Goal: Task Accomplishment & Management: Manage account settings

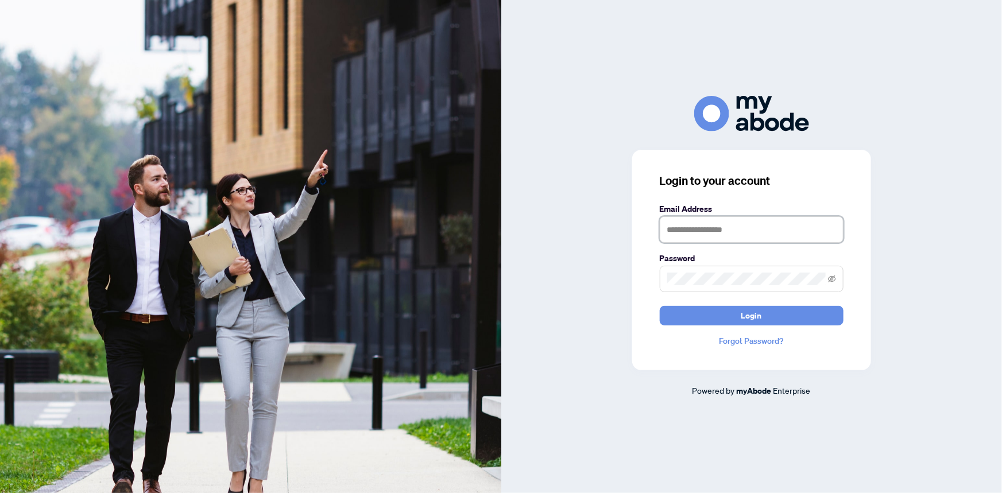
click at [741, 232] on input "text" at bounding box center [752, 230] width 184 height 26
type input "**********"
click at [660, 306] on button "Login" at bounding box center [752, 316] width 184 height 20
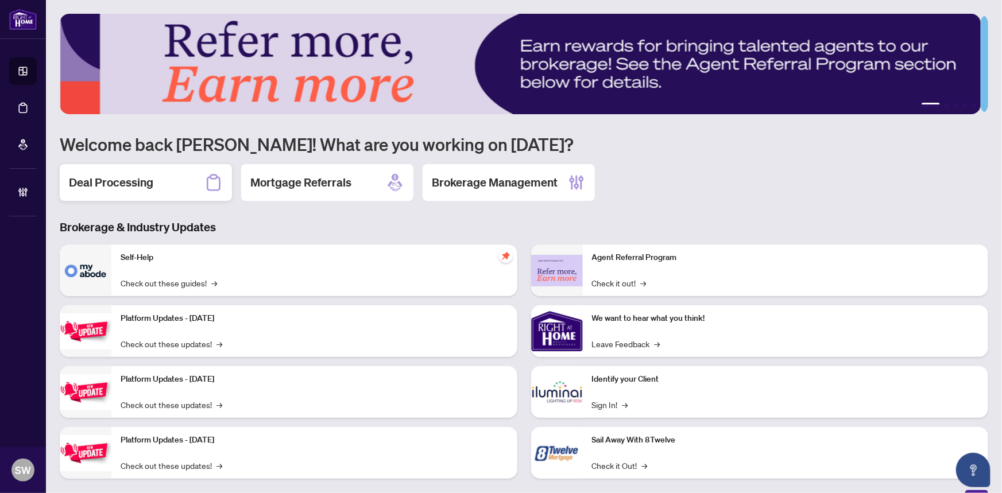
click at [152, 184] on h2 "Deal Processing" at bounding box center [111, 183] width 84 height 16
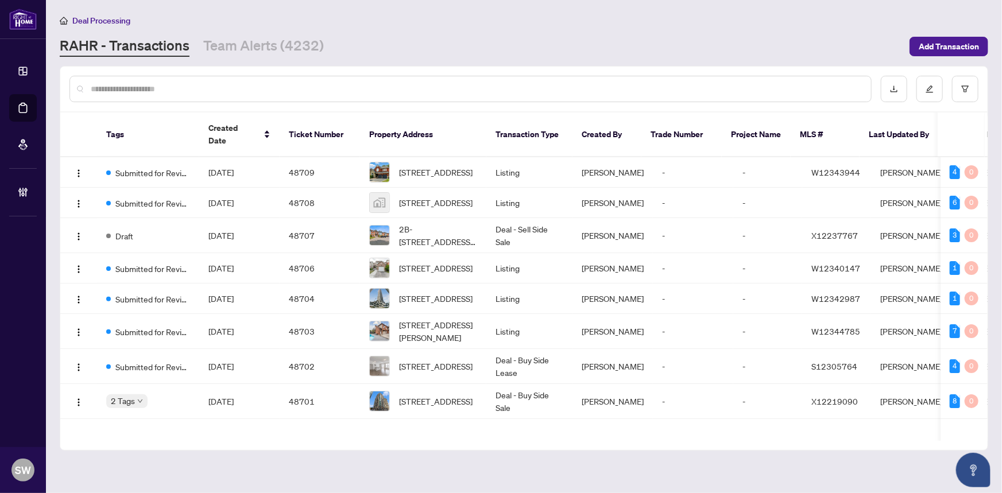
click at [126, 84] on input "text" at bounding box center [476, 89] width 771 height 13
paste input "*****"
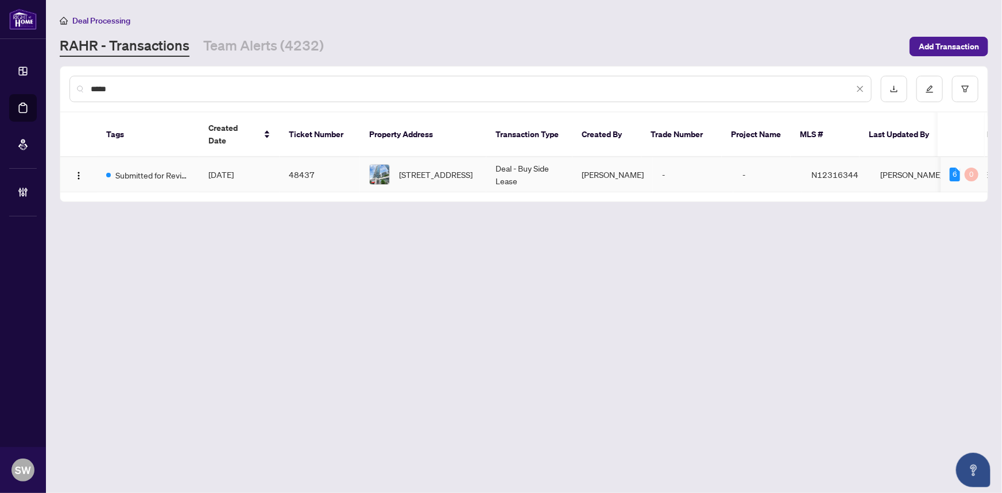
type input "*****"
click at [232, 169] on span "Aug/13/2025" at bounding box center [221, 174] width 25 height 10
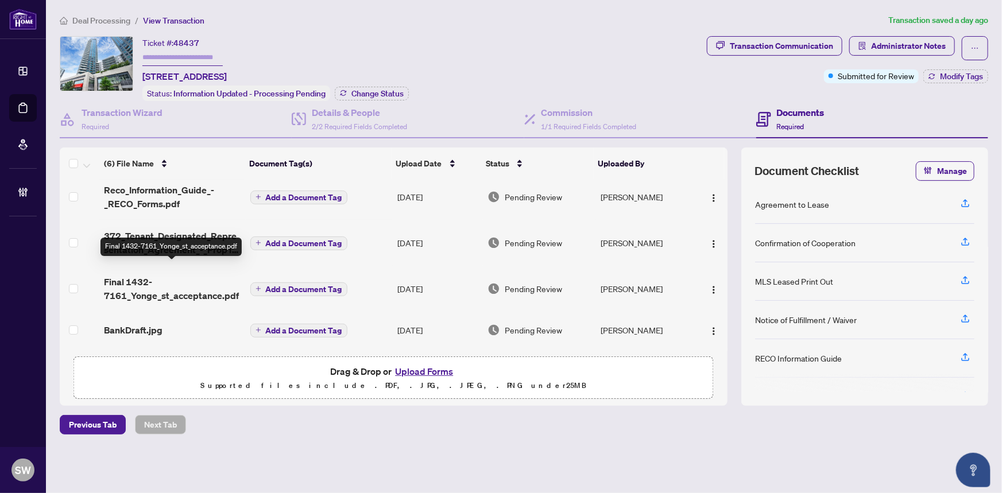
scroll to position [90, 0]
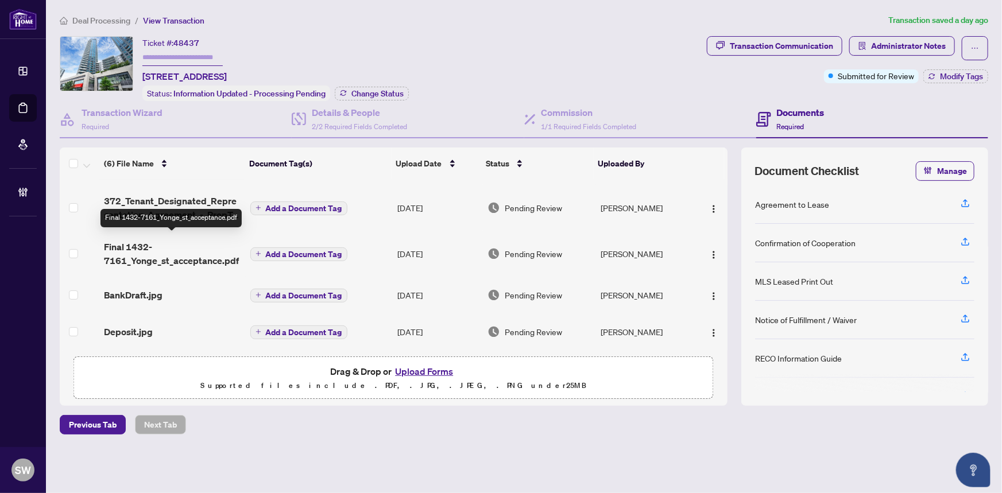
click at [219, 251] on span "Final 1432-7161_Yonge_st_acceptance.pdf" at bounding box center [172, 254] width 137 height 28
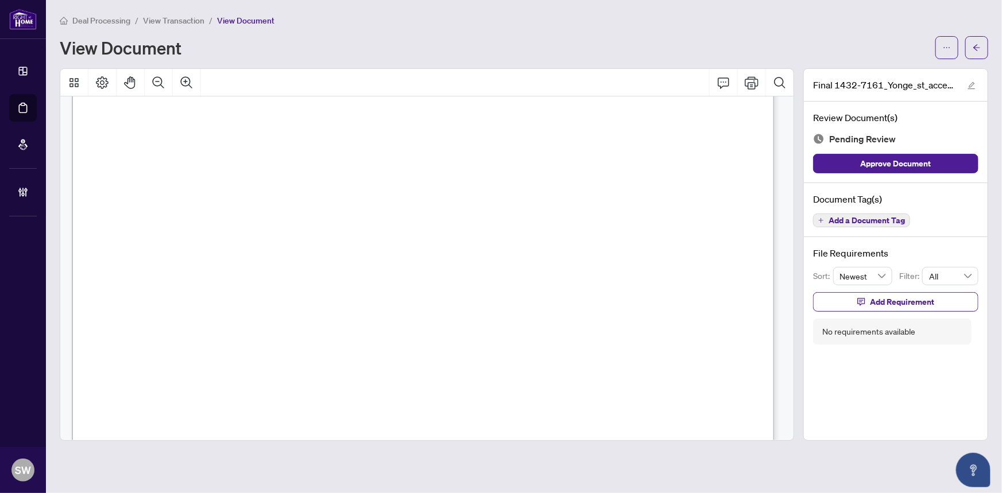
scroll to position [104, 0]
drag, startPoint x: 519, startPoint y: 164, endPoint x: 444, endPoint y: 167, distance: 75.3
drag, startPoint x: 443, startPoint y: 179, endPoint x: 323, endPoint y: 176, distance: 120.7
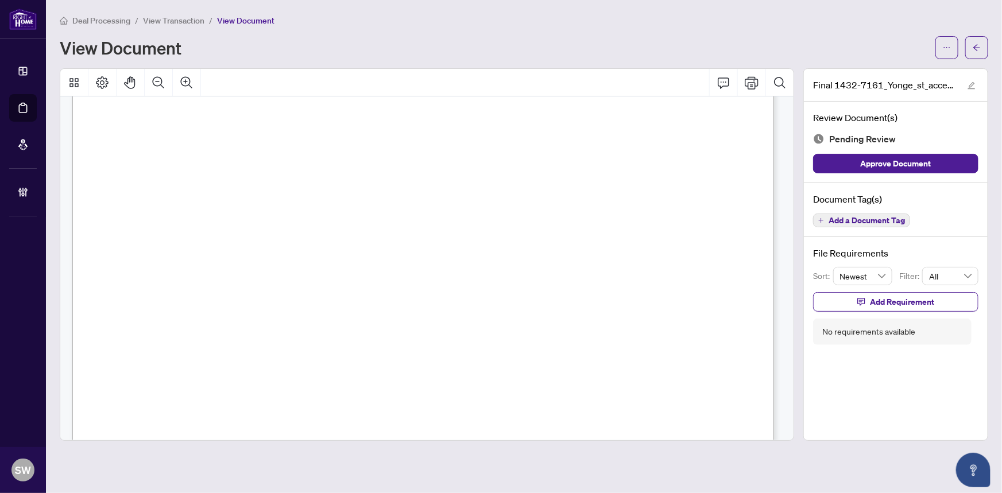
drag, startPoint x: 447, startPoint y: 184, endPoint x: 397, endPoint y: 182, distance: 50.1
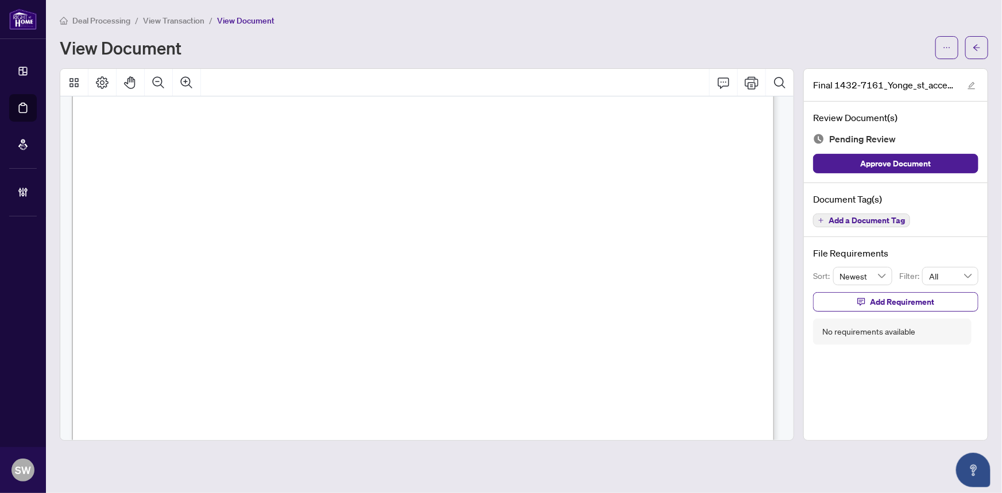
click at [850, 217] on span "Add a Document Tag" at bounding box center [867, 221] width 76 height 8
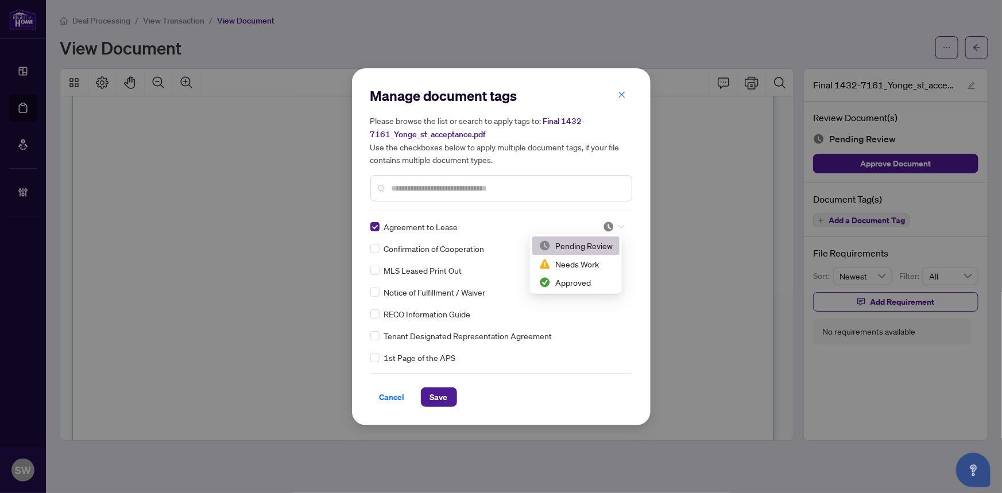
click at [614, 226] on div at bounding box center [614, 226] width 22 height 11
click at [576, 283] on div "Approved" at bounding box center [576, 282] width 74 height 13
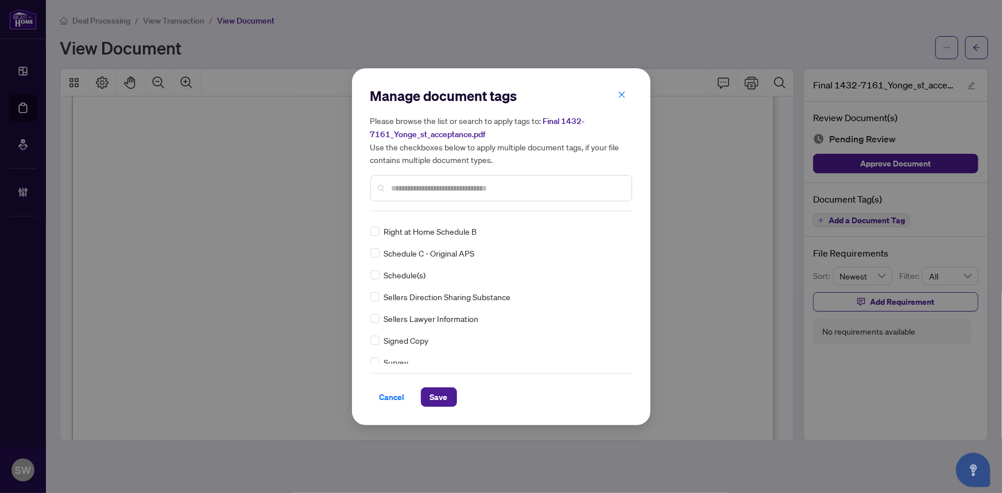
scroll to position [17, 0]
click at [611, 226] on div at bounding box center [614, 231] width 22 height 11
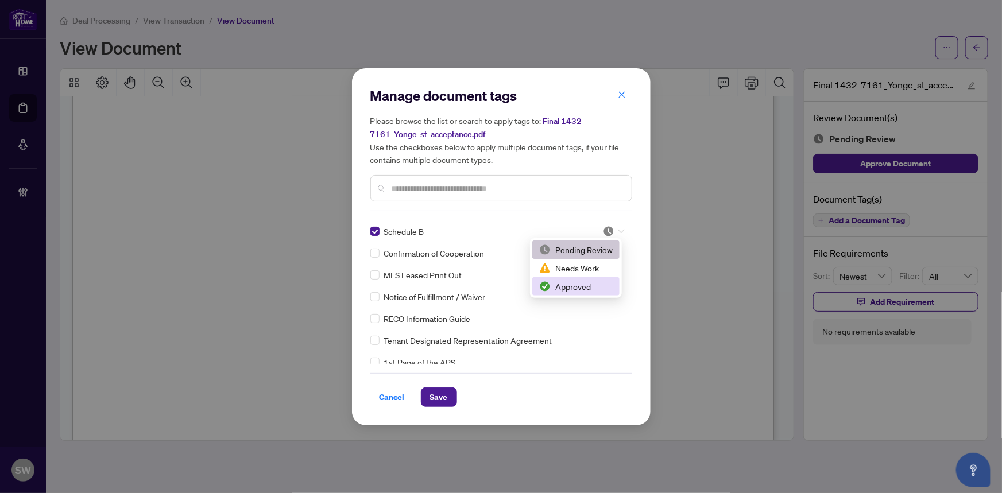
click at [590, 289] on div "Approved" at bounding box center [576, 286] width 74 height 13
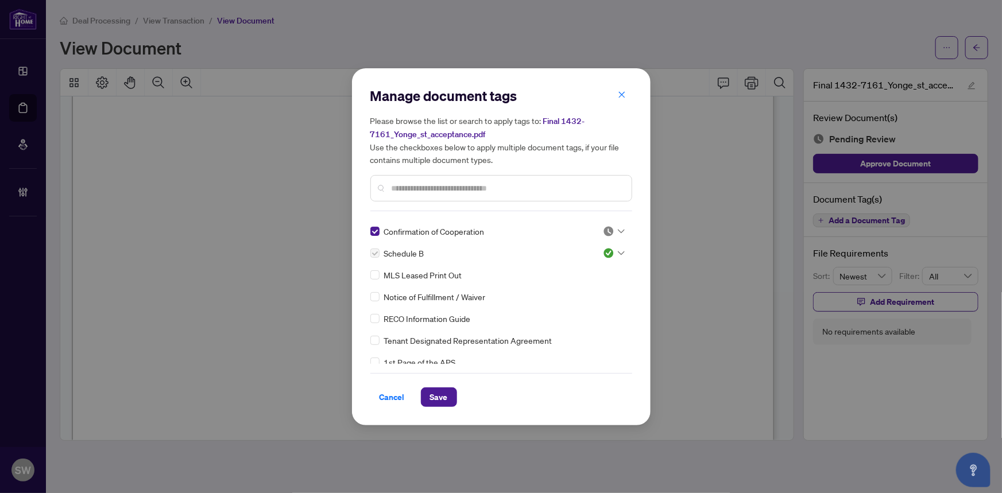
scroll to position [0, 0]
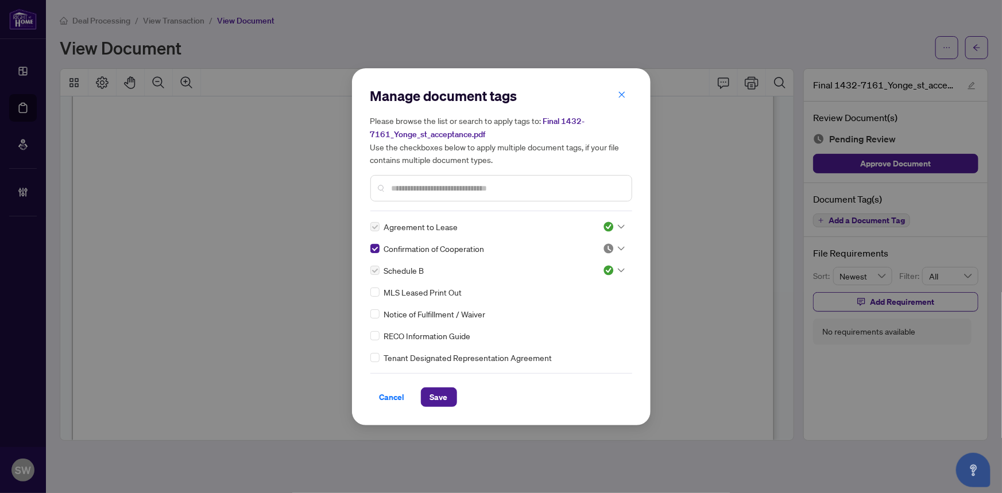
click at [612, 248] on div at bounding box center [614, 248] width 22 height 11
click at [565, 301] on div "Approved" at bounding box center [576, 304] width 74 height 13
click at [438, 398] on span "Save" at bounding box center [439, 397] width 18 height 18
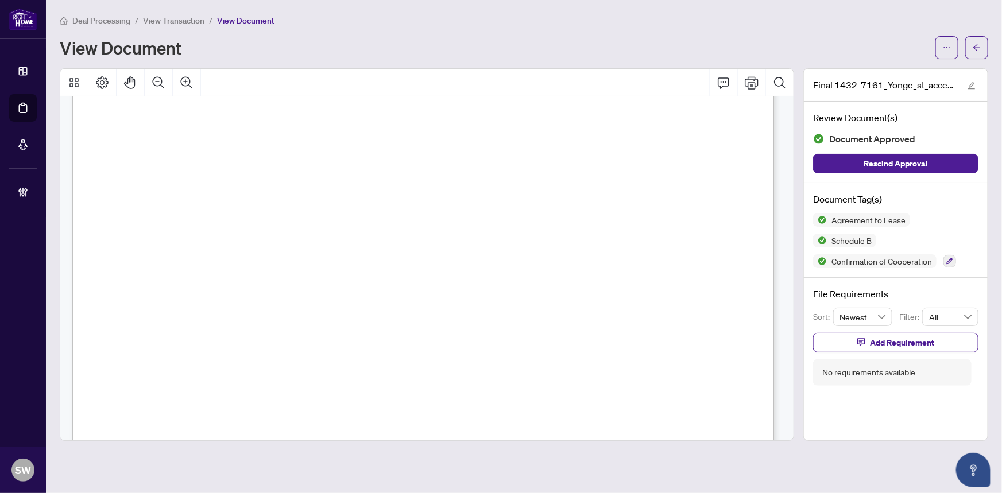
scroll to position [3115, 0]
click at [982, 43] on button "button" at bounding box center [977, 47] width 23 height 23
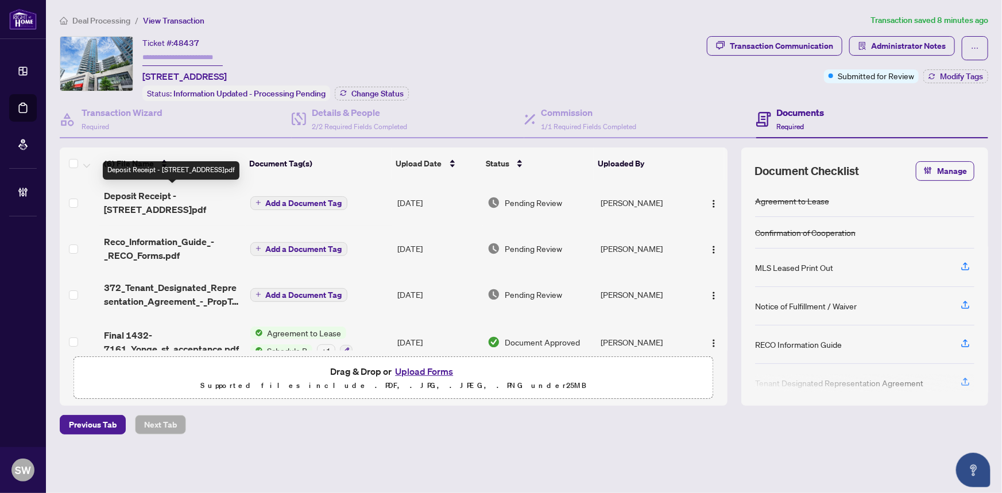
click at [202, 201] on span "Deposit Receipt - 7161 Yonge St 1432.pdf" at bounding box center [172, 203] width 137 height 28
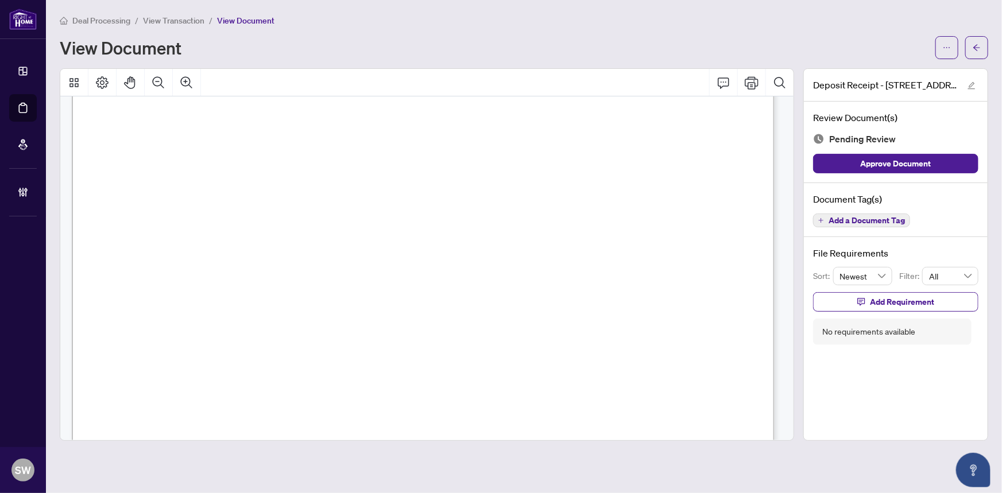
scroll to position [588, 0]
click at [888, 222] on span "Add a Document Tag" at bounding box center [867, 221] width 76 height 8
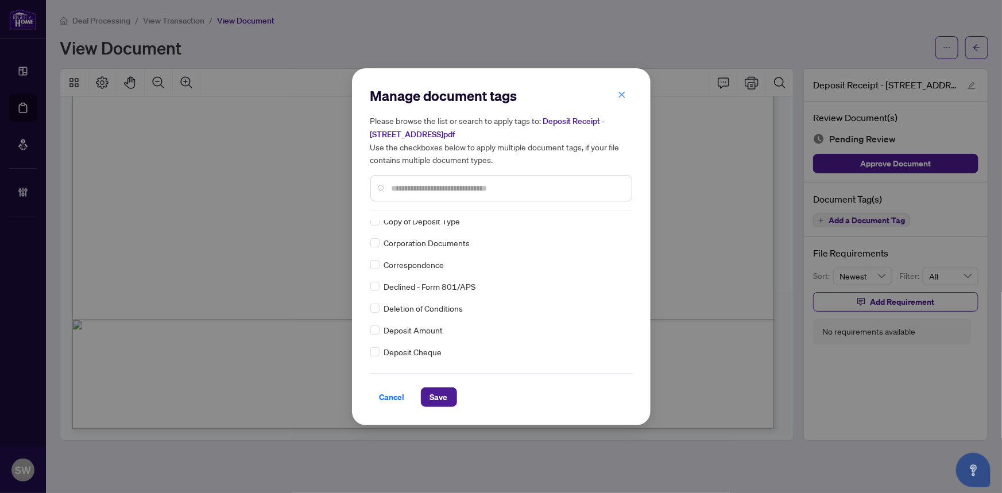
scroll to position [0, 0]
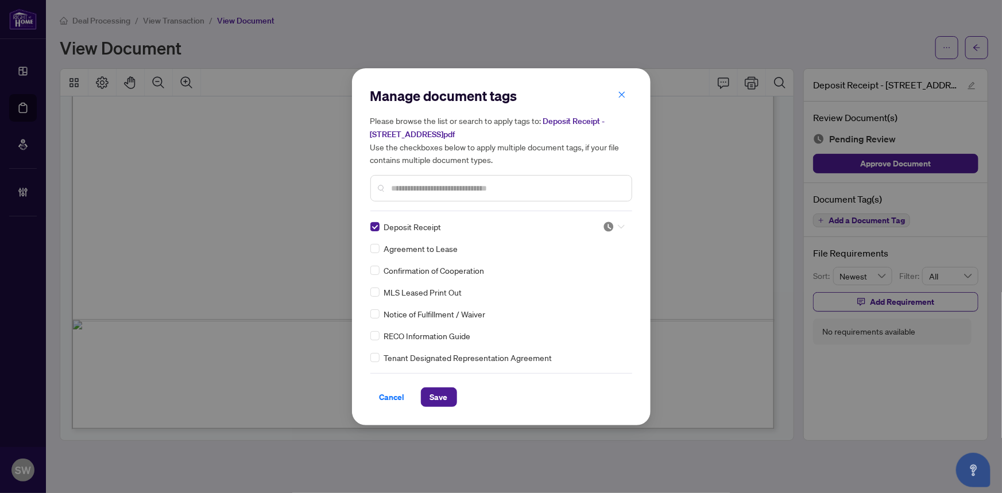
click at [618, 225] on icon at bounding box center [621, 227] width 7 height 5
click at [586, 279] on div "Approved" at bounding box center [576, 282] width 74 height 13
click at [446, 393] on span "Save" at bounding box center [439, 397] width 18 height 18
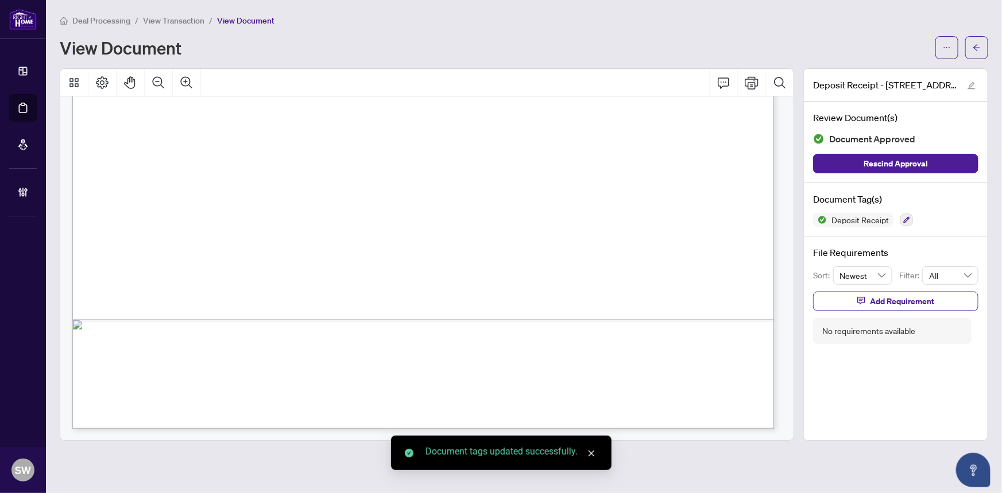
click at [978, 53] on span "button" at bounding box center [977, 47] width 8 height 18
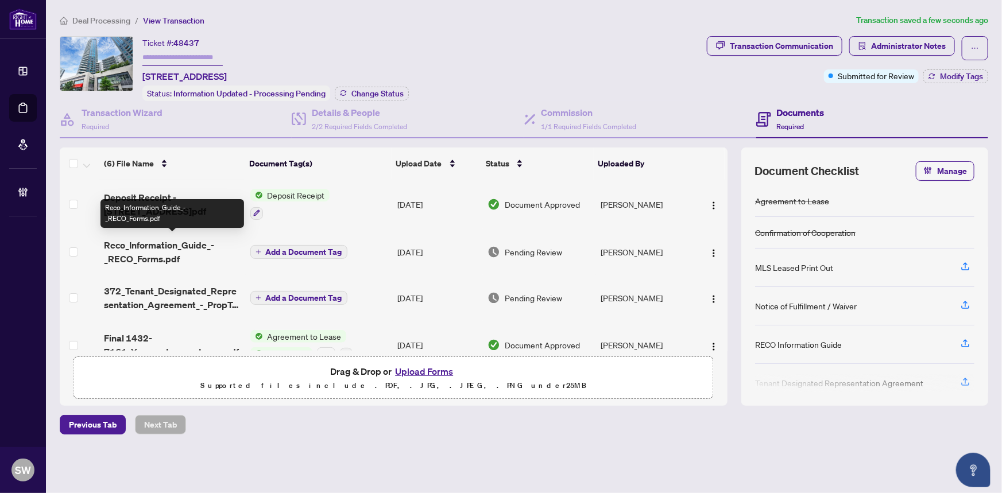
click at [207, 245] on span "Reco_Information_Guide_-_RECO_Forms.pdf" at bounding box center [172, 252] width 137 height 28
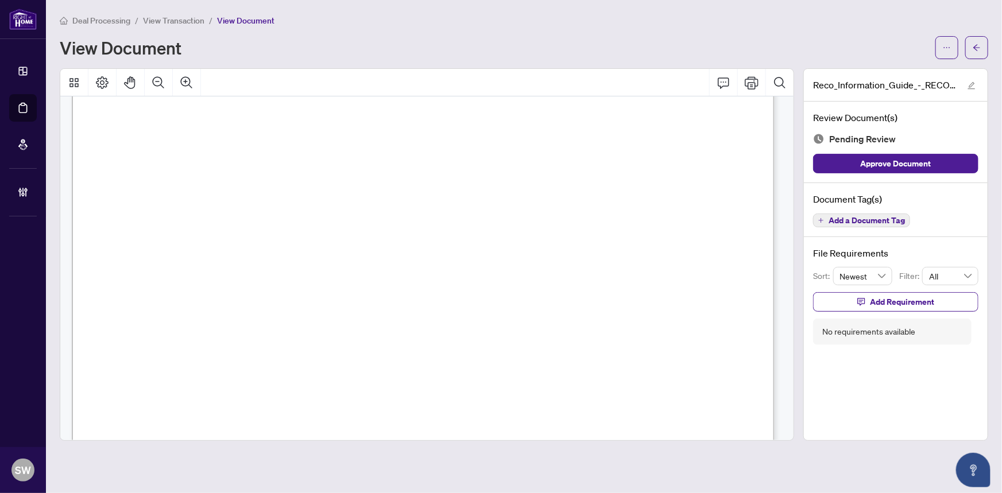
scroll to position [11450, 0]
click at [199, 199] on span "PAYAM ARASHNIA" at bounding box center [173, 200] width 83 height 11
click at [511, 199] on span "SAMANEH RAEESOSSADAT" at bounding box center [483, 200] width 83 height 11
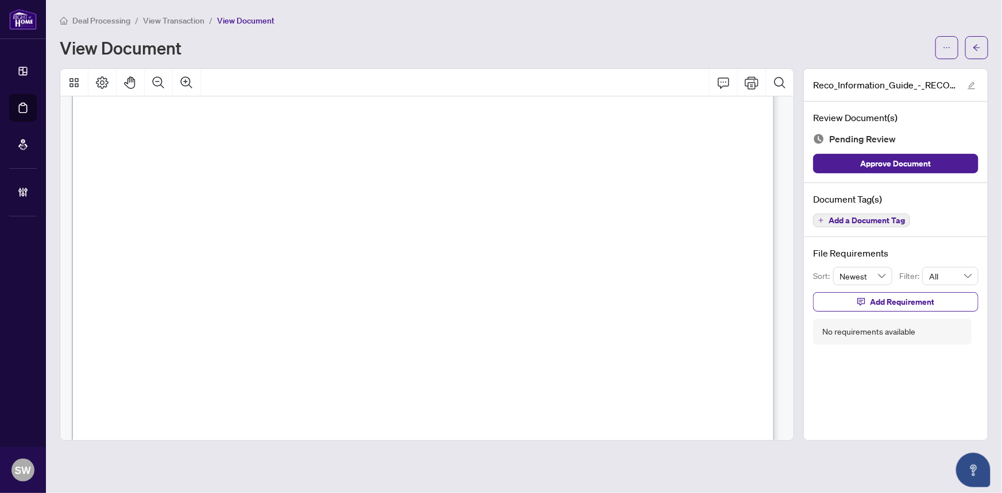
click at [511, 199] on span "SAMANEH RAEESOSSADAT" at bounding box center [483, 200] width 83 height 11
click at [891, 219] on span "Add a Document Tag" at bounding box center [867, 221] width 76 height 8
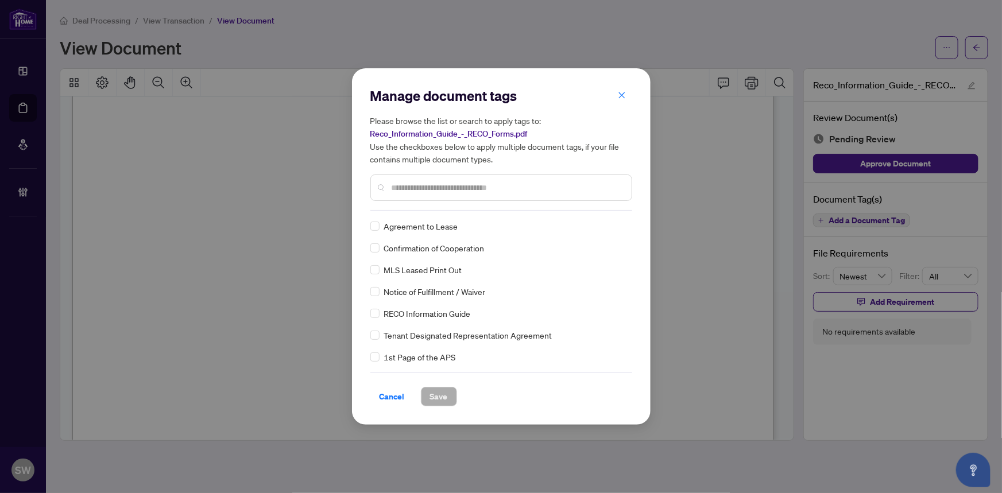
click at [401, 182] on input "text" at bounding box center [507, 188] width 231 height 13
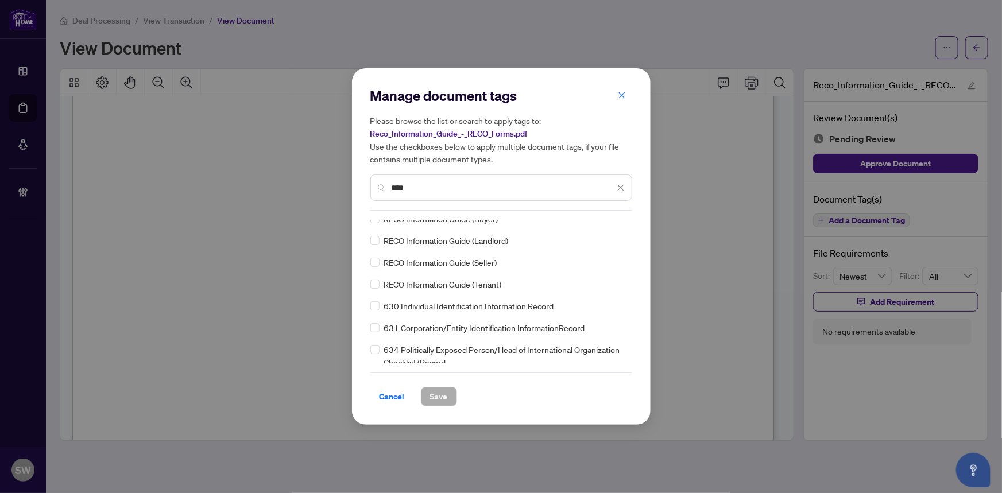
scroll to position [156, 0]
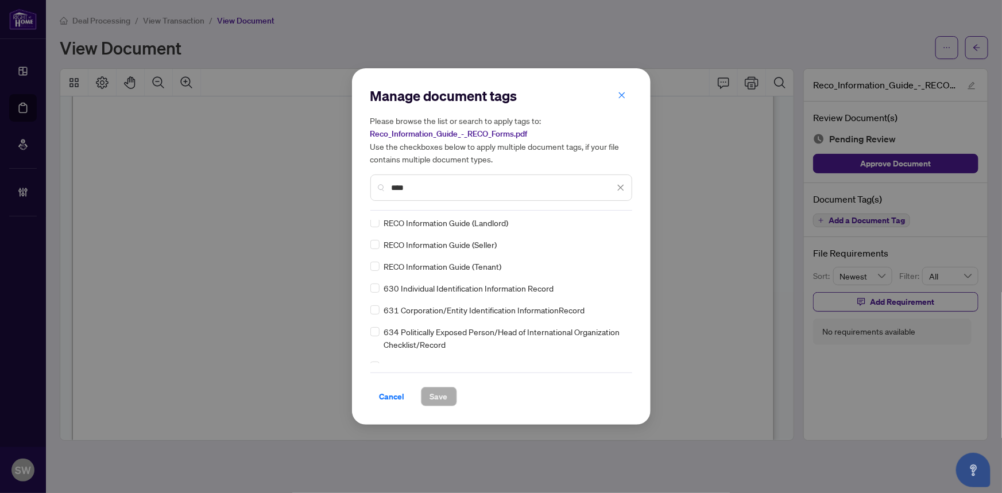
type input "****"
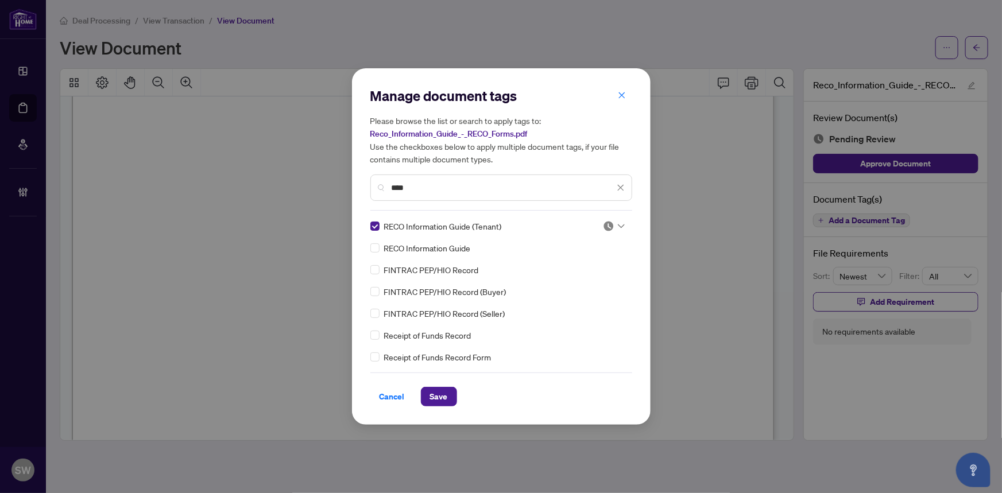
click at [614, 225] on div at bounding box center [614, 226] width 22 height 11
click at [573, 280] on div "Approved" at bounding box center [576, 282] width 74 height 13
click at [445, 396] on span "Save" at bounding box center [439, 397] width 18 height 18
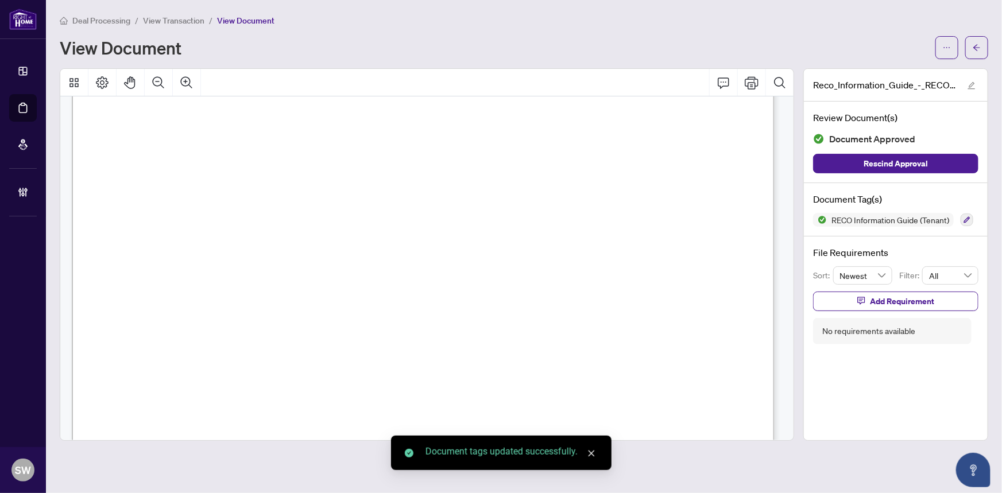
click at [974, 52] on span "button" at bounding box center [977, 47] width 8 height 18
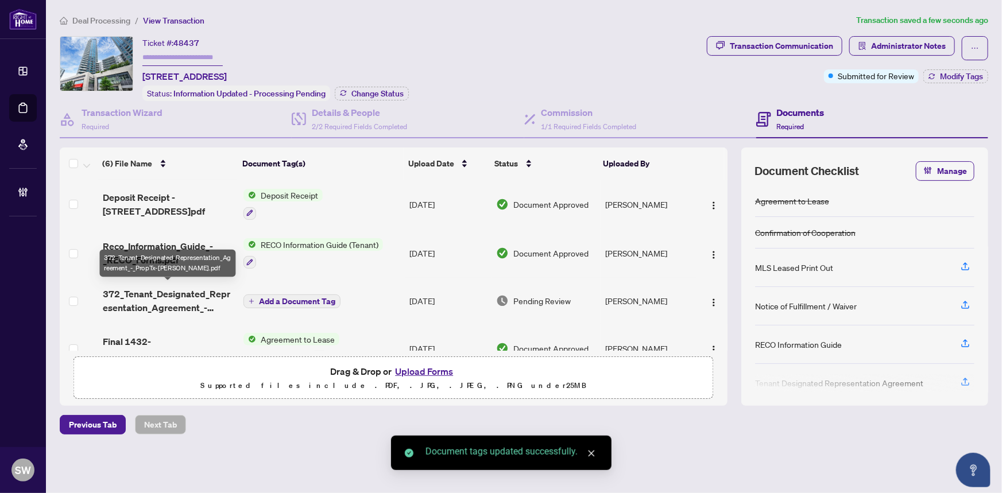
click at [192, 293] on span "372_Tenant_Designated_Representation_Agreement_-_PropTx-OREA.pdf" at bounding box center [169, 301] width 132 height 28
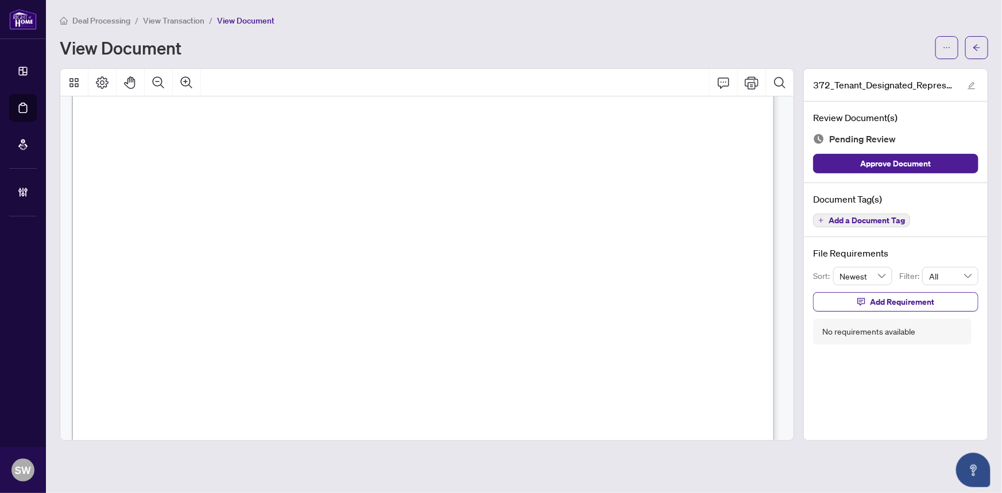
scroll to position [4133, 0]
click at [889, 221] on span "Add a Document Tag" at bounding box center [867, 221] width 76 height 8
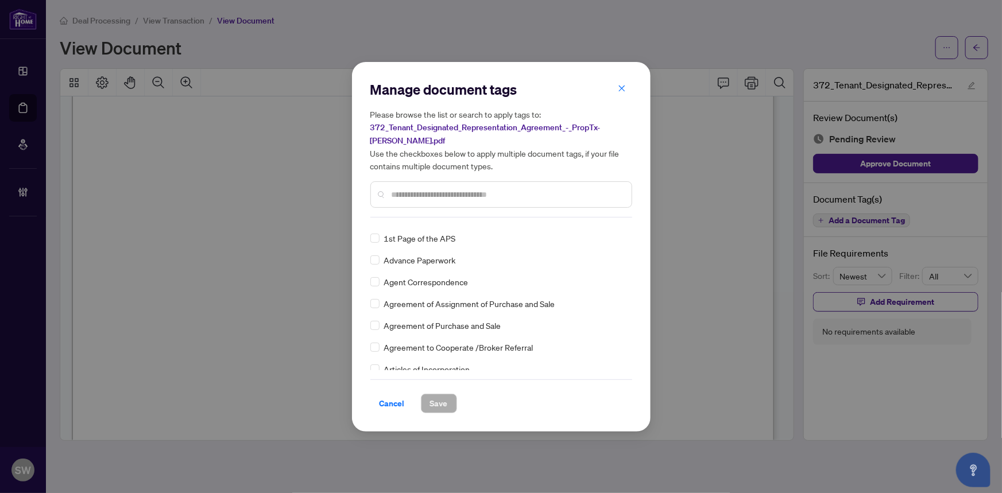
scroll to position [0, 0]
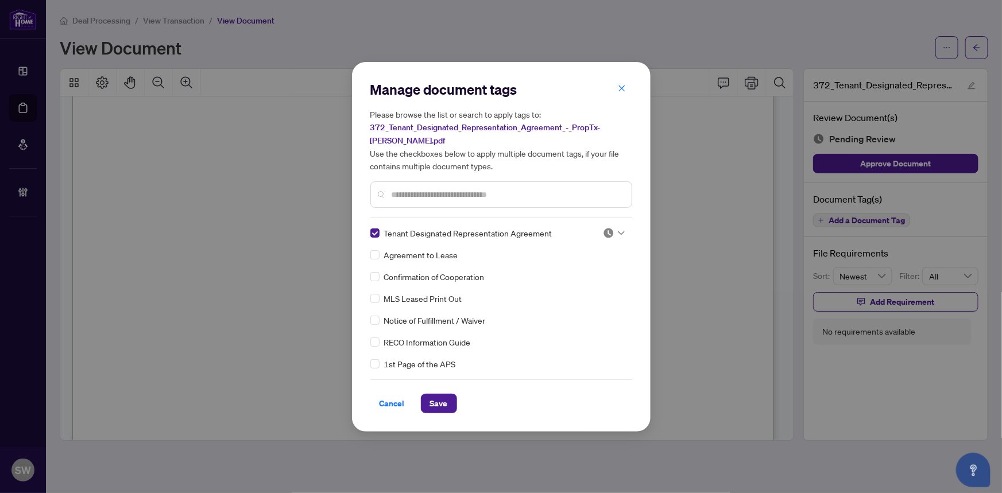
click at [604, 228] on img at bounding box center [608, 232] width 11 height 11
click at [574, 288] on div "Approved" at bounding box center [576, 289] width 74 height 13
click at [442, 406] on span "Save" at bounding box center [439, 404] width 18 height 18
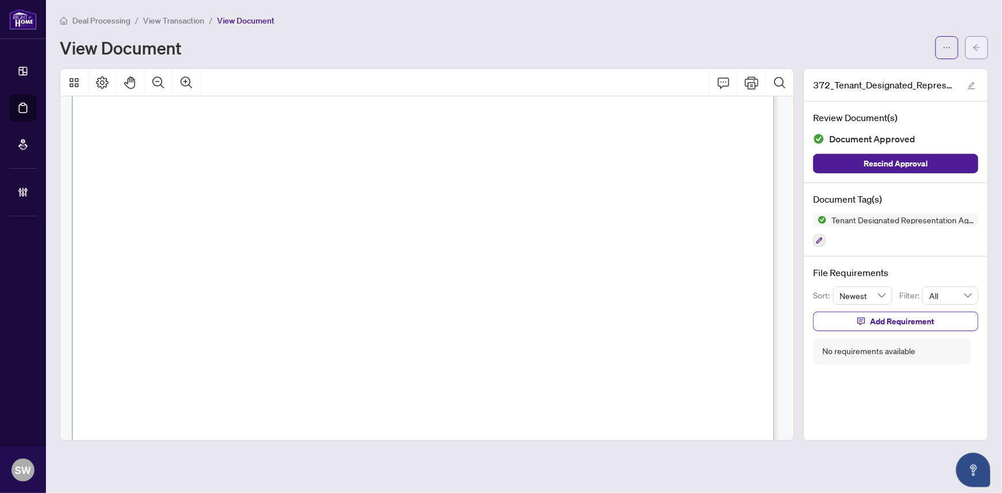
click at [984, 51] on button "button" at bounding box center [977, 47] width 23 height 23
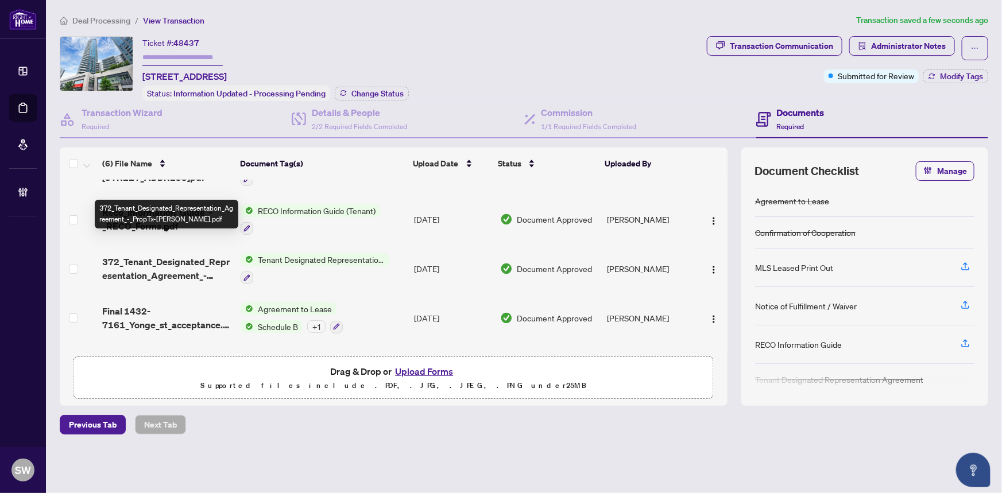
scroll to position [52, 0]
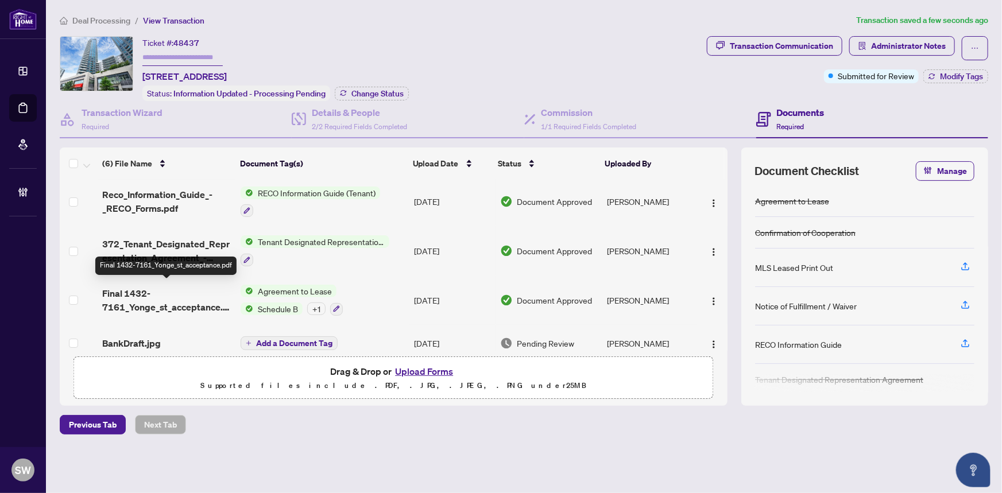
click at [190, 296] on span "Final 1432-7161_Yonge_st_acceptance.pdf" at bounding box center [167, 301] width 130 height 28
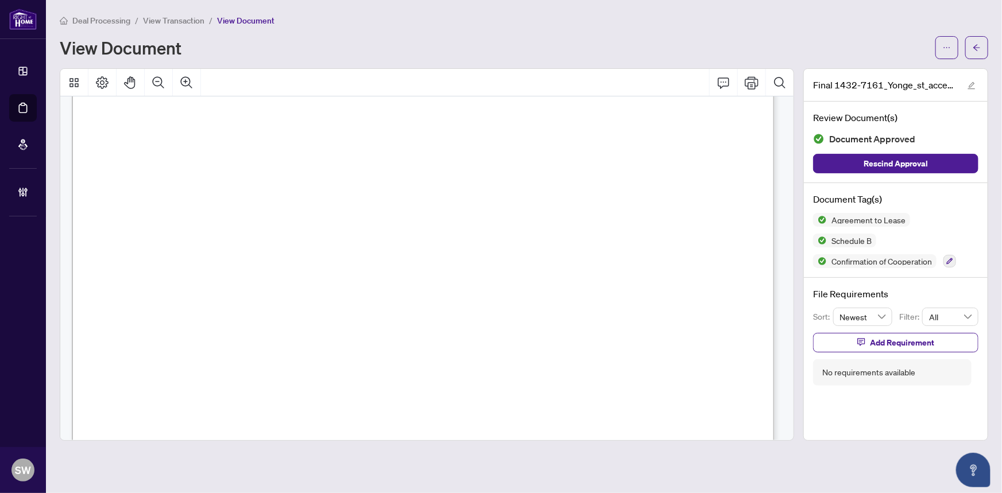
scroll to position [2103, 0]
click at [983, 54] on button "button" at bounding box center [977, 47] width 23 height 23
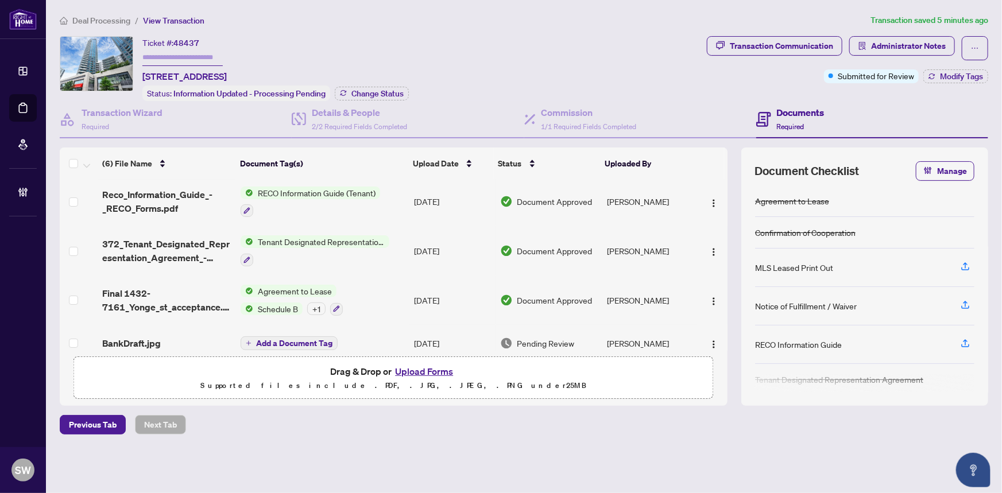
scroll to position [101, 0]
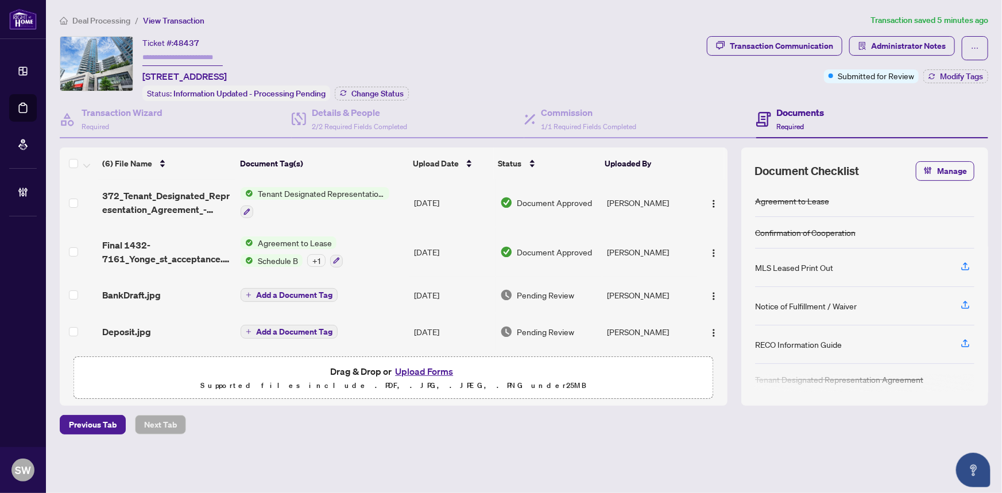
click at [189, 292] on div "BankDraft.jpg" at bounding box center [167, 295] width 130 height 14
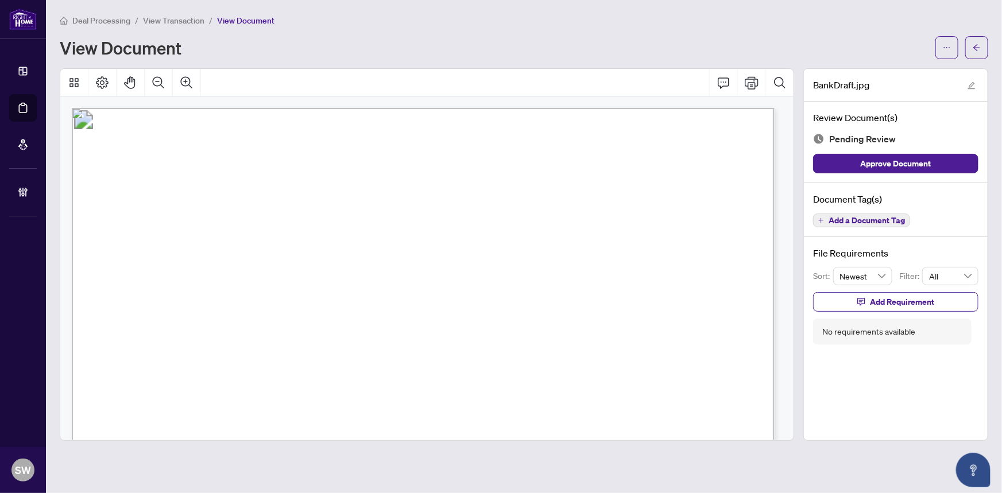
click at [883, 222] on span "Add a Document Tag" at bounding box center [867, 221] width 76 height 8
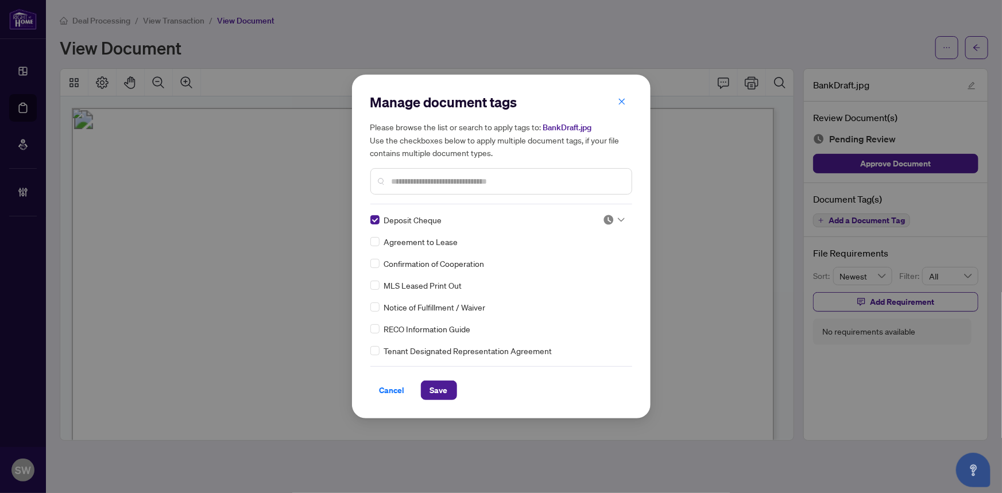
click at [611, 218] on div at bounding box center [614, 219] width 22 height 11
click at [584, 275] on div "Approved" at bounding box center [576, 276] width 74 height 13
click at [448, 387] on button "Save" at bounding box center [439, 391] width 36 height 20
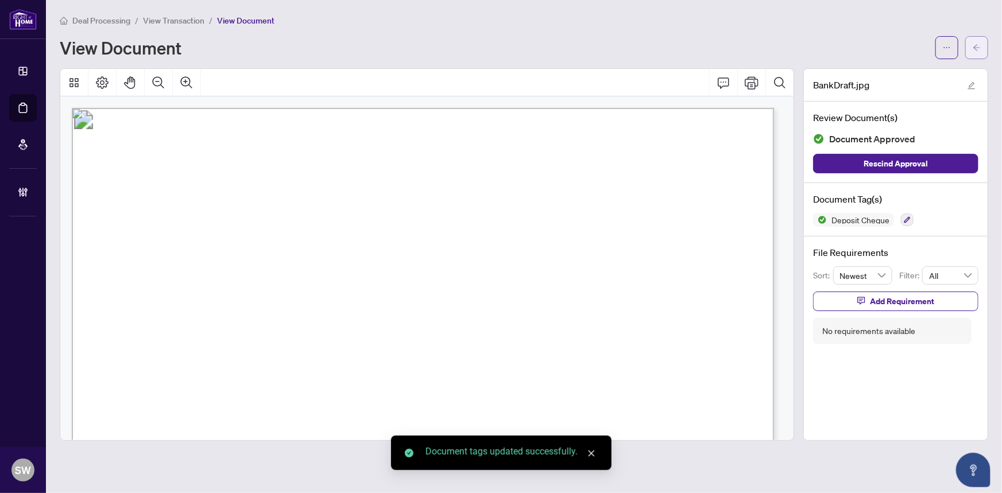
click at [979, 46] on icon "arrow-left" at bounding box center [977, 48] width 8 height 8
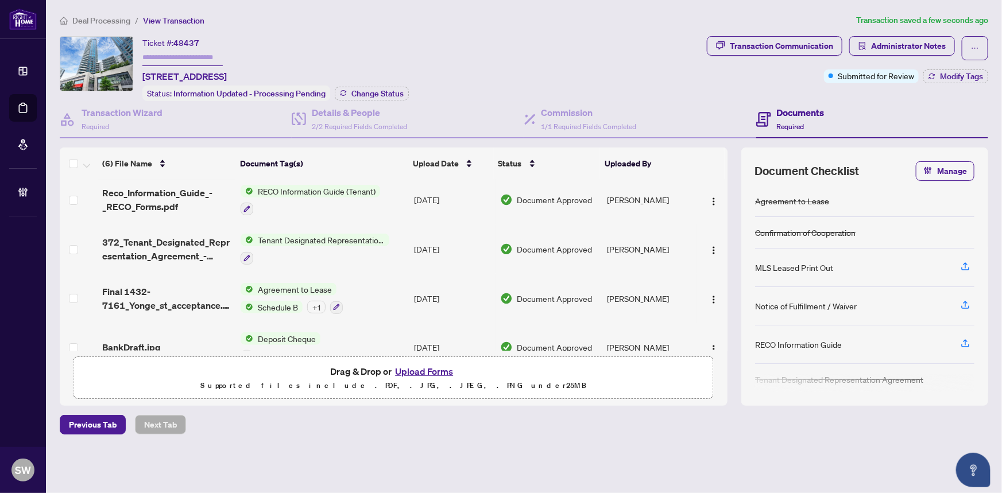
scroll to position [113, 0]
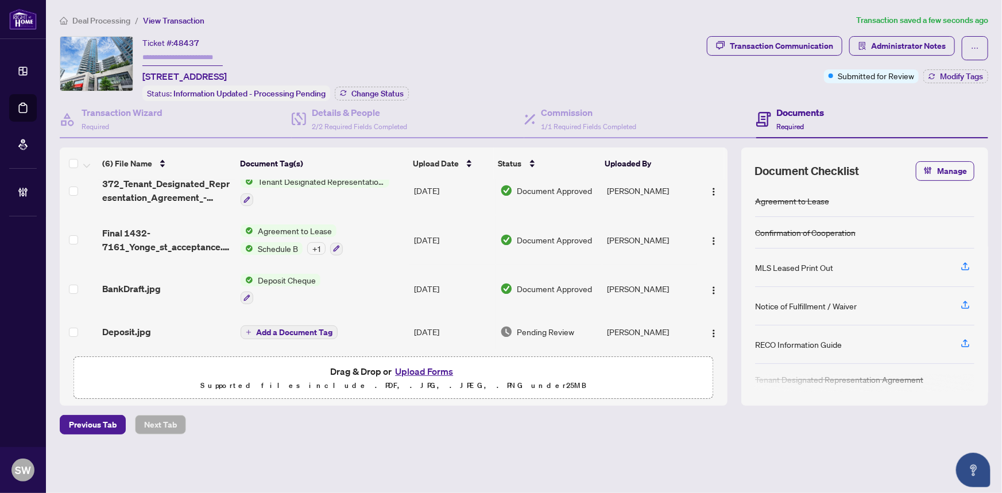
click at [202, 327] on div "Deposit.jpg" at bounding box center [167, 332] width 130 height 14
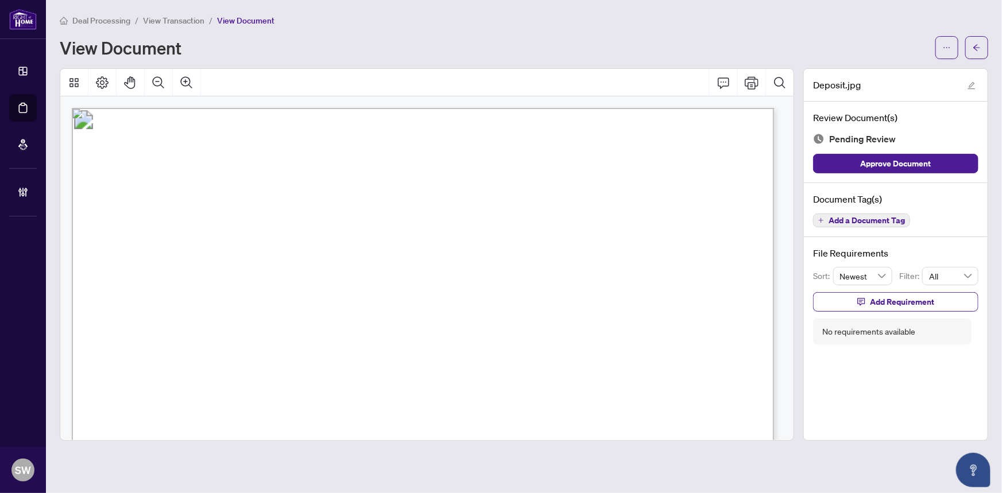
click at [881, 219] on span "Add a Document Tag" at bounding box center [867, 221] width 76 height 8
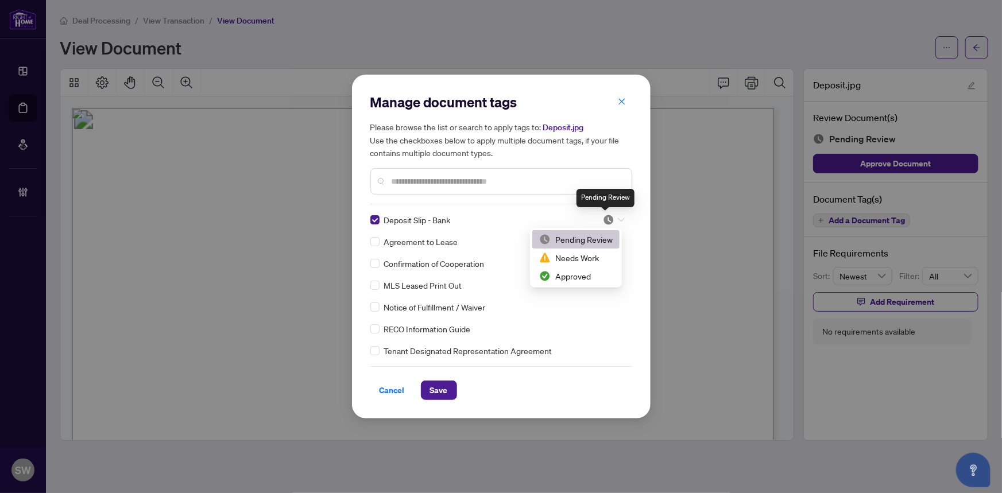
click at [611, 216] on img at bounding box center [608, 219] width 11 height 11
click at [568, 280] on div "Approved" at bounding box center [576, 276] width 74 height 13
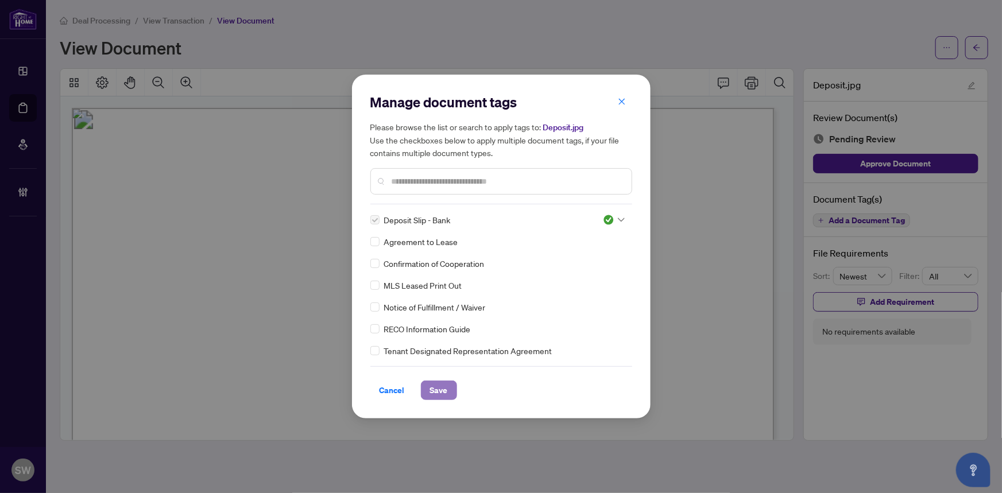
click at [447, 390] on span "Save" at bounding box center [439, 390] width 18 height 18
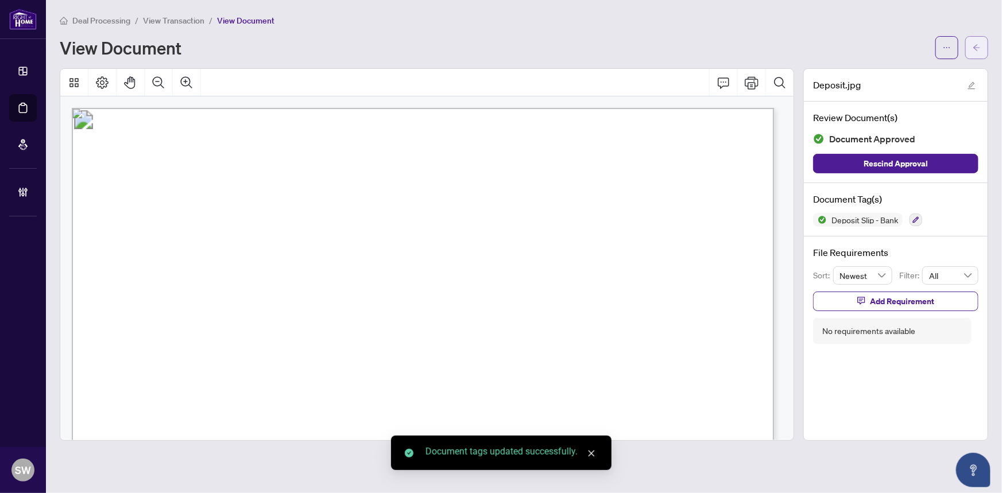
click at [981, 50] on icon "arrow-left" at bounding box center [977, 48] width 8 height 8
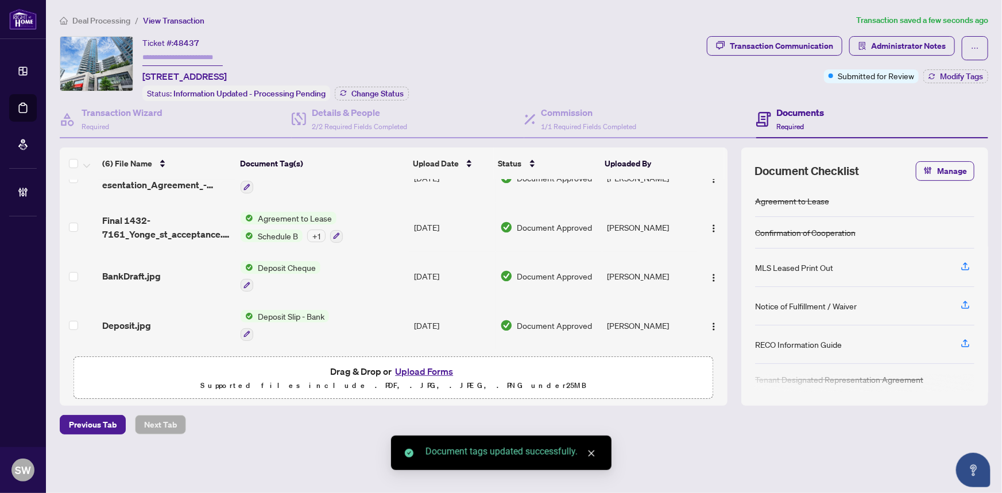
scroll to position [72, 0]
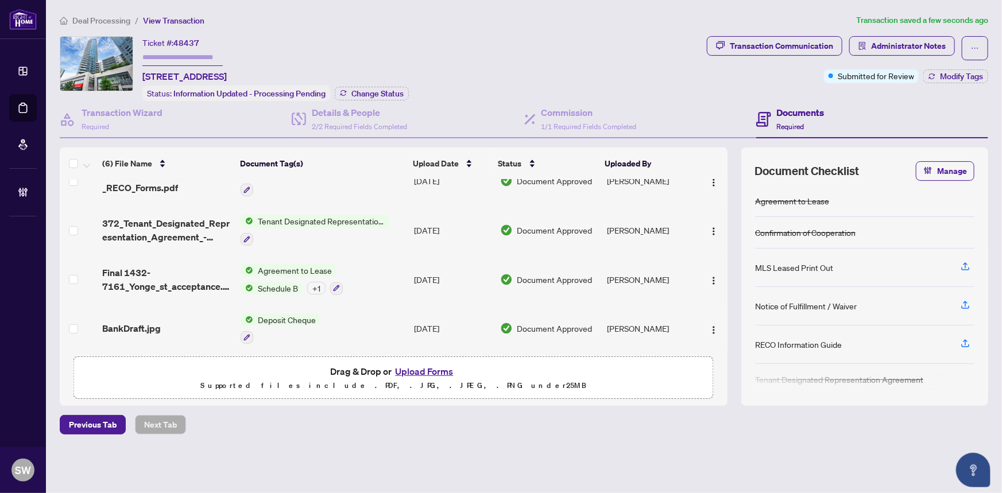
drag, startPoint x: 576, startPoint y: 250, endPoint x: 537, endPoint y: 237, distance: 41.8
click at [473, 90] on div "Ticket #: 48437 1432-7161 Yonge St, Markham, Ontario L3T 0C8, Canada Status: In…" at bounding box center [381, 68] width 643 height 65
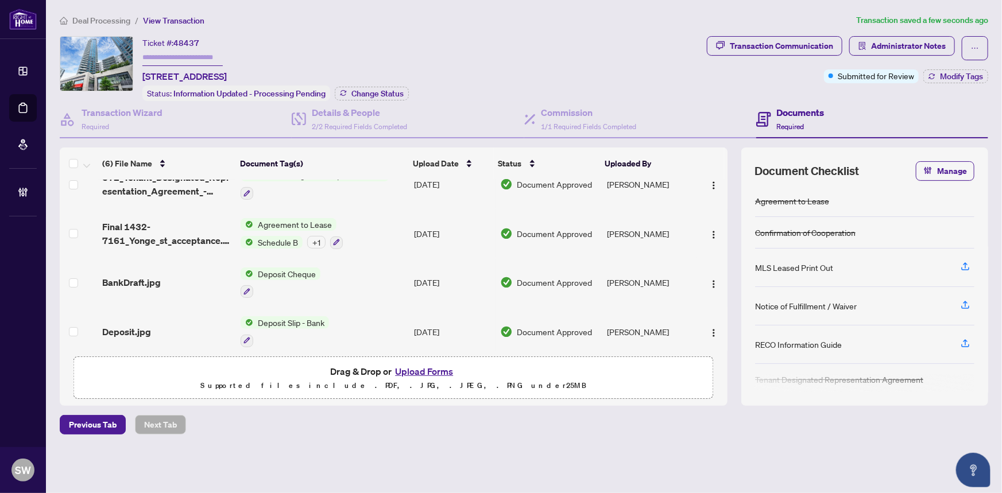
scroll to position [125, 0]
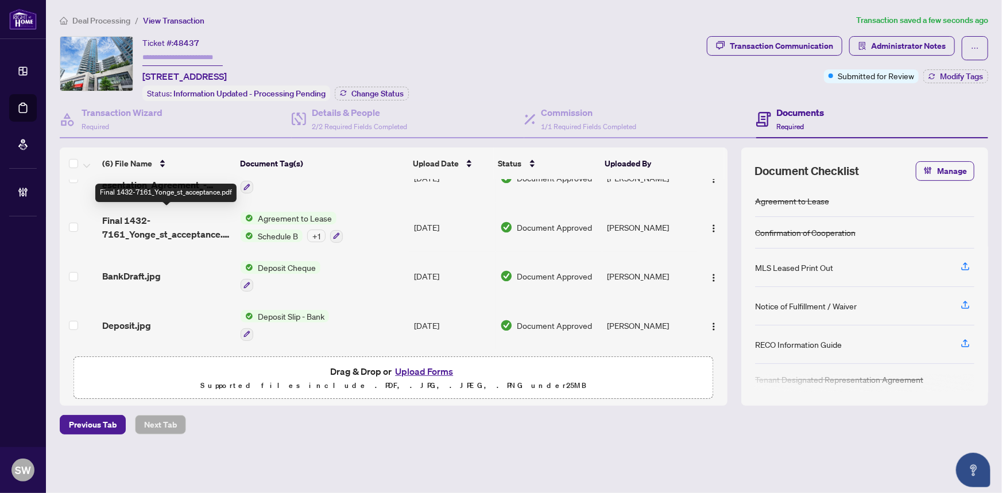
click at [195, 221] on span "Final 1432-7161_Yonge_st_acceptance.pdf" at bounding box center [167, 228] width 130 height 28
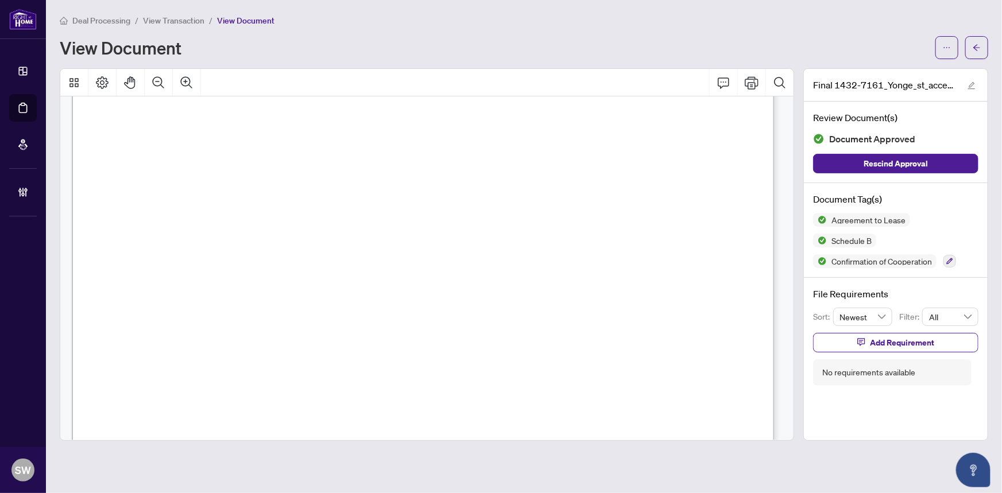
scroll to position [7187, 0]
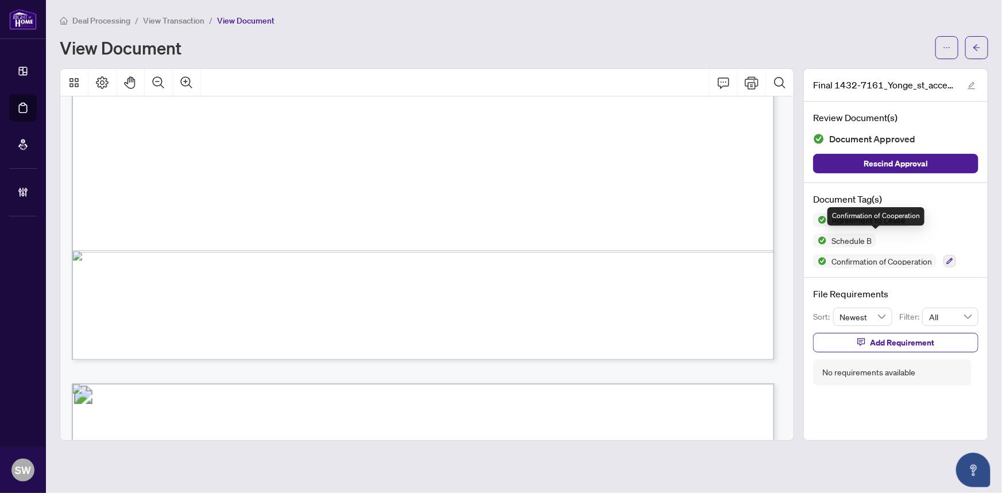
click at [887, 257] on span "Confirmation of Cooperation" at bounding box center [882, 261] width 110 height 8
copy div "Confirmation of Cooperation"
click at [982, 48] on button "button" at bounding box center [977, 47] width 23 height 23
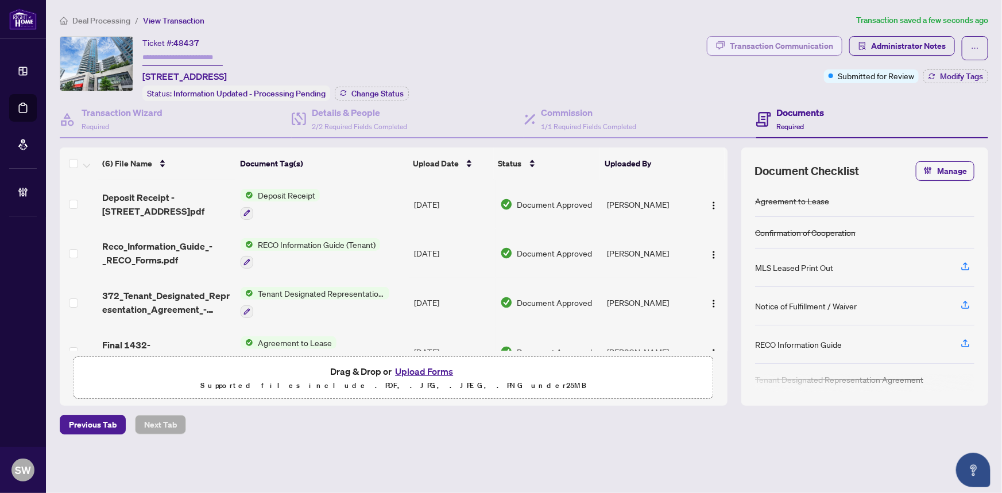
click at [771, 40] on div "Transaction Communication" at bounding box center [781, 46] width 103 height 18
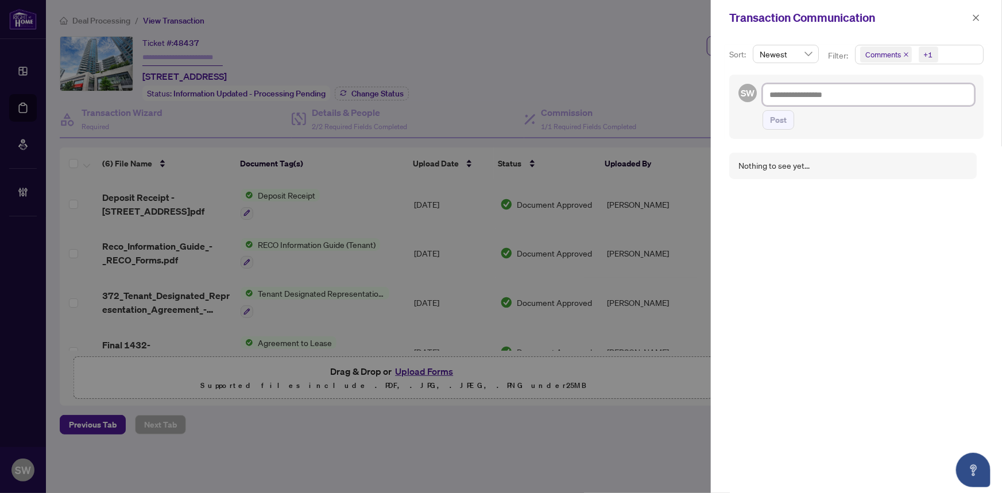
click at [784, 100] on textarea at bounding box center [869, 95] width 212 height 22
paste textarea "**********"
type textarea "**********"
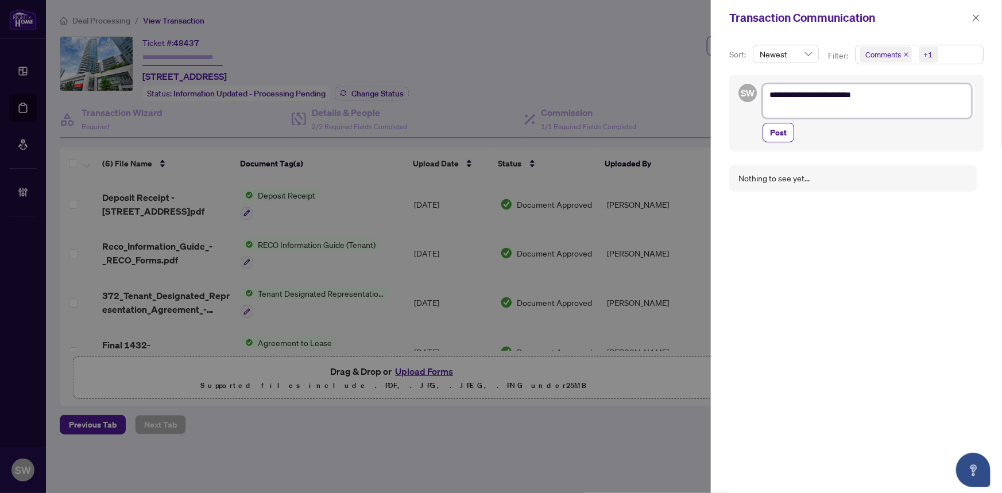
type textarea "**********"
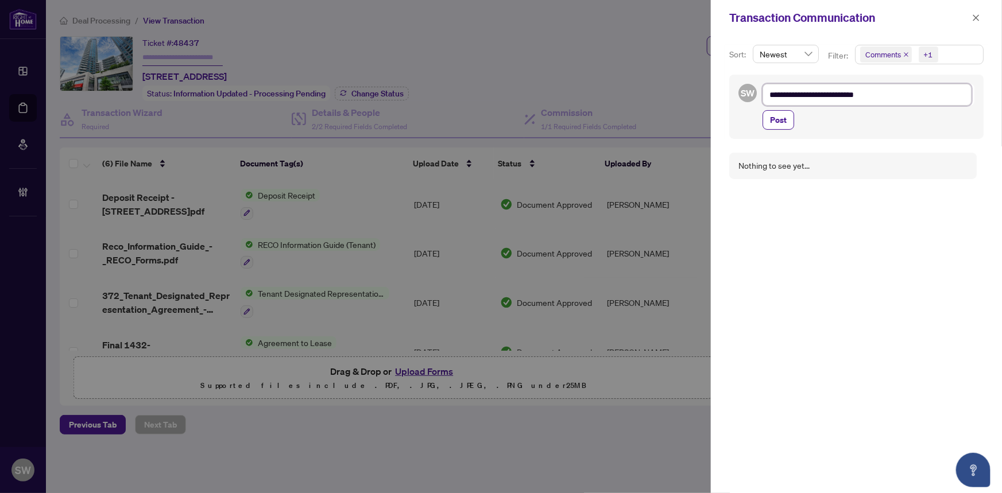
type textarea "**********"
click at [981, 15] on icon "close" at bounding box center [977, 18] width 8 height 8
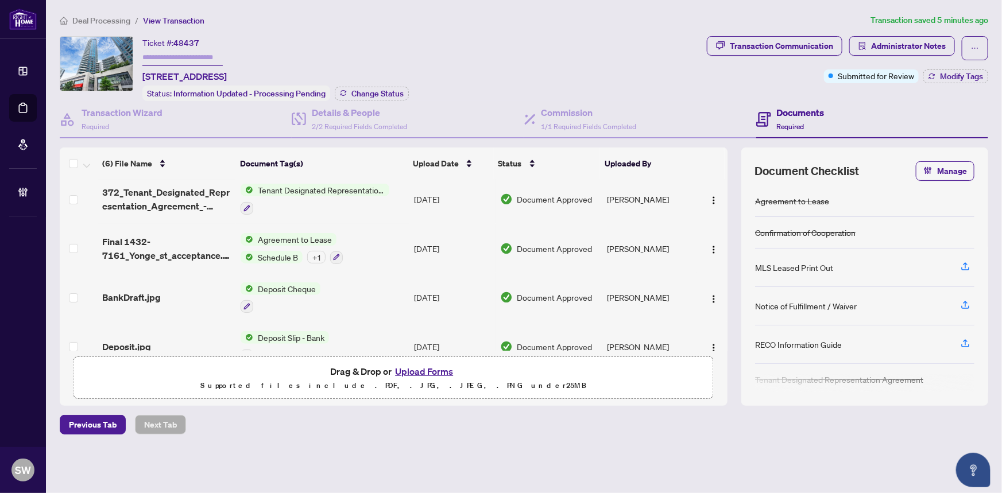
scroll to position [125, 0]
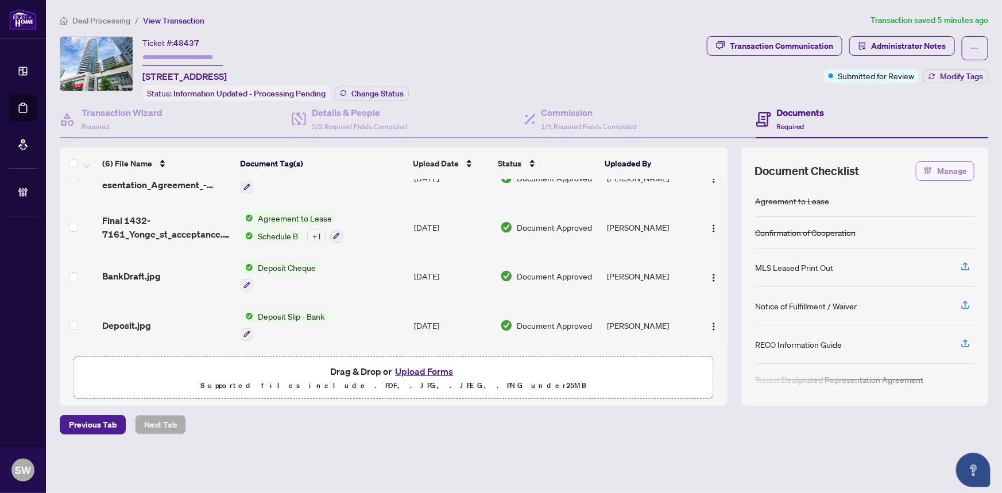
click at [966, 171] on span "Manage" at bounding box center [952, 171] width 30 height 18
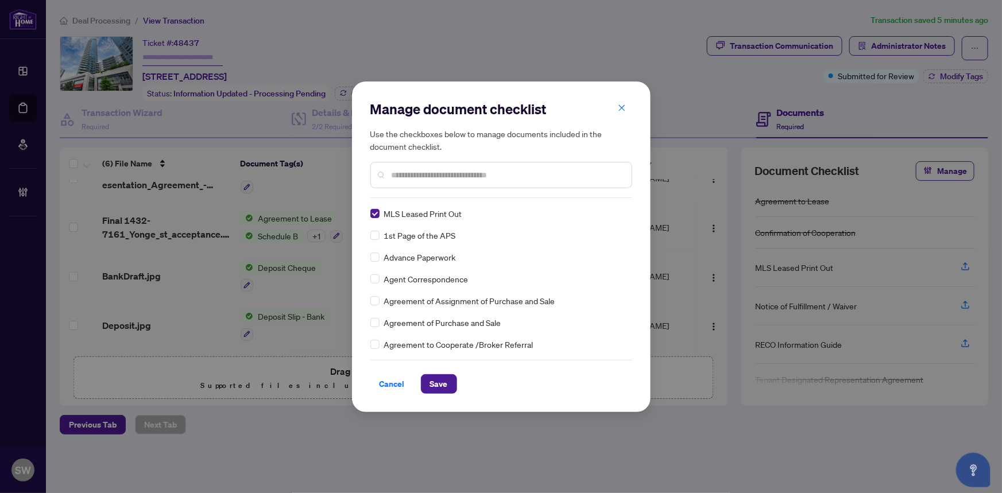
scroll to position [0, 0]
click at [446, 385] on span "Save" at bounding box center [439, 384] width 18 height 18
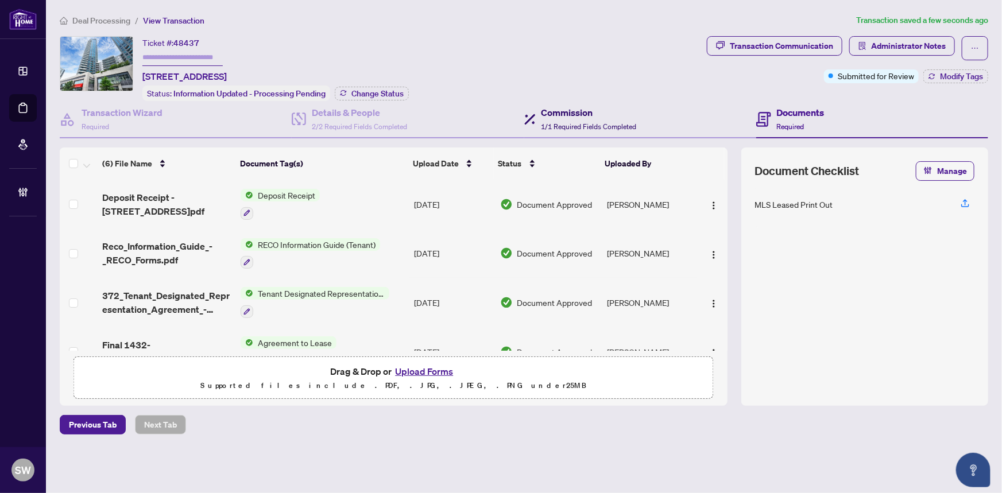
click at [592, 117] on div "Commission 1/1 Required Fields Completed" at bounding box center [589, 119] width 95 height 27
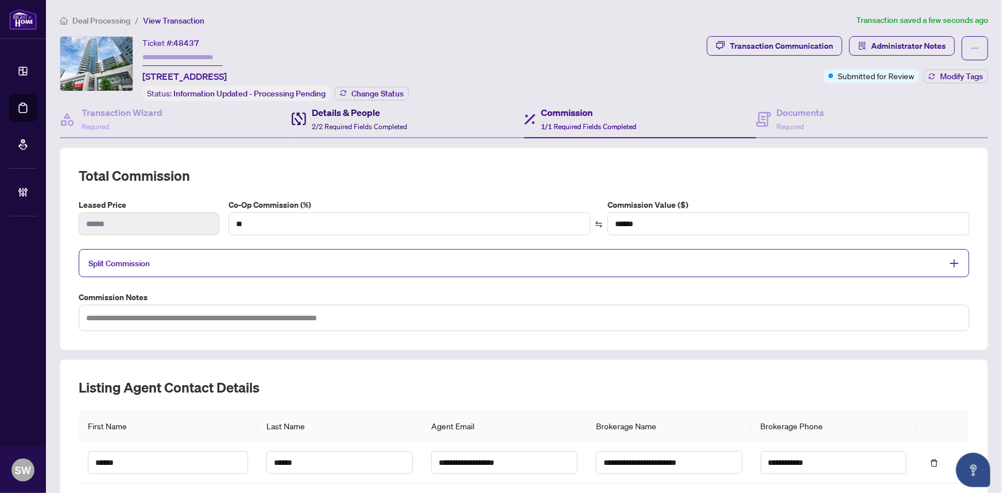
click at [352, 118] on div "Details & People 2/2 Required Fields Completed" at bounding box center [359, 119] width 95 height 27
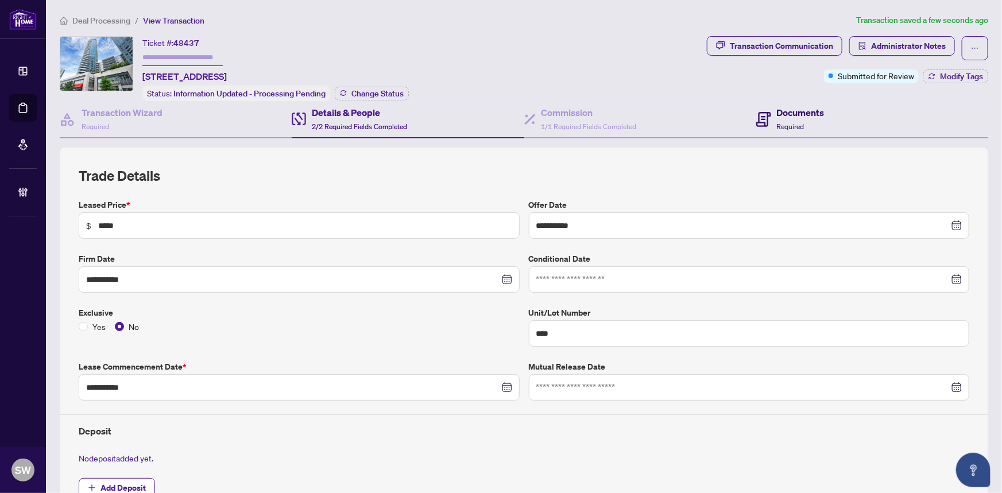
click at [785, 110] on h4 "Documents" at bounding box center [801, 113] width 48 height 14
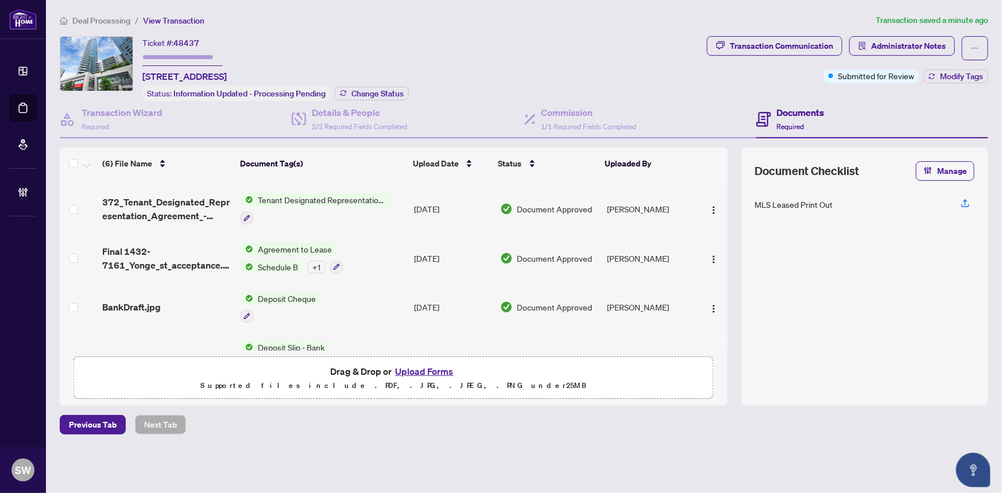
scroll to position [104, 0]
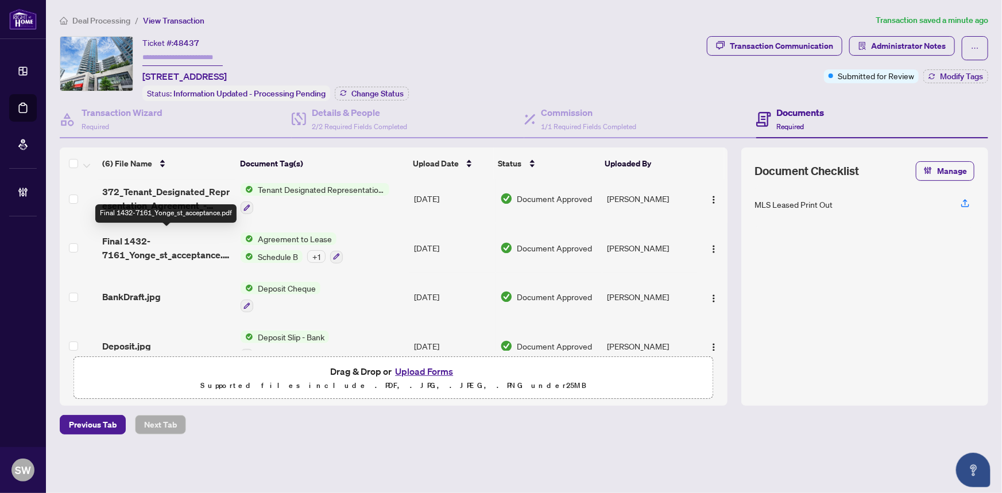
click at [225, 248] on span "Final 1432-7161_Yonge_st_acceptance.pdf" at bounding box center [167, 248] width 130 height 28
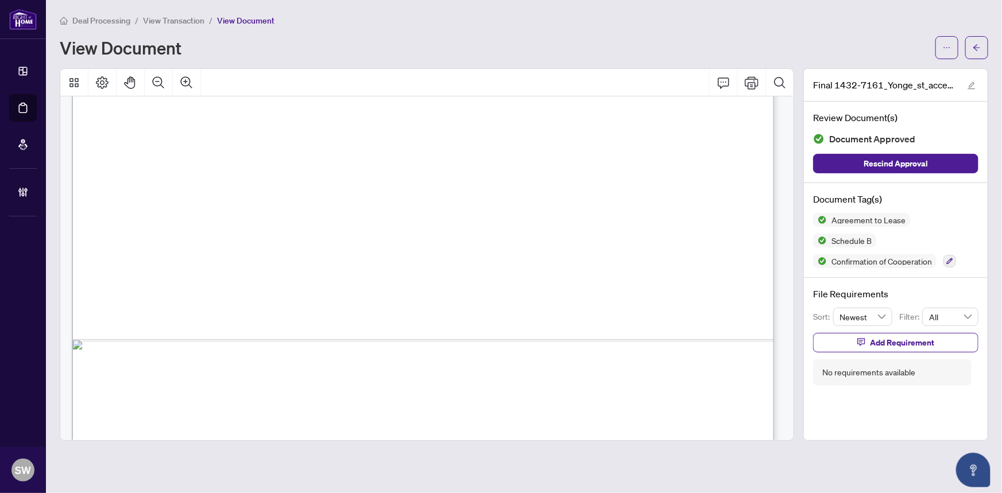
scroll to position [7082, 0]
click at [245, 180] on div "DigiSign Verified - 73b41dc3-3513-44fc-b81b-ff5a7a60be19" at bounding box center [775, 465] width 1406 height 1819
drag, startPoint x: 242, startPoint y: 180, endPoint x: 381, endPoint y: 184, distance: 139.6
click at [381, 184] on div "DigiSign Verified - 73b41dc3-3513-44fc-b81b-ff5a7a60be19" at bounding box center [775, 465] width 1406 height 1819
click at [477, 184] on div "DigiSign Verified - 73b41dc3-3513-44fc-b81b-ff5a7a60be19" at bounding box center [775, 465] width 1406 height 1819
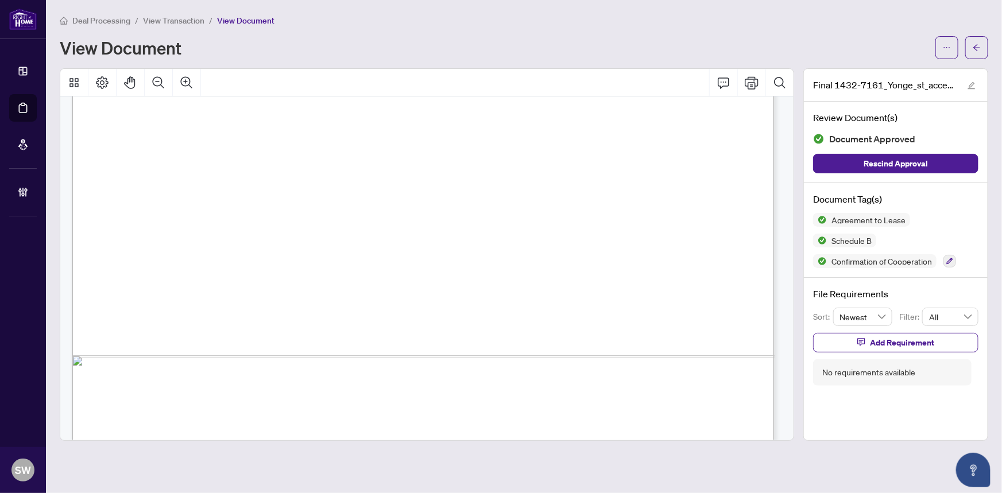
drag, startPoint x: 477, startPoint y: 184, endPoint x: 491, endPoint y: 194, distance: 16.4
click at [479, 184] on div "DigiSign Verified - 73b41dc3-3513-44fc-b81b-ff5a7a60be19" at bounding box center [775, 465] width 1406 height 1819
click at [491, 202] on div "DigiSign Verified - 73b41dc3-3513-44fc-b81b-ff5a7a60be19" at bounding box center [775, 465] width 1406 height 1819
click at [492, 204] on div "DigiSign Verified - 73b41dc3-3513-44fc-b81b-ff5a7a60be19" at bounding box center [775, 465] width 1406 height 1819
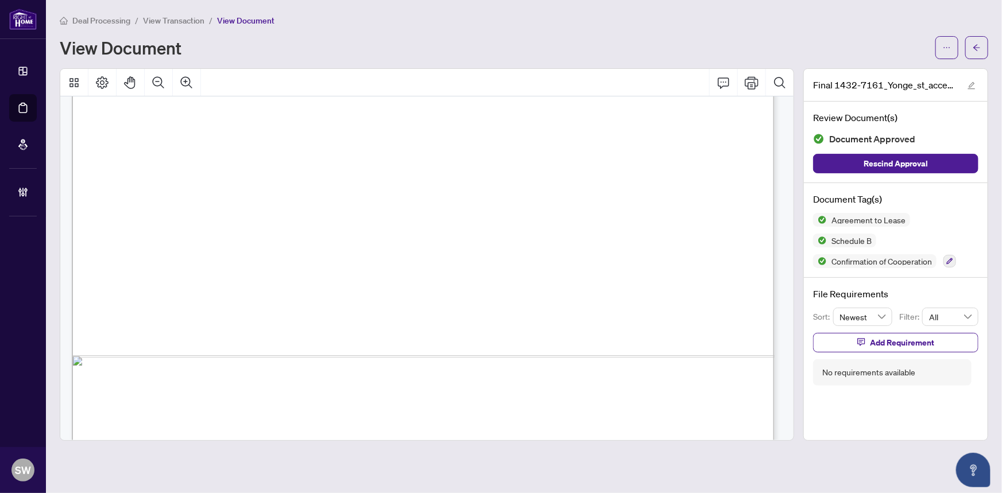
click at [492, 206] on div "DigiSign Verified - 73b41dc3-3513-44fc-b81b-ff5a7a60be19" at bounding box center [775, 465] width 1406 height 1819
drag, startPoint x: 258, startPoint y: 227, endPoint x: 379, endPoint y: 234, distance: 120.8
click at [379, 234] on div "DigiSign Verified - 73b41dc3-3513-44fc-b81b-ff5a7a60be19" at bounding box center [775, 465] width 1406 height 1819
click at [981, 48] on icon "arrow-left" at bounding box center [977, 48] width 8 height 8
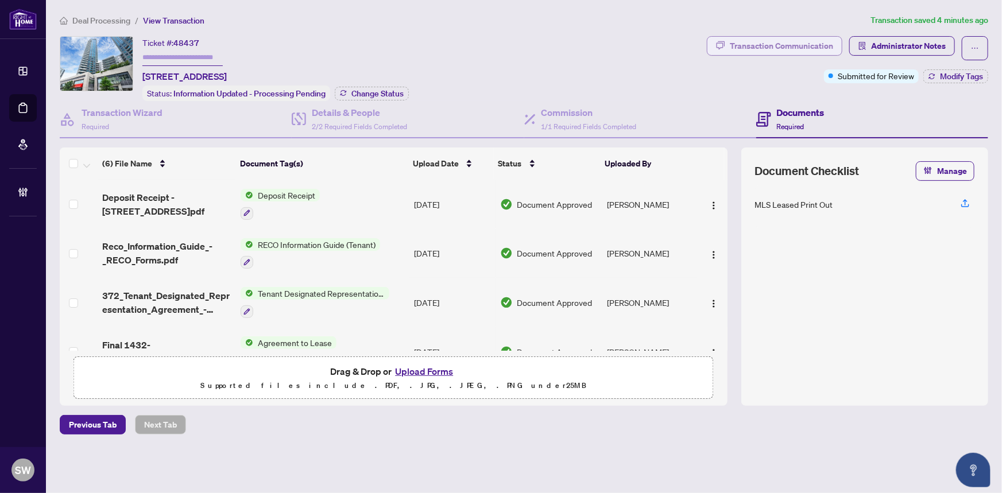
click at [790, 49] on div "Transaction Communication" at bounding box center [781, 46] width 103 height 18
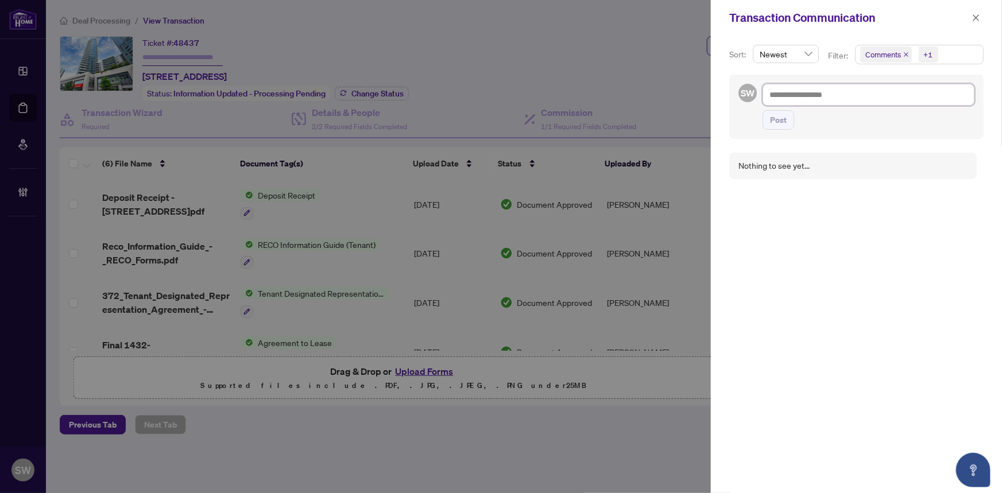
click at [790, 96] on textarea at bounding box center [869, 95] width 212 height 22
paste textarea "**********"
type textarea "**********"
click at [770, 94] on textarea "**********" at bounding box center [867, 95] width 209 height 22
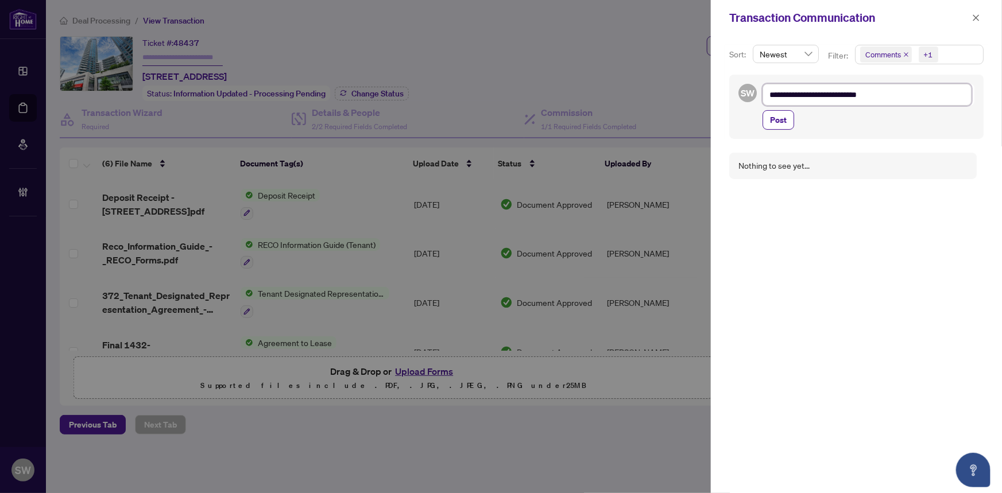
type textarea "**********"
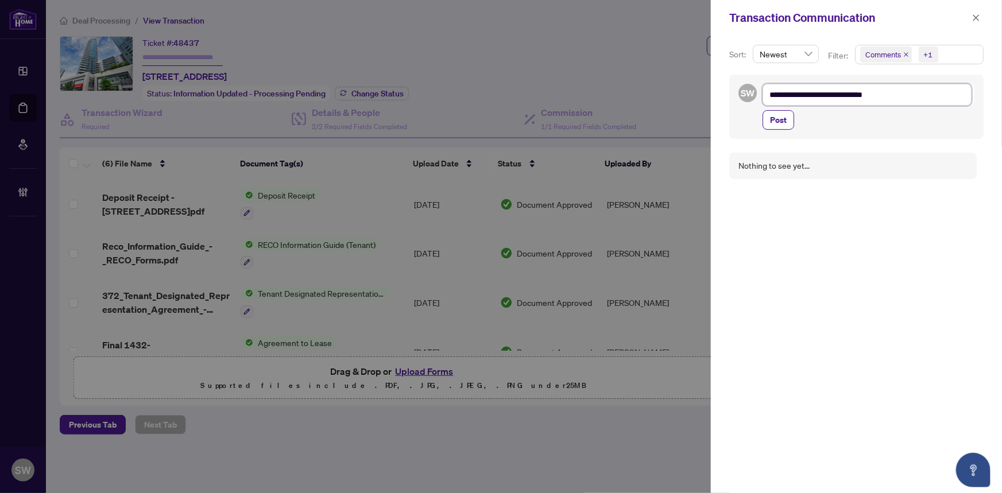
type textarea "**********"
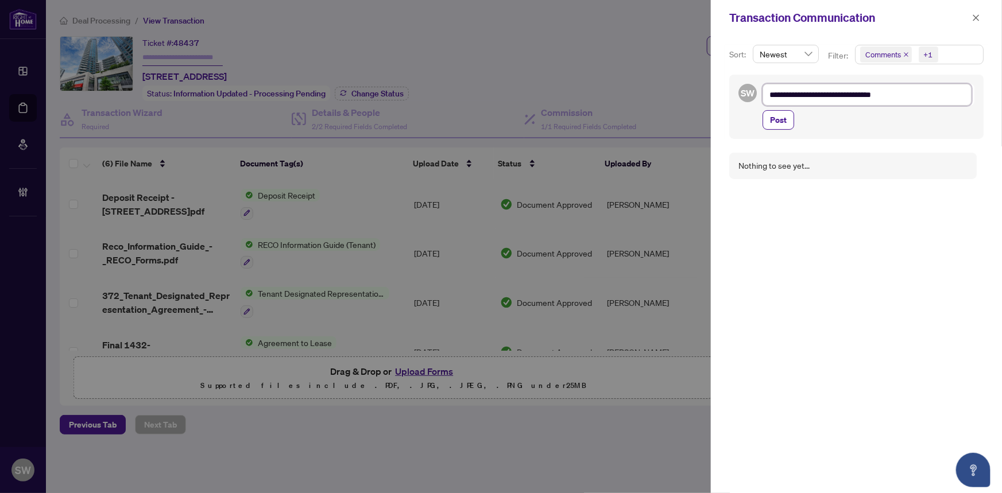
type textarea "**********"
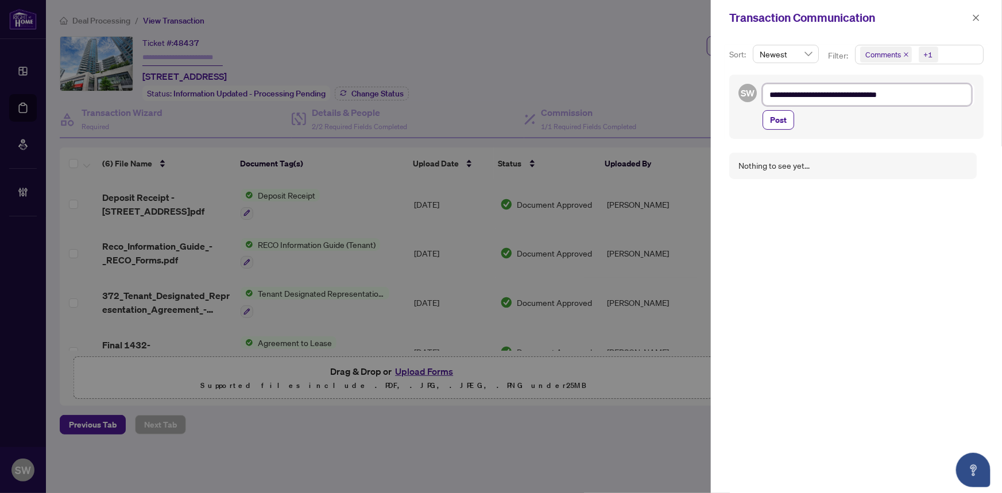
type textarea "**********"
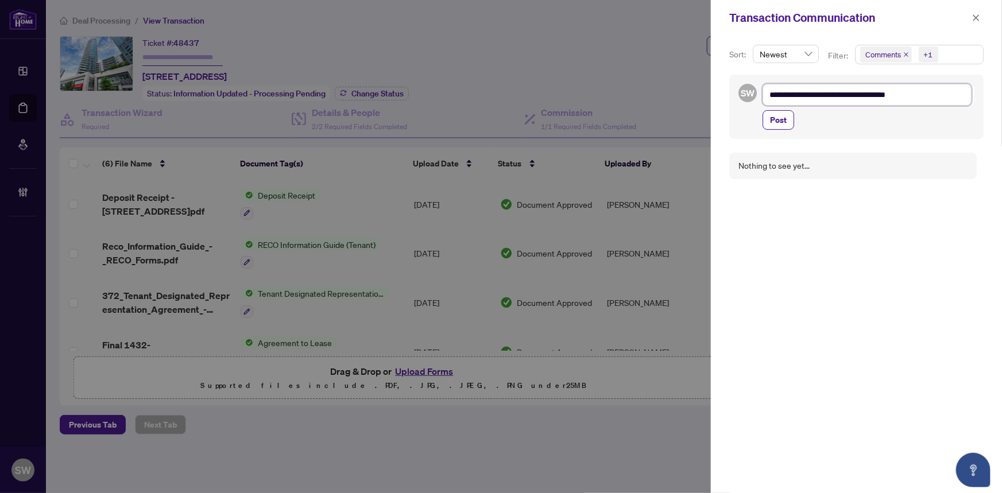
type textarea "**********"
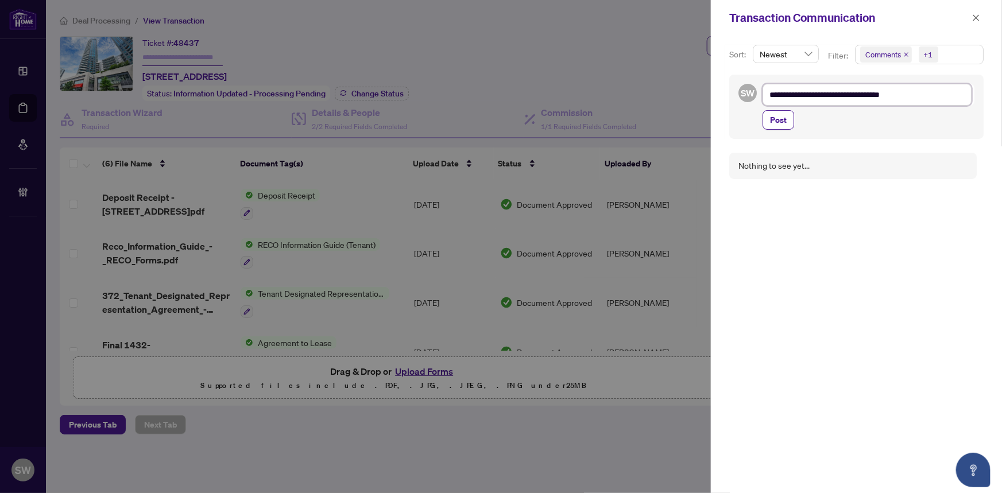
type textarea "**********"
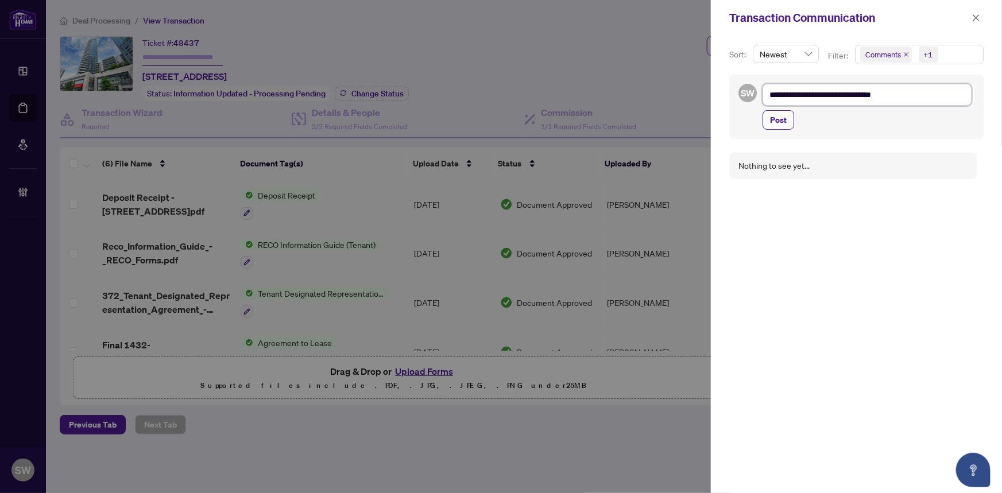
type textarea "**********"
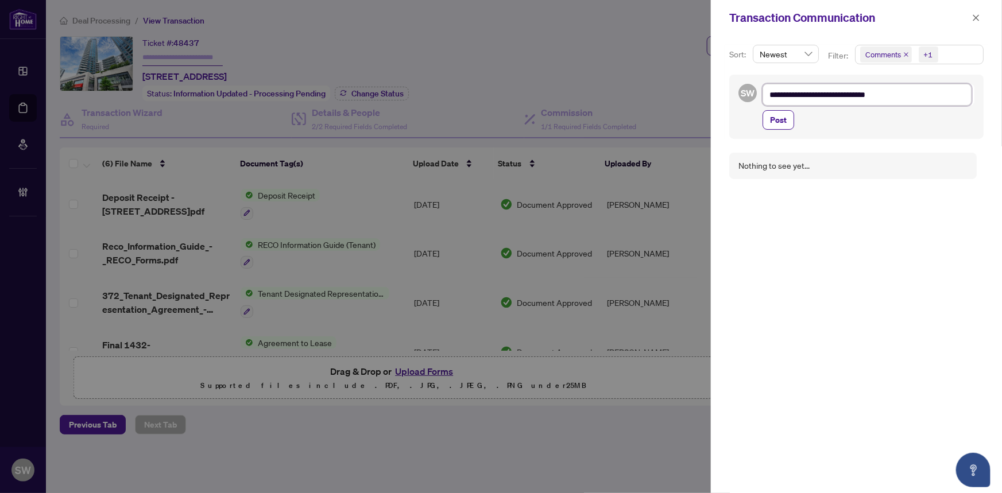
type textarea "**********"
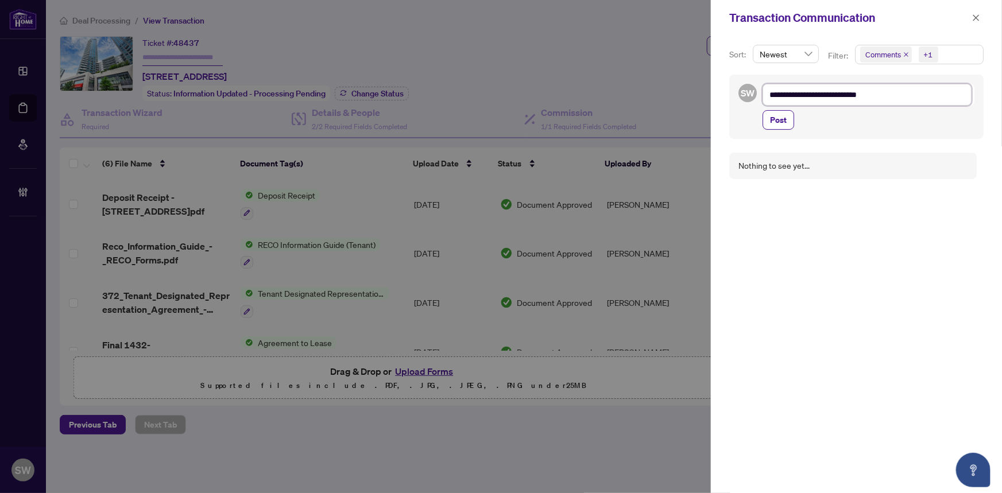
type textarea "**********"
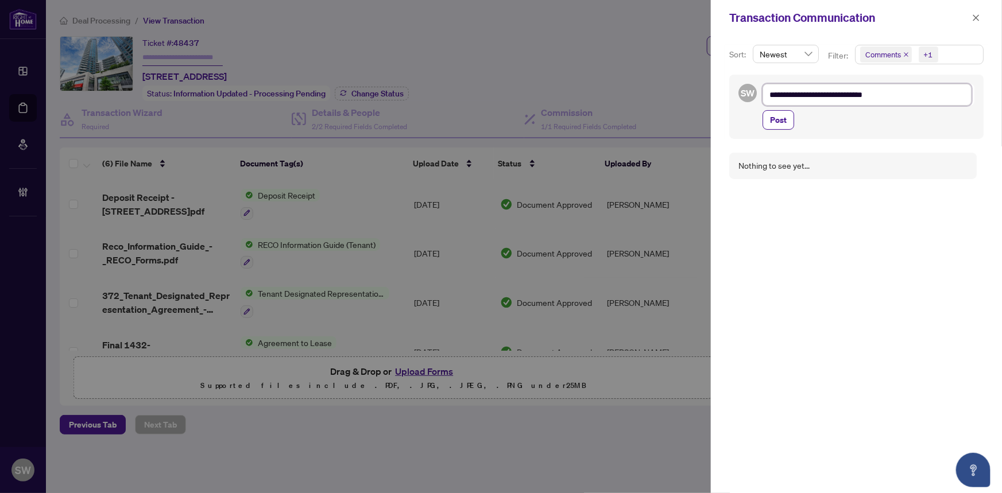
type textarea "**********"
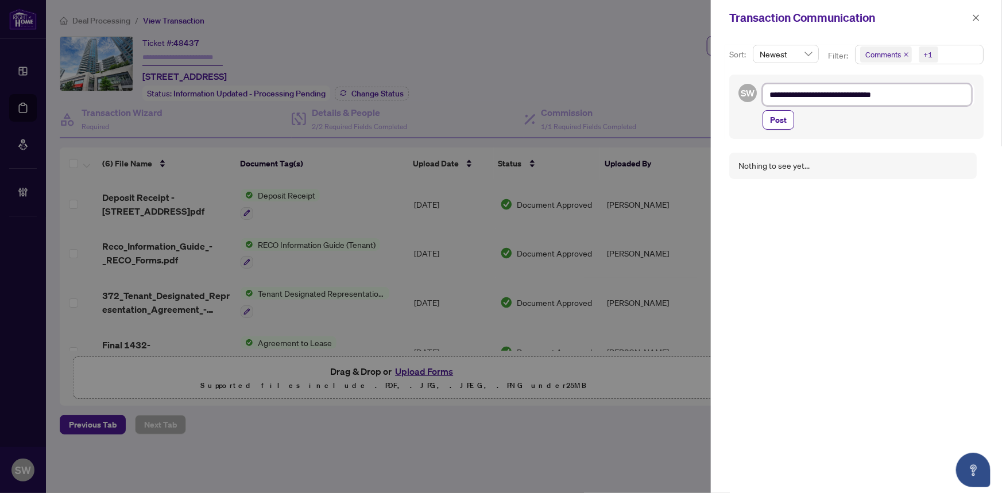
type textarea "**********"
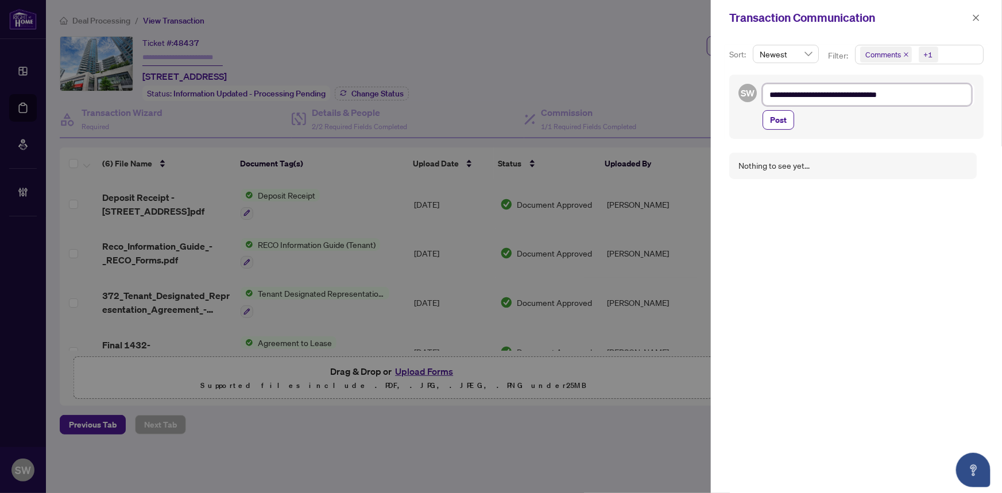
type textarea "**********"
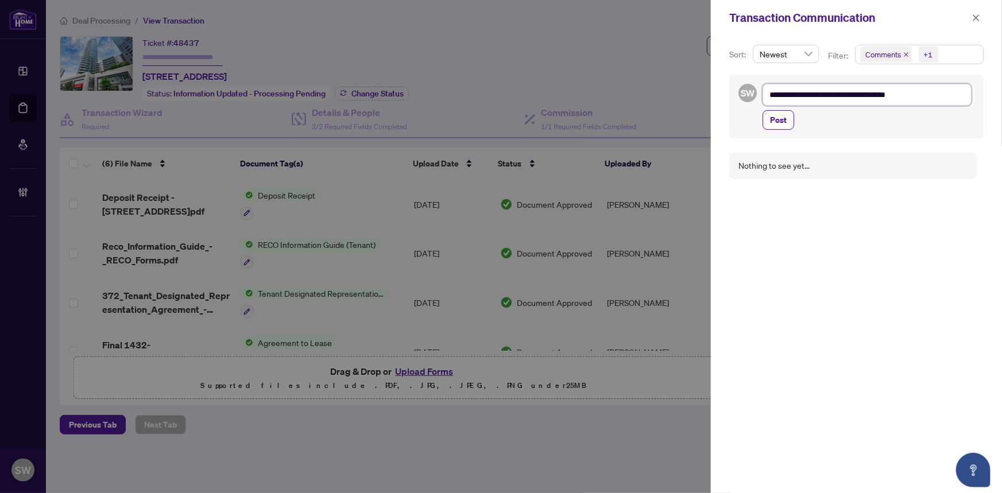
type textarea "**********"
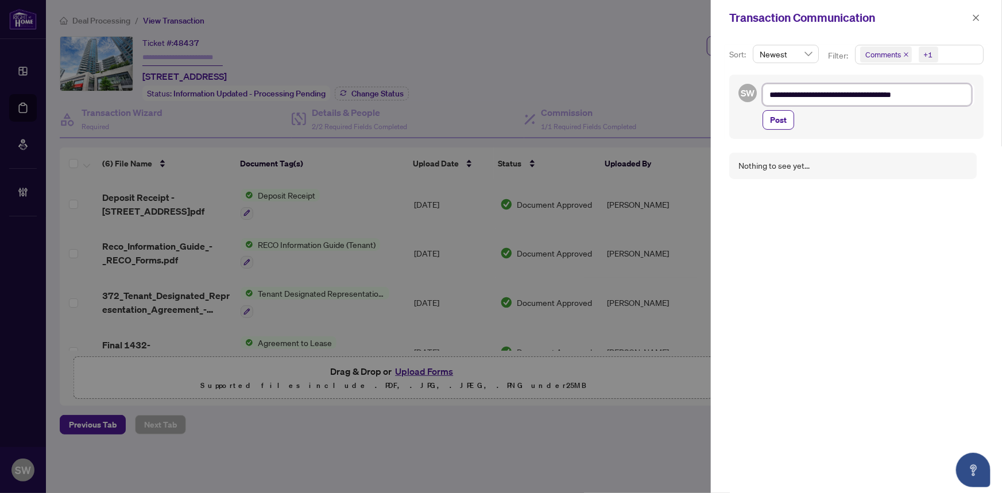
type textarea "**********"
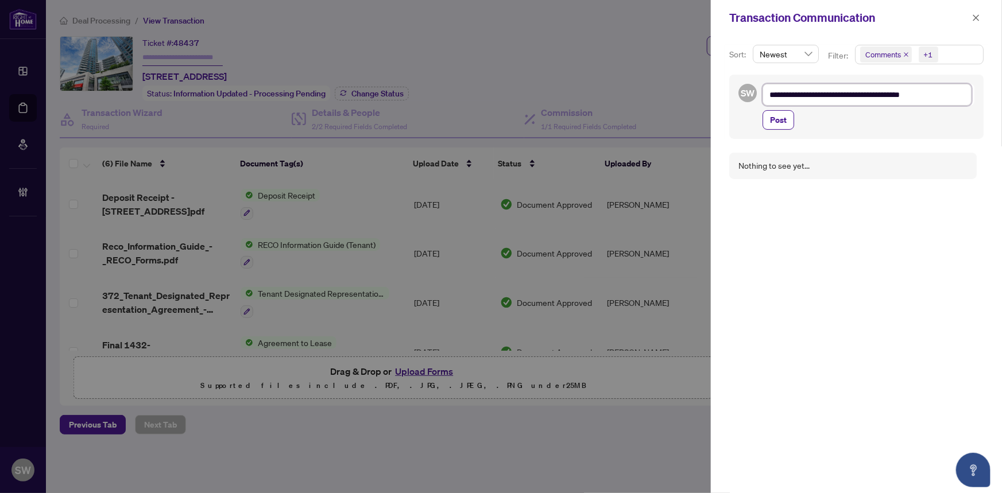
type textarea "**********"
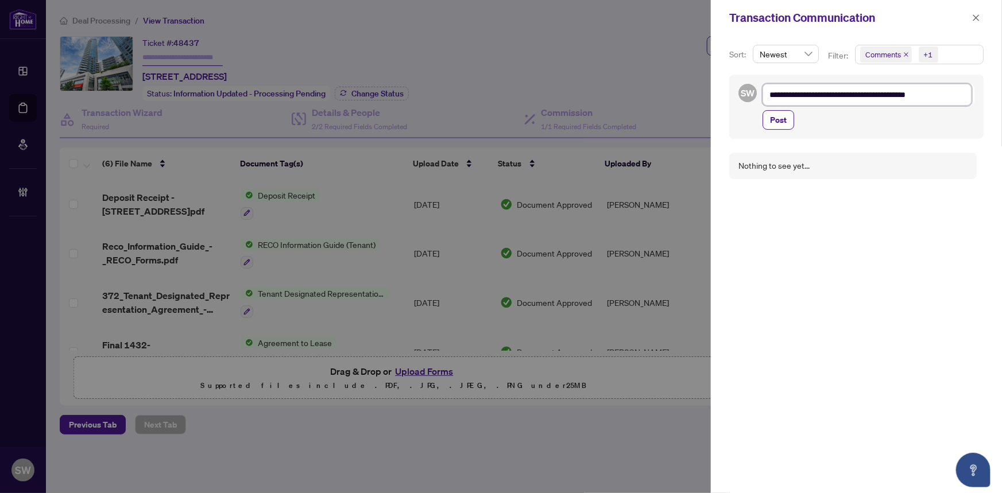
type textarea "**********"
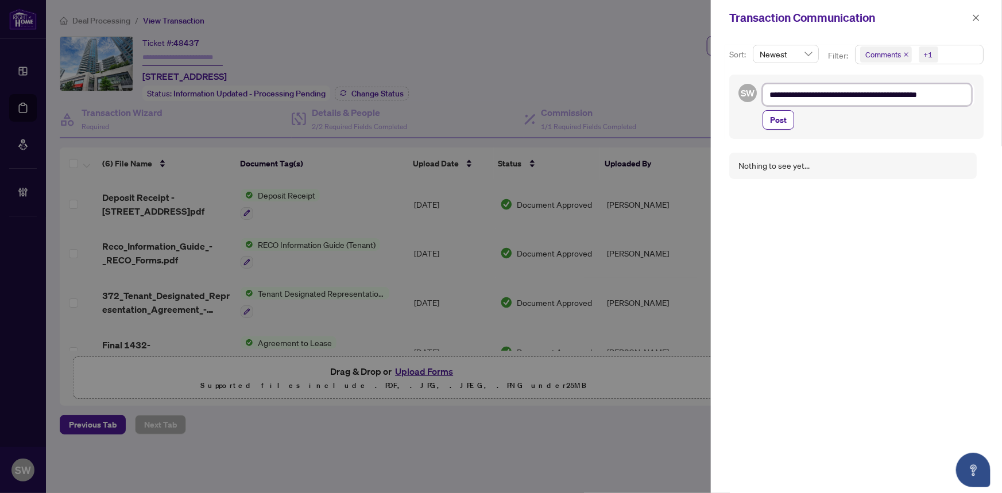
type textarea "**********"
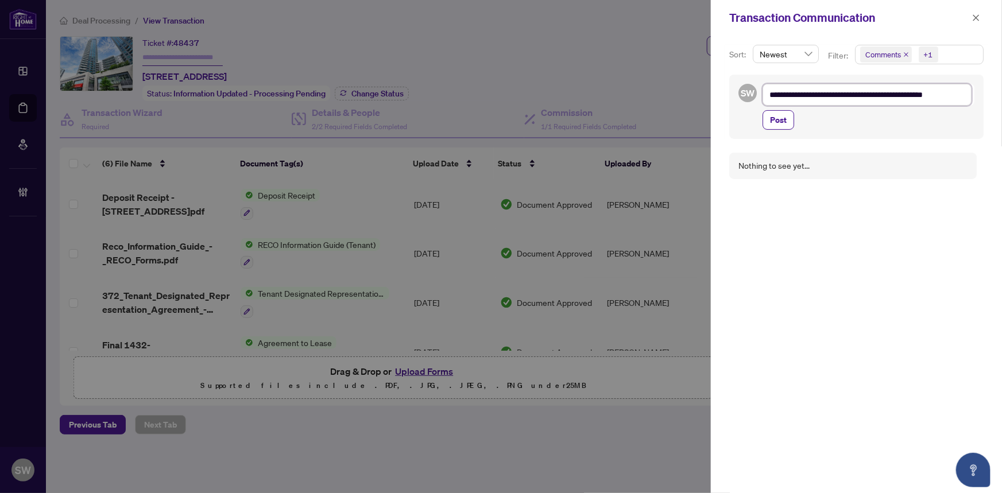
type textarea "**********"
click at [850, 92] on textarea "**********" at bounding box center [867, 101] width 209 height 34
type textarea "**********"
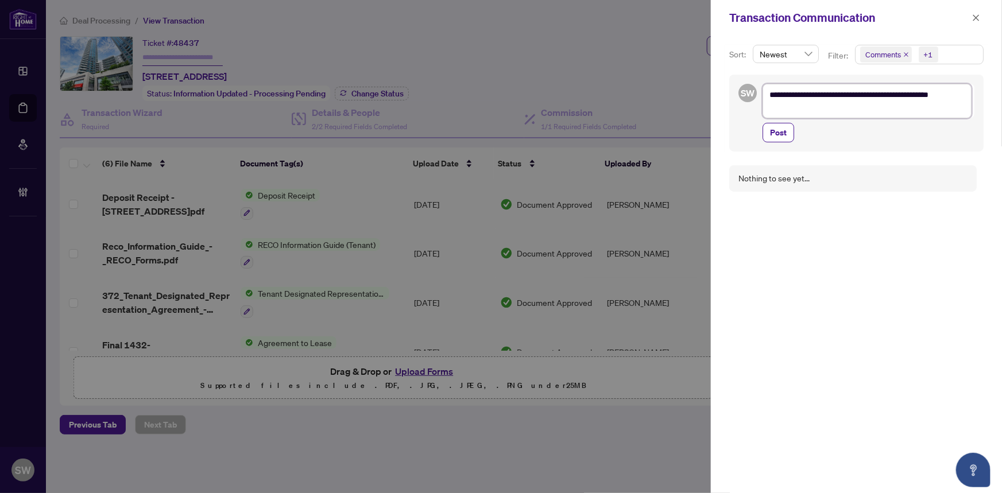
type textarea "**********"
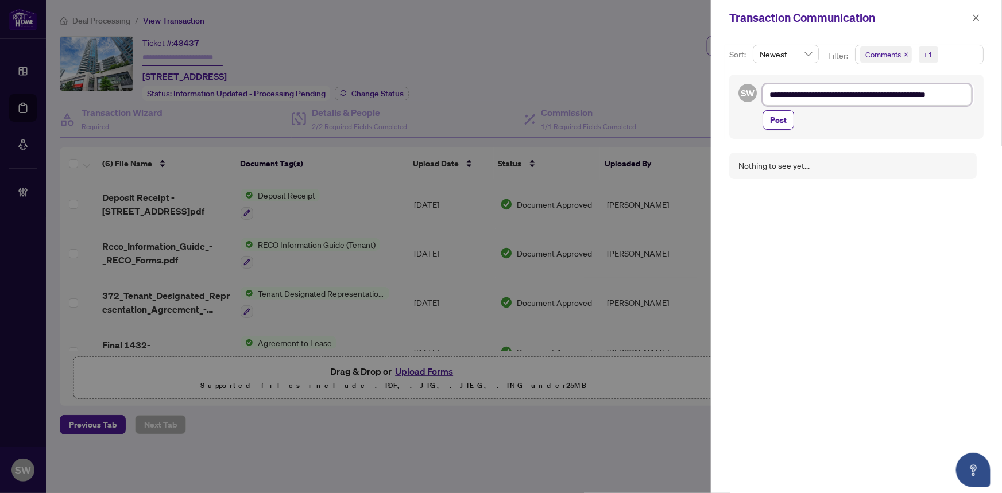
click at [824, 94] on textarea "**********" at bounding box center [867, 95] width 209 height 22
type textarea "**********"
drag, startPoint x: 854, startPoint y: 94, endPoint x: 887, endPoint y: 107, distance: 35.3
click at [856, 94] on textarea "**********" at bounding box center [867, 95] width 209 height 22
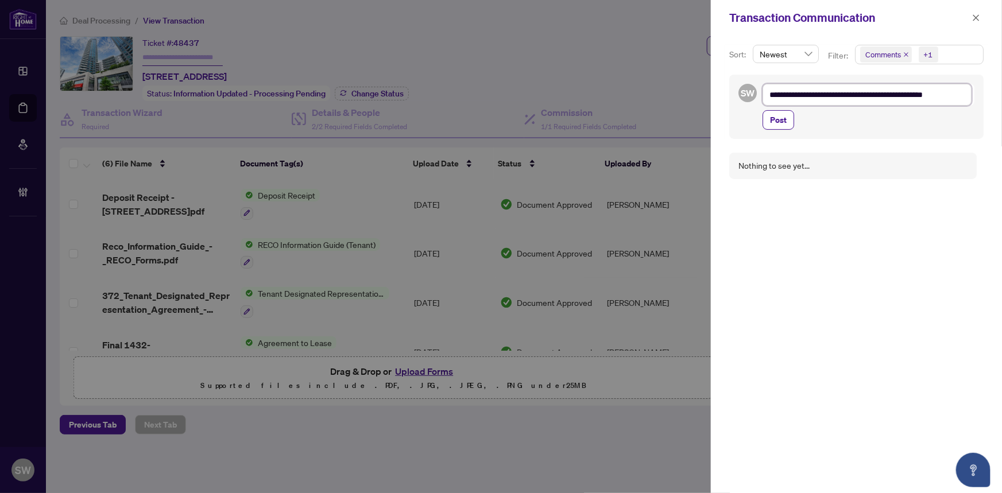
type textarea "**********"
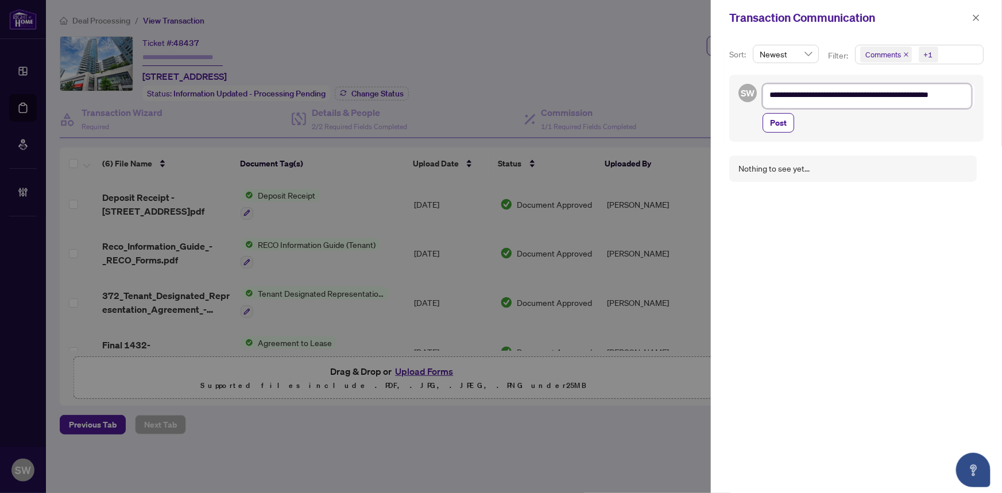
type textarea "**********"
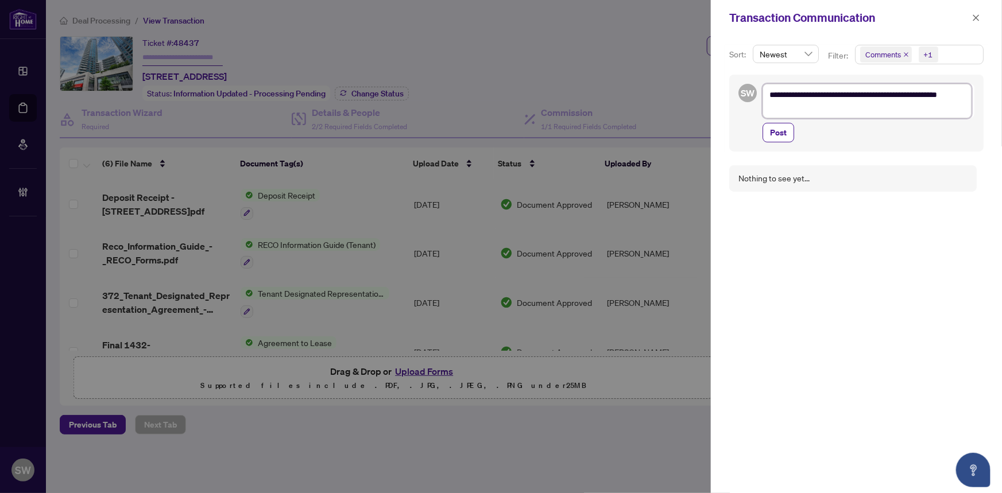
type textarea "**********"
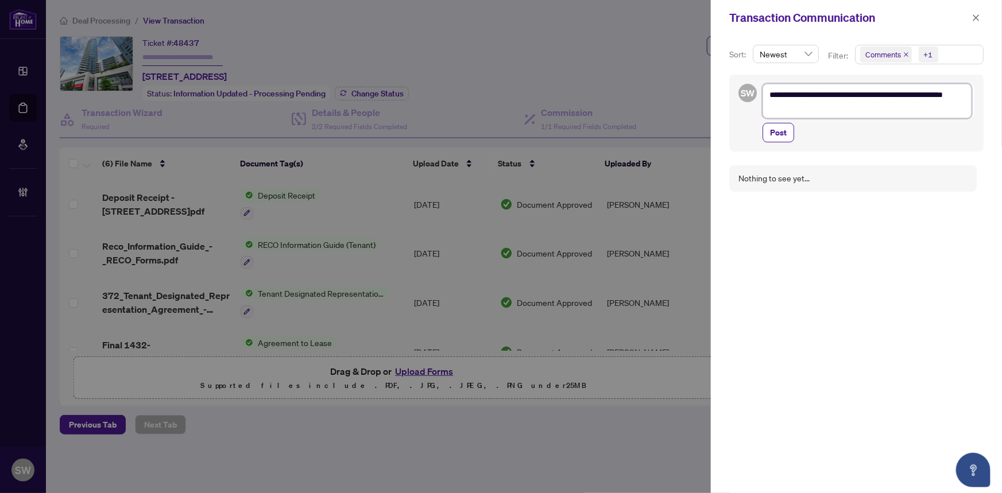
type textarea "**********"
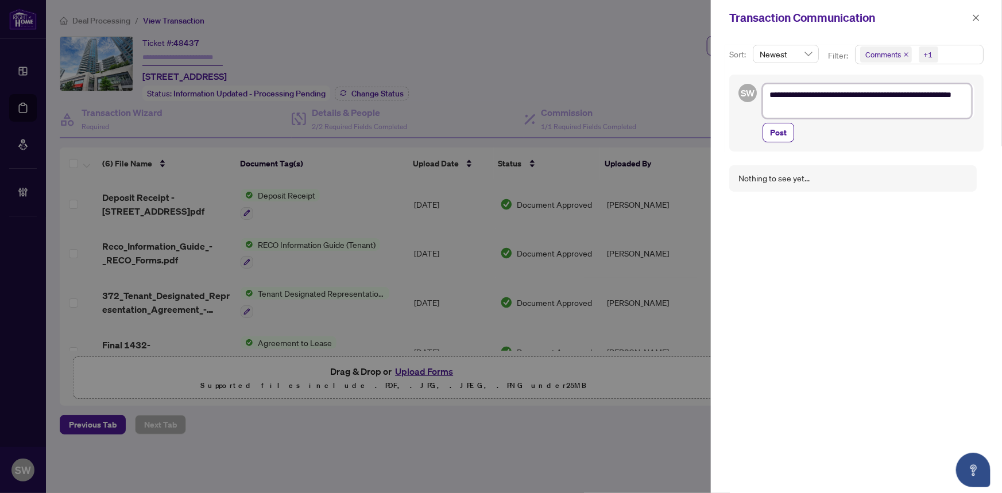
type textarea "**********"
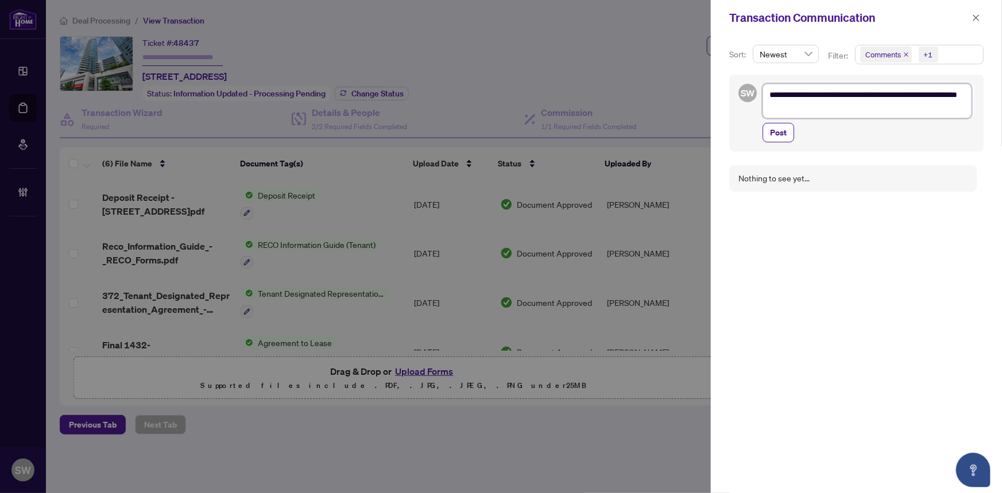
type textarea "**********"
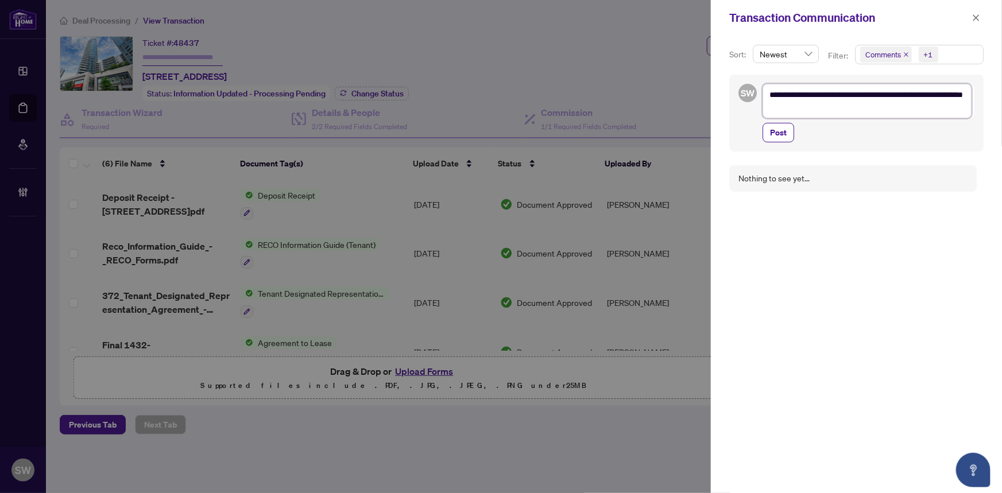
type textarea "**********"
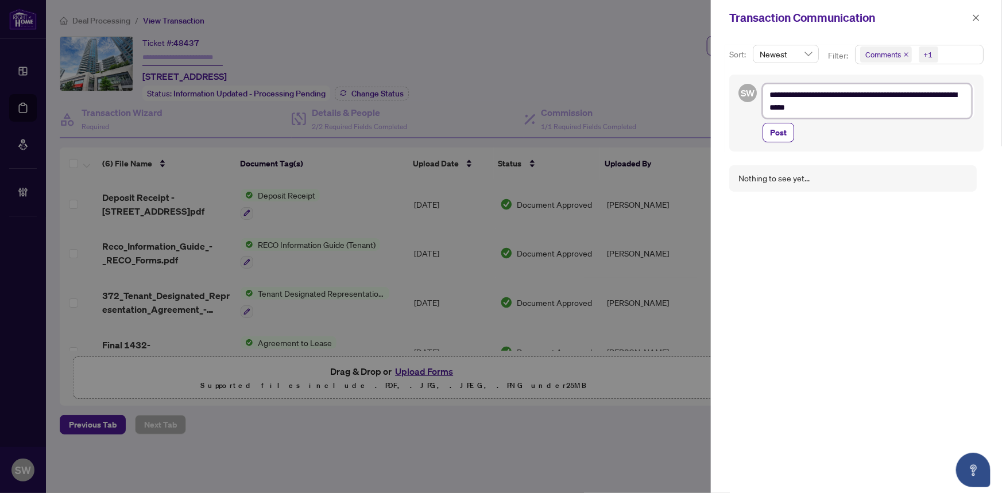
type textarea "**********"
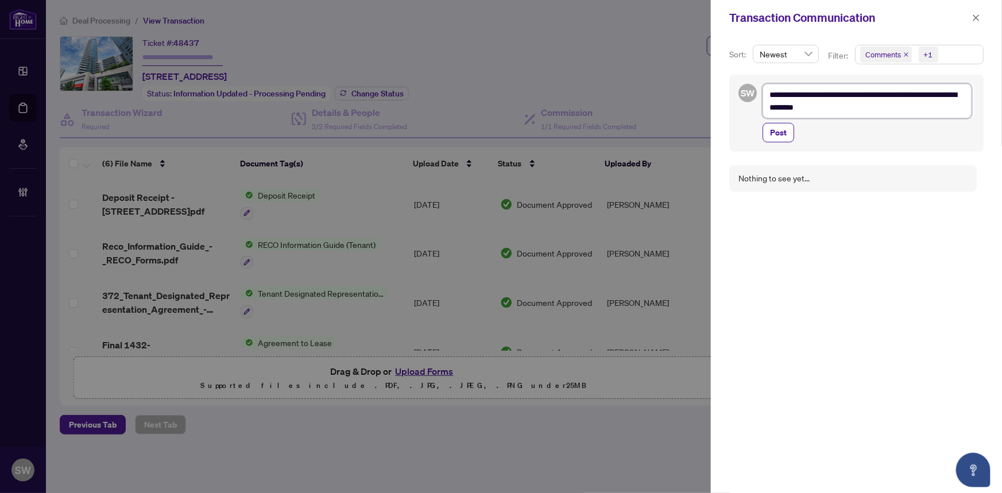
type textarea "**********"
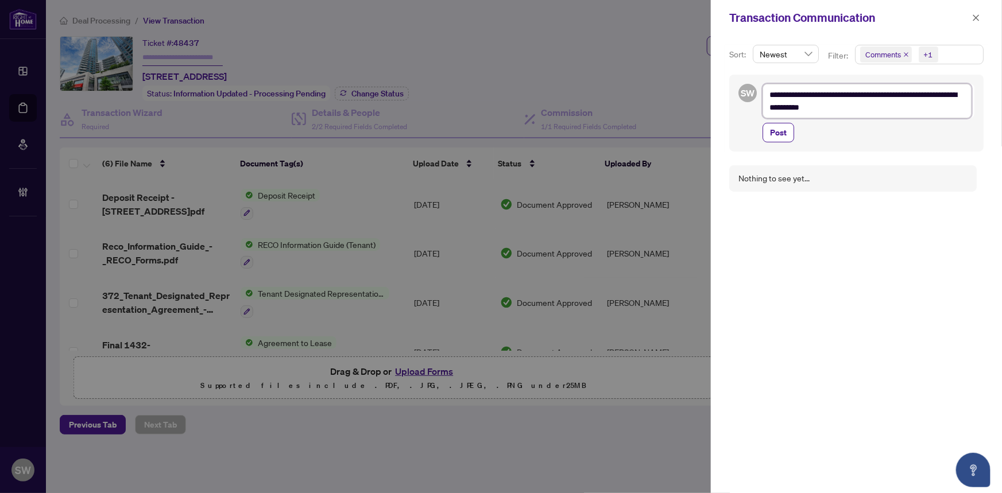
type textarea "**********"
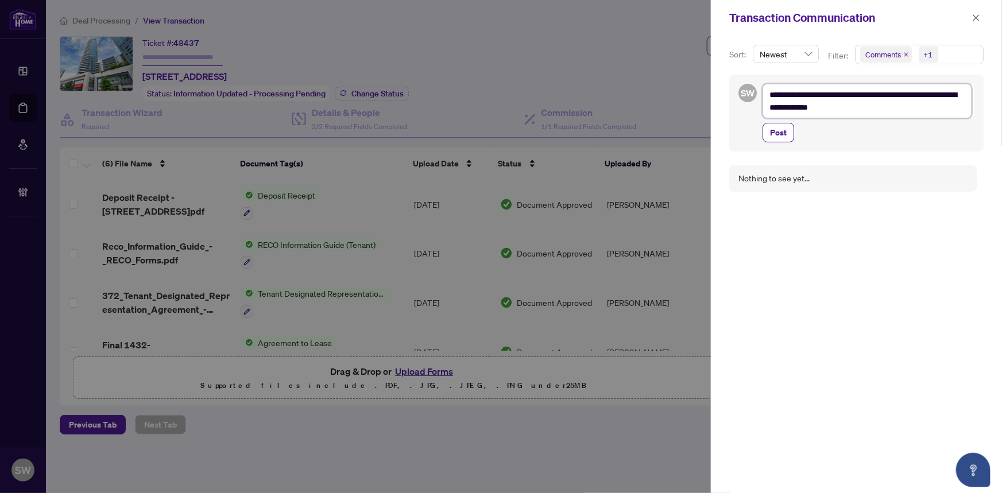
type textarea "**********"
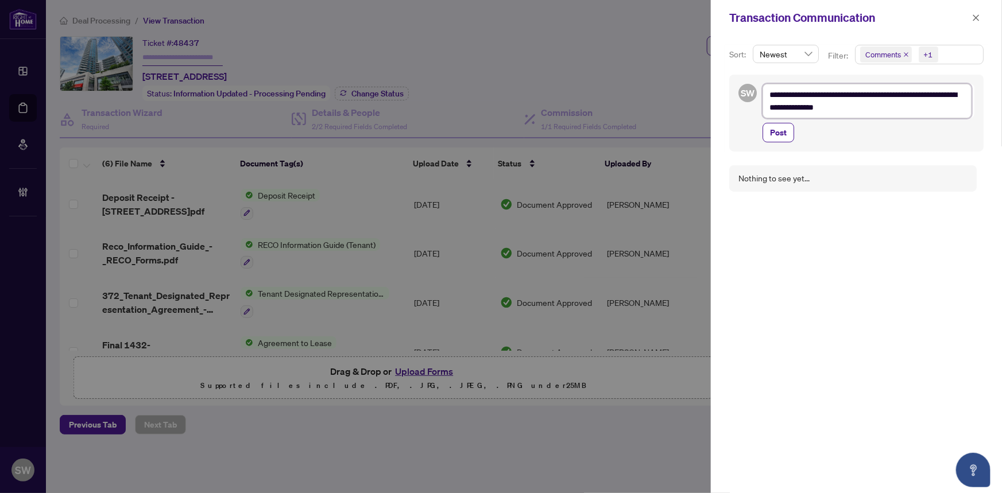
type textarea "**********"
click at [874, 106] on textarea "**********" at bounding box center [867, 101] width 209 height 34
type textarea "**********"
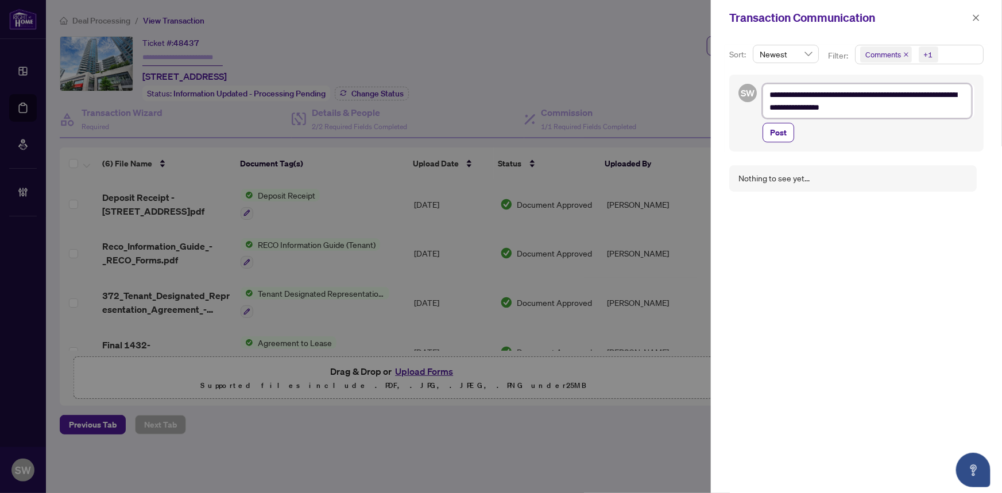
type textarea "**********"
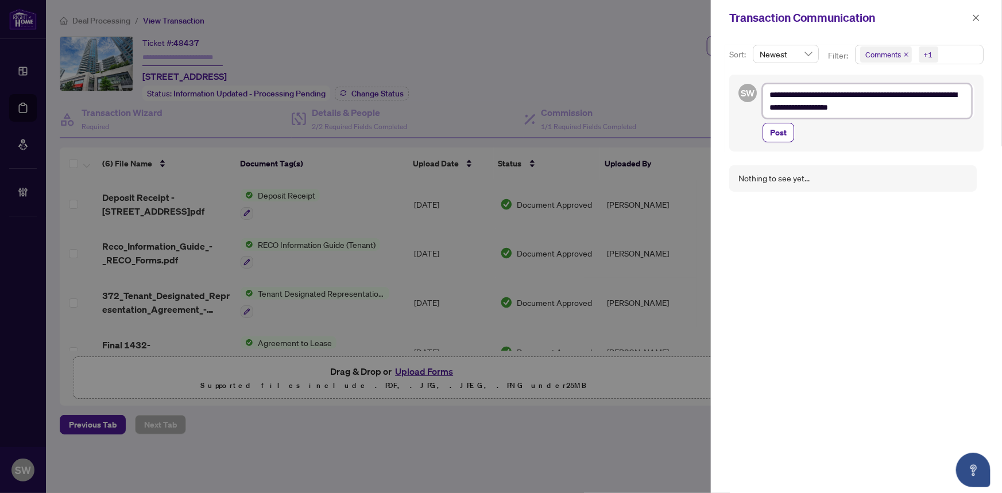
type textarea "**********"
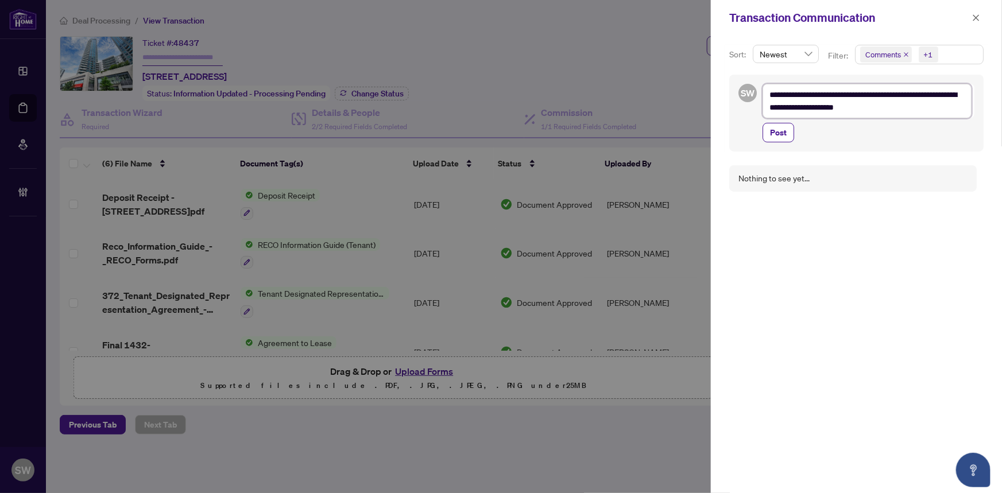
type textarea "**********"
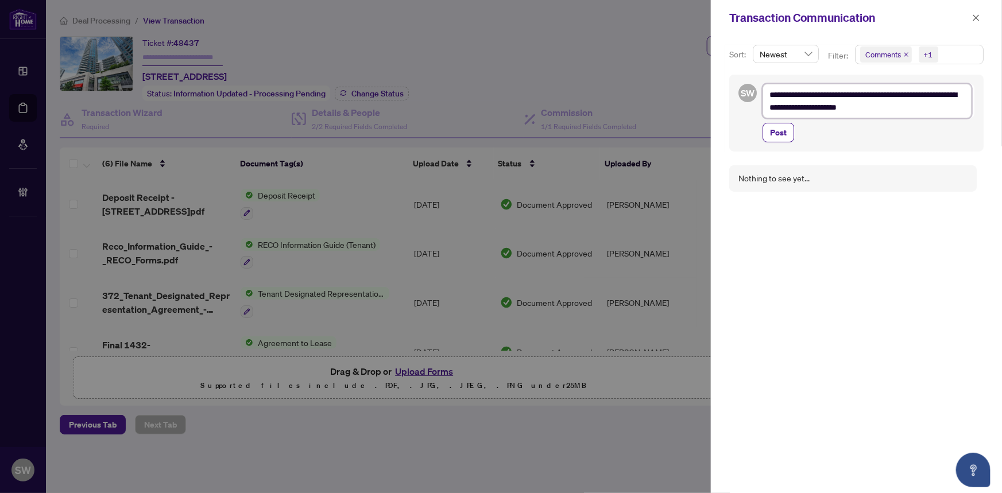
type textarea "**********"
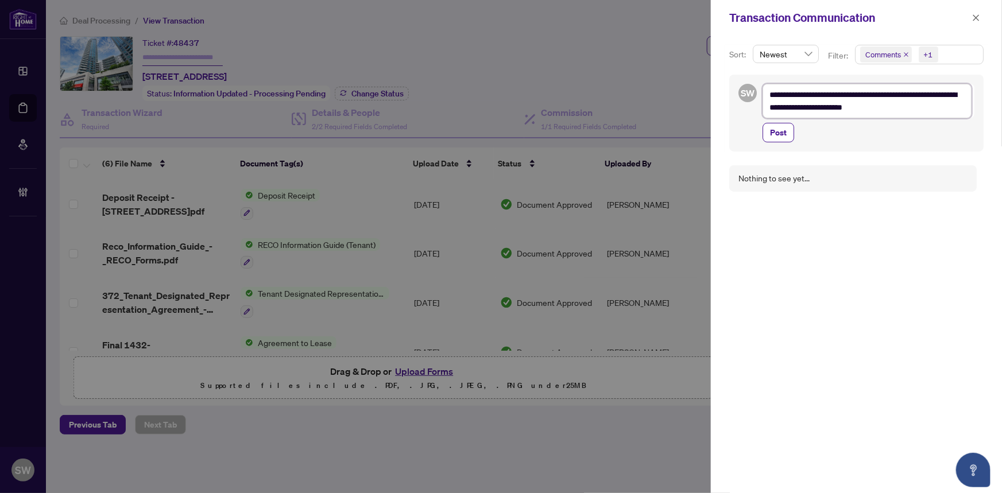
type textarea "**********"
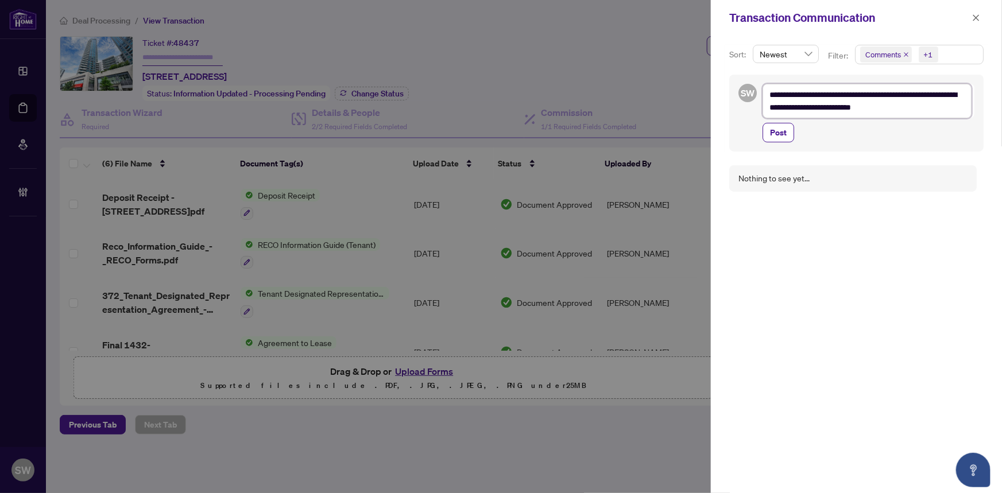
type textarea "**********"
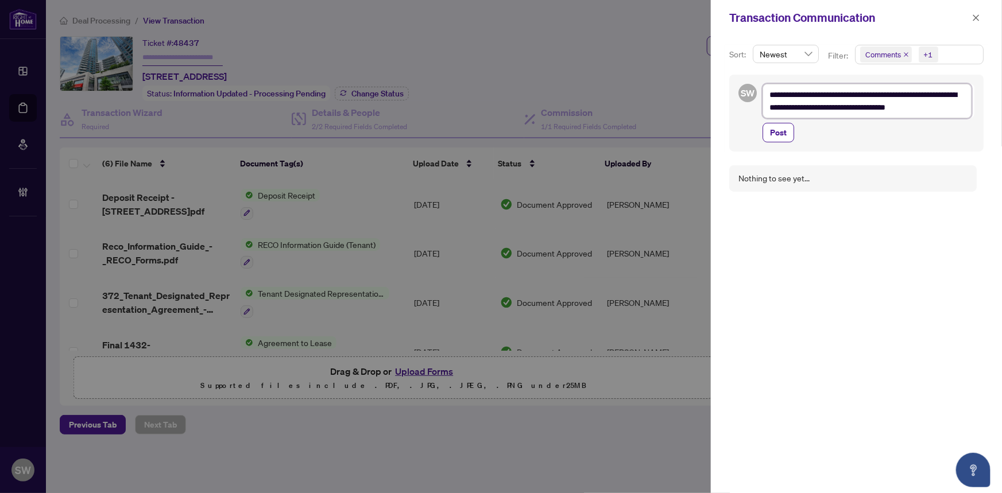
click at [948, 109] on textarea "**********" at bounding box center [867, 101] width 209 height 34
drag, startPoint x: 896, startPoint y: 104, endPoint x: 913, endPoint y: 116, distance: 21.0
click at [897, 104] on textarea "**********" at bounding box center [867, 101] width 209 height 34
click at [841, 121] on textarea "**********" at bounding box center [867, 107] width 209 height 47
click at [910, 94] on textarea "**********" at bounding box center [867, 107] width 209 height 47
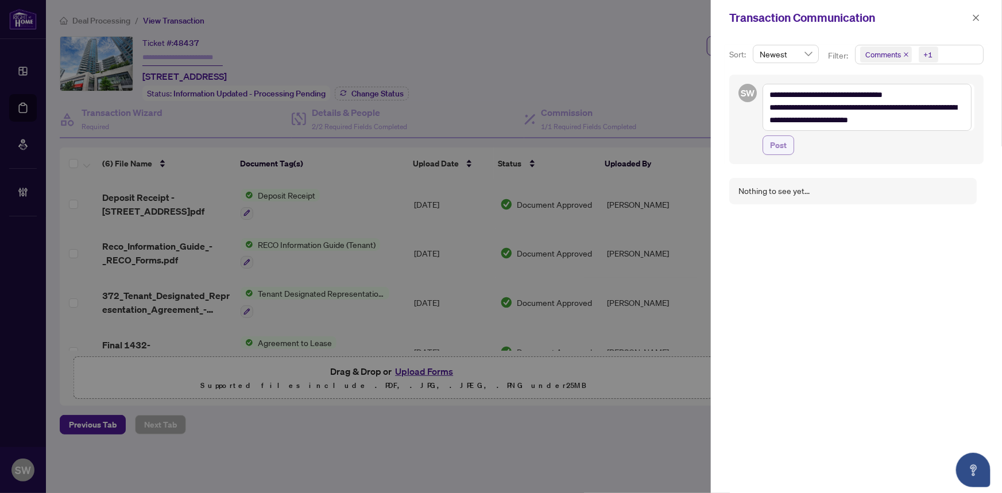
click at [778, 145] on span "Post" at bounding box center [778, 145] width 17 height 18
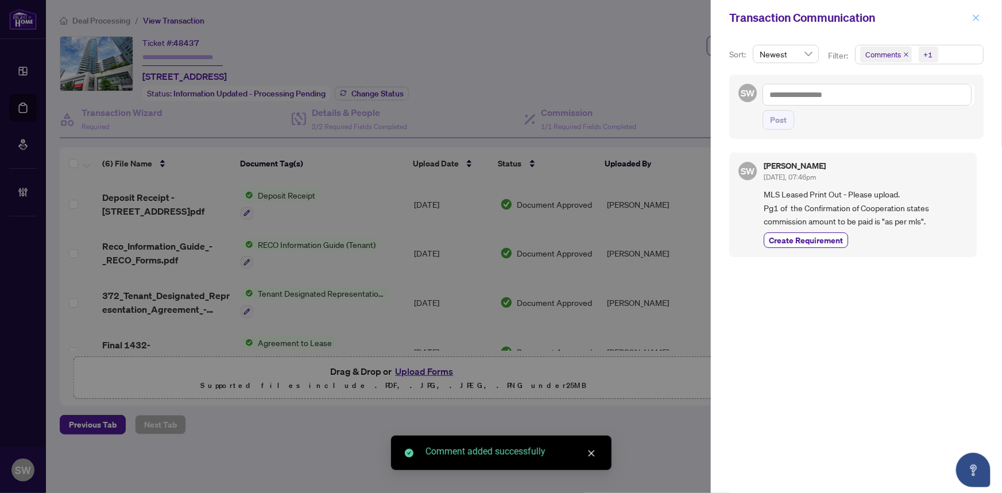
click at [977, 16] on icon "close" at bounding box center [977, 18] width 8 height 8
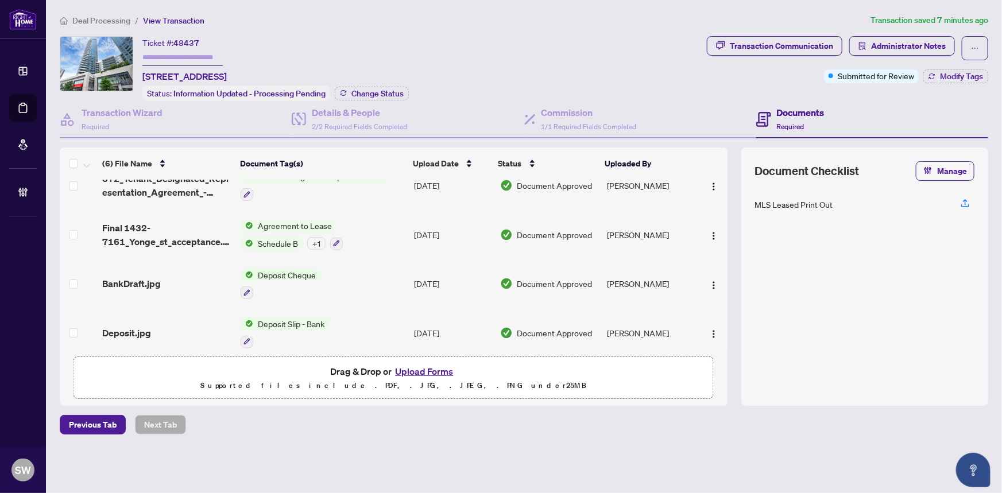
scroll to position [125, 0]
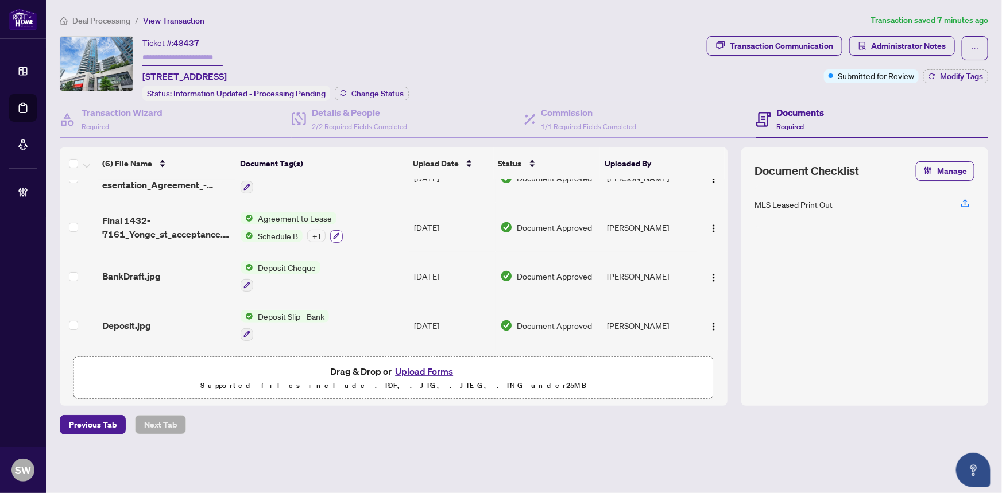
click at [334, 233] on icon "button" at bounding box center [336, 236] width 7 height 7
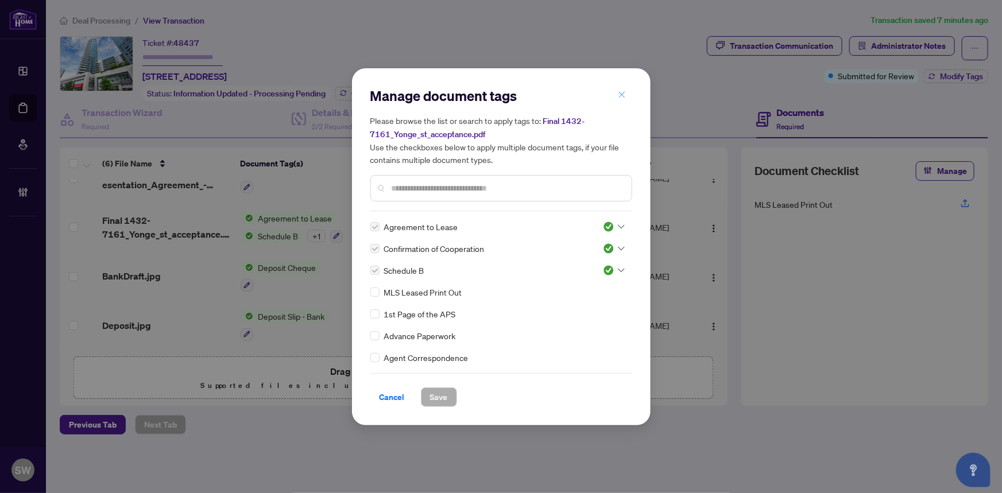
click at [622, 95] on icon "close" at bounding box center [622, 95] width 6 height 6
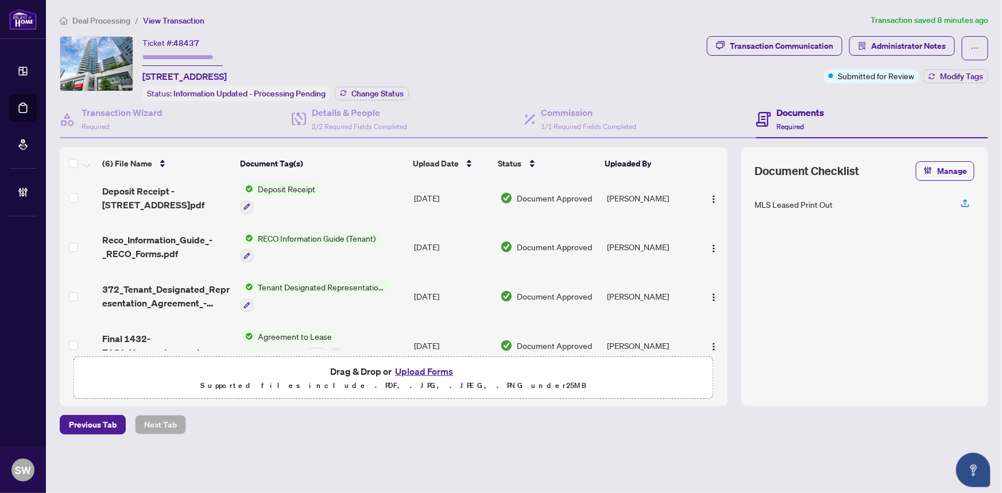
scroll to position [0, 0]
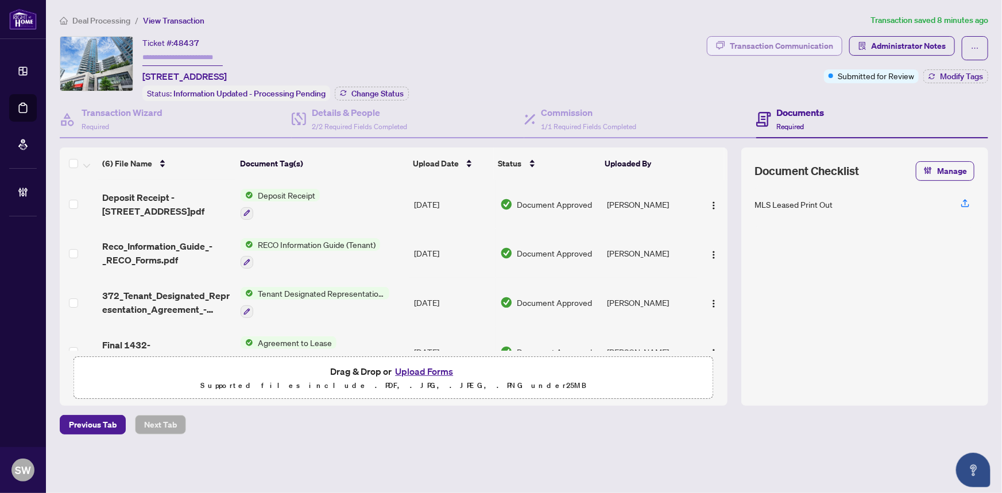
click at [803, 49] on div "Transaction Communication" at bounding box center [781, 46] width 103 height 18
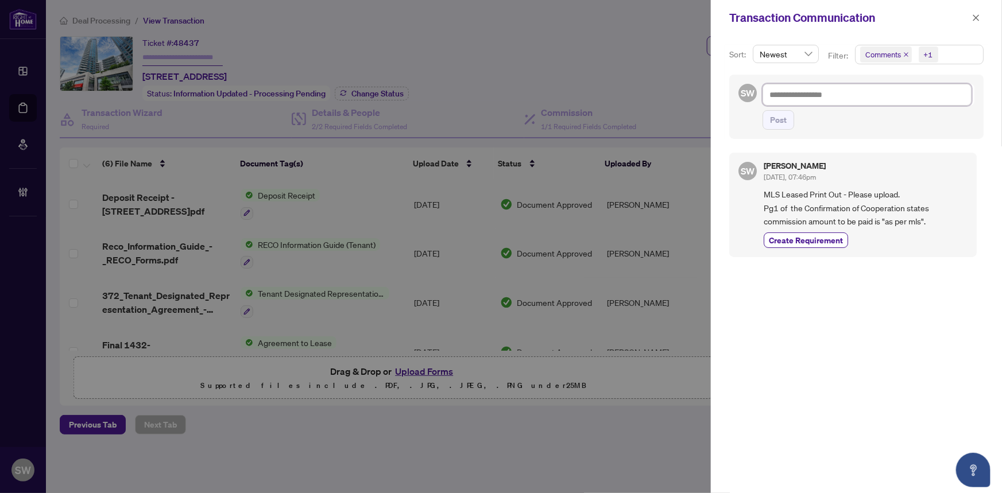
click at [787, 95] on textarea at bounding box center [867, 95] width 209 height 22
paste textarea "**********"
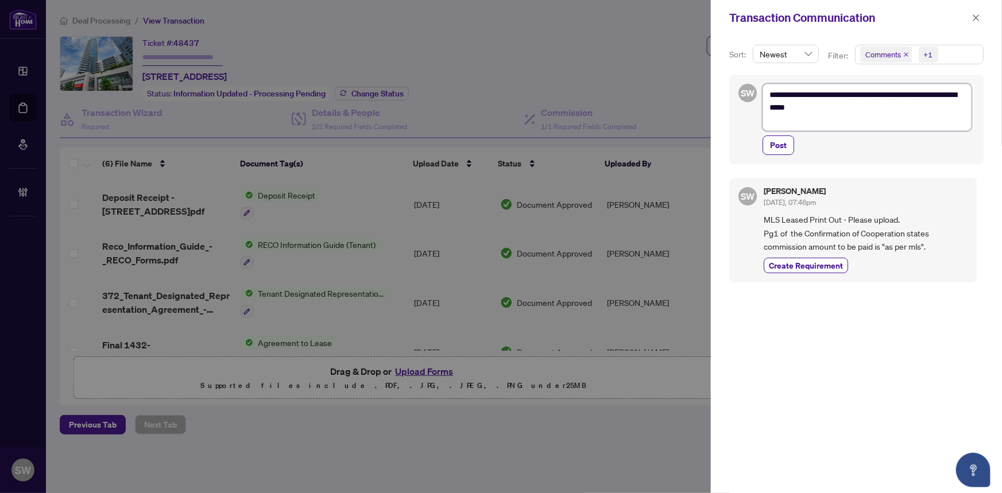
click at [801, 94] on textarea "**********" at bounding box center [867, 107] width 209 height 47
click at [832, 105] on textarea "**********" at bounding box center [867, 107] width 209 height 47
drag, startPoint x: 889, startPoint y: 94, endPoint x: 954, endPoint y: 91, distance: 64.4
click at [954, 91] on textarea "**********" at bounding box center [867, 107] width 209 height 47
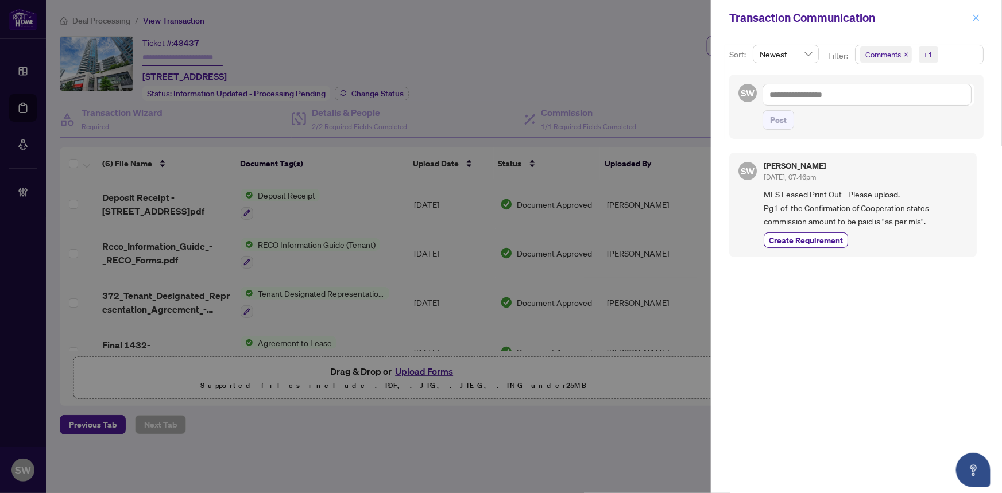
click at [979, 17] on icon "close" at bounding box center [977, 18] width 8 height 8
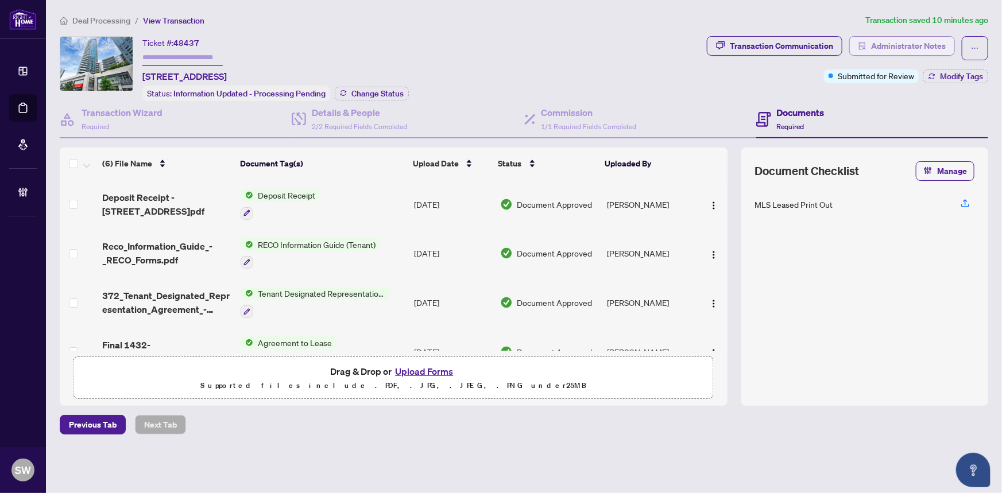
click at [935, 41] on span "Administrator Notes" at bounding box center [908, 46] width 75 height 18
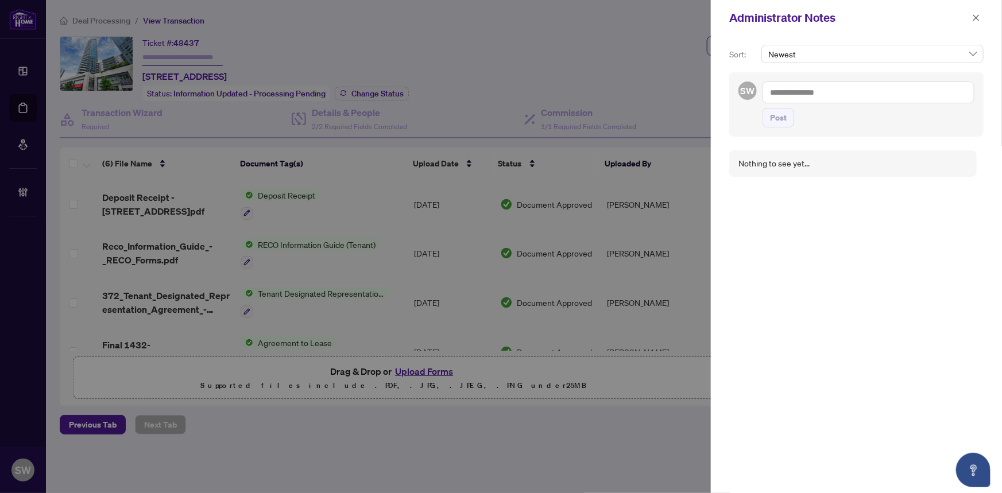
click at [794, 95] on textarea at bounding box center [869, 93] width 212 height 22
paste textarea "**********"
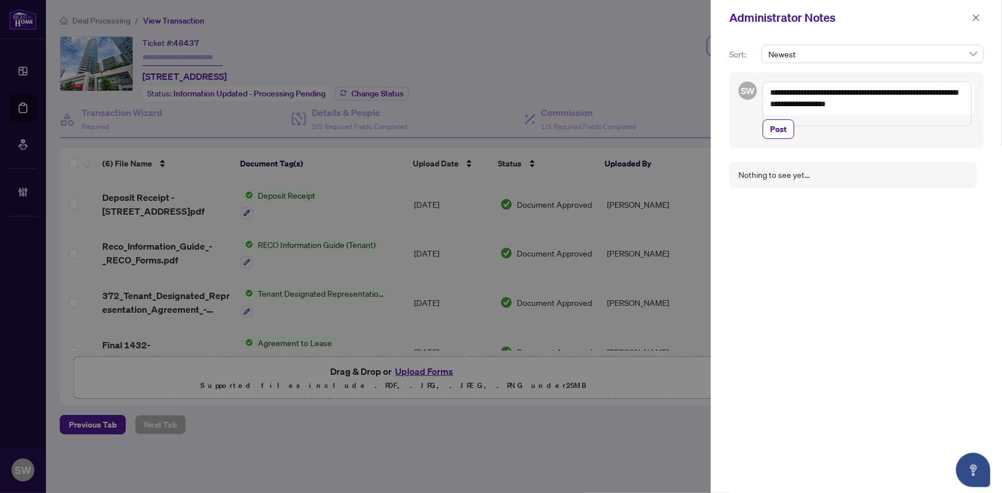
drag, startPoint x: 925, startPoint y: 94, endPoint x: 933, endPoint y: 103, distance: 12.7
click at [927, 95] on textarea "**********" at bounding box center [867, 104] width 209 height 45
click at [851, 94] on textarea "**********" at bounding box center [867, 104] width 209 height 45
drag, startPoint x: 832, startPoint y: 104, endPoint x: 867, endPoint y: 103, distance: 35.6
click at [867, 103] on textarea "**********" at bounding box center [867, 110] width 209 height 56
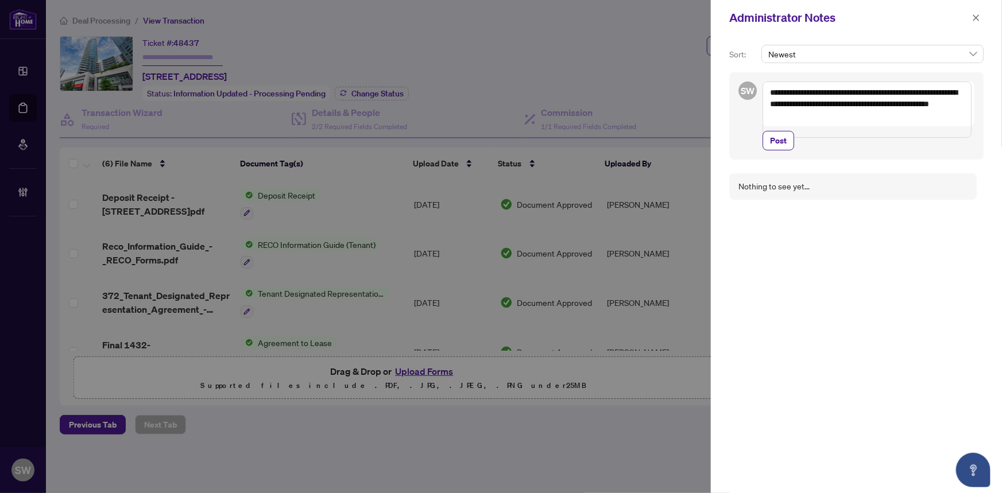
drag, startPoint x: 869, startPoint y: 104, endPoint x: 878, endPoint y: 121, distance: 19.0
click at [878, 121] on textarea "**********" at bounding box center [867, 110] width 209 height 56
click at [783, 138] on span "Post" at bounding box center [778, 141] width 17 height 18
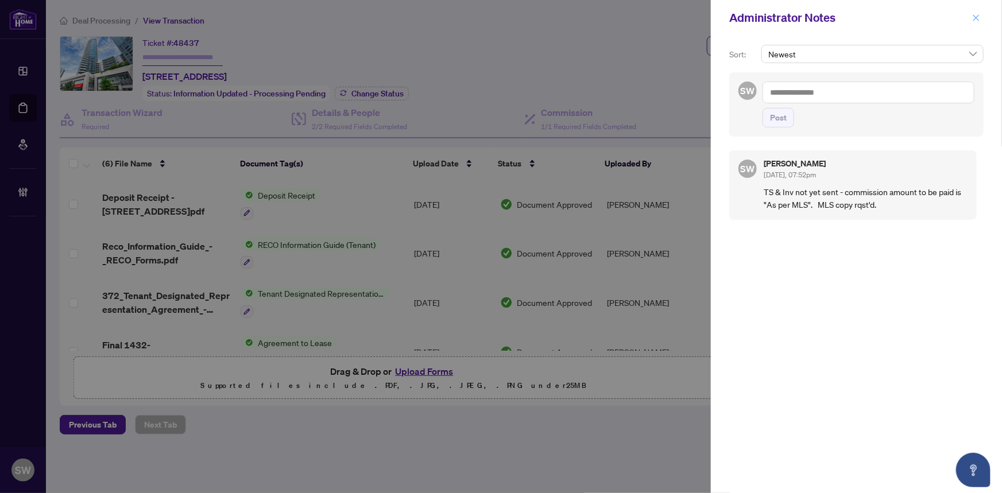
click at [973, 17] on icon "close" at bounding box center [977, 18] width 8 height 8
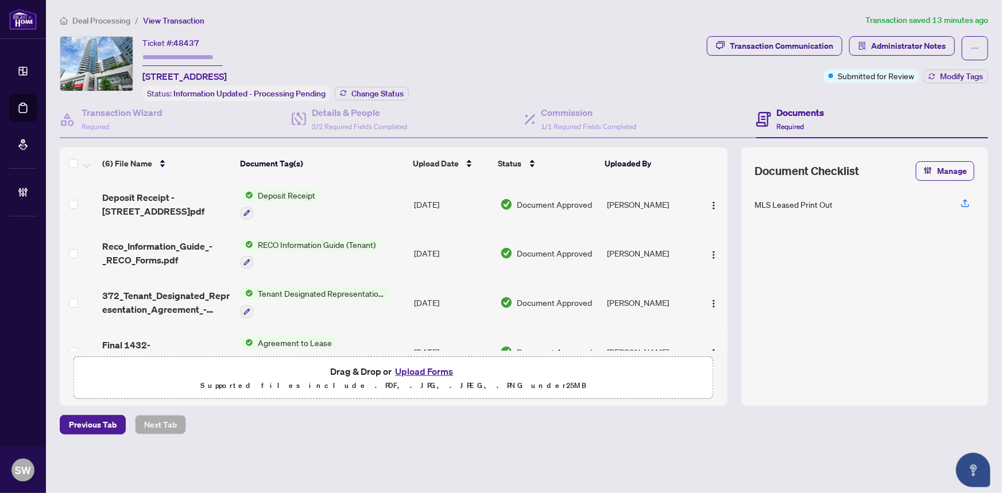
click at [169, 57] on input "text" at bounding box center [182, 57] width 80 height 17
paste input "*******"
click at [190, 41] on span "48437" at bounding box center [186, 43] width 26 height 10
copy span "48437"
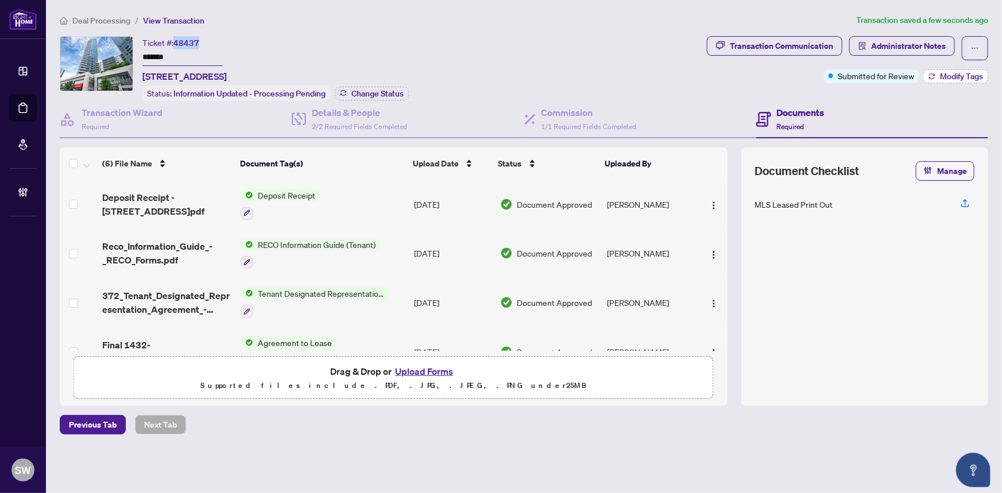
click at [959, 72] on span "Modify Tags" at bounding box center [961, 76] width 43 height 8
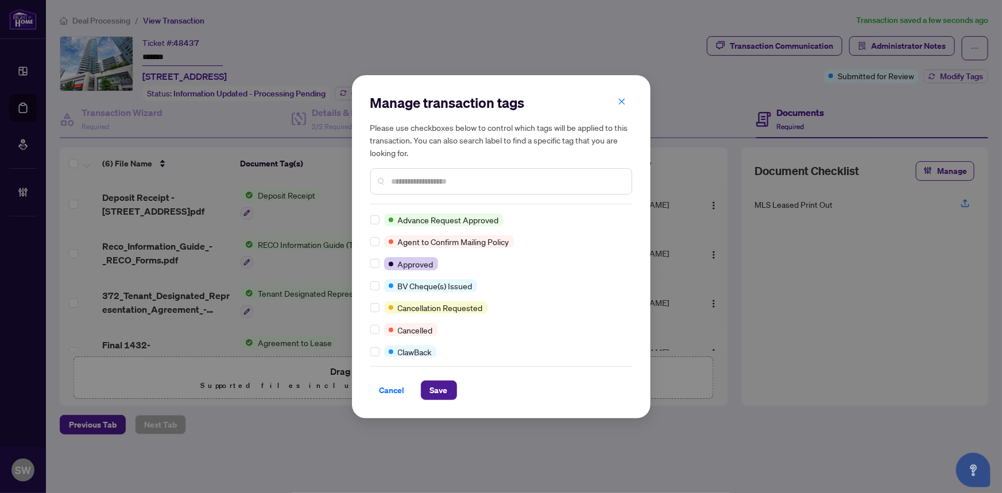
click at [411, 182] on input "text" at bounding box center [507, 181] width 231 height 13
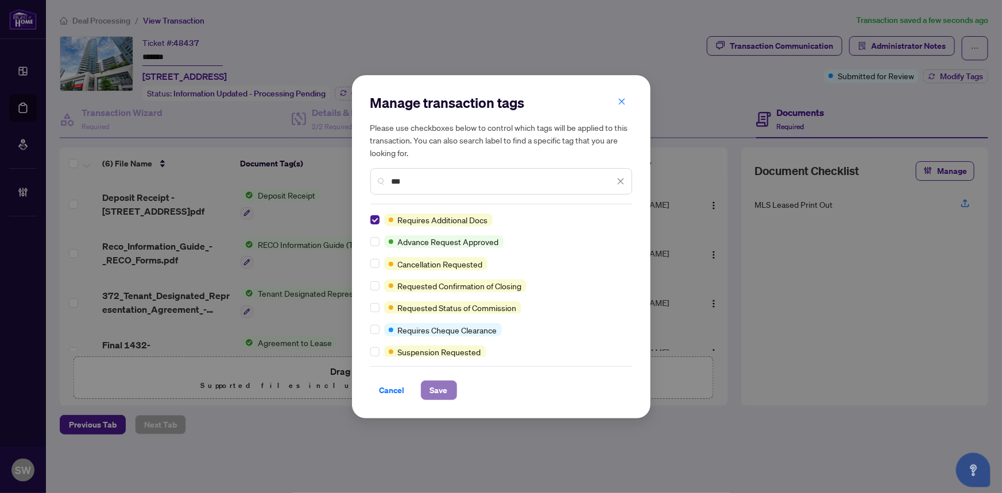
click at [440, 391] on span "Save" at bounding box center [439, 390] width 18 height 18
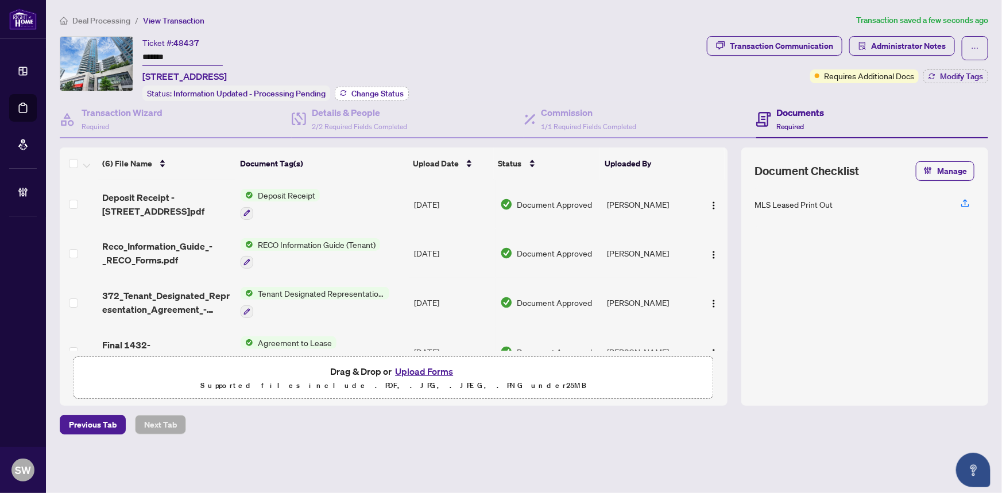
click at [379, 91] on span "Change Status" at bounding box center [378, 94] width 52 height 8
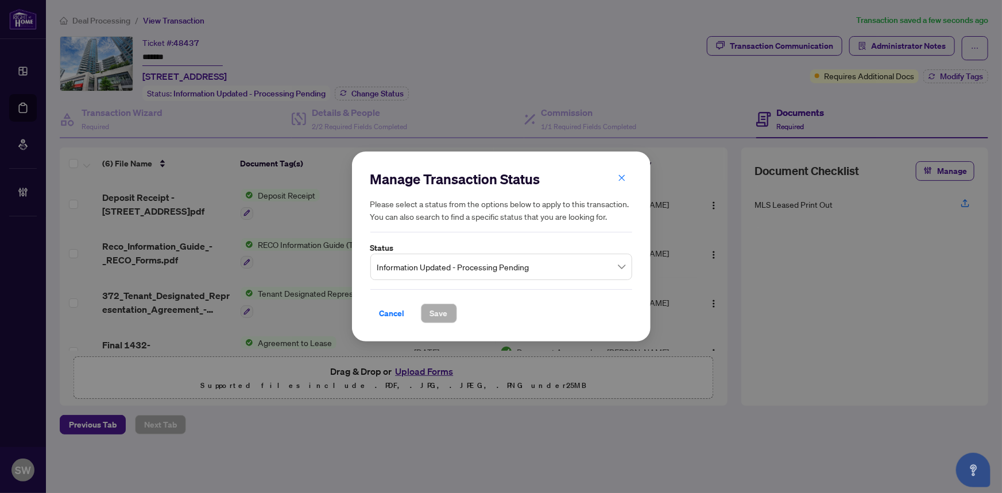
click at [625, 268] on span "Information Updated - Processing Pending" at bounding box center [501, 267] width 248 height 22
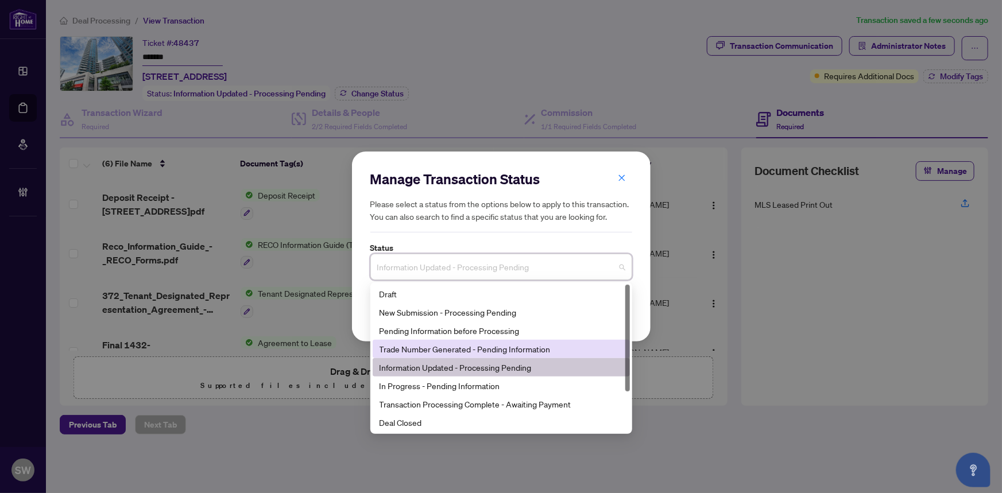
click at [503, 355] on div "Trade Number Generated - Pending Information" at bounding box center [502, 349] width 244 height 13
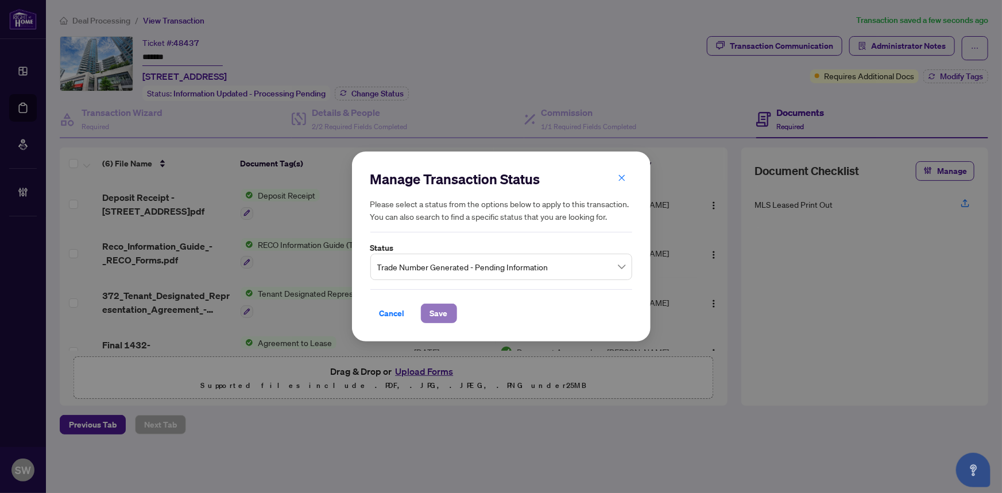
click at [439, 315] on span "Save" at bounding box center [439, 313] width 18 height 18
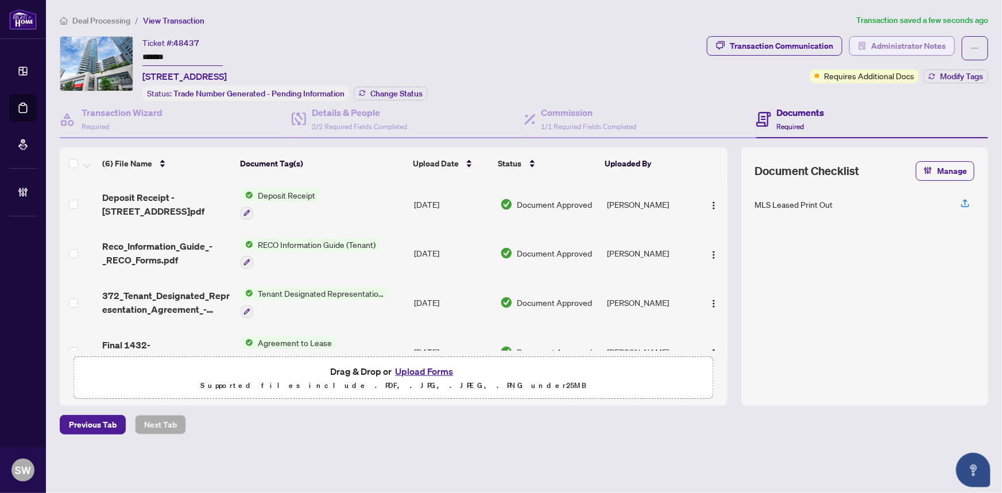
click at [916, 47] on span "Administrator Notes" at bounding box center [908, 46] width 75 height 18
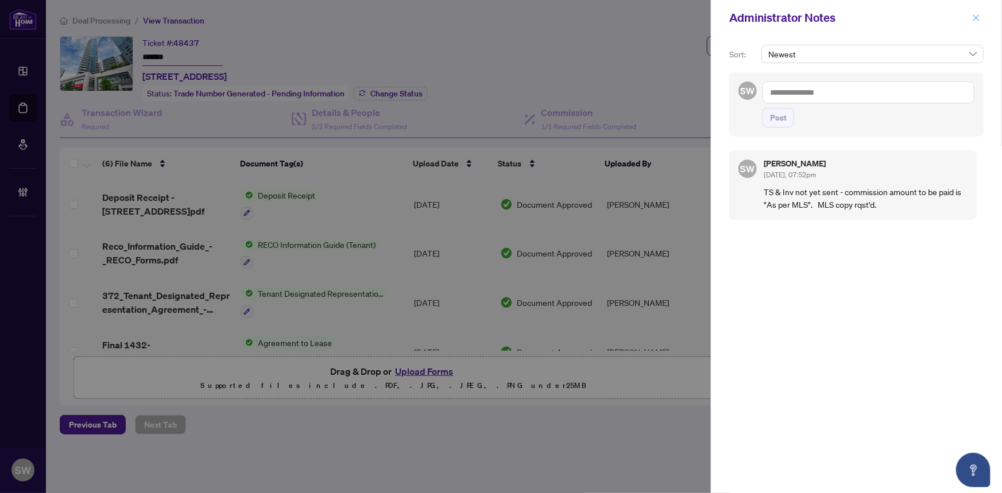
click at [977, 15] on icon "close" at bounding box center [977, 18] width 8 height 8
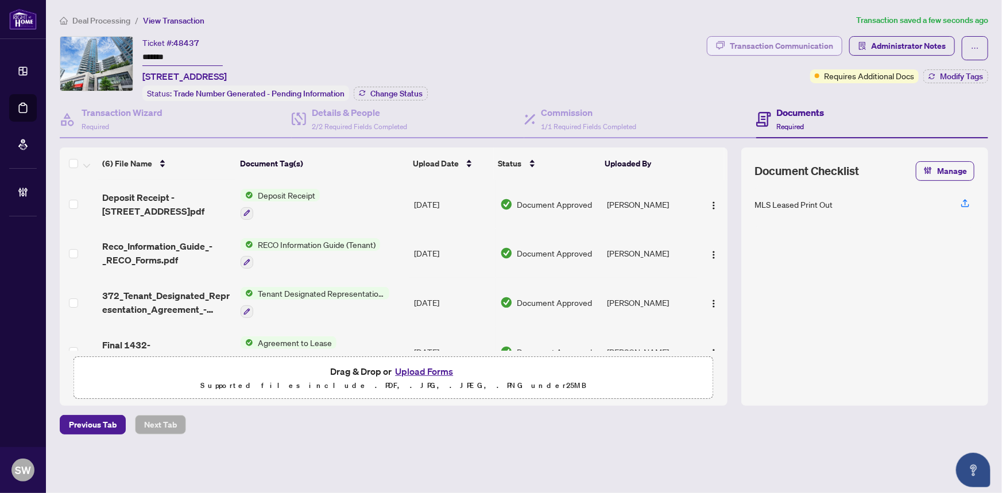
click at [762, 47] on div "Transaction Communication" at bounding box center [781, 46] width 103 height 18
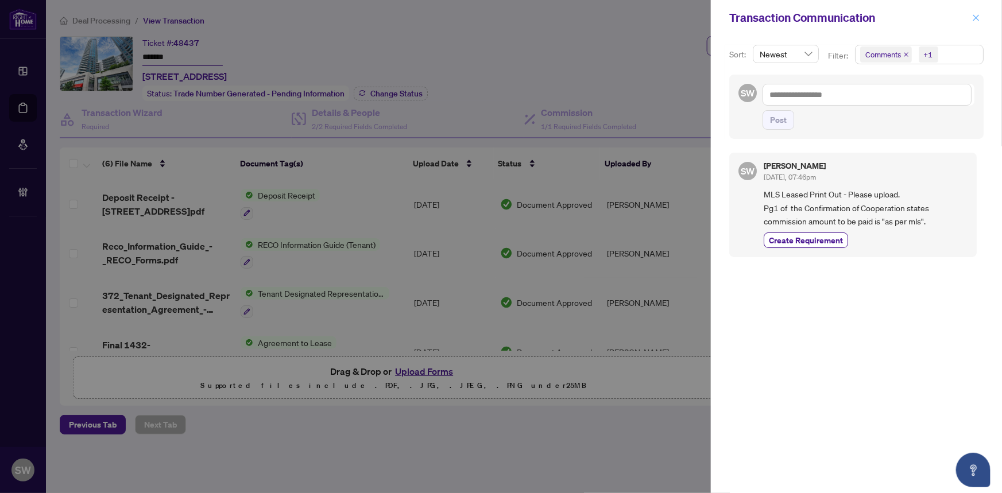
click at [977, 17] on icon "close" at bounding box center [977, 17] width 6 height 6
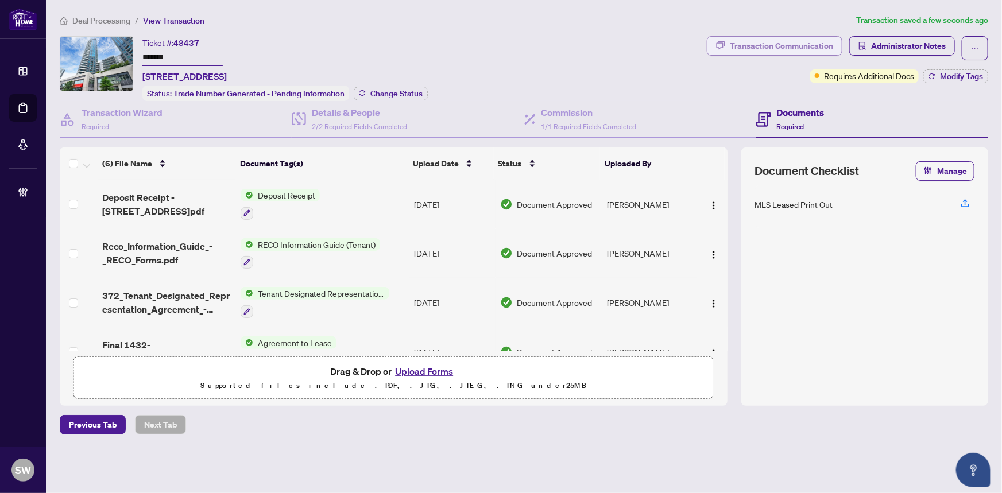
click at [774, 44] on div "Transaction Communication" at bounding box center [781, 46] width 103 height 18
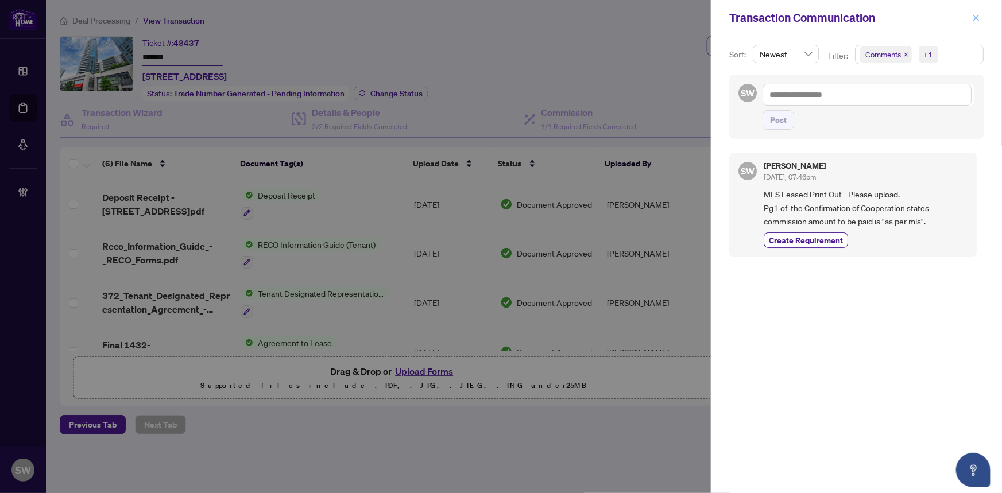
click at [976, 17] on icon "close" at bounding box center [977, 18] width 8 height 8
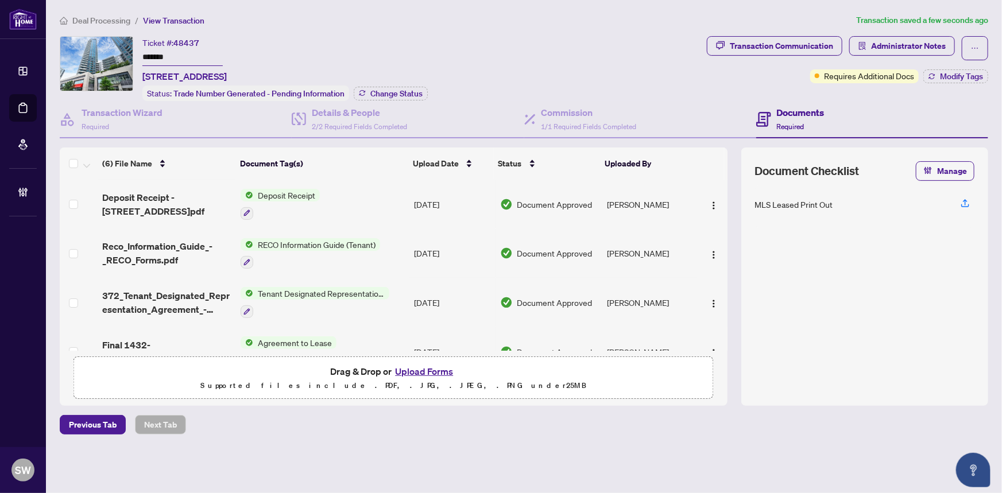
click at [154, 56] on input "*******" at bounding box center [182, 57] width 80 height 17
click at [514, 64] on div "Ticket #: 48437 ******* 1432-7161 Yonge St, Markham, Ontario L3T 0C8, Canada St…" at bounding box center [381, 68] width 643 height 65
click at [103, 19] on span "Deal Processing" at bounding box center [101, 21] width 58 height 10
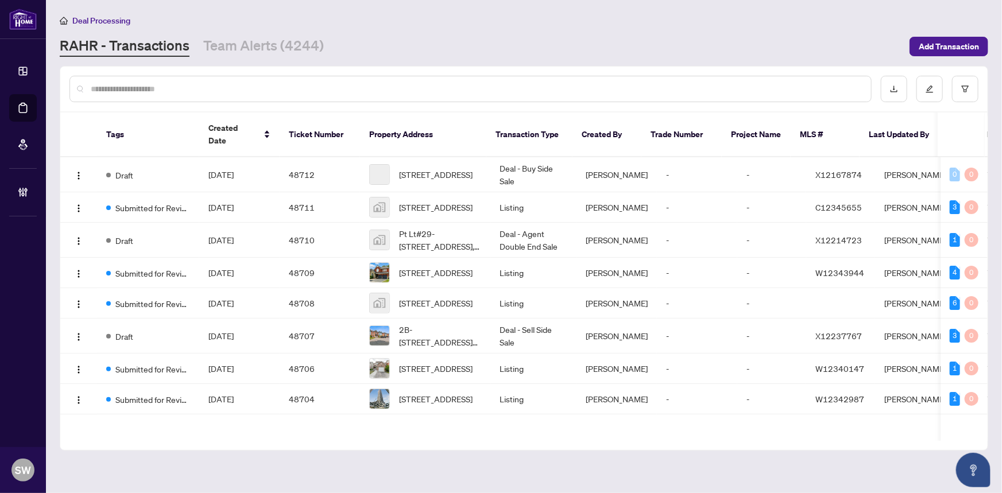
click at [149, 89] on input "text" at bounding box center [476, 89] width 771 height 13
paste input "*****"
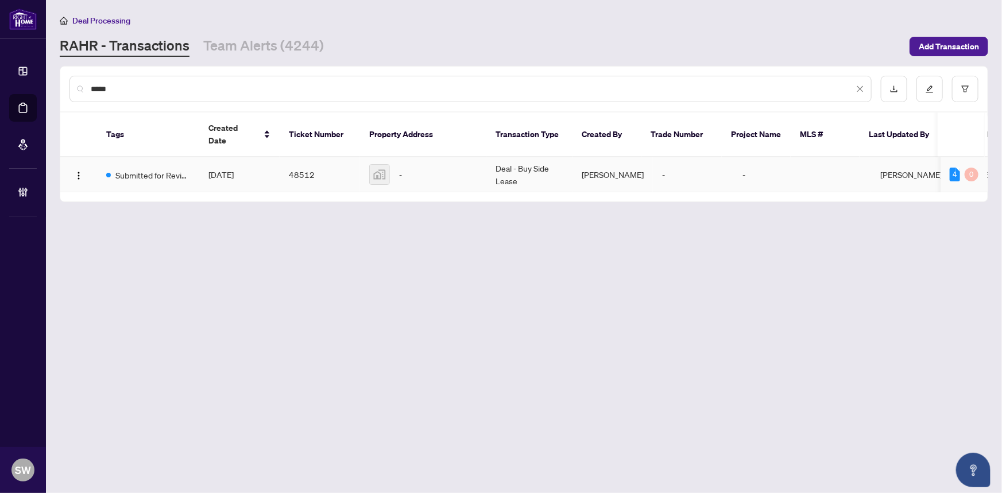
click at [423, 164] on div "-" at bounding box center [423, 174] width 108 height 21
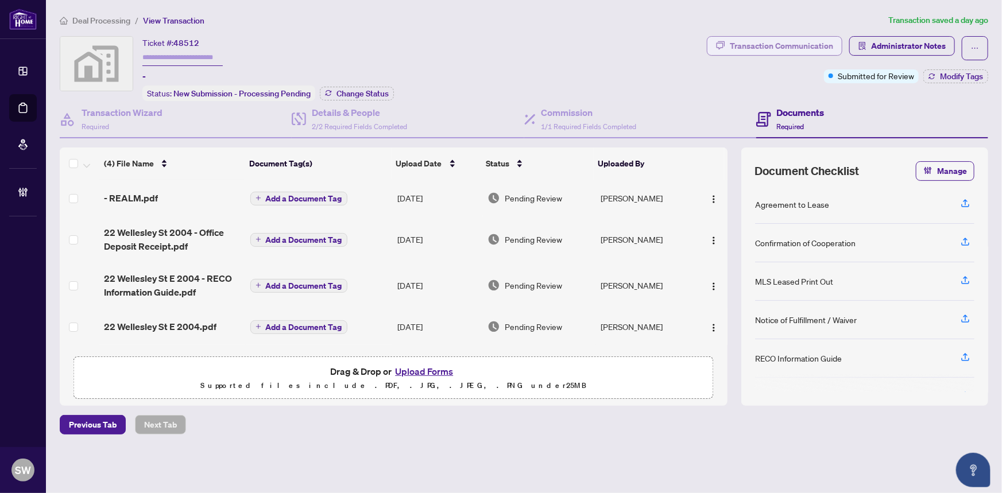
click at [781, 45] on div "Transaction Communication" at bounding box center [781, 46] width 103 height 18
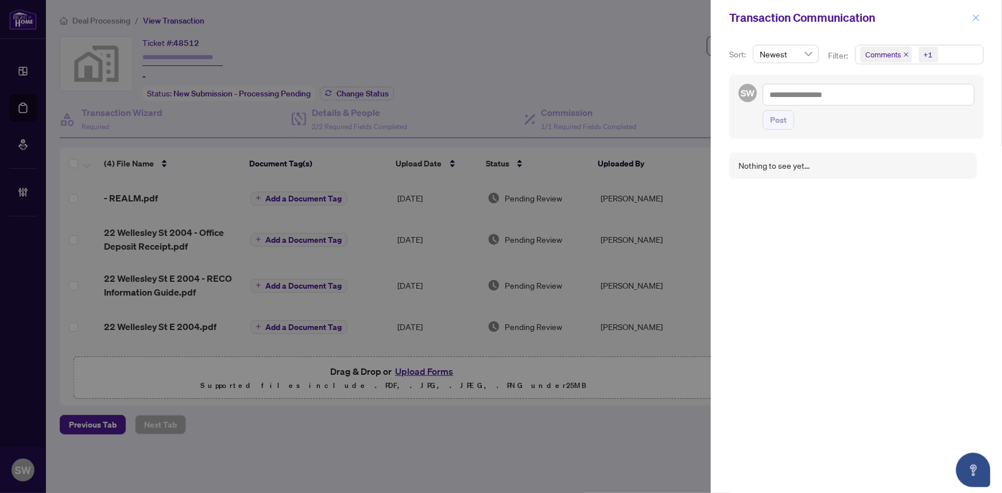
click at [977, 15] on icon "close" at bounding box center [977, 18] width 8 height 8
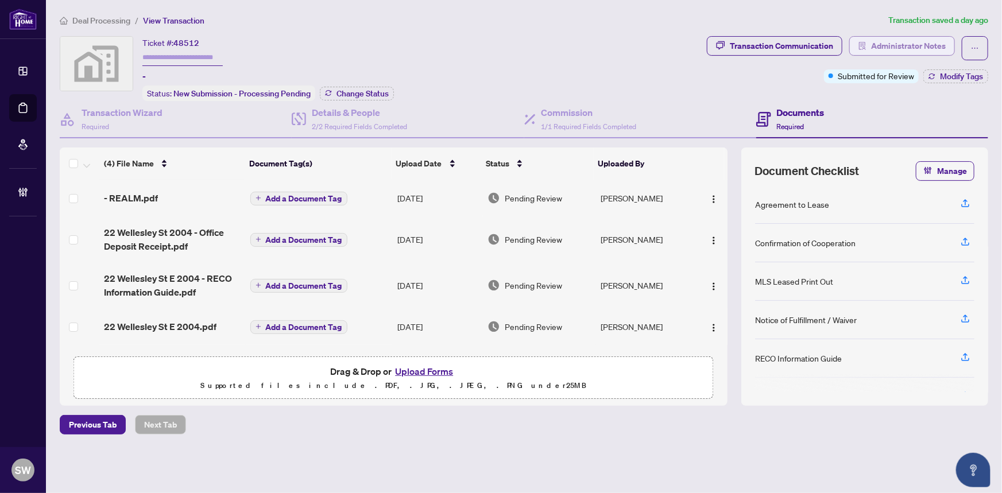
click at [947, 48] on button "Administrator Notes" at bounding box center [903, 46] width 106 height 20
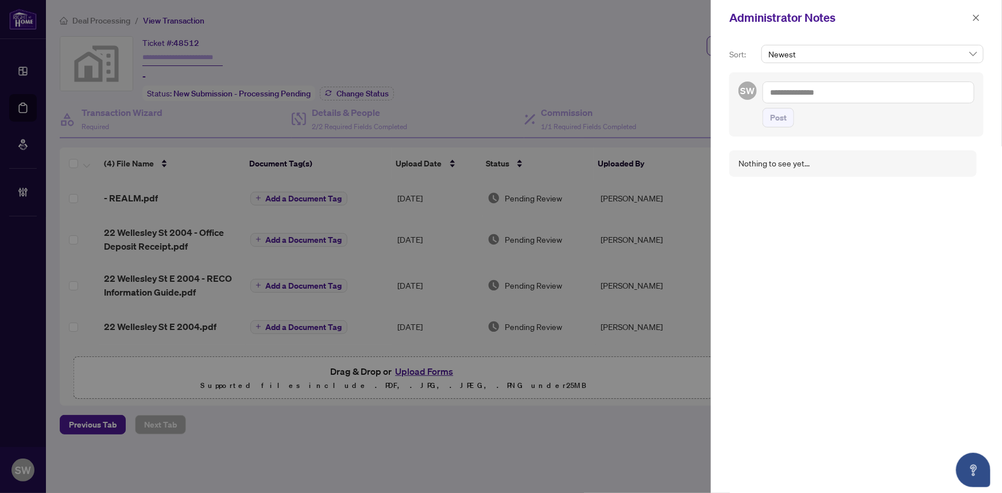
drag, startPoint x: 977, startPoint y: 17, endPoint x: 848, endPoint y: 78, distance: 142.9
click at [977, 19] on icon "close" at bounding box center [977, 18] width 8 height 8
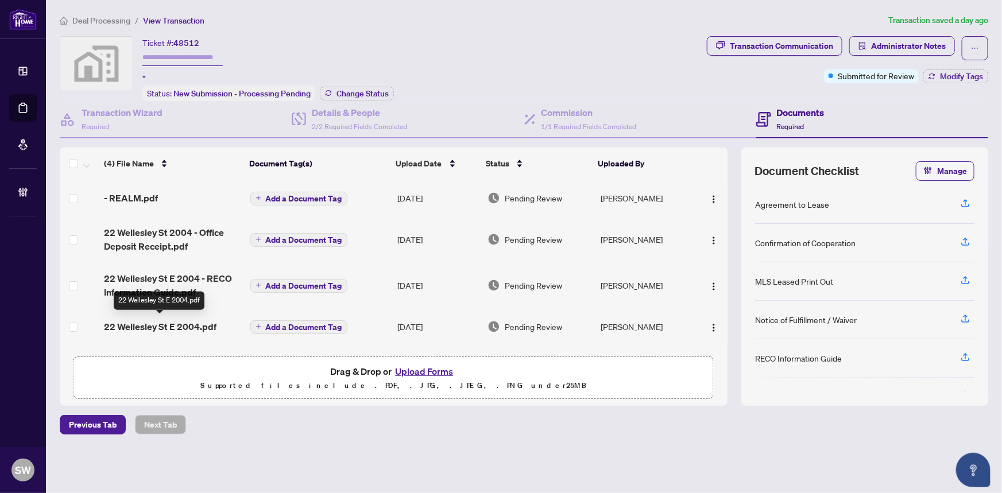
click at [191, 320] on span "22 Wellesley St E 2004.pdf" at bounding box center [160, 327] width 113 height 14
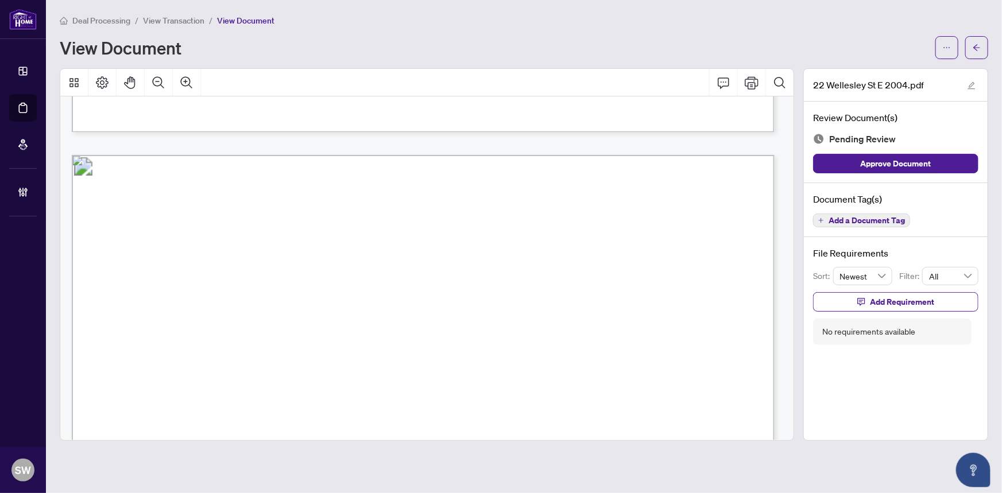
scroll to position [2793, 0]
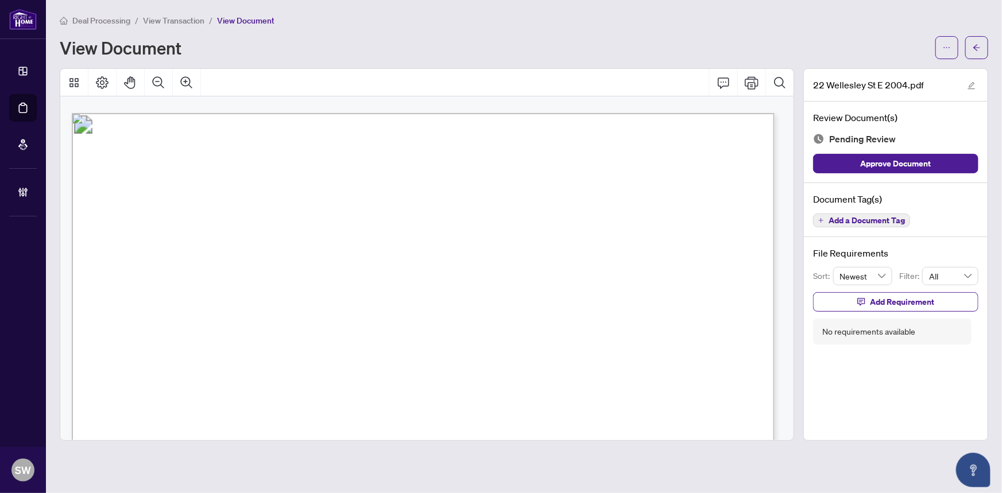
drag, startPoint x: 234, startPoint y: 311, endPoint x: 323, endPoint y: 316, distance: 89.2
click at [315, 316] on span "Wellesley St E" at bounding box center [274, 315] width 81 height 11
click at [180, 17] on span "View Transaction" at bounding box center [173, 21] width 61 height 10
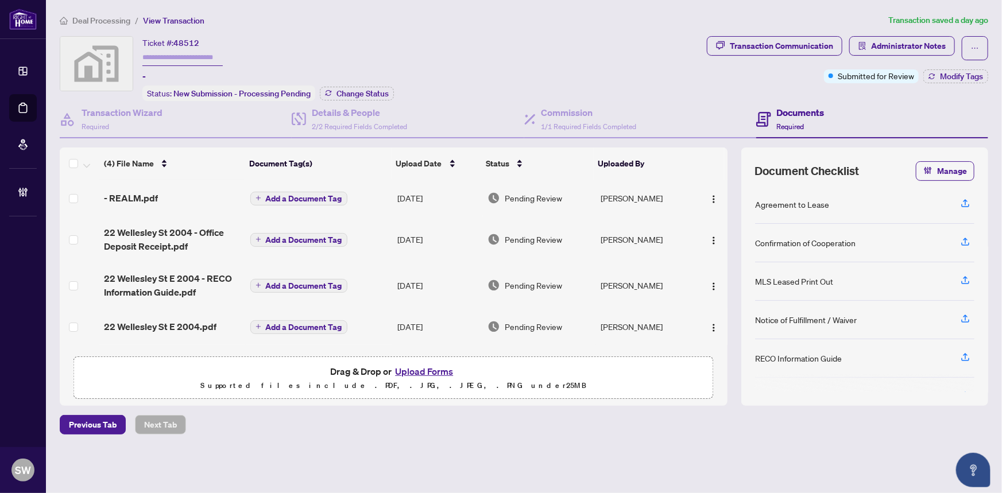
click at [115, 19] on span "Deal Processing" at bounding box center [101, 21] width 58 height 10
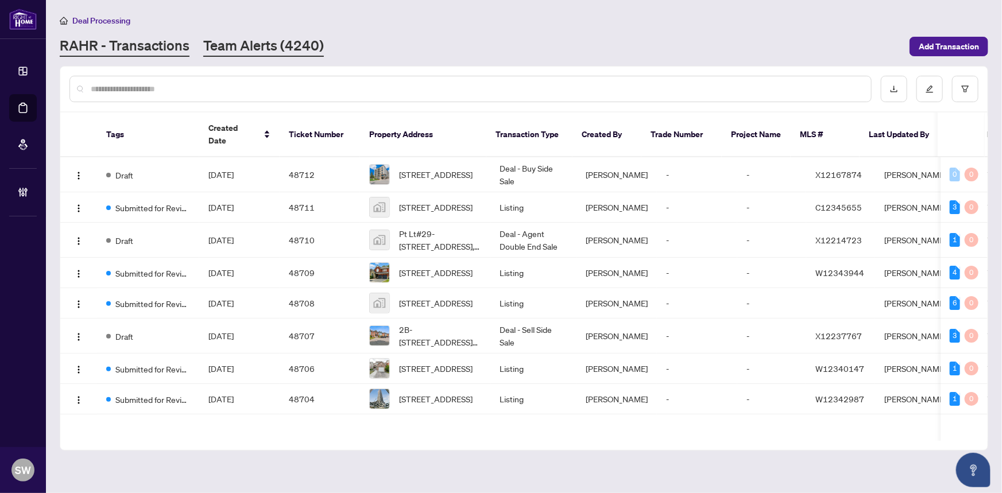
click at [261, 45] on link "Team Alerts (4240)" at bounding box center [263, 46] width 121 height 21
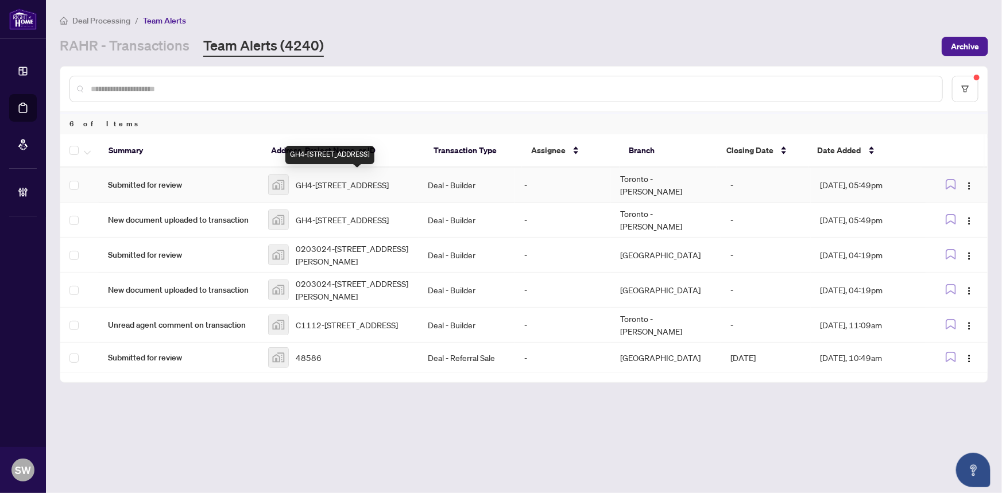
click at [318, 182] on span "GH4-225 Brunswick Ave gh4, Toronto, ON, Canada" at bounding box center [342, 185] width 93 height 13
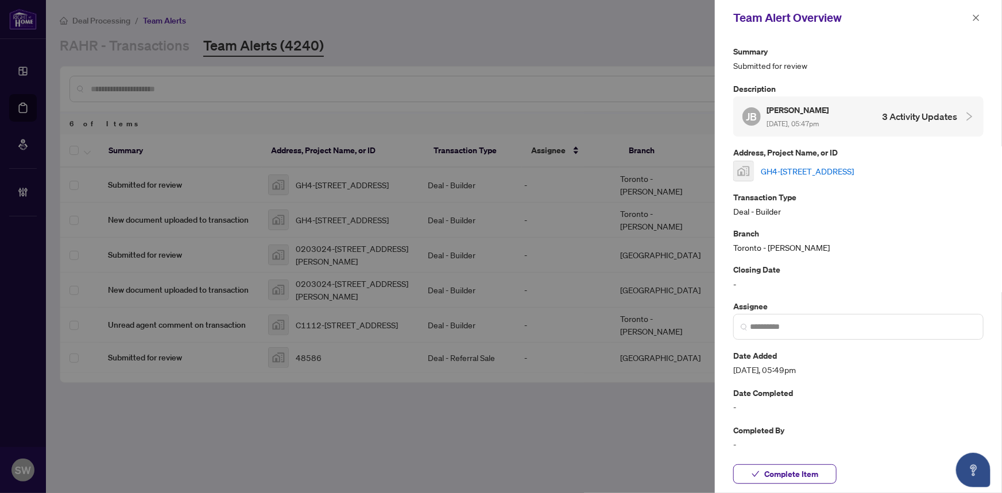
click at [840, 165] on link "GH4-225 Brunswick Ave gh4, Toronto, ON, Canada" at bounding box center [807, 171] width 93 height 13
click at [973, 15] on icon "close" at bounding box center [977, 18] width 8 height 8
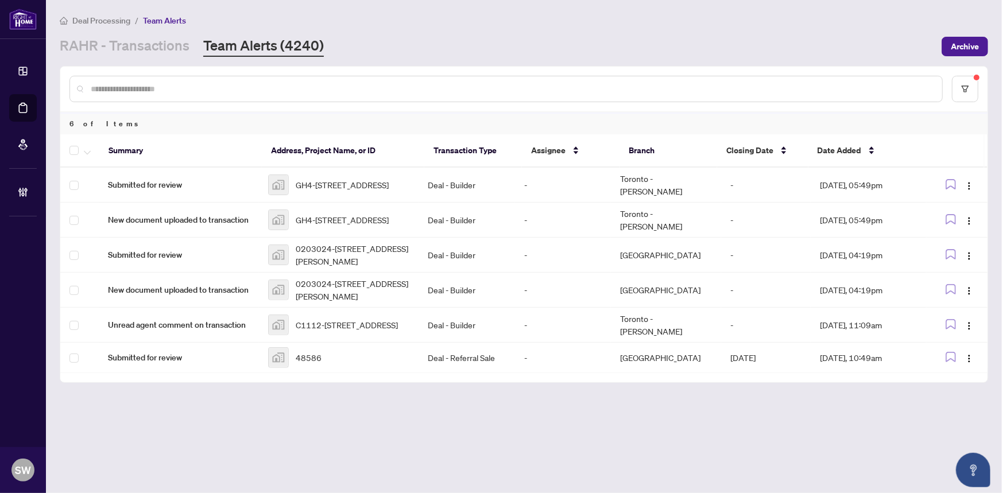
click at [102, 17] on span "Deal Processing" at bounding box center [101, 21] width 58 height 10
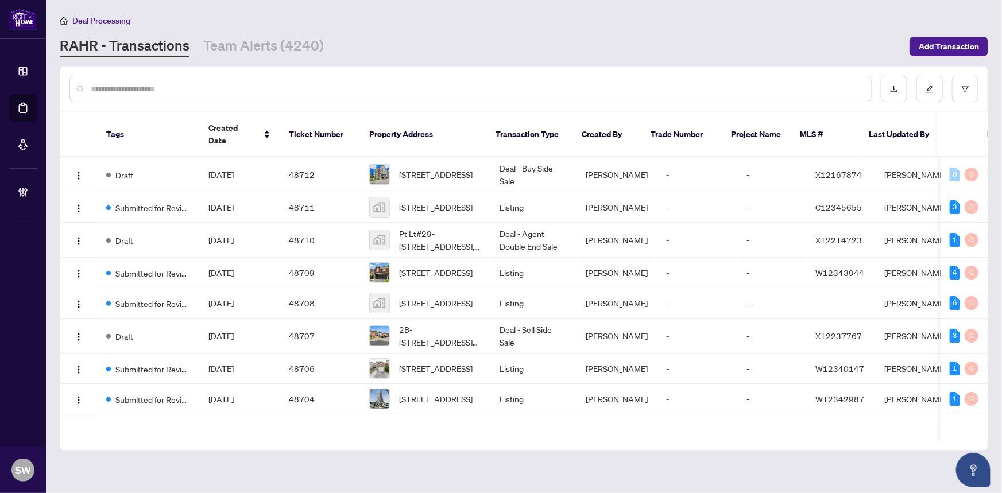
click at [130, 90] on input "text" at bounding box center [476, 89] width 771 height 13
paste input "*****"
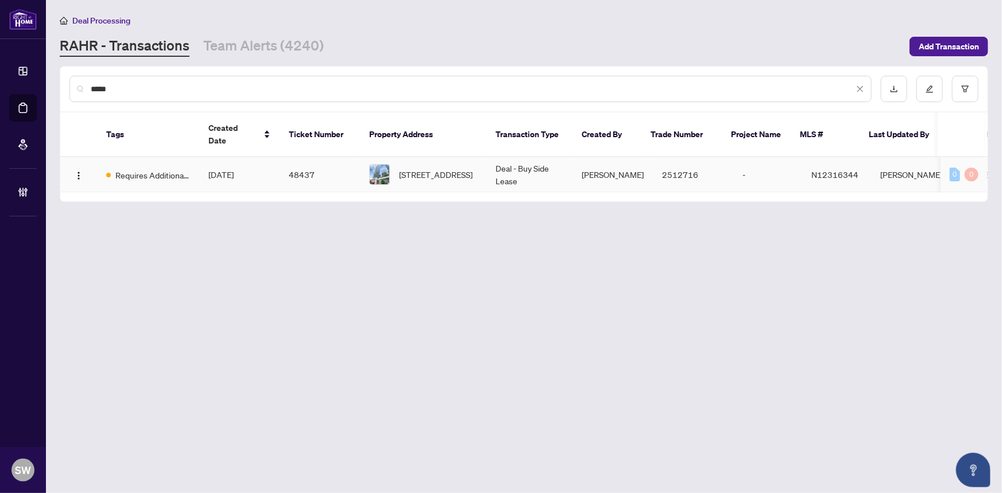
click at [261, 168] on td "Aug/13/2025" at bounding box center [239, 174] width 80 height 35
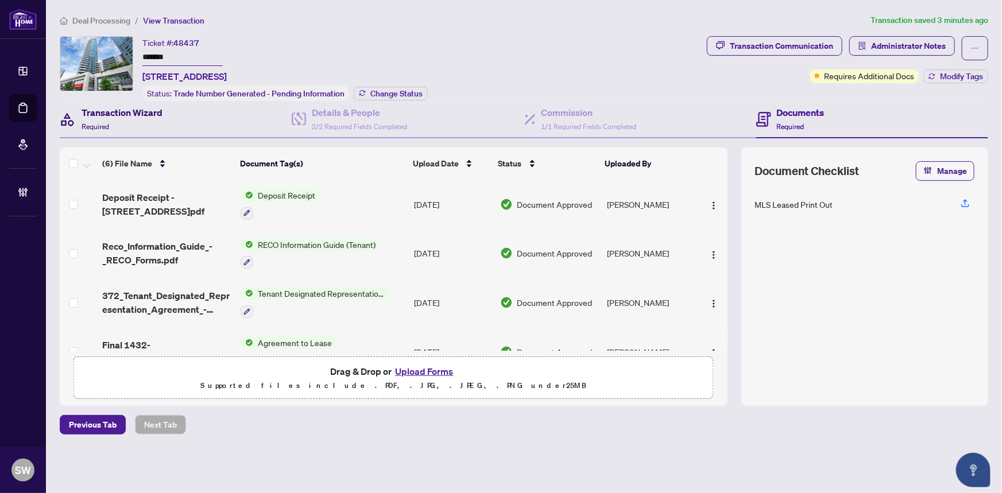
click at [117, 119] on div "Transaction Wizard Required" at bounding box center [122, 119] width 81 height 27
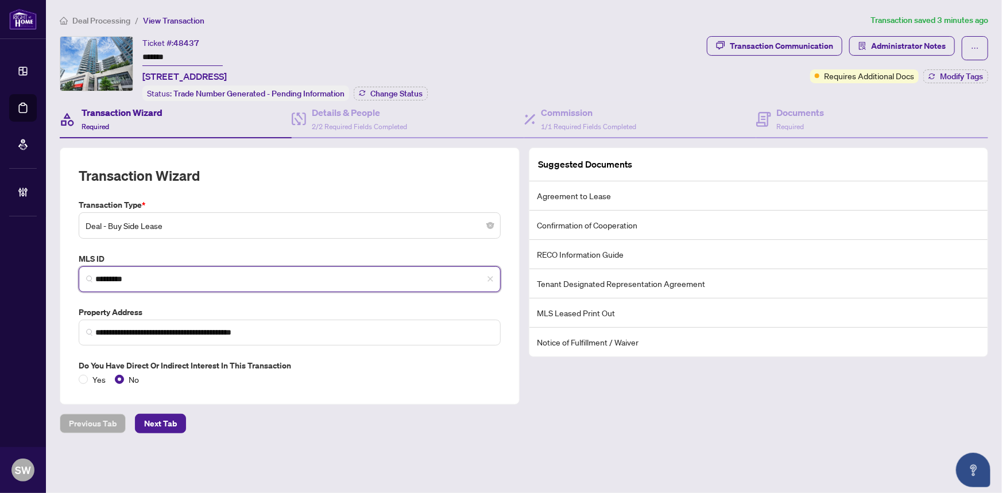
click at [107, 273] on input "*********" at bounding box center [294, 279] width 398 height 12
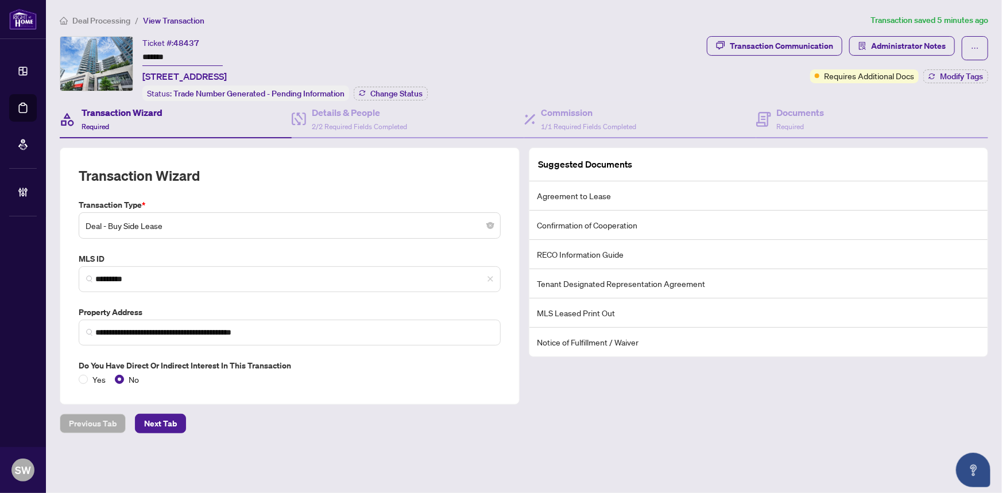
click at [102, 20] on span "Deal Processing" at bounding box center [101, 21] width 58 height 10
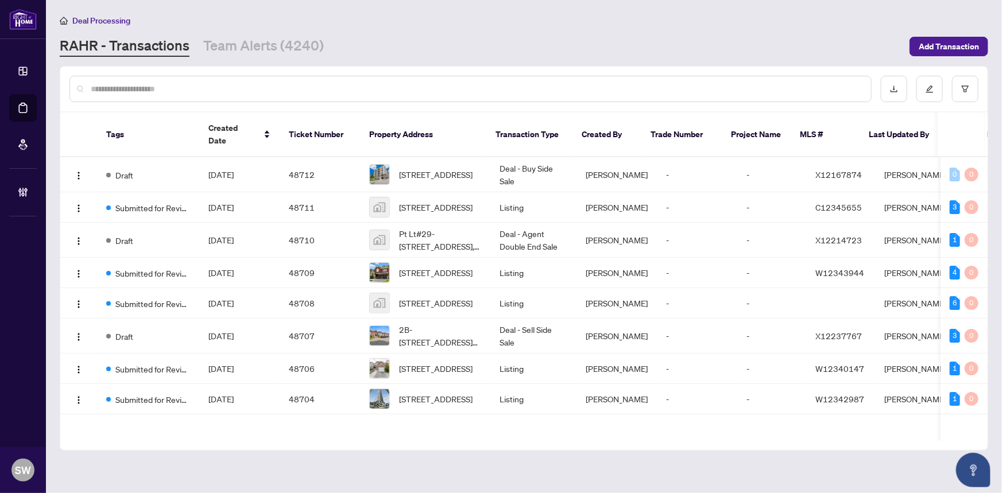
paste input "*****"
click at [136, 87] on input "*****" at bounding box center [476, 89] width 771 height 13
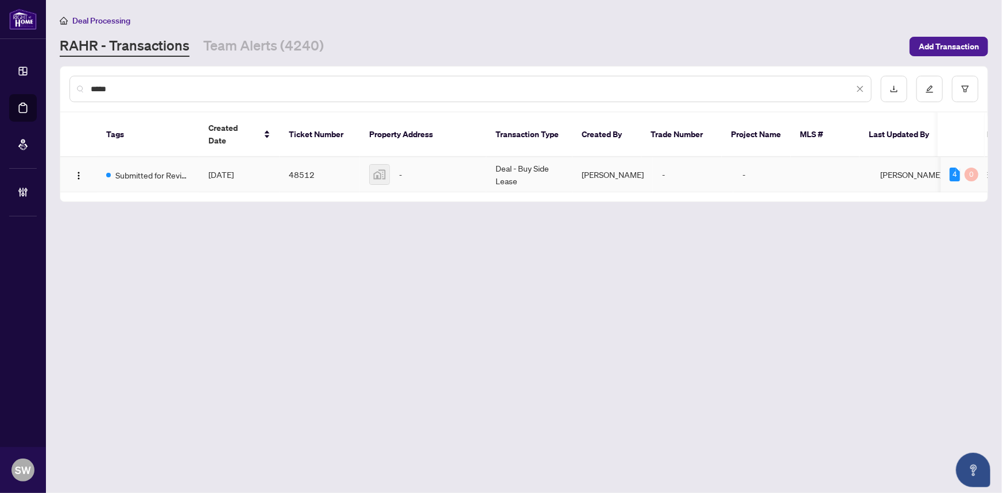
click at [234, 169] on span "Aug/13/2025" at bounding box center [221, 174] width 25 height 10
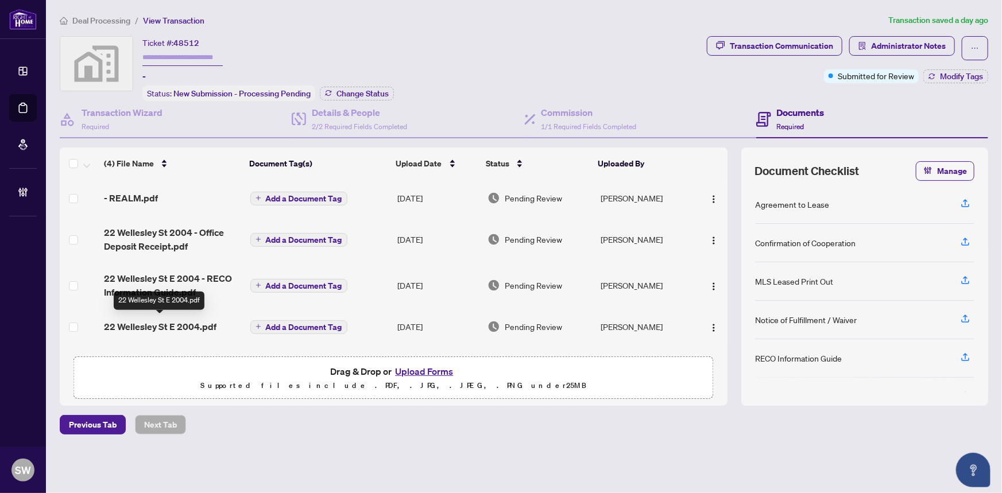
click at [199, 324] on span "22 Wellesley St E 2004.pdf" at bounding box center [160, 327] width 113 height 14
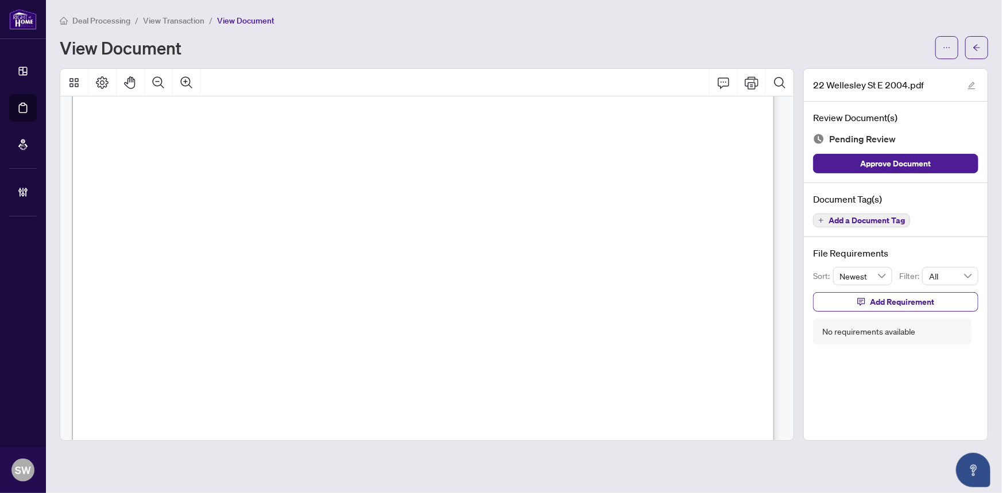
scroll to position [156, 0]
drag, startPoint x: 203, startPoint y: 214, endPoint x: 290, endPoint y: 214, distance: 86.2
click at [283, 215] on span "Wellesley St E" at bounding box center [242, 220] width 81 height 11
click at [522, 215] on span "Toronto," at bounding box center [564, 220] width 111 height 11
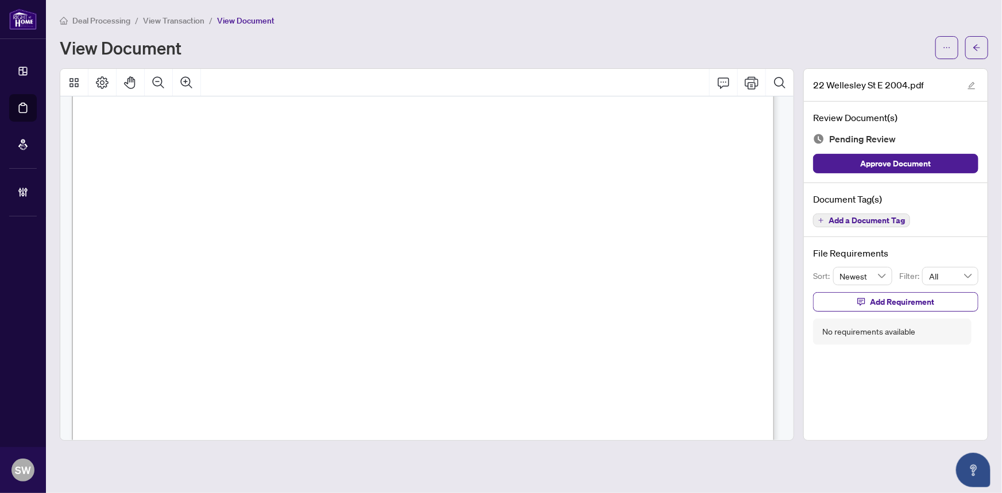
click at [522, 215] on span "Toronto," at bounding box center [564, 220] width 111 height 11
click at [685, 215] on span "M4Y 1G3" at bounding box center [697, 220] width 40 height 11
click at [711, 217] on span "M4Y 1G3" at bounding box center [697, 220] width 40 height 11
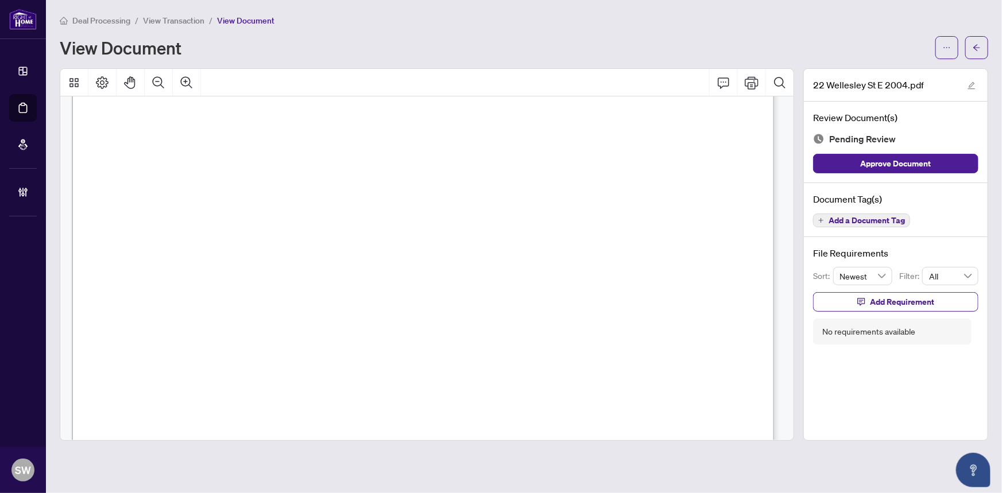
scroll to position [52, 0]
click at [288, 222] on span "Vsevolod Ladtchenko" at bounding box center [287, 224] width 76 height 11
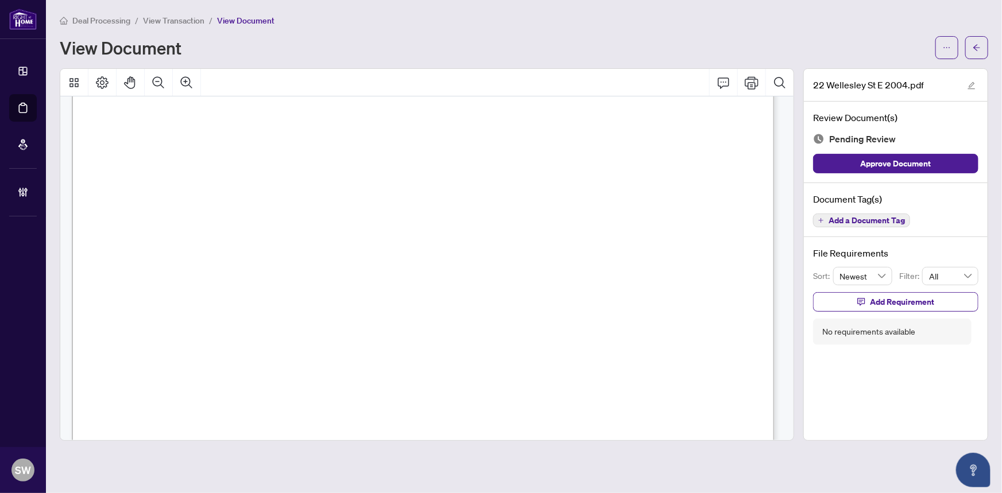
click at [210, 368] on span "MICHELLE YING XIA" at bounding box center [165, 370] width 90 height 11
drag, startPoint x: 208, startPoint y: 364, endPoint x: 230, endPoint y: 364, distance: 22.4
click at [210, 365] on span "MICHELLE YING XIA" at bounding box center [165, 370] width 90 height 11
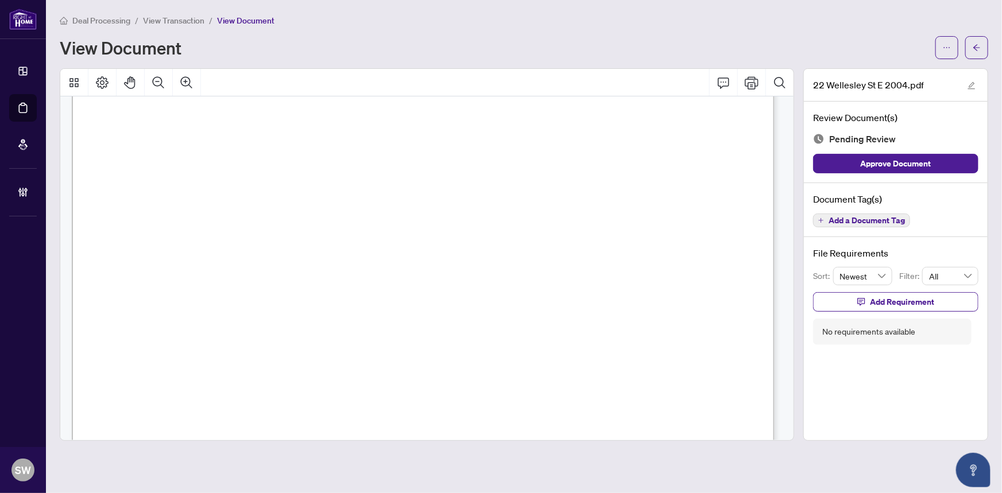
scroll to position [3807, 0]
click at [898, 217] on span "Add a Document Tag" at bounding box center [867, 221] width 76 height 8
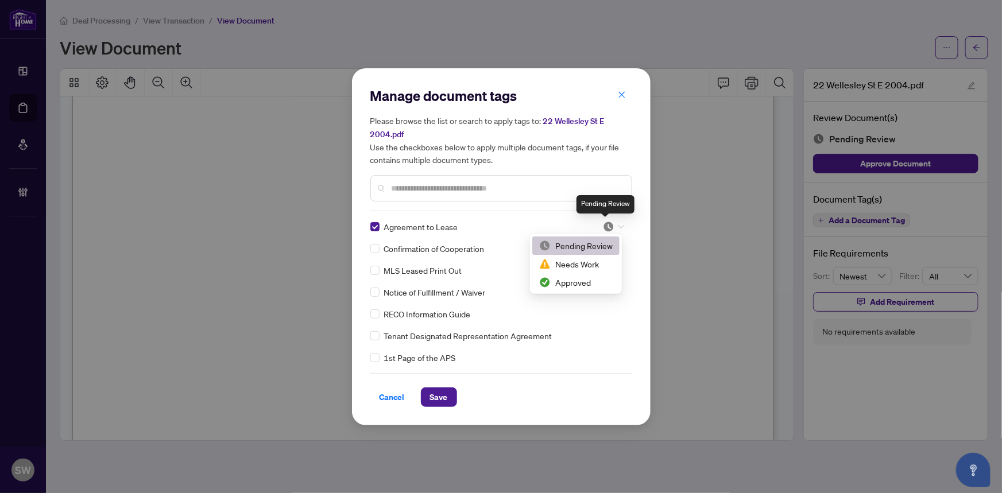
click at [607, 226] on img at bounding box center [608, 226] width 11 height 11
click at [585, 279] on div "Approved" at bounding box center [576, 282] width 74 height 13
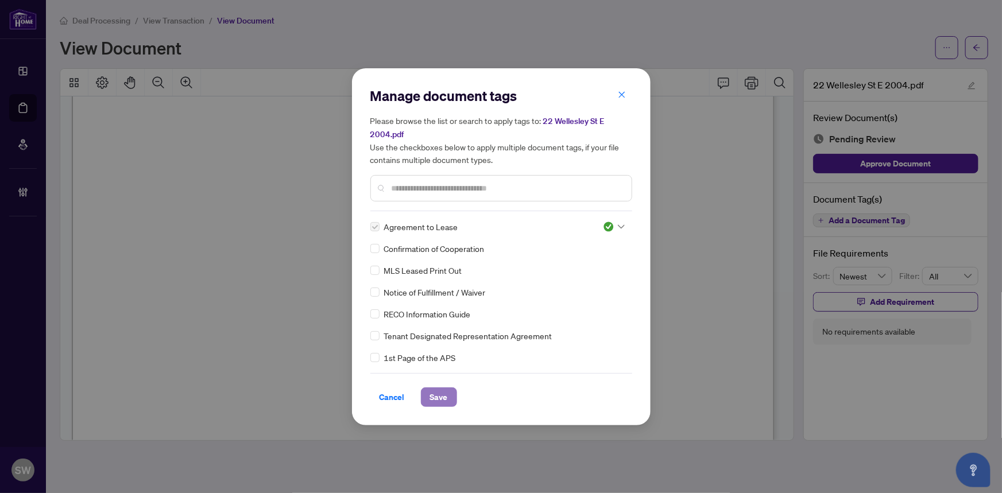
click at [443, 391] on span "Save" at bounding box center [439, 397] width 18 height 18
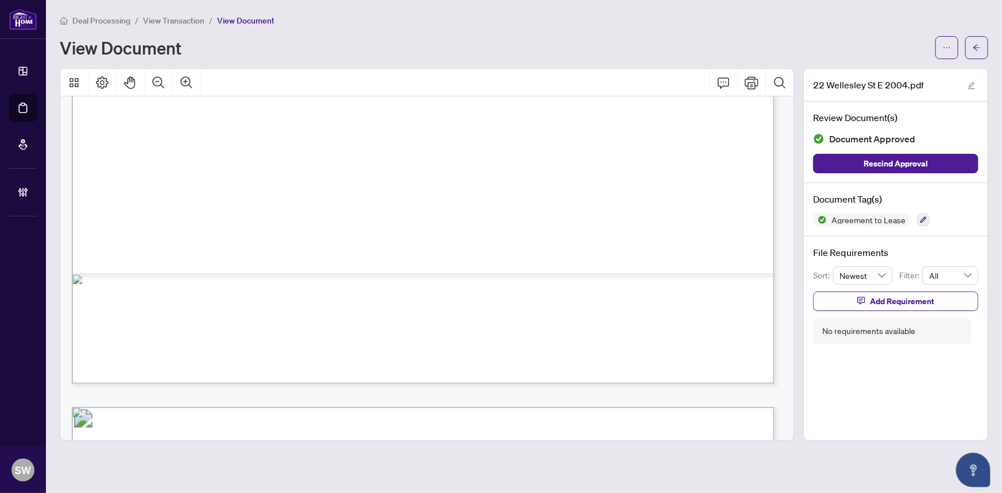
scroll to position [4173, 0]
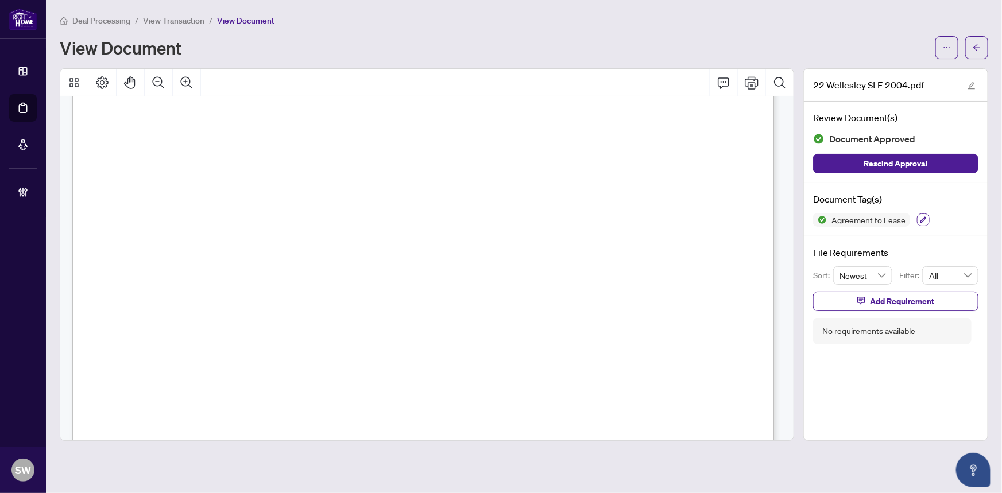
click at [921, 218] on icon "button" at bounding box center [924, 220] width 6 height 6
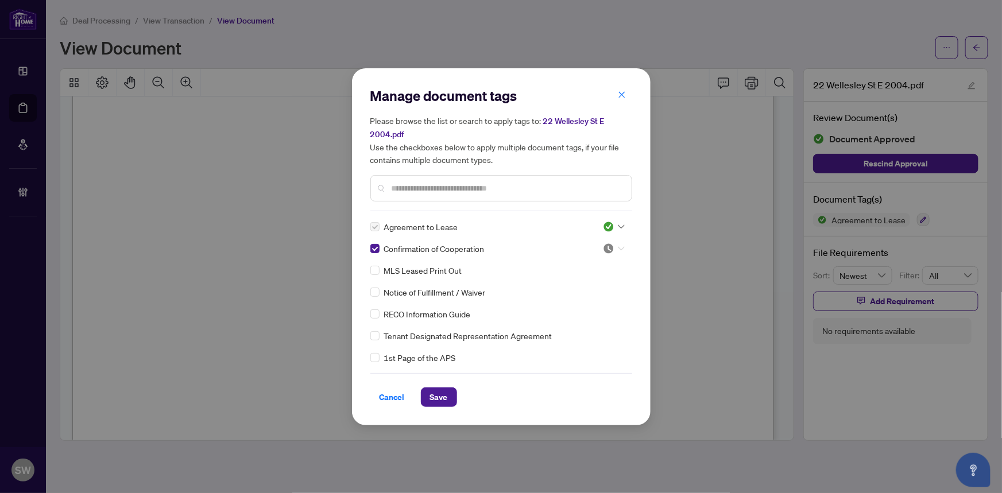
click at [618, 246] on icon at bounding box center [621, 248] width 7 height 5
click at [561, 304] on div "Approved" at bounding box center [576, 304] width 74 height 13
click at [426, 401] on button "Save" at bounding box center [439, 398] width 36 height 20
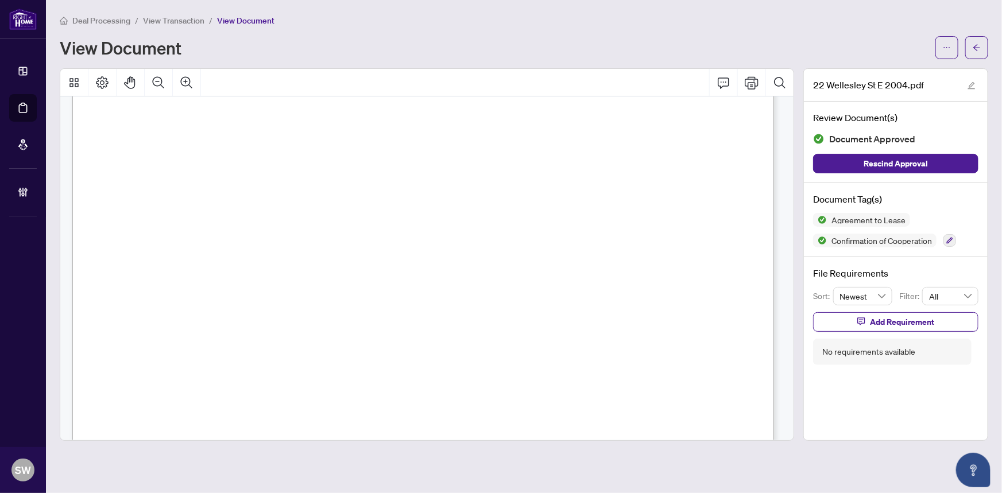
scroll to position [11226, 0]
click at [953, 237] on icon "button" at bounding box center [950, 240] width 7 height 7
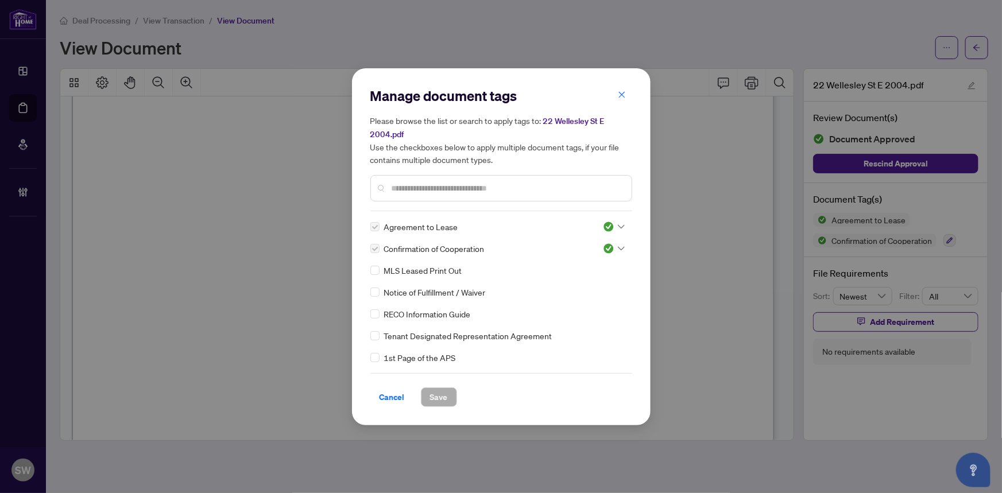
click at [433, 187] on input "text" at bounding box center [507, 188] width 231 height 13
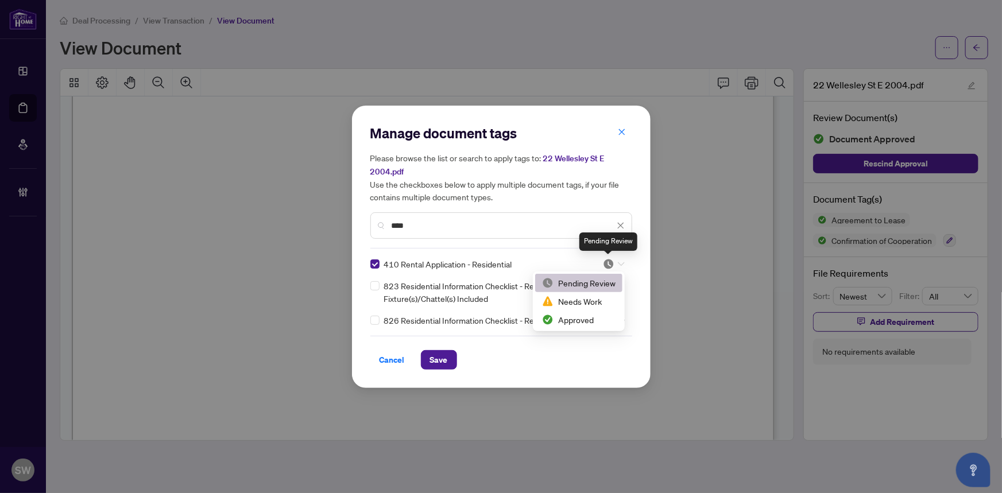
click at [608, 265] on img at bounding box center [608, 263] width 11 height 11
click at [572, 316] on div "Approved" at bounding box center [579, 320] width 74 height 13
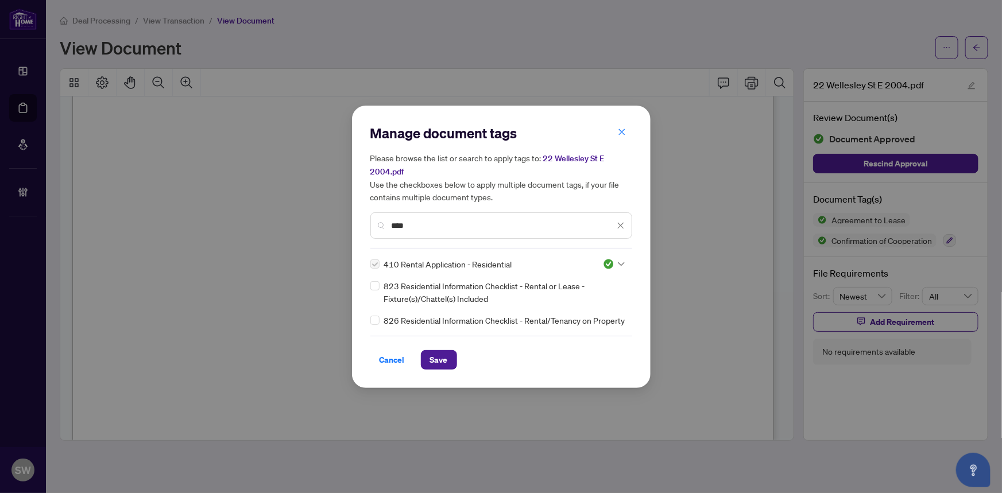
drag, startPoint x: 425, startPoint y: 223, endPoint x: 360, endPoint y: 213, distance: 66.4
click at [360, 213] on div "Manage document tags Please browse the list or search to apply tags to: 22 Well…" at bounding box center [501, 247] width 299 height 283
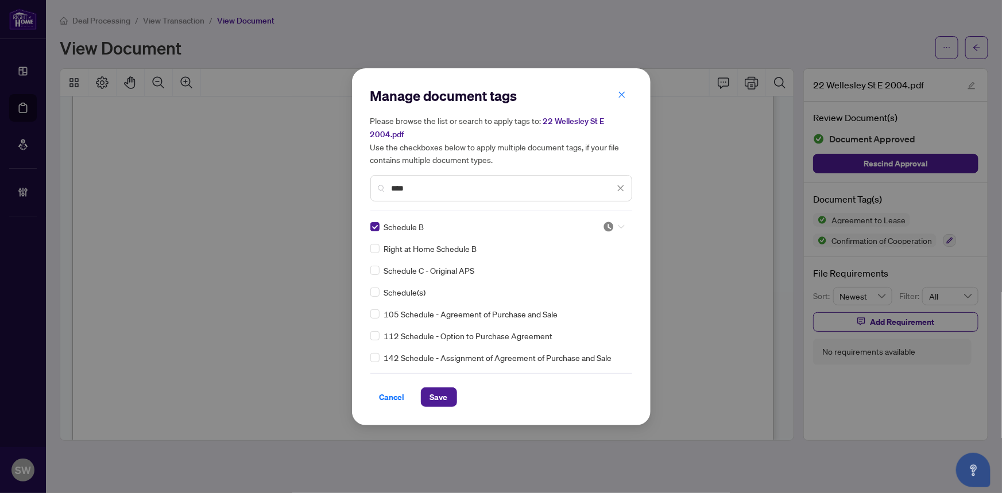
click at [618, 226] on icon at bounding box center [621, 227] width 7 height 5
click at [580, 279] on div "Approved" at bounding box center [576, 282] width 74 height 13
click at [446, 390] on span "Save" at bounding box center [439, 397] width 18 height 18
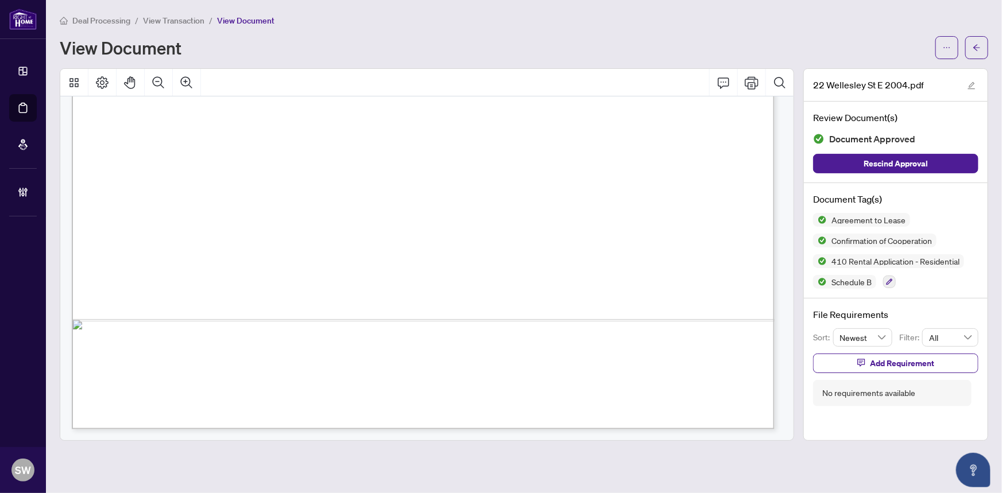
scroll to position [25317, 0]
click at [886, 279] on icon "button" at bounding box center [889, 282] width 7 height 7
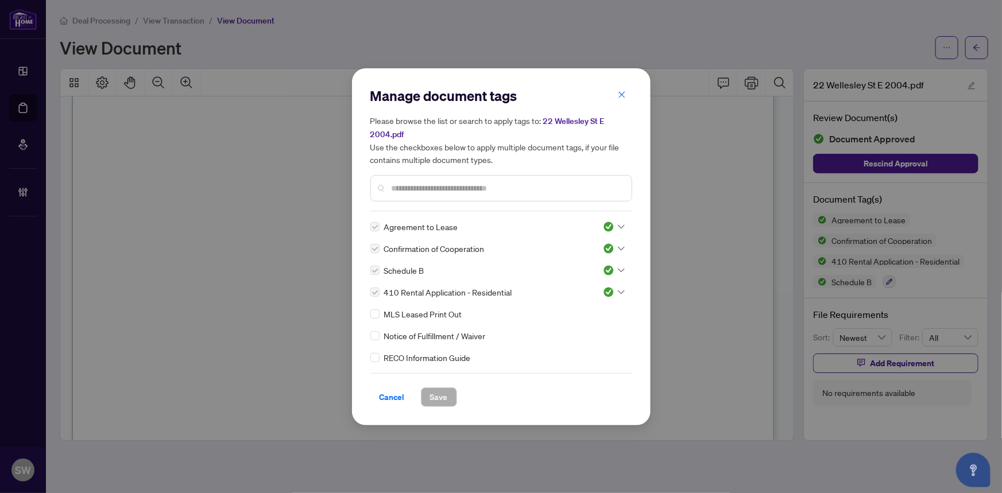
click at [420, 184] on input "text" at bounding box center [507, 188] width 231 height 13
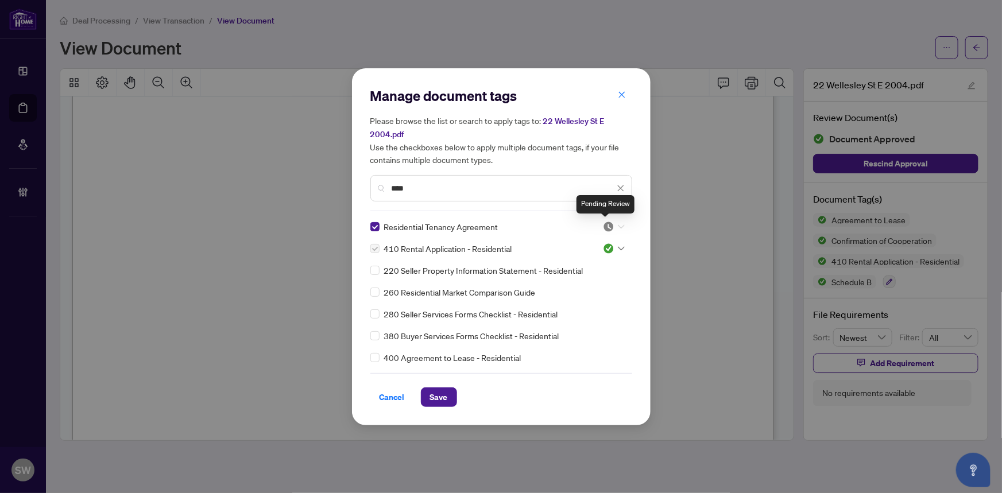
click at [603, 223] on img at bounding box center [608, 226] width 11 height 11
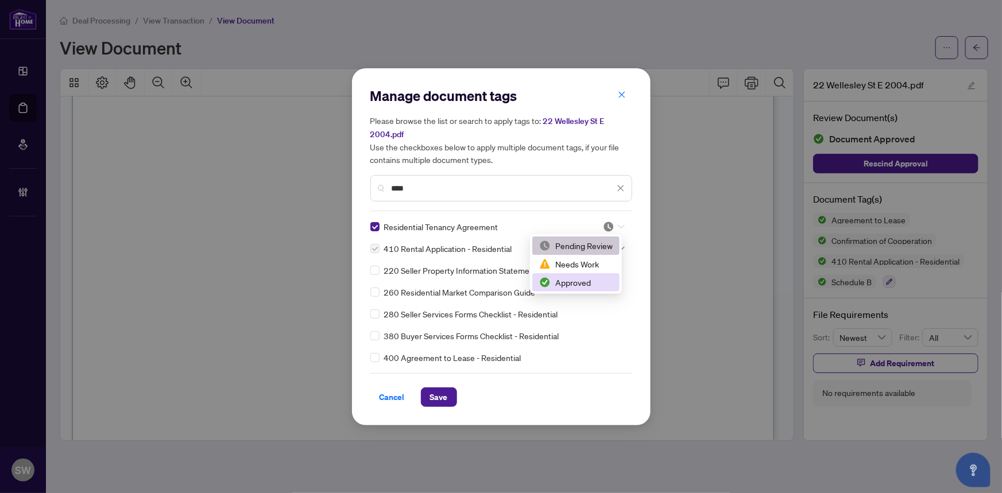
click at [574, 281] on div "Approved" at bounding box center [576, 282] width 74 height 13
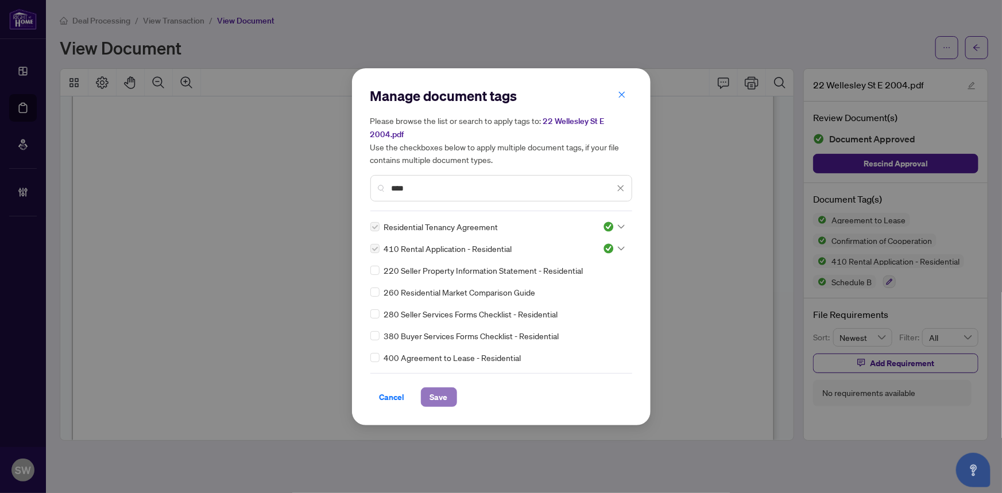
click at [443, 396] on span "Save" at bounding box center [439, 397] width 18 height 18
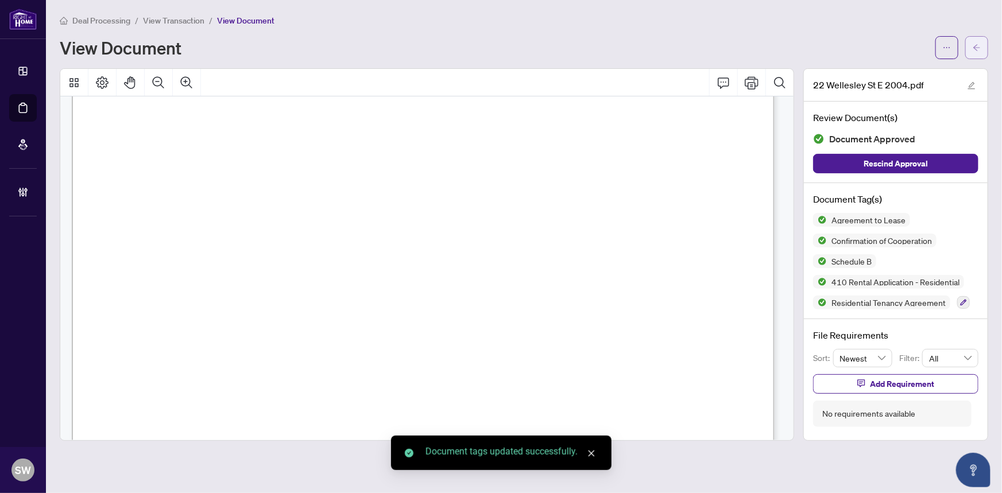
click at [981, 40] on span "button" at bounding box center [977, 47] width 8 height 18
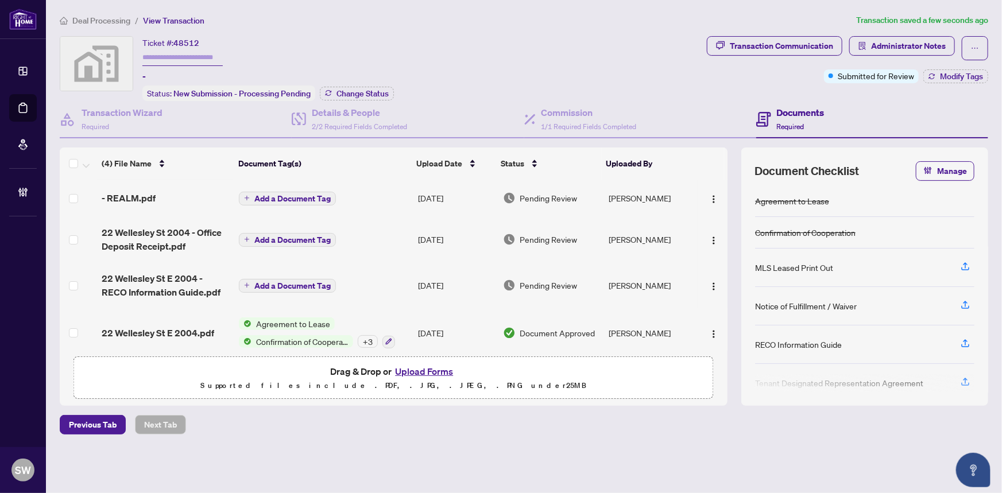
click at [183, 203] on td "- REALM.pdf" at bounding box center [165, 198] width 137 height 37
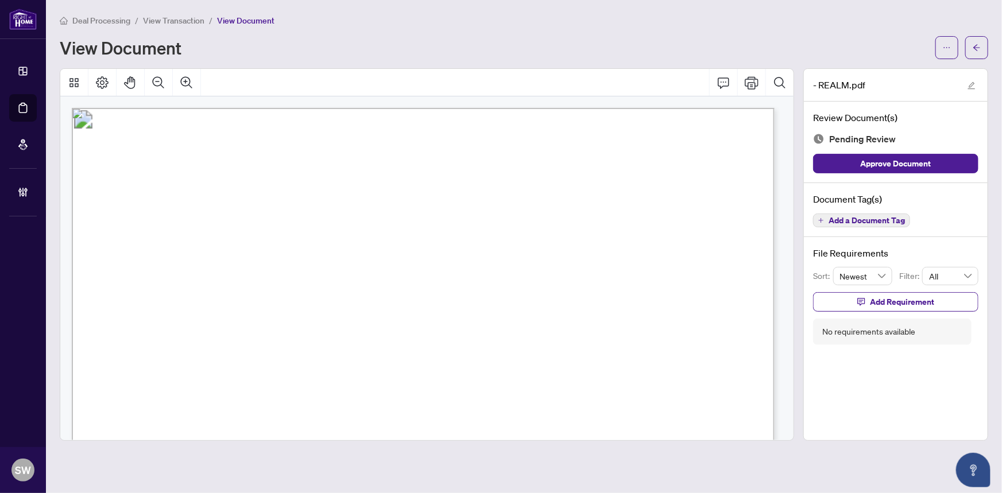
click at [888, 217] on span "Add a Document Tag" at bounding box center [867, 221] width 76 height 8
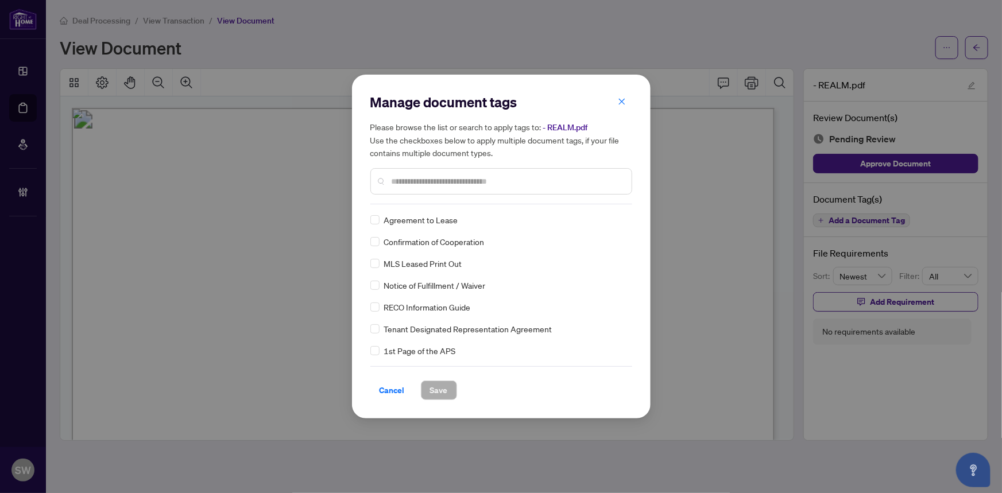
click at [453, 184] on input "text" at bounding box center [507, 181] width 231 height 13
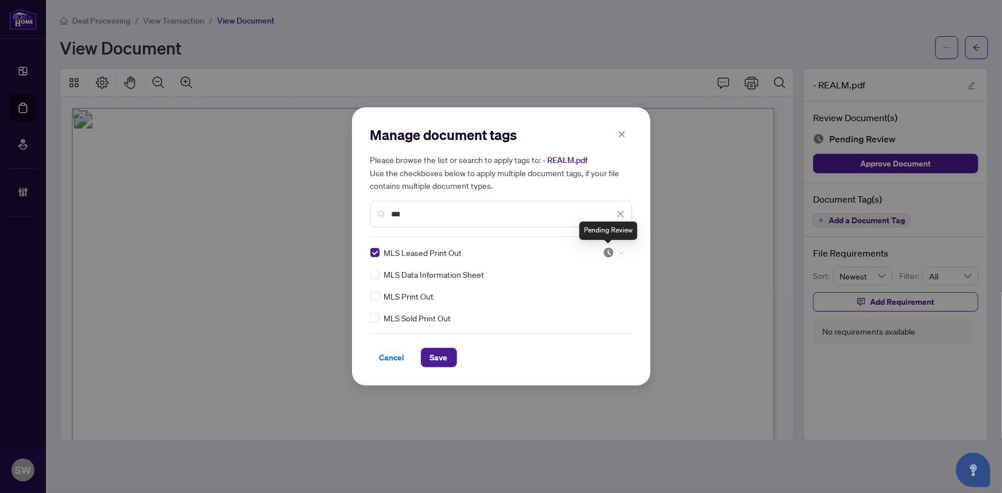
click at [614, 252] on img at bounding box center [608, 252] width 11 height 11
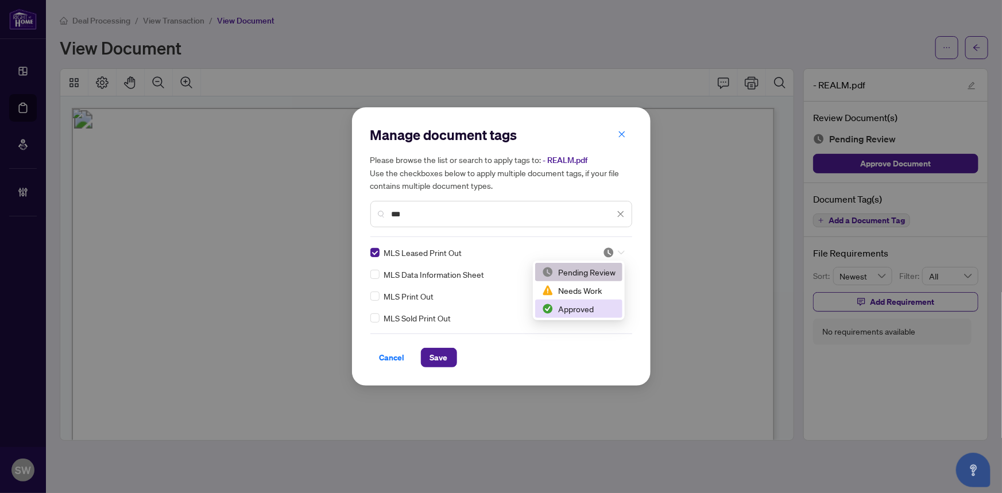
drag, startPoint x: 580, startPoint y: 310, endPoint x: 538, endPoint y: 326, distance: 44.9
click at [580, 310] on div "Approved" at bounding box center [579, 309] width 74 height 13
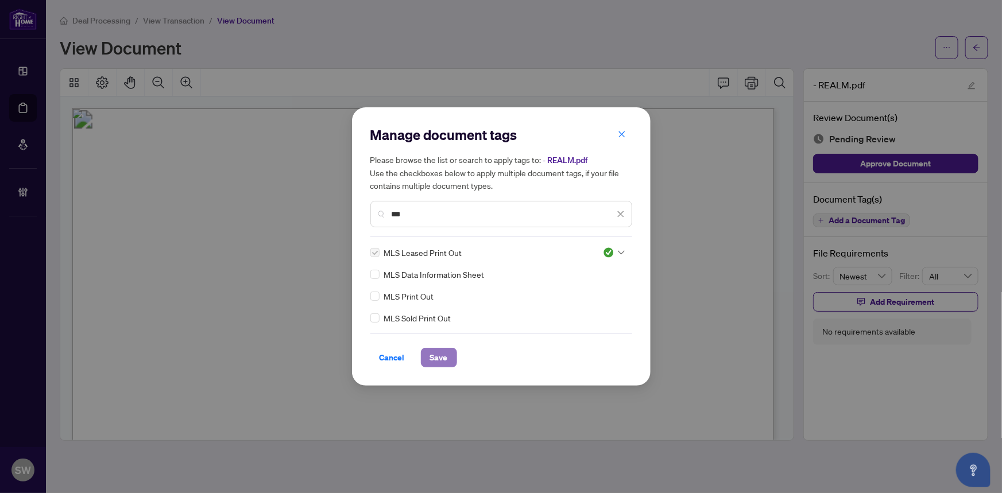
click at [438, 358] on span "Save" at bounding box center [439, 358] width 18 height 18
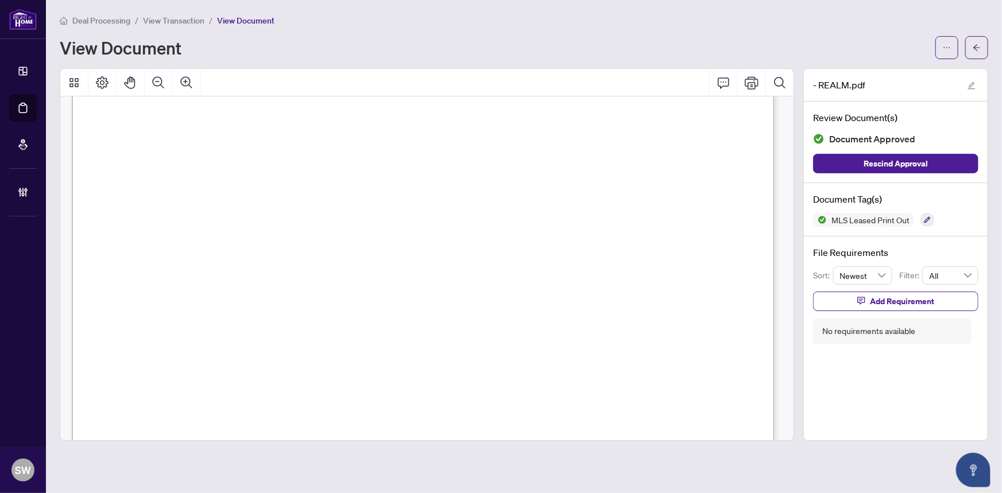
scroll to position [313, 0]
click at [979, 51] on icon "arrow-left" at bounding box center [977, 48] width 8 height 8
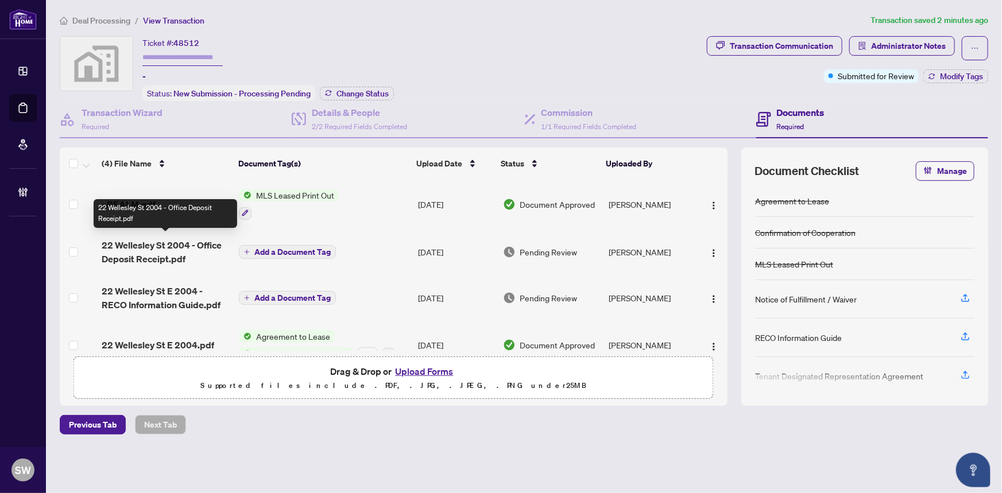
click at [187, 252] on span "22 Wellesley St 2004 - Office Deposit Receipt.pdf" at bounding box center [166, 252] width 128 height 28
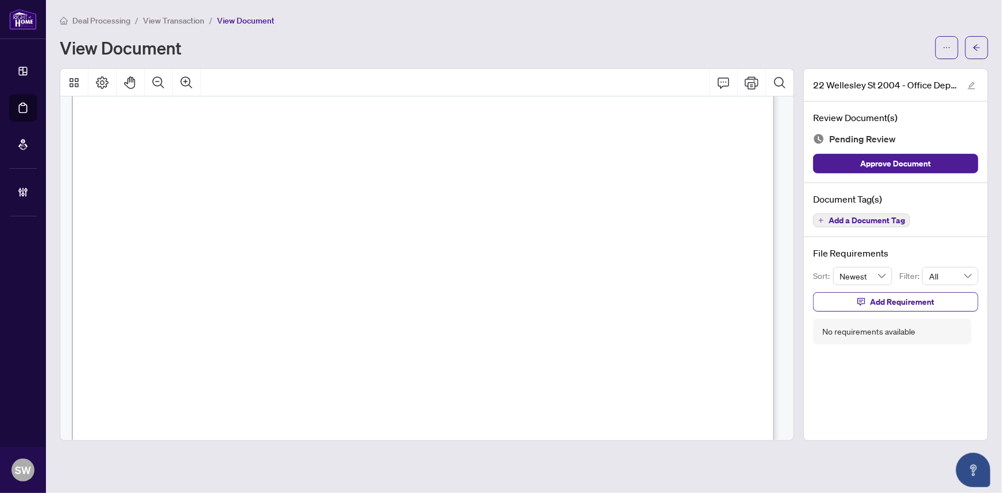
scroll to position [313, 0]
click at [904, 217] on span "Add a Document Tag" at bounding box center [867, 221] width 76 height 8
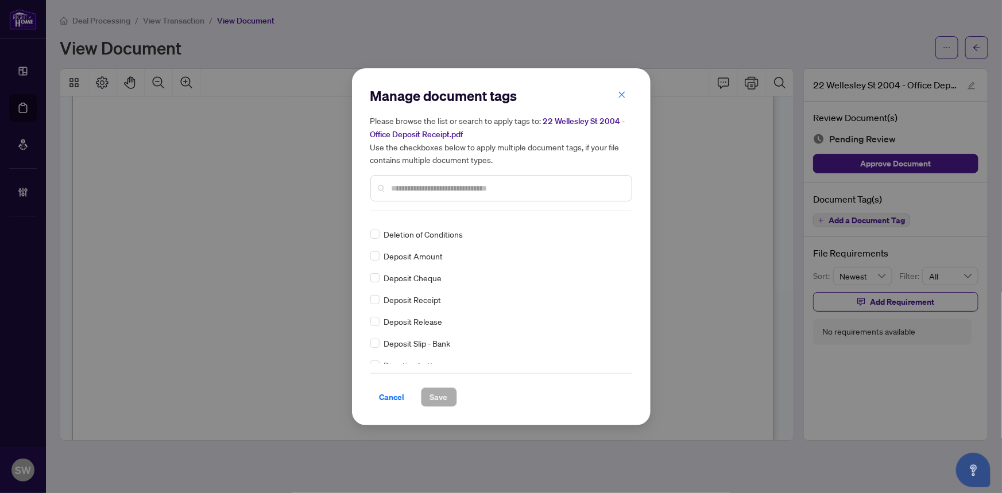
scroll to position [0, 0]
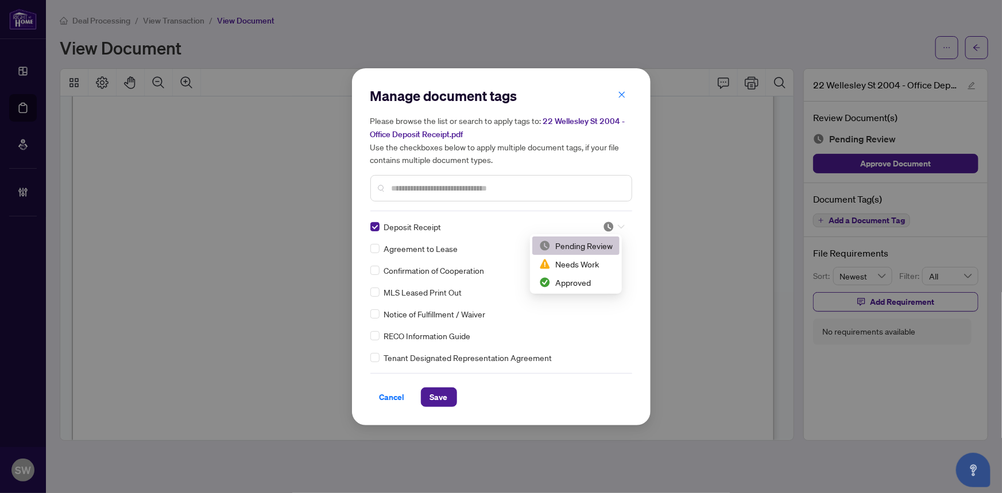
click at [610, 225] on img at bounding box center [608, 226] width 11 height 11
click at [568, 282] on div "Approved" at bounding box center [576, 282] width 74 height 13
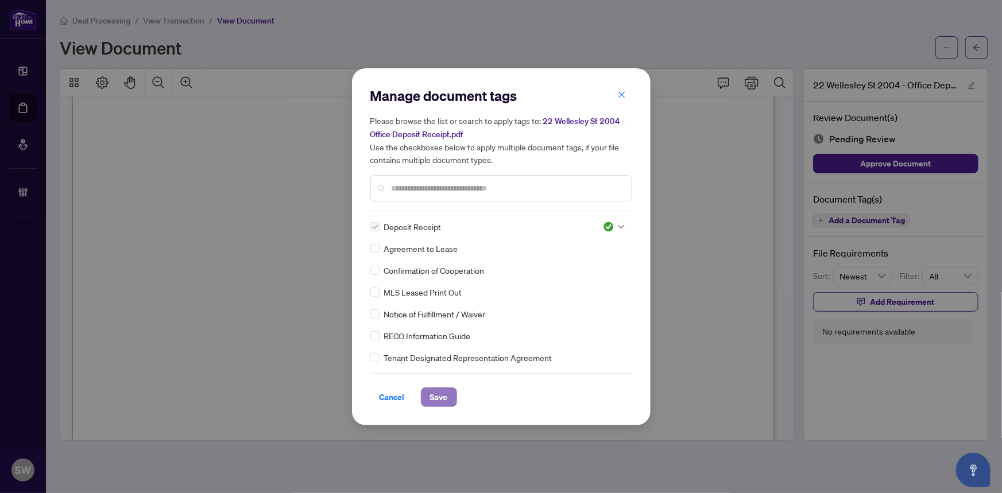
click at [434, 398] on span "Save" at bounding box center [439, 397] width 18 height 18
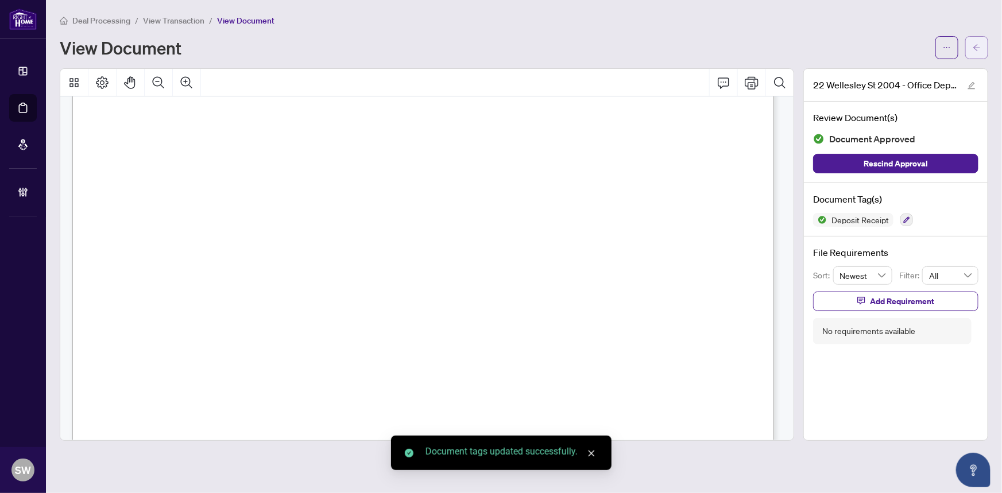
click at [980, 48] on icon "arrow-left" at bounding box center [977, 48] width 8 height 8
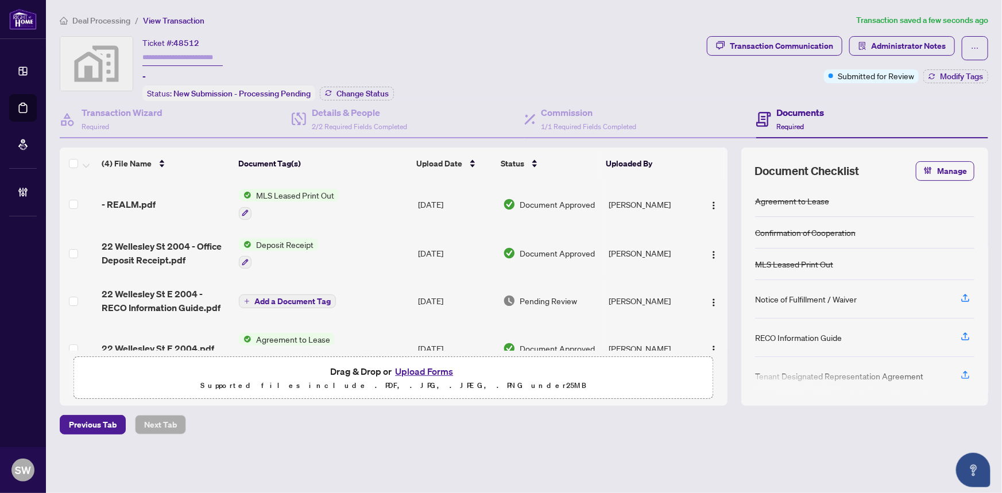
click at [183, 294] on span "22 Wellesley St E 2004 - RECO Information Guide.pdf" at bounding box center [166, 301] width 128 height 28
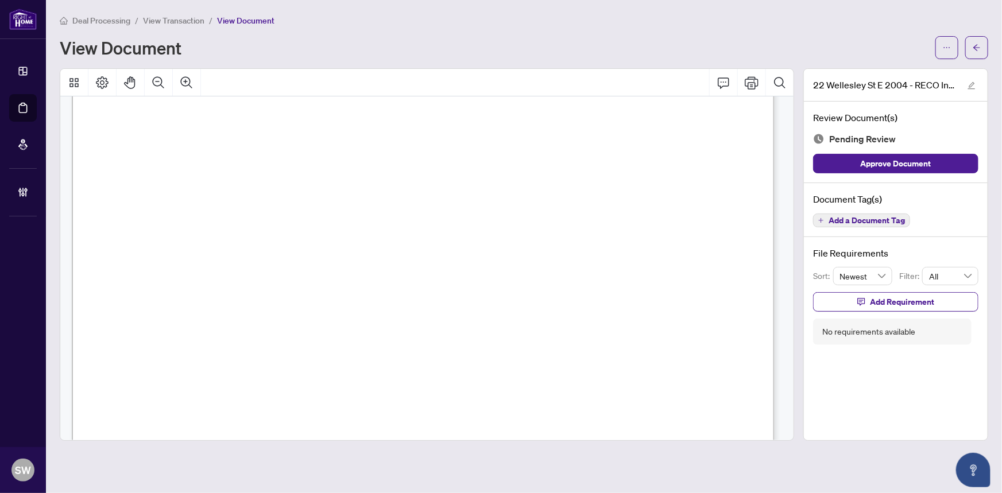
scroll to position [11425, 0]
click at [879, 224] on span "Add a Document Tag" at bounding box center [867, 221] width 76 height 8
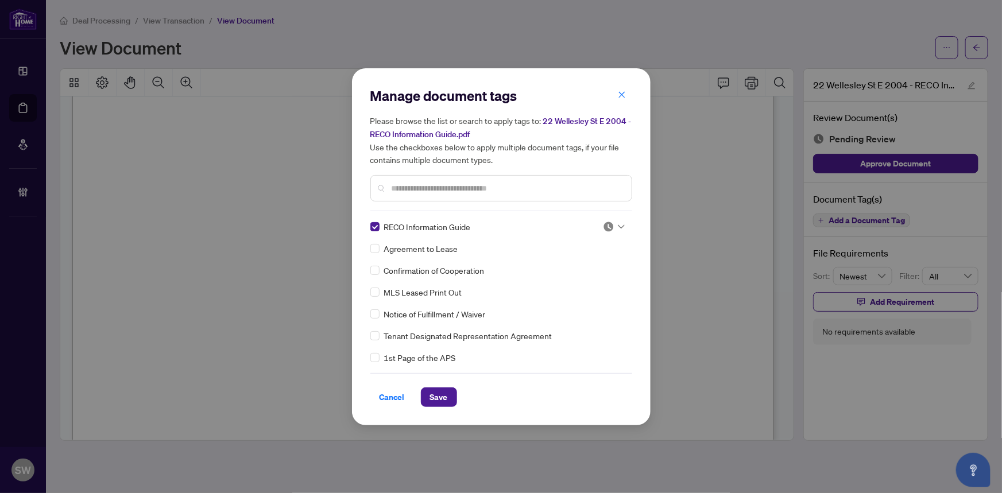
click at [614, 224] on div at bounding box center [614, 226] width 22 height 11
click at [572, 281] on div "Approved" at bounding box center [576, 282] width 74 height 13
click at [608, 244] on img at bounding box center [608, 248] width 11 height 11
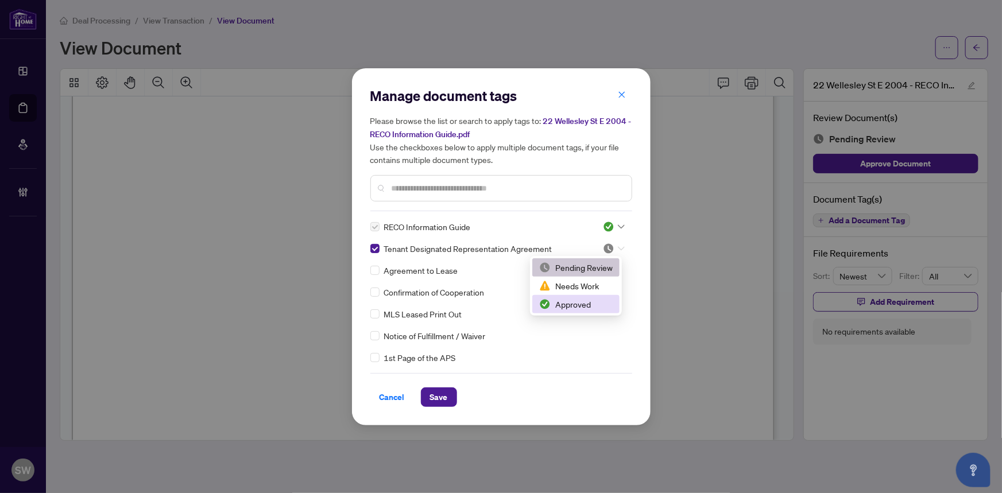
click at [575, 304] on div "Approved" at bounding box center [576, 304] width 74 height 13
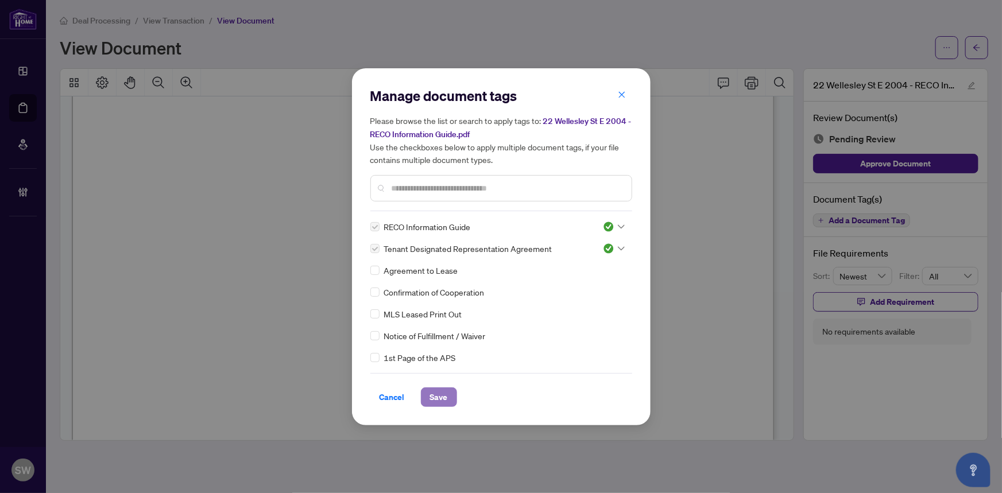
click at [442, 395] on span "Save" at bounding box center [439, 397] width 18 height 18
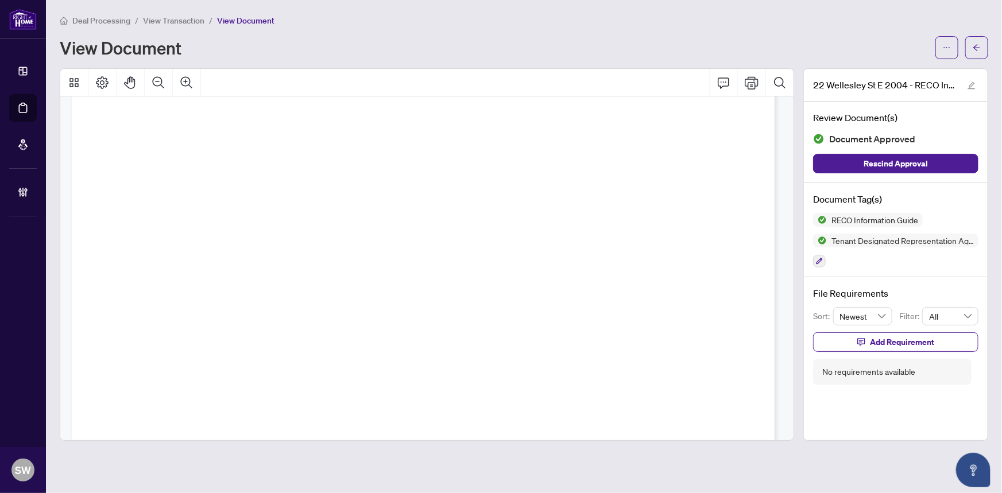
scroll to position [896, 0]
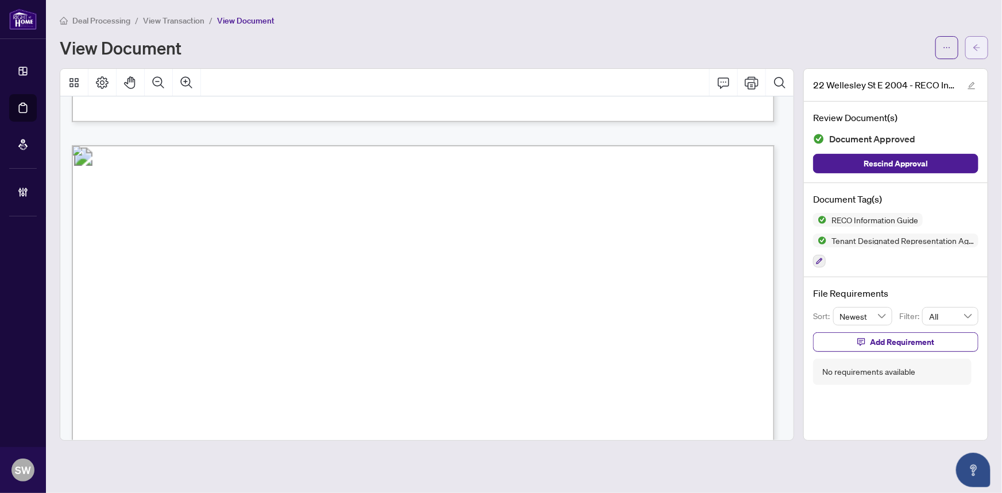
click at [982, 50] on button "button" at bounding box center [977, 47] width 23 height 23
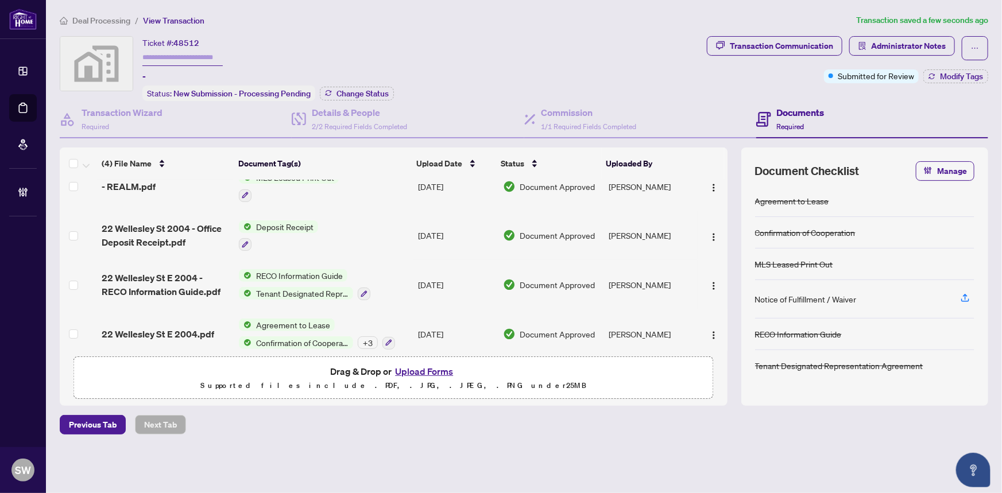
scroll to position [28, 0]
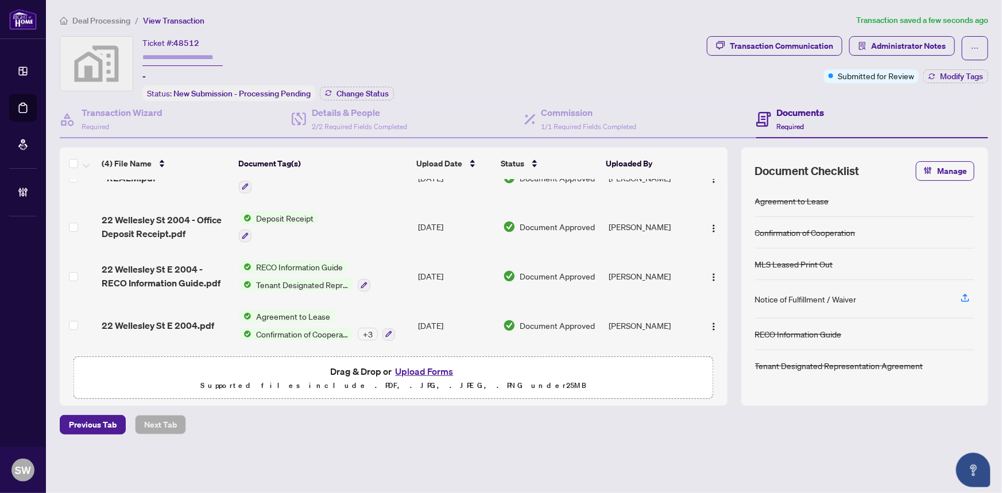
click at [188, 319] on span "22 Wellesley St E 2004.pdf" at bounding box center [158, 326] width 113 height 14
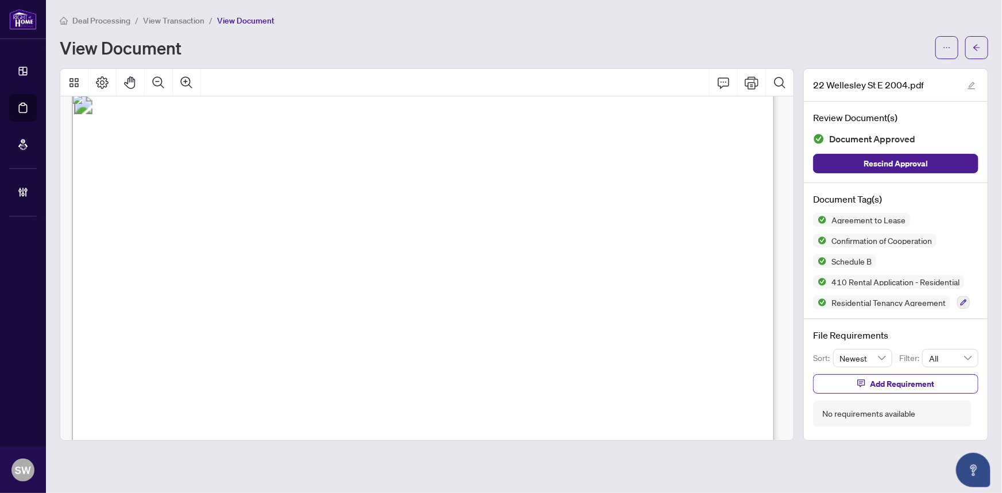
scroll to position [4721, 0]
click at [201, 302] on span "905-695-7888" at bounding box center [210, 302] width 101 height 11
click at [496, 299] on span "647-288-9422" at bounding box center [521, 302] width 105 height 11
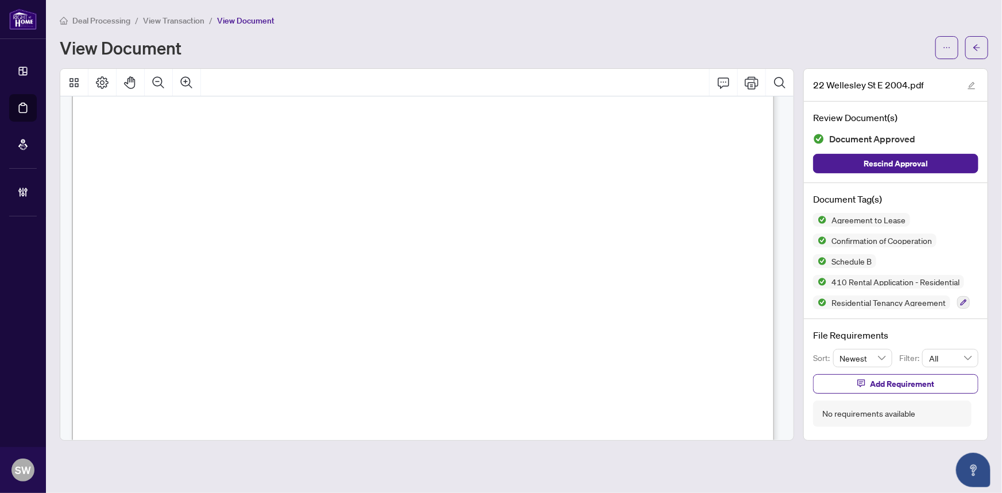
click at [496, 299] on span "647-288-9422" at bounding box center [521, 302] width 105 height 11
click at [981, 51] on icon "arrow-left" at bounding box center [977, 48] width 8 height 8
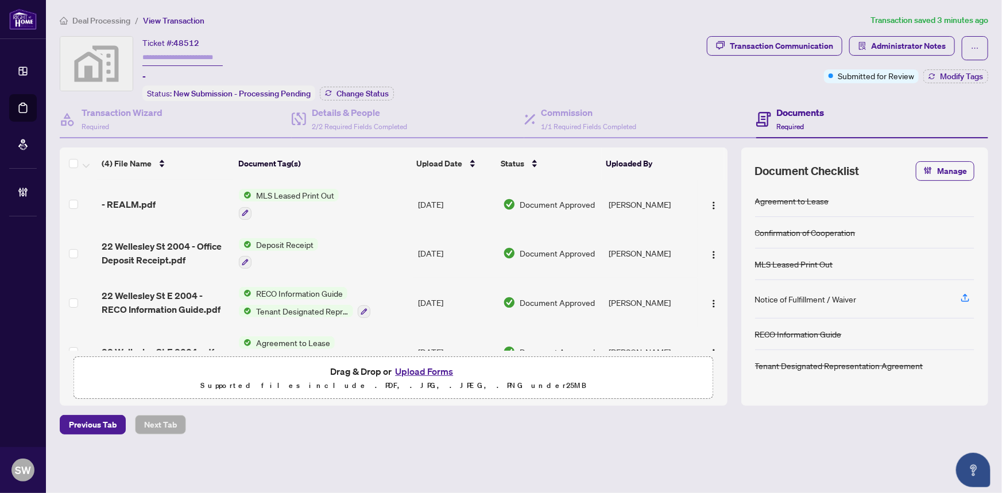
click at [555, 38] on div "Ticket #: 48512 - Status: New Submission - Processing Pending Change Status" at bounding box center [381, 68] width 643 height 65
click at [273, 338] on span "Agreement to Lease" at bounding box center [293, 343] width 83 height 13
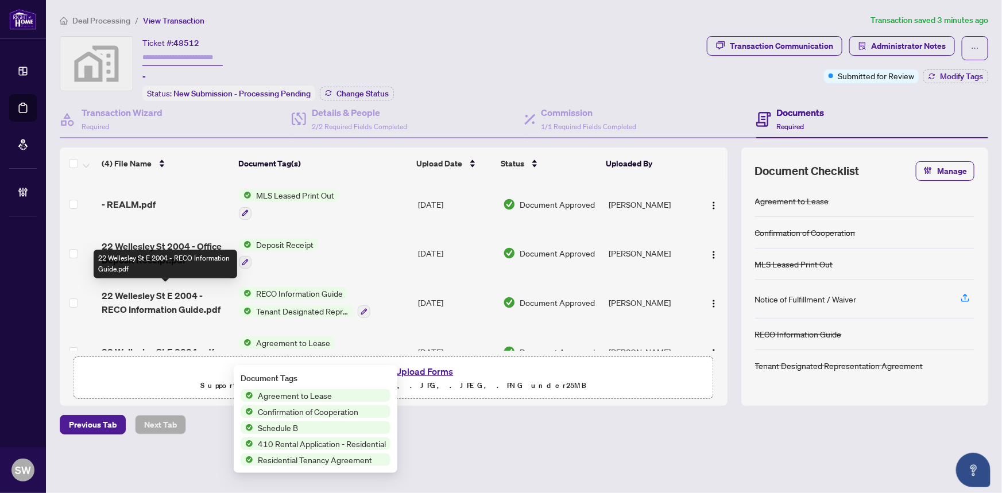
click at [156, 294] on span "22 Wellesley St E 2004 - RECO Information Guide.pdf" at bounding box center [166, 303] width 128 height 28
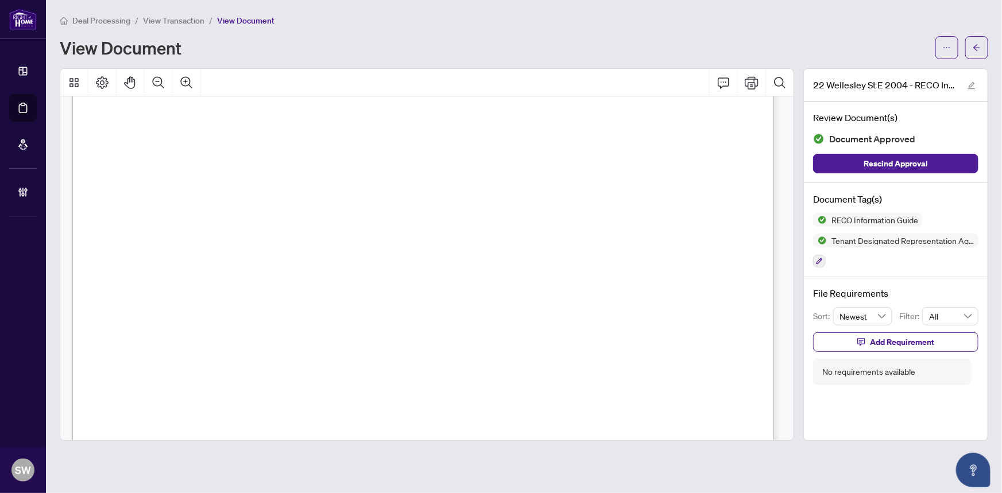
scroll to position [12836, 0]
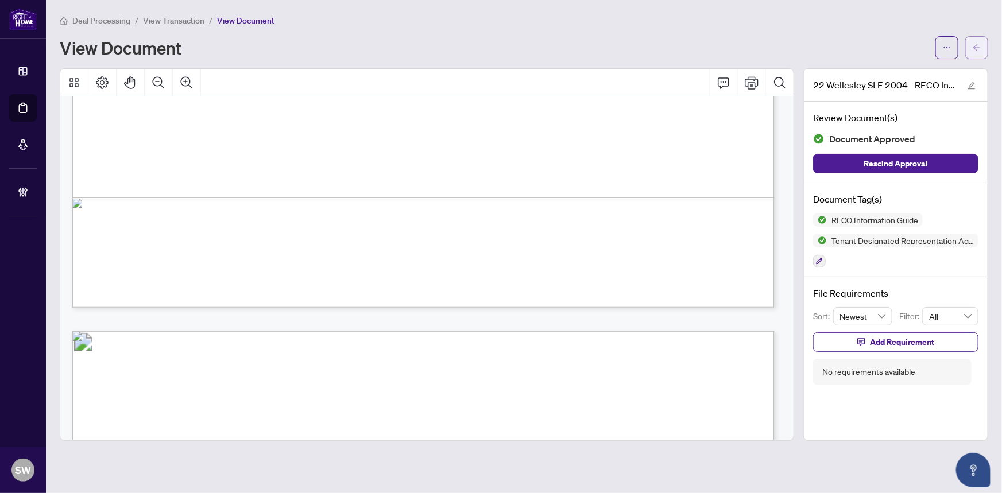
click at [985, 40] on button "button" at bounding box center [977, 47] width 23 height 23
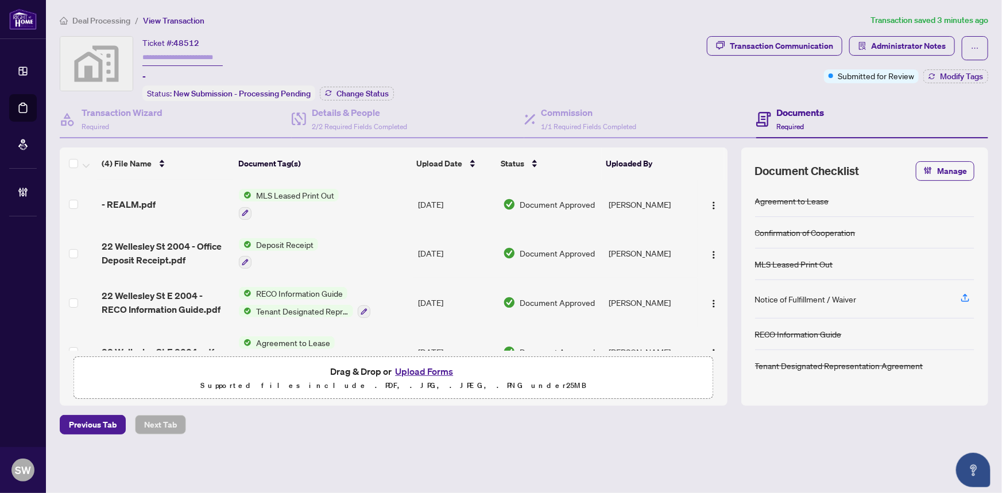
click at [209, 335] on td "22 Wellesley St E 2004.pdf" at bounding box center [165, 351] width 137 height 49
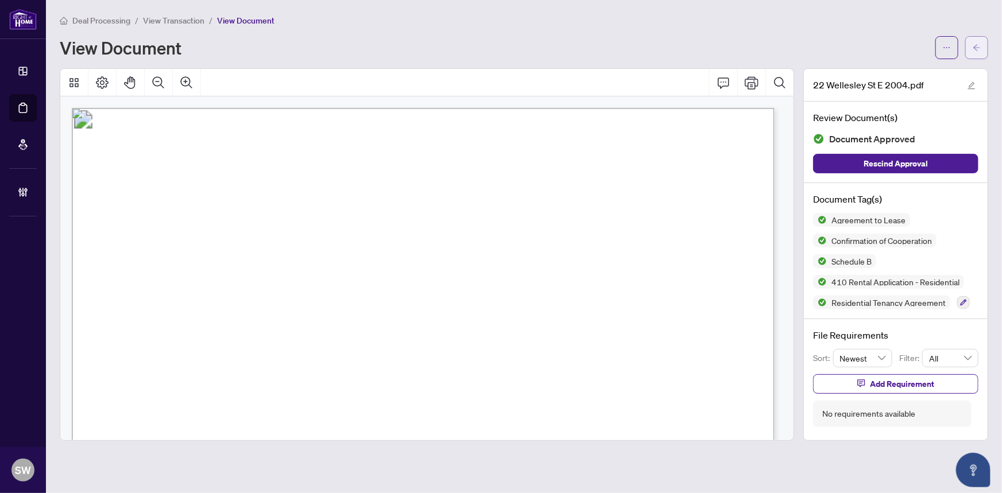
click at [976, 52] on span "button" at bounding box center [977, 47] width 8 height 18
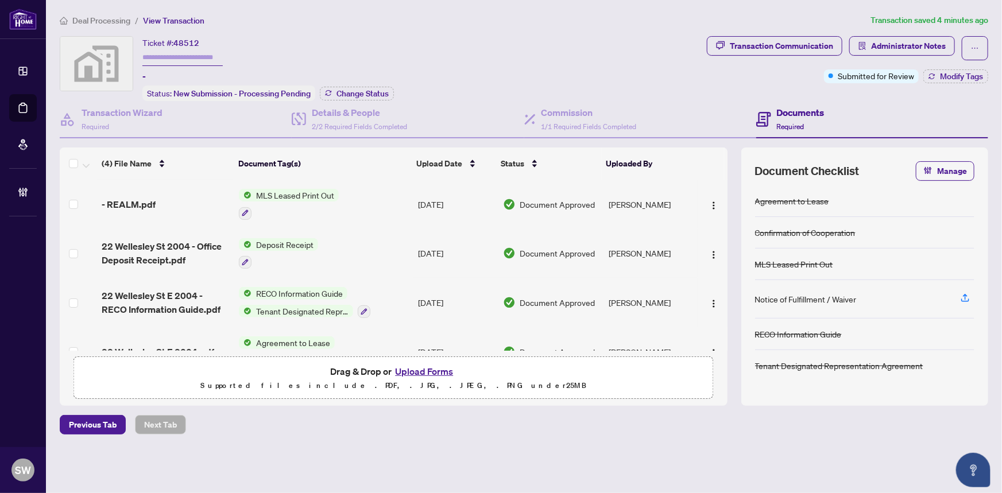
click at [189, 40] on span "48512" at bounding box center [186, 43] width 26 height 10
copy span "48512"
click at [105, 115] on h4 "Transaction Wizard" at bounding box center [122, 113] width 81 height 14
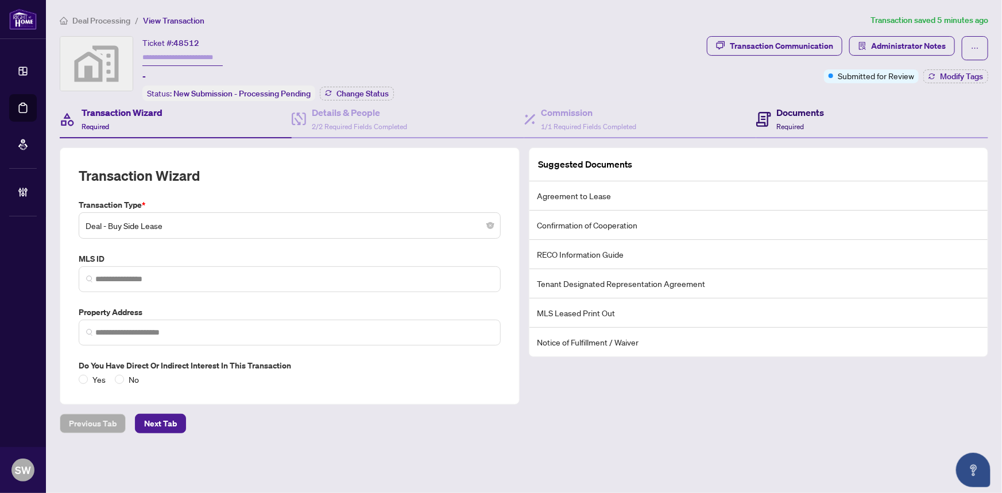
click at [794, 122] on span "Required" at bounding box center [791, 126] width 28 height 9
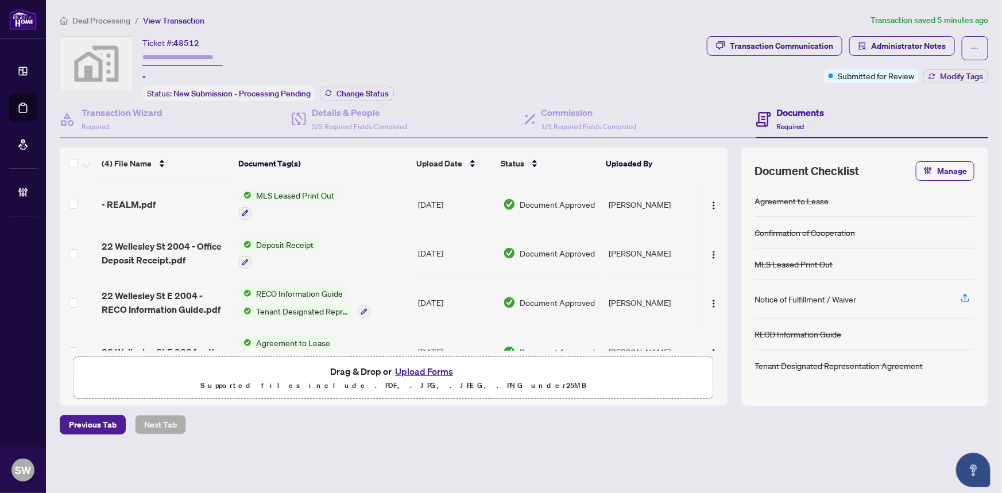
click at [172, 206] on div "- REALM.pdf" at bounding box center [166, 205] width 128 height 14
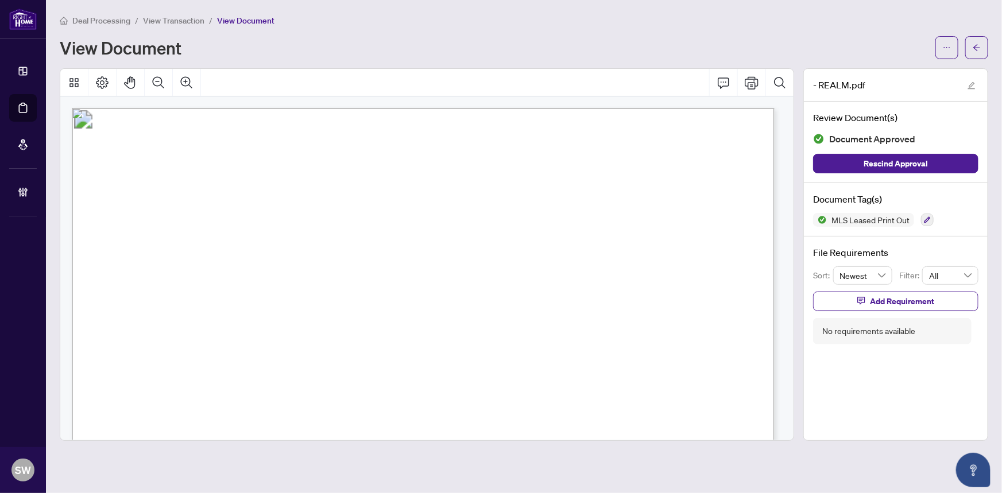
click at [151, 348] on span "C12330587" at bounding box center [156, 350] width 44 height 13
click at [983, 48] on button "button" at bounding box center [977, 47] width 23 height 23
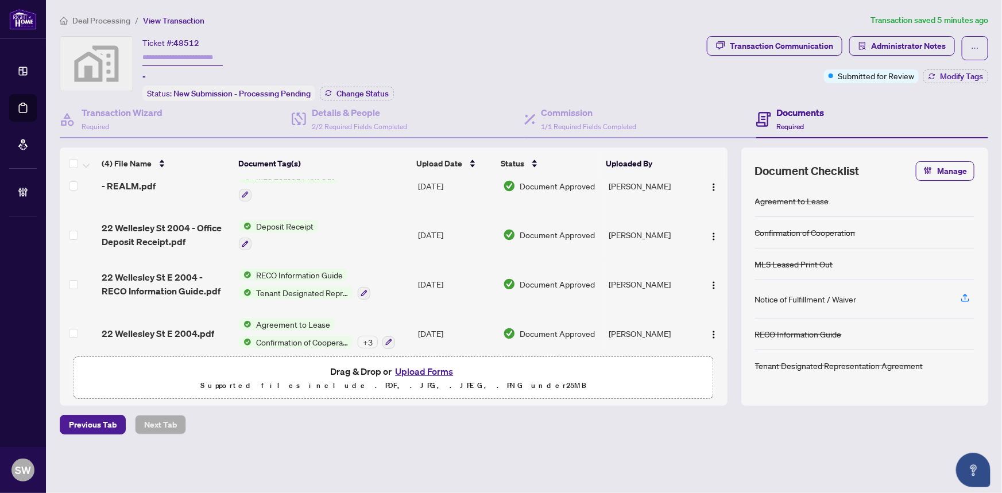
scroll to position [28, 0]
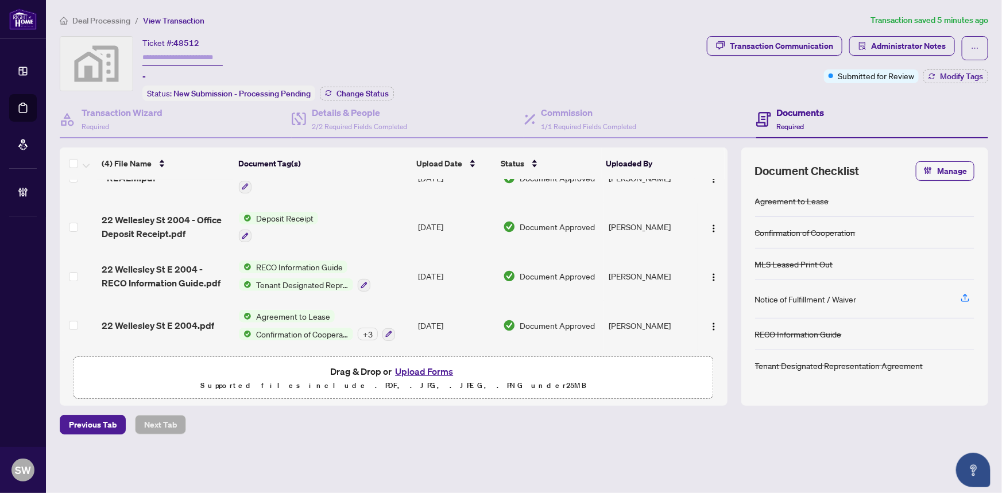
click at [197, 319] on span "22 Wellesley St E 2004.pdf" at bounding box center [158, 326] width 113 height 14
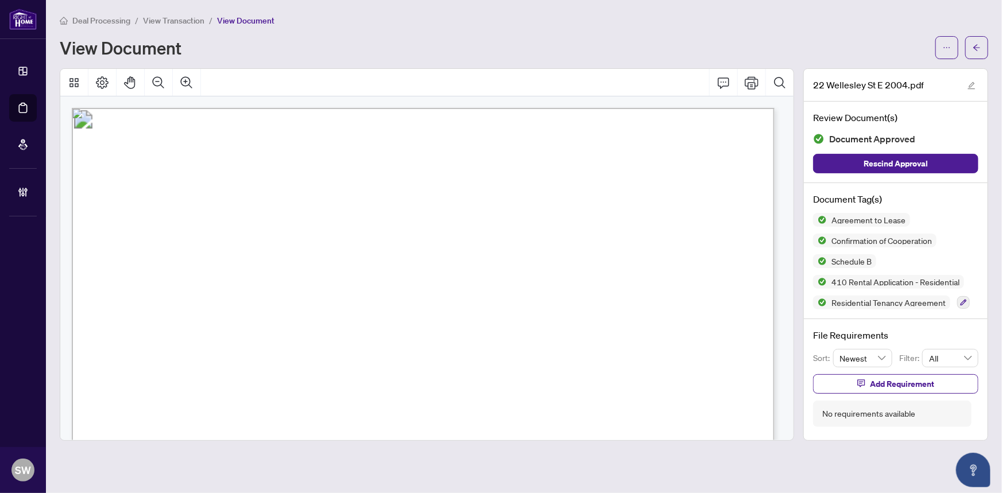
click at [600, 275] on span "Nadezda Dzhamalova" at bounding box center [585, 276] width 76 height 11
click at [292, 251] on span "Qiushuang Wang" at bounding box center [293, 253] width 80 height 11
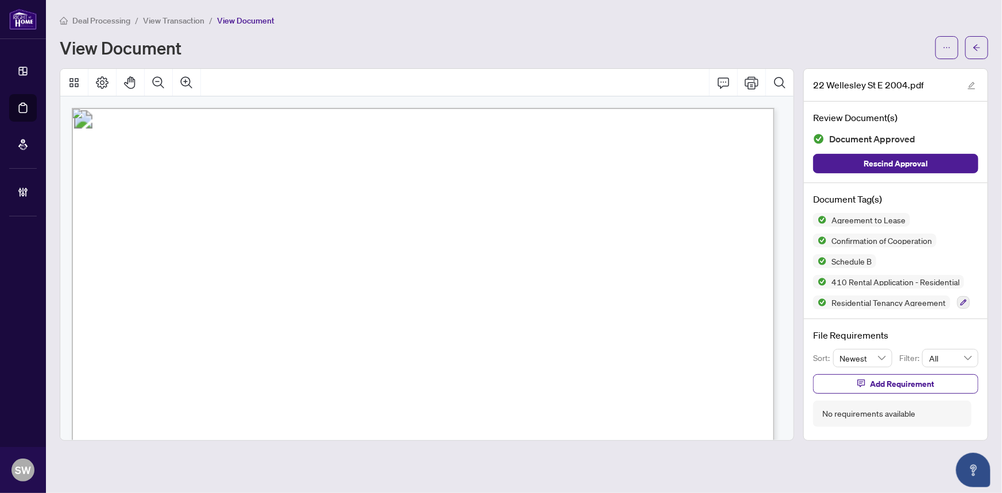
click at [292, 251] on span "Qiushuang Wang" at bounding box center [293, 253] width 80 height 11
click at [979, 47] on icon "arrow-left" at bounding box center [977, 48] width 8 height 8
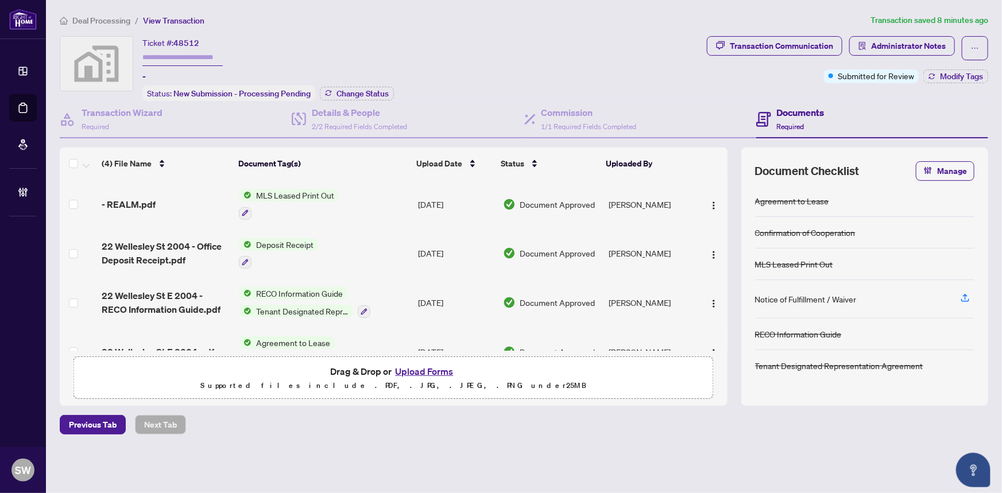
click at [804, 119] on div "Documents Required" at bounding box center [801, 119] width 48 height 27
click at [562, 110] on h4 "Commission" at bounding box center [589, 113] width 95 height 14
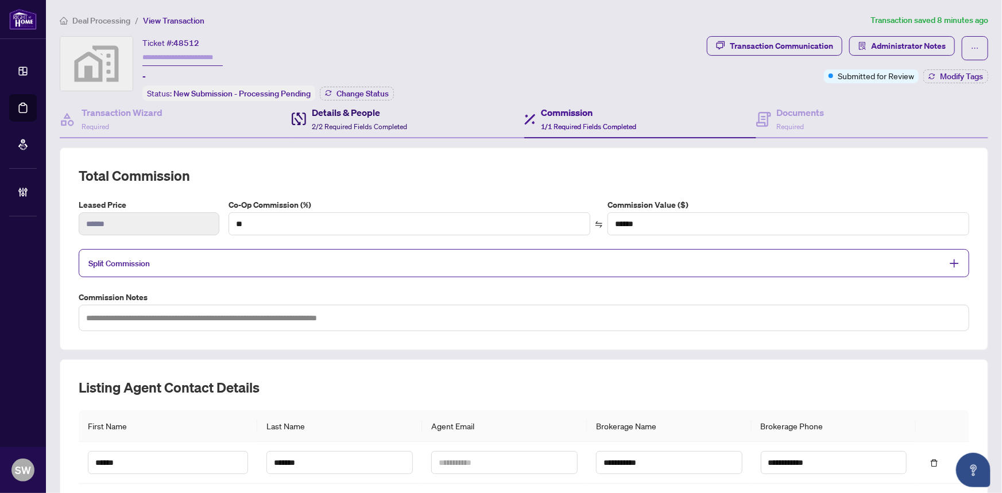
click at [327, 113] on h4 "Details & People" at bounding box center [359, 113] width 95 height 14
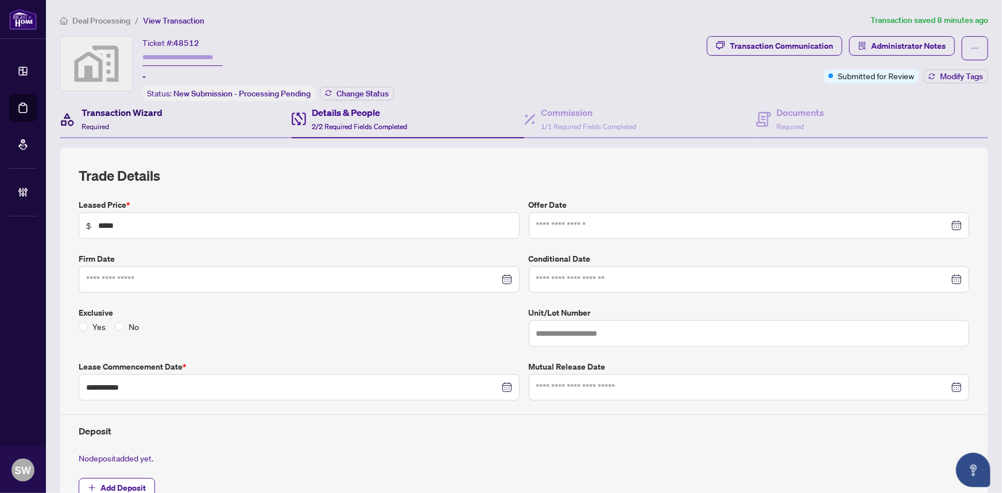
click at [126, 113] on h4 "Transaction Wizard" at bounding box center [122, 113] width 81 height 14
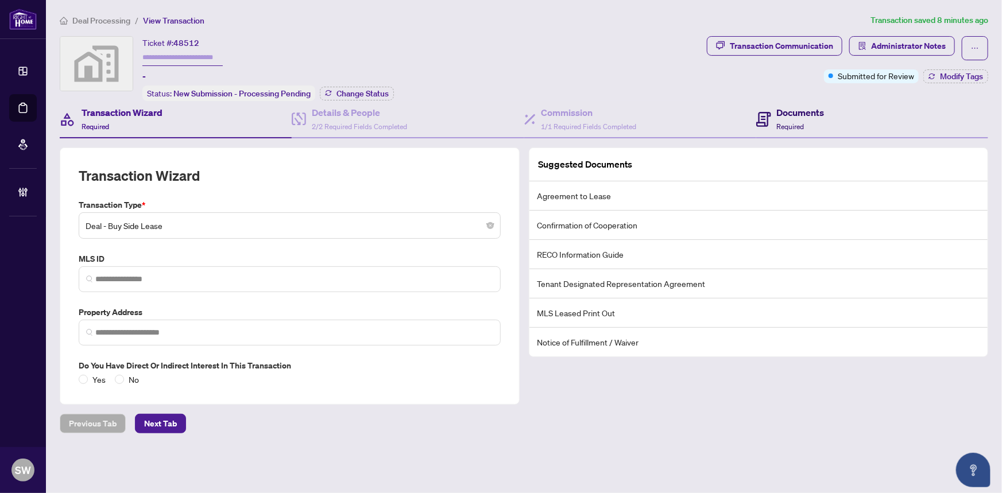
click at [784, 118] on div "Documents Required" at bounding box center [801, 119] width 48 height 27
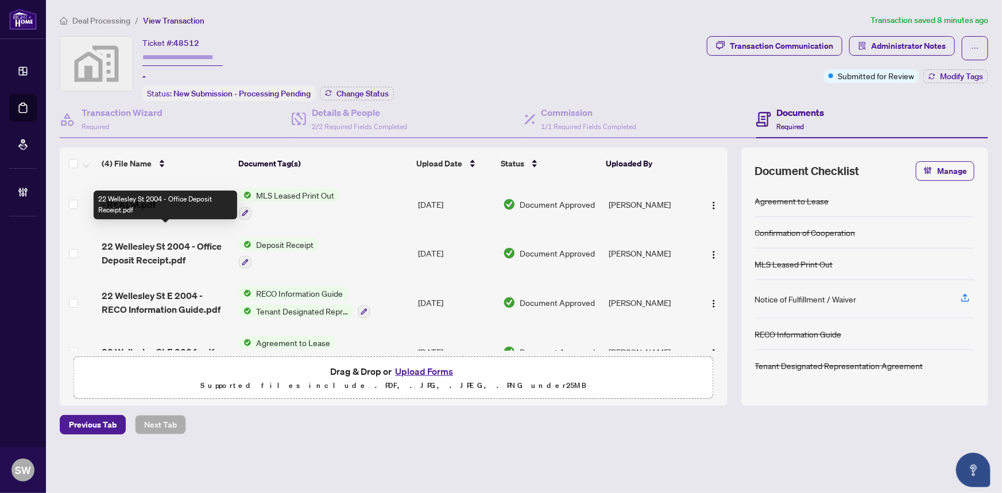
scroll to position [28, 0]
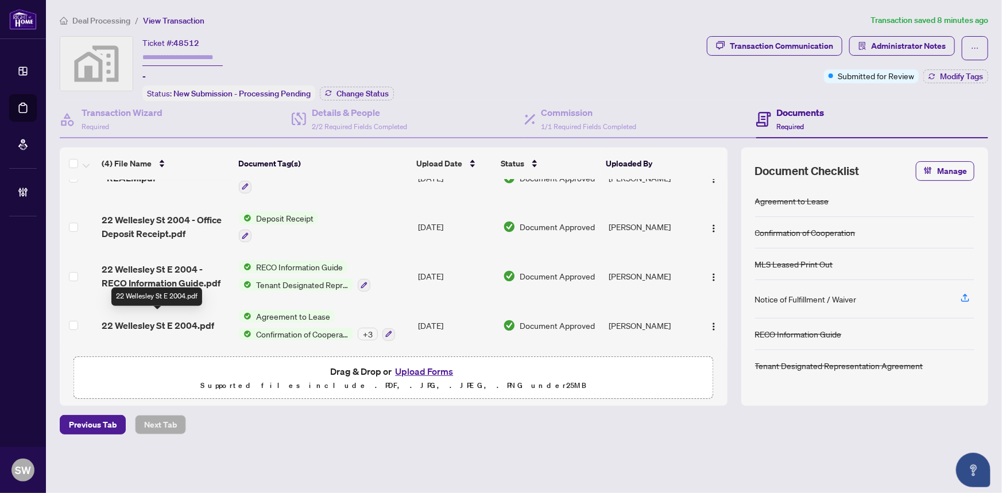
click at [174, 320] on span "22 Wellesley St E 2004.pdf" at bounding box center [158, 326] width 113 height 14
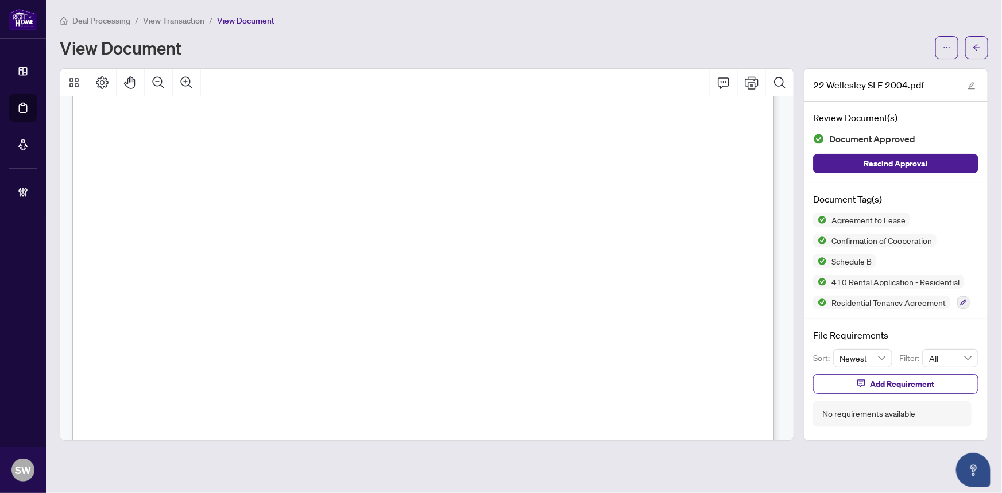
scroll to position [2169, 0]
click at [292, 280] on span "MICHELLE YING XIA" at bounding box center [268, 284] width 90 height 11
click at [186, 21] on span "View Transaction" at bounding box center [173, 21] width 61 height 10
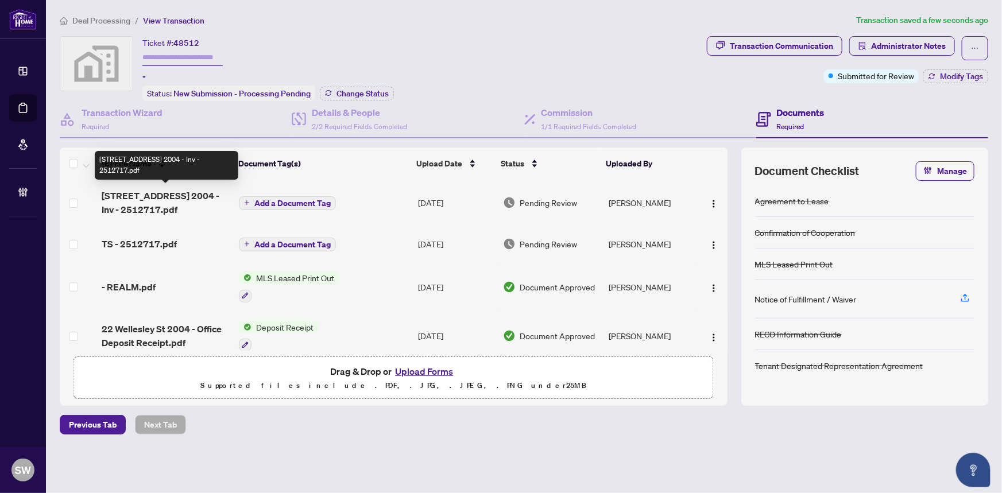
click at [178, 197] on span "22 Wellesley St E 2004 - Inv - 2512717.pdf" at bounding box center [166, 203] width 128 height 28
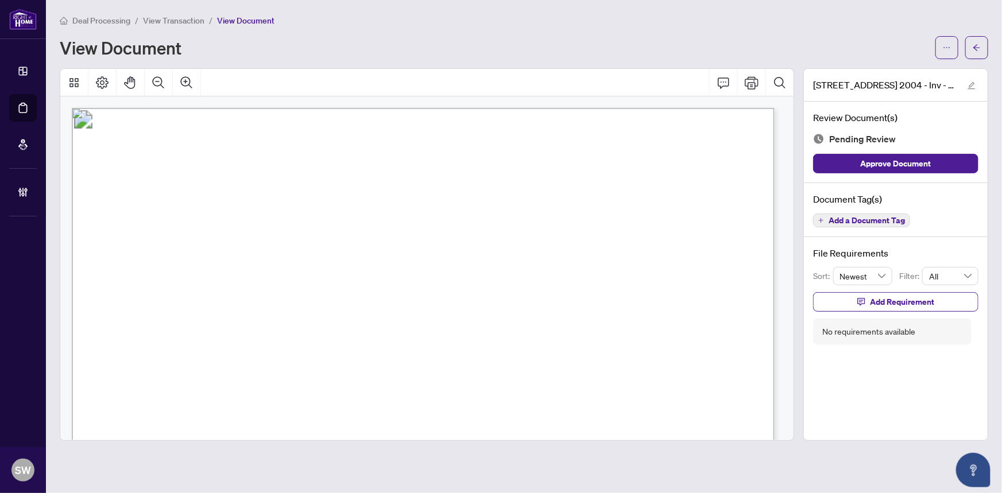
click at [891, 222] on span "Add a Document Tag" at bounding box center [867, 221] width 76 height 8
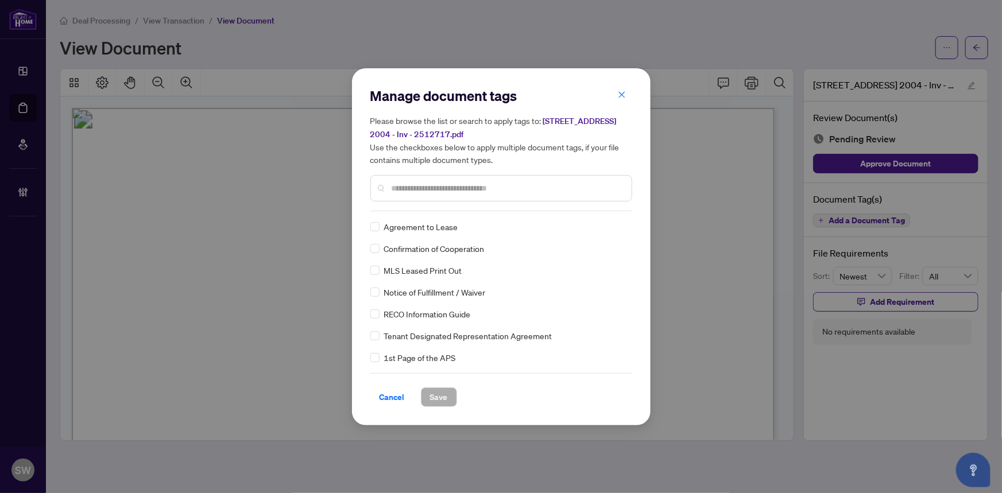
click at [421, 190] on input "text" at bounding box center [507, 188] width 231 height 13
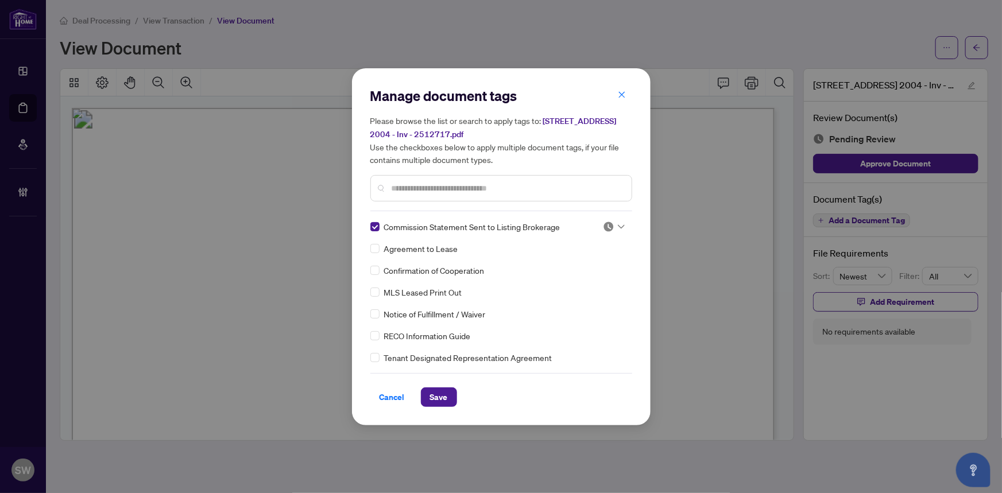
click at [603, 226] on img at bounding box center [608, 226] width 11 height 11
click at [578, 283] on div "Approved" at bounding box center [576, 282] width 74 height 13
click at [431, 404] on span "Save" at bounding box center [439, 397] width 18 height 18
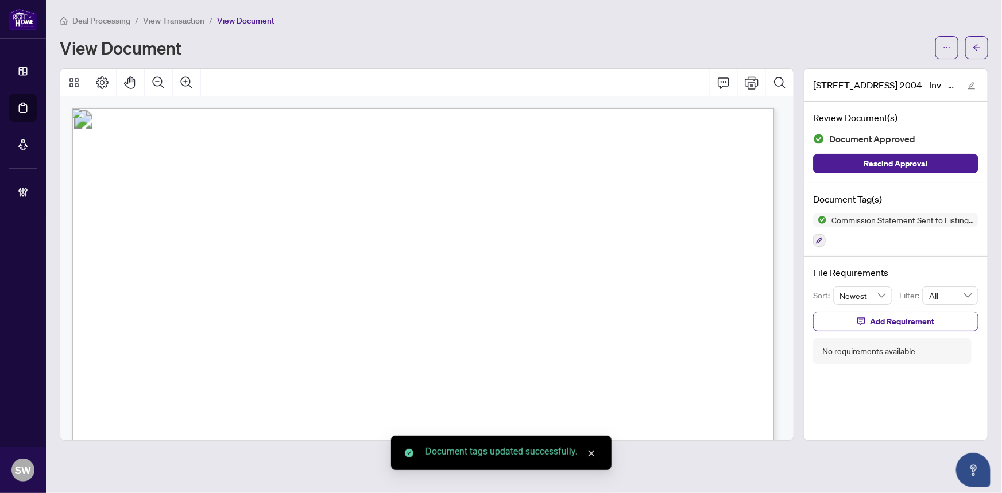
click at [945, 44] on icon "ellipsis" at bounding box center [947, 48] width 8 height 8
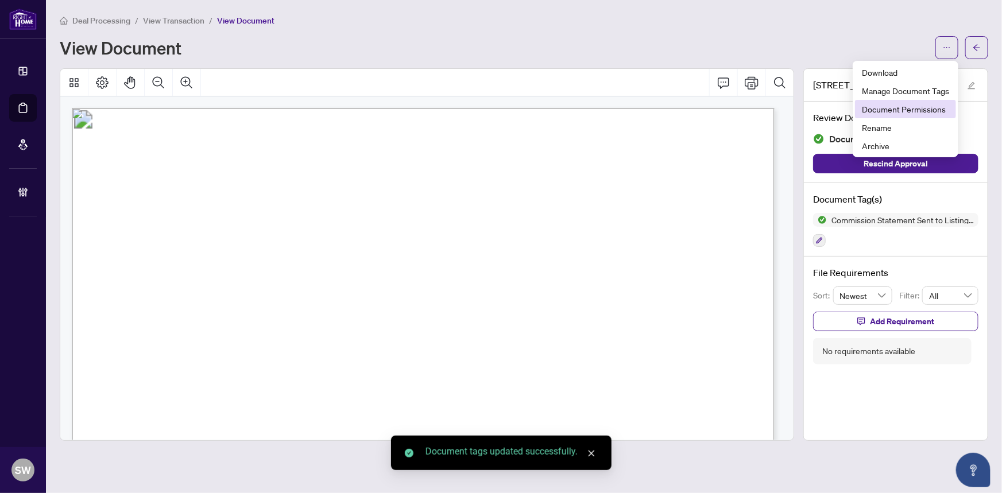
click at [927, 109] on span "Document Permissions" at bounding box center [905, 109] width 87 height 13
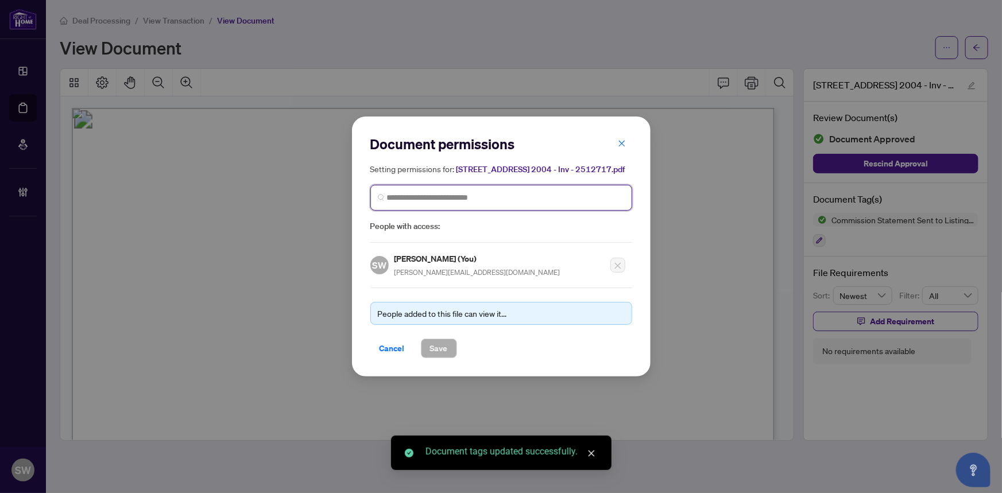
click at [407, 201] on input "search" at bounding box center [506, 198] width 238 height 12
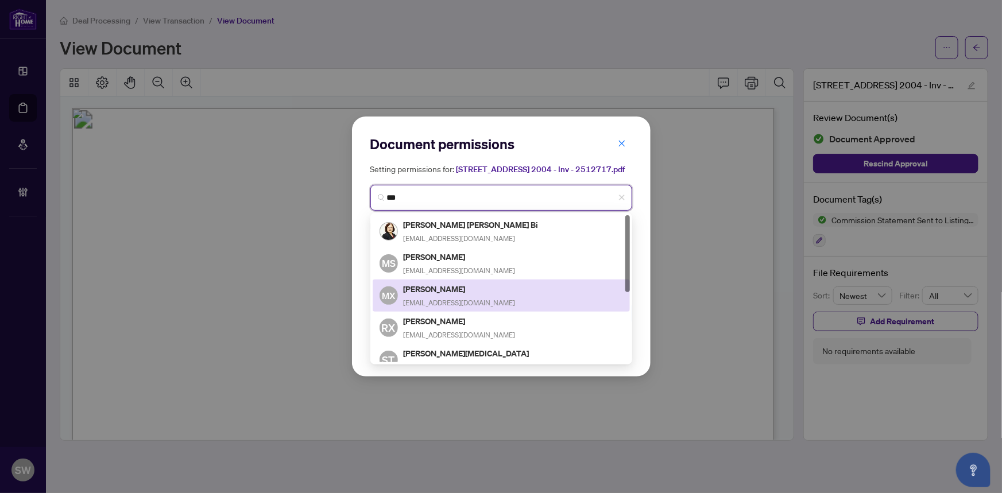
click at [450, 290] on h5 "Michelle Xia" at bounding box center [460, 289] width 112 height 13
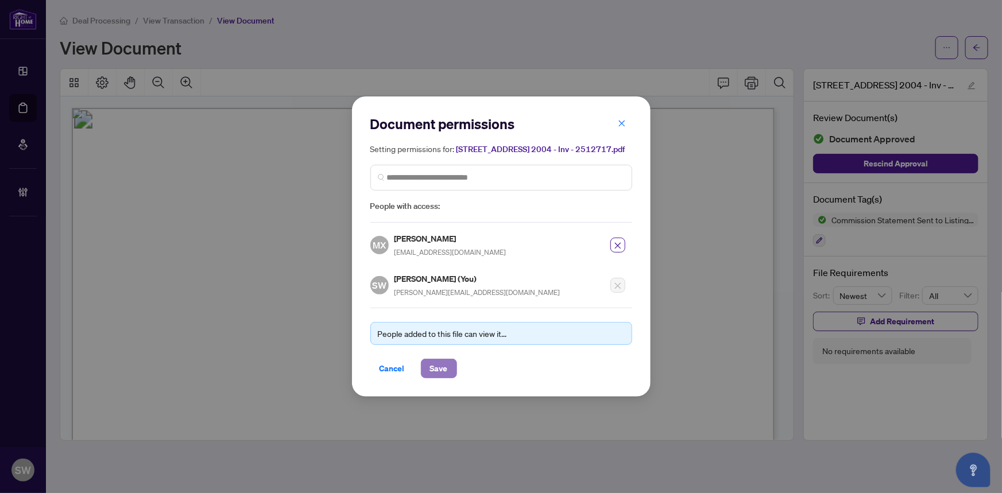
click at [447, 364] on span "Save" at bounding box center [439, 369] width 18 height 18
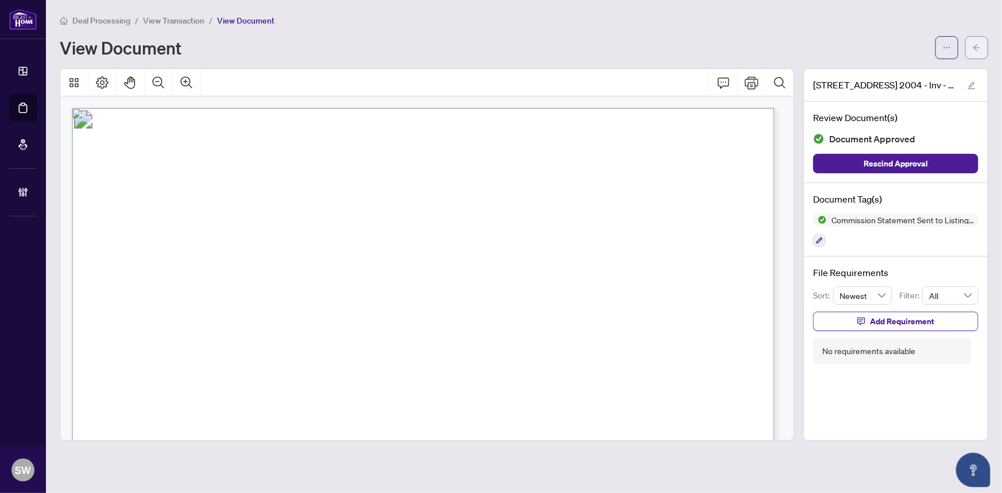
click at [977, 51] on span "button" at bounding box center [977, 47] width 8 height 18
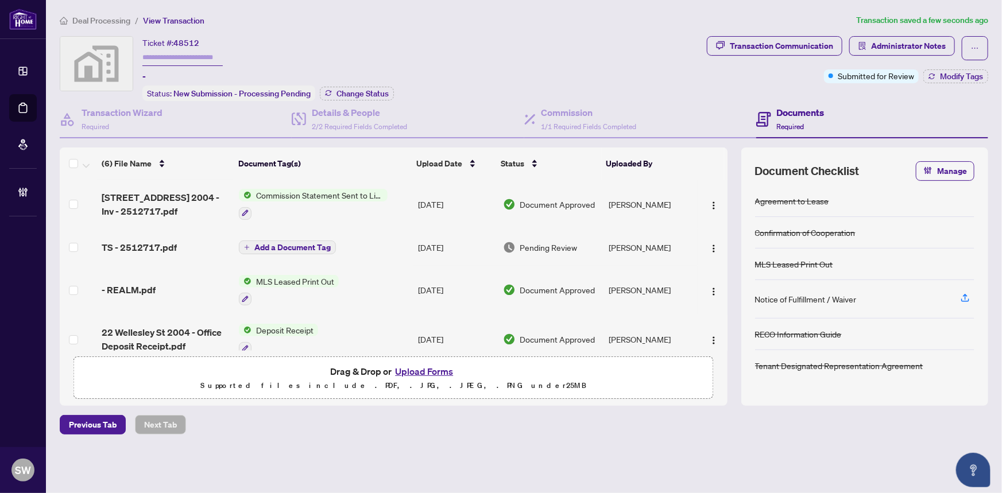
click at [174, 241] on span "TS - 2512717.pdf" at bounding box center [139, 248] width 75 height 14
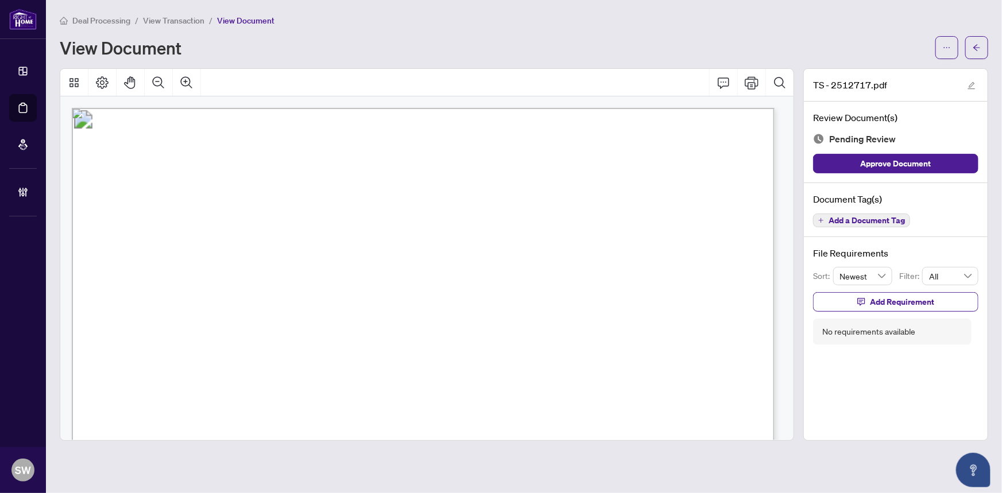
click at [863, 222] on span "Add a Document Tag" at bounding box center [867, 221] width 76 height 8
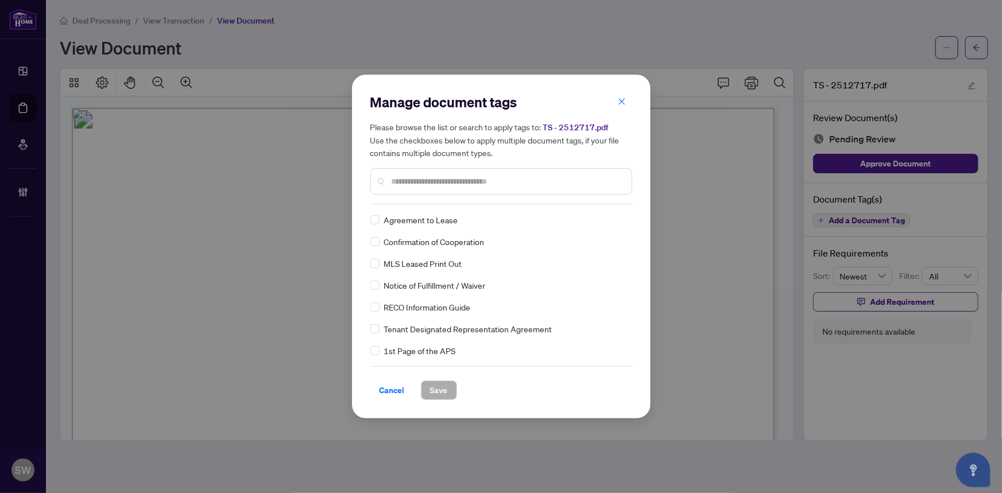
click at [442, 180] on input "text" at bounding box center [507, 181] width 231 height 13
drag, startPoint x: 383, startPoint y: 180, endPoint x: 333, endPoint y: 178, distance: 50.0
click at [333, 178] on div "Manage document tags Please browse the list or search to apply tags to: TS - 25…" at bounding box center [501, 246] width 1002 height 493
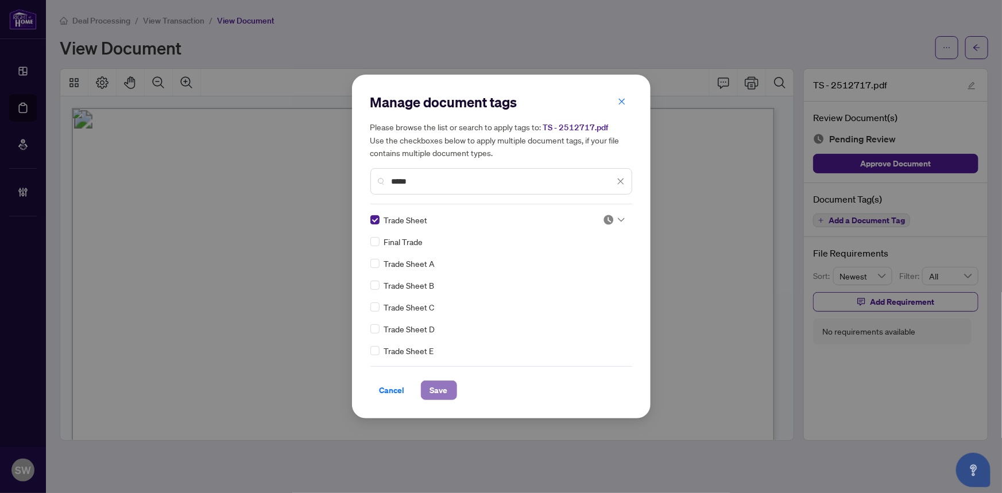
click at [447, 391] on button "Save" at bounding box center [439, 391] width 36 height 20
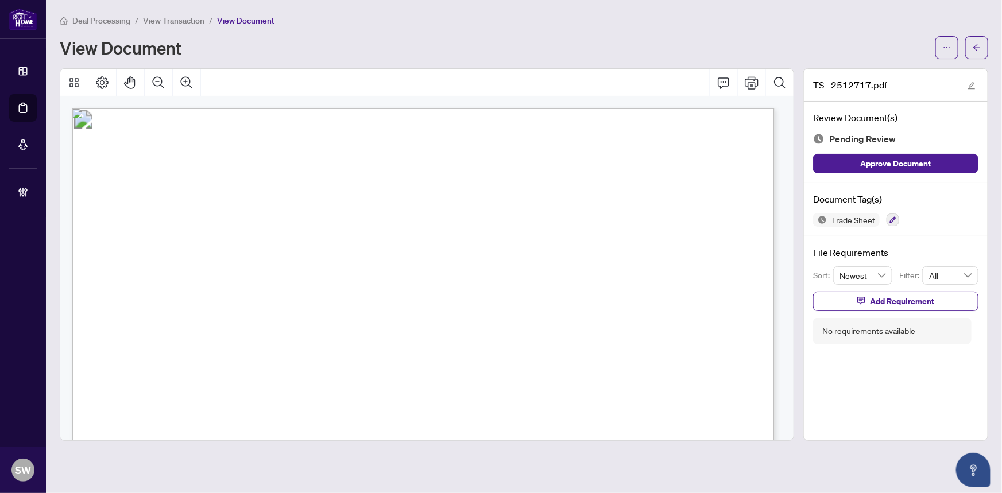
drag, startPoint x: 946, startPoint y: 48, endPoint x: 870, endPoint y: 56, distance: 76.3
click at [871, 56] on div "View Document" at bounding box center [524, 47] width 929 height 23
click at [893, 294] on span "Add Requirement" at bounding box center [902, 301] width 64 height 18
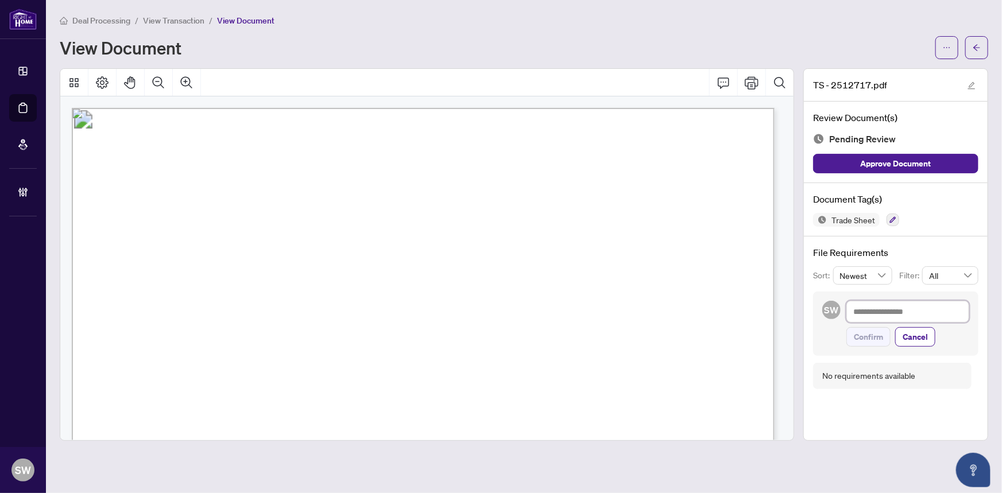
click at [877, 308] on textarea at bounding box center [908, 312] width 123 height 22
paste textarea "**********"
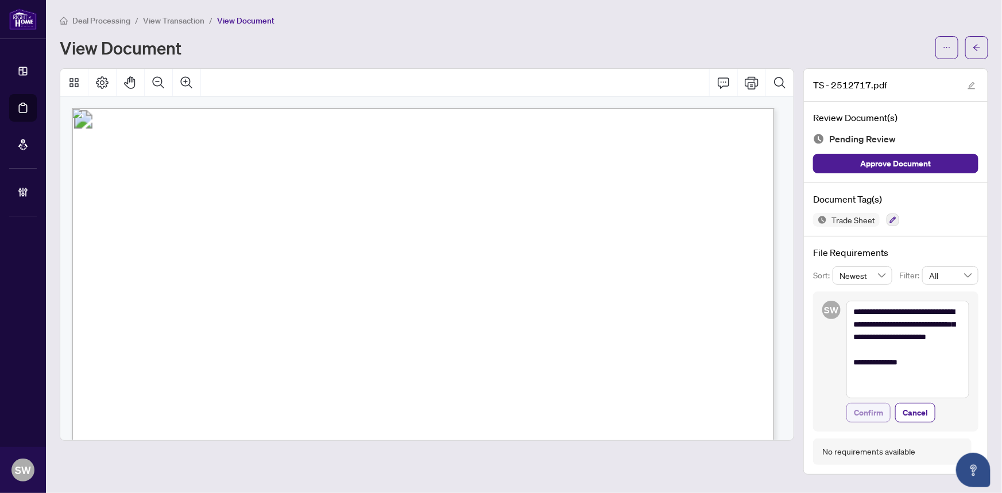
click at [881, 408] on span "Confirm" at bounding box center [868, 413] width 29 height 18
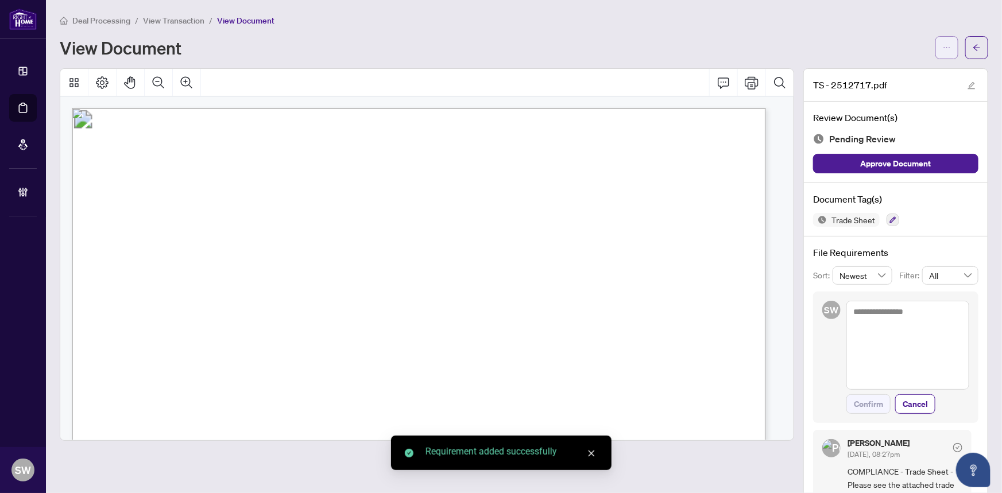
click at [954, 49] on div at bounding box center [962, 47] width 53 height 23
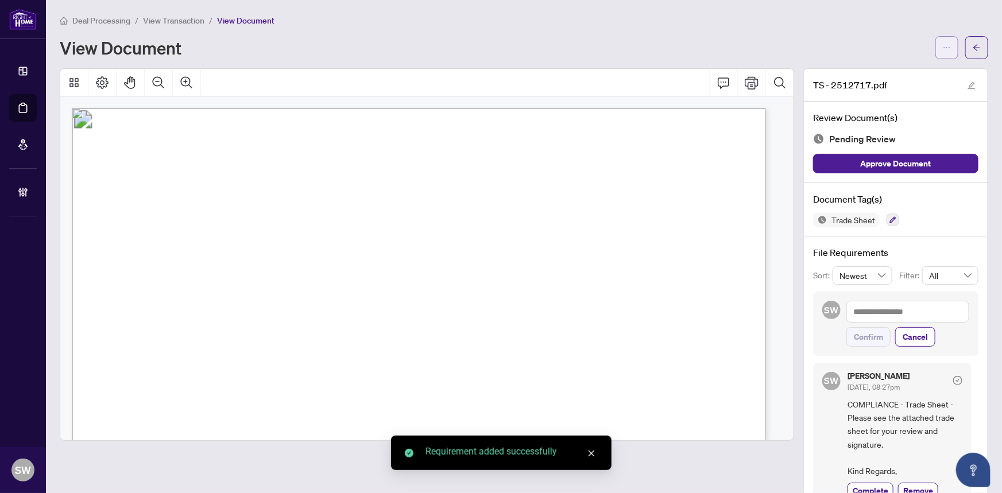
click at [943, 48] on icon "ellipsis" at bounding box center [947, 48] width 8 height 8
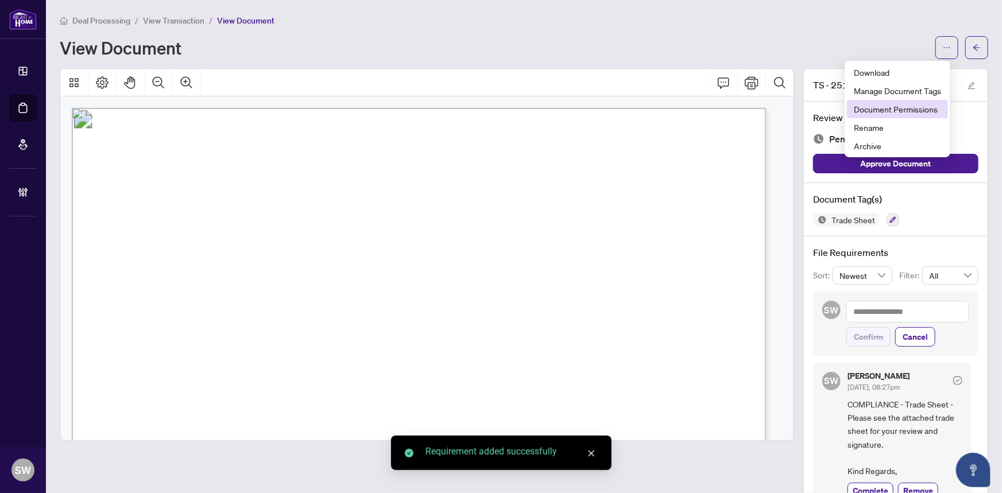
click at [905, 111] on span "Document Permissions" at bounding box center [897, 109] width 87 height 13
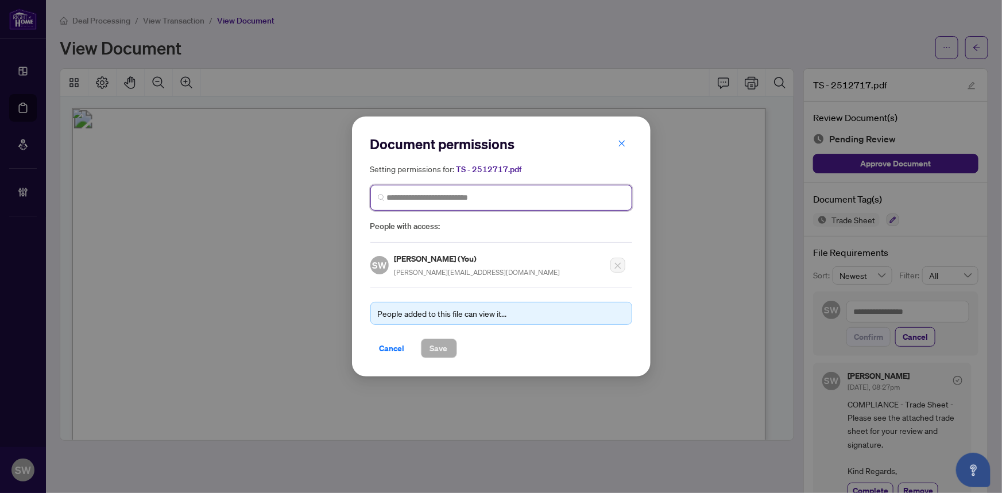
click at [439, 200] on input "search" at bounding box center [506, 198] width 238 height 12
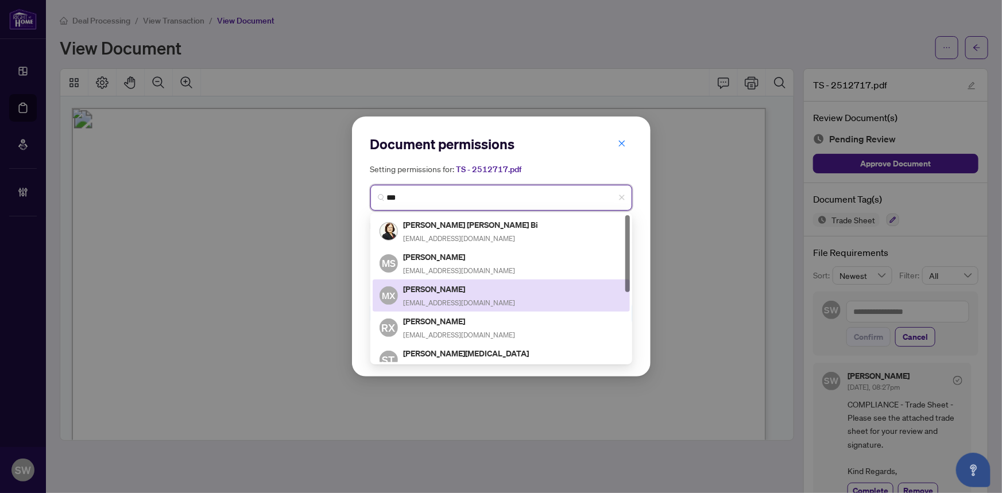
click at [424, 288] on h5 "Michelle Xia" at bounding box center [460, 289] width 112 height 13
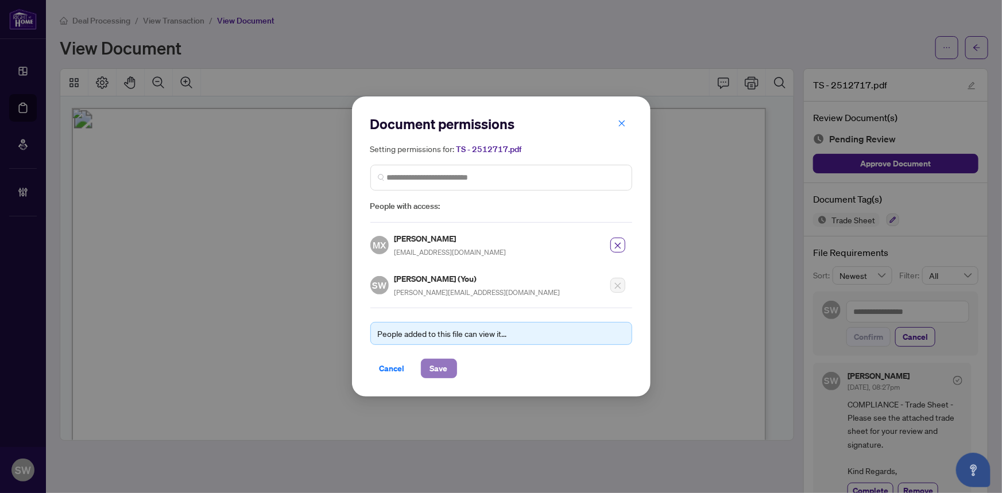
click at [437, 368] on span "Save" at bounding box center [439, 369] width 18 height 18
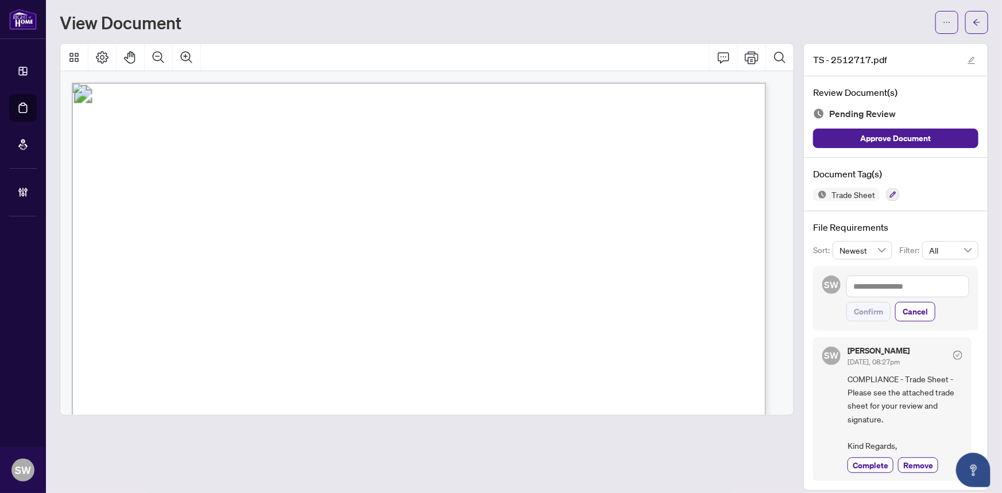
scroll to position [34, 0]
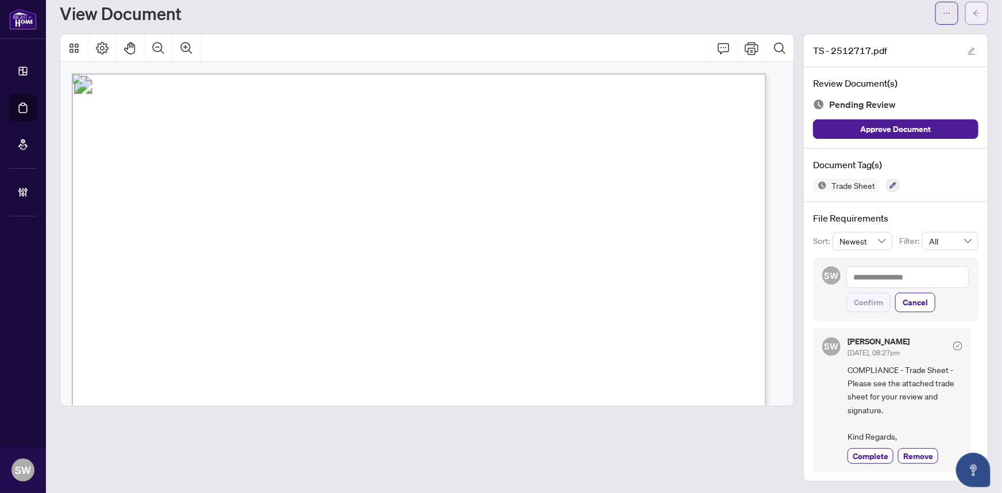
click at [973, 11] on icon "arrow-left" at bounding box center [977, 13] width 8 height 8
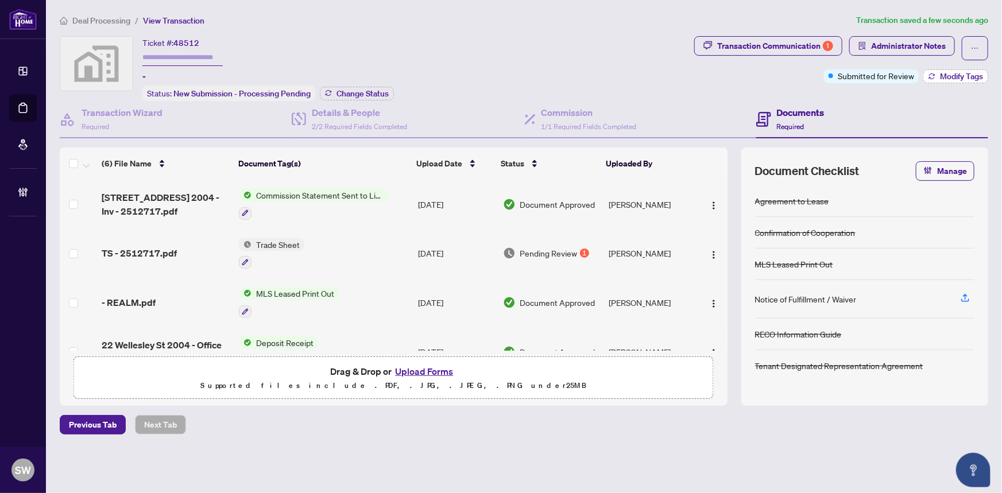
click at [964, 75] on span "Modify Tags" at bounding box center [961, 76] width 43 height 8
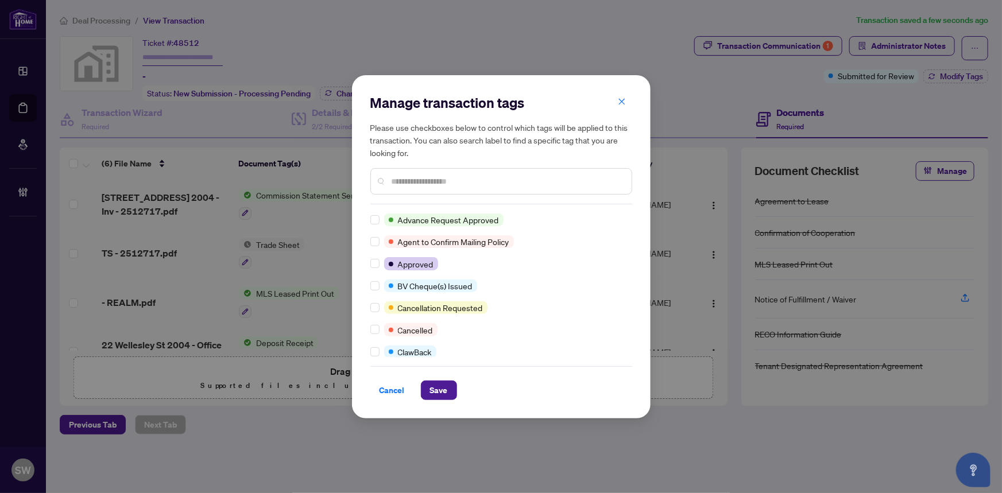
click at [628, 285] on div "Advance Request Approved Agent to Confirm Mailing Policy Approved BV Cheque(s) …" at bounding box center [502, 286] width 262 height 144
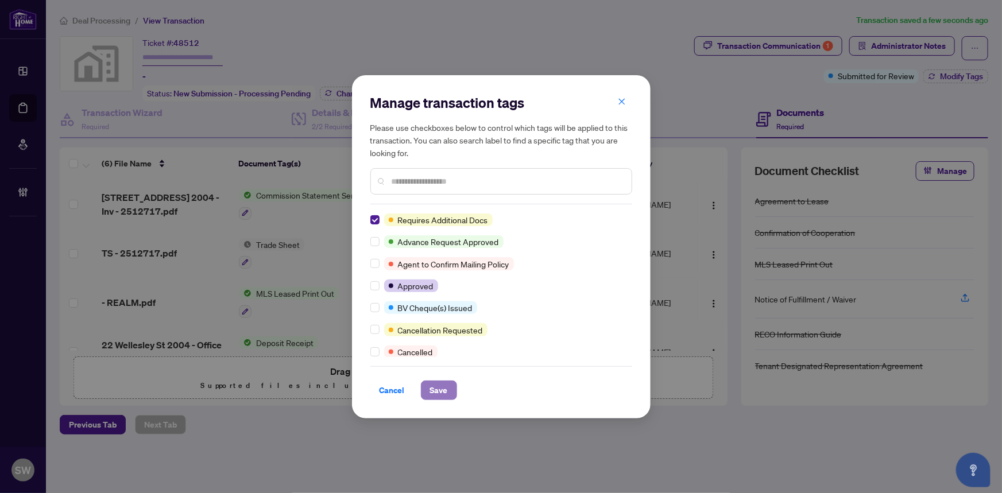
click at [441, 388] on span "Save" at bounding box center [439, 390] width 18 height 18
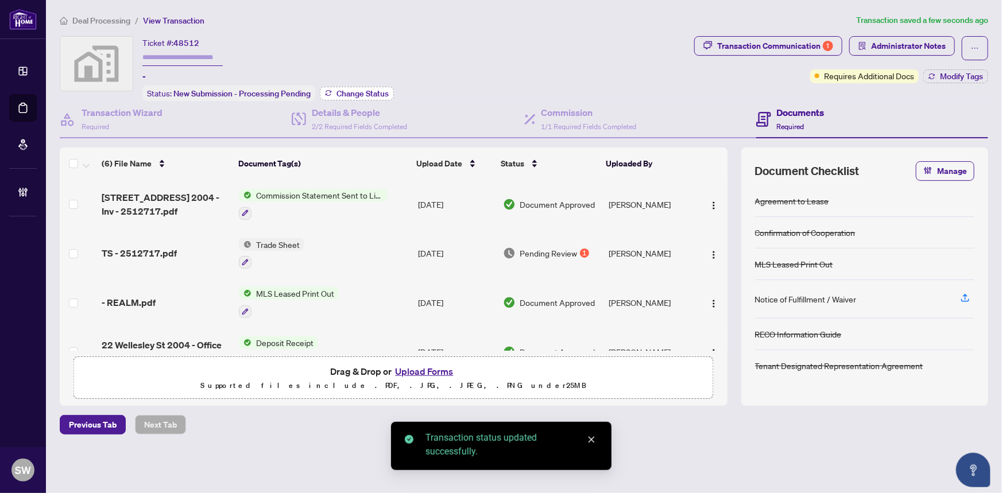
click at [358, 92] on span "Change Status" at bounding box center [363, 94] width 52 height 8
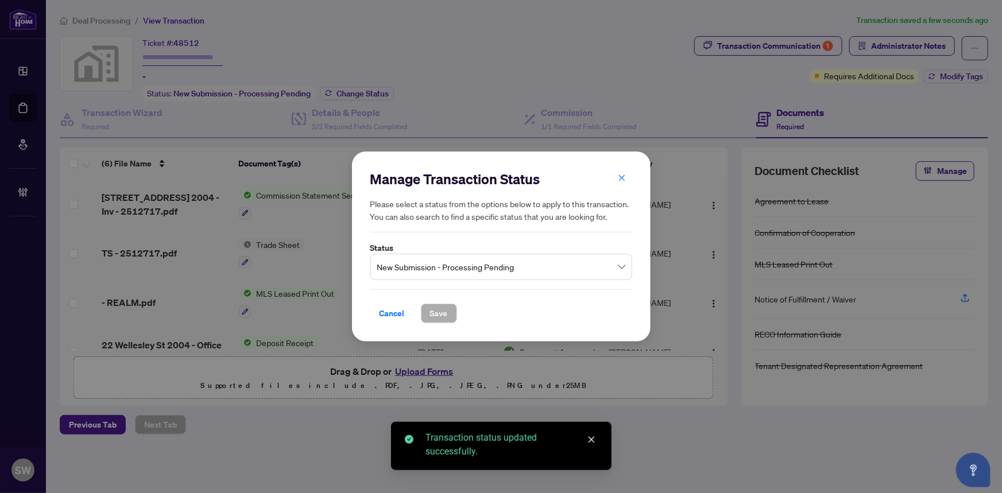
click at [462, 271] on span "New Submission - Processing Pending" at bounding box center [501, 267] width 248 height 22
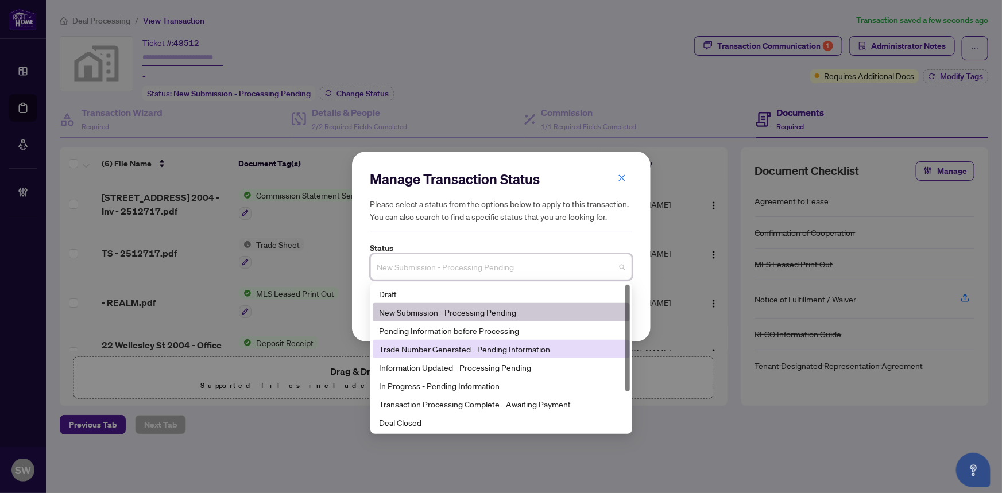
click at [439, 345] on div "Trade Number Generated - Pending Information" at bounding box center [502, 349] width 244 height 13
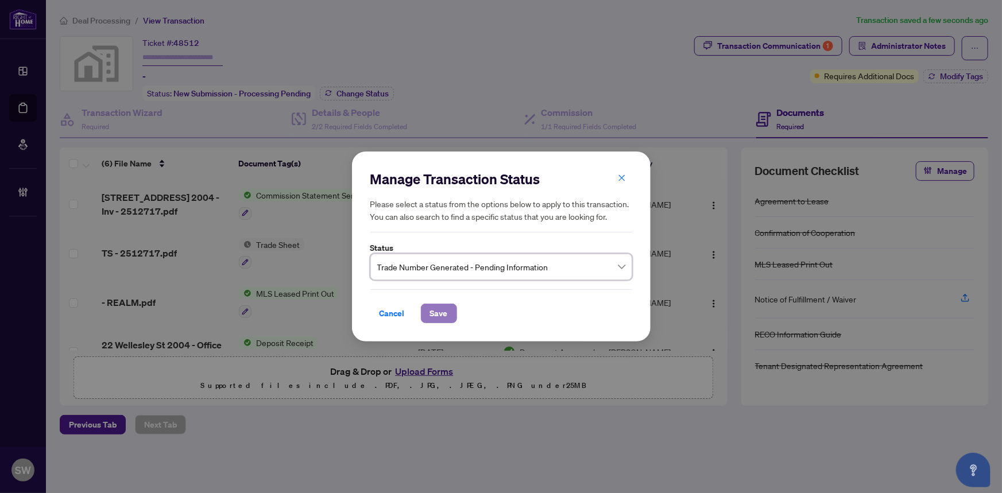
click at [438, 314] on span "Save" at bounding box center [439, 313] width 18 height 18
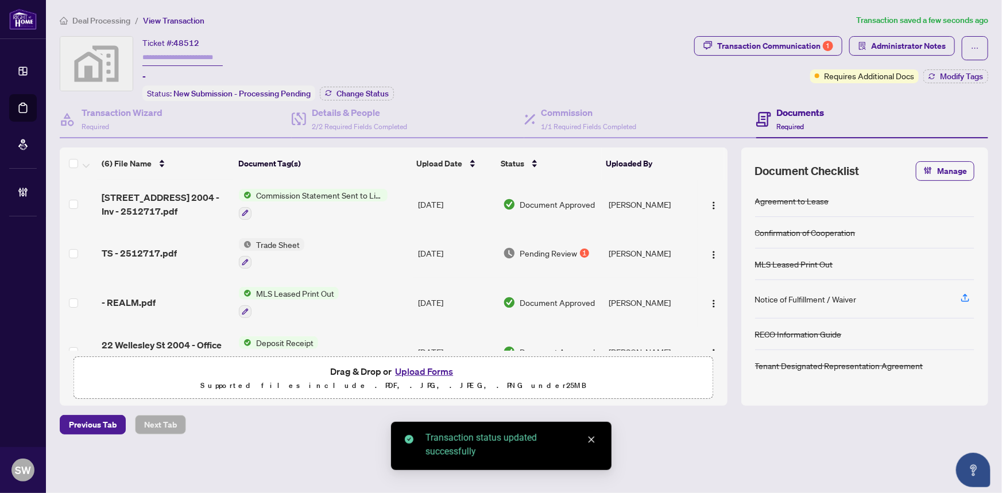
click at [154, 55] on input "text" at bounding box center [182, 57] width 80 height 17
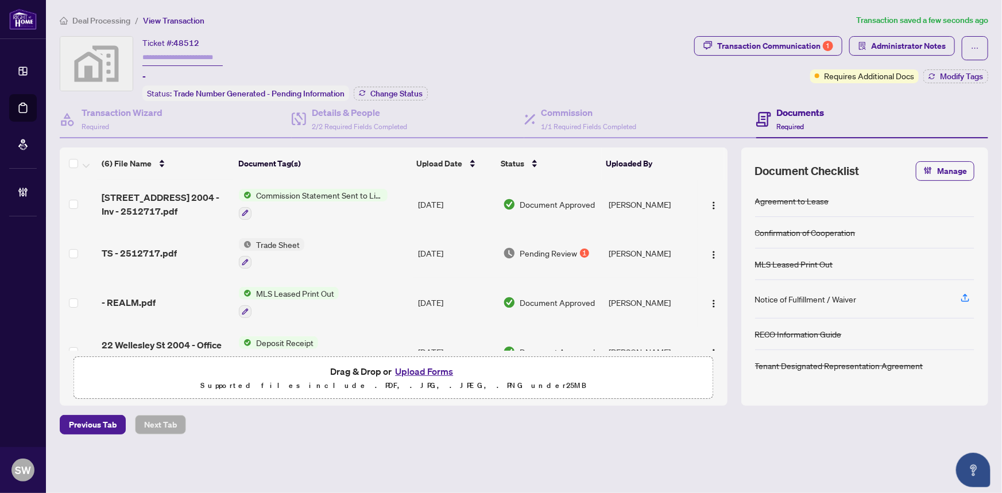
click at [167, 57] on input "text" at bounding box center [182, 57] width 80 height 17
paste input "*******"
click at [585, 72] on div "Ticket #: 48512 ******* - Status: Trade Number Generated - Pending Information …" at bounding box center [375, 68] width 630 height 65
click at [932, 49] on span "Administrator Notes" at bounding box center [908, 46] width 75 height 18
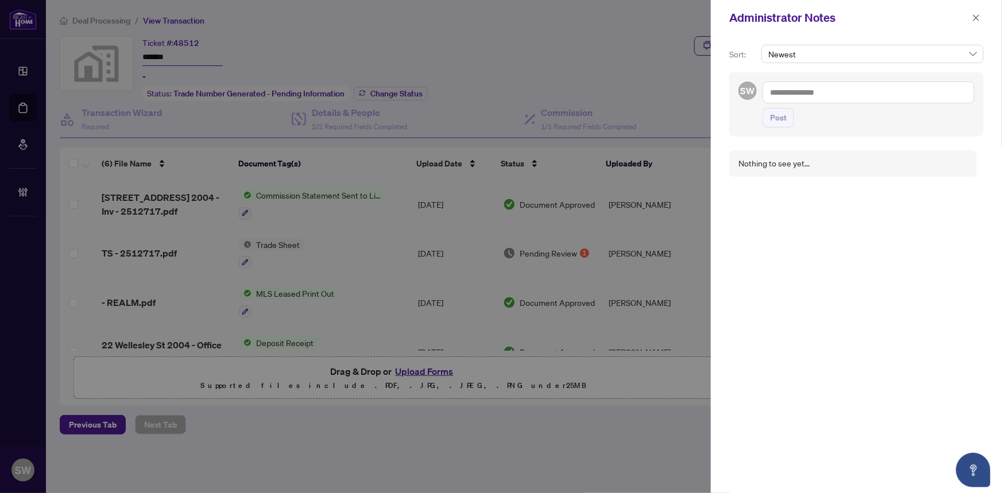
click at [847, 58] on span "Newest" at bounding box center [873, 53] width 209 height 17
click at [815, 95] on textarea at bounding box center [869, 93] width 212 height 22
paste textarea "**********"
click at [774, 132] on span "Post" at bounding box center [778, 129] width 17 height 18
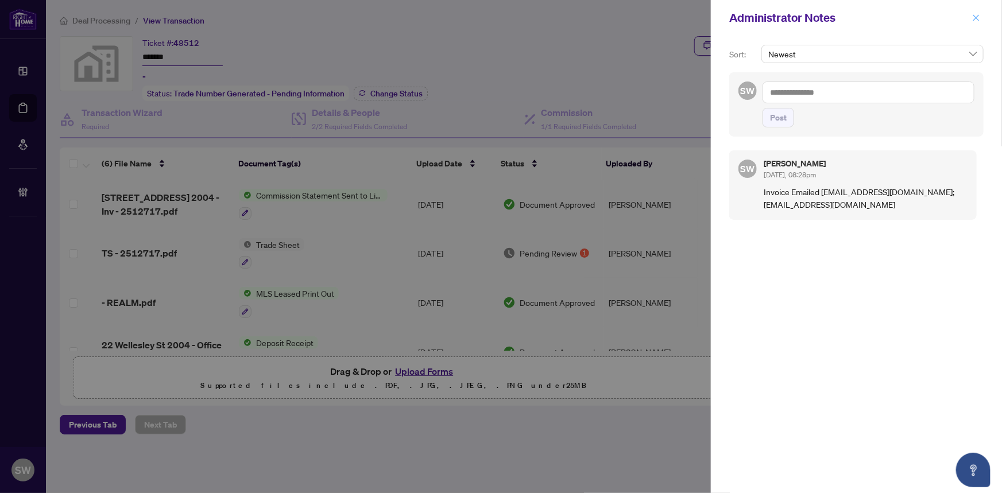
click at [978, 20] on icon "close" at bounding box center [977, 18] width 8 height 8
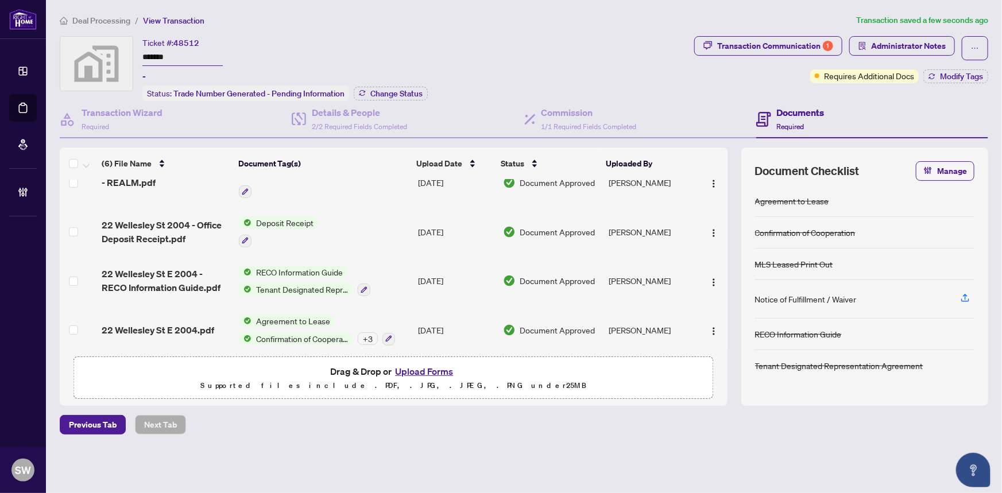
scroll to position [125, 0]
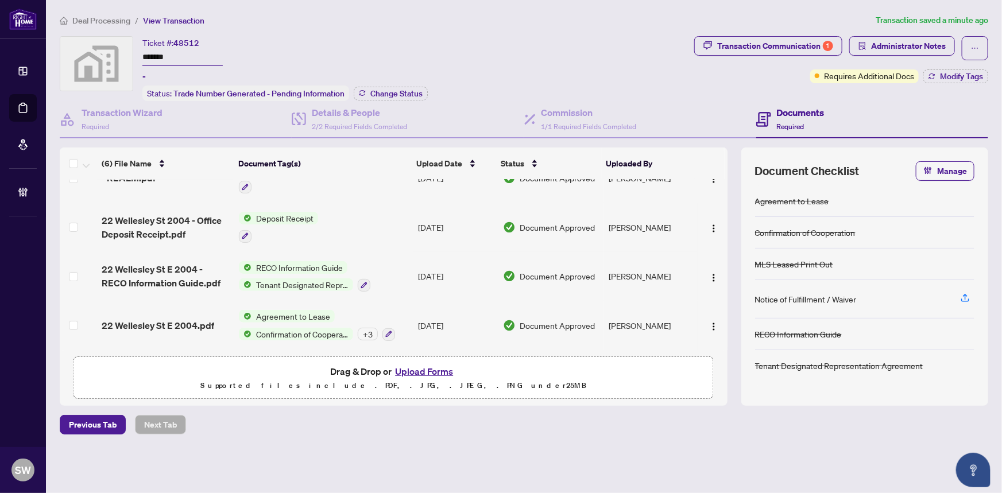
click at [115, 19] on span "Deal Processing" at bounding box center [101, 21] width 58 height 10
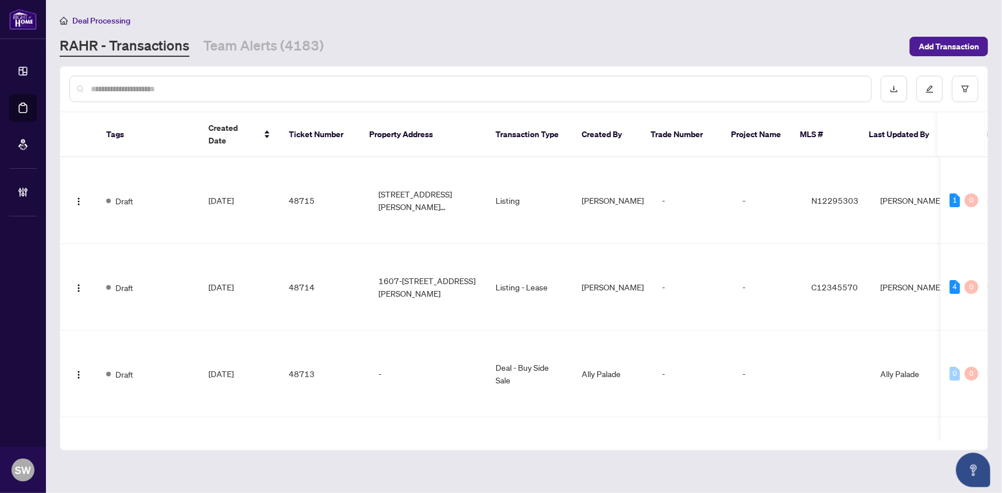
click at [149, 90] on input "text" at bounding box center [476, 89] width 771 height 13
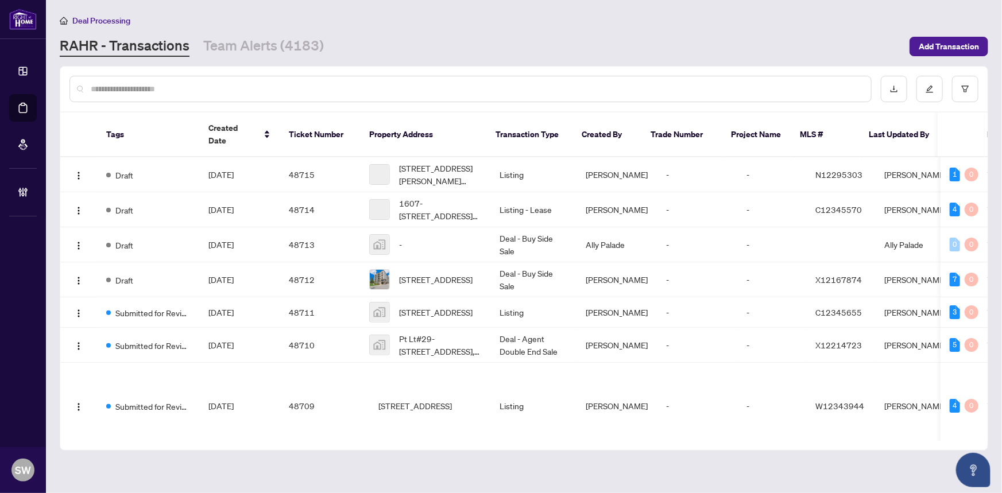
paste input "*****"
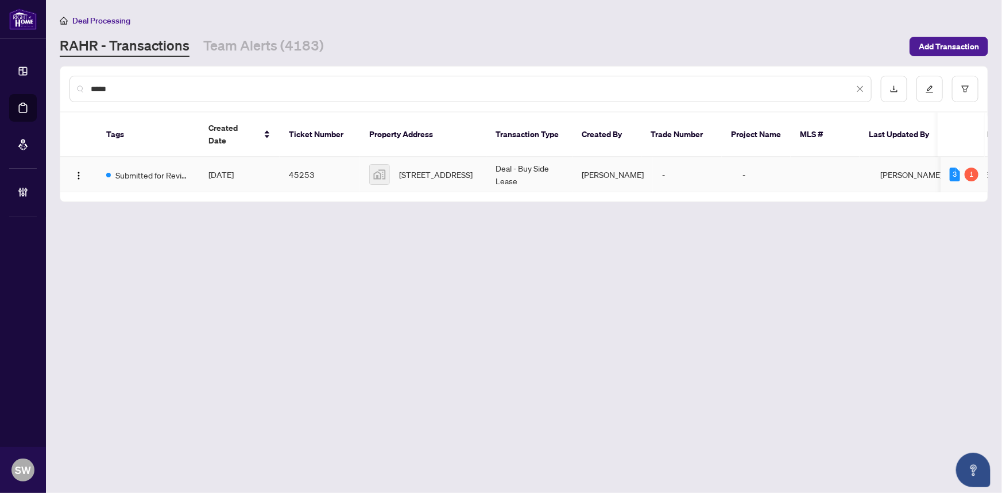
click at [234, 169] on span "Jul/23/2025" at bounding box center [221, 174] width 25 height 10
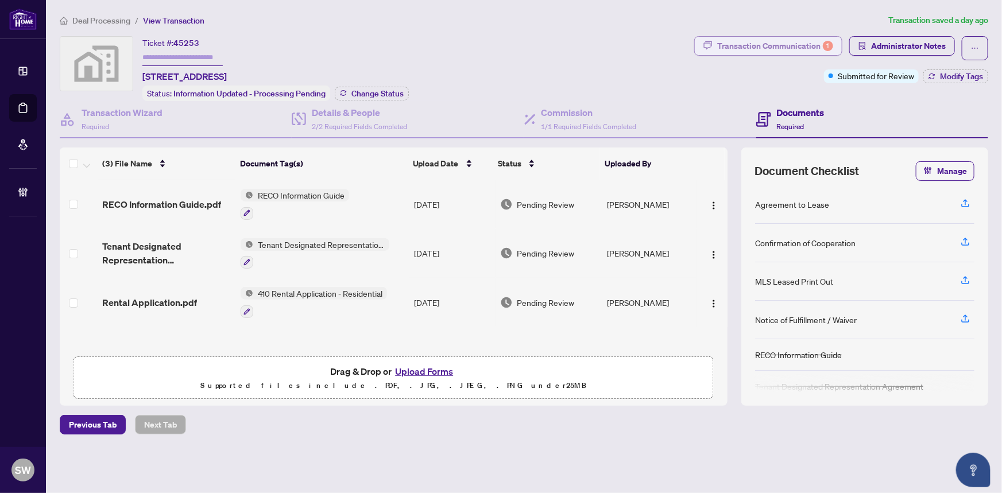
click at [759, 49] on div "Transaction Communication 1" at bounding box center [775, 46] width 116 height 18
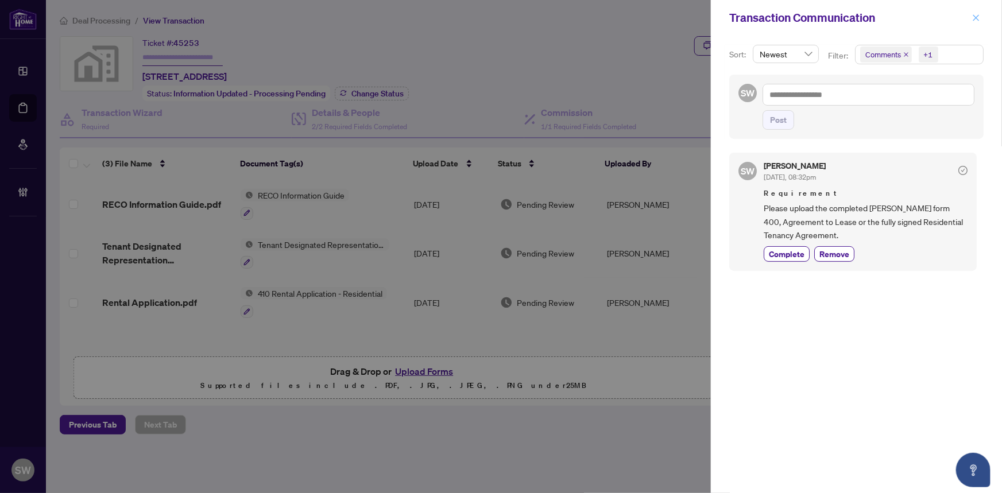
click at [977, 17] on icon "close" at bounding box center [977, 17] width 6 height 6
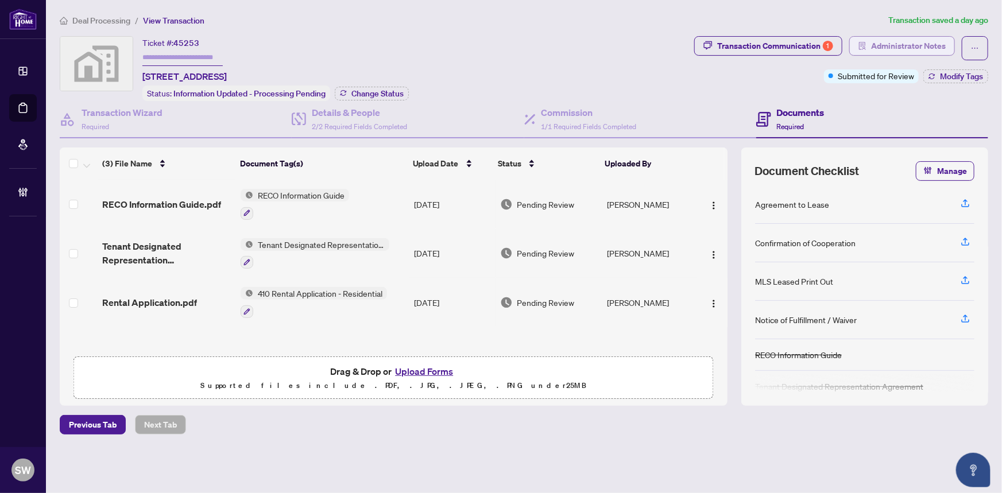
click at [888, 46] on span "Administrator Notes" at bounding box center [908, 46] width 75 height 18
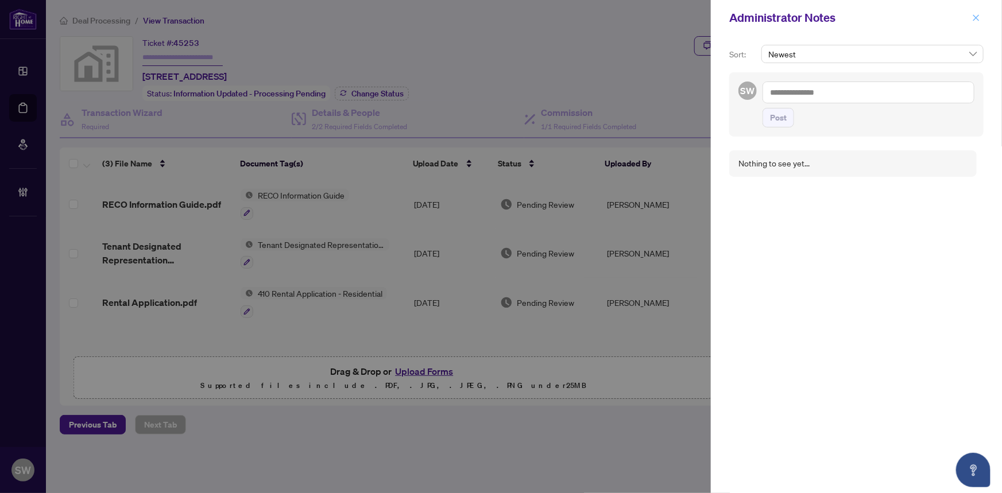
click at [971, 22] on button "button" at bounding box center [976, 18] width 15 height 14
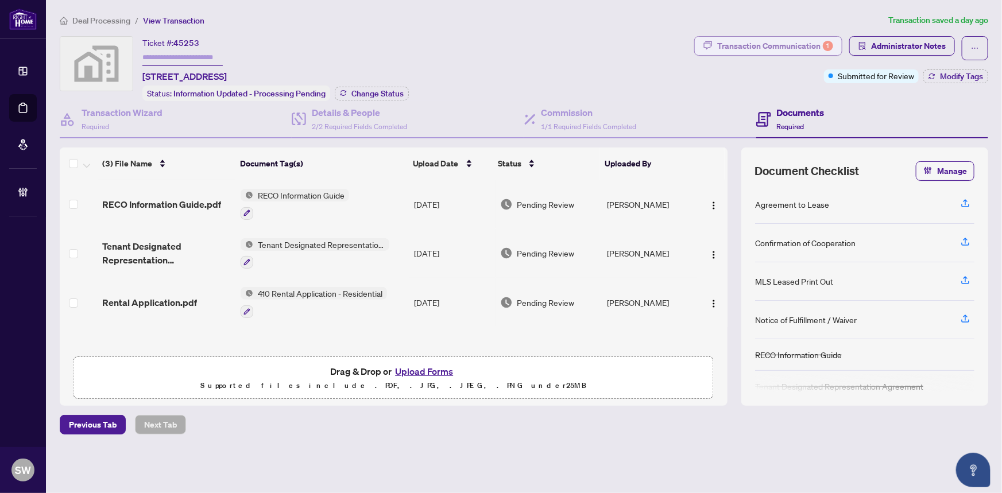
click at [774, 43] on div "Transaction Communication 1" at bounding box center [775, 46] width 116 height 18
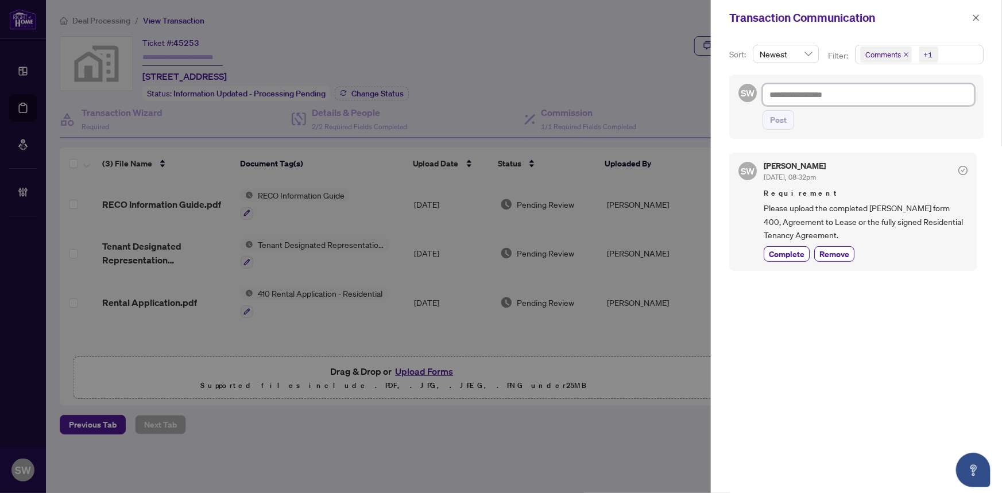
click at [835, 97] on textarea at bounding box center [869, 95] width 212 height 22
click at [976, 16] on icon "close" at bounding box center [977, 18] width 8 height 8
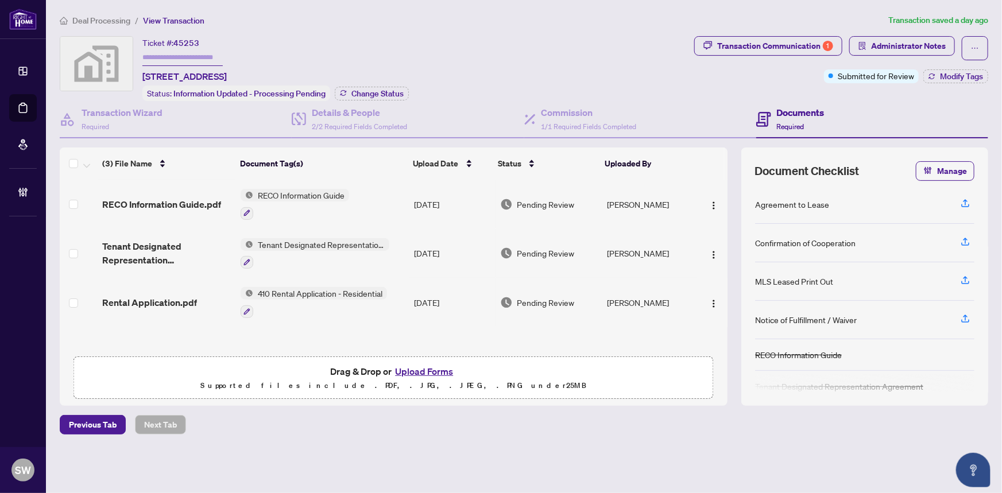
click at [93, 20] on span "Deal Processing" at bounding box center [101, 21] width 58 height 10
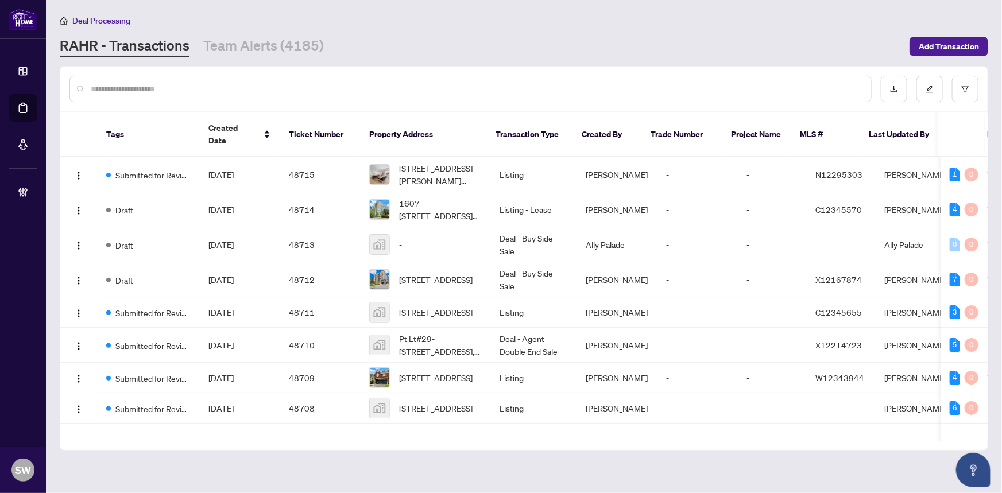
click at [143, 88] on input "text" at bounding box center [476, 89] width 771 height 13
paste input "*****"
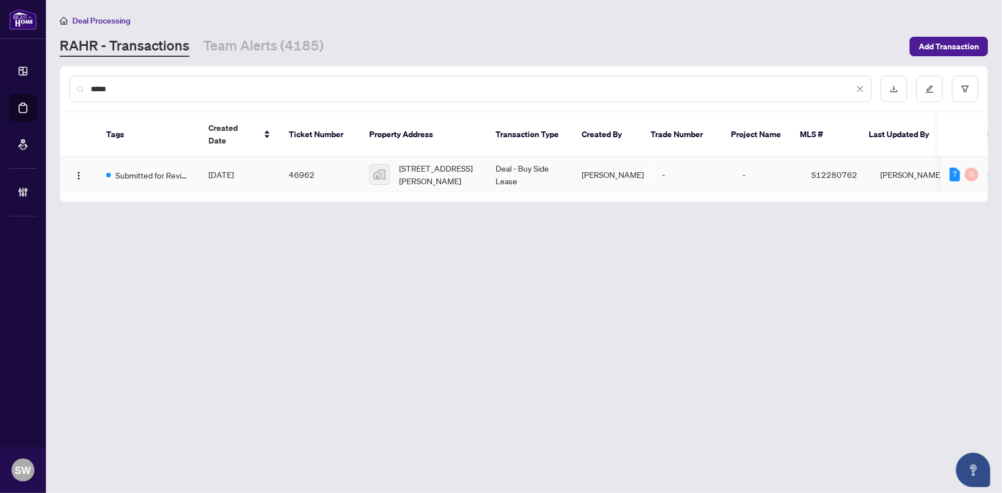
click at [311, 161] on td "46962" at bounding box center [320, 174] width 80 height 35
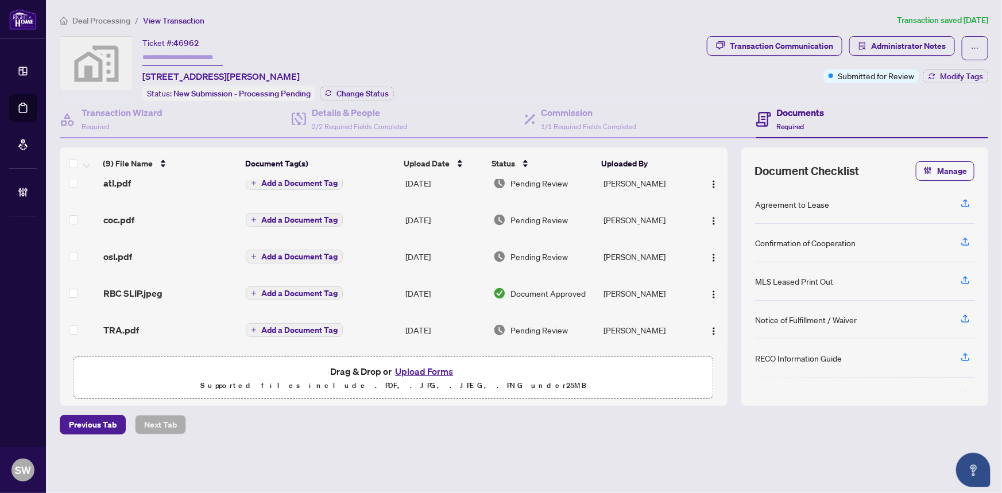
scroll to position [123, 0]
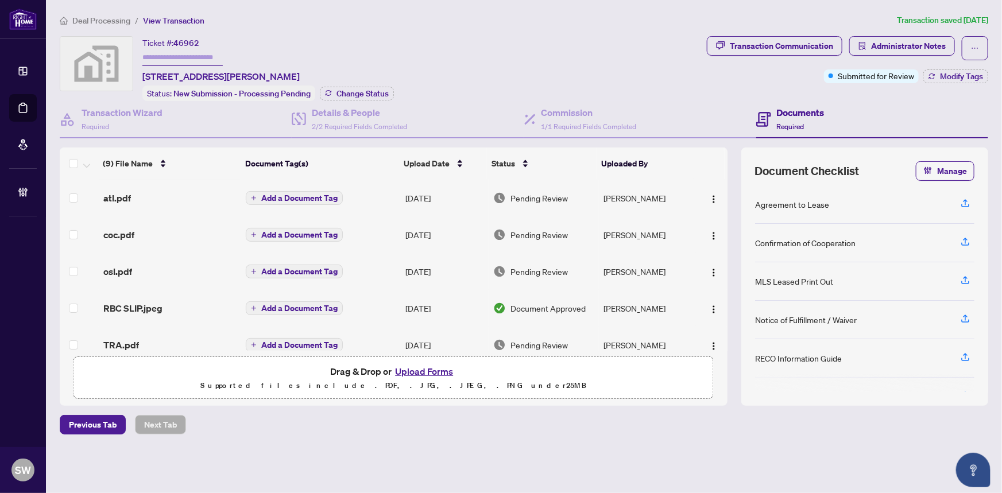
click at [203, 191] on div "atl.pdf" at bounding box center [169, 198] width 133 height 14
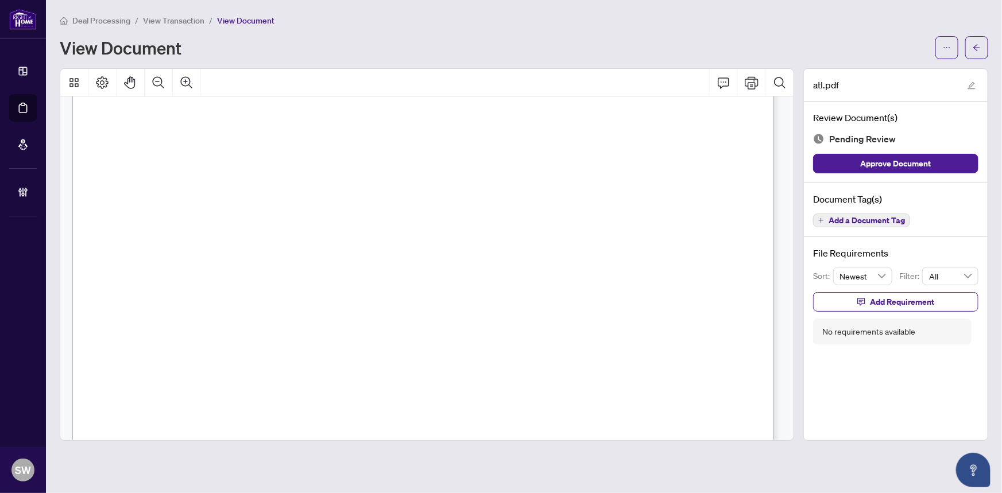
scroll to position [2166, 0]
click at [101, 21] on span "Deal Processing" at bounding box center [101, 21] width 58 height 10
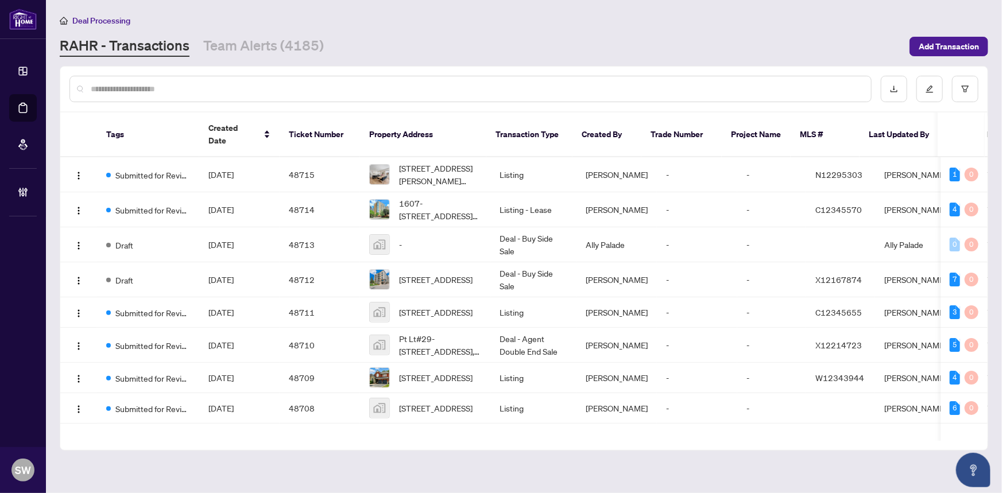
click at [137, 92] on input "text" at bounding box center [476, 89] width 771 height 13
paste input "*****"
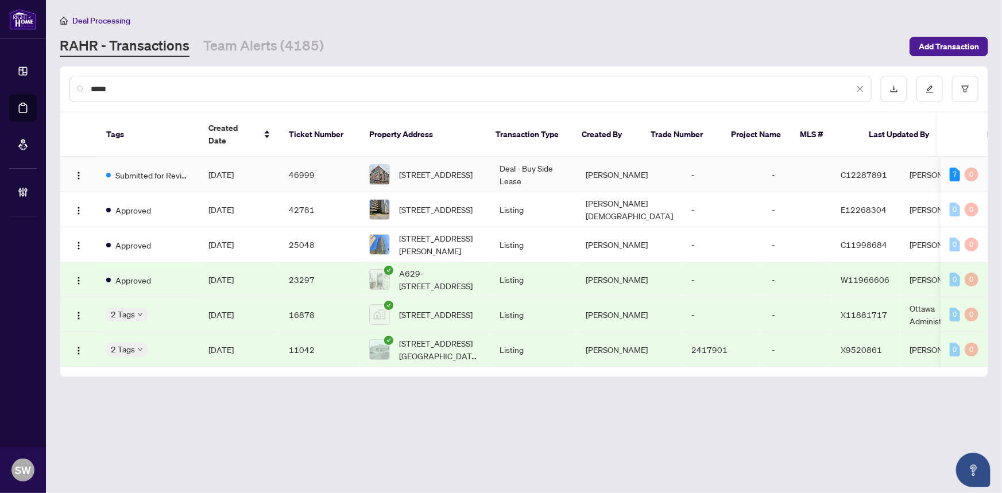
click at [299, 159] on td "46999" at bounding box center [320, 174] width 80 height 35
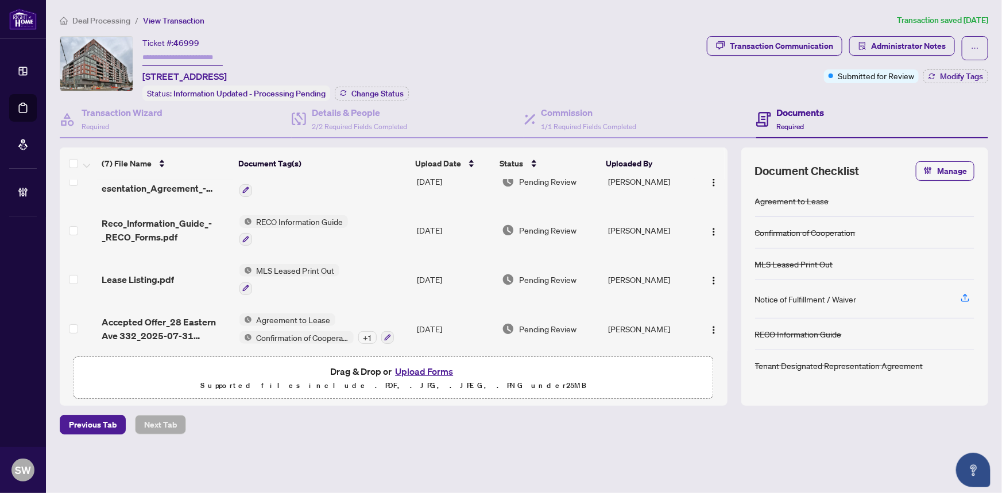
scroll to position [173, 0]
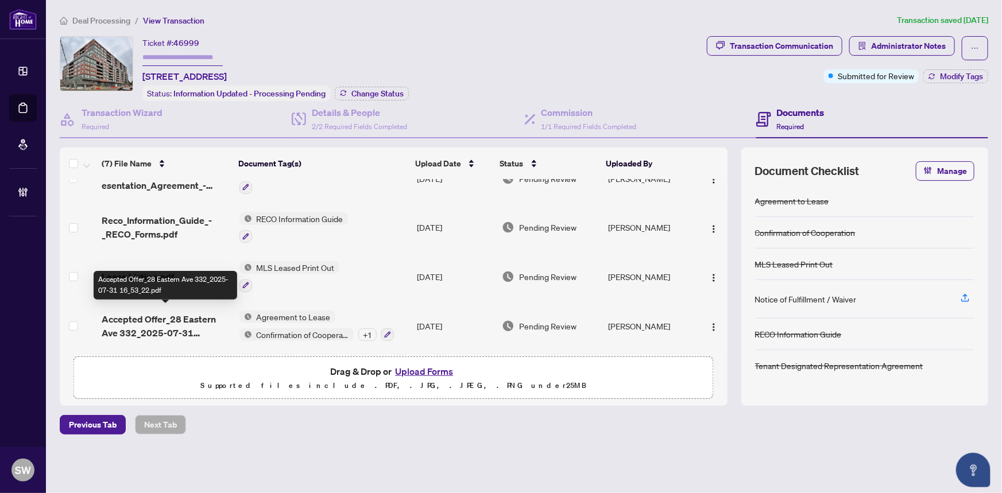
click at [188, 323] on span "Accepted Offer_28 Eastern Ave 332_2025-07-31 16_53_22.pdf" at bounding box center [166, 326] width 128 height 28
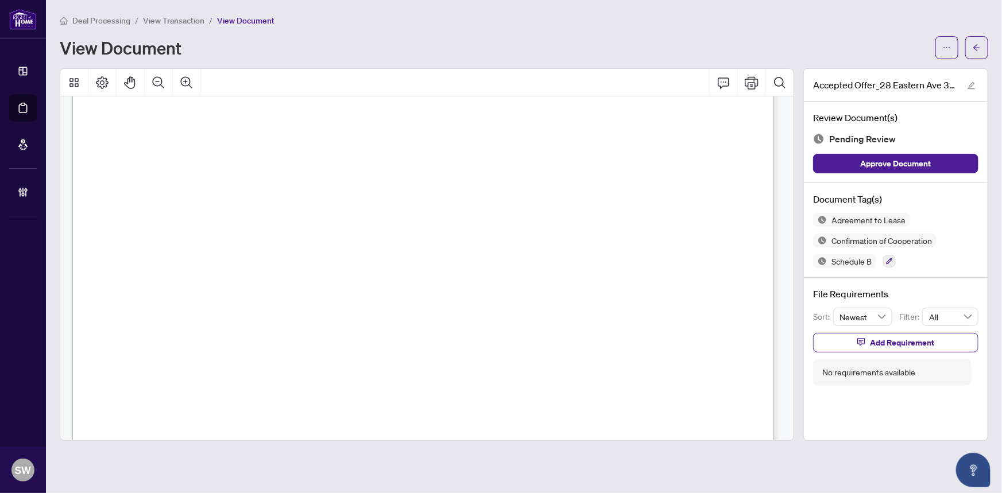
scroll to position [3836, 0]
drag, startPoint x: 210, startPoint y: 195, endPoint x: 289, endPoint y: 195, distance: 78.7
click at [289, 195] on span "28 Eastern Ave 332, Toronto, ON M5A 0Y2" at bounding box center [246, 197] width 117 height 13
click at [305, 192] on span "28 Eastern Ave 332, Toronto, ON M5A 0Y2" at bounding box center [246, 197] width 117 height 13
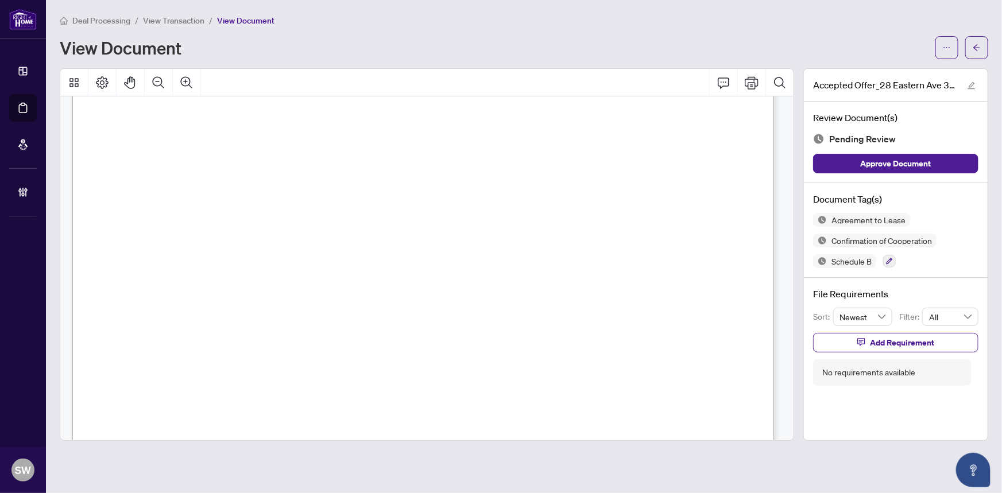
click at [305, 193] on span "28 Eastern Ave 332, Toronto, ON M5A 0Y2" at bounding box center [246, 197] width 117 height 13
click at [305, 192] on span "28 Eastern Ave 332, Toronto, ON M5A 0Y2" at bounding box center [246, 197] width 117 height 13
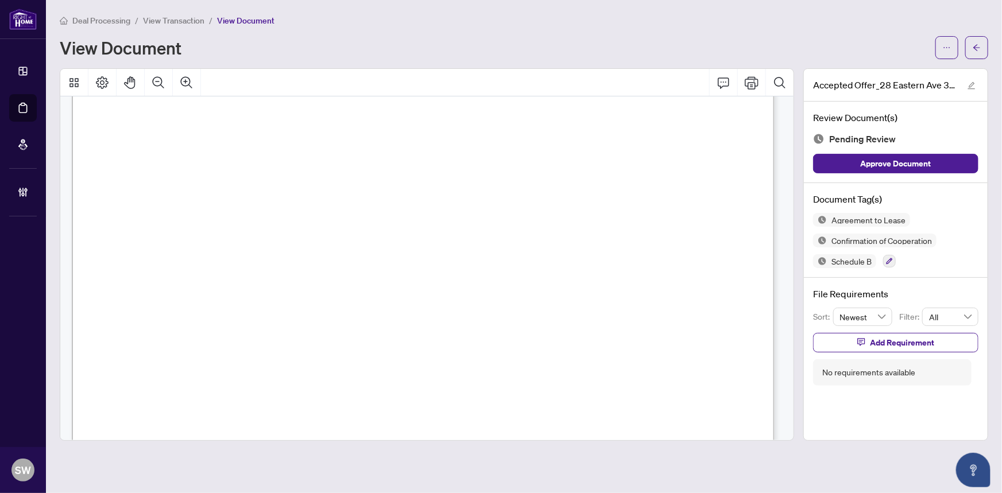
click at [217, 206] on span "HIMANSHU DILIP PRAMANIK" at bounding box center [224, 208] width 81 height 11
drag, startPoint x: 167, startPoint y: 182, endPoint x: 233, endPoint y: 180, distance: 66.1
click at [233, 38] on p "Form 400 Revised Feb 2024 Page 1 of 4 The trademarks REALTOR®, REALTORS®, MLS®,…" at bounding box center [775, 38] width 1406 height 0
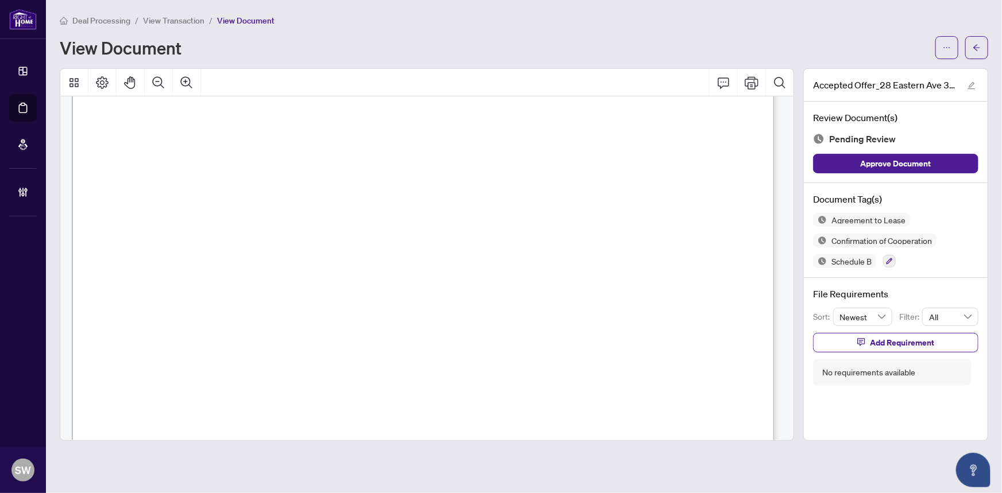
drag, startPoint x: 260, startPoint y: 181, endPoint x: 168, endPoint y: 181, distance: 91.3
click at [168, 181] on span "Abigail Udealor, Gregory Udealor, Phillip Udealor" at bounding box center [302, 185] width 269 height 11
click at [192, 337] on span "RADHWAN ABOOD" at bounding box center [165, 339] width 81 height 11
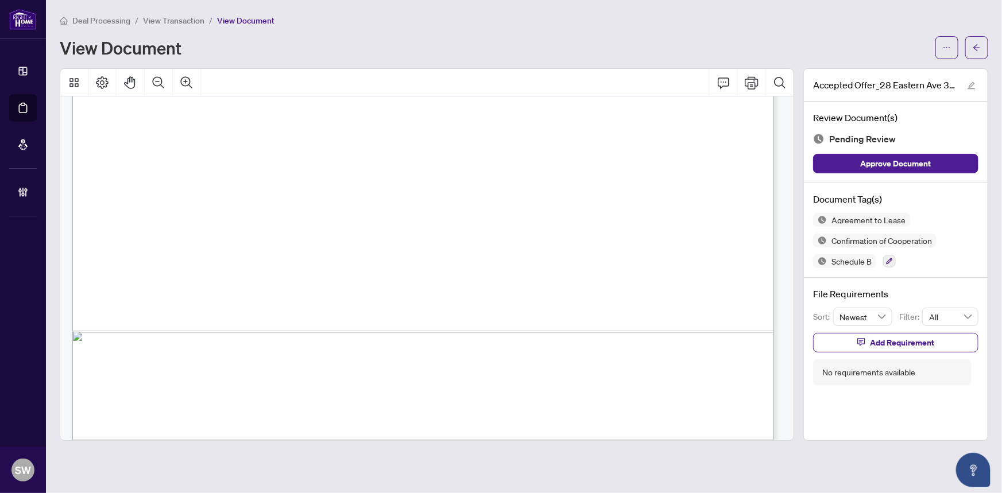
scroll to position [10849, 0]
click at [890, 260] on icon "button" at bounding box center [890, 261] width 6 height 6
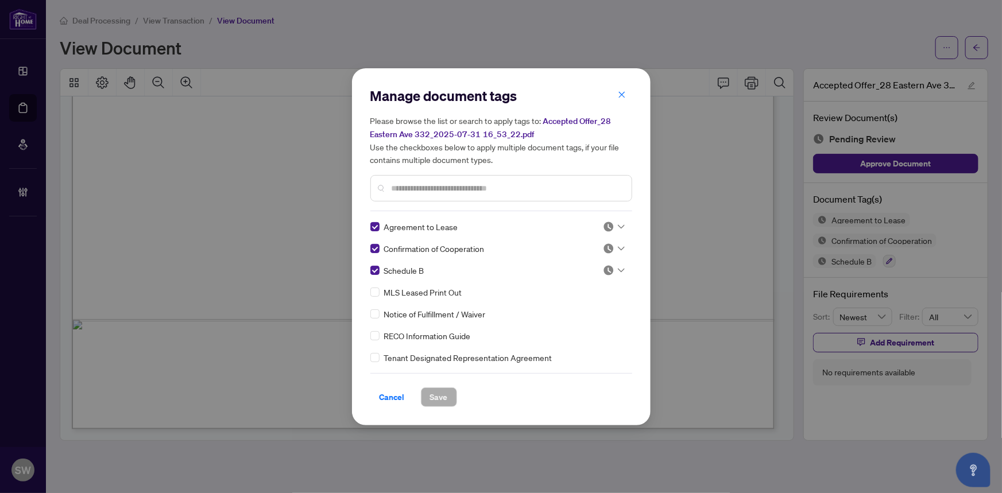
click at [612, 225] on div at bounding box center [614, 226] width 22 height 11
click at [583, 280] on div "Approved" at bounding box center [576, 282] width 74 height 13
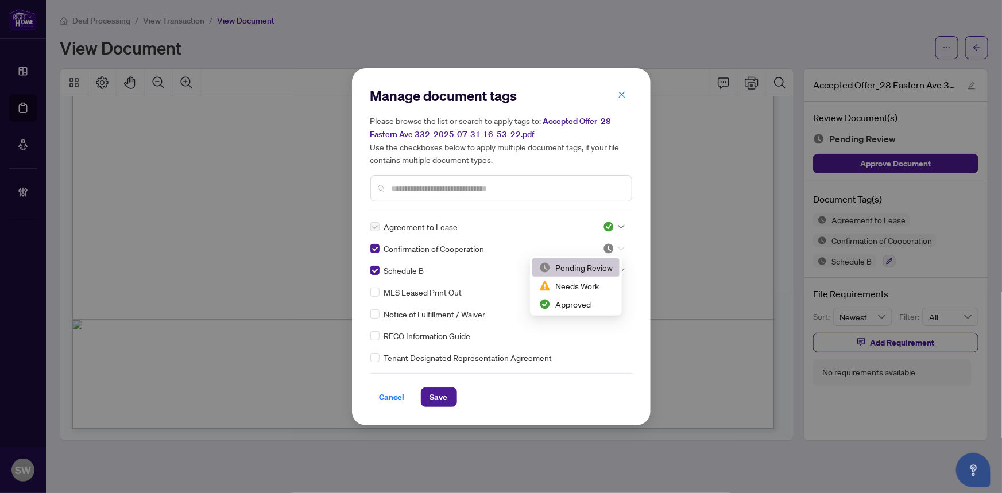
click at [618, 248] on icon at bounding box center [621, 248] width 7 height 4
click at [576, 302] on div "Approved" at bounding box center [576, 304] width 74 height 13
click at [612, 269] on div at bounding box center [614, 270] width 22 height 11
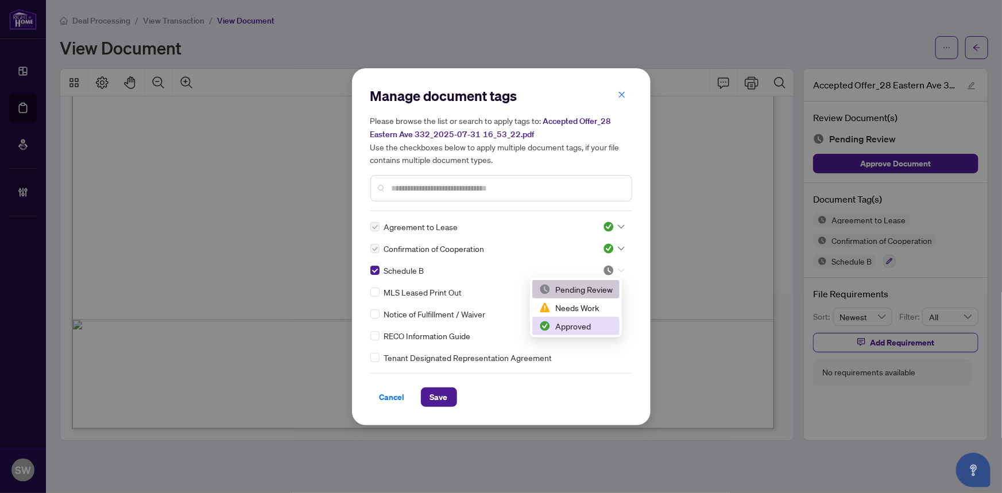
click at [578, 326] on div "Approved" at bounding box center [576, 326] width 74 height 13
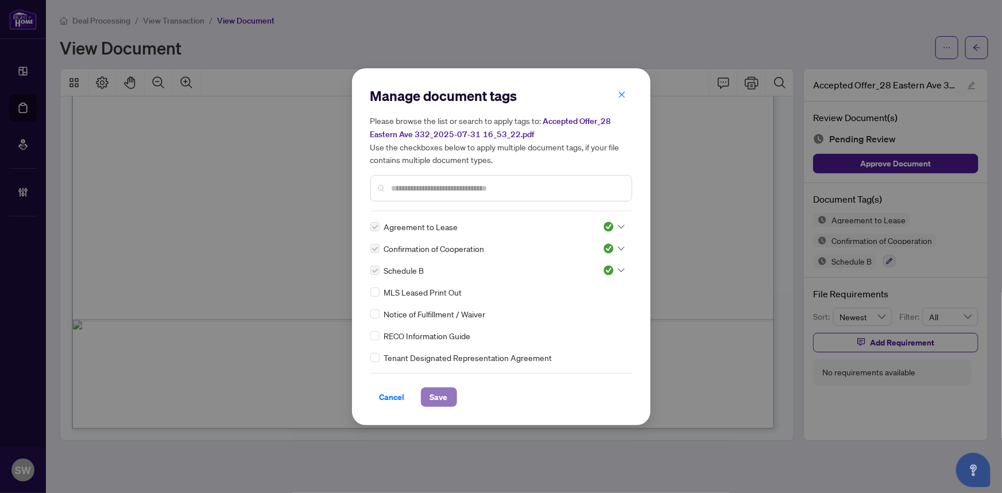
click at [437, 396] on span "Save" at bounding box center [439, 397] width 18 height 18
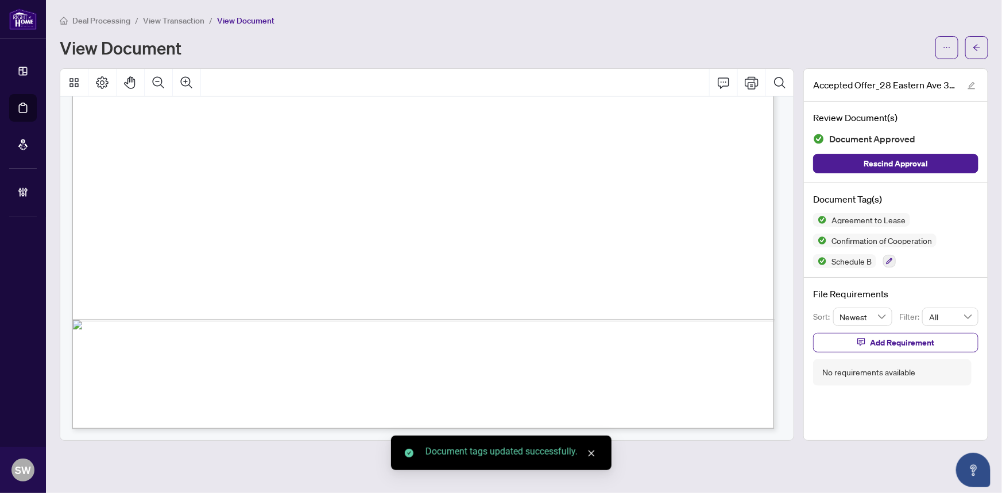
click at [166, 18] on span "View Transaction" at bounding box center [173, 21] width 61 height 10
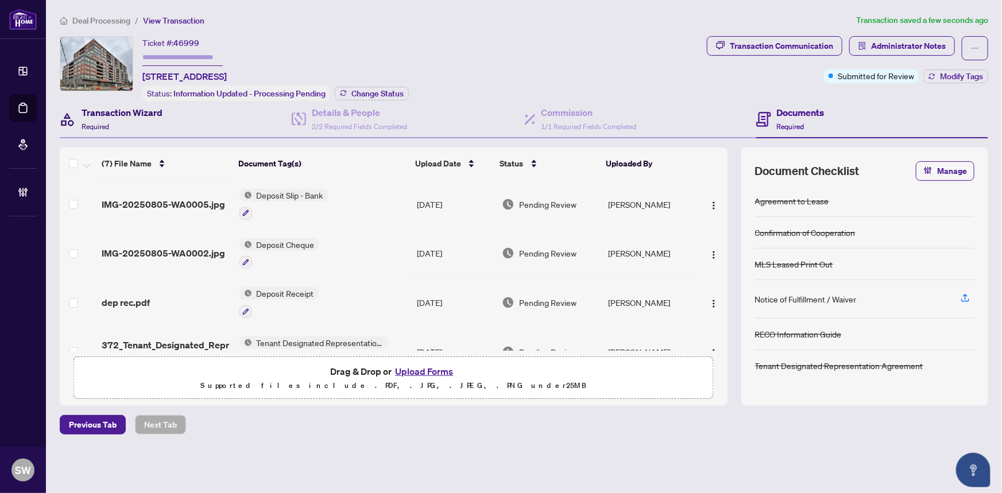
click at [126, 115] on h4 "Transaction Wizard" at bounding box center [122, 113] width 81 height 14
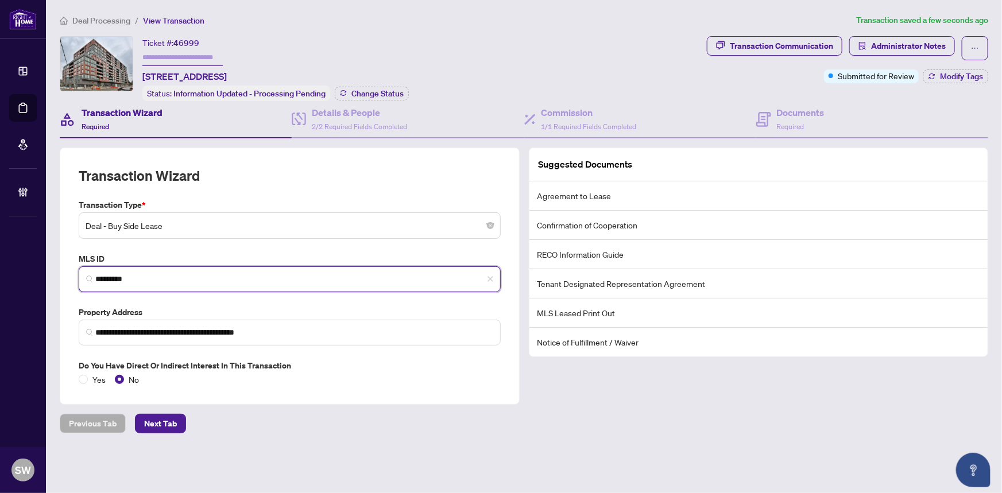
click at [116, 273] on input "*********" at bounding box center [294, 279] width 398 height 12
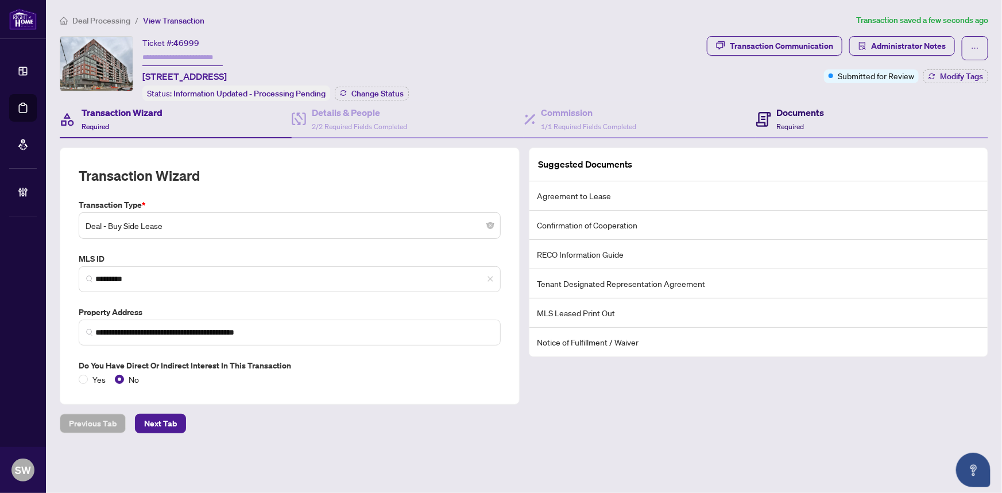
click at [782, 122] on span "Required" at bounding box center [791, 126] width 28 height 9
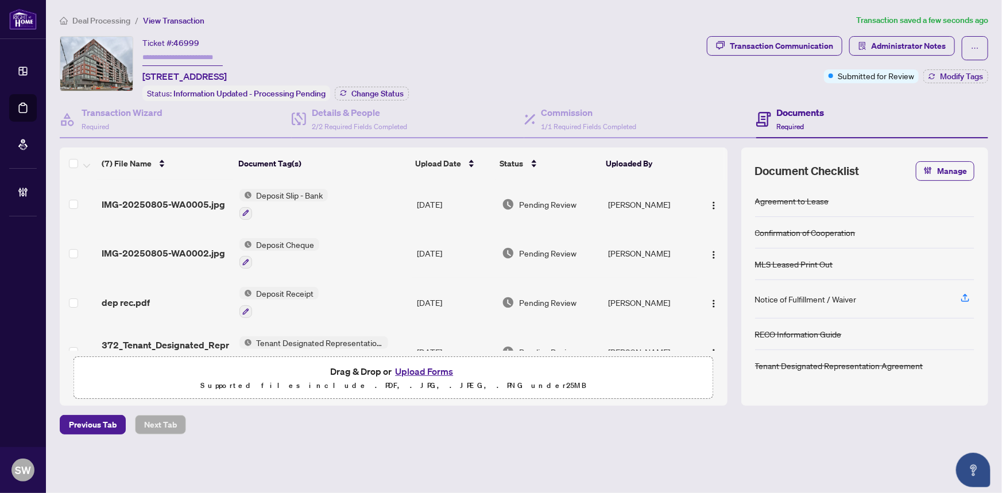
click at [184, 44] on span "46999" at bounding box center [186, 43] width 26 height 10
copy span "46999"
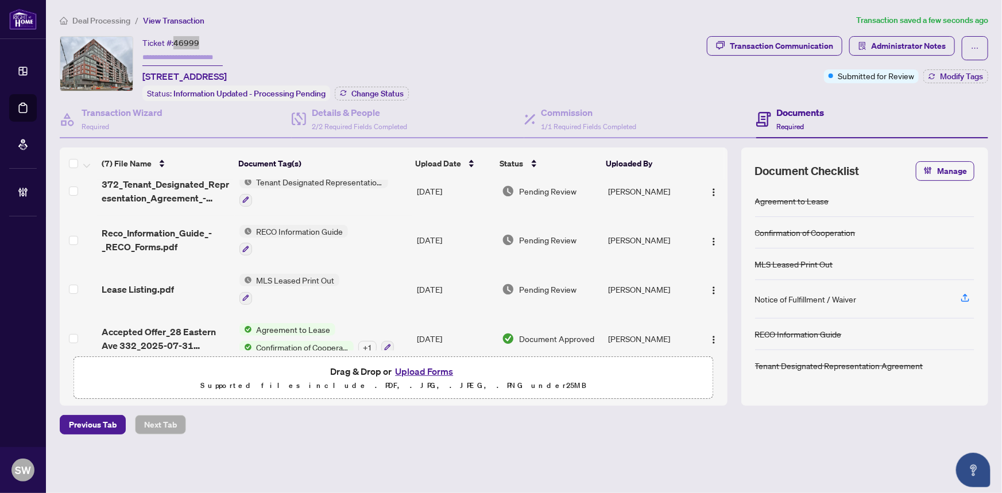
scroll to position [173, 0]
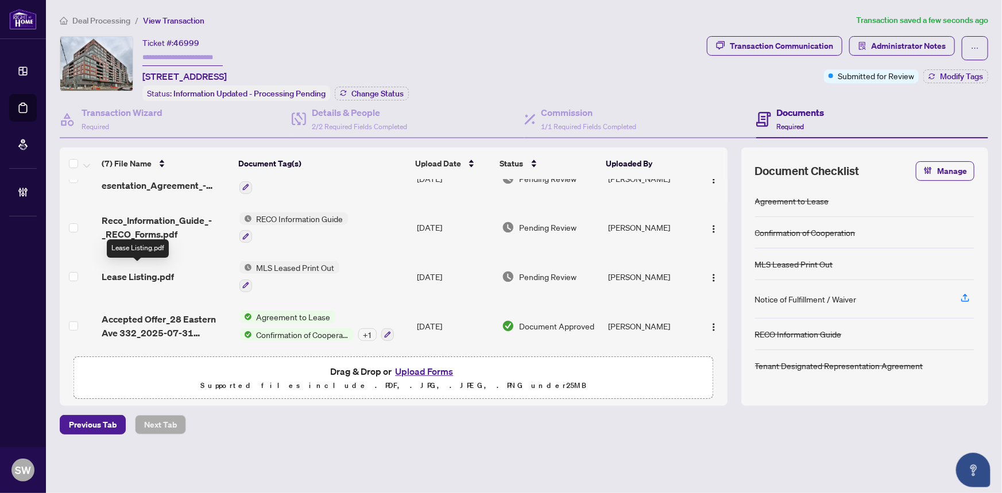
click at [155, 270] on span "Lease Listing.pdf" at bounding box center [138, 277] width 72 height 14
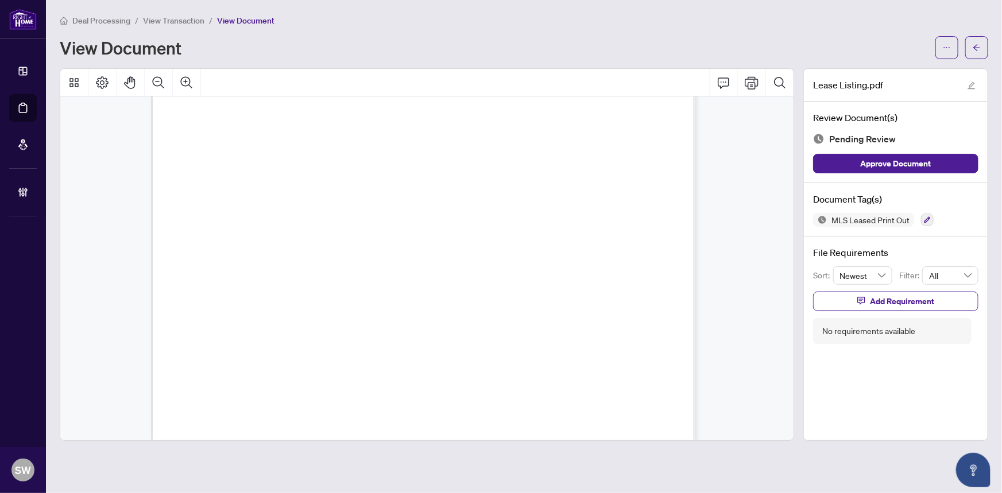
scroll to position [24, 0]
click at [932, 220] on button "button" at bounding box center [927, 220] width 13 height 13
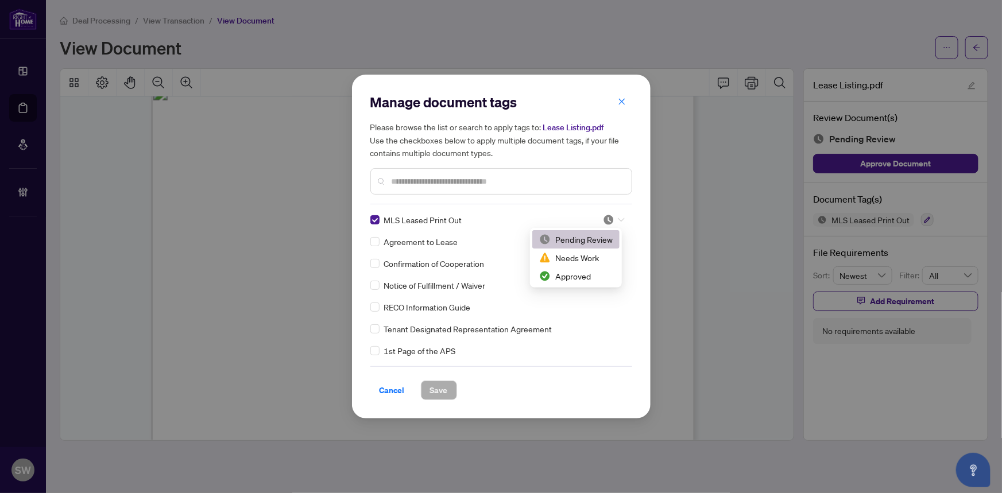
click at [614, 215] on div at bounding box center [614, 219] width 22 height 11
click at [587, 275] on div "Approved" at bounding box center [576, 276] width 74 height 13
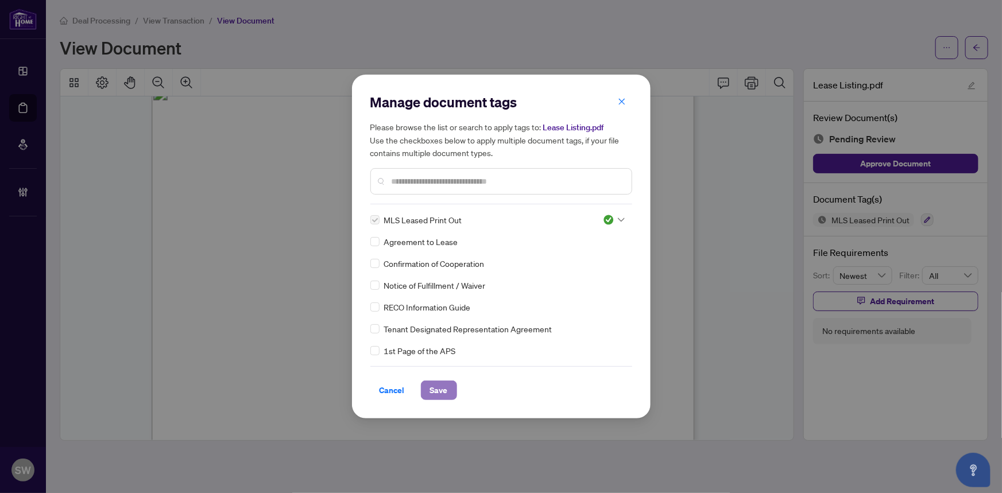
click at [446, 387] on span "Save" at bounding box center [439, 390] width 18 height 18
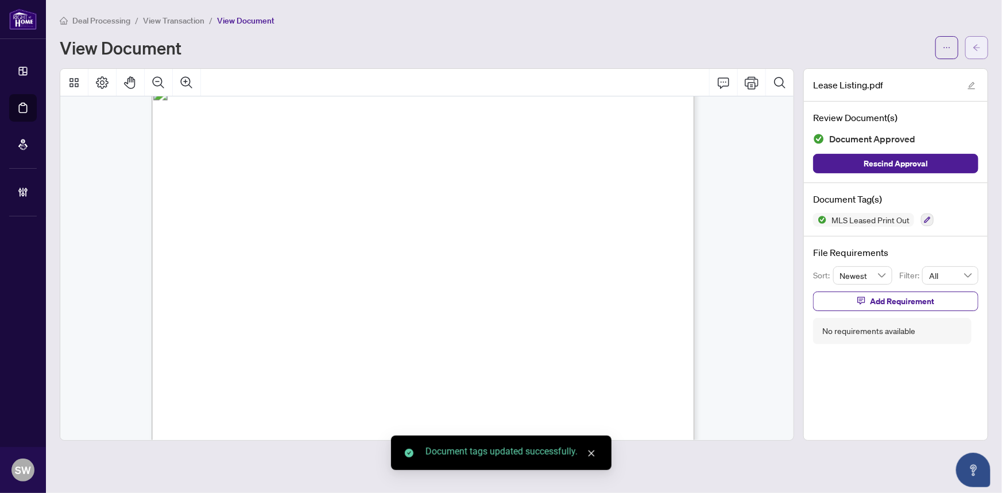
click at [982, 51] on button "button" at bounding box center [977, 47] width 23 height 23
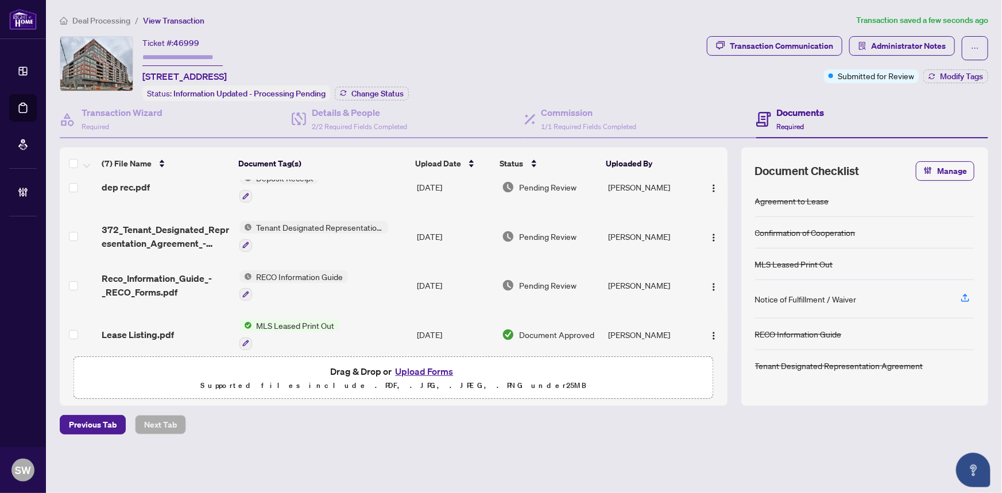
scroll to position [173, 0]
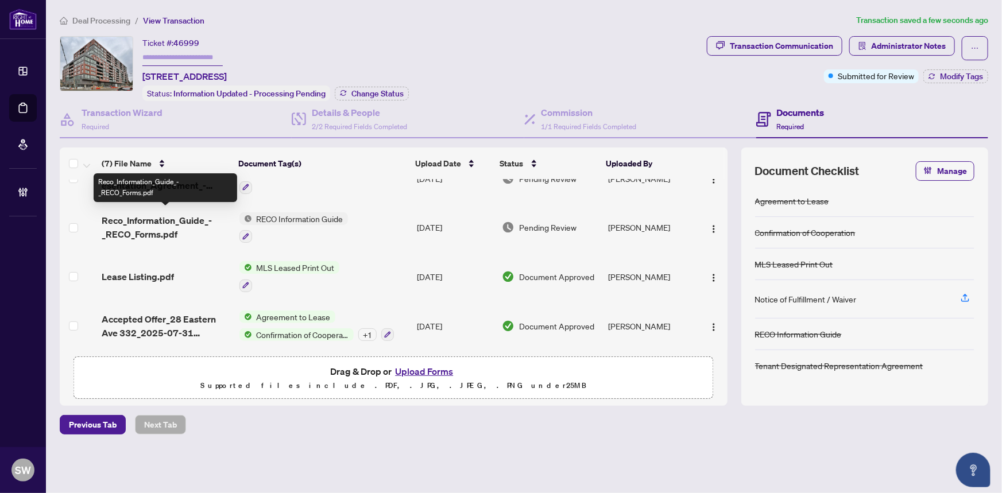
click at [161, 214] on span "Reco_Information_Guide_-_RECO_Forms.pdf" at bounding box center [166, 228] width 128 height 28
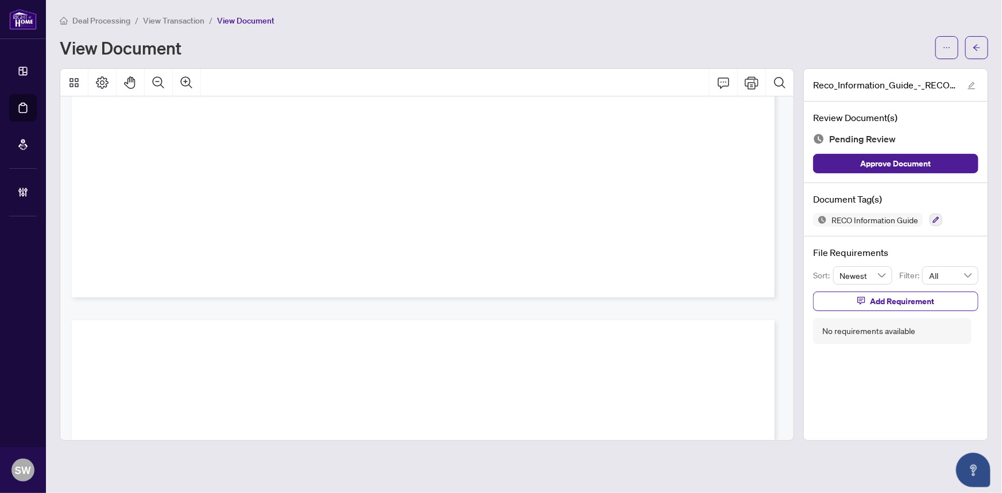
scroll to position [10828, 0]
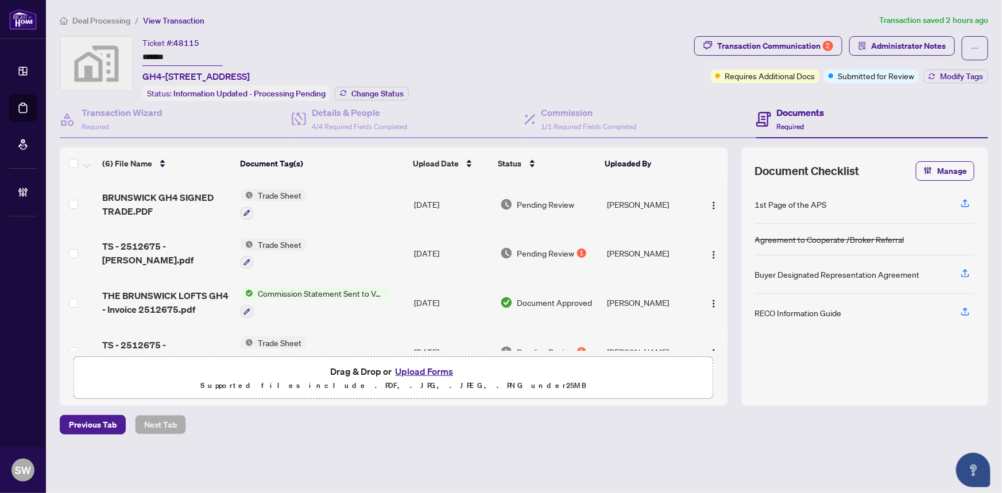
click at [122, 21] on span "Deal Processing" at bounding box center [101, 21] width 58 height 10
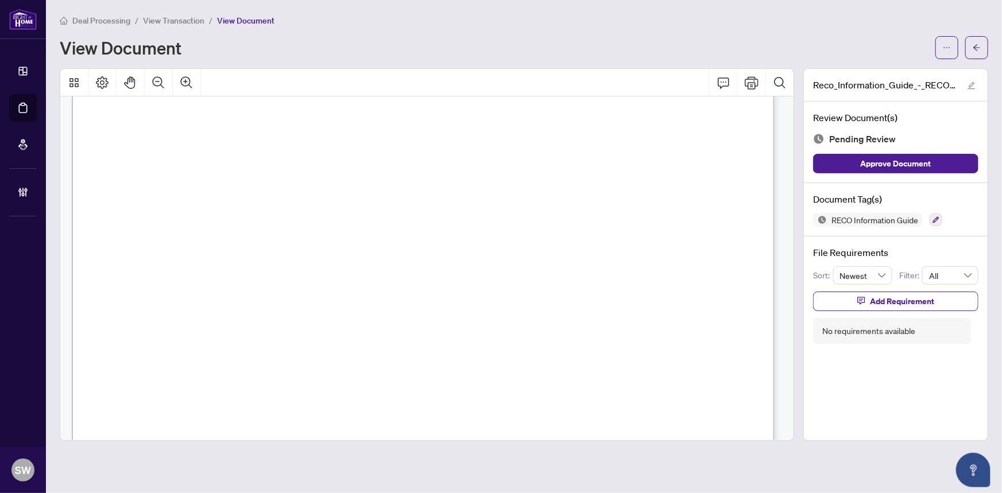
scroll to position [11431, 0]
drag, startPoint x: 437, startPoint y: 217, endPoint x: 562, endPoint y: 221, distance: 125.9
click at [227, 221] on span "Abigail Udealor" at bounding box center [178, 219] width 98 height 13
drag, startPoint x: 553, startPoint y: 218, endPoint x: 427, endPoint y: 217, distance: 126.4
click at [227, 217] on span "Abigail Udealor" at bounding box center [178, 219] width 98 height 13
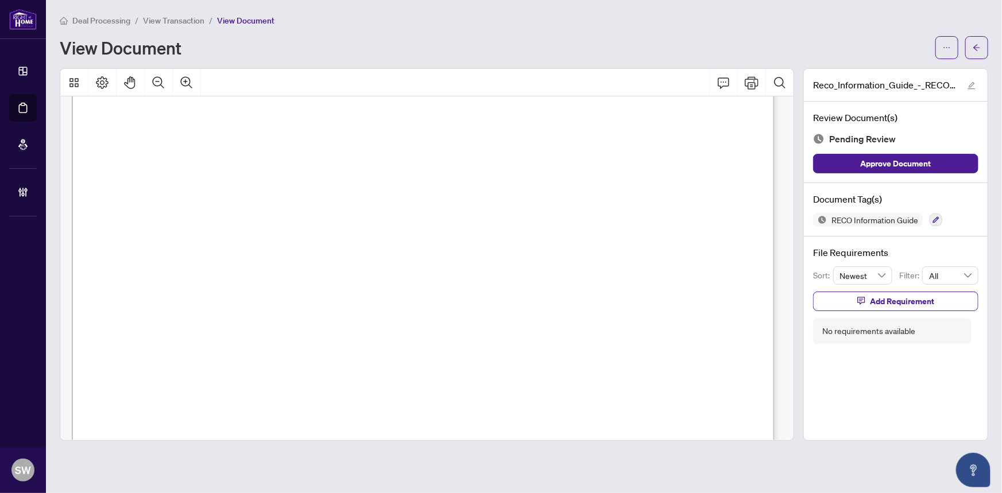
click at [227, 215] on span "Abigail Udealor" at bounding box center [178, 219] width 98 height 13
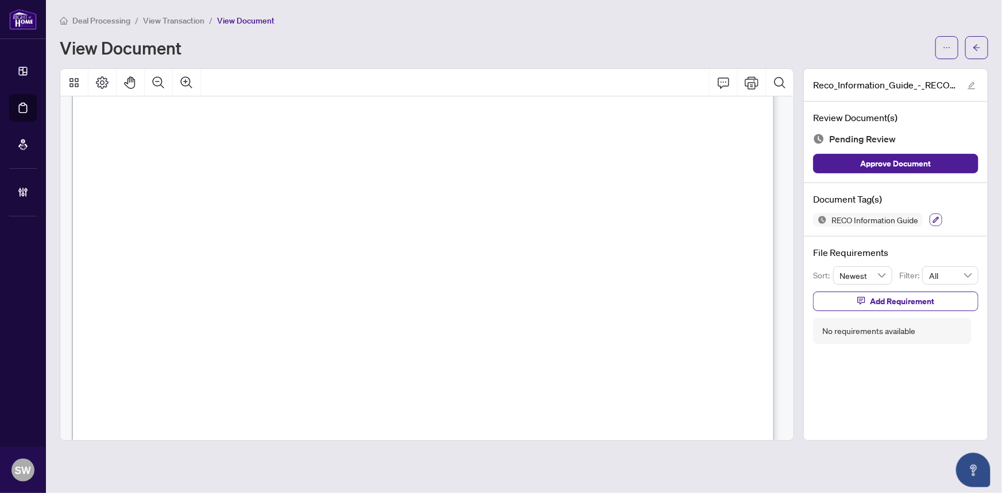
click at [940, 219] on icon "button" at bounding box center [936, 220] width 7 height 7
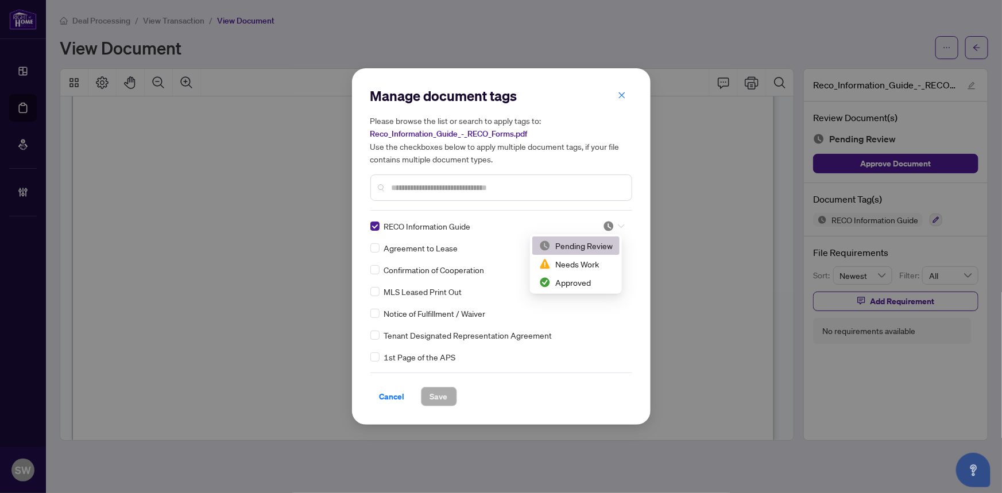
click at [618, 225] on icon at bounding box center [621, 226] width 7 height 5
click at [580, 284] on div "Approved" at bounding box center [576, 282] width 74 height 13
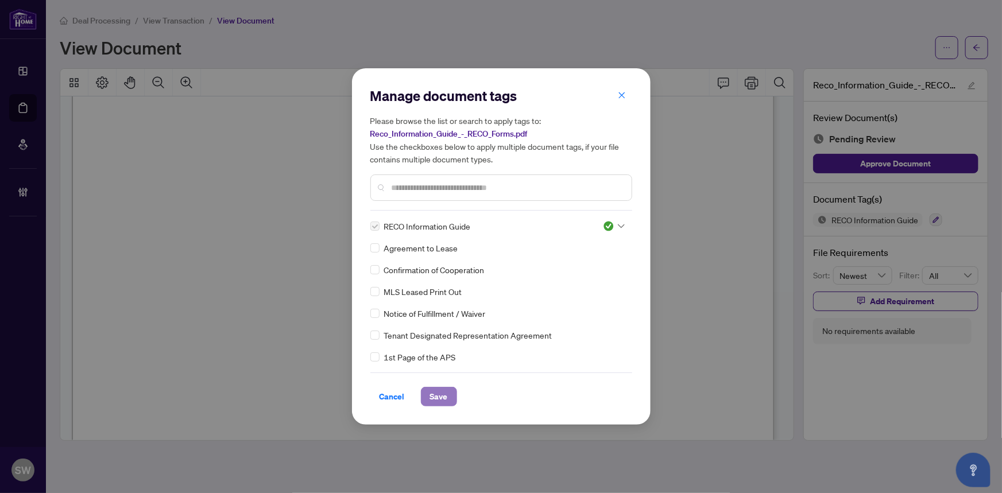
click at [445, 399] on span "Save" at bounding box center [439, 397] width 18 height 18
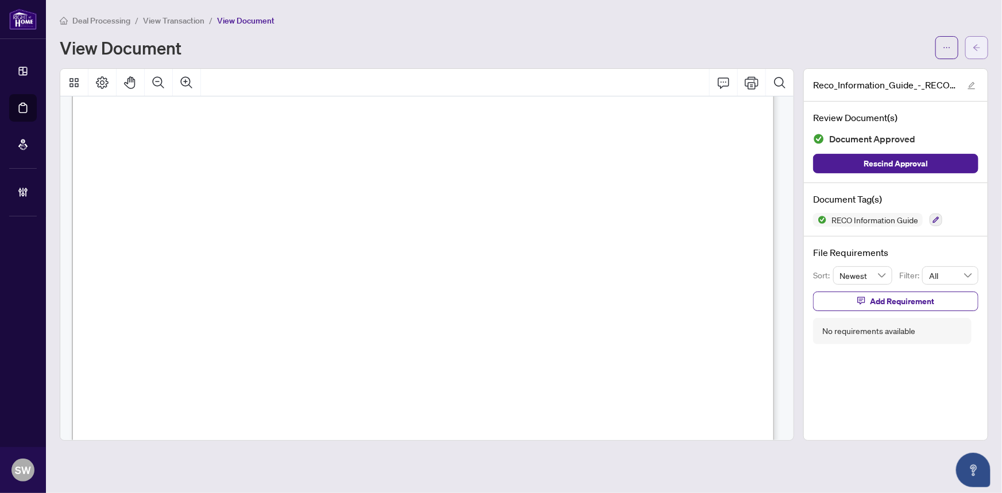
click at [979, 49] on icon "arrow-left" at bounding box center [977, 48] width 8 height 8
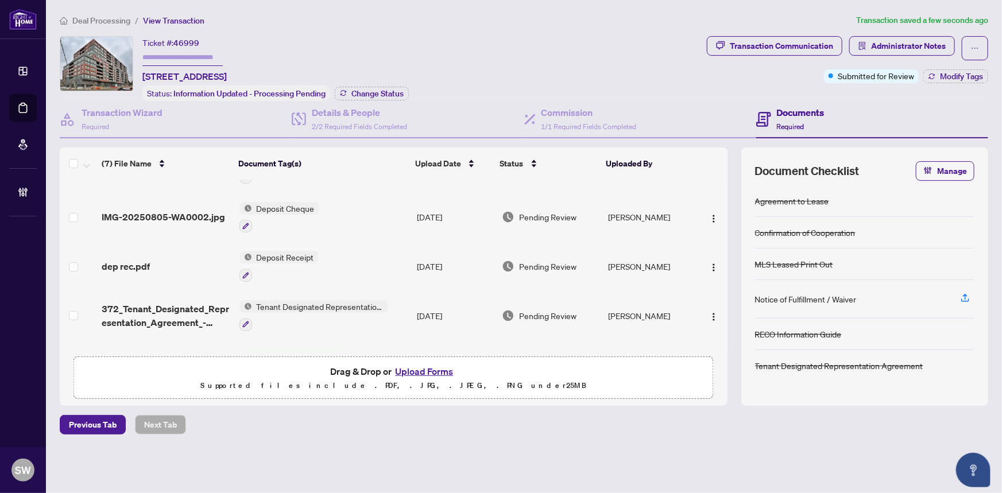
scroll to position [52, 0]
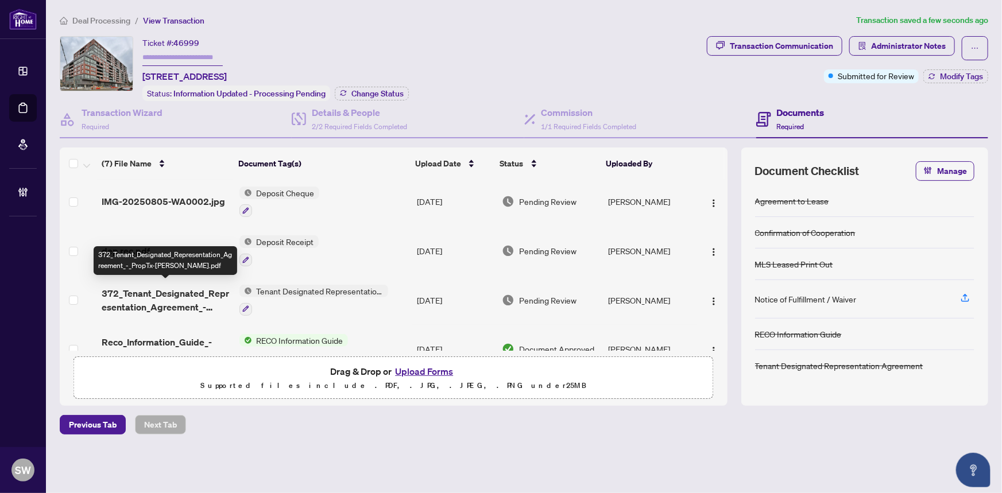
click at [209, 294] on span "372_Tenant_Designated_Representation_Agreement_-_PropTx-OREA.pdf" at bounding box center [166, 301] width 128 height 28
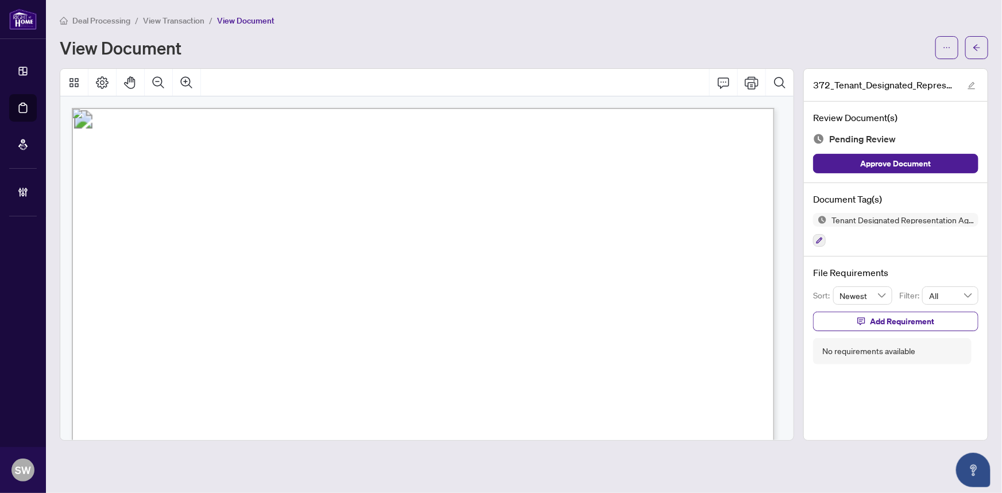
drag, startPoint x: 273, startPoint y: 318, endPoint x: 368, endPoint y: 319, distance: 94.2
click at [368, 319] on span "Abigail Udealor, Gregory Udealor, Phillip Udealor" at bounding box center [300, 322] width 269 height 11
drag, startPoint x: 380, startPoint y: 318, endPoint x: 473, endPoint y: 320, distance: 93.1
click at [435, 320] on span "Abigail Udealor, Gregory Udealor, Phillip Udealor" at bounding box center [300, 322] width 269 height 11
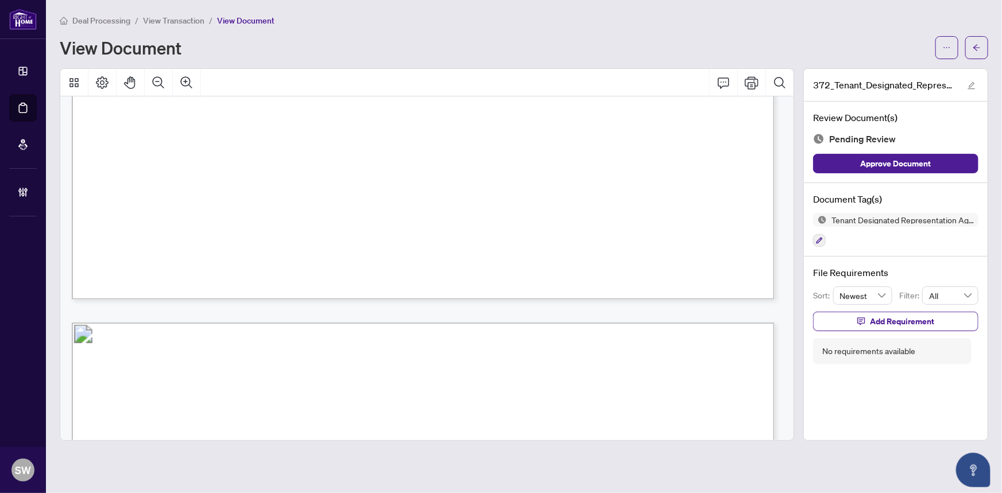
scroll to position [426, 0]
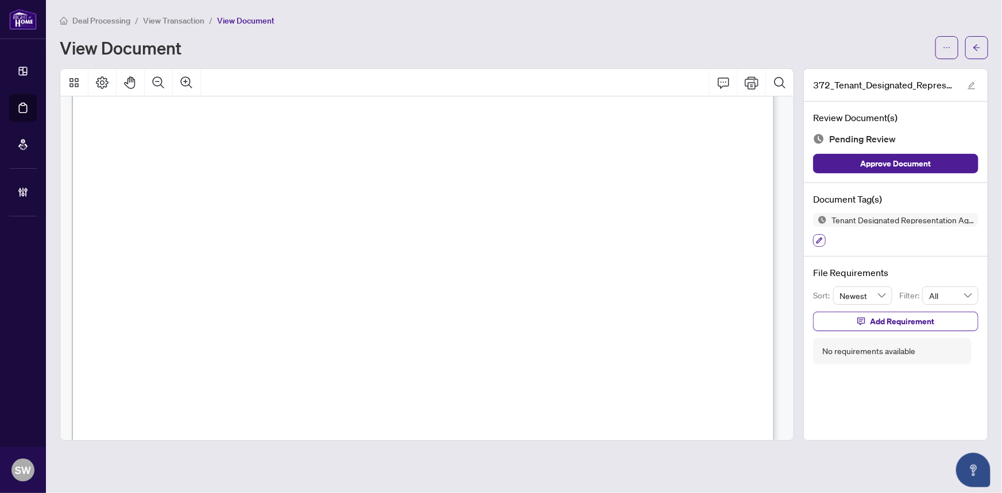
click at [820, 238] on icon "button" at bounding box center [820, 241] width 6 height 6
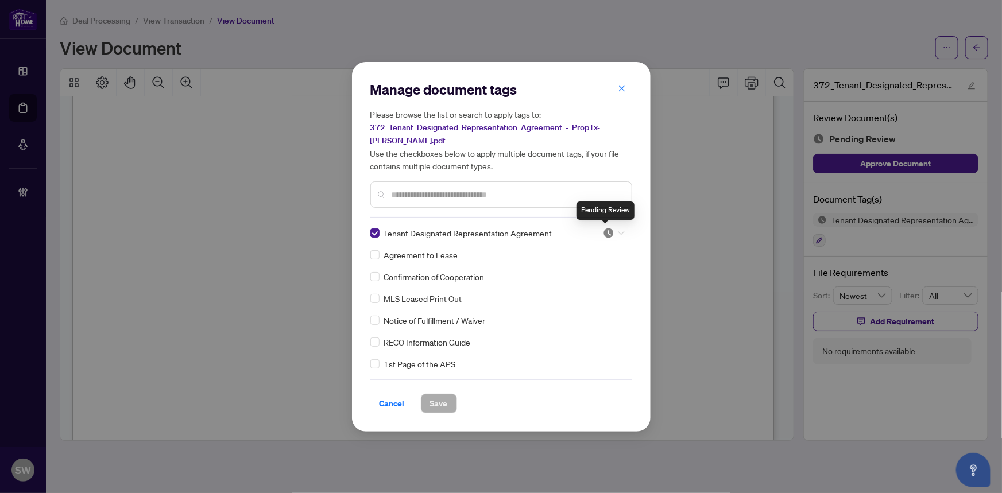
click at [606, 232] on img at bounding box center [608, 232] width 11 height 11
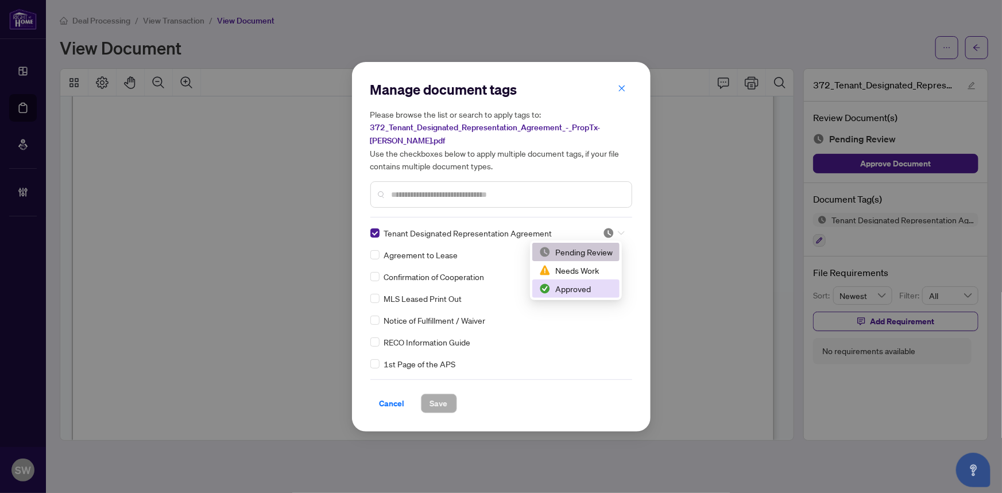
click at [589, 284] on div "Approved" at bounding box center [576, 289] width 74 height 13
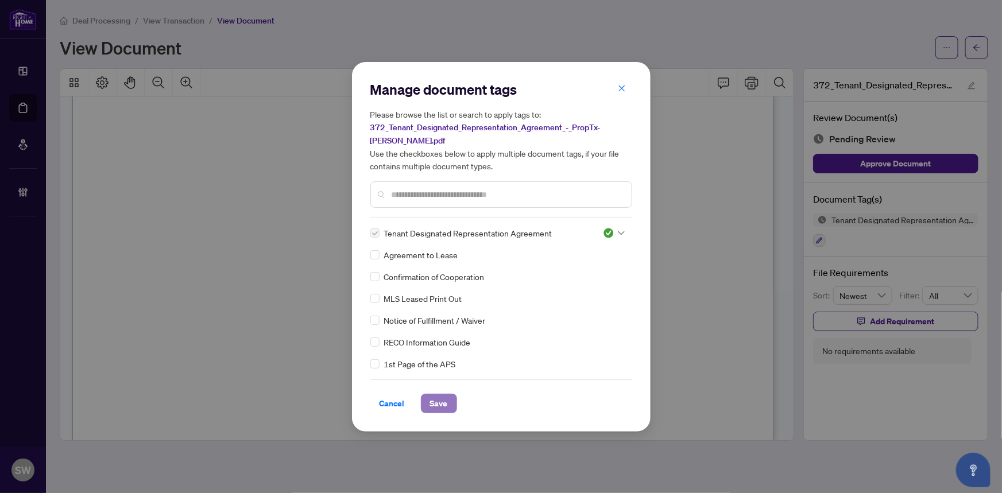
click at [448, 402] on button "Save" at bounding box center [439, 404] width 36 height 20
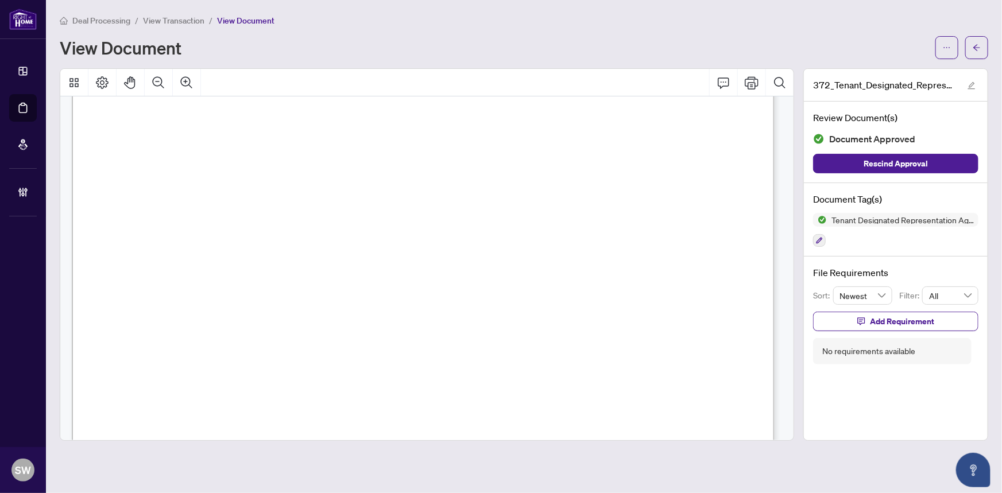
scroll to position [113, 0]
click at [977, 46] on icon "arrow-left" at bounding box center [977, 48] width 8 height 8
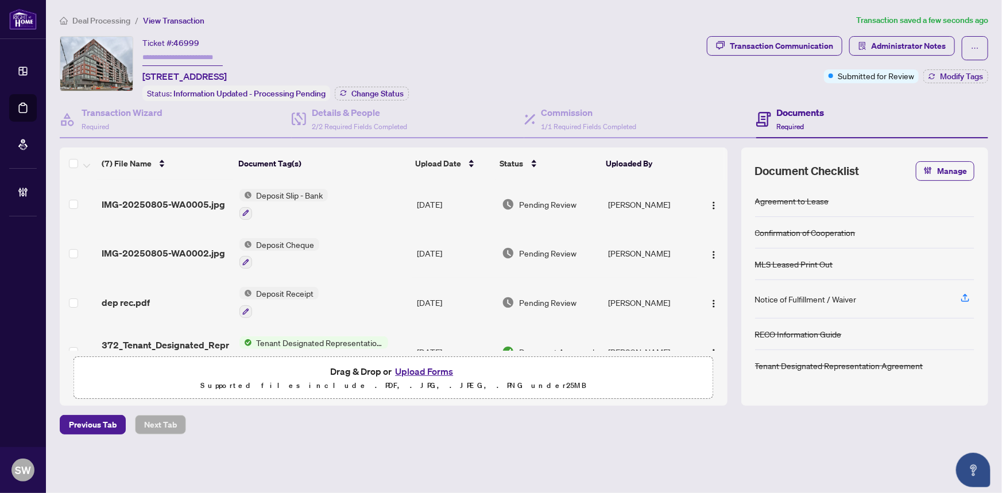
click at [191, 296] on div "dep rec.pdf" at bounding box center [166, 303] width 128 height 14
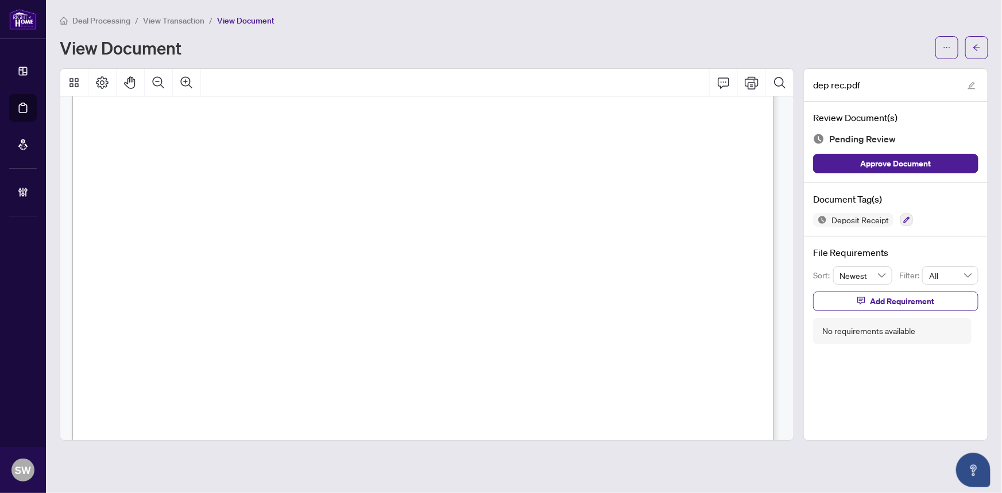
scroll to position [365, 0]
click at [905, 217] on icon "button" at bounding box center [907, 220] width 7 height 7
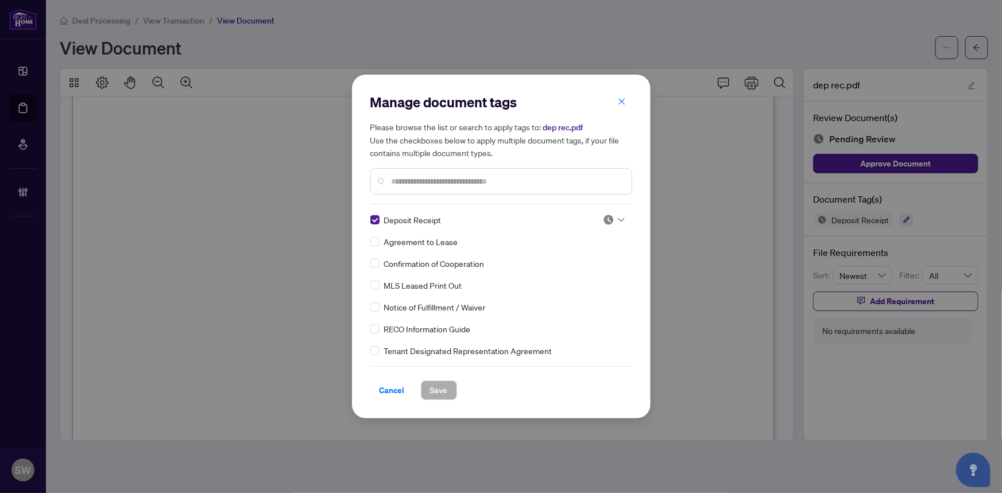
click at [624, 217] on div "Deposit Receipt Agreement to Lease Confirmation of Cooperation MLS Leased Print…" at bounding box center [502, 286] width 262 height 144
click at [615, 217] on div at bounding box center [614, 219] width 22 height 11
click at [576, 281] on div "Approved" at bounding box center [576, 276] width 74 height 13
click at [439, 392] on span "Save" at bounding box center [439, 390] width 18 height 18
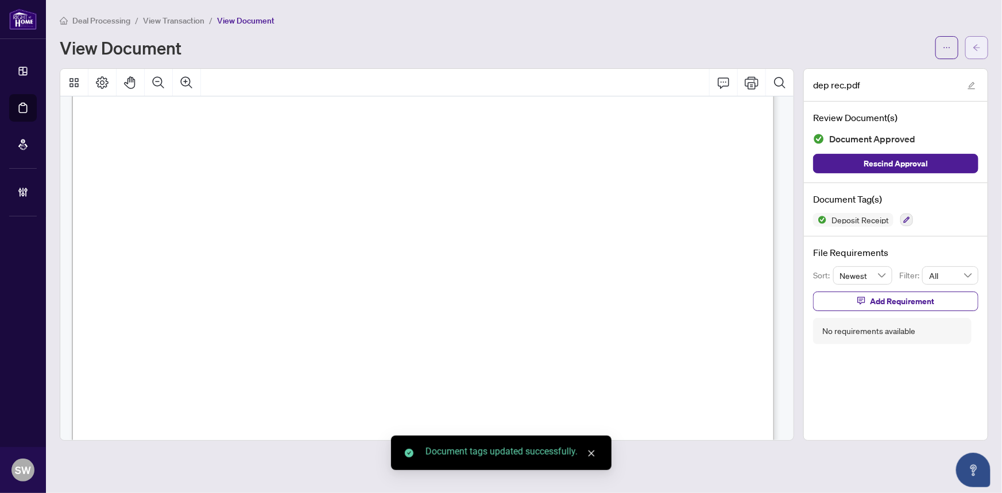
click at [977, 45] on icon "arrow-left" at bounding box center [977, 48] width 8 height 8
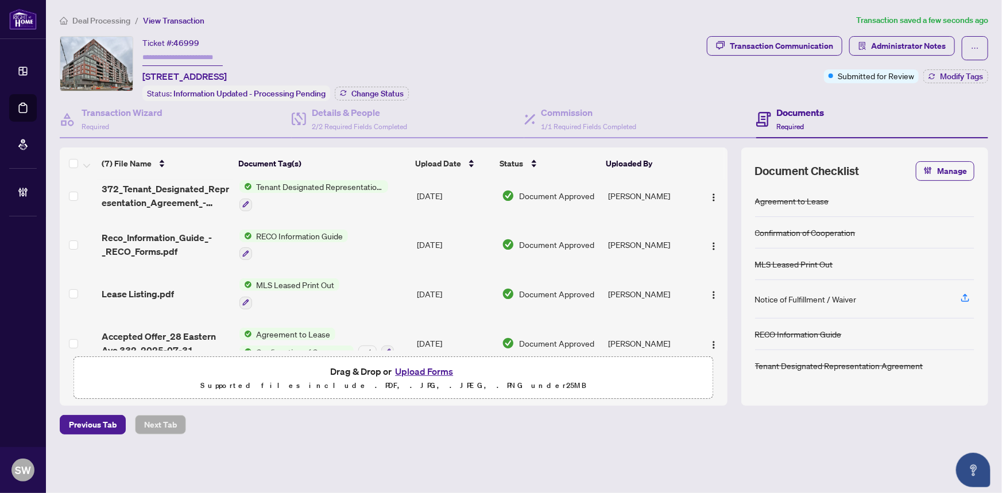
scroll to position [173, 0]
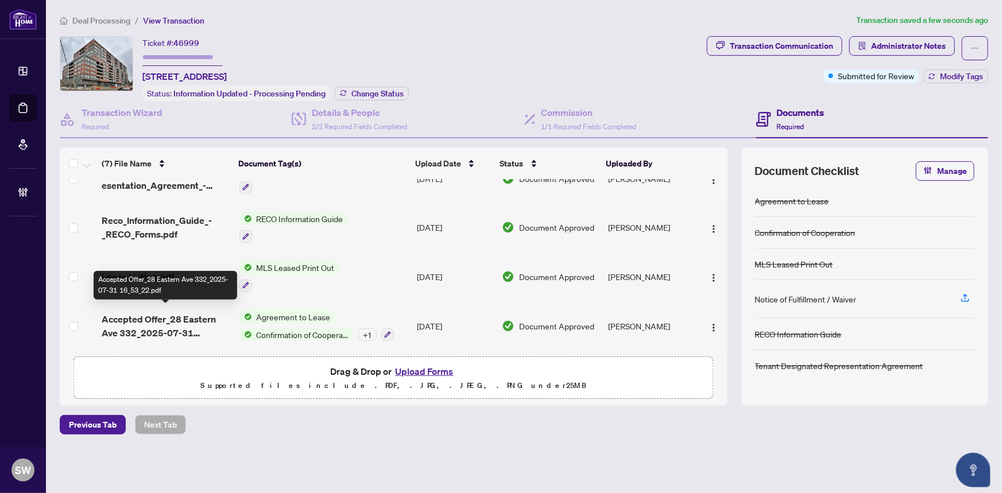
click at [178, 327] on span "Accepted Offer_28 Eastern Ave 332_2025-07-31 16_53_22.pdf" at bounding box center [166, 326] width 128 height 28
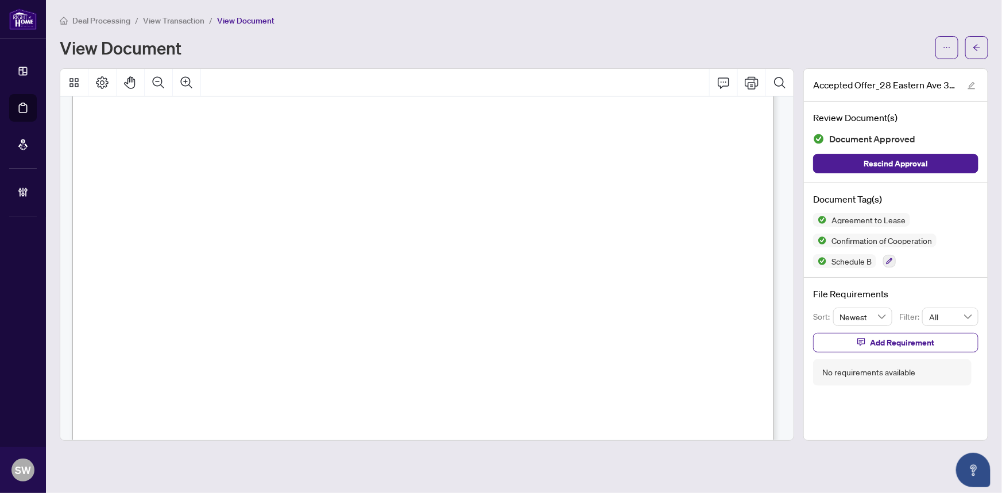
scroll to position [2084, 0]
click at [598, 302] on span "(289) 317-1288" at bounding box center [611, 302] width 111 height 11
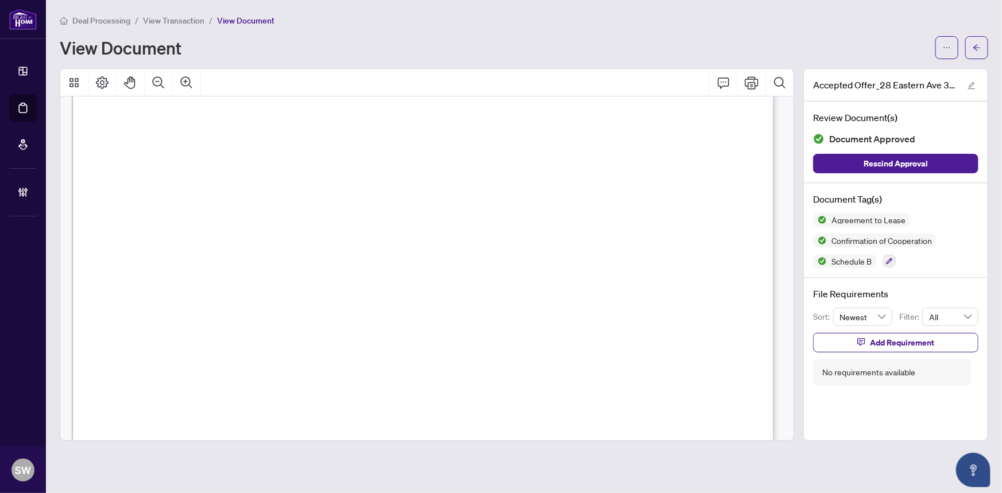
click at [195, 18] on span "View Transaction" at bounding box center [173, 21] width 61 height 10
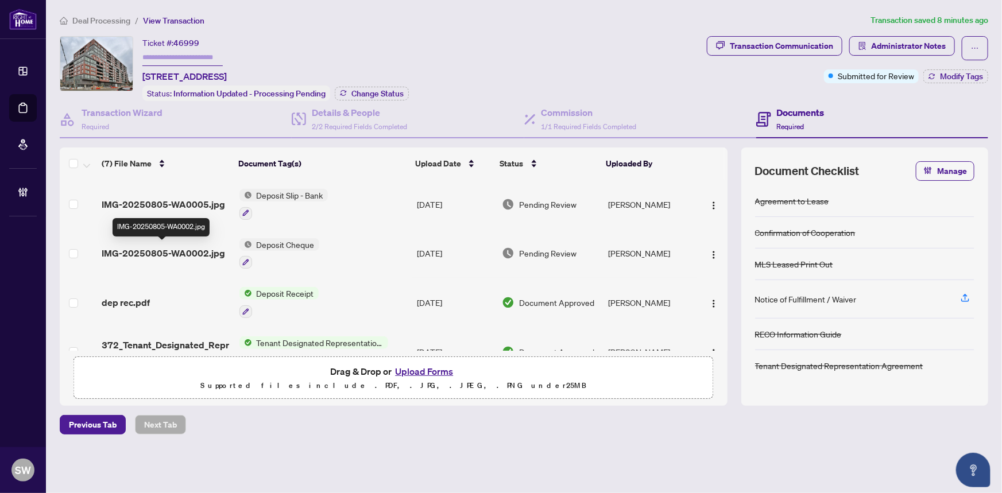
click at [182, 249] on span "IMG-20250805-WA0002.jpg" at bounding box center [164, 253] width 124 height 14
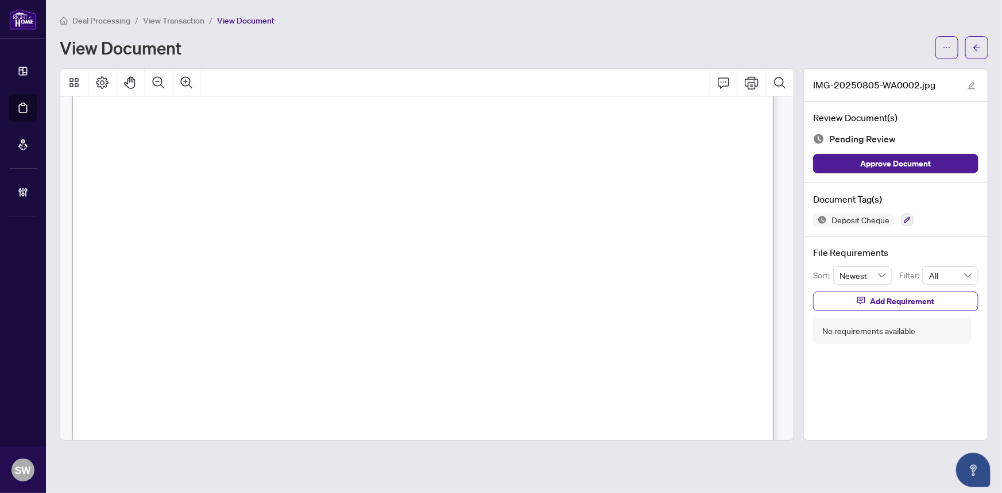
scroll to position [313, 0]
click at [908, 217] on icon "button" at bounding box center [907, 220] width 7 height 7
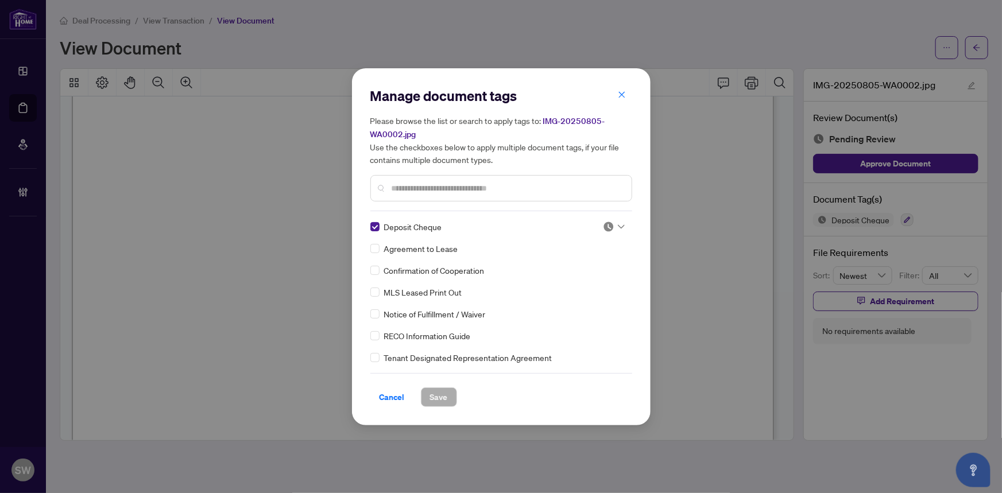
click at [608, 227] on img at bounding box center [608, 226] width 11 height 11
click at [589, 281] on div "Approved" at bounding box center [576, 282] width 74 height 13
click at [440, 394] on span "Save" at bounding box center [439, 397] width 18 height 18
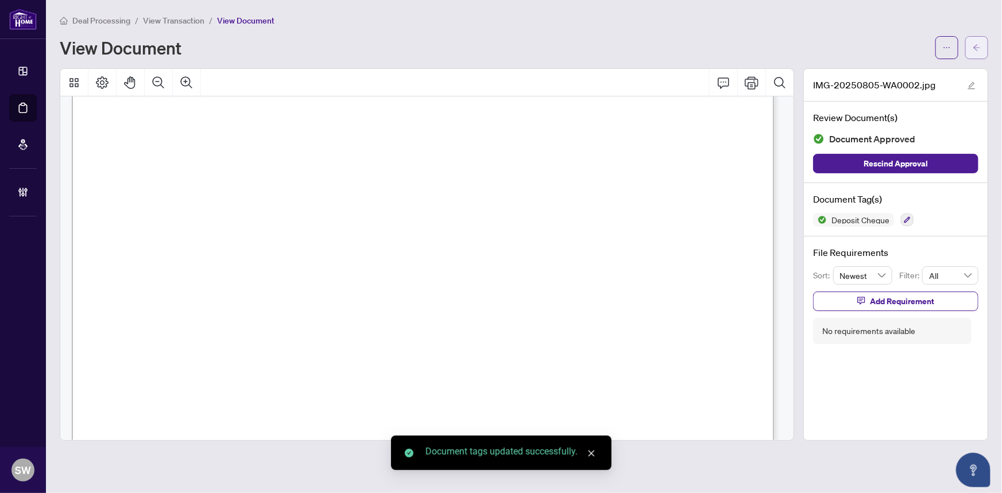
click at [980, 44] on icon "arrow-left" at bounding box center [977, 48] width 8 height 8
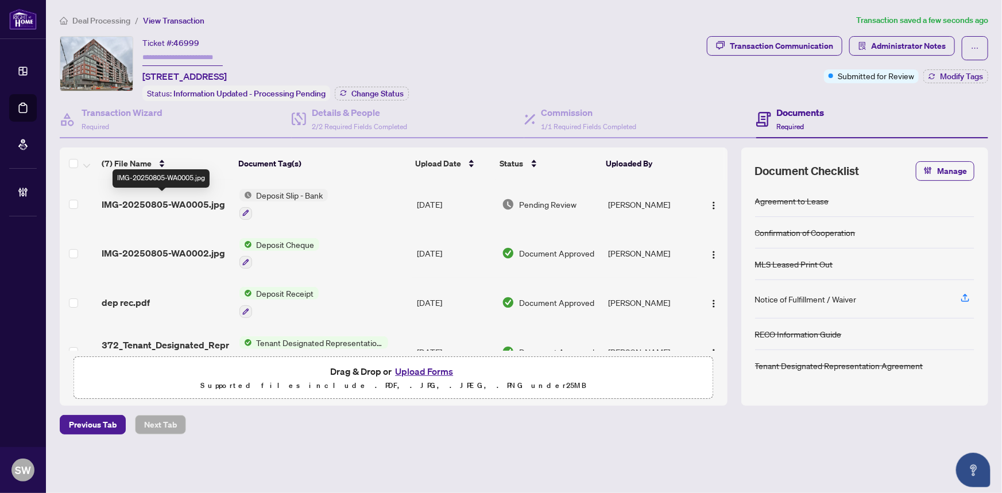
click at [190, 198] on span "IMG-20250805-WA0005.jpg" at bounding box center [164, 205] width 124 height 14
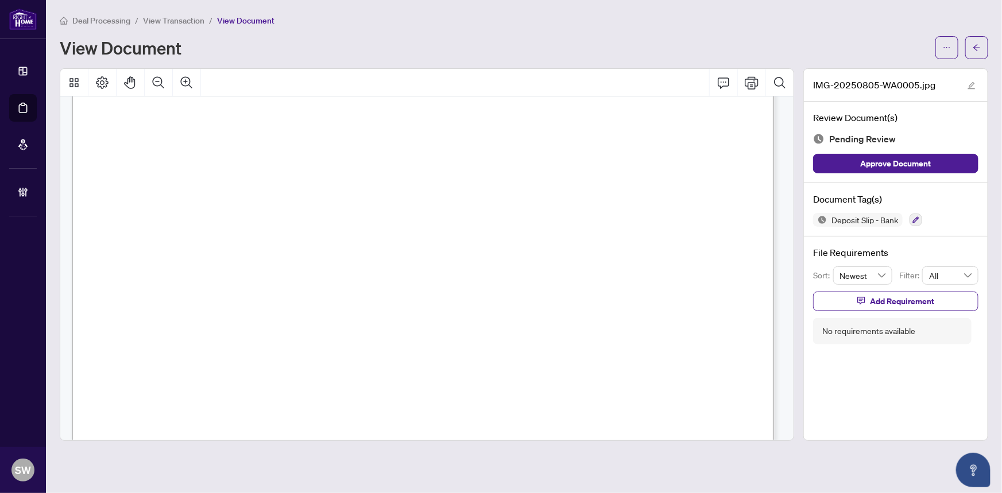
scroll to position [365, 0]
click at [920, 219] on icon "button" at bounding box center [916, 220] width 7 height 7
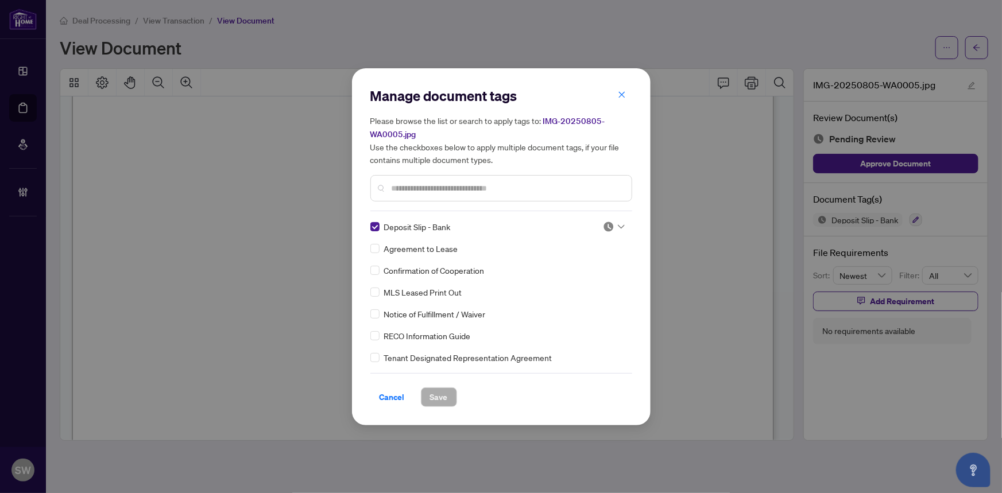
click at [607, 225] on img at bounding box center [608, 226] width 11 height 11
click at [573, 283] on div "Approved" at bounding box center [576, 282] width 74 height 13
click at [445, 397] on span "Save" at bounding box center [439, 397] width 18 height 18
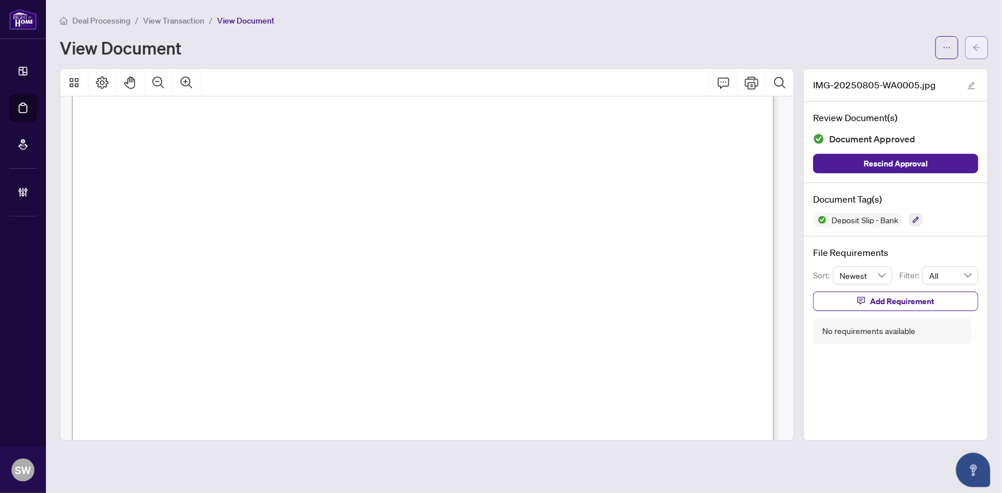
click at [979, 46] on icon "arrow-left" at bounding box center [977, 48] width 8 height 8
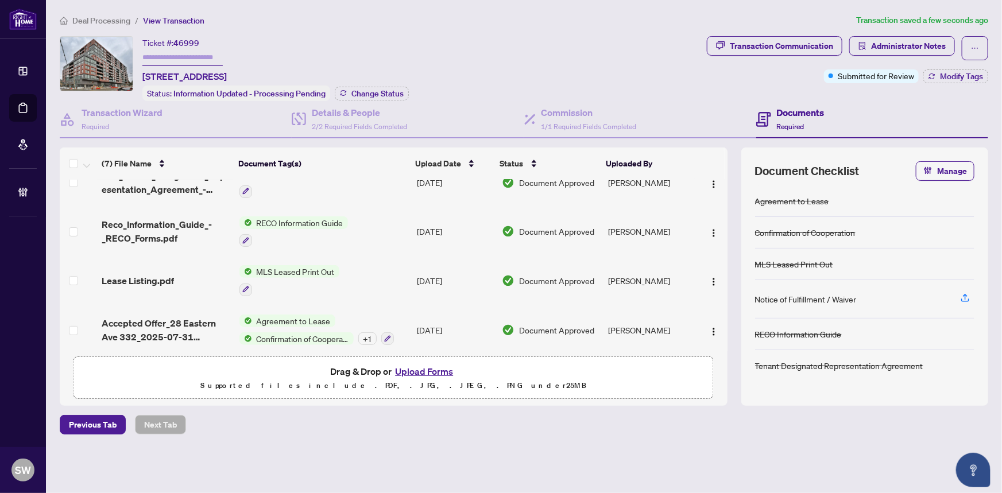
scroll to position [173, 0]
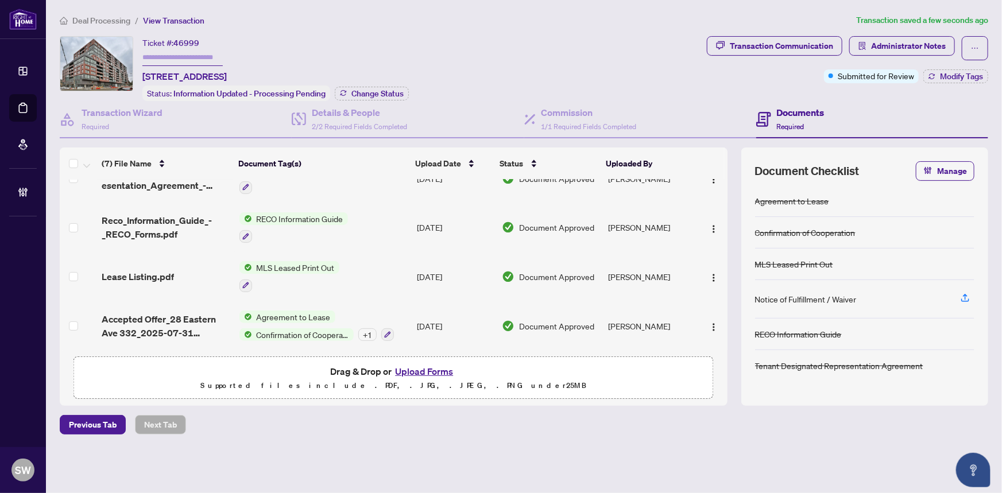
click at [362, 331] on div "+ 1" at bounding box center [367, 335] width 18 height 13
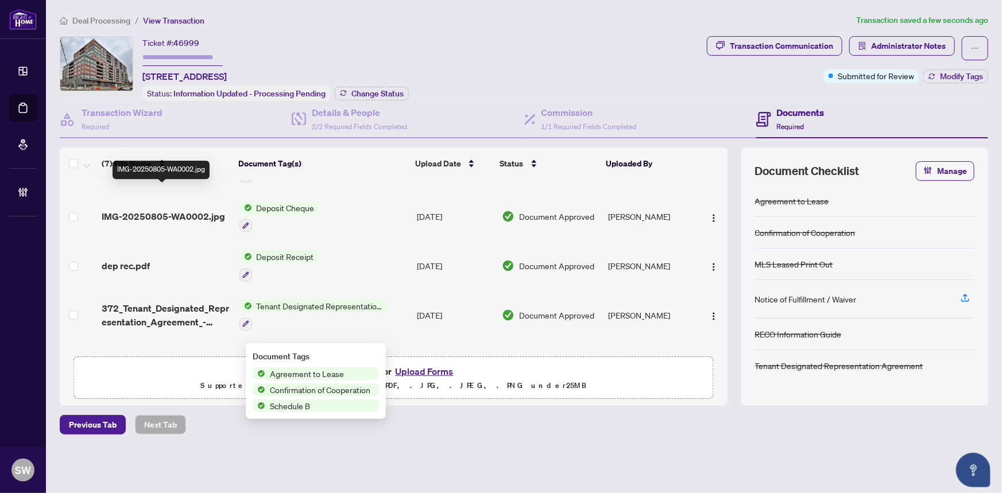
scroll to position [0, 0]
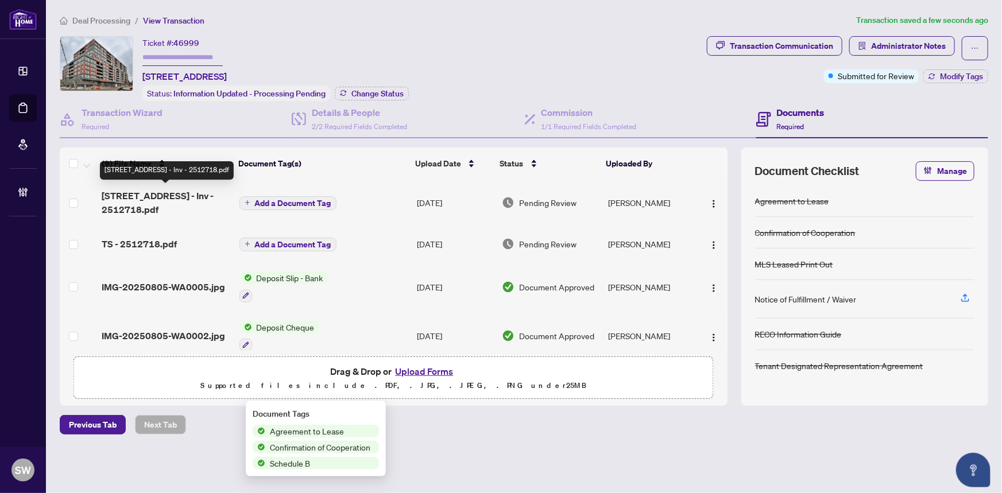
click at [138, 198] on span "28 Eastern Ave 332 - Inv - 2512718.pdf" at bounding box center [166, 203] width 128 height 28
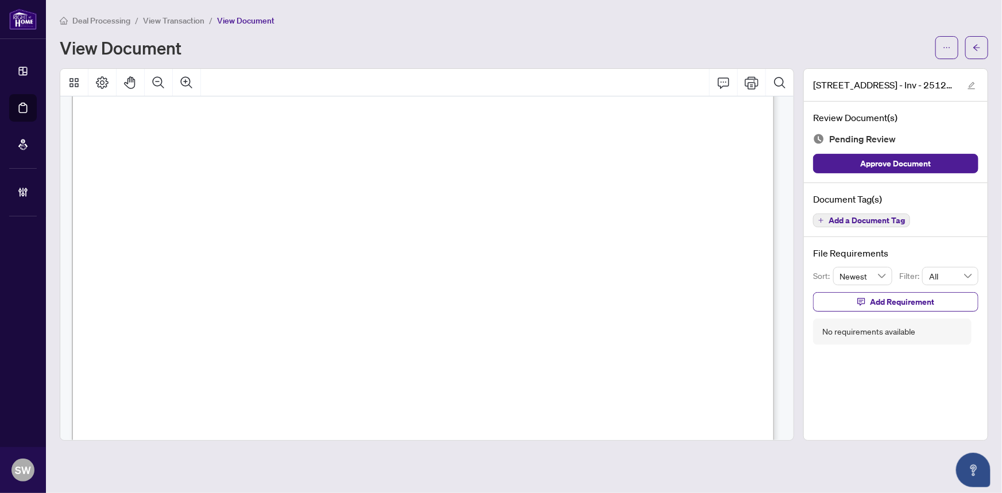
scroll to position [261, 0]
drag, startPoint x: 944, startPoint y: 52, endPoint x: 885, endPoint y: 74, distance: 63.8
click at [886, 72] on div "Deal Processing / View Transaction / View Document View Document 28 Eastern Ave…" at bounding box center [524, 227] width 929 height 427
click at [862, 221] on span "Add a Document Tag" at bounding box center [867, 221] width 76 height 8
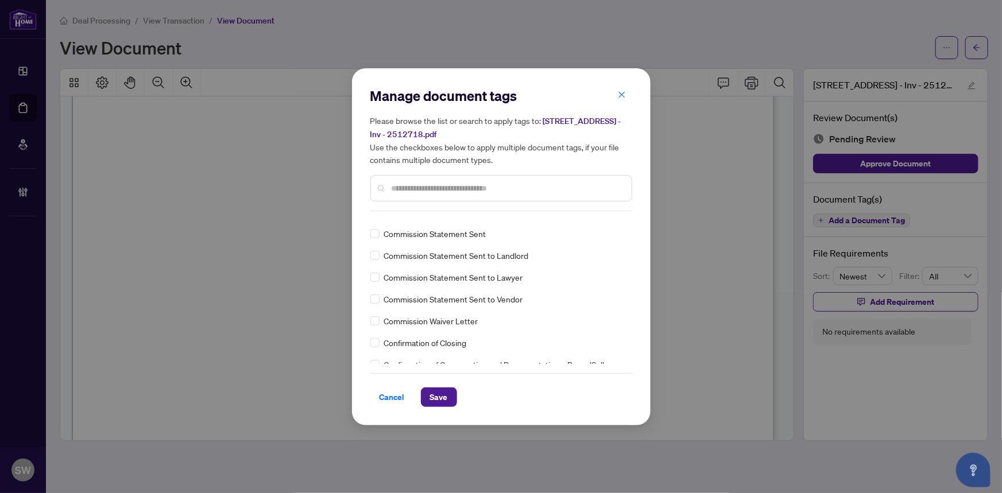
scroll to position [0, 0]
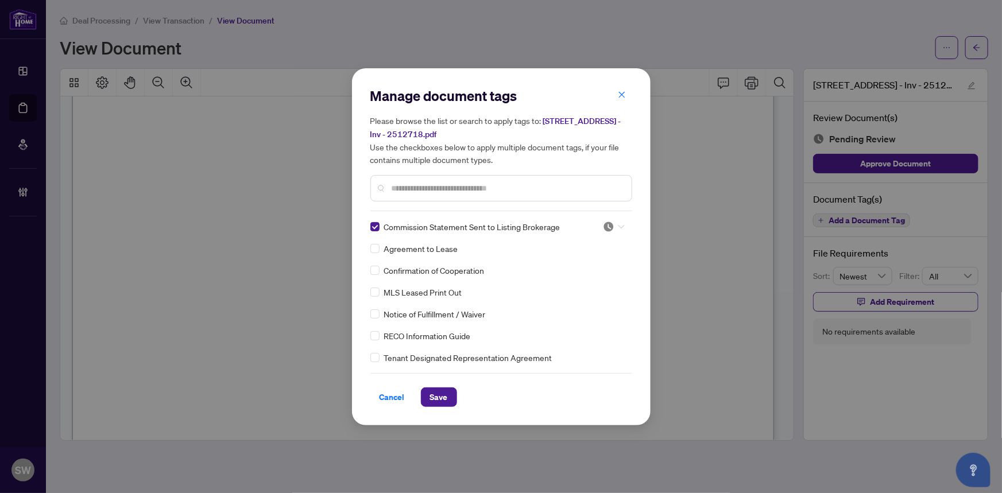
click at [619, 221] on div at bounding box center [614, 226] width 22 height 11
click at [562, 287] on div "Approved" at bounding box center [576, 282] width 74 height 13
click at [445, 397] on span "Save" at bounding box center [439, 397] width 18 height 18
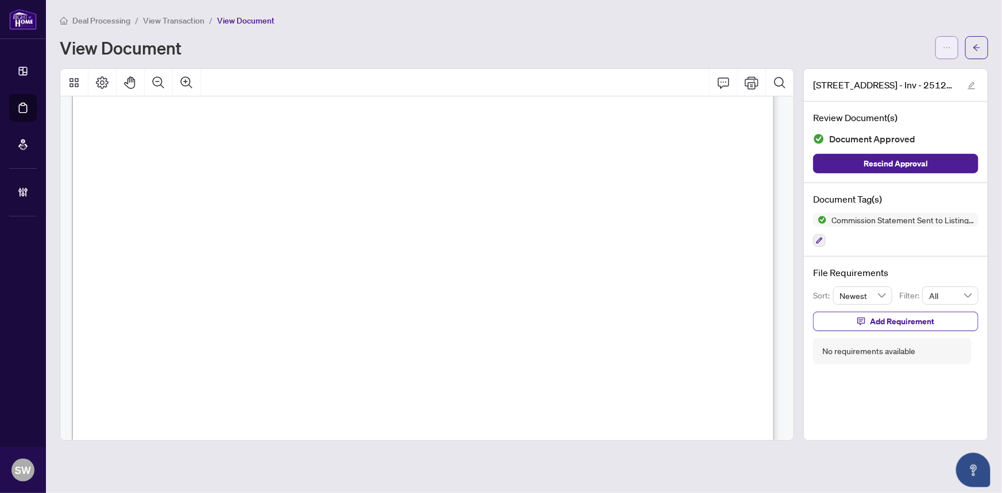
click at [948, 46] on icon "ellipsis" at bounding box center [947, 48] width 8 height 8
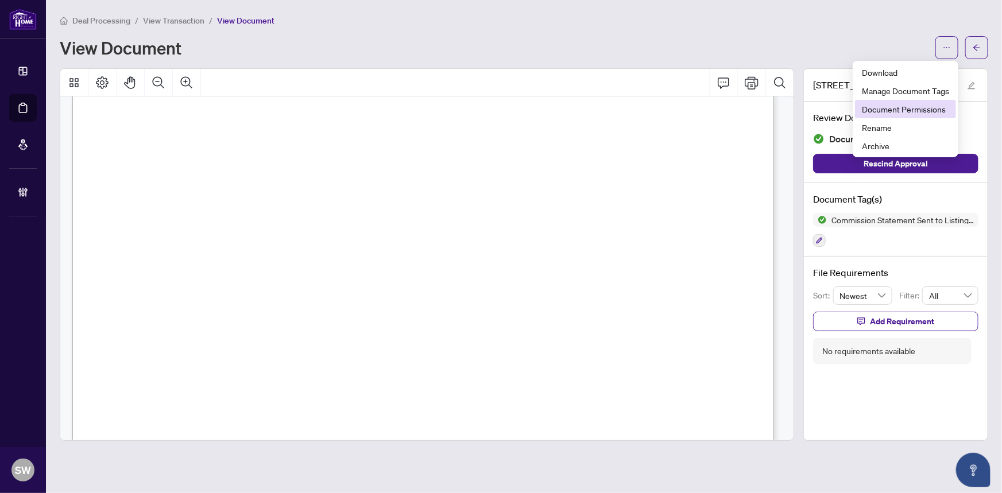
click at [919, 106] on span "Document Permissions" at bounding box center [905, 109] width 87 height 13
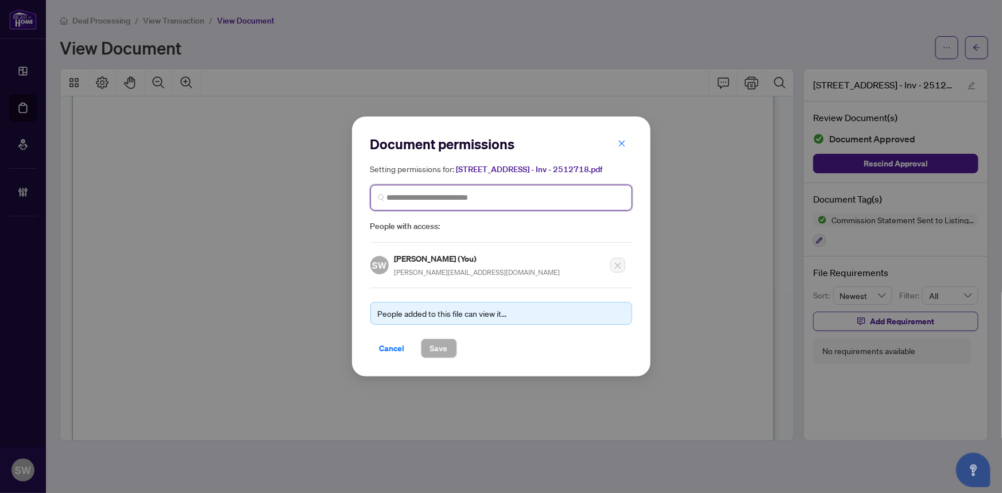
click at [450, 195] on input "search" at bounding box center [506, 198] width 238 height 12
click at [539, 189] on span at bounding box center [502, 198] width 262 height 26
type input "*****"
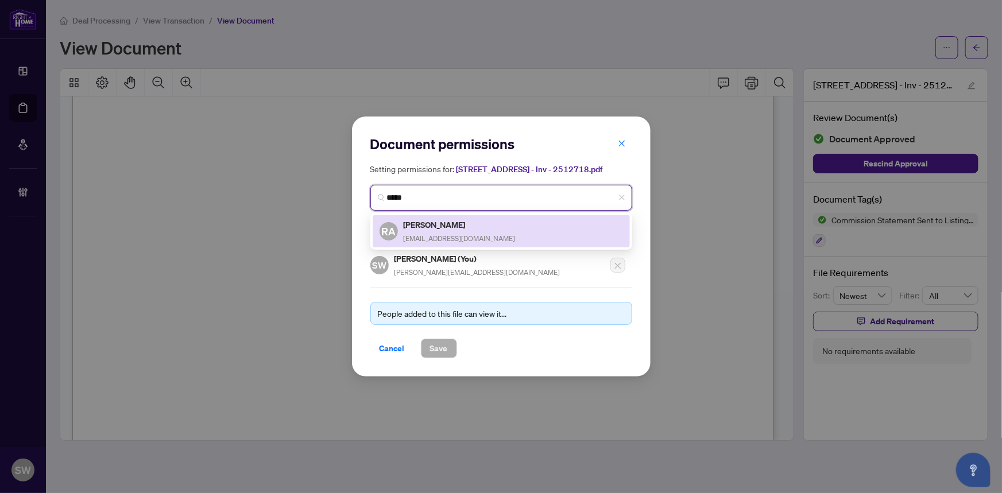
click at [505, 241] on div "RA Radhwan Abood info@thechildrensrealtor.com" at bounding box center [502, 231] width 244 height 26
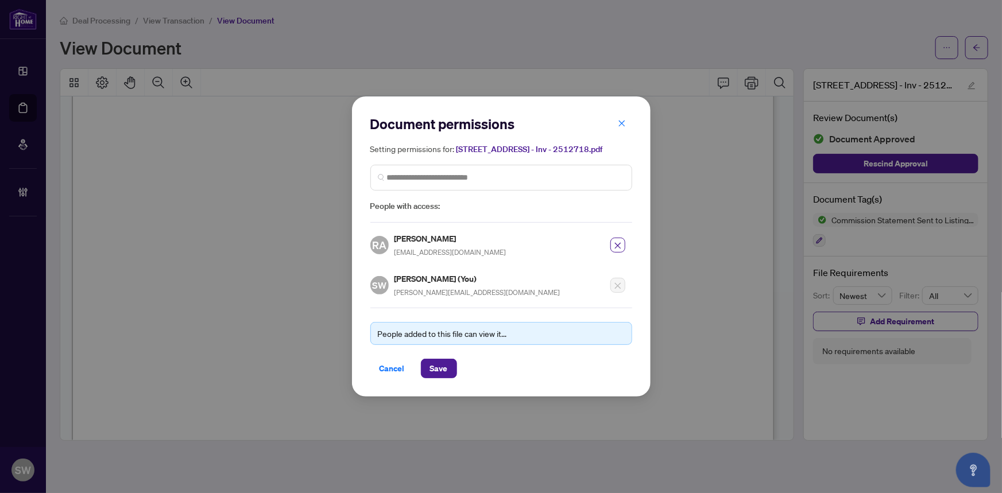
click at [437, 241] on h5 "Radhwan Abood" at bounding box center [451, 238] width 112 height 13
copy h5 "Radhwan Abood"
click at [441, 366] on span "Save" at bounding box center [439, 369] width 18 height 18
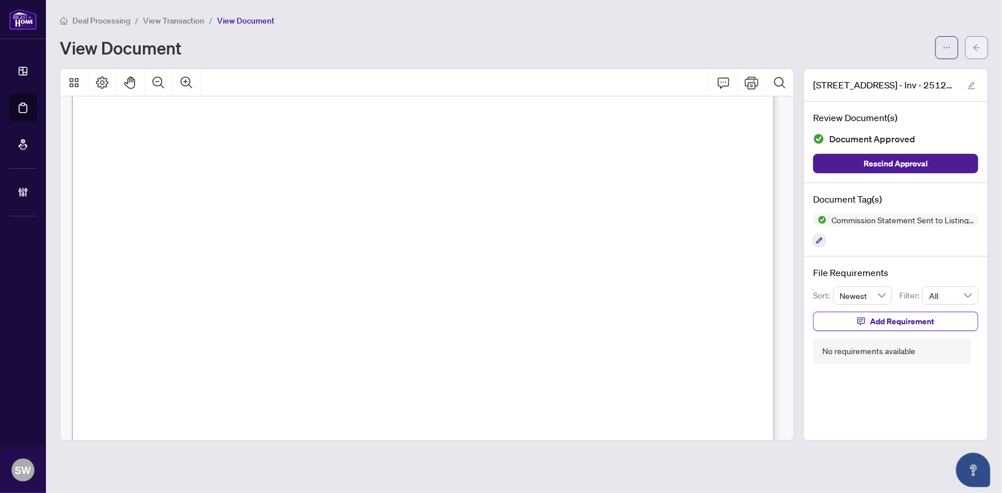
click at [975, 44] on icon "arrow-left" at bounding box center [977, 48] width 8 height 8
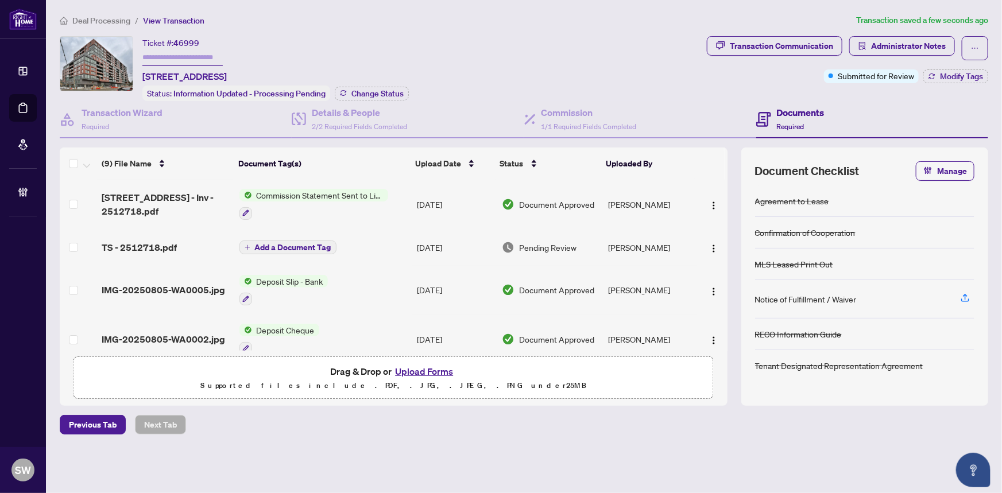
click at [179, 244] on div "TS - 2512718.pdf" at bounding box center [166, 248] width 128 height 14
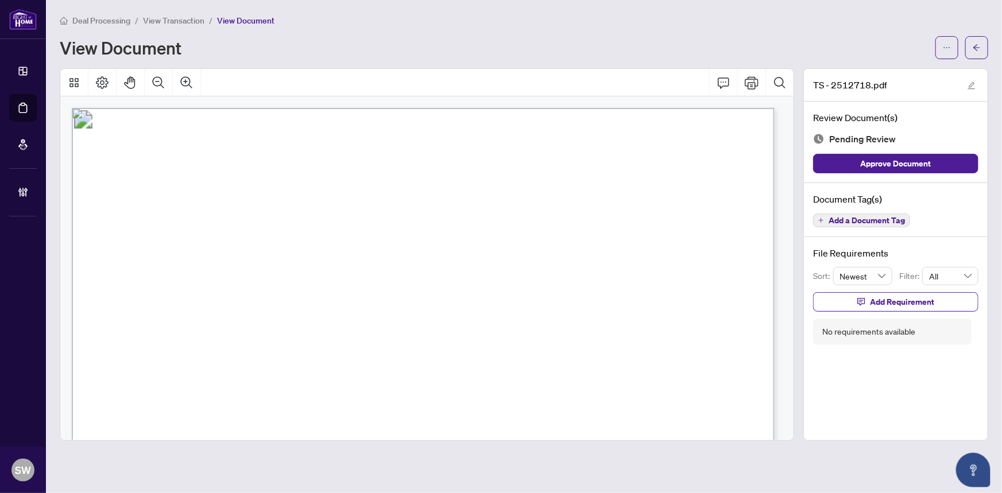
click at [878, 222] on span "Add a Document Tag" at bounding box center [867, 221] width 76 height 8
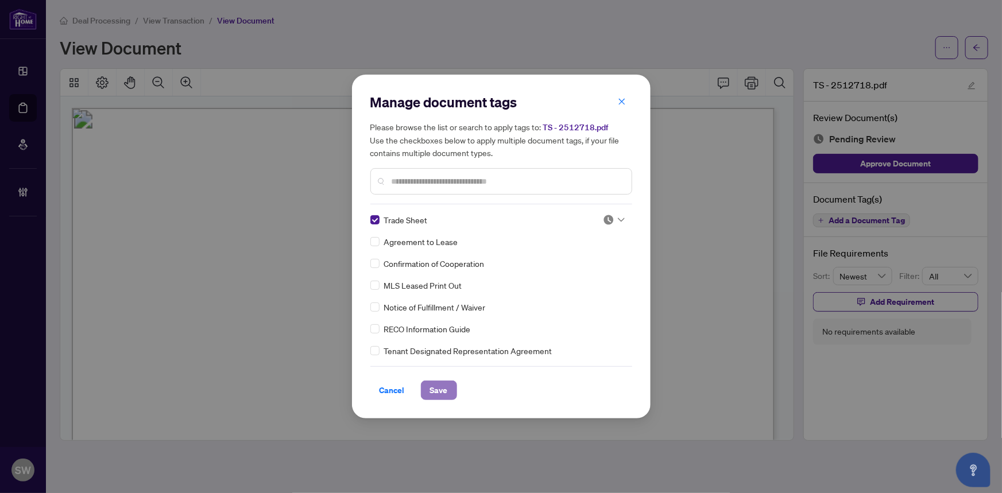
click at [433, 395] on span "Save" at bounding box center [439, 390] width 18 height 18
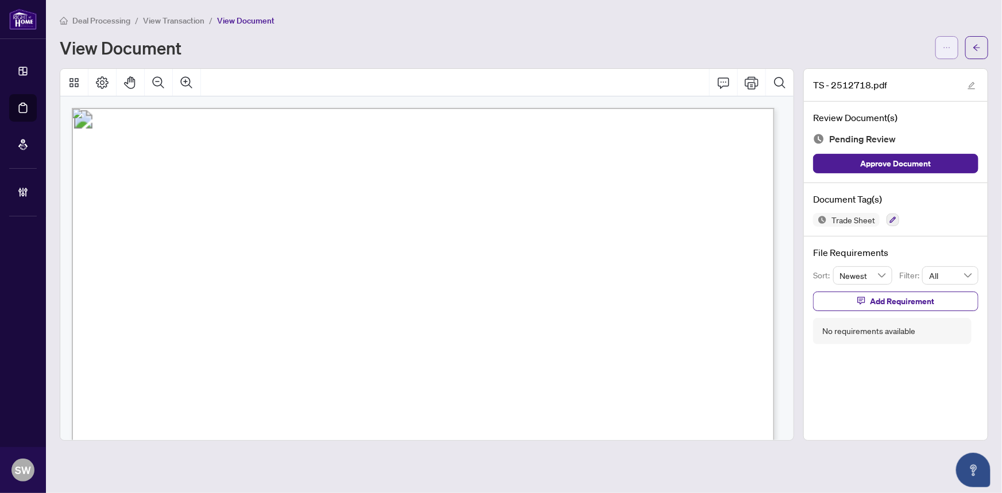
click at [944, 46] on icon "ellipsis" at bounding box center [947, 48] width 8 height 8
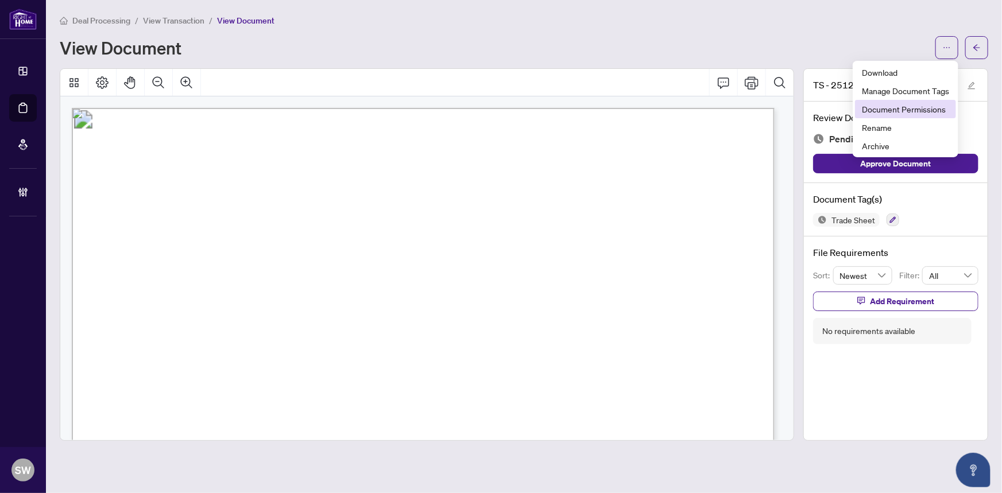
click at [932, 107] on span "Document Permissions" at bounding box center [905, 109] width 87 height 13
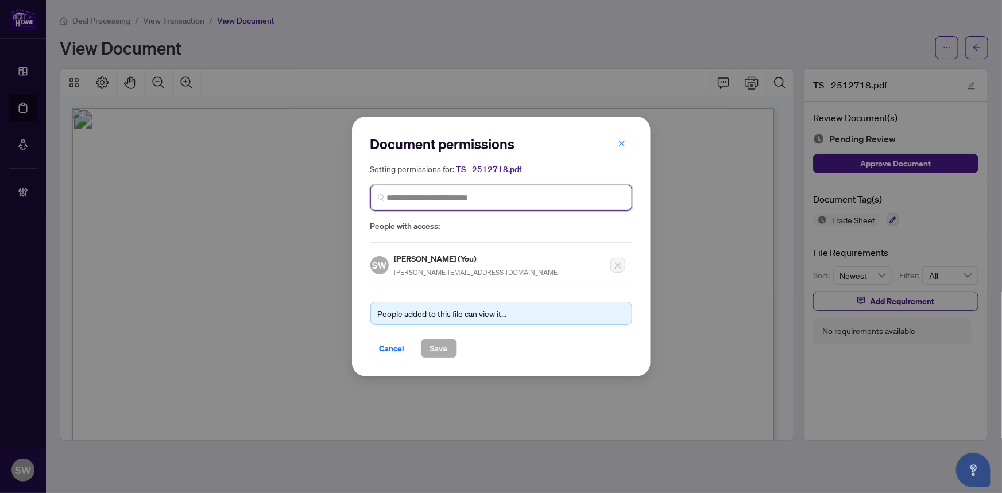
click at [454, 195] on input "search" at bounding box center [506, 198] width 238 height 12
paste input "**********"
type input "**********"
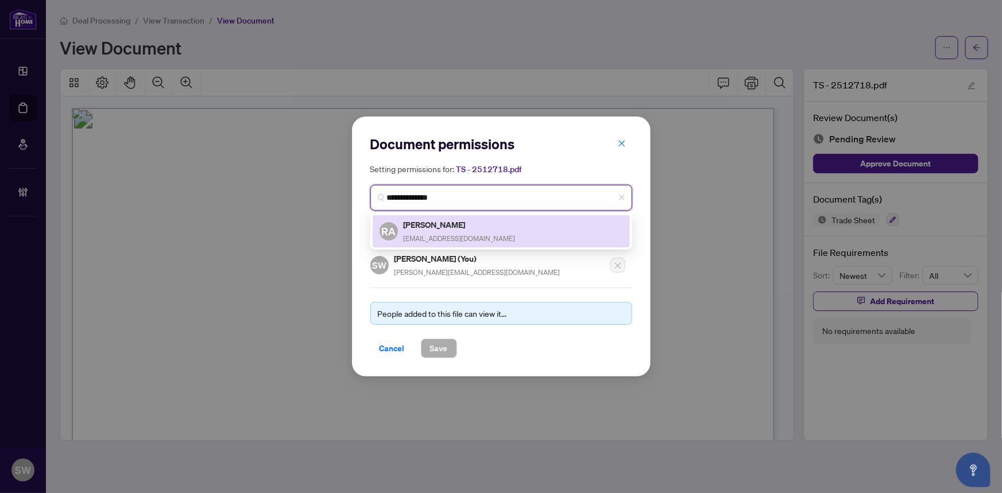
click at [469, 228] on h5 "Radhwan Abood" at bounding box center [460, 224] width 112 height 13
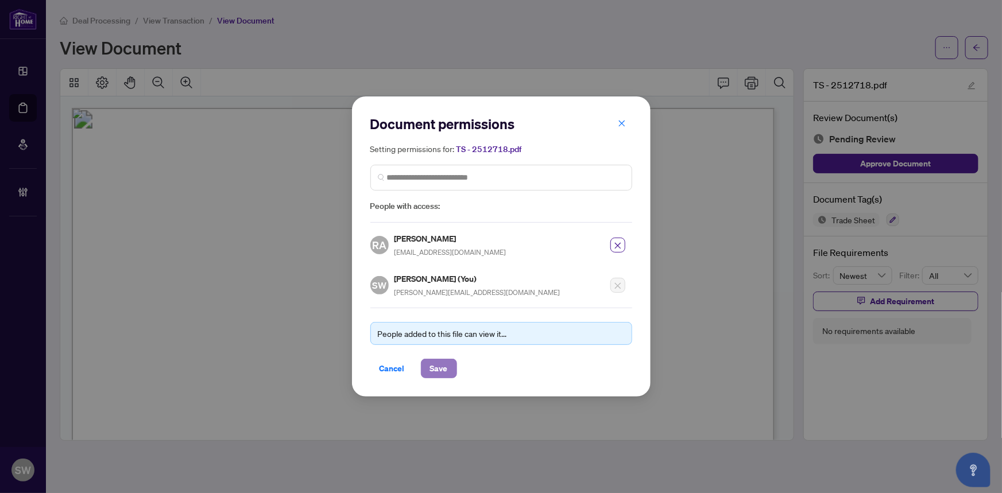
click at [441, 368] on span "Save" at bounding box center [439, 369] width 18 height 18
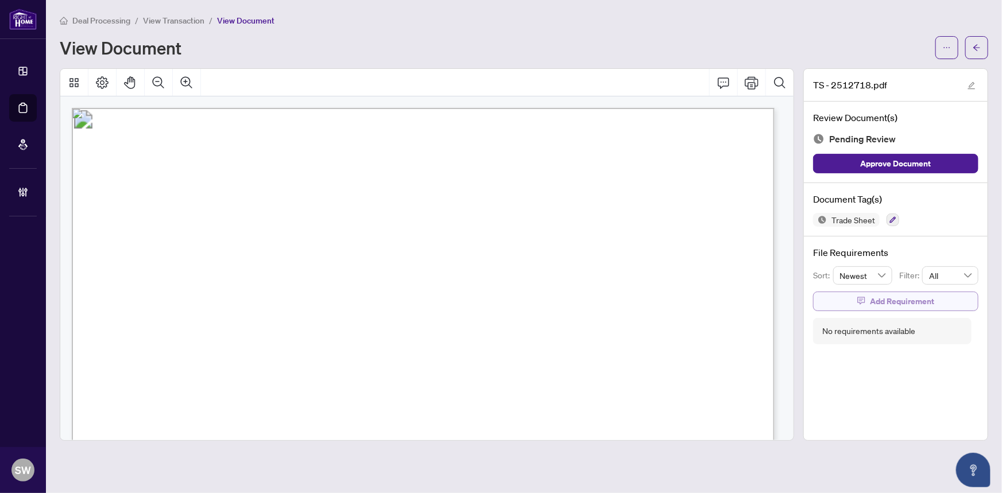
click at [912, 304] on span "Add Requirement" at bounding box center [902, 301] width 64 height 18
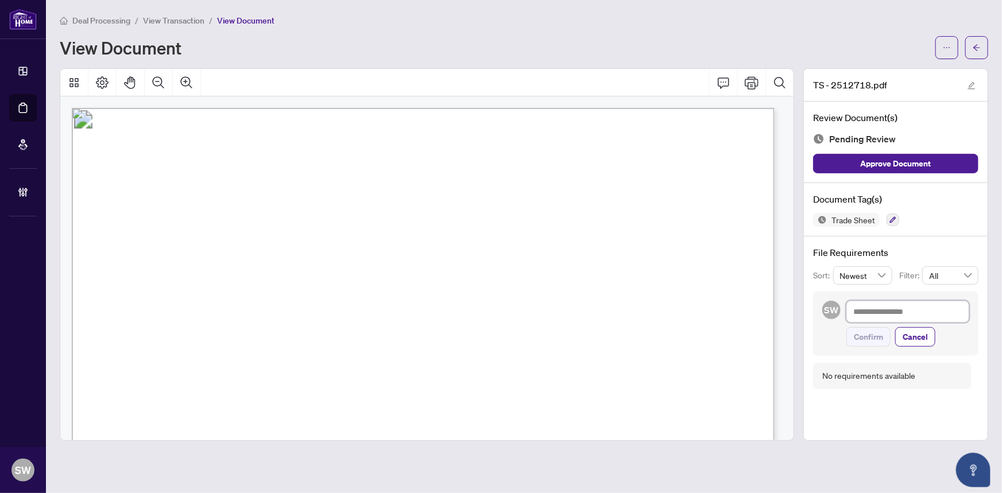
click at [892, 303] on textarea at bounding box center [908, 312] width 123 height 22
paste textarea "**********"
type textarea "**********"
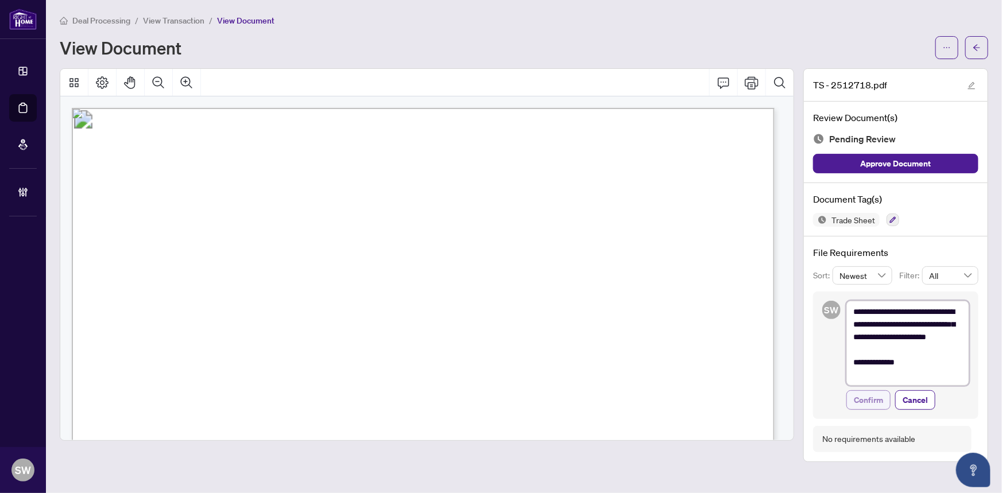
type textarea "**********"
click at [876, 400] on span "Confirm" at bounding box center [868, 400] width 29 height 18
type textarea "**********"
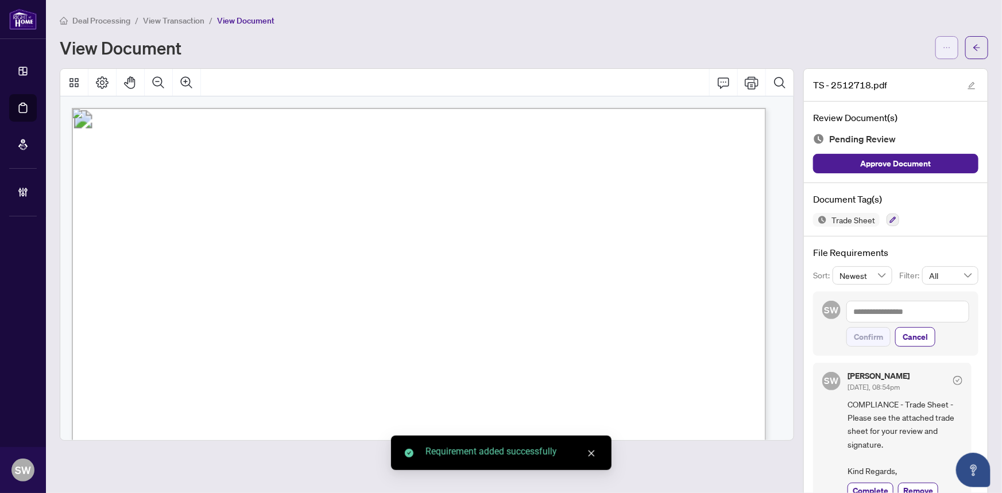
click at [943, 53] on span "button" at bounding box center [947, 47] width 8 height 18
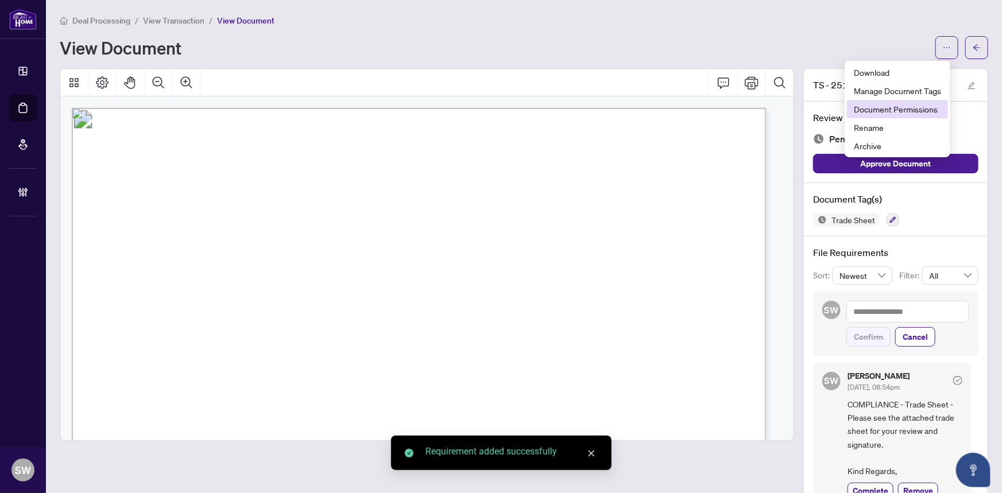
click at [897, 105] on span "Document Permissions" at bounding box center [897, 109] width 87 height 13
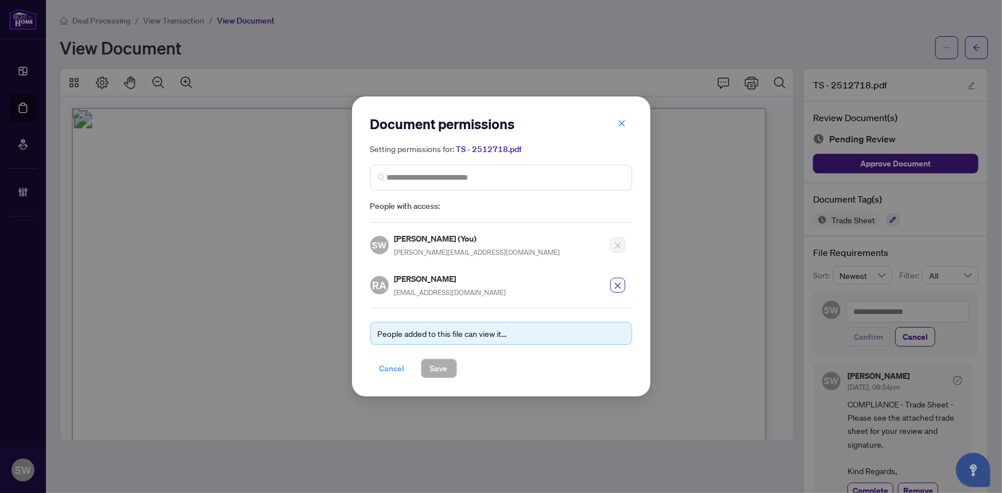
click at [385, 368] on span "Cancel" at bounding box center [392, 369] width 25 height 18
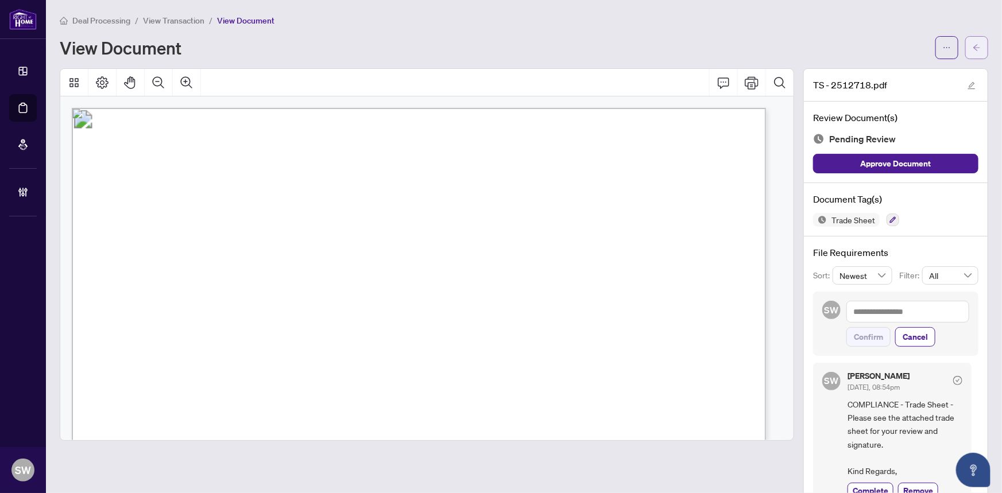
click at [973, 47] on icon "arrow-left" at bounding box center [977, 48] width 8 height 8
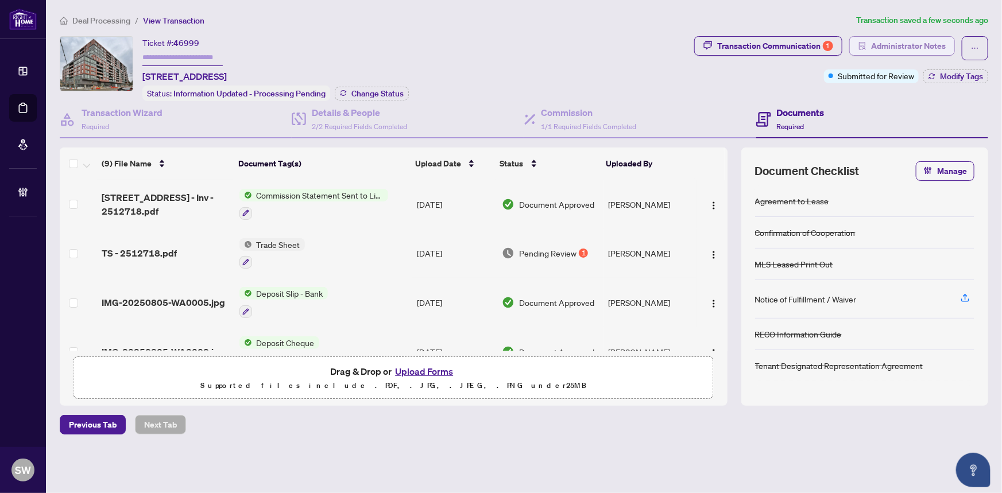
click at [923, 48] on span "Administrator Notes" at bounding box center [908, 46] width 75 height 18
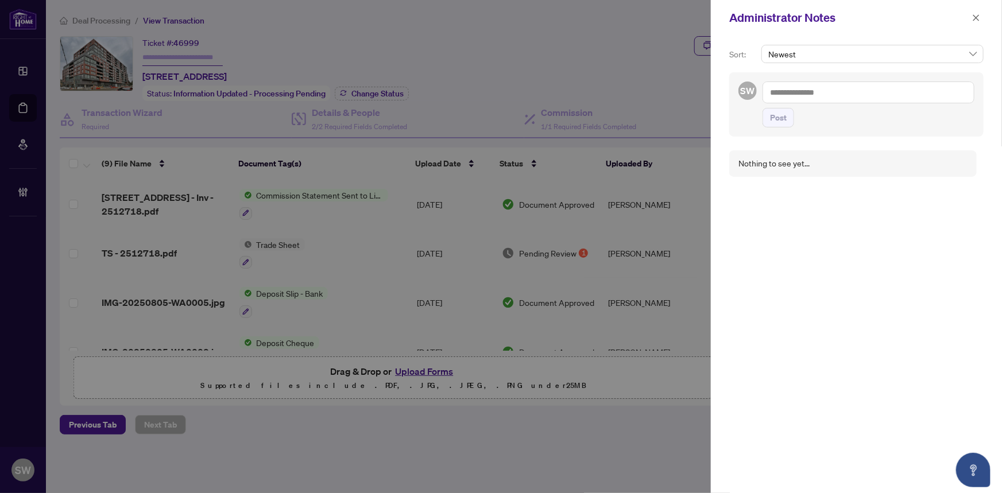
click at [836, 93] on textarea at bounding box center [869, 93] width 212 height 22
paste textarea "**********"
type textarea "**********"
click at [778, 115] on span "Post" at bounding box center [778, 118] width 17 height 18
click at [978, 17] on icon "close" at bounding box center [977, 18] width 8 height 8
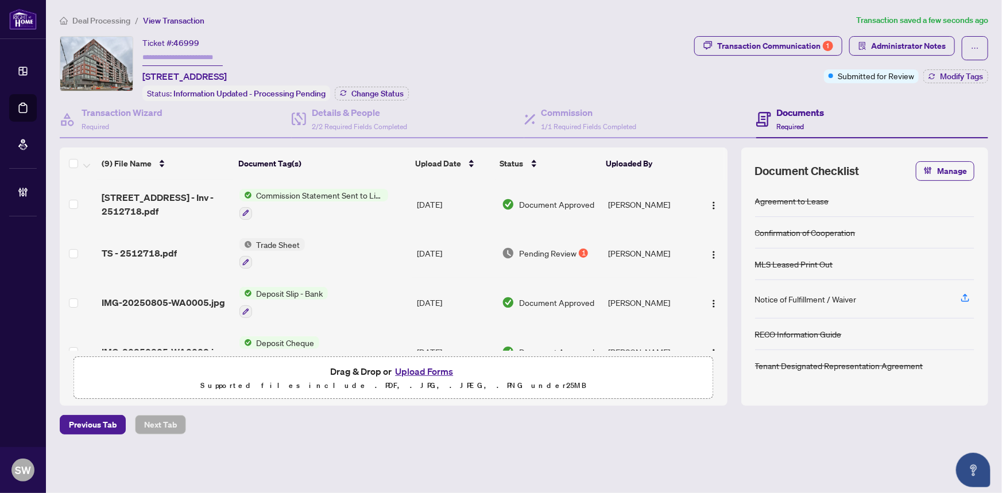
click at [198, 58] on input "text" at bounding box center [182, 57] width 80 height 17
paste input "*******"
type input "*******"
click at [368, 91] on span "Change Status" at bounding box center [378, 94] width 52 height 8
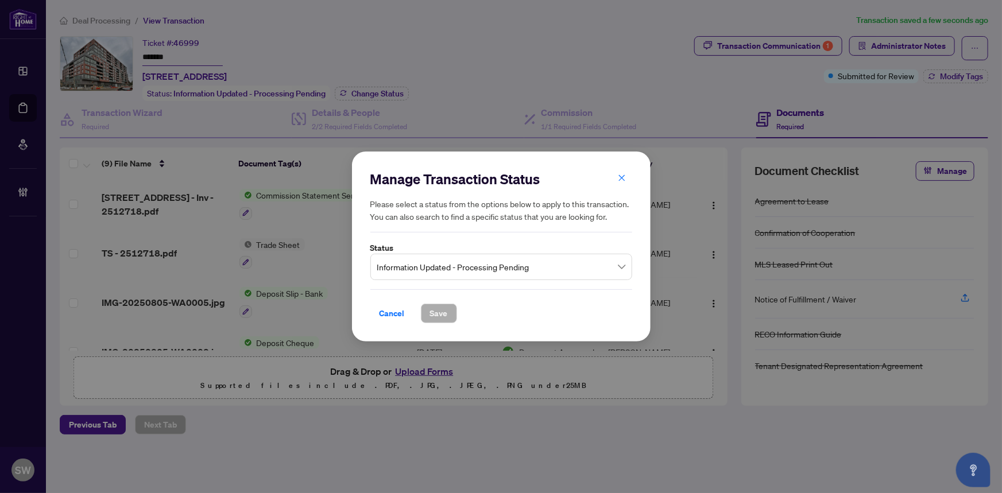
click at [616, 267] on span "Information Updated - Processing Pending" at bounding box center [501, 267] width 248 height 22
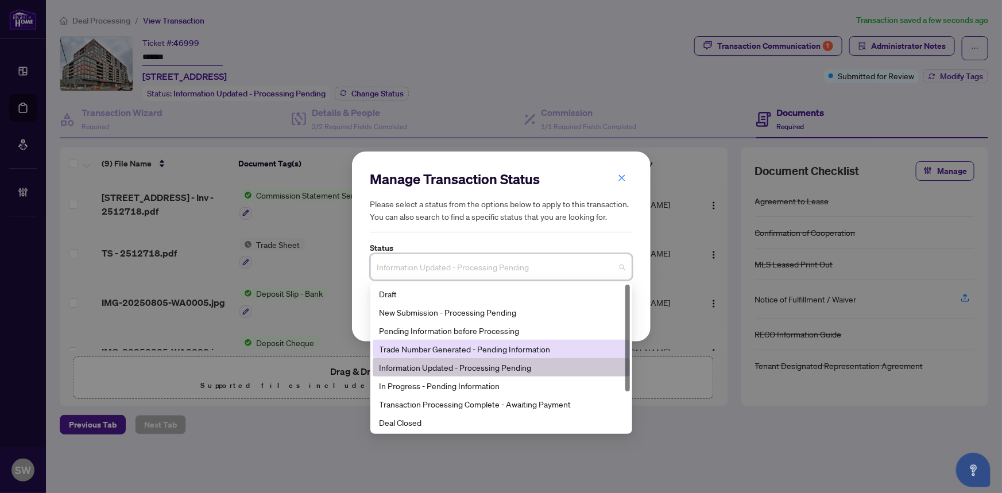
click at [458, 346] on div "Trade Number Generated - Pending Information" at bounding box center [502, 349] width 244 height 13
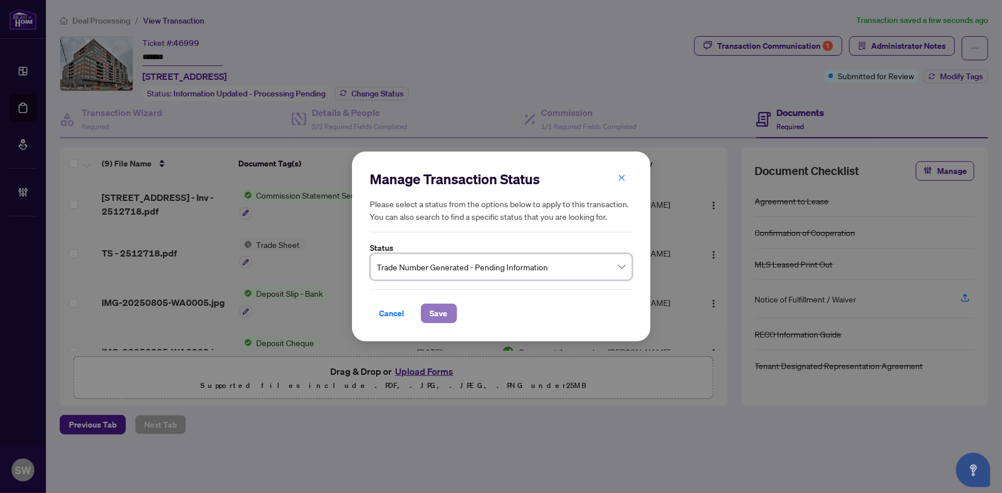
click at [442, 312] on span "Save" at bounding box center [439, 313] width 18 height 18
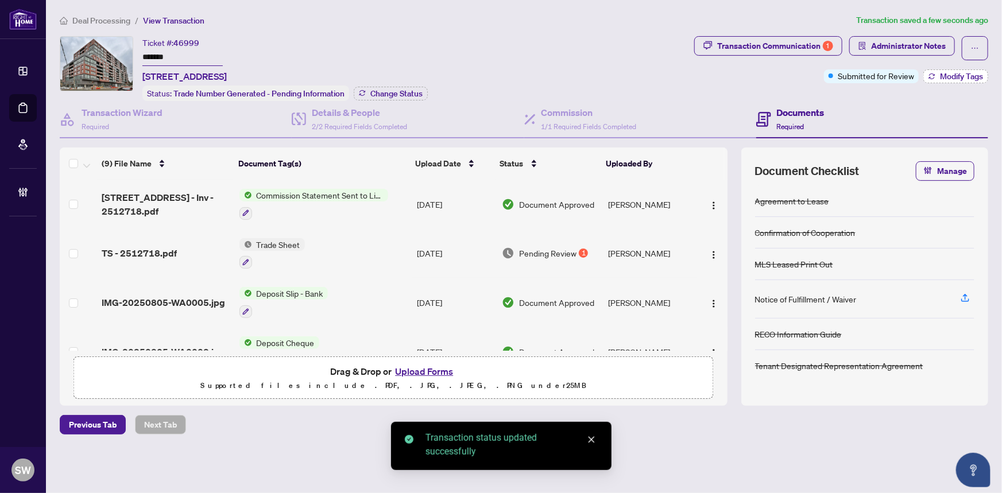
click at [966, 80] on button "Modify Tags" at bounding box center [956, 77] width 65 height 14
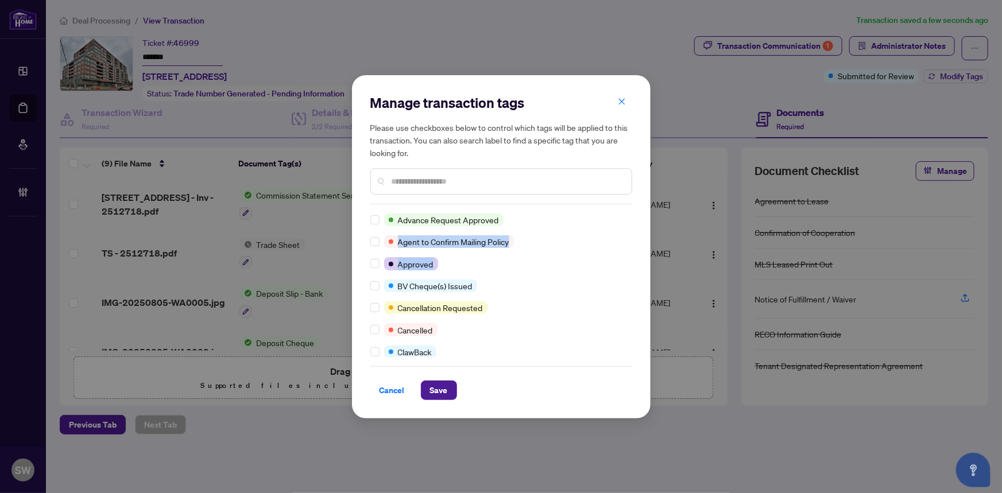
drag, startPoint x: 627, startPoint y: 227, endPoint x: 623, endPoint y: 257, distance: 30.1
click at [623, 257] on div "Advance Request Approved Agent to Confirm Mailing Policy Approved BV Cheque(s) …" at bounding box center [502, 286] width 262 height 144
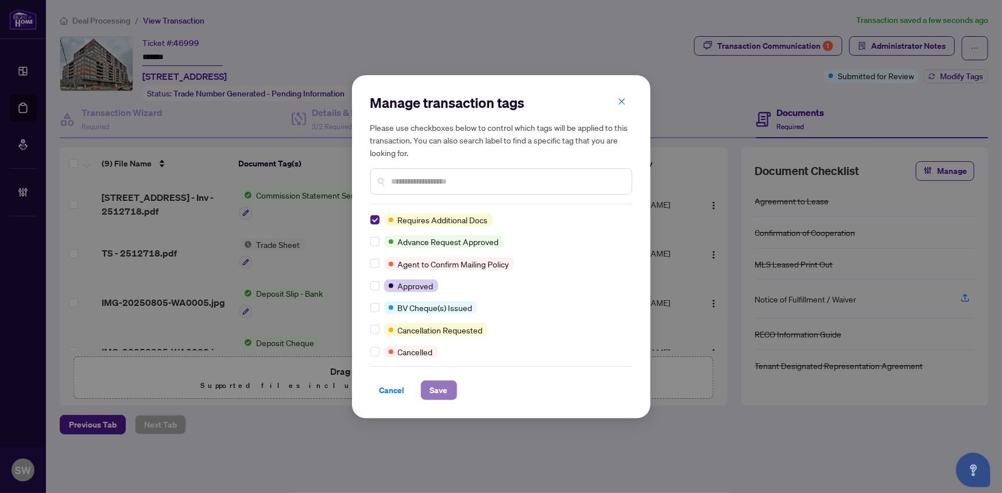
click at [437, 389] on span "Save" at bounding box center [439, 390] width 18 height 18
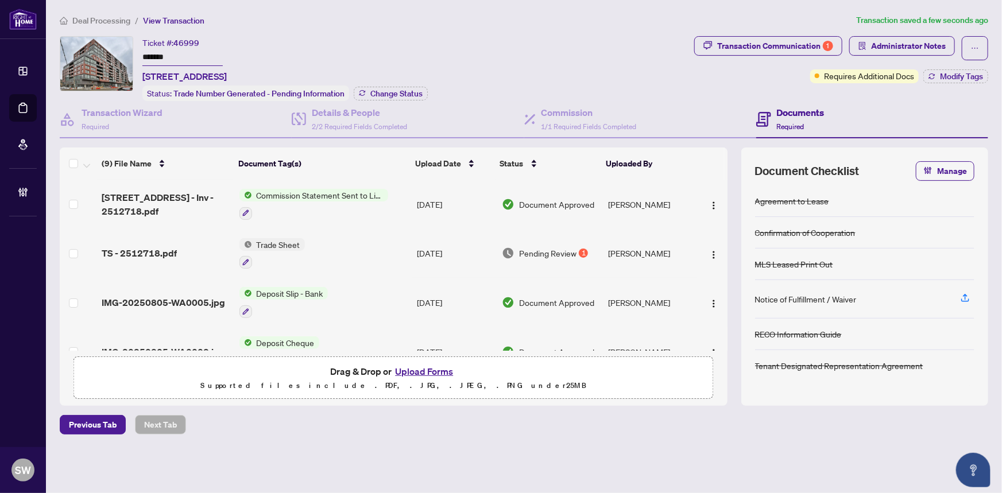
click at [152, 56] on input "*******" at bounding box center [182, 57] width 80 height 17
click at [121, 23] on span "Deal Processing" at bounding box center [101, 21] width 58 height 10
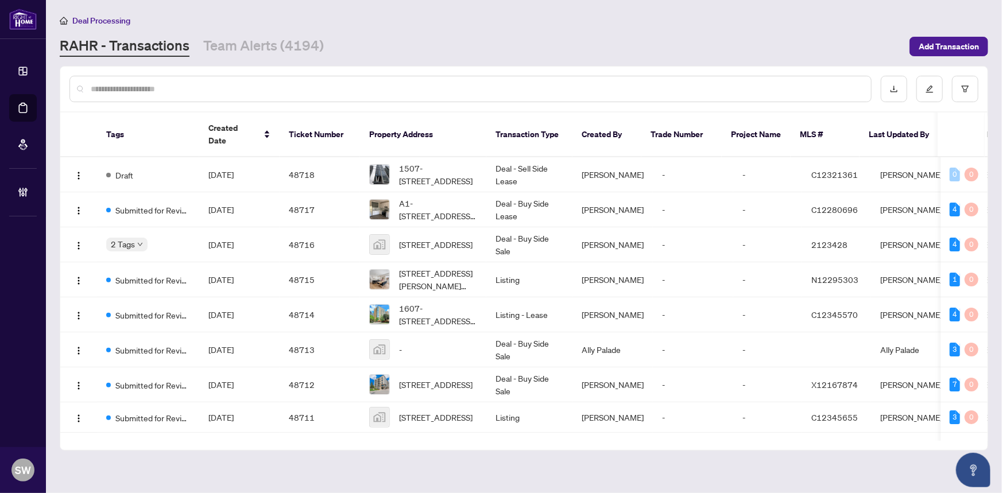
click at [173, 88] on input "text" at bounding box center [476, 89] width 771 height 13
paste input "*****"
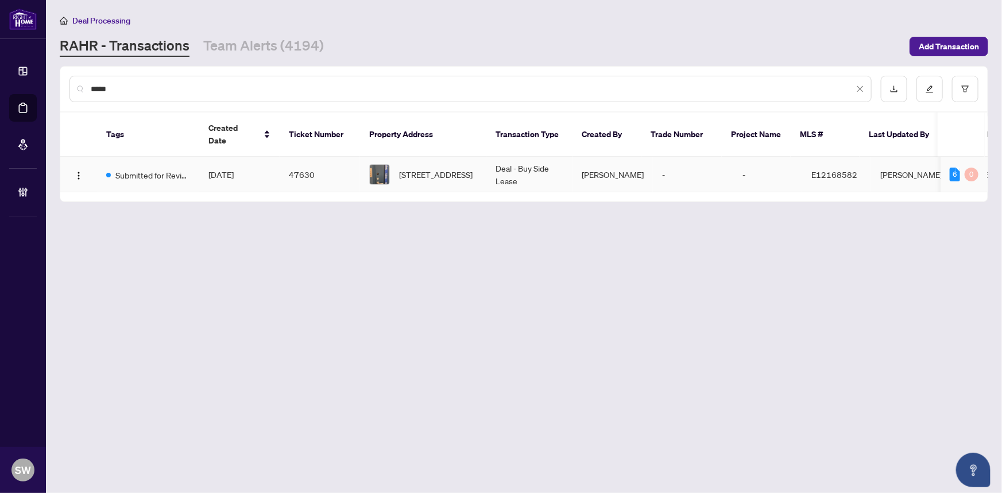
type input "*****"
click at [234, 169] on span "Aug/07/2025" at bounding box center [221, 174] width 25 height 10
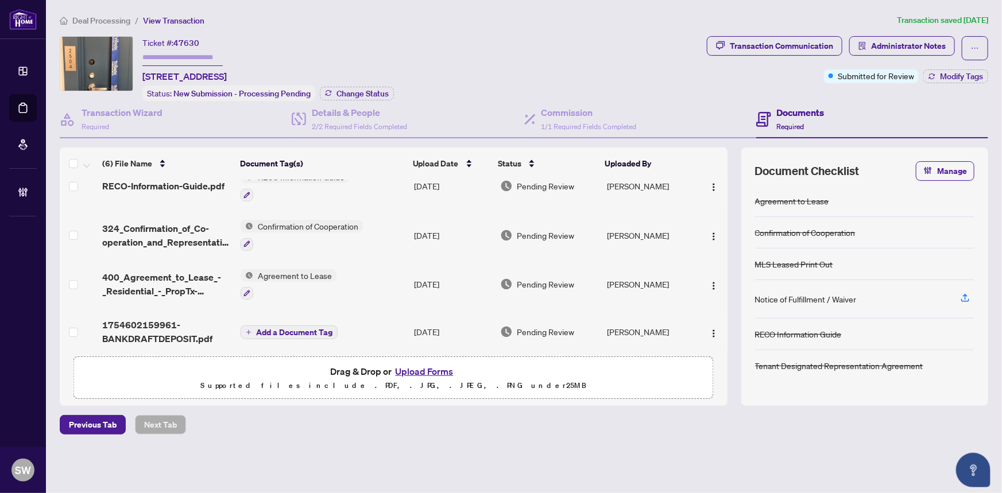
scroll to position [122, 0]
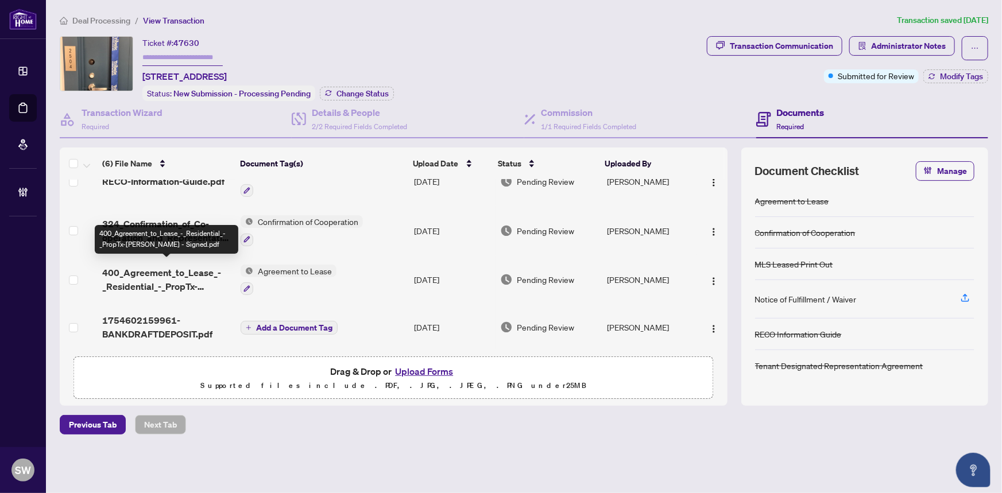
click at [197, 273] on span "400_Agreement_to_Lease_-_Residential_-_PropTx-OREA - Signed.pdf" at bounding box center [167, 280] width 130 height 28
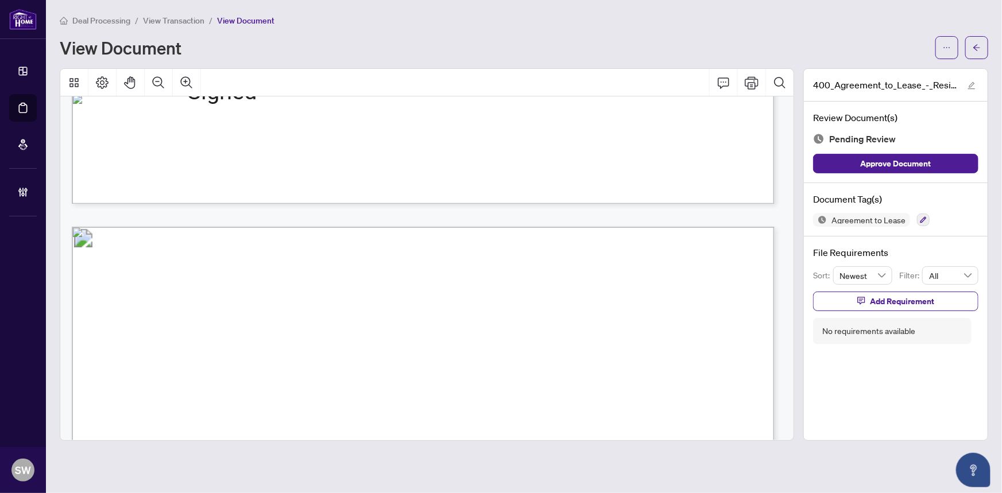
scroll to position [2762, 0]
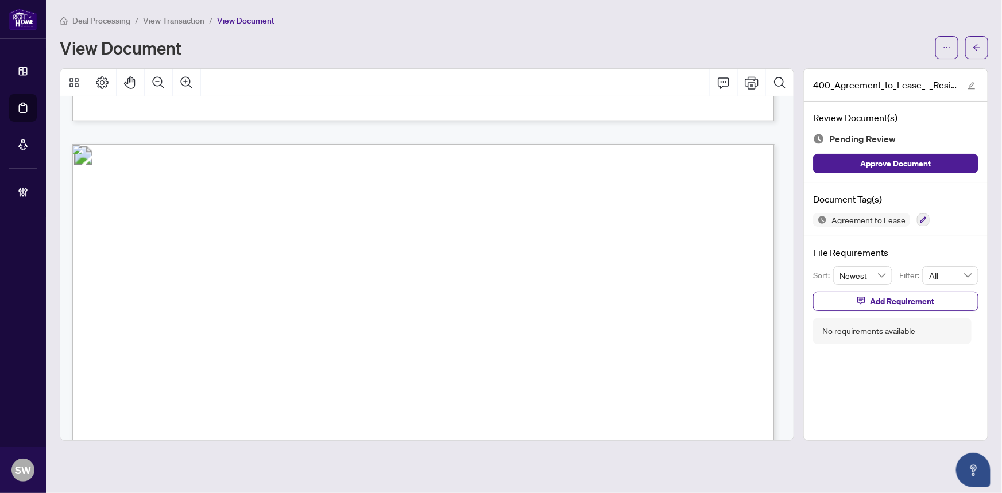
drag, startPoint x: 217, startPoint y: 344, endPoint x: 271, endPoint y: 346, distance: 54.6
click at [271, 346] on span "2545 Simcoe Street, 2504, Oshawa, ON L1L 0W3" at bounding box center [235, 348] width 99 height 11
click at [285, 343] on span "2545 Simcoe Street, 2504, Oshawa, ON L1L 0W3" at bounding box center [235, 348] width 99 height 11
click at [285, 345] on span "2545 Simcoe Street, 2504, Oshawa, ON L1L 0W3" at bounding box center [235, 348] width 99 height 11
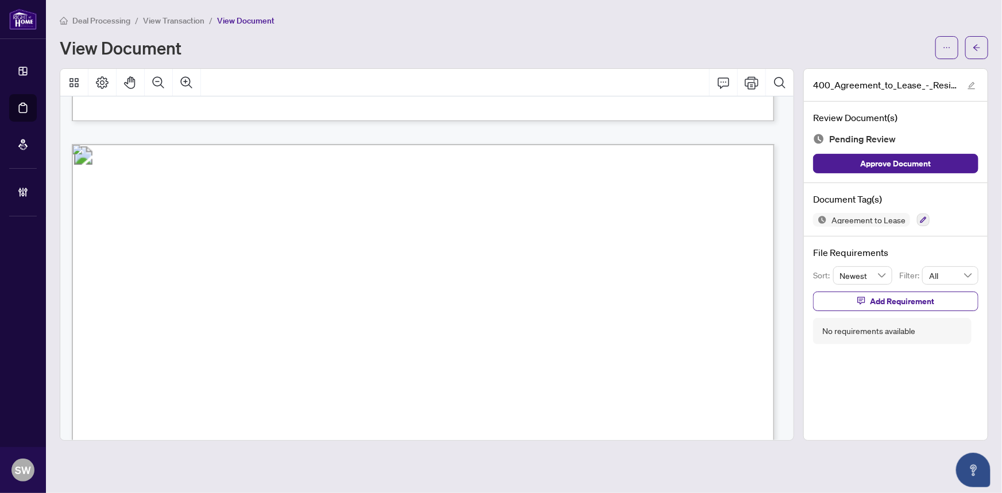
click at [285, 345] on span "2545 Simcoe Street, 2504, Oshawa, ON L1L 0W3" at bounding box center [235, 348] width 99 height 11
click at [285, 346] on span "2545 Simcoe Street, 2504, Oshawa, ON L1L 0W3" at bounding box center [235, 348] width 99 height 11
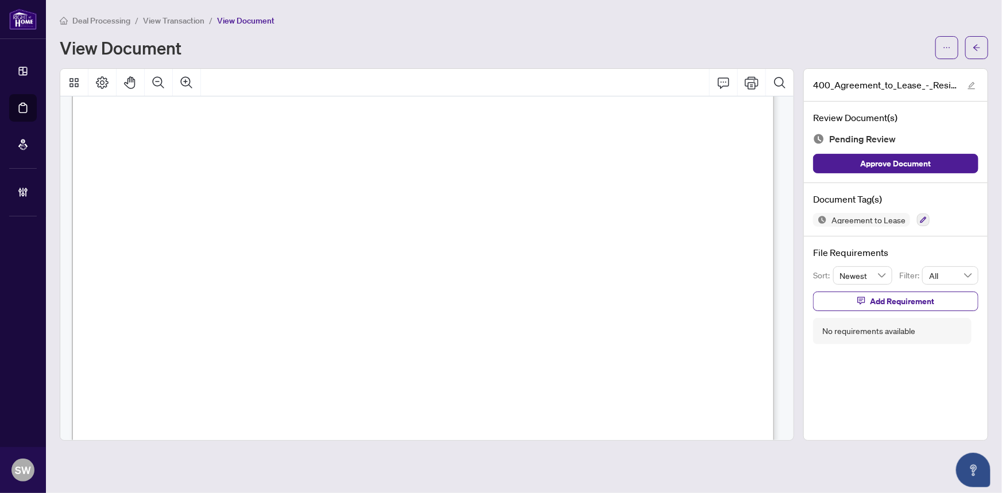
scroll to position [36, 0]
click at [923, 218] on icon "button" at bounding box center [923, 220] width 7 height 7
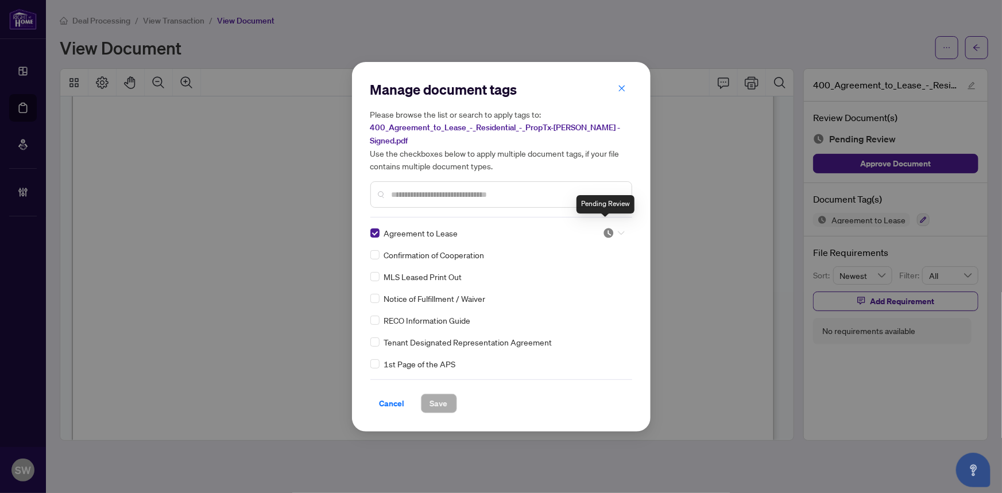
click at [604, 227] on img at bounding box center [608, 232] width 11 height 11
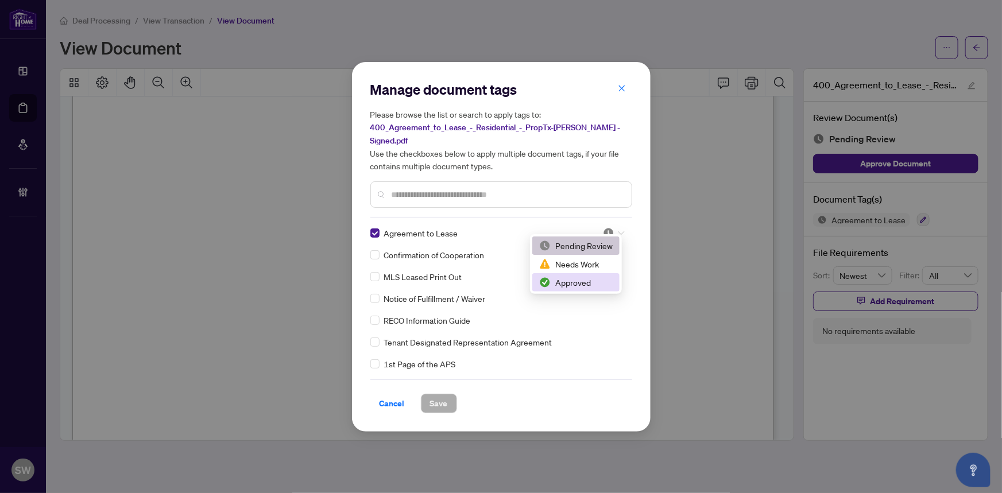
click at [591, 282] on div "Approved" at bounding box center [576, 282] width 74 height 13
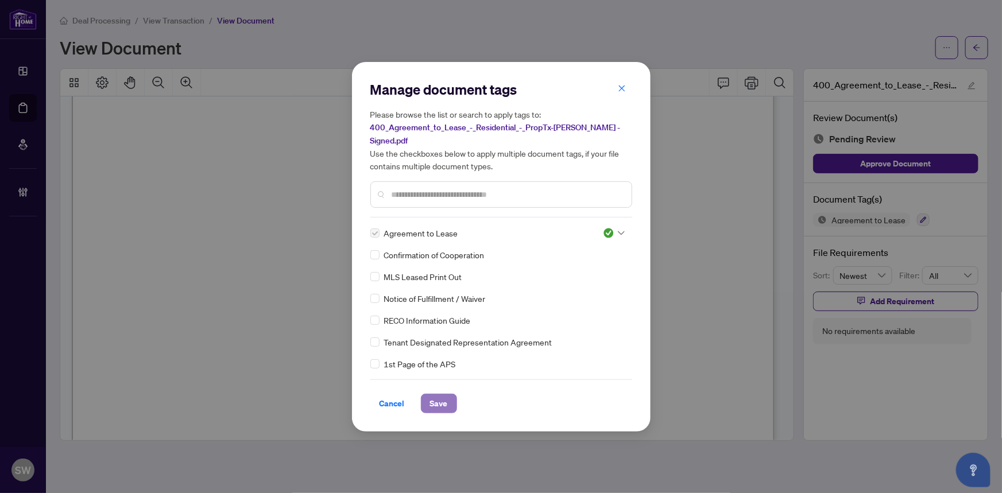
click at [437, 396] on span "Save" at bounding box center [439, 404] width 18 height 18
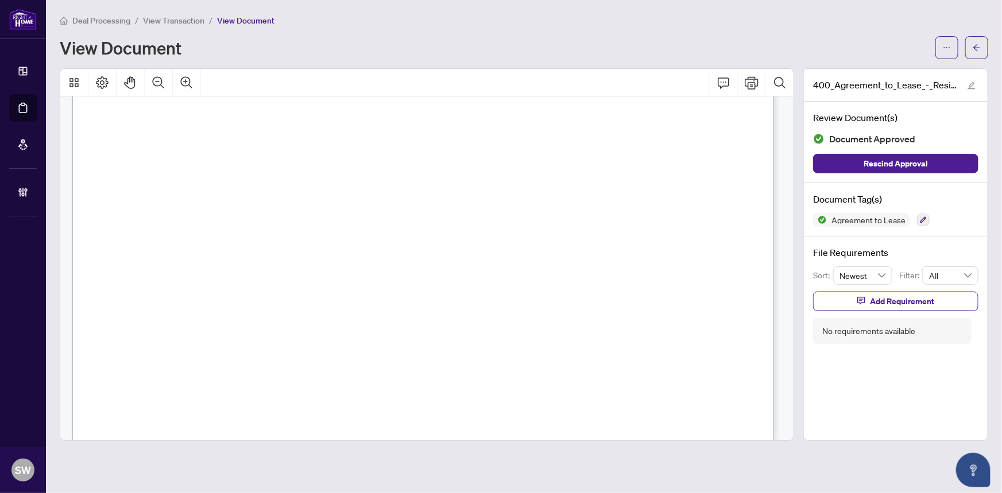
scroll to position [161, 0]
click at [979, 52] on span "button" at bounding box center [977, 47] width 8 height 18
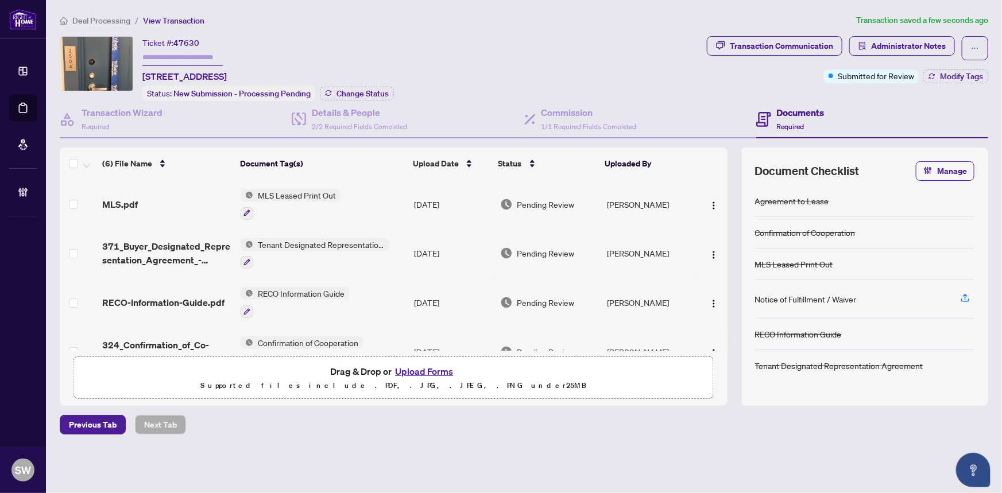
click at [184, 198] on div "MLS.pdf" at bounding box center [167, 205] width 130 height 14
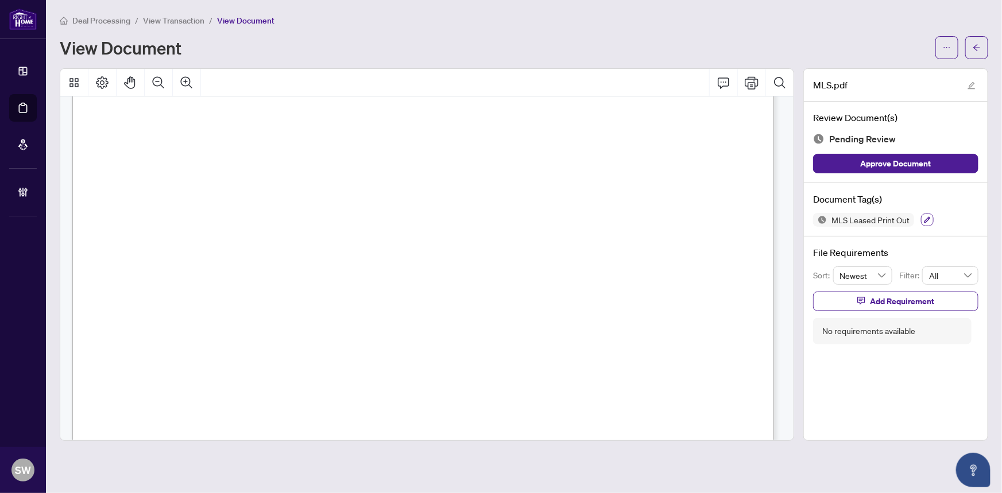
click at [927, 218] on icon "button" at bounding box center [928, 220] width 6 height 6
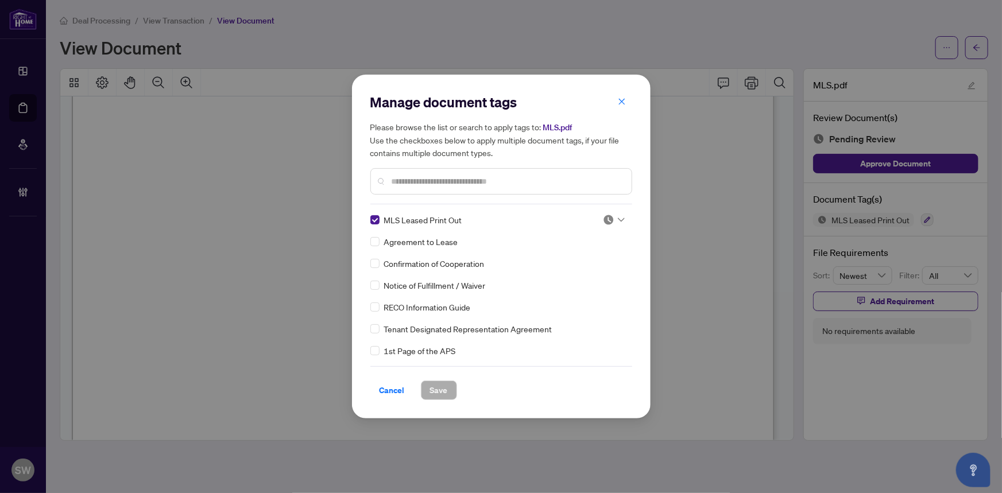
click at [608, 222] on img at bounding box center [608, 219] width 11 height 11
click at [578, 277] on div "Approved" at bounding box center [576, 276] width 74 height 13
click at [441, 394] on span "Save" at bounding box center [439, 390] width 18 height 18
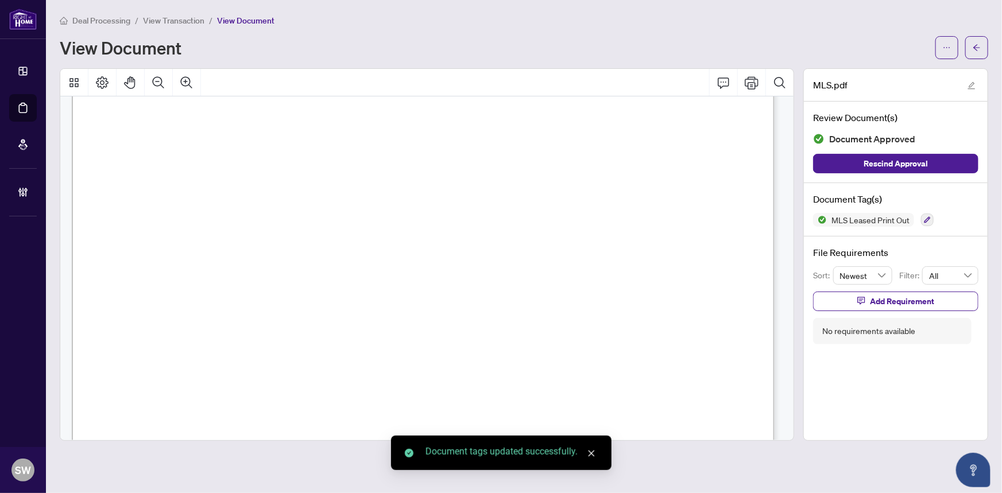
click at [980, 52] on span "button" at bounding box center [977, 47] width 8 height 18
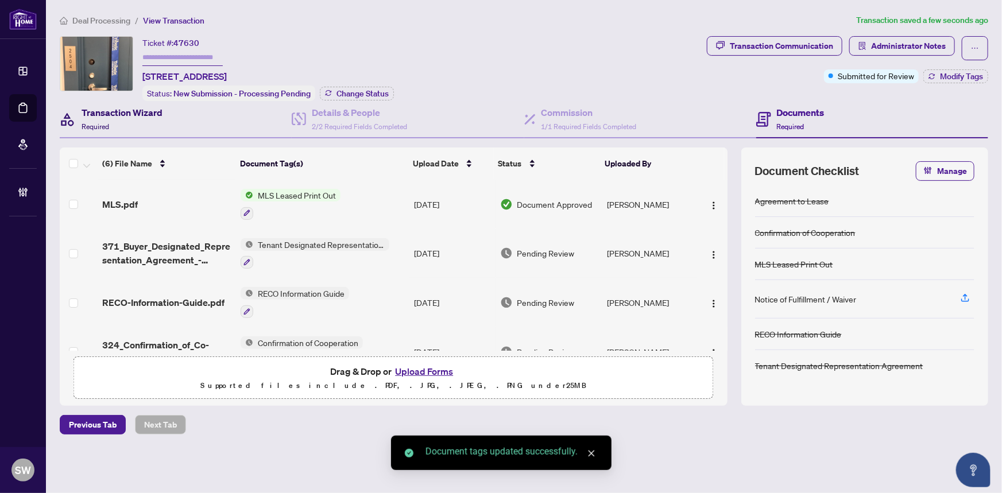
click at [132, 115] on h4 "Transaction Wizard" at bounding box center [122, 113] width 81 height 14
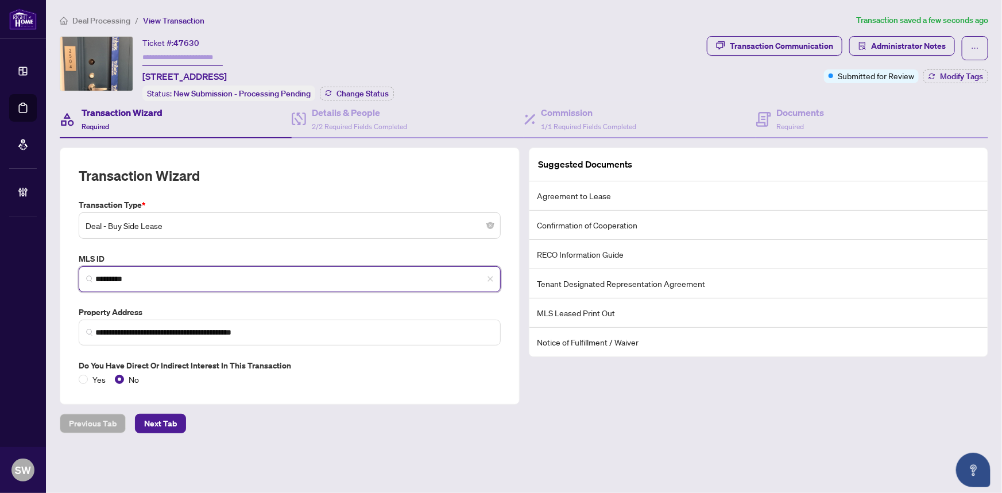
click at [122, 275] on input "*********" at bounding box center [294, 279] width 398 height 12
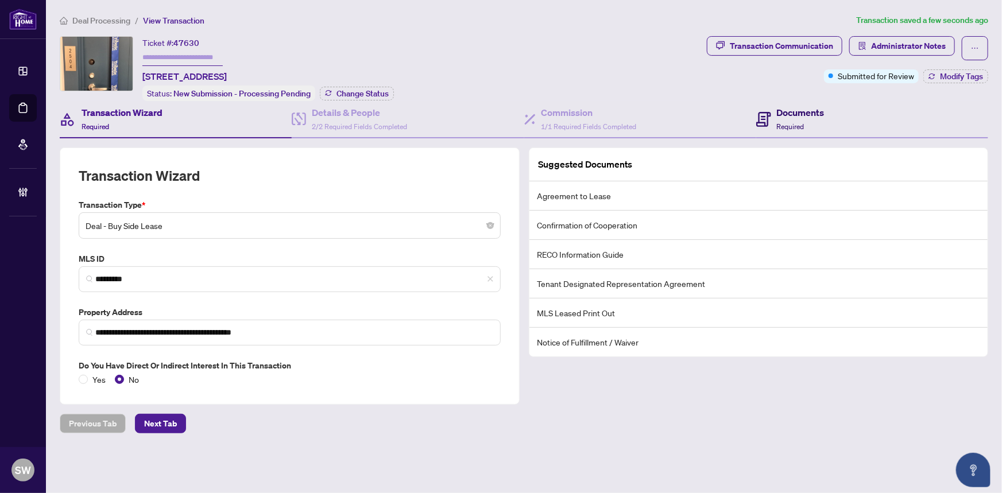
click at [784, 124] on span "Required" at bounding box center [791, 126] width 28 height 9
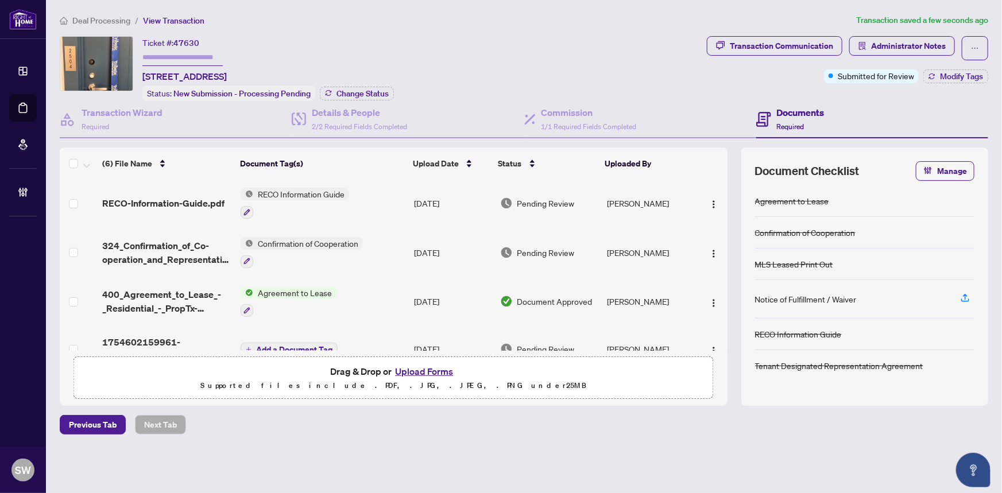
scroll to position [104, 0]
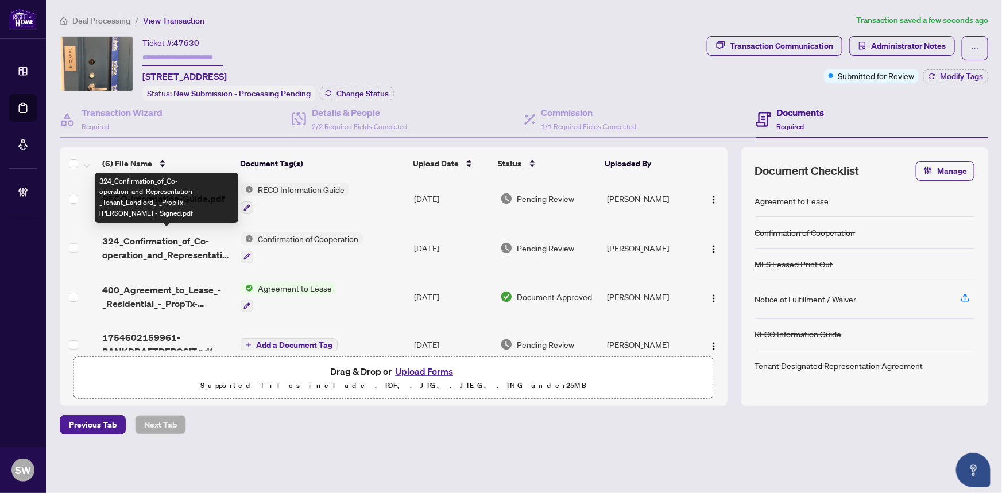
click at [181, 240] on span "324_Confirmation_of_Co-operation_and_Representation_-_Tenant_Landlord_-_PropTx-…" at bounding box center [167, 248] width 130 height 28
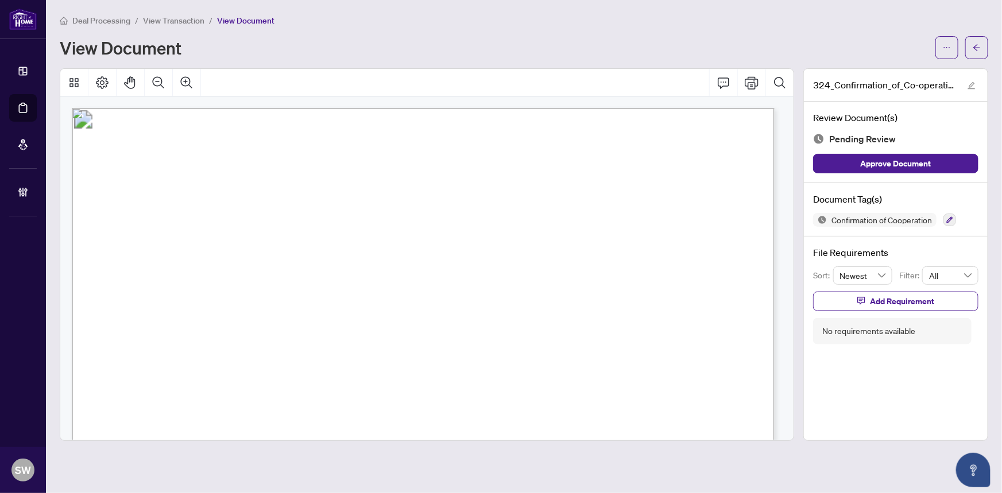
drag, startPoint x: 183, startPoint y: 247, endPoint x: 295, endPoint y: 252, distance: 111.6
click at [295, 252] on span "Roya Haghiri-Vijeh, Mohammad Soroush Vijeh" at bounding box center [267, 251] width 169 height 11
click at [183, 267] on span "ASH CHOUDHRY" at bounding box center [166, 272] width 82 height 11
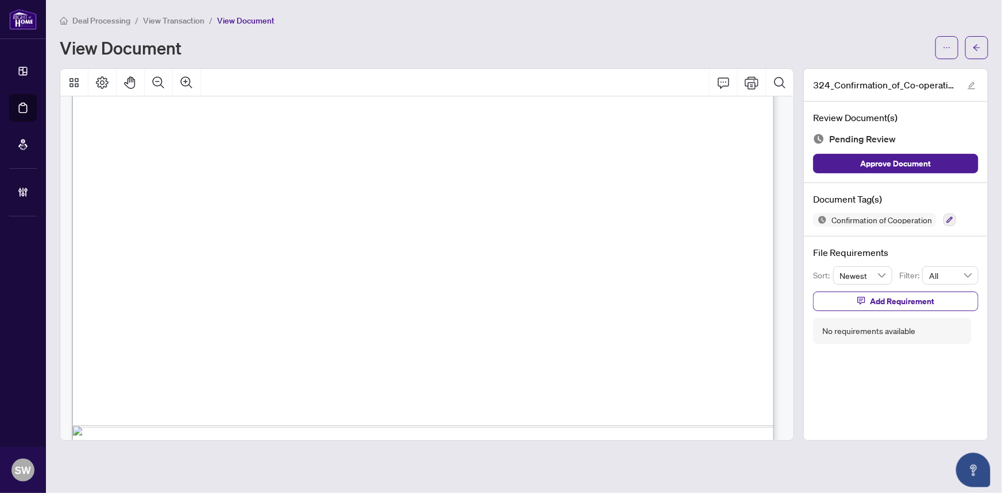
scroll to position [470, 0]
click at [911, 300] on span "Add Requirement" at bounding box center [902, 301] width 64 height 18
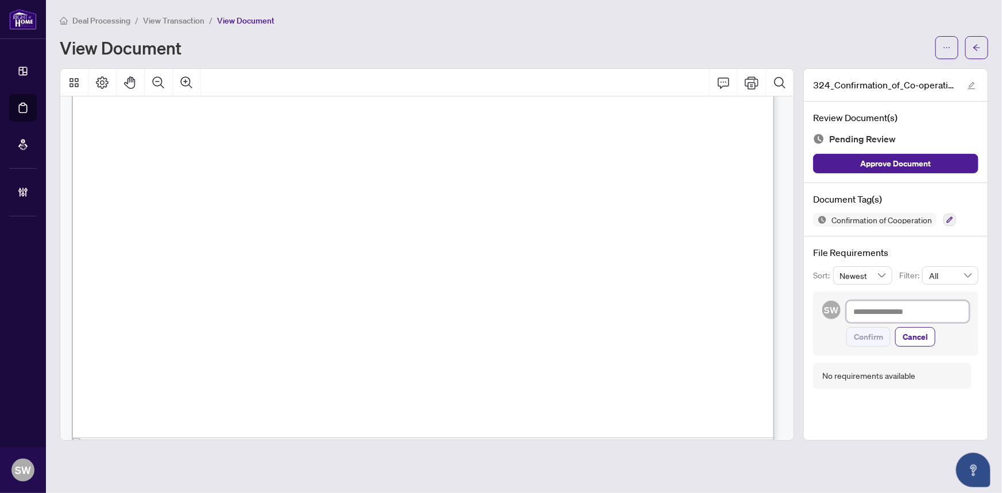
click at [899, 307] on textarea at bounding box center [908, 312] width 123 height 22
paste textarea "**********"
type textarea "**********"
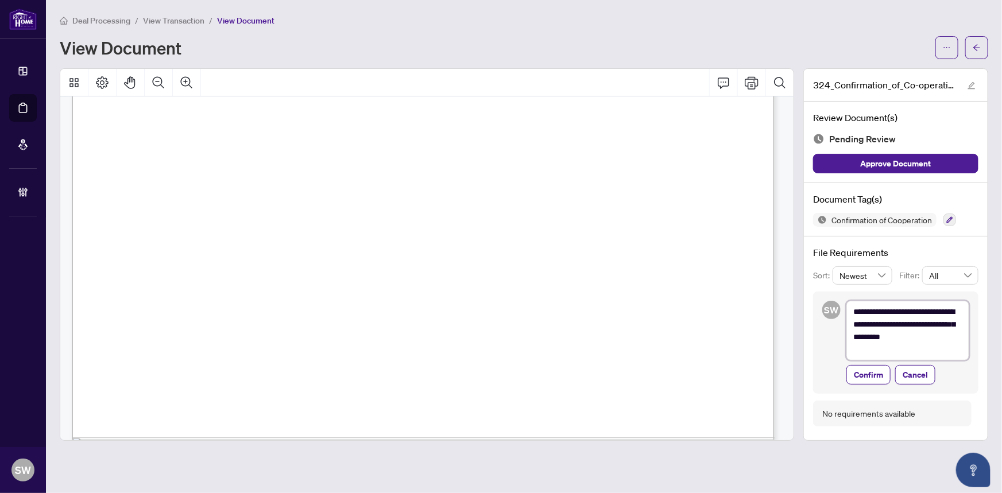
scroll to position [0, 0]
type textarea "**********"
drag, startPoint x: 881, startPoint y: 372, endPoint x: 906, endPoint y: 322, distance: 56.3
click at [881, 371] on span "Confirm" at bounding box center [868, 375] width 29 height 18
type textarea "**********"
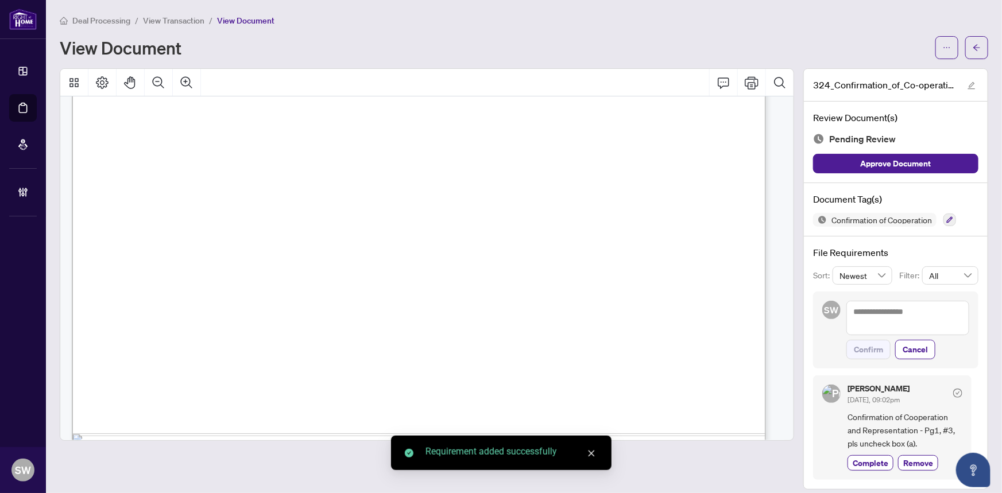
scroll to position [470, 0]
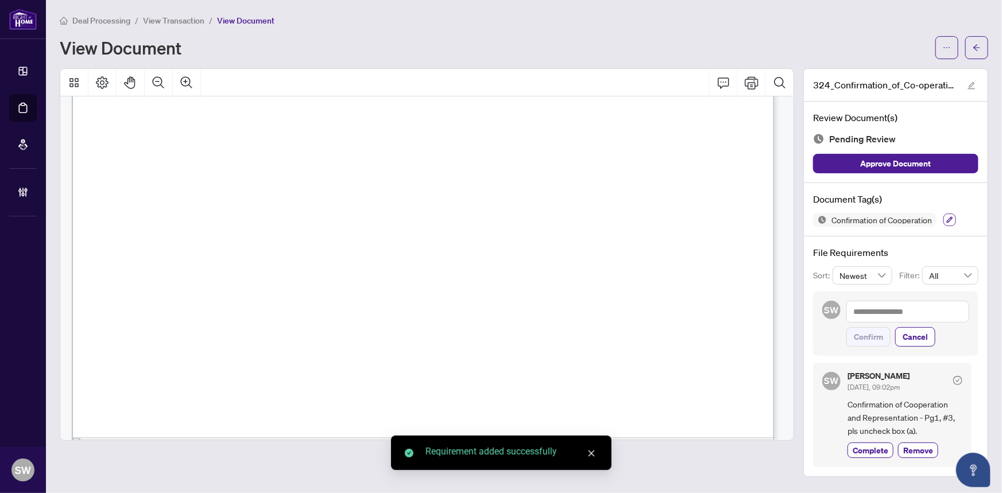
click at [948, 218] on icon "button" at bounding box center [950, 220] width 7 height 7
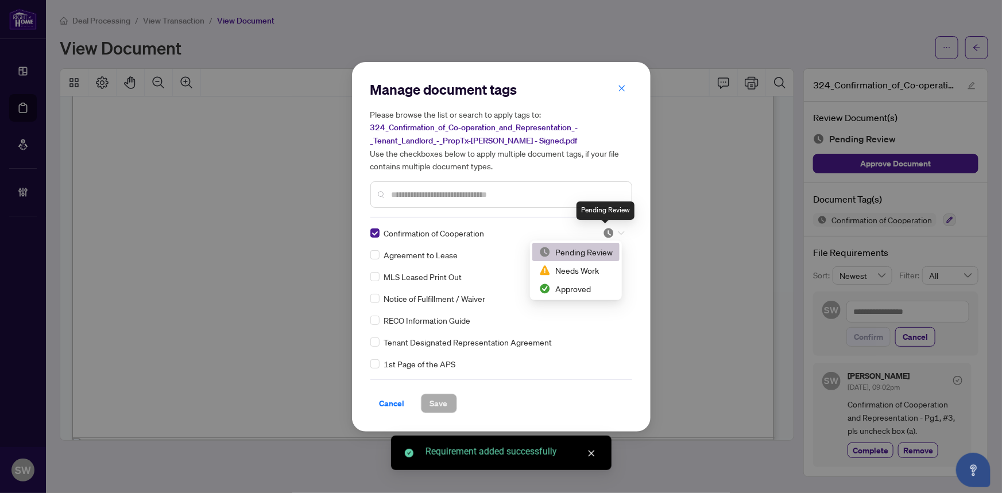
click at [605, 234] on img at bounding box center [608, 232] width 11 height 11
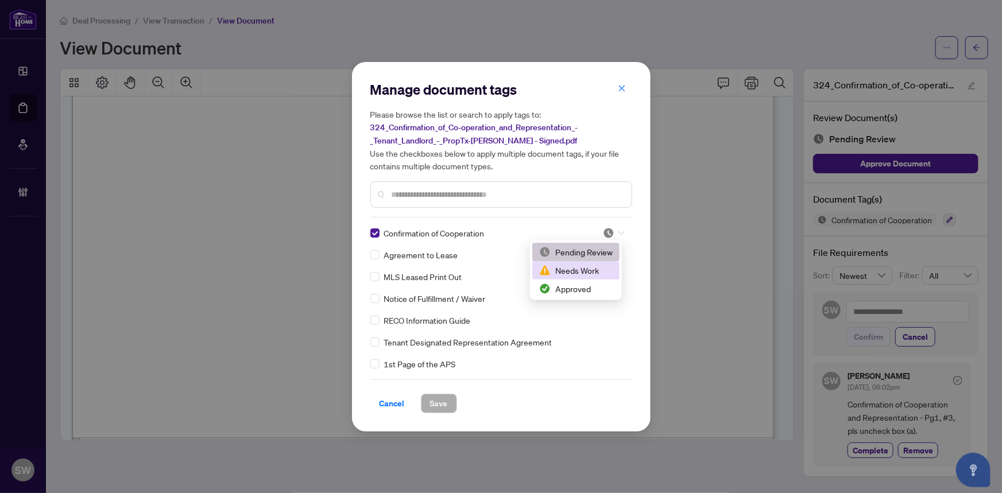
click at [576, 272] on div "Needs Work" at bounding box center [576, 270] width 74 height 13
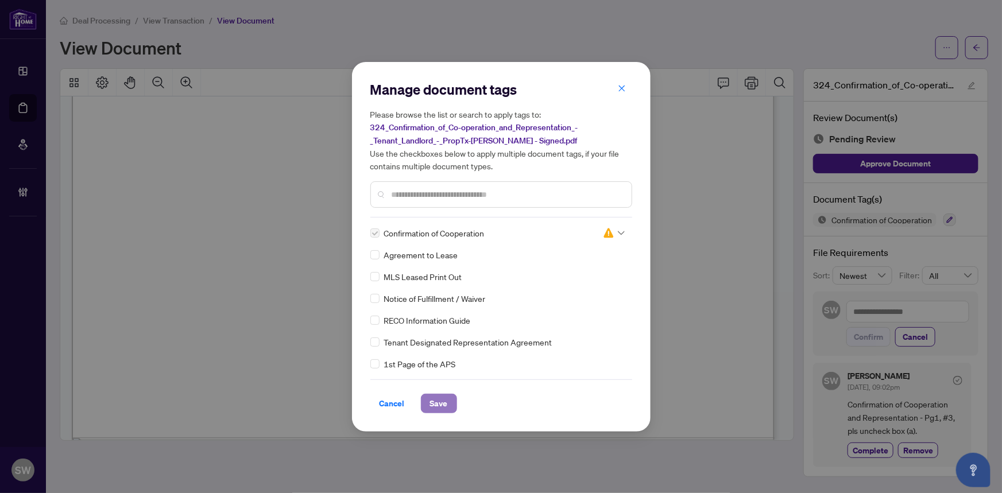
click at [441, 404] on span "Save" at bounding box center [439, 404] width 18 height 18
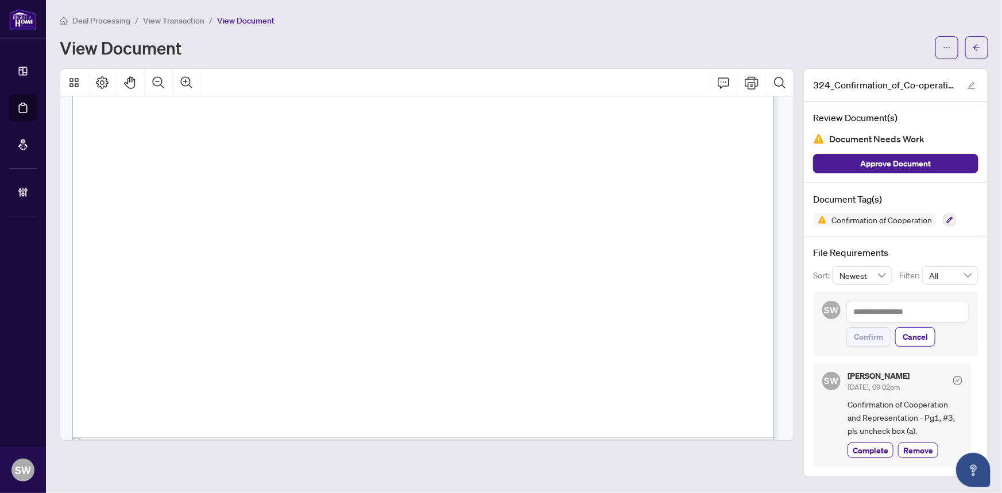
click at [184, 17] on span "View Transaction" at bounding box center [173, 21] width 61 height 10
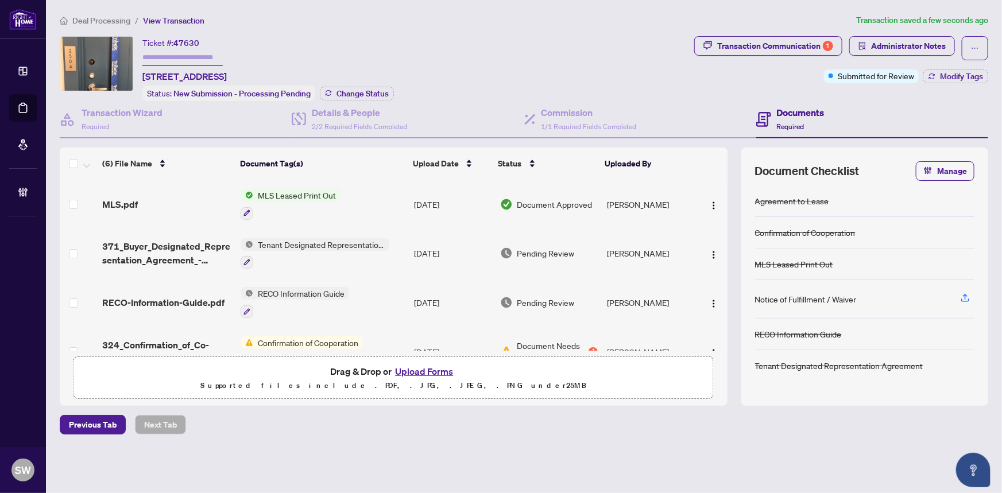
click at [189, 43] on span "47630" at bounding box center [186, 43] width 26 height 10
copy span "47630"
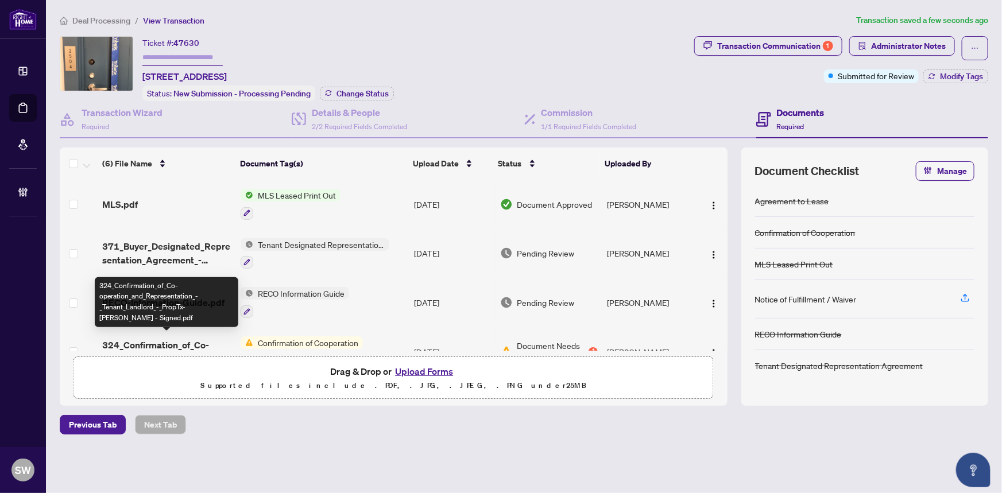
click at [217, 338] on span "324_Confirmation_of_Co-operation_and_Representation_-_Tenant_Landlord_-_PropTx-…" at bounding box center [167, 352] width 130 height 28
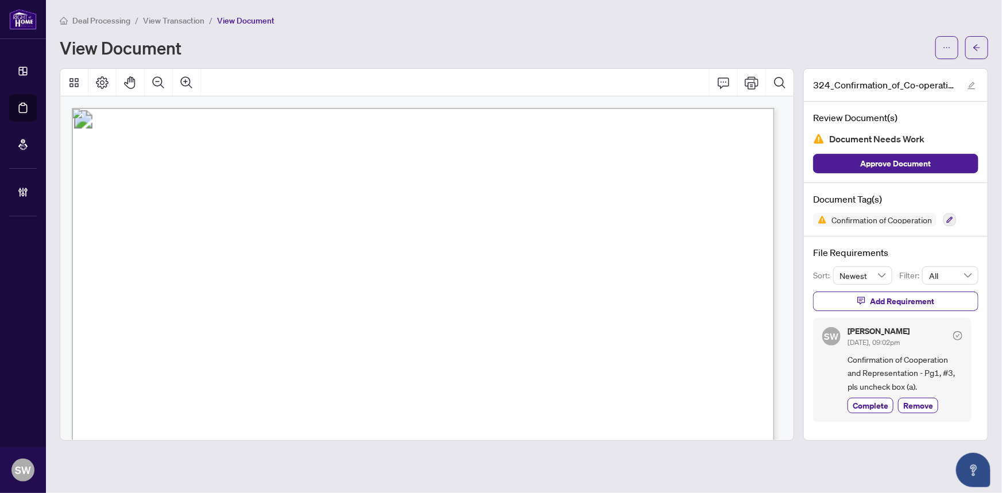
drag, startPoint x: 307, startPoint y: 248, endPoint x: 445, endPoint y: 250, distance: 137.3
click at [352, 250] on span "Roya Haghiri-Vijeh, Mohammad Soroush Vijeh" at bounding box center [267, 251] width 169 height 11
click at [194, 224] on span "Azar Mohammed Jafurullakhan" at bounding box center [209, 228] width 81 height 11
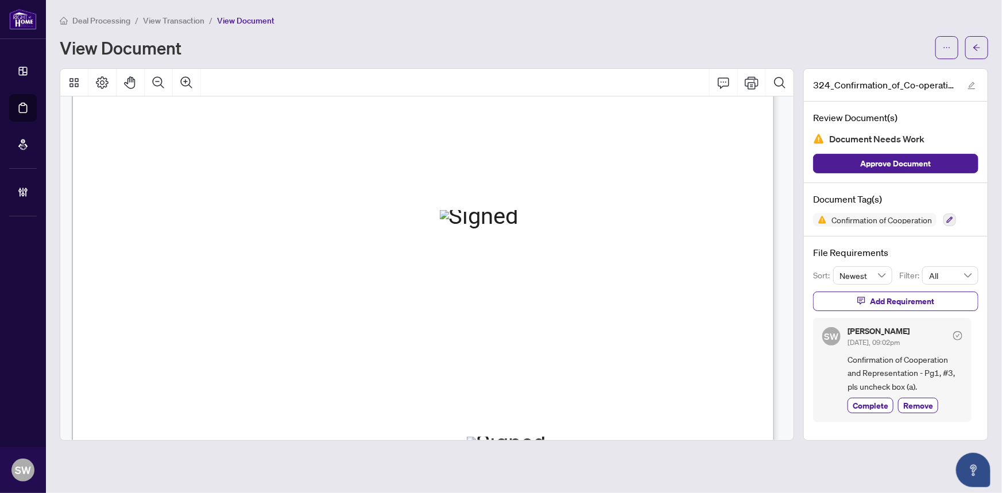
scroll to position [1096, 0]
click at [505, 195] on span "(905) 655-3300" at bounding box center [509, 197] width 111 height 11
click at [206, 272] on span "ASH CHOUDHRY" at bounding box center [166, 273] width 82 height 11
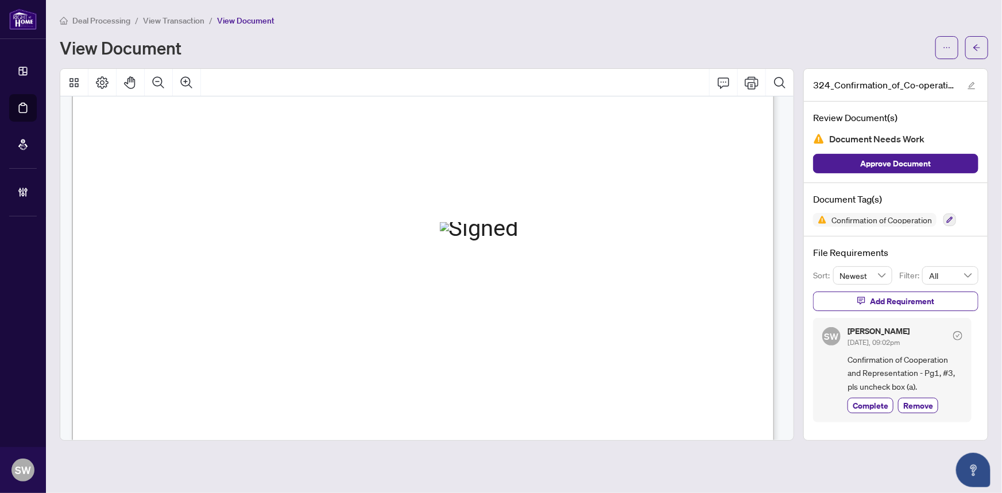
click at [206, 272] on span "ASH CHOUDHRY" at bounding box center [166, 273] width 82 height 11
click at [976, 46] on icon "arrow-left" at bounding box center [977, 47] width 7 height 6
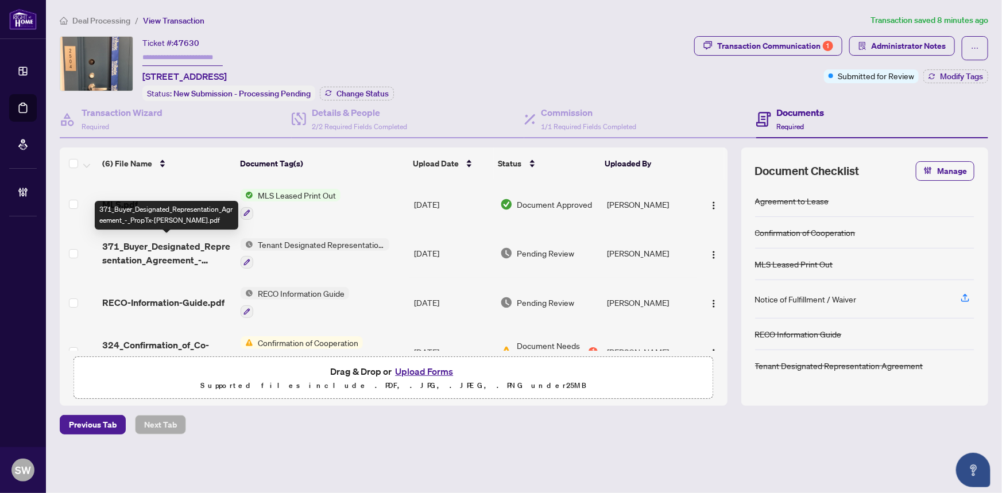
click at [187, 248] on span "371_Buyer_Designated_Representation_Agreement_-_PropTx-OREA.pdf" at bounding box center [167, 254] width 130 height 28
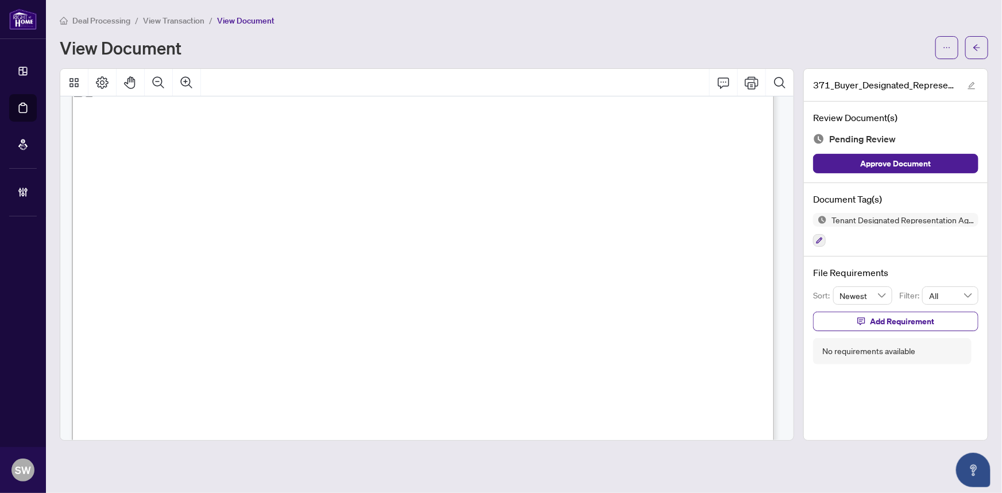
scroll to position [4713, 0]
click at [819, 242] on icon "button" at bounding box center [819, 240] width 7 height 7
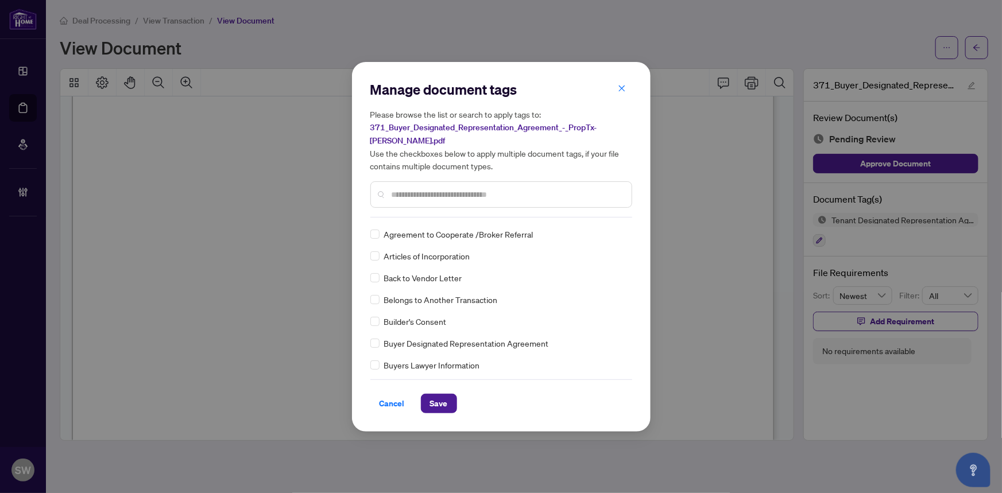
scroll to position [0, 0]
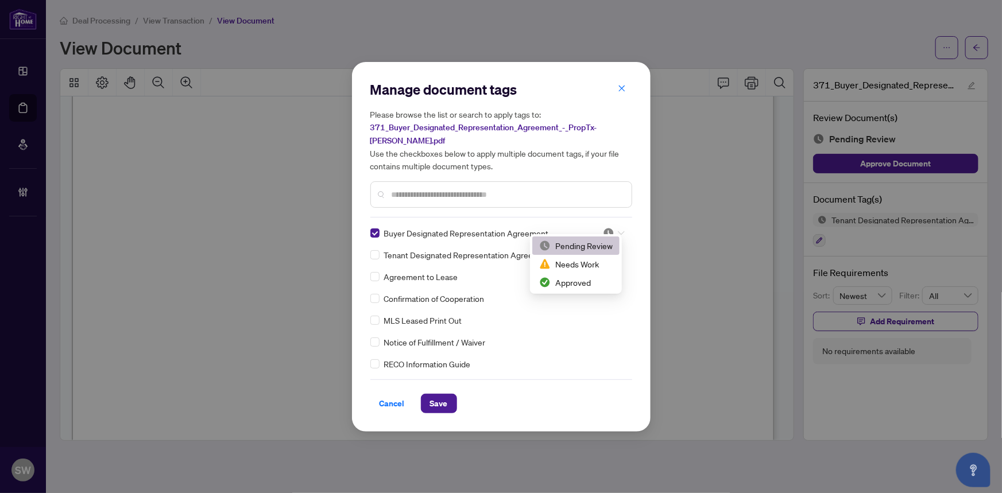
click at [614, 227] on div at bounding box center [614, 232] width 22 height 11
click at [587, 282] on div "Approved" at bounding box center [576, 282] width 74 height 13
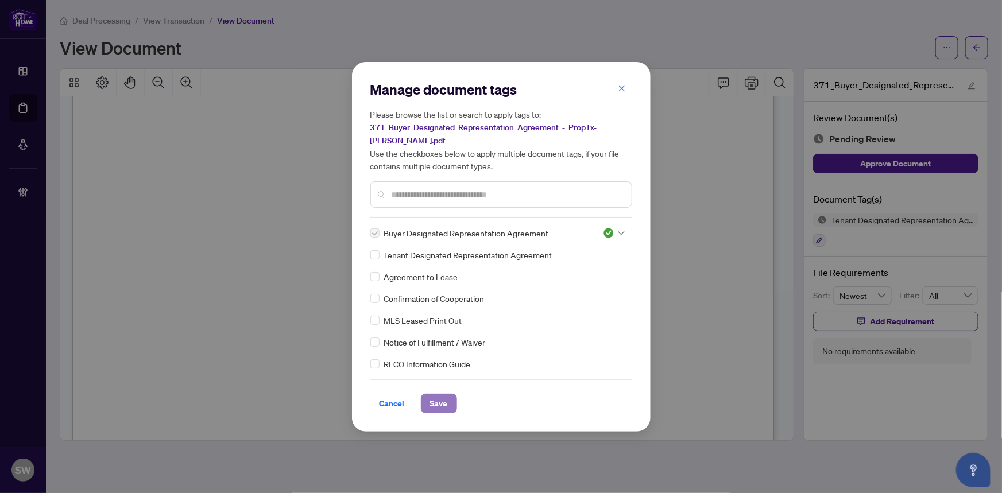
click at [442, 395] on span "Save" at bounding box center [439, 404] width 18 height 18
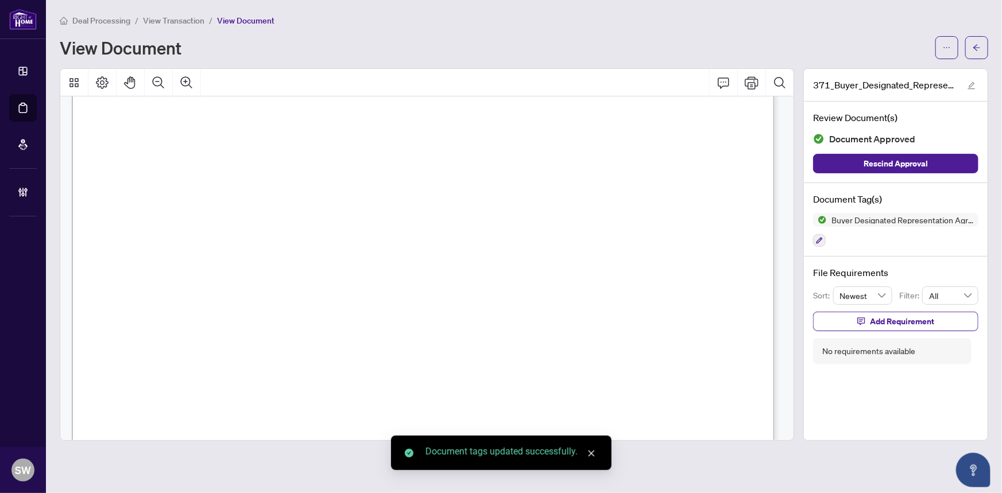
click at [977, 47] on icon "arrow-left" at bounding box center [977, 48] width 8 height 8
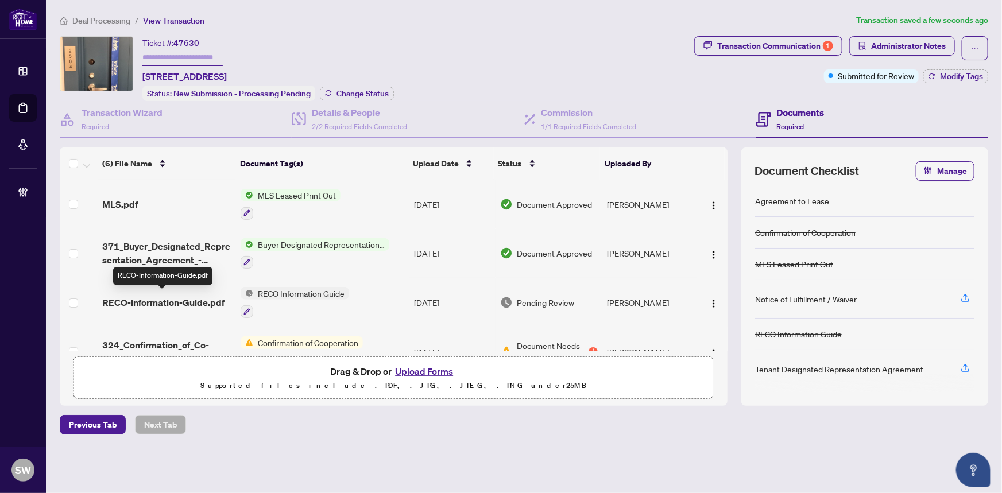
click at [199, 296] on span "RECO-Information-Guide.pdf" at bounding box center [163, 303] width 122 height 14
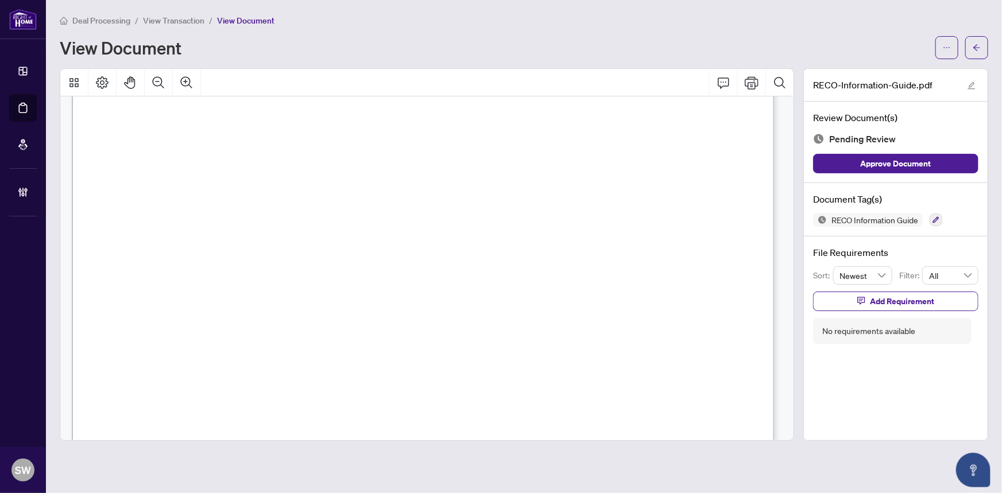
scroll to position [11373, 0]
click at [942, 216] on button "button" at bounding box center [936, 220] width 13 height 13
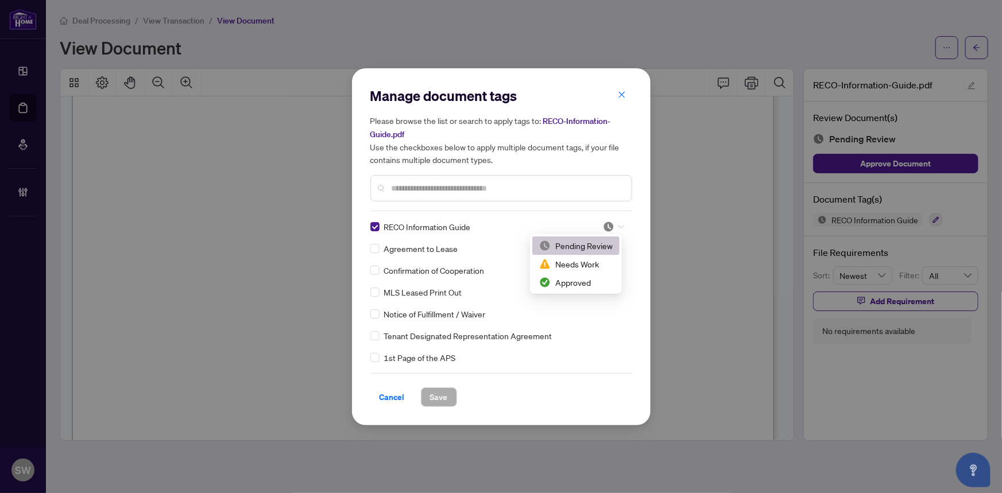
click at [620, 221] on div at bounding box center [614, 226] width 22 height 11
drag, startPoint x: 596, startPoint y: 282, endPoint x: 584, endPoint y: 290, distance: 13.7
click at [595, 283] on div "Approved" at bounding box center [576, 282] width 74 height 13
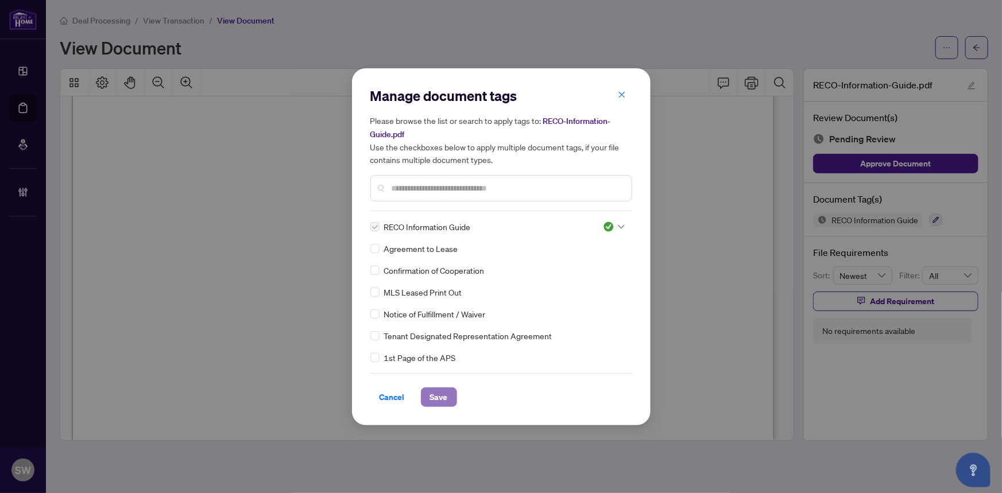
click at [446, 398] on span "Save" at bounding box center [439, 397] width 18 height 18
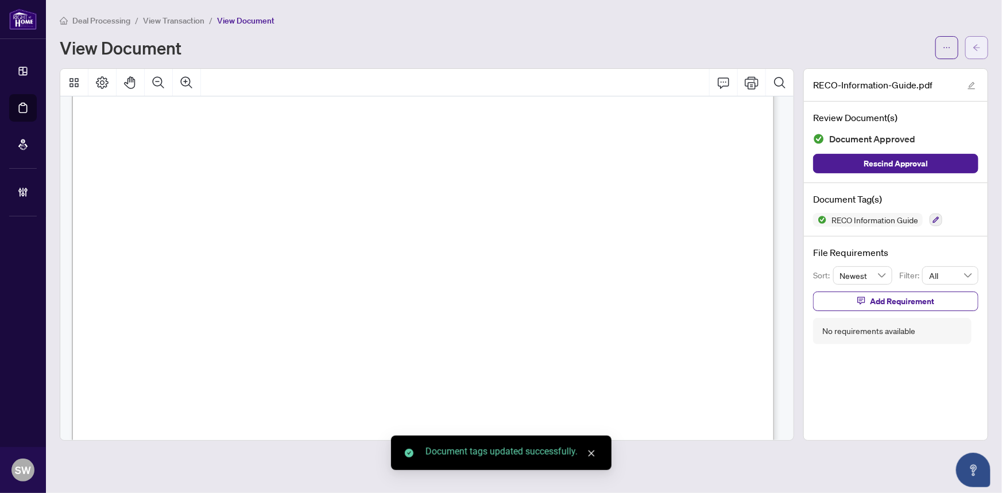
click at [984, 48] on button "button" at bounding box center [977, 47] width 23 height 23
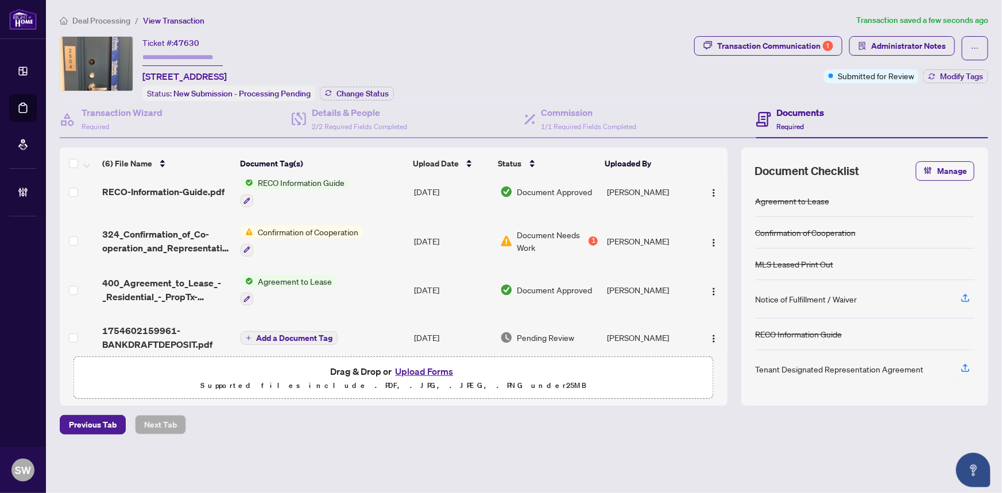
scroll to position [122, 0]
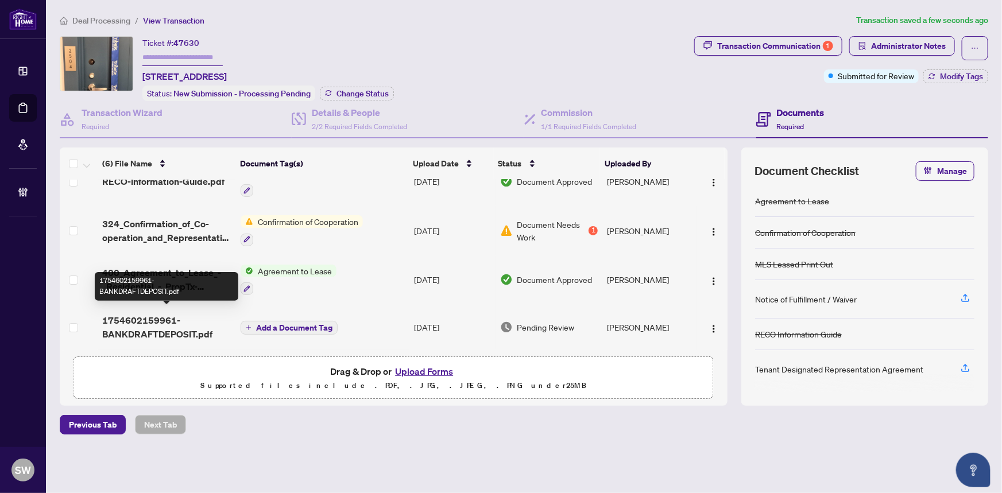
click at [187, 325] on span "1754602159961-BANKDRAFTDEPOSIT.pdf" at bounding box center [167, 328] width 130 height 28
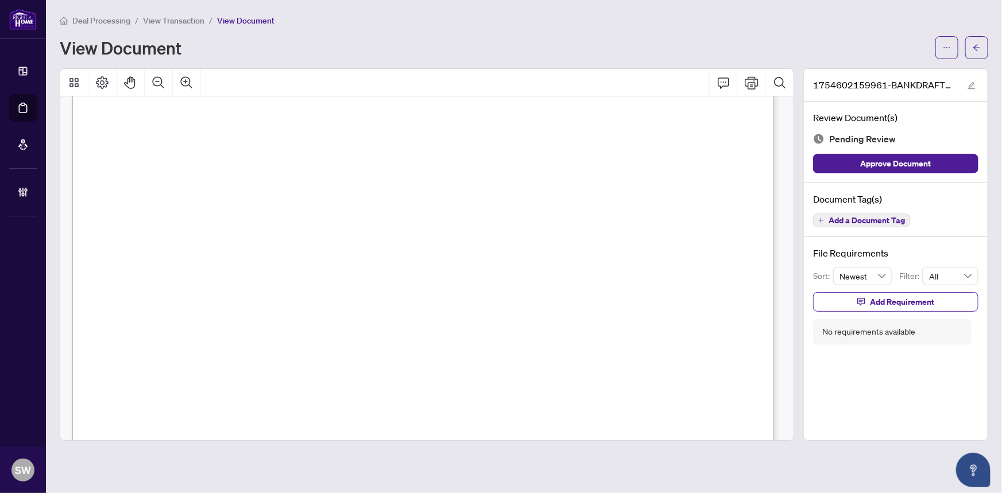
scroll to position [357, 0]
click at [886, 218] on span "Add a Document Tag" at bounding box center [867, 221] width 76 height 8
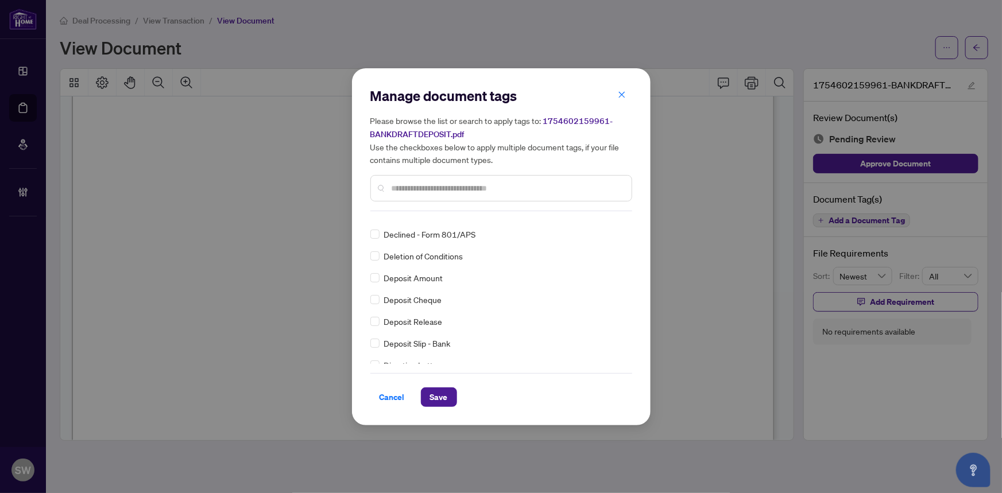
scroll to position [0, 0]
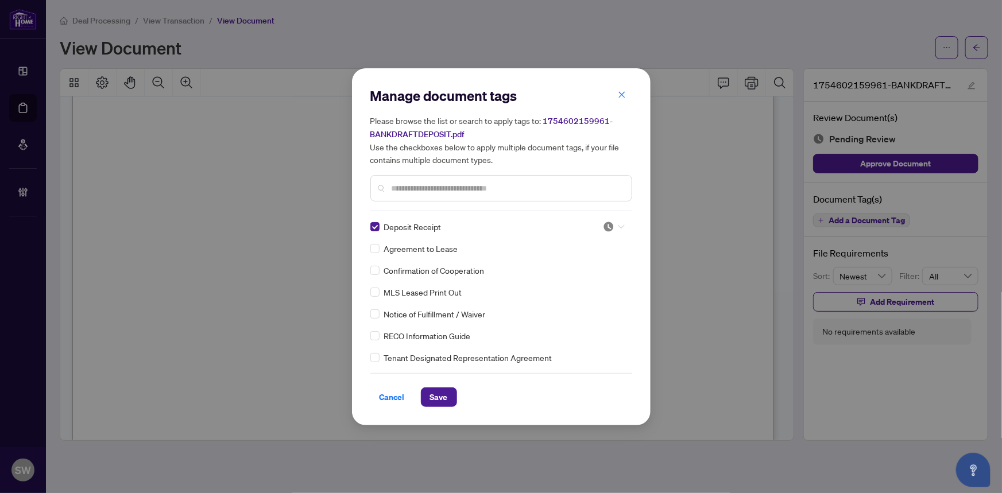
click at [620, 225] on icon at bounding box center [621, 227] width 7 height 5
click at [580, 283] on div "Approved" at bounding box center [576, 282] width 74 height 13
click at [443, 396] on span "Save" at bounding box center [439, 397] width 18 height 18
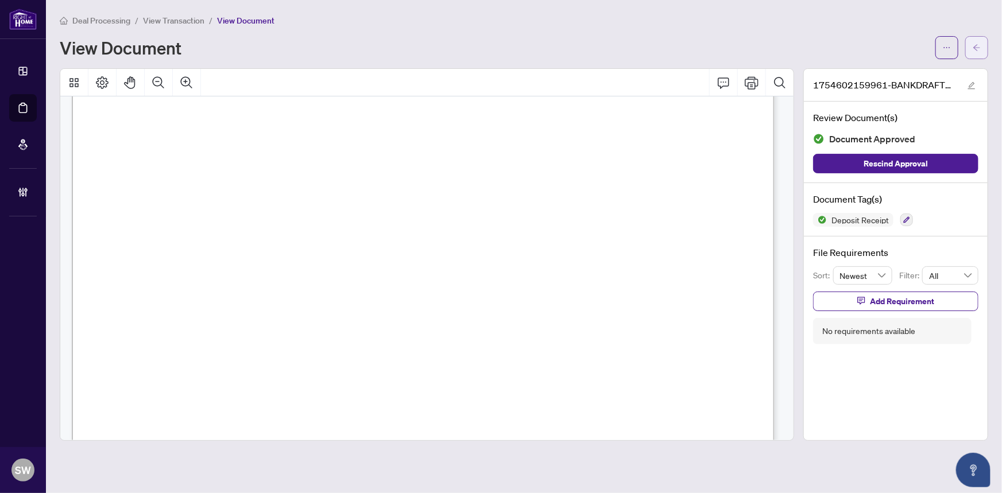
click at [981, 44] on icon "arrow-left" at bounding box center [977, 48] width 8 height 8
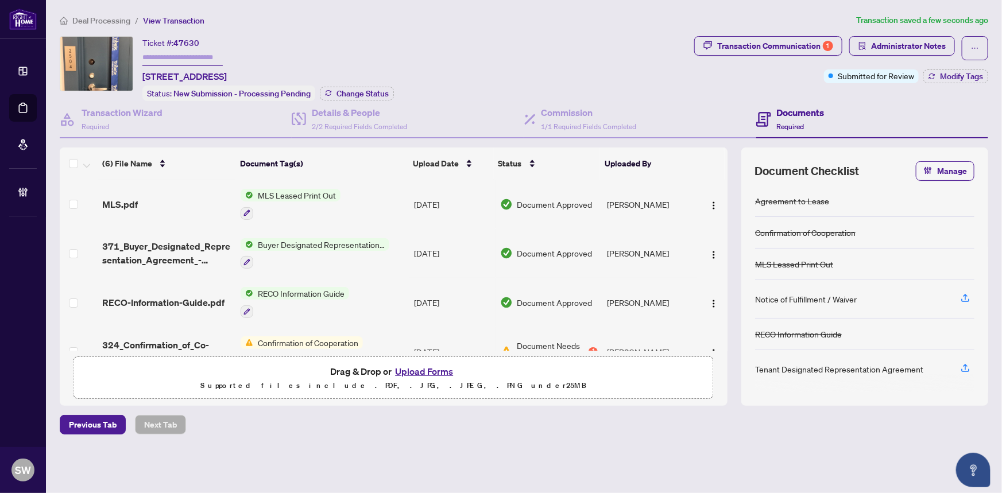
click at [154, 52] on input "text" at bounding box center [182, 57] width 80 height 17
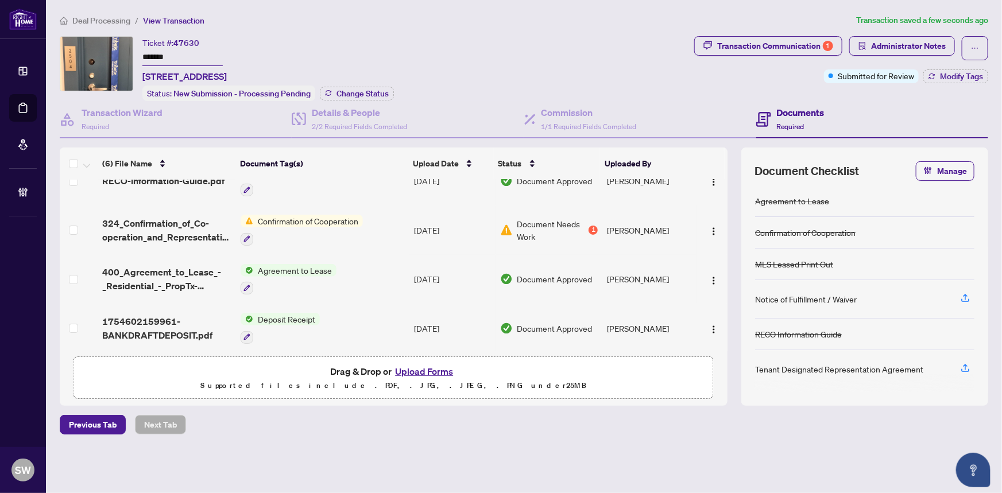
scroll to position [125, 0]
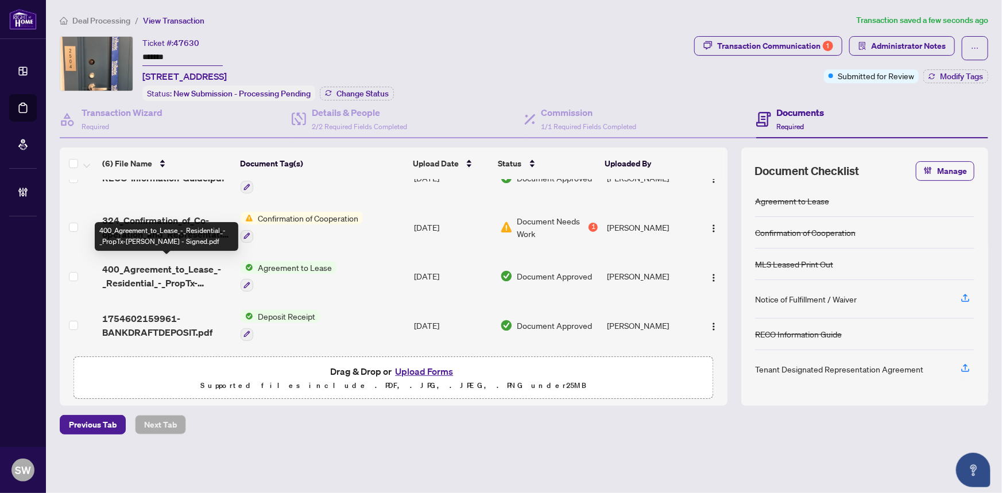
type input "*******"
click at [194, 267] on span "400_Agreement_to_Lease_-_Residential_-_PropTx-OREA - Signed.pdf" at bounding box center [167, 277] width 130 height 28
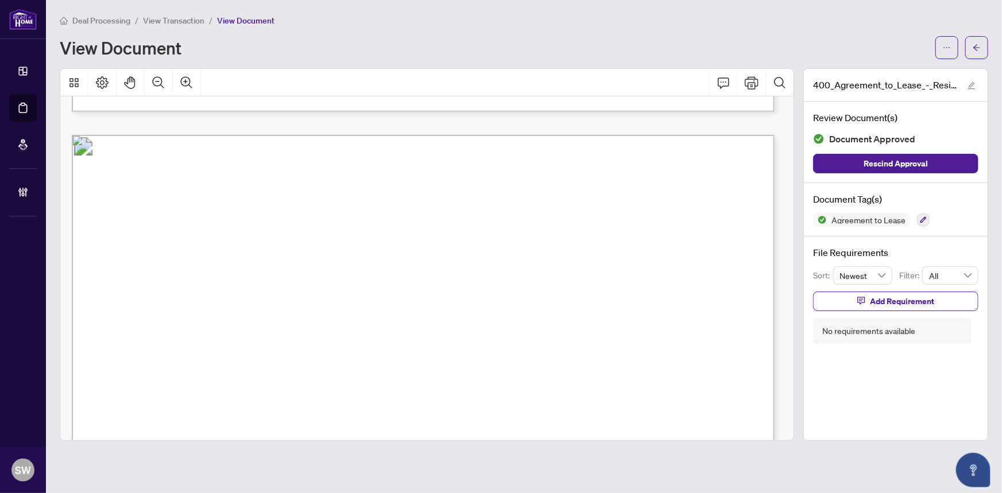
scroll to position [988, 0]
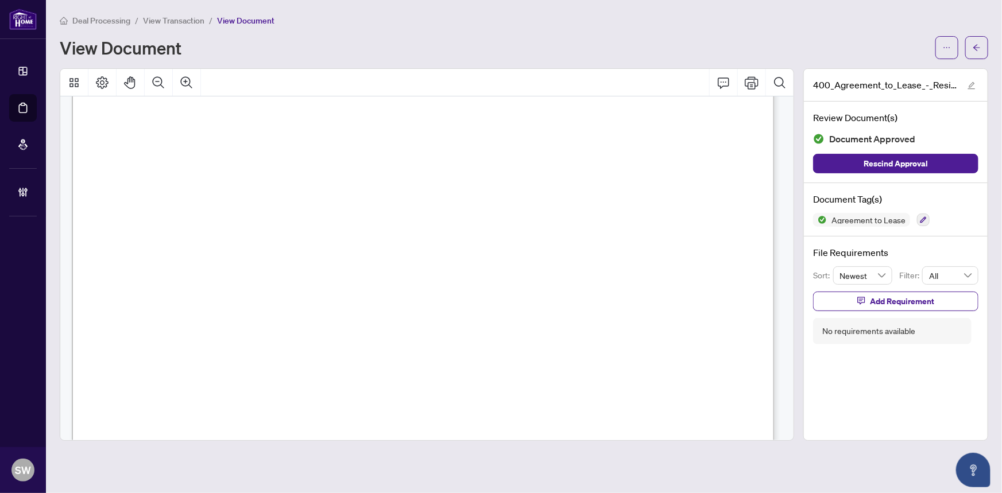
drag, startPoint x: 595, startPoint y: 188, endPoint x: 644, endPoint y: 186, distance: 49.4
click at [644, 53] on p "Form 400 Revised Feb 2024 Page 2 of 4 The trademarks REALTOR®, REALTORS®, MLS®,…" at bounding box center [775, 53] width 1406 height 0
click at [643, 186] on span "Schedule(s) A" at bounding box center [620, 189] width 49 height 11
click at [982, 53] on button "button" at bounding box center [977, 47] width 23 height 23
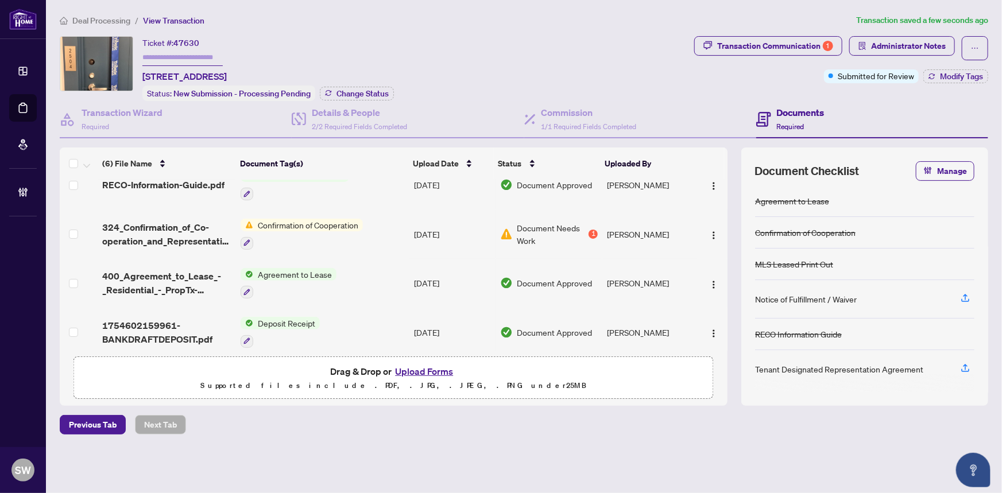
scroll to position [125, 0]
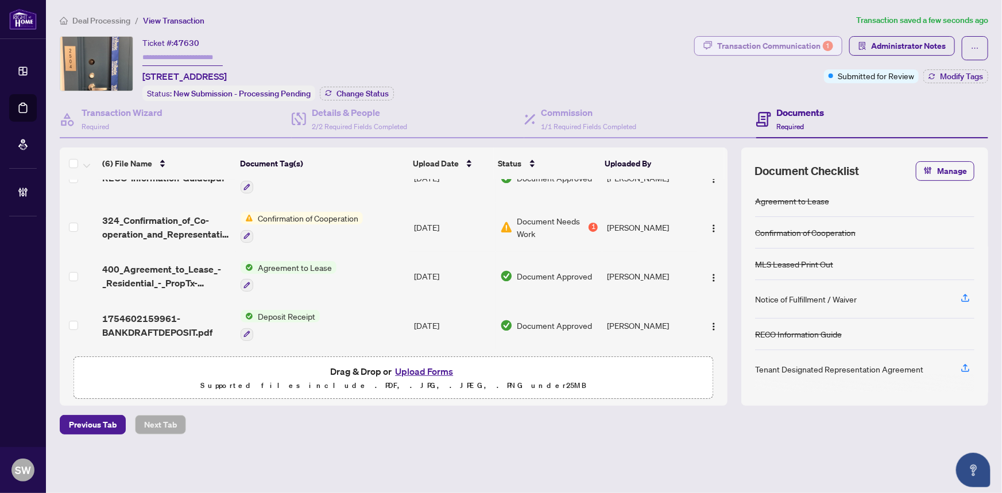
click at [779, 39] on div "Transaction Communication 1" at bounding box center [775, 46] width 116 height 18
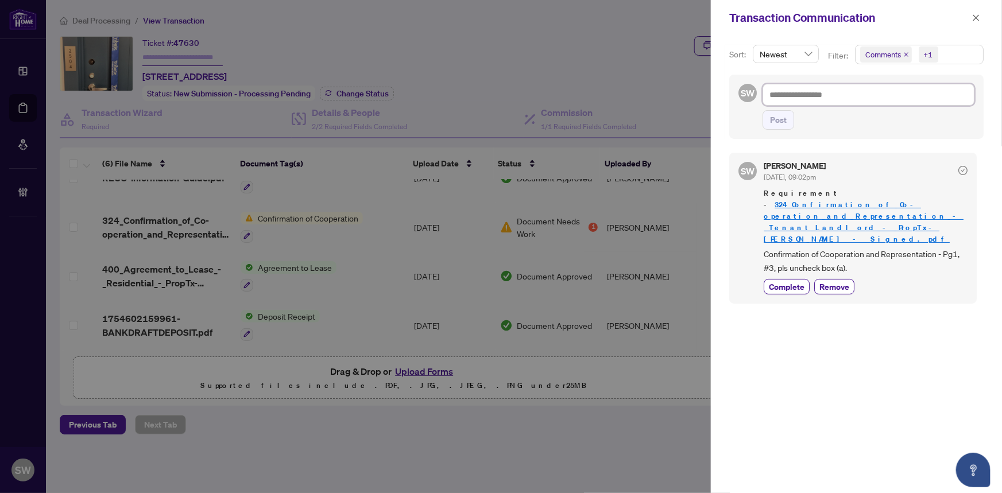
click at [802, 101] on textarea at bounding box center [869, 95] width 212 height 22
paste textarea "**********"
type textarea "**********"
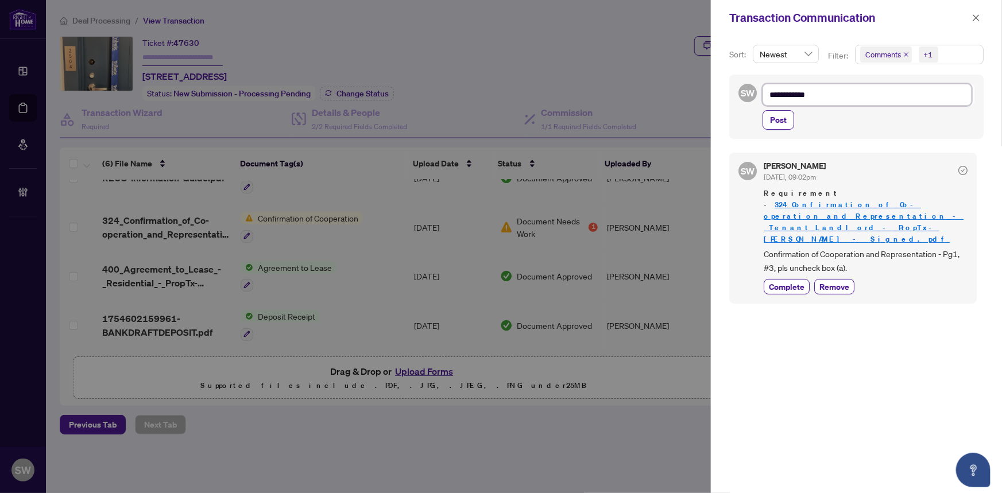
type textarea "**********"
type textarea "*********"
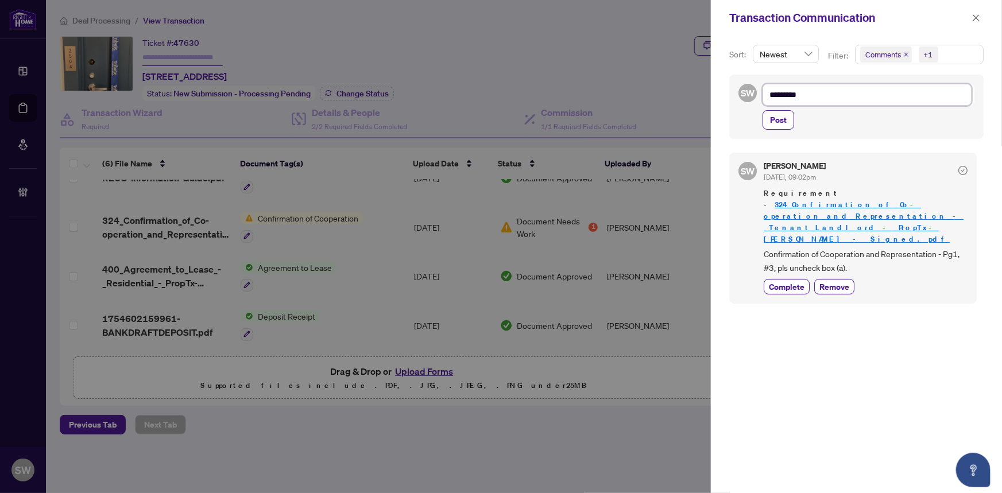
type textarea "********"
type textarea "**********"
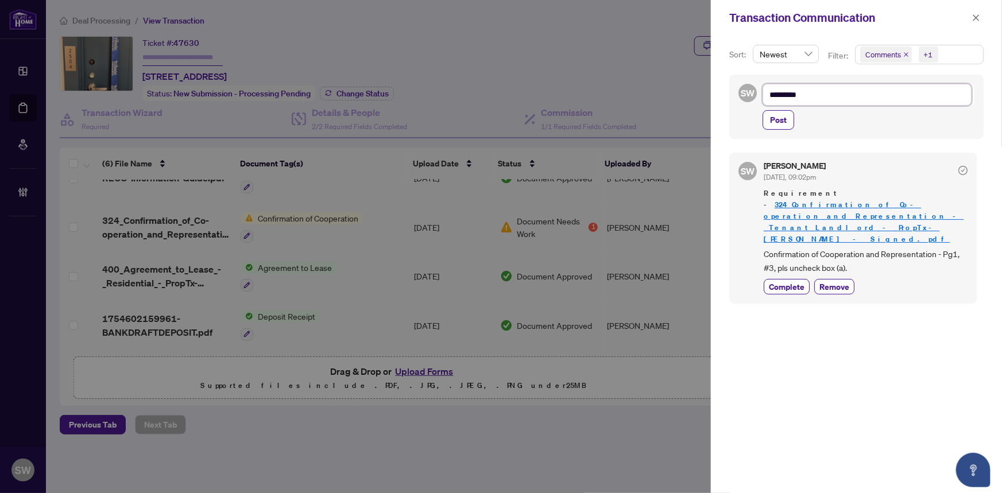
type textarea "**********"
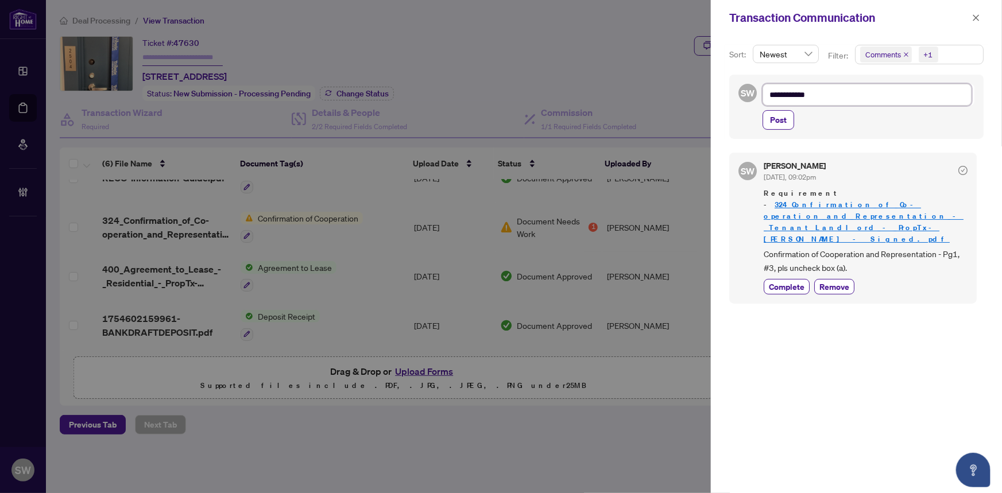
type textarea "**********"
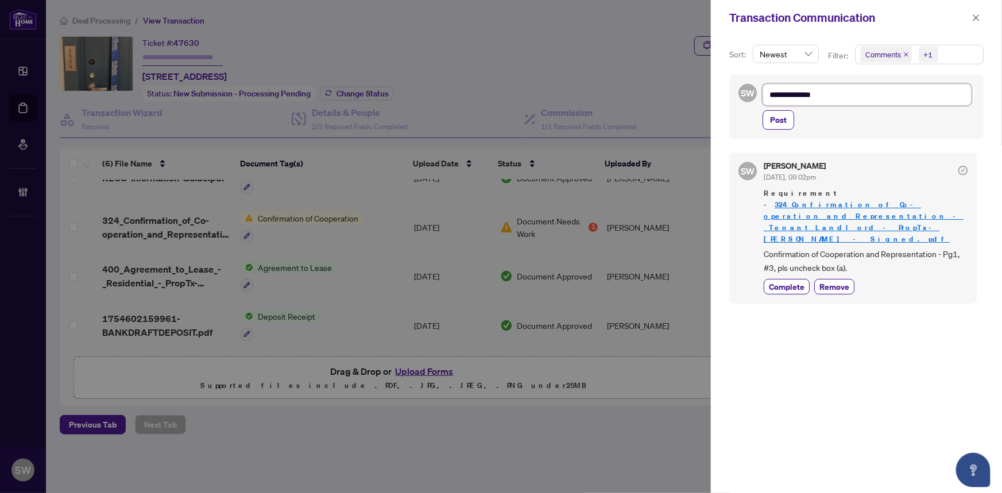
type textarea "**********"
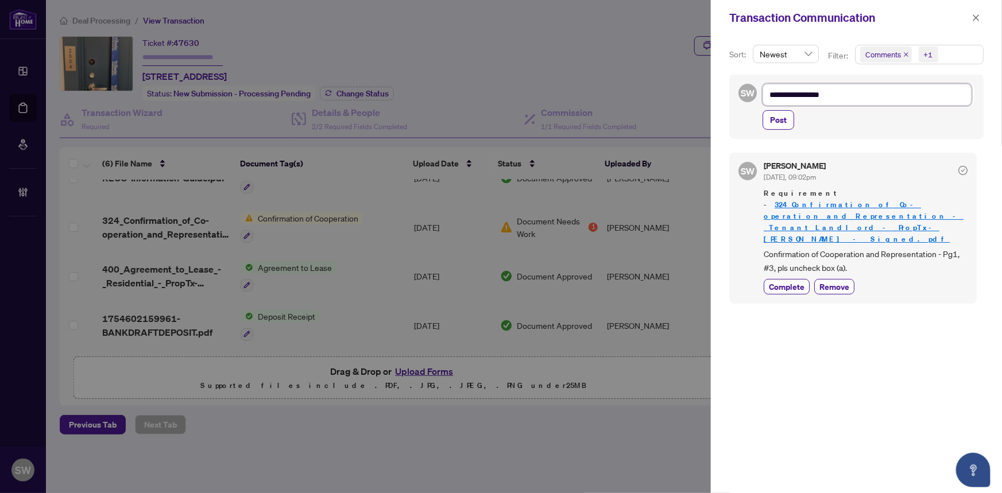
type textarea "**********"
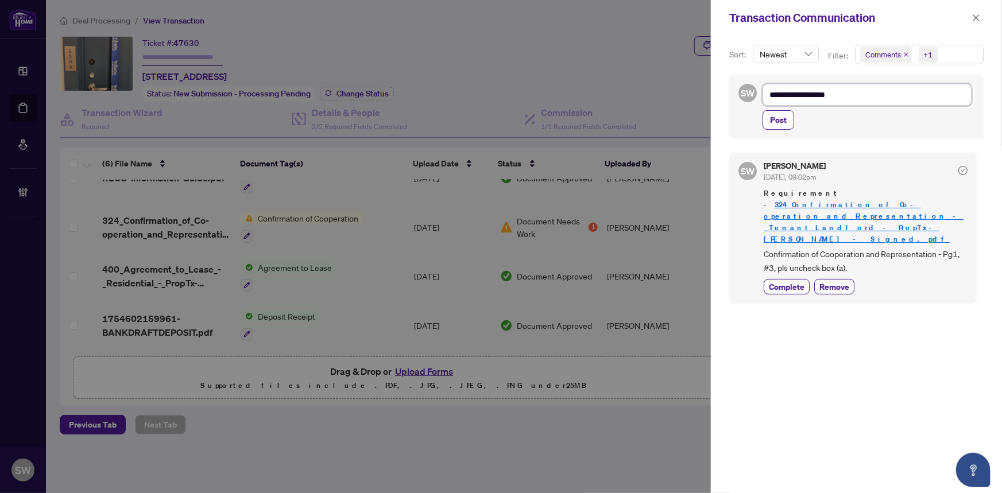
type textarea "**********"
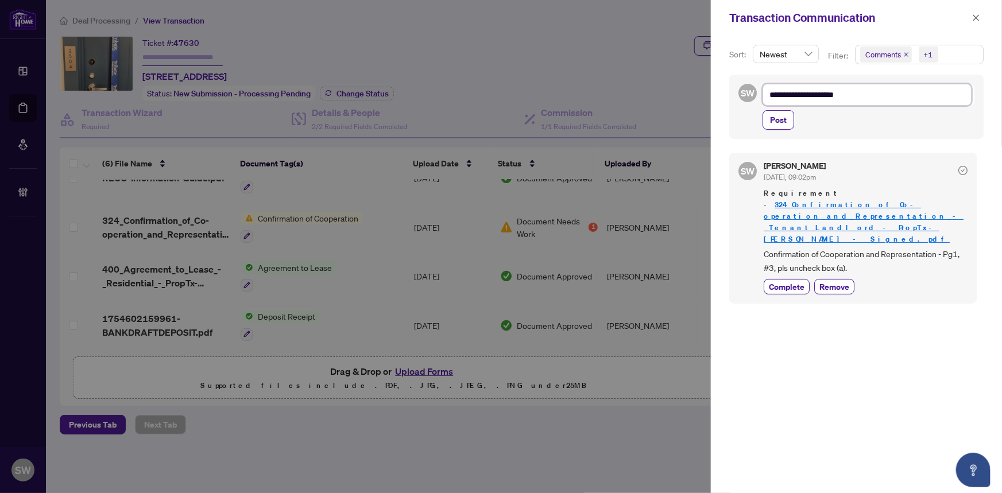
type textarea "**********"
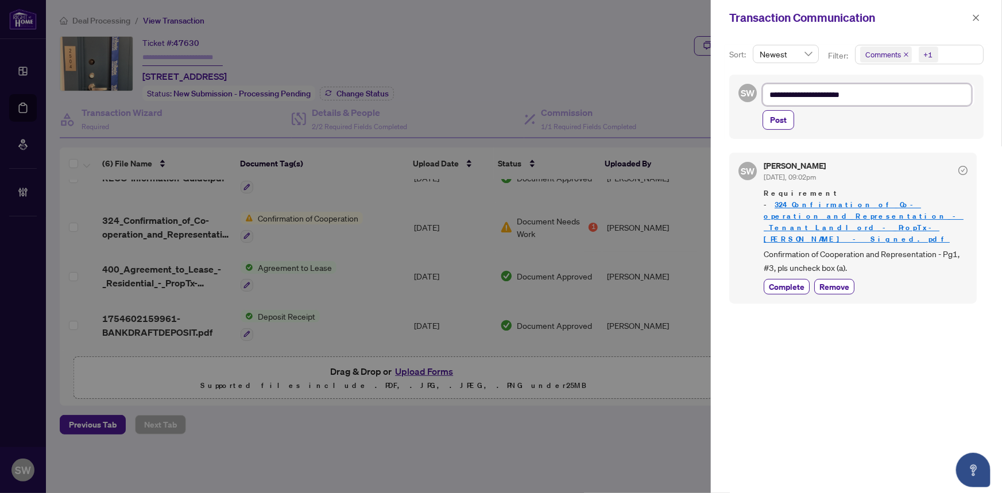
type textarea "**********"
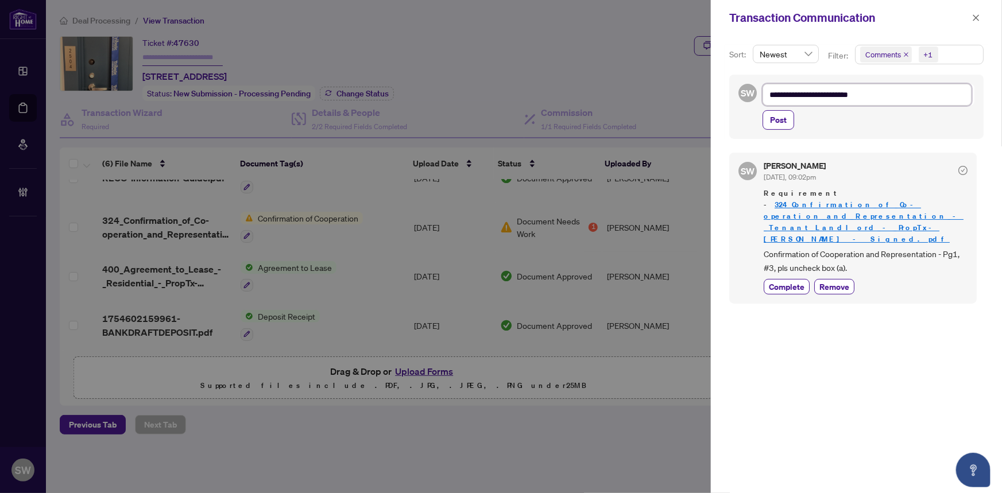
type textarea "**********"
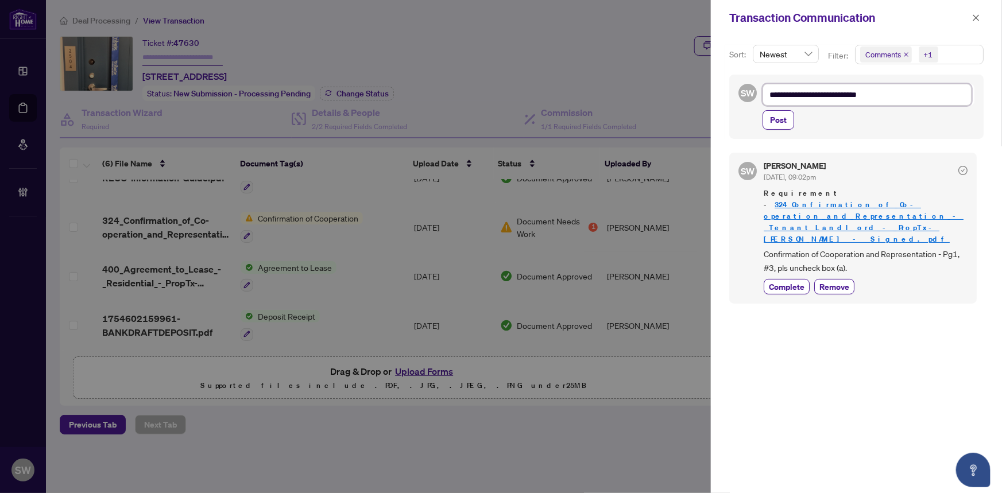
type textarea "**********"
drag, startPoint x: 840, startPoint y: 94, endPoint x: 757, endPoint y: 95, distance: 83.3
click at [757, 95] on div "**********" at bounding box center [857, 107] width 254 height 64
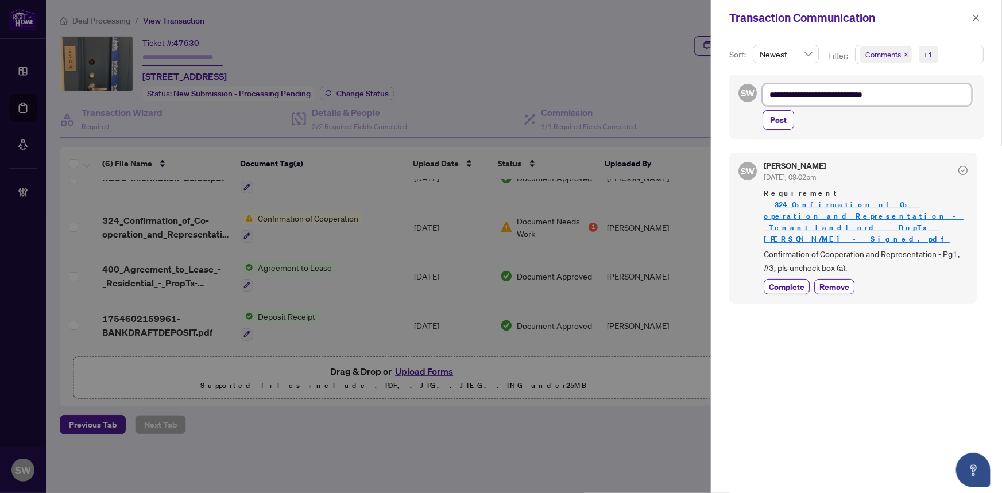
type textarea "**********"
click at [856, 97] on textarea "**********" at bounding box center [867, 95] width 209 height 22
type textarea "**********"
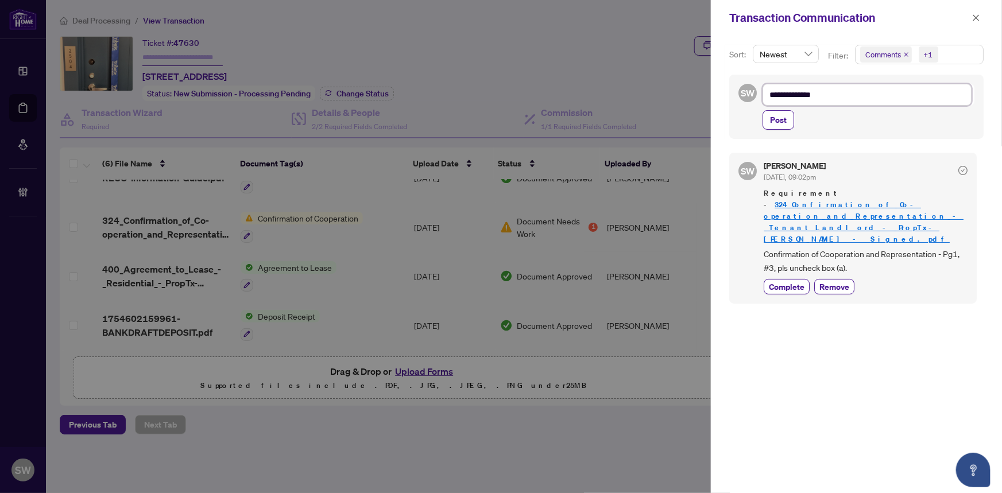
paste textarea "**********"
type textarea "**********"
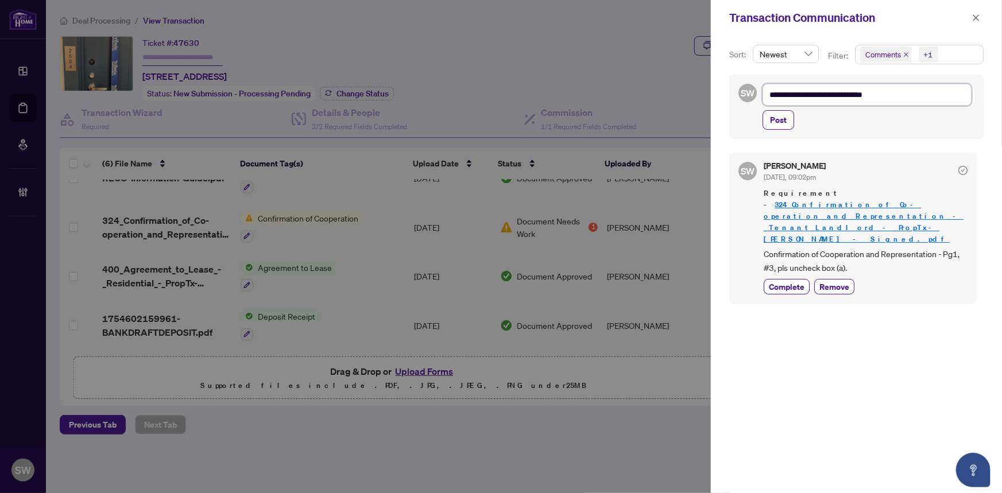
type textarea "**********"
click at [778, 121] on span "Post" at bounding box center [778, 120] width 17 height 18
type textarea "**********"
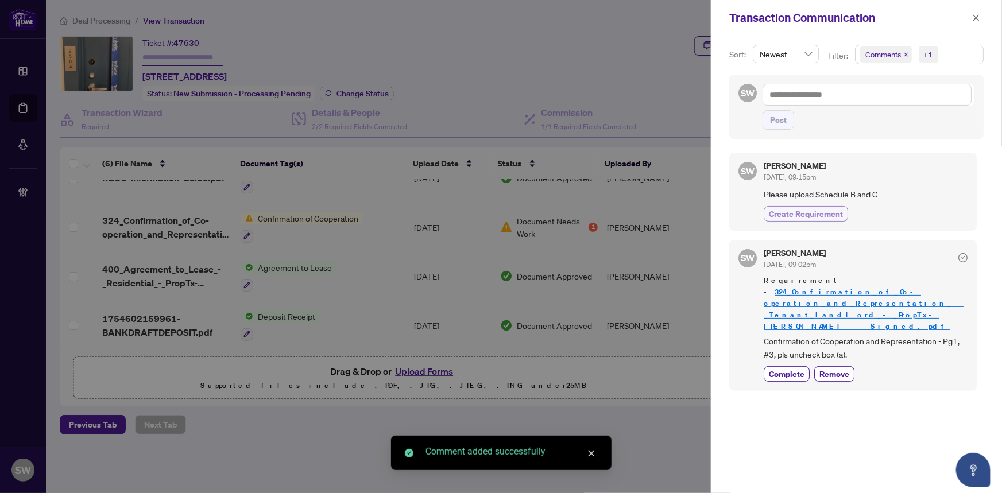
click at [832, 211] on span "Create Requirement" at bounding box center [806, 214] width 74 height 12
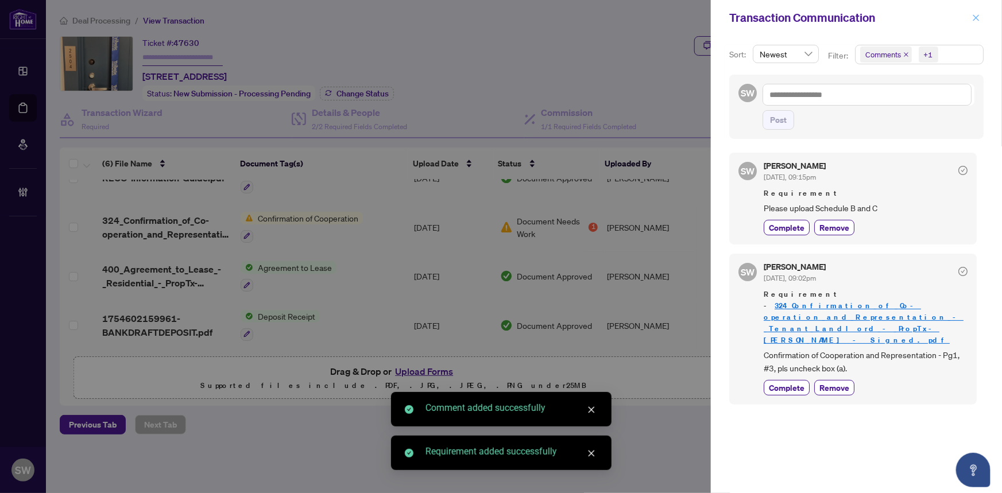
click at [979, 17] on icon "close" at bounding box center [977, 18] width 8 height 8
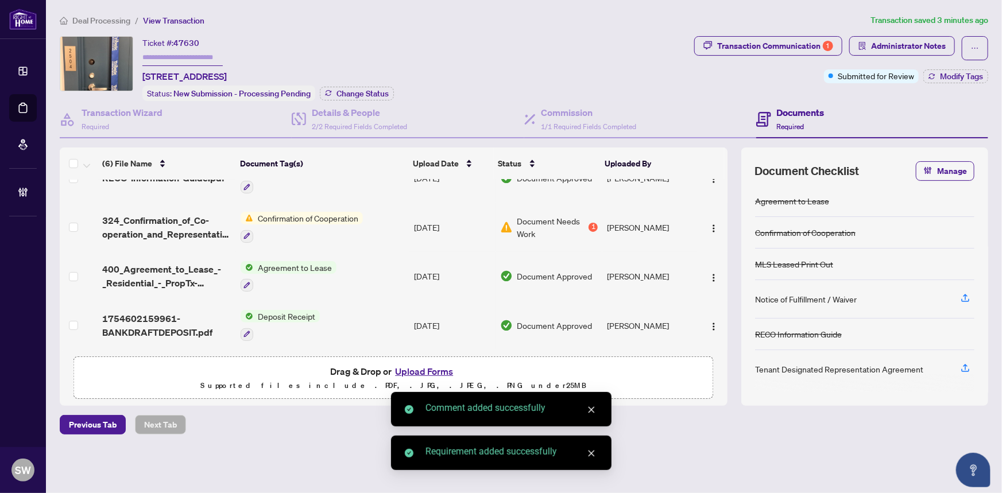
type input "*******"
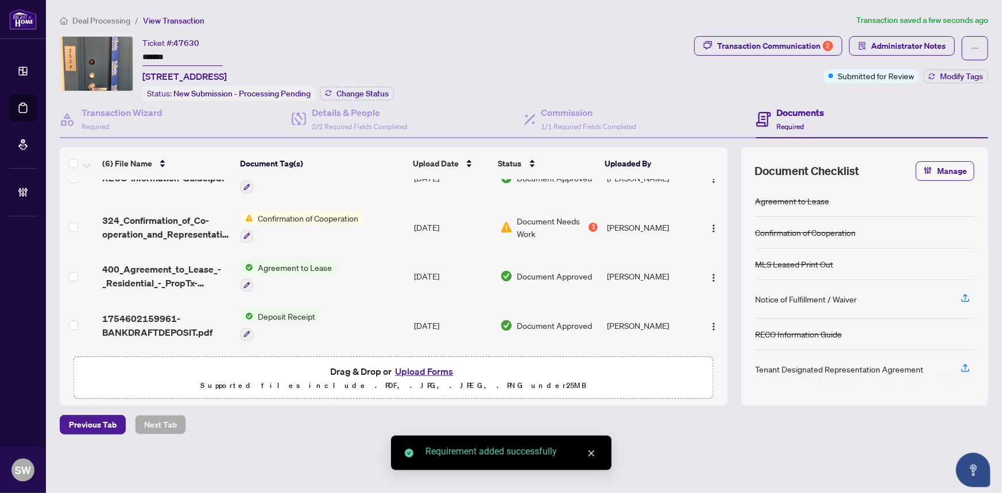
click at [161, 56] on input "*******" at bounding box center [182, 57] width 80 height 17
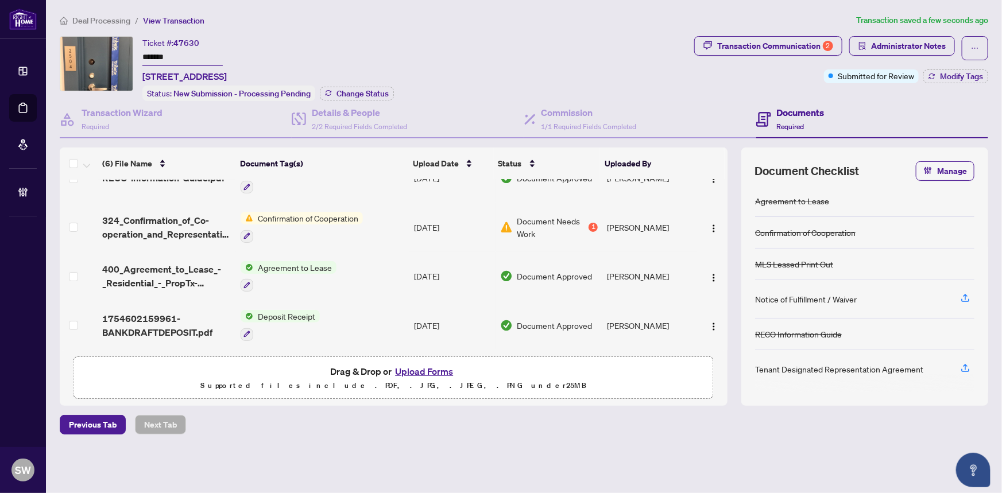
click at [161, 56] on input "*******" at bounding box center [182, 57] width 80 height 17
click at [657, 65] on div "Ticket #: 47630 ******* 2504-2545 Simcoe St, Oshawa, Ontario L1L 0W3, Canada St…" at bounding box center [375, 68] width 630 height 65
click at [952, 82] on button "Modify Tags" at bounding box center [956, 77] width 65 height 14
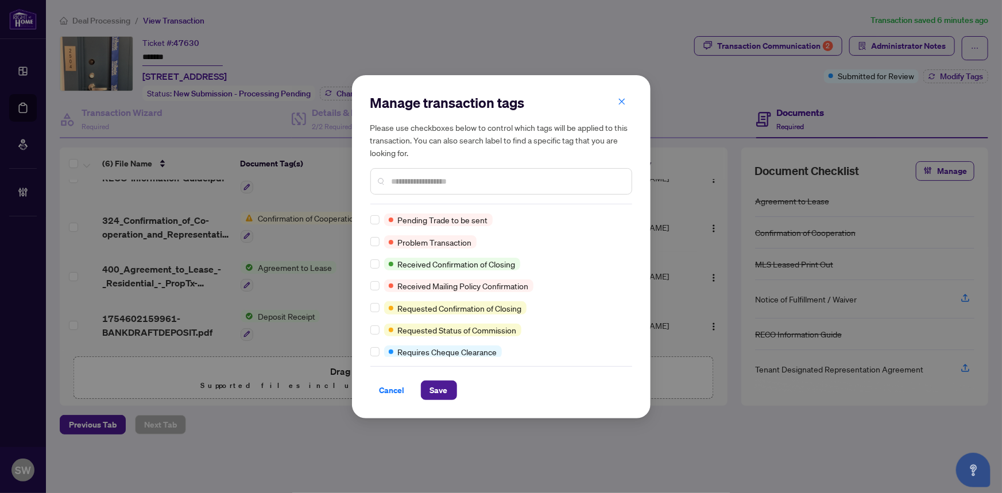
scroll to position [0, 0]
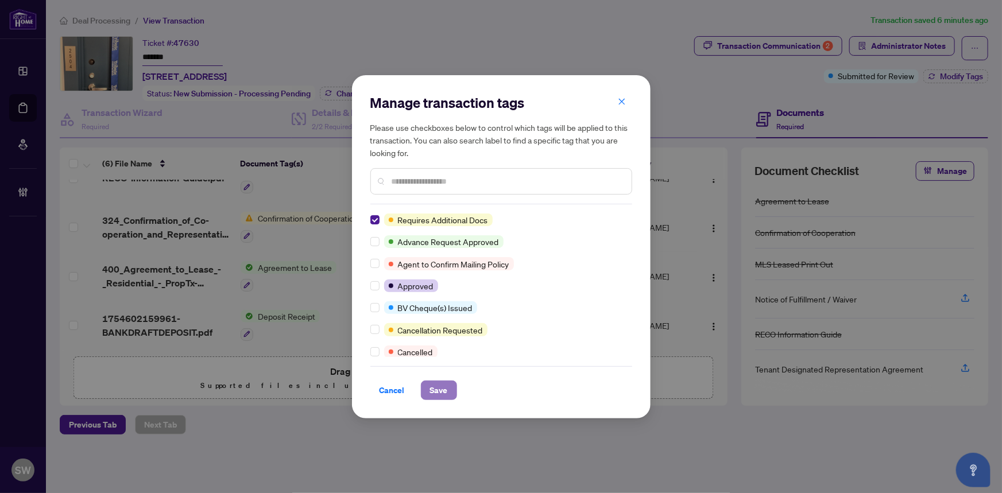
click at [443, 389] on span "Save" at bounding box center [439, 390] width 18 height 18
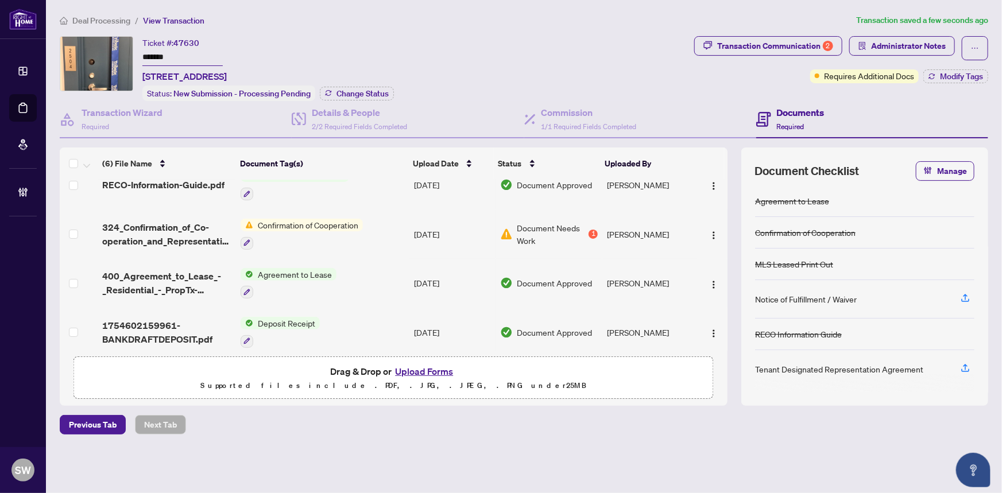
scroll to position [125, 0]
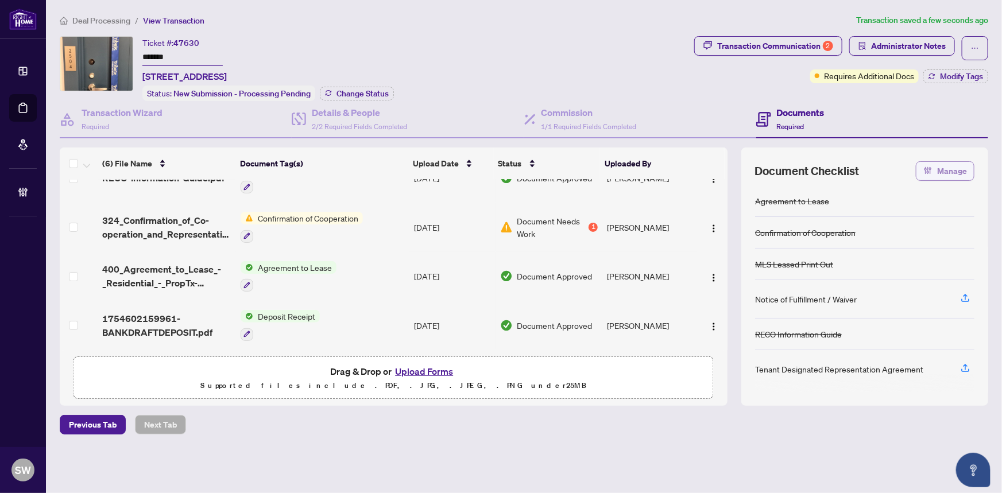
click at [959, 172] on span "Manage" at bounding box center [952, 171] width 30 height 18
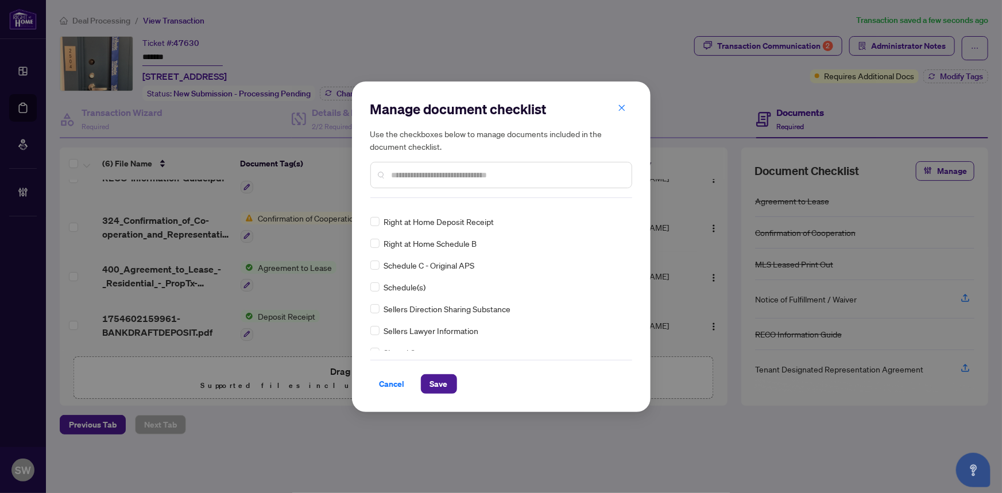
scroll to position [0, 0]
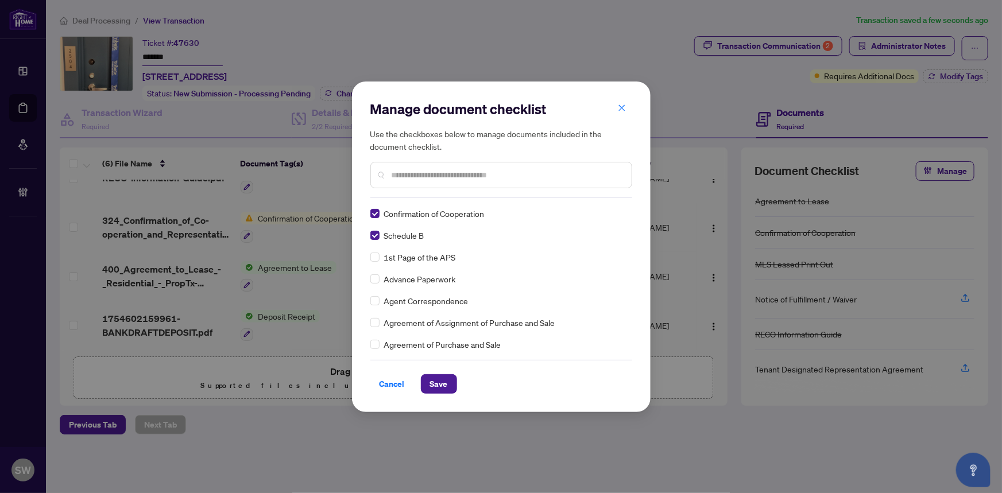
click at [428, 176] on input "text" at bounding box center [507, 175] width 231 height 13
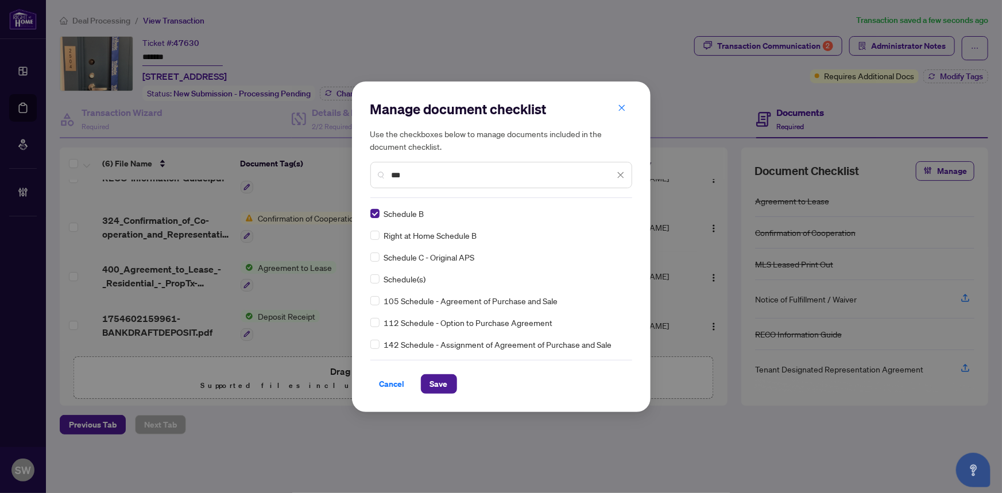
type input "***"
click at [453, 379] on button "Save" at bounding box center [439, 385] width 36 height 20
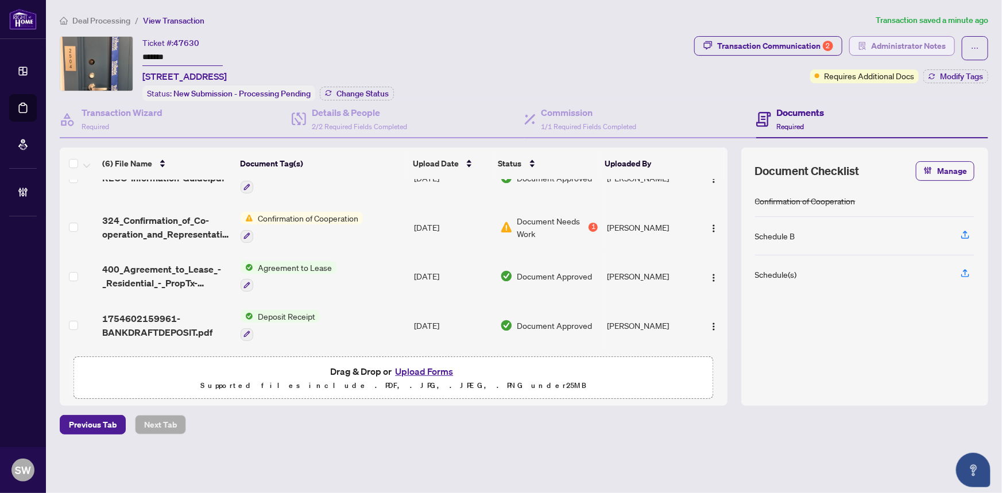
click at [914, 49] on span "Administrator Notes" at bounding box center [908, 46] width 75 height 18
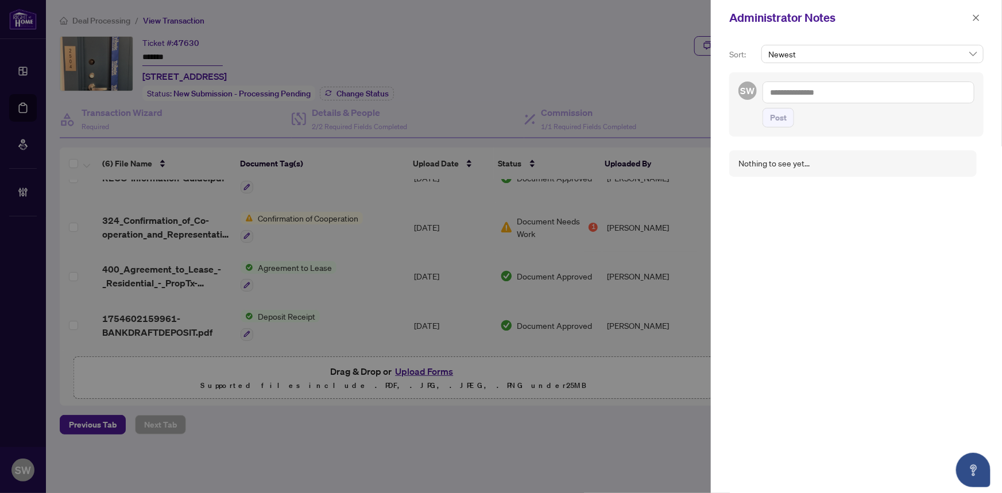
click at [787, 93] on textarea at bounding box center [869, 93] width 212 height 22
paste textarea "**********"
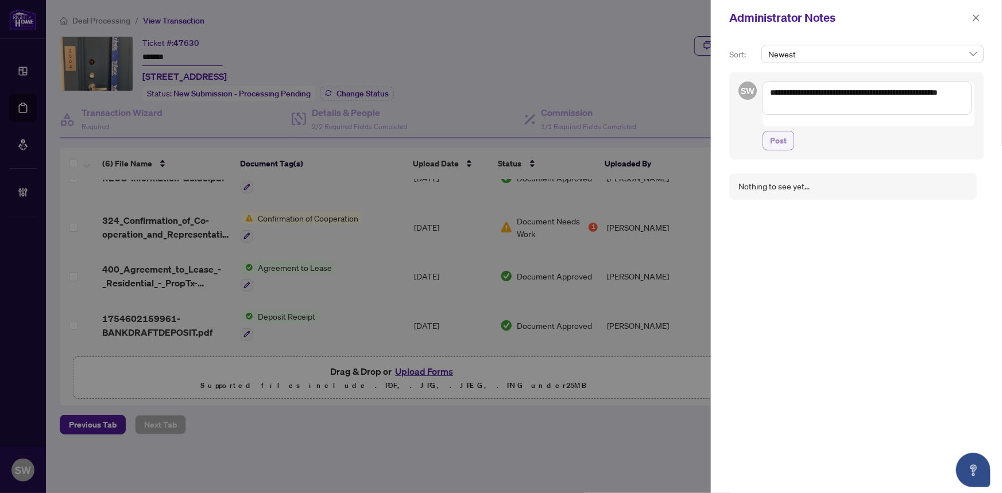
type textarea "**********"
click at [785, 132] on span "Post" at bounding box center [778, 141] width 17 height 18
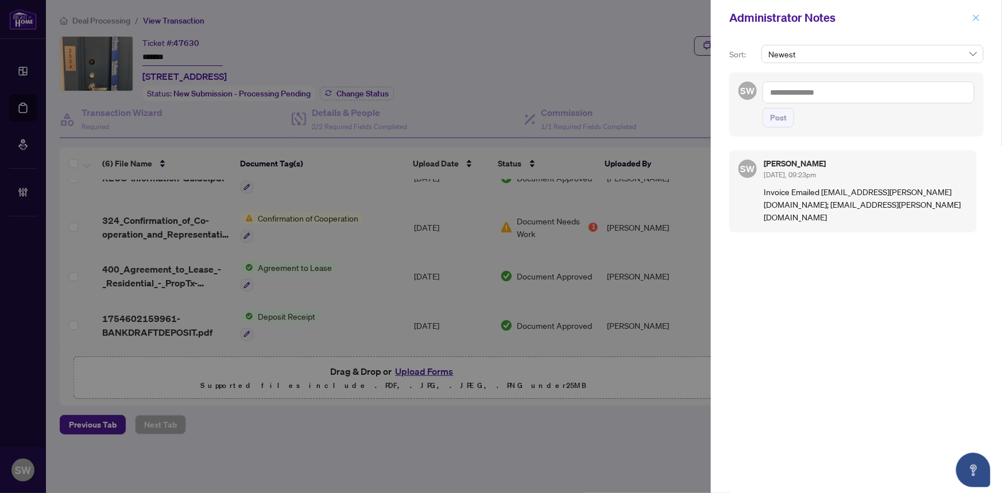
click at [977, 16] on icon "close" at bounding box center [977, 18] width 8 height 8
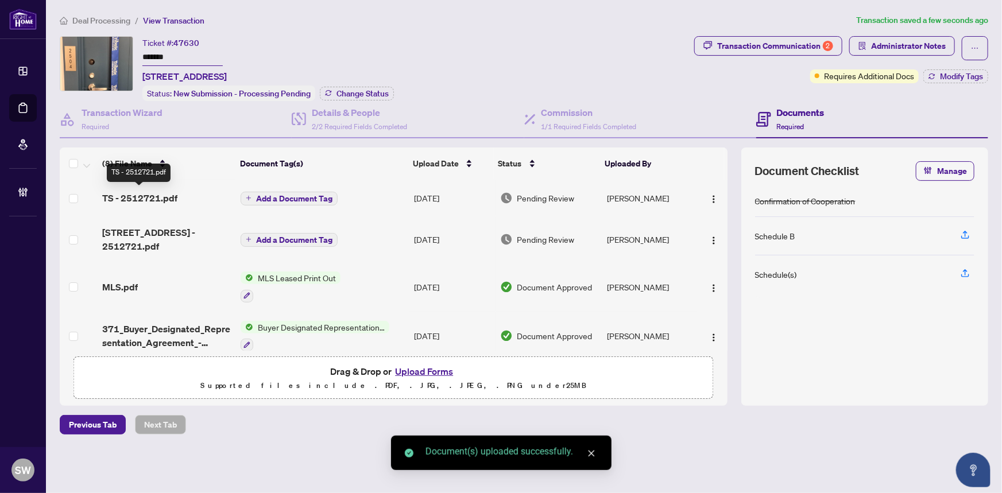
click at [162, 197] on span "TS - 2512721.pdf" at bounding box center [139, 198] width 75 height 14
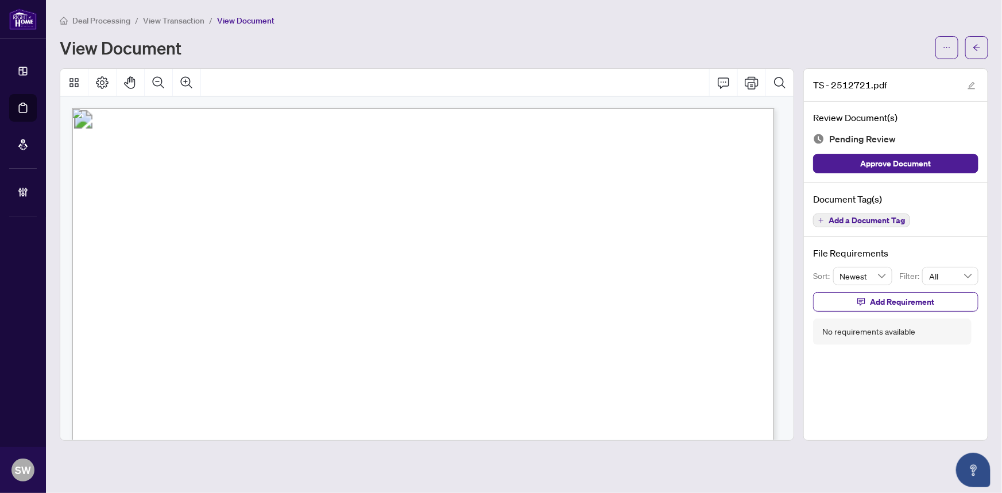
click at [872, 223] on span "Add a Document Tag" at bounding box center [867, 221] width 76 height 8
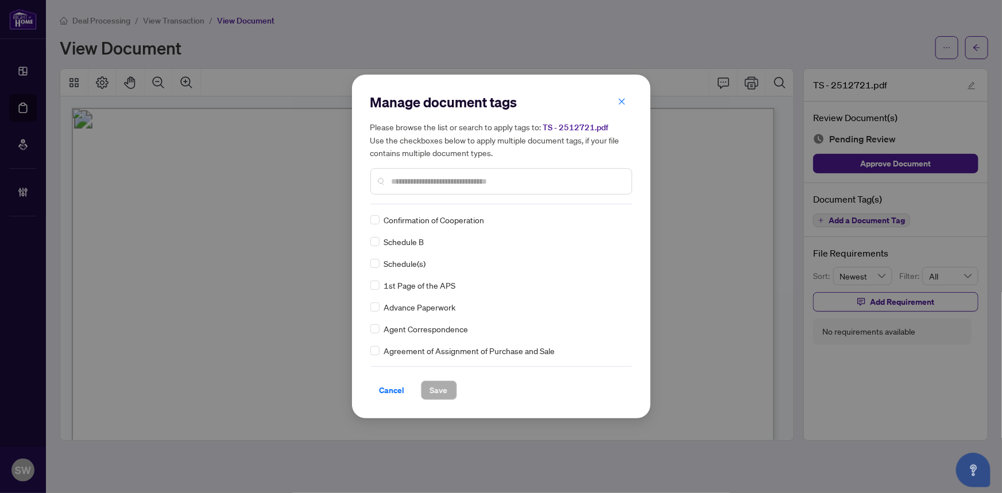
click at [437, 178] on input "text" at bounding box center [507, 181] width 231 height 13
type input "*****"
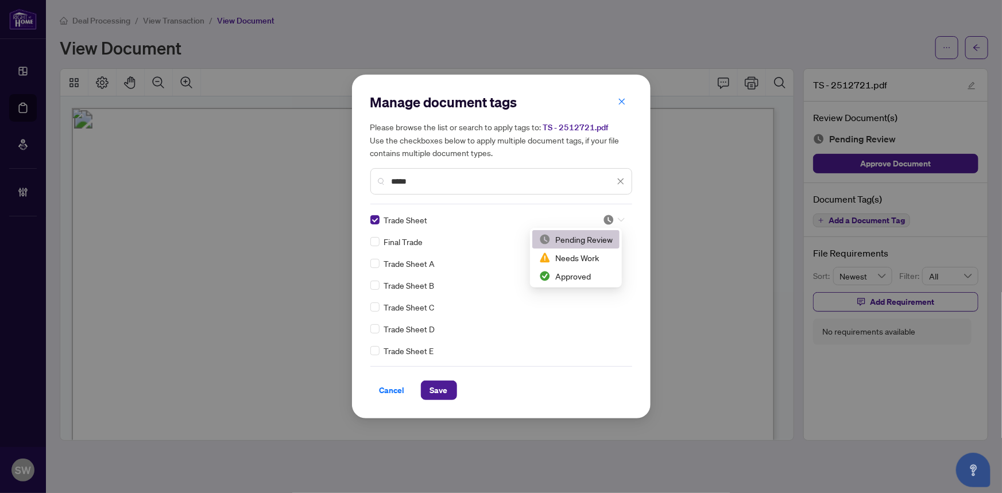
click at [620, 218] on icon at bounding box center [621, 220] width 7 height 5
click at [574, 205] on div "Manage document tags Please browse the list or search to apply tags to: TS - 25…" at bounding box center [502, 246] width 262 height 307
click at [446, 392] on span "Save" at bounding box center [439, 390] width 18 height 18
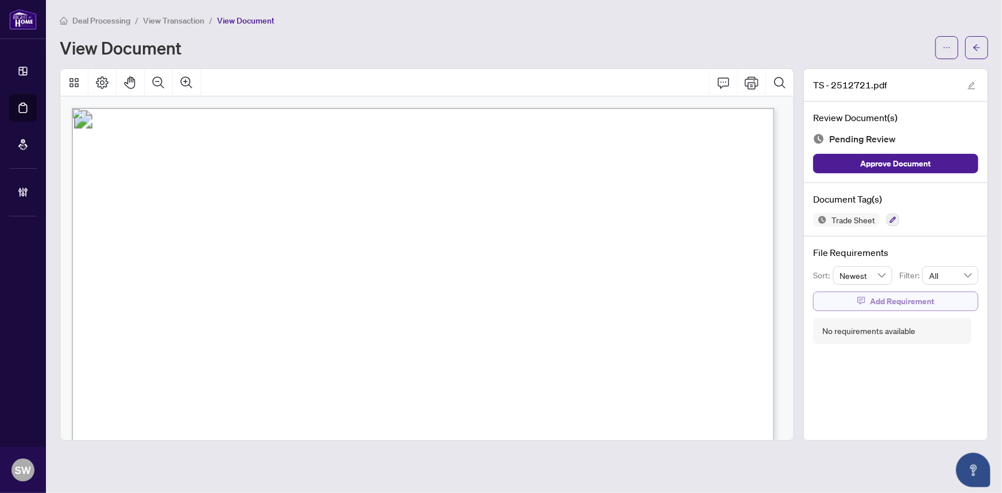
click at [903, 301] on span "Add Requirement" at bounding box center [902, 301] width 64 height 18
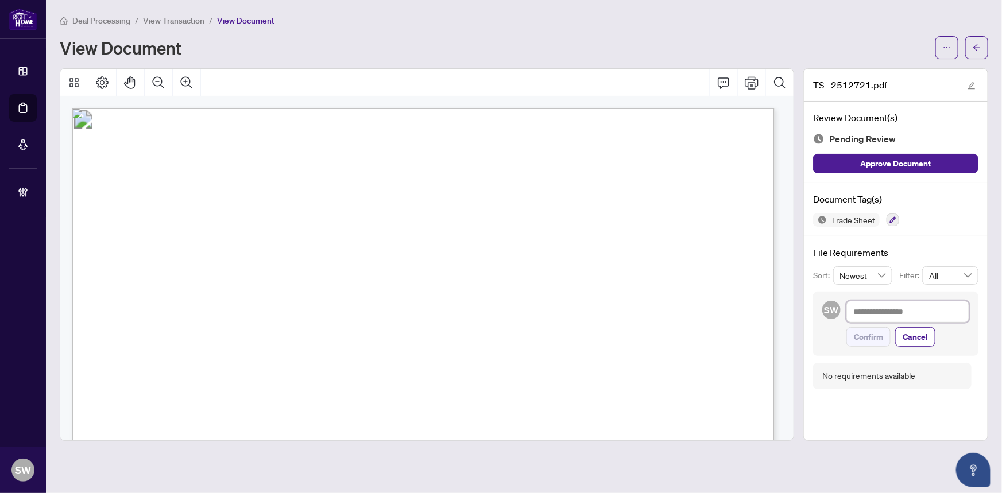
click at [866, 303] on textarea at bounding box center [908, 312] width 123 height 22
paste textarea "**********"
type textarea "**********"
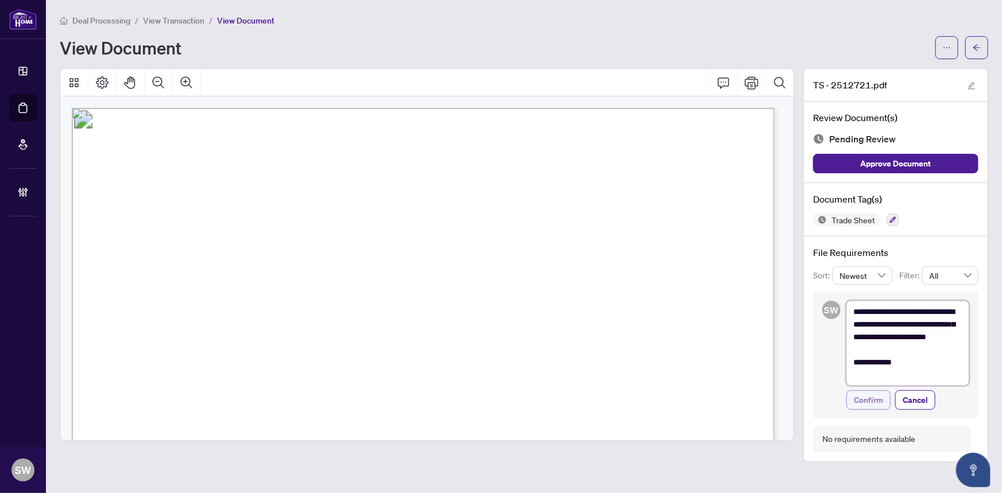
type textarea "**********"
click at [870, 399] on span "Confirm" at bounding box center [868, 400] width 29 height 18
type textarea "**********"
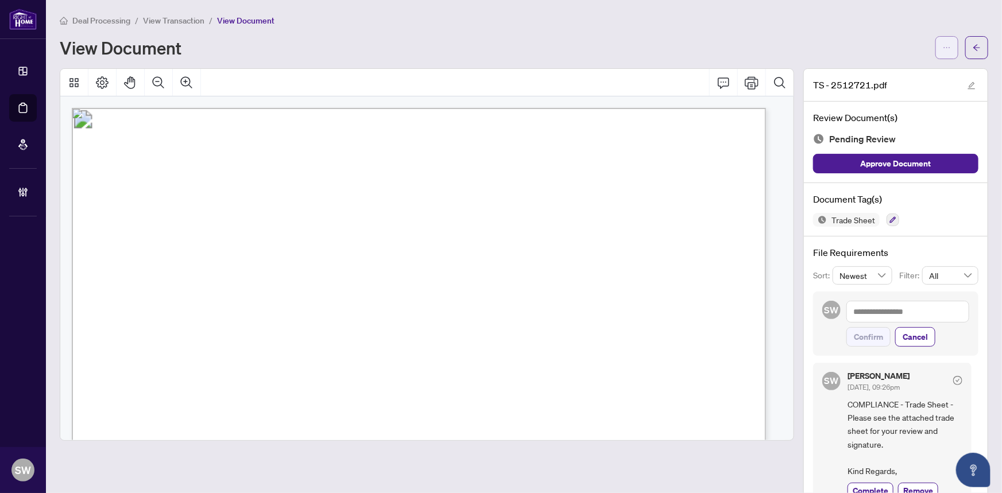
click at [943, 49] on icon "ellipsis" at bounding box center [947, 48] width 8 height 8
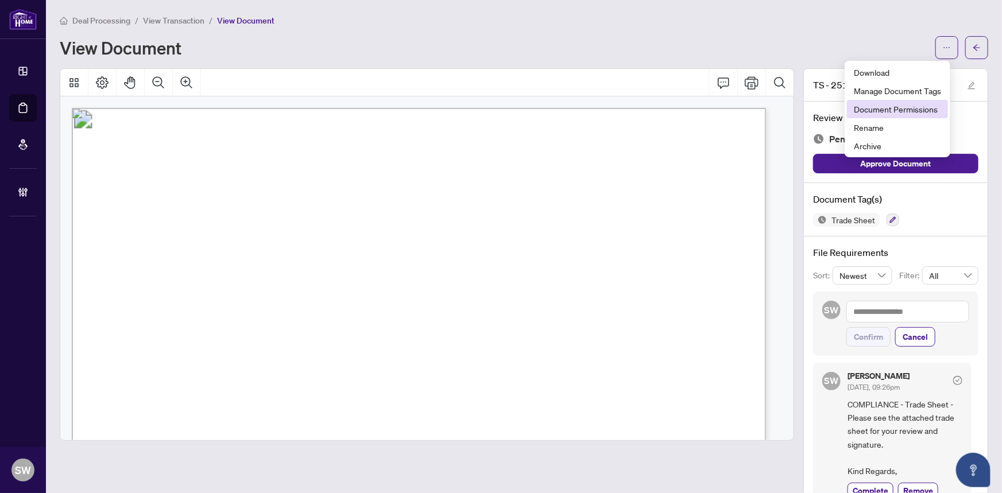
click at [908, 103] on span "Document Permissions" at bounding box center [897, 109] width 87 height 13
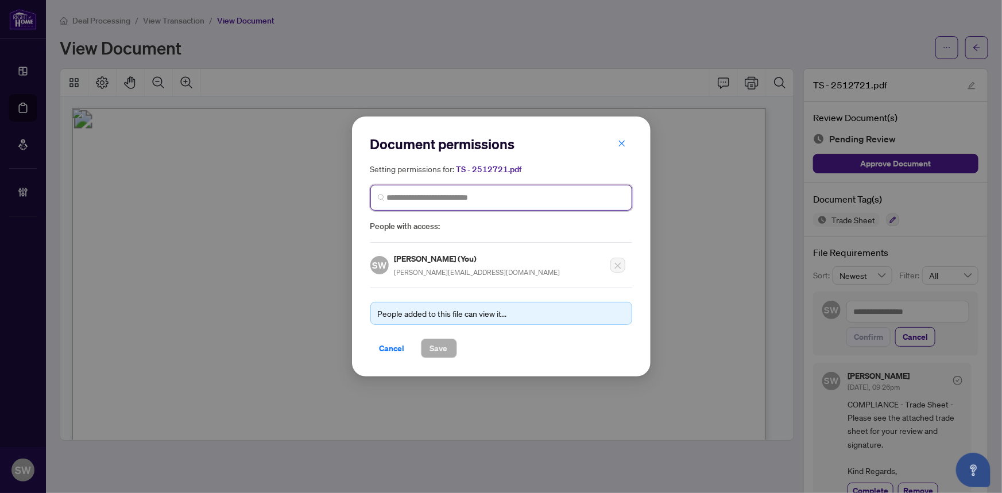
click at [422, 195] on input "search" at bounding box center [506, 198] width 238 height 12
click at [413, 200] on input "search" at bounding box center [506, 198] width 238 height 12
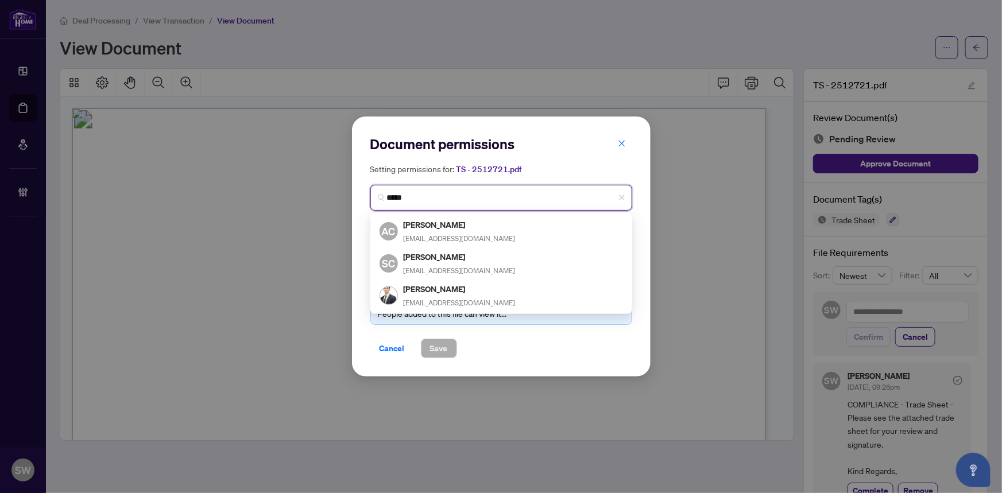
type input "******"
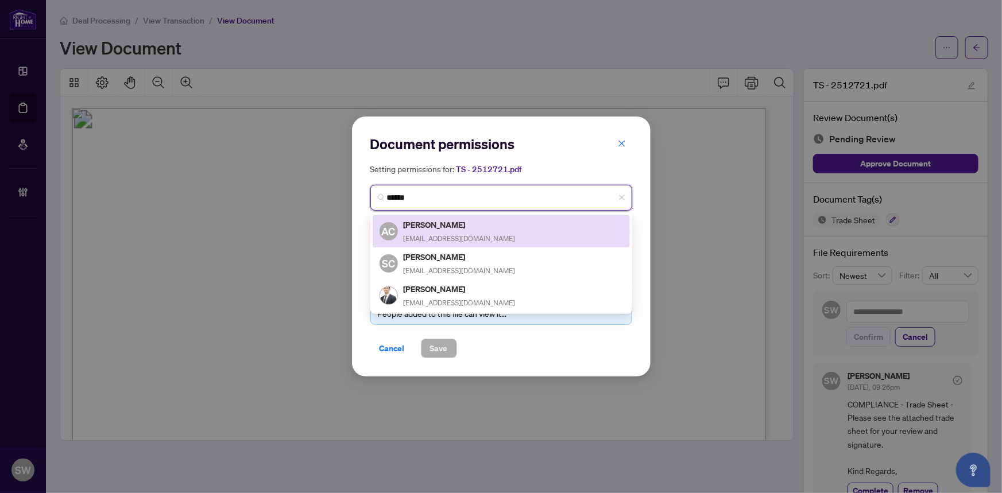
click at [434, 226] on h5 "Ash Choudhry" at bounding box center [460, 224] width 112 height 13
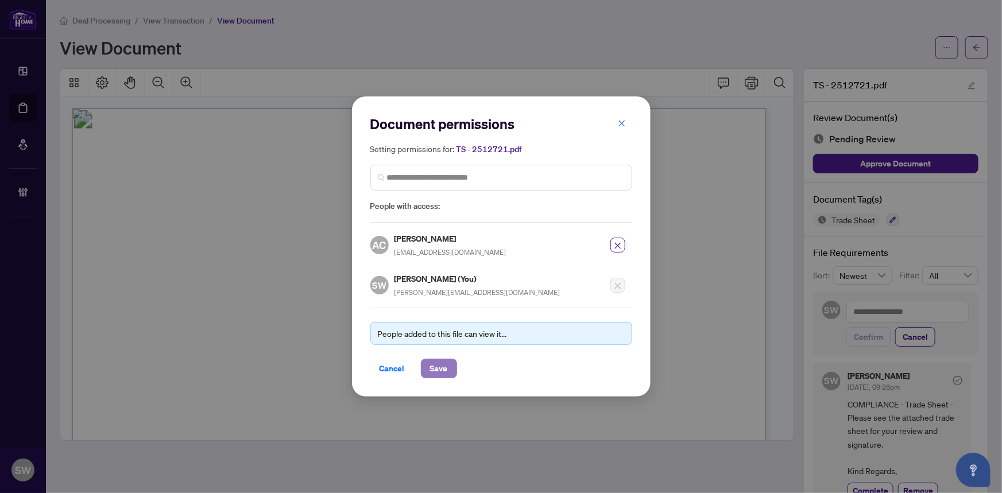
click at [441, 366] on span "Save" at bounding box center [439, 369] width 18 height 18
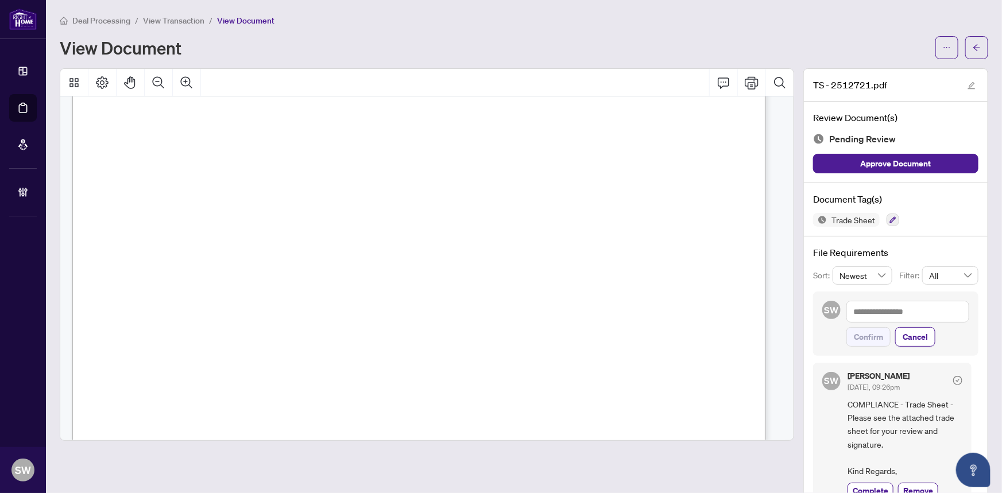
scroll to position [365, 0]
click at [974, 52] on button "button" at bounding box center [977, 47] width 23 height 23
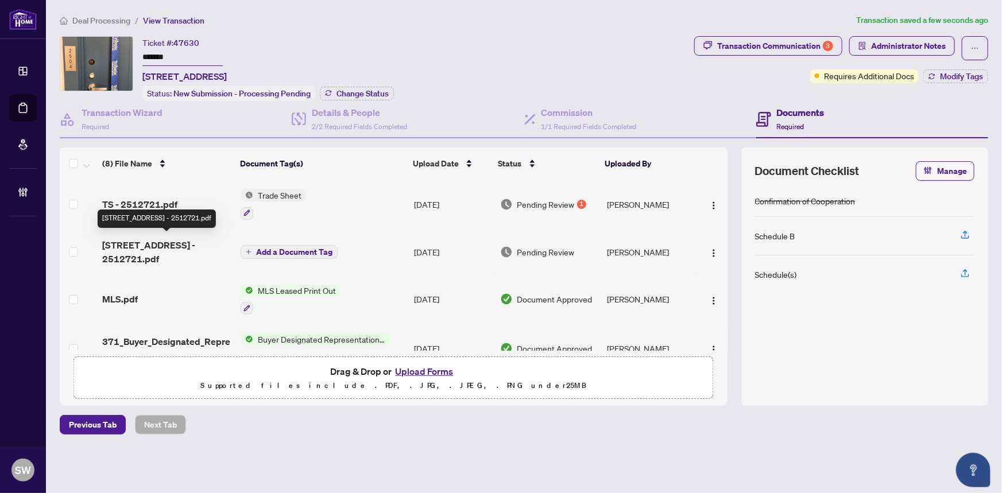
click at [148, 250] on span "2545 Simcoe St 2504 - Inv - 2512721.pdf" at bounding box center [167, 252] width 130 height 28
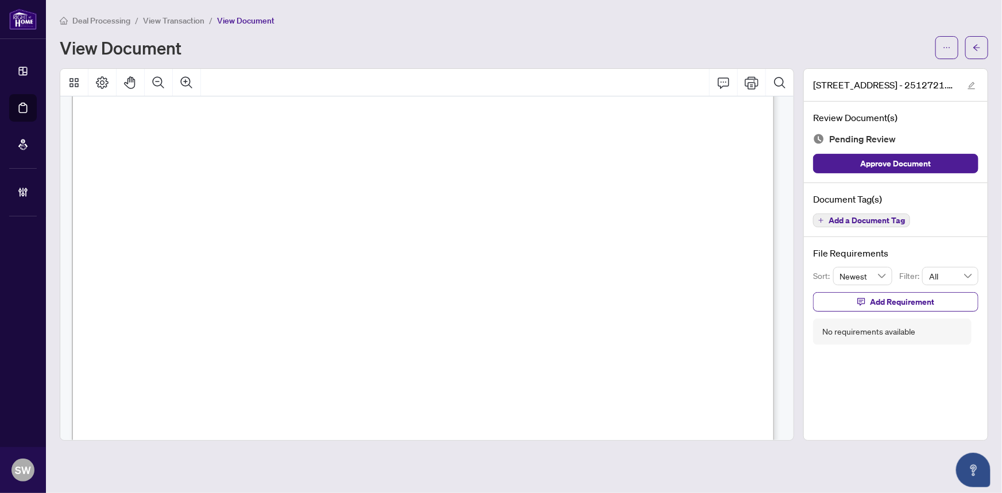
scroll to position [104, 0]
click at [844, 223] on span "Add a Document Tag" at bounding box center [867, 221] width 76 height 8
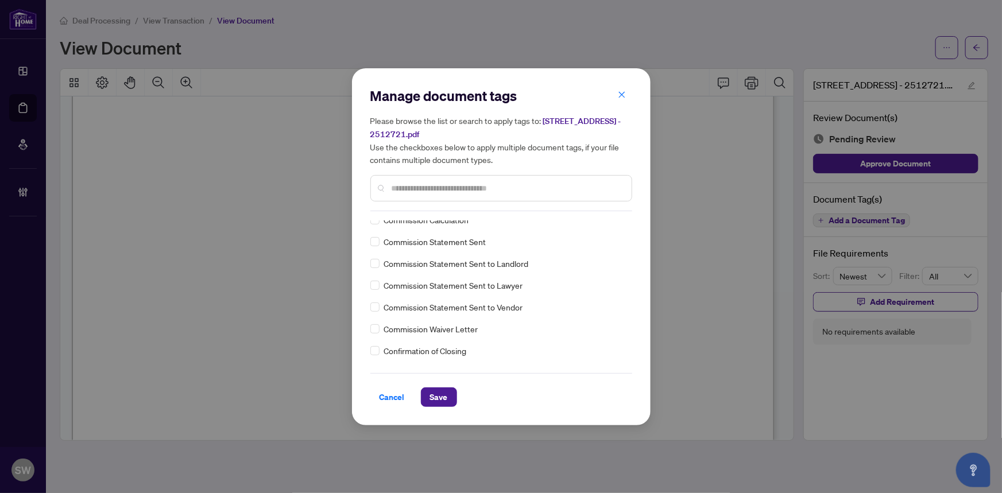
scroll to position [0, 0]
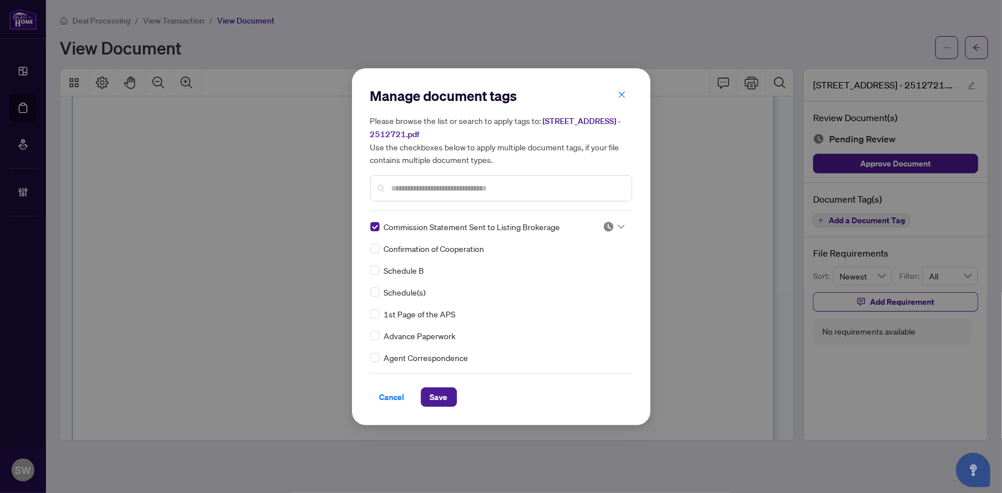
click at [604, 227] on img at bounding box center [608, 226] width 11 height 11
click at [573, 280] on div "Approved" at bounding box center [576, 282] width 74 height 13
click at [436, 398] on span "Save" at bounding box center [439, 397] width 18 height 18
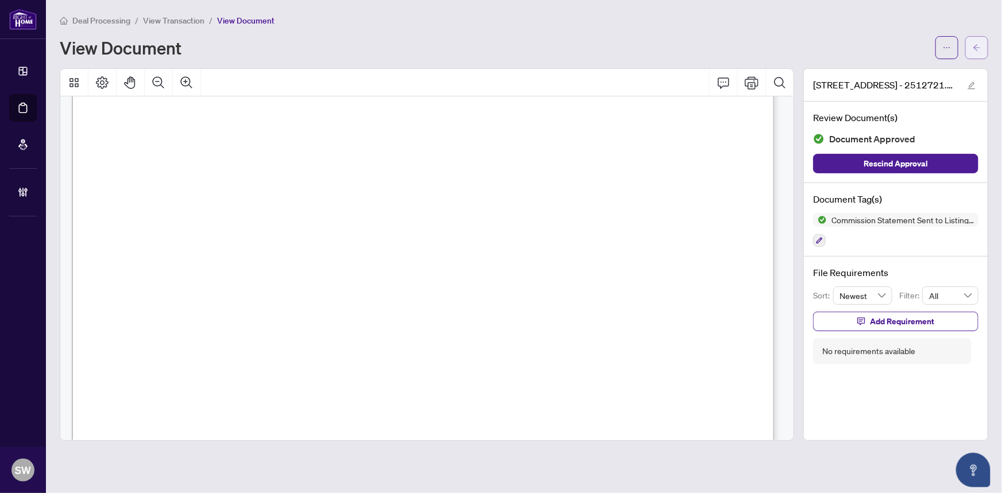
click at [978, 49] on icon "arrow-left" at bounding box center [977, 48] width 8 height 8
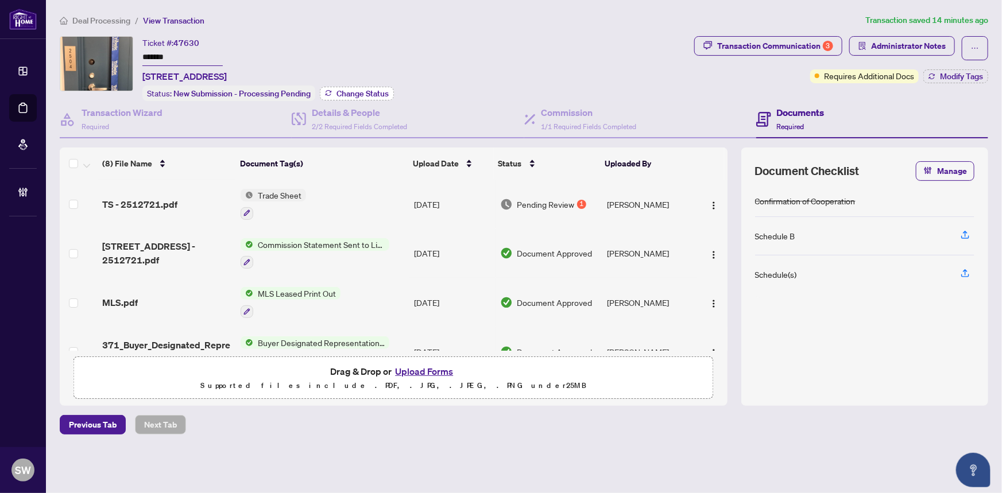
click at [348, 90] on span "Change Status" at bounding box center [363, 94] width 52 height 8
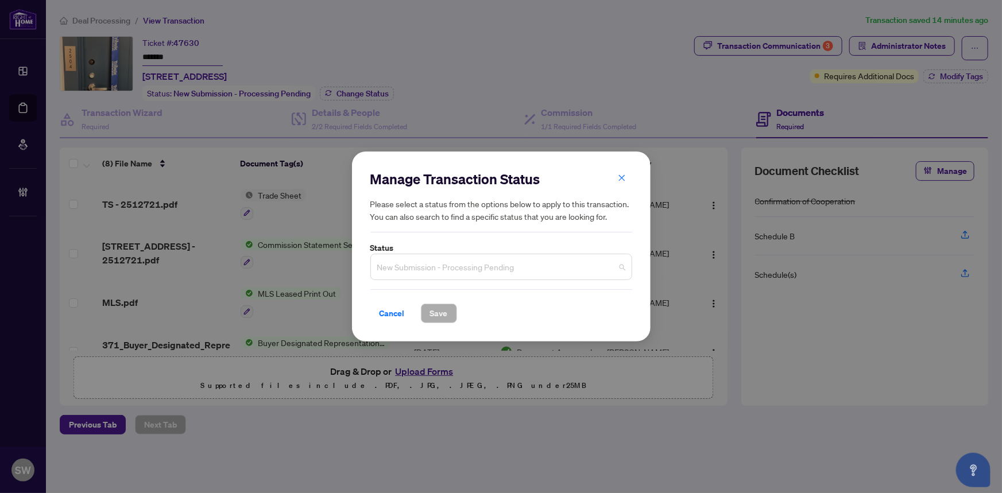
click at [435, 267] on span "New Submission - Processing Pending" at bounding box center [501, 267] width 248 height 22
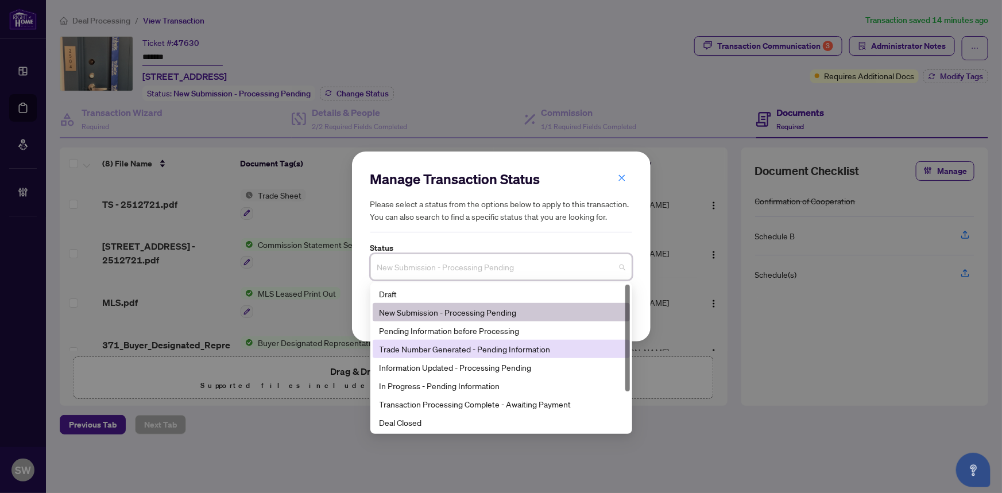
click at [426, 353] on div "Trade Number Generated - Pending Information" at bounding box center [502, 349] width 244 height 13
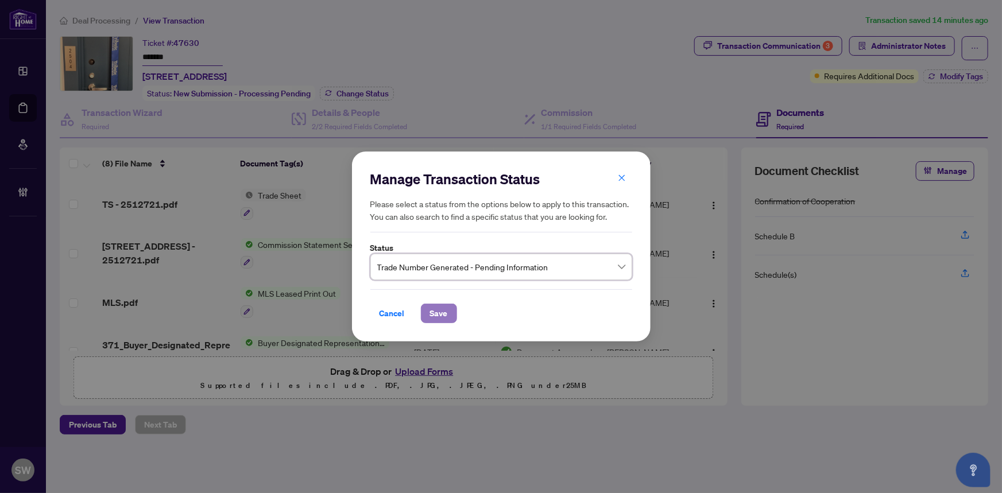
click at [445, 314] on span "Save" at bounding box center [439, 313] width 18 height 18
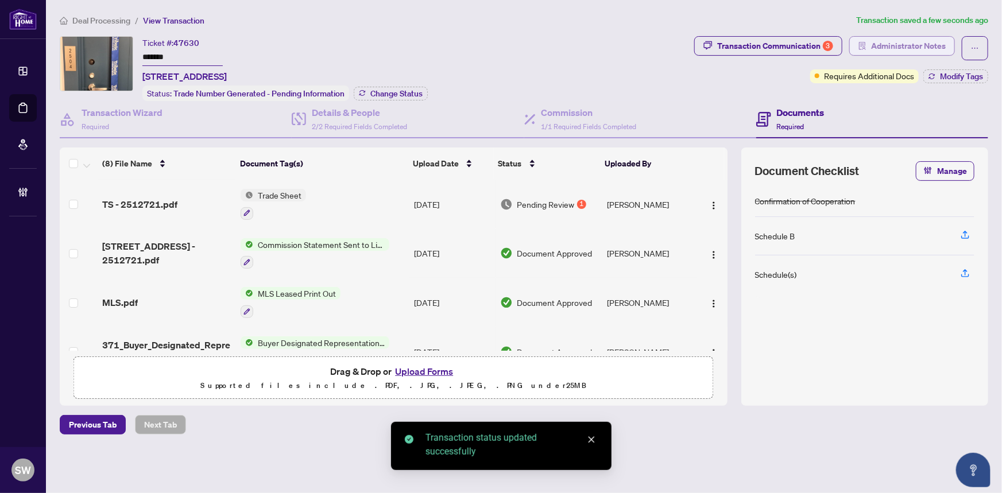
click at [900, 40] on span "Administrator Notes" at bounding box center [908, 46] width 75 height 18
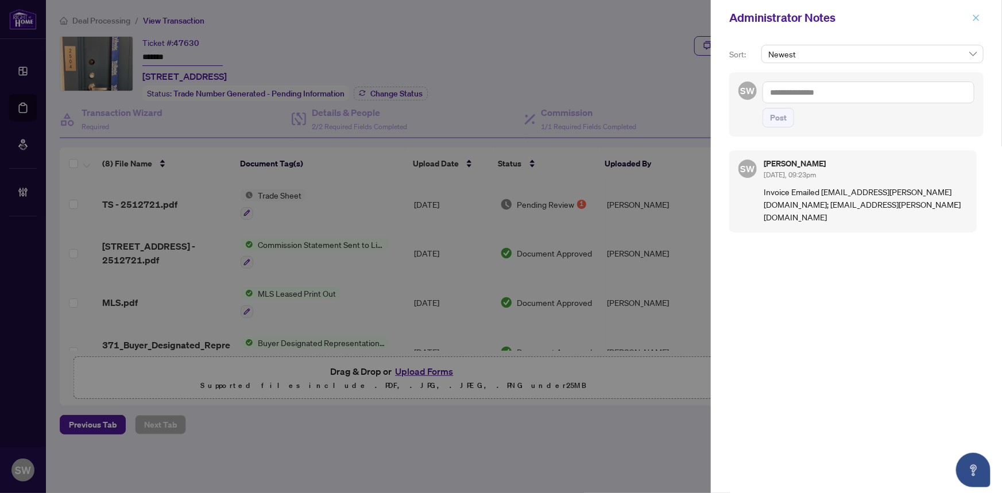
click at [975, 16] on icon "close" at bounding box center [977, 17] width 6 height 6
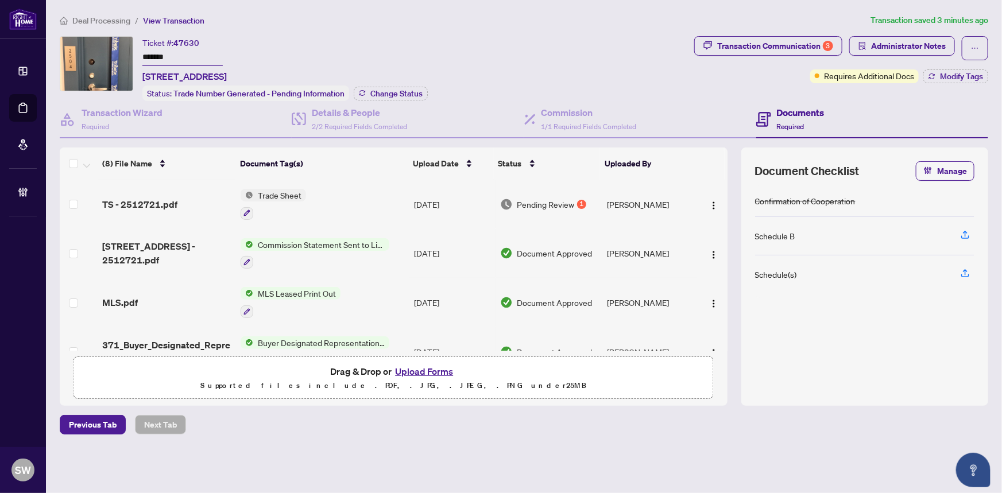
click at [98, 20] on span "Deal Processing" at bounding box center [101, 21] width 58 height 10
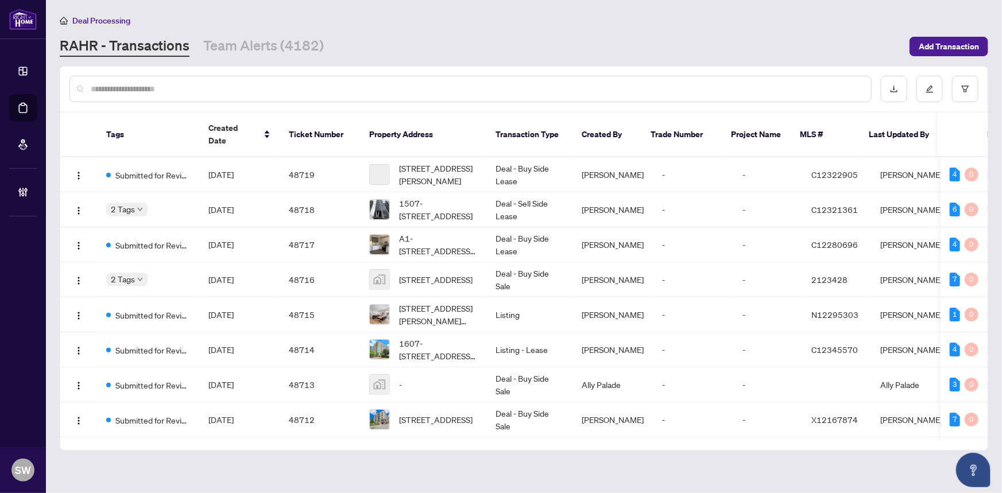
click at [171, 86] on input "text" at bounding box center [476, 89] width 771 height 13
paste input "*****"
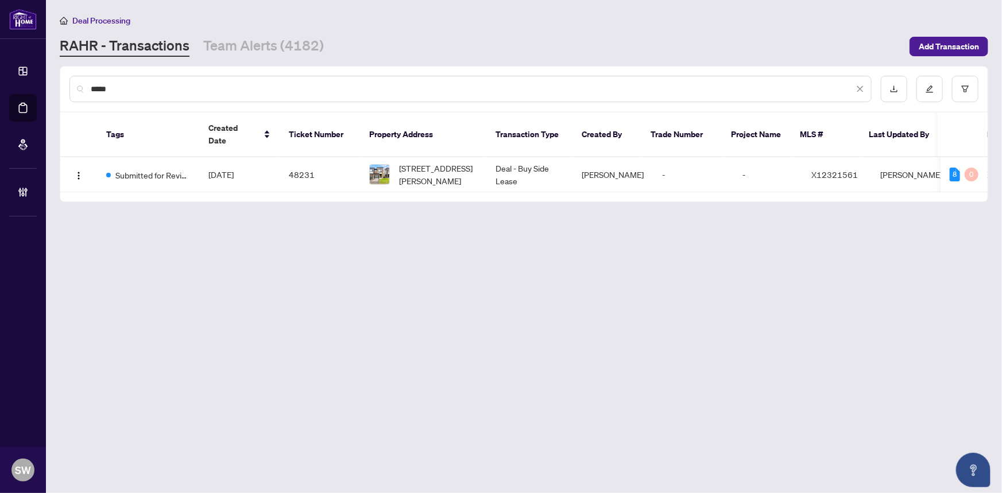
type input "*****"
click at [229, 169] on span "Aug/12/2025" at bounding box center [221, 174] width 25 height 10
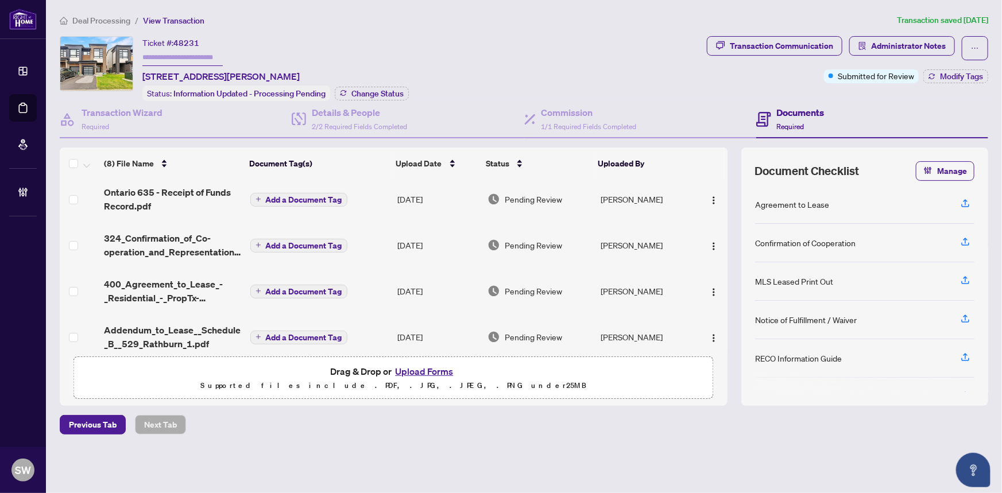
scroll to position [104, 0]
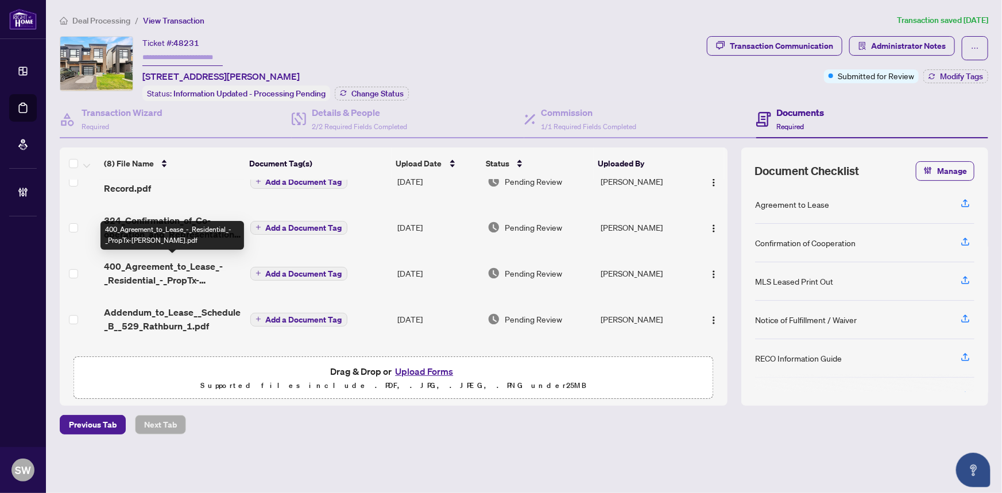
click at [172, 271] on span "400_Agreement_to_Lease_-_Residential_-_PropTx-OREA.pdf" at bounding box center [172, 274] width 137 height 28
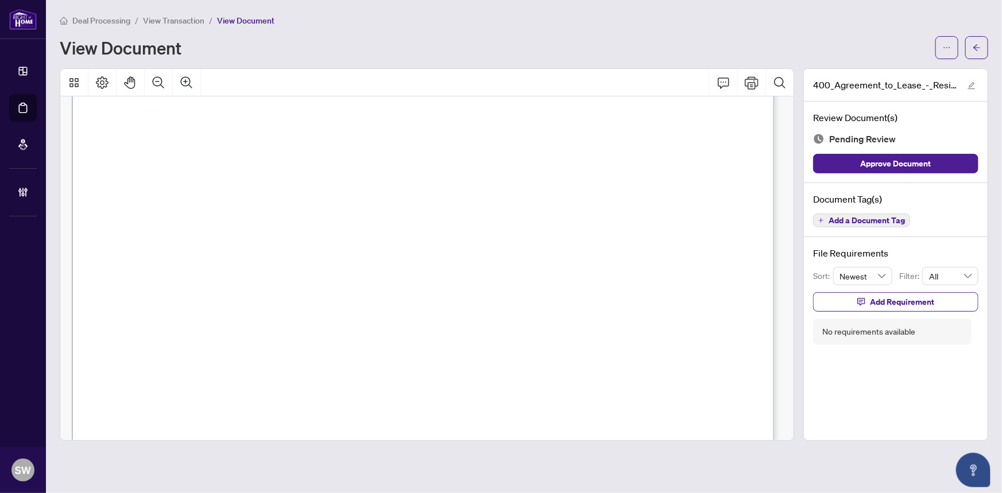
scroll to position [156, 0]
drag, startPoint x: 170, startPoint y: 215, endPoint x: 251, endPoint y: 214, distance: 81.0
click at [251, 216] on span "529 Rathburn Lane, Leitrim, ON K1T 0T4" at bounding box center [235, 221] width 180 height 11
click at [287, 220] on span "529 Rathburn Lane, Leitrim, ON K1T 0T4" at bounding box center [235, 221] width 180 height 11
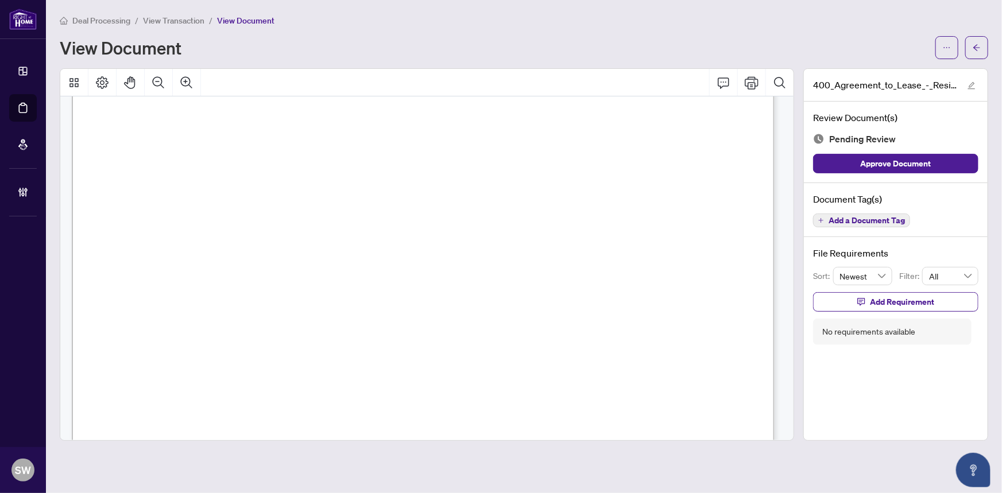
click at [326, 218] on span "529 Rathburn Lane, Leitrim, ON K1T 0T4" at bounding box center [235, 221] width 180 height 11
click at [326, 217] on span "529 Rathburn Lane, Leitrim, ON K1T 0T4" at bounding box center [235, 221] width 180 height 11
click at [326, 219] on span "529 Rathburn Lane, Leitrim, ON K1T 0T4" at bounding box center [235, 221] width 180 height 11
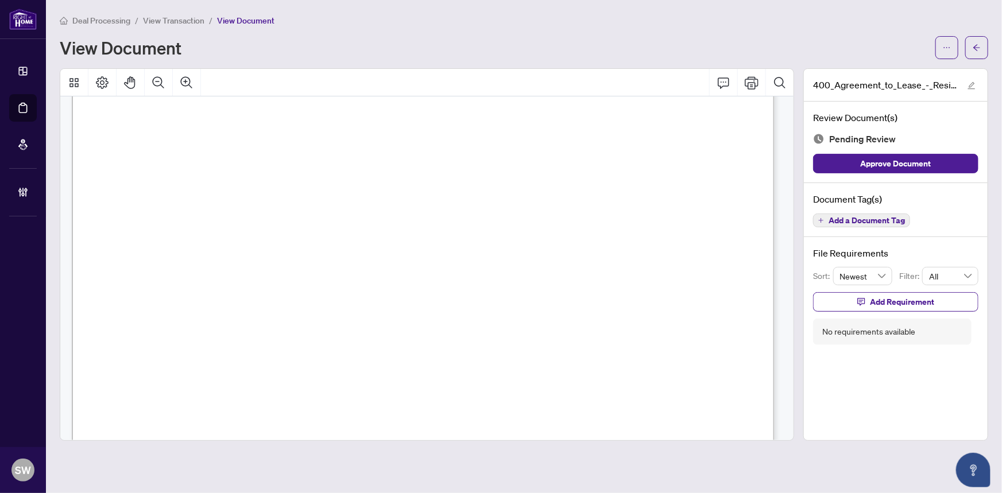
click at [326, 219] on span "529 Rathburn Lane, Leitrim, ON K1T 0T4" at bounding box center [235, 221] width 180 height 11
click at [878, 220] on span "Add a Document Tag" at bounding box center [867, 221] width 76 height 8
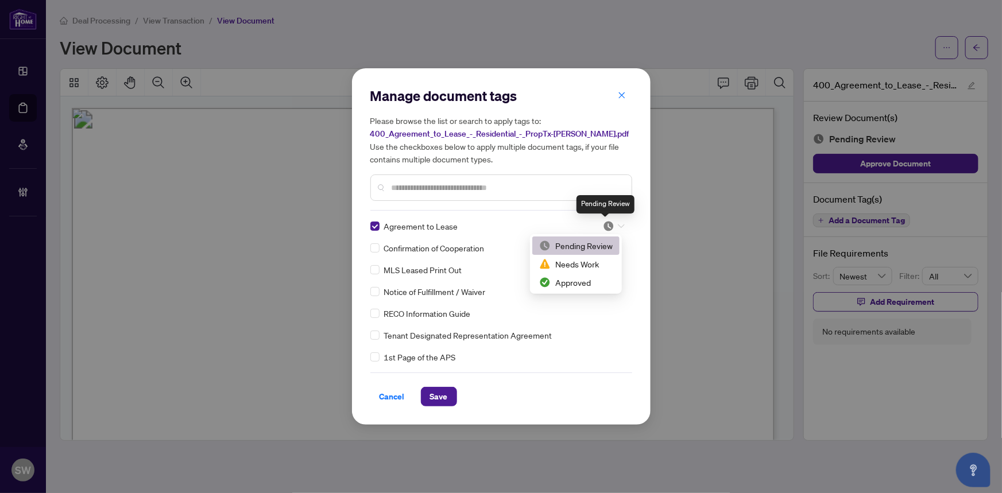
click at [603, 227] on img at bounding box center [608, 226] width 11 height 11
click at [574, 285] on div "Approved" at bounding box center [576, 282] width 74 height 13
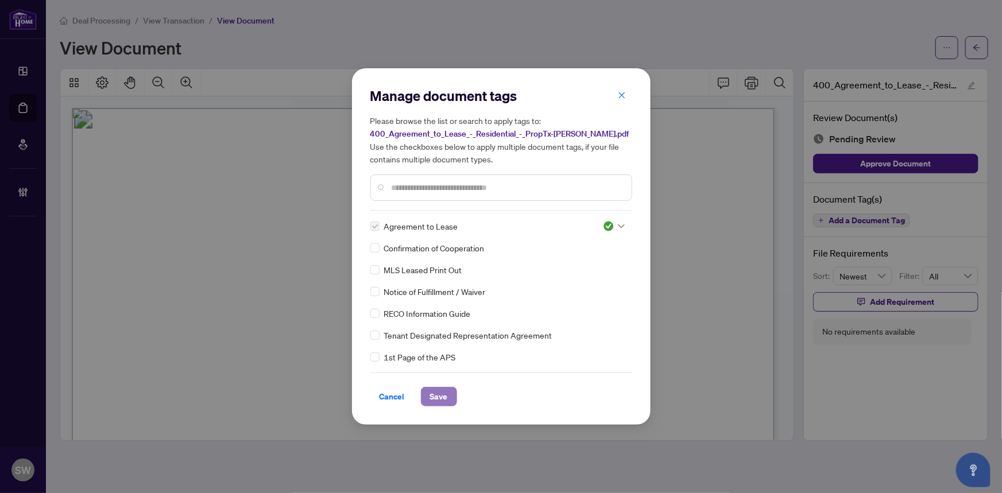
click at [449, 394] on button "Save" at bounding box center [439, 397] width 36 height 20
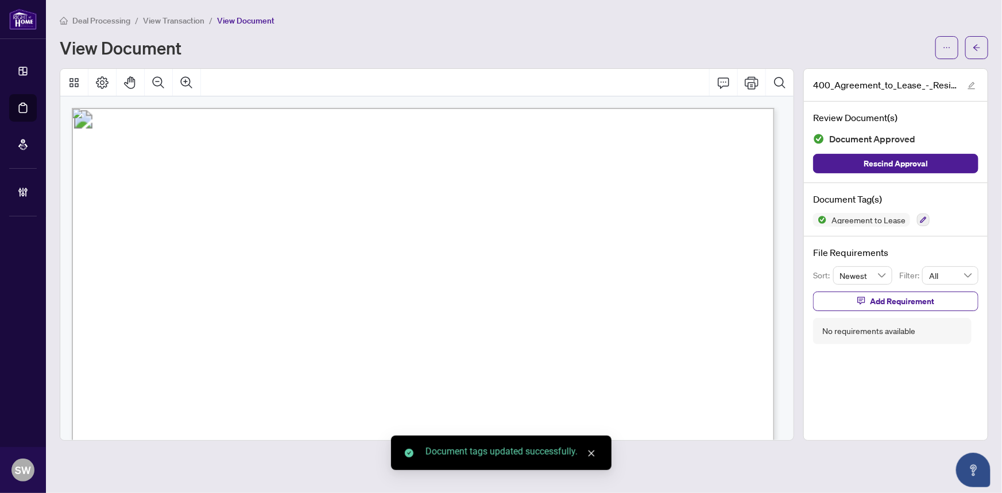
click at [789, 123] on div "Manage document tags Please browse the list or search to apply tags to: 400_Agr…" at bounding box center [501, 246] width 1002 height 493
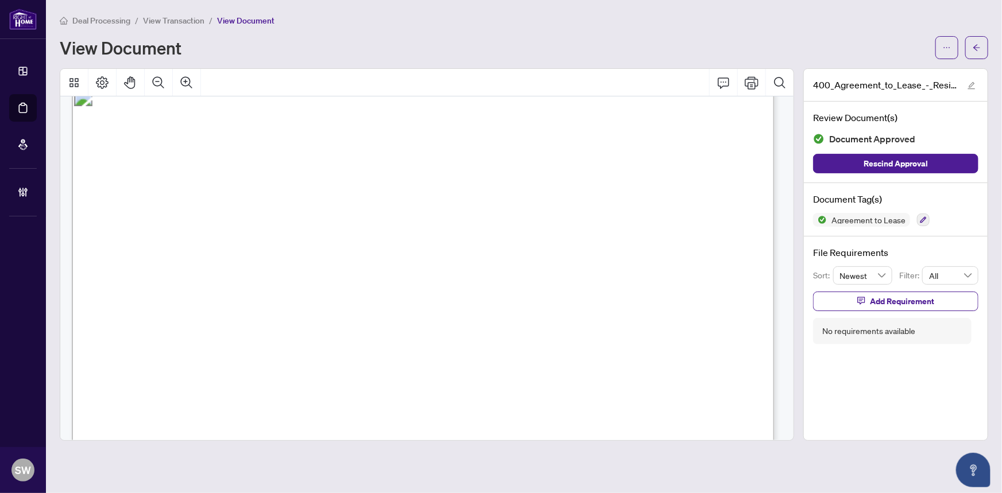
drag, startPoint x: 183, startPoint y: 251, endPoint x: 257, endPoint y: 257, distance: 74.4
click at [257, 86] on p "Form 400 Revised Feb 2024 Page 1 of 4 The trademarks REALTOR®, REALTORS®, MLS®,…" at bounding box center [775, 86] width 1406 height 0
click at [258, 257] on span "Sumit Bhutani, Laxmi Bhutani" at bounding box center [323, 255] width 279 height 11
drag, startPoint x: 184, startPoint y: 250, endPoint x: 267, endPoint y: 253, distance: 82.8
click at [267, 253] on span "Sumit Bhutani, Laxmi Bhutani" at bounding box center [323, 255] width 279 height 11
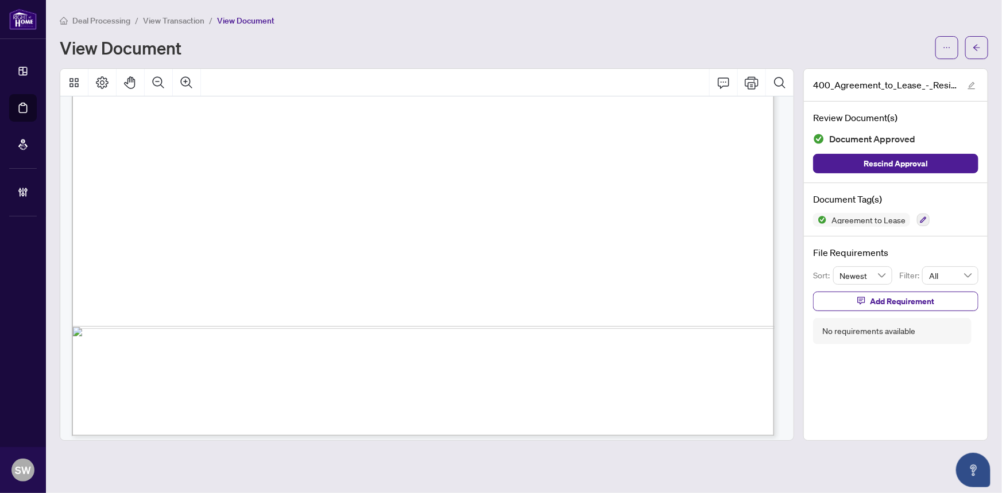
scroll to position [4320, 0]
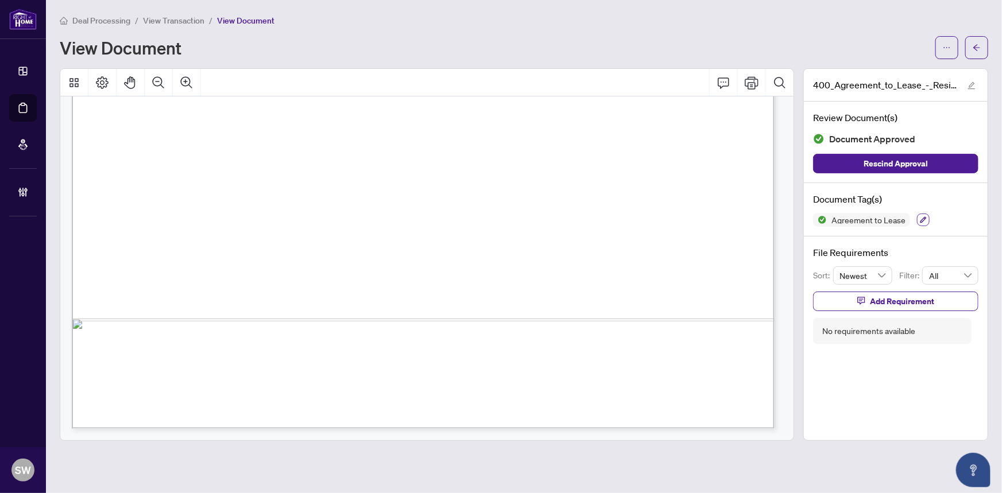
click at [917, 218] on button "button" at bounding box center [923, 220] width 13 height 13
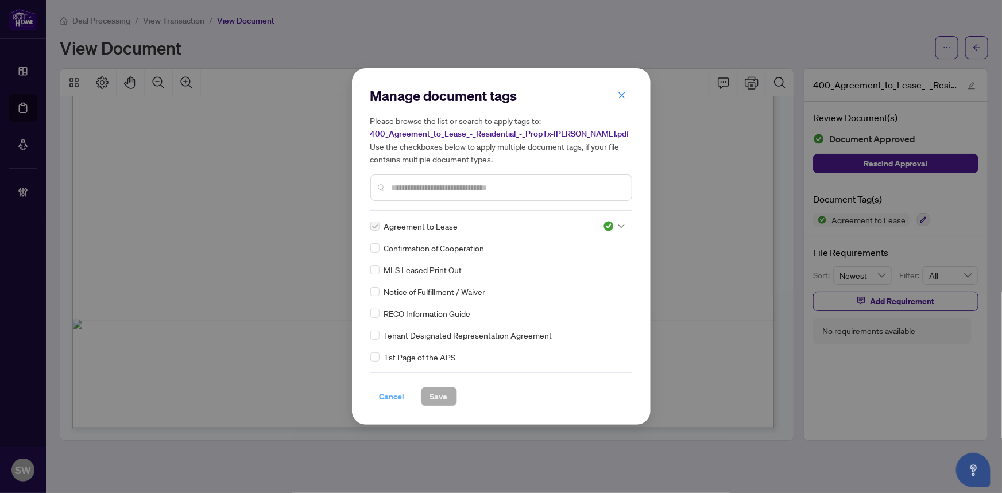
click at [396, 397] on span "Cancel" at bounding box center [392, 397] width 25 height 18
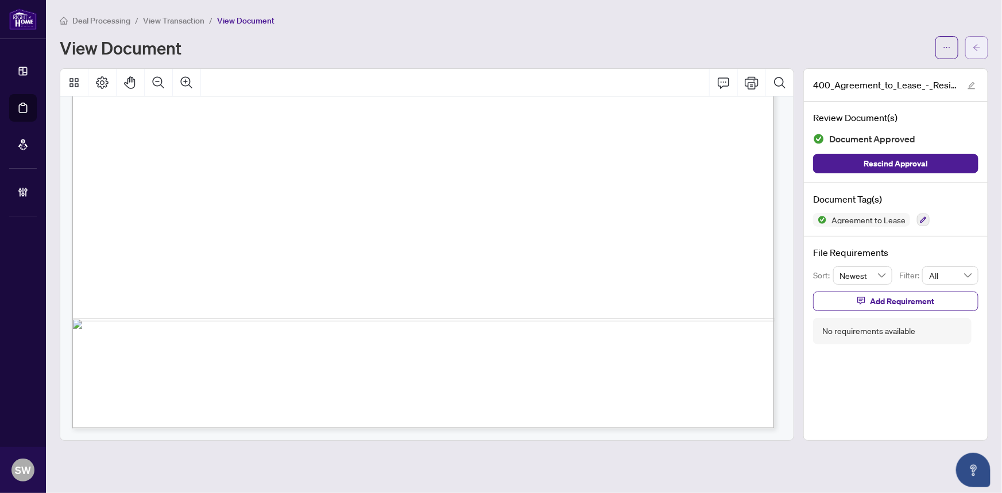
click at [981, 51] on span "button" at bounding box center [977, 47] width 8 height 18
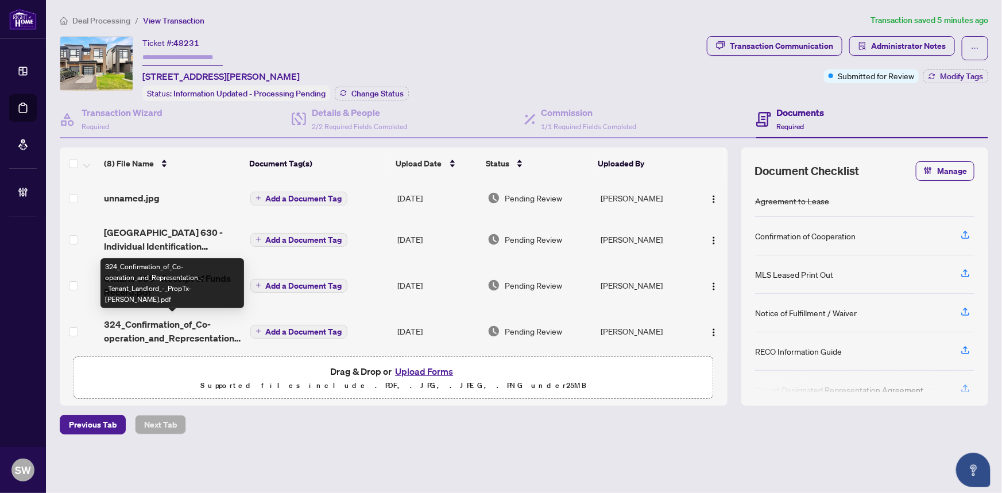
click at [185, 326] on span "324_Confirmation_of_Co-operation_and_Representation_-_Tenant_Landlord_-_PropTx-…" at bounding box center [172, 332] width 137 height 28
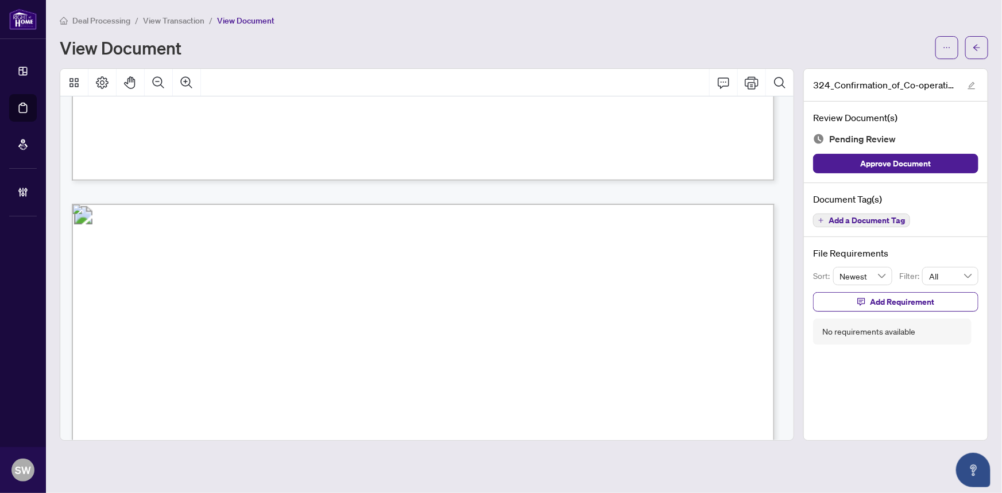
scroll to position [1097, 0]
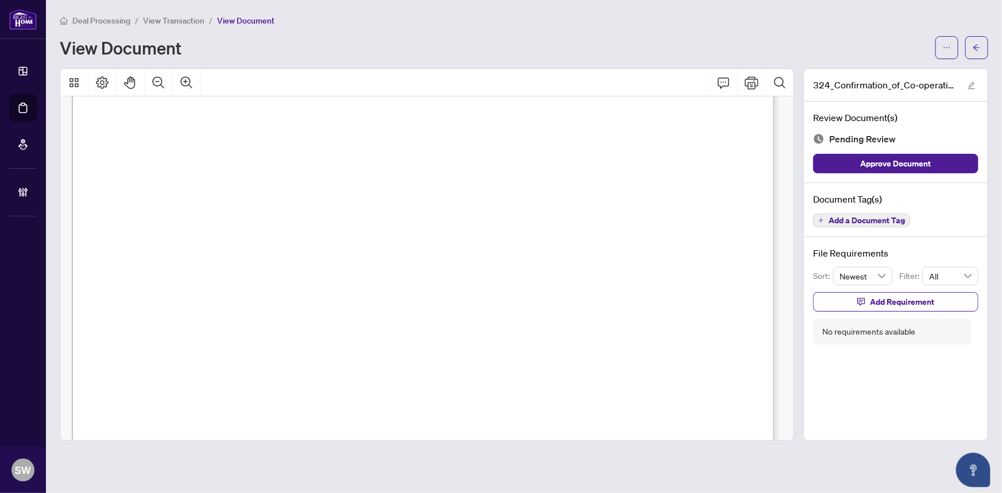
click at [191, 269] on span "Bjorn Endemann" at bounding box center [165, 272] width 81 height 11
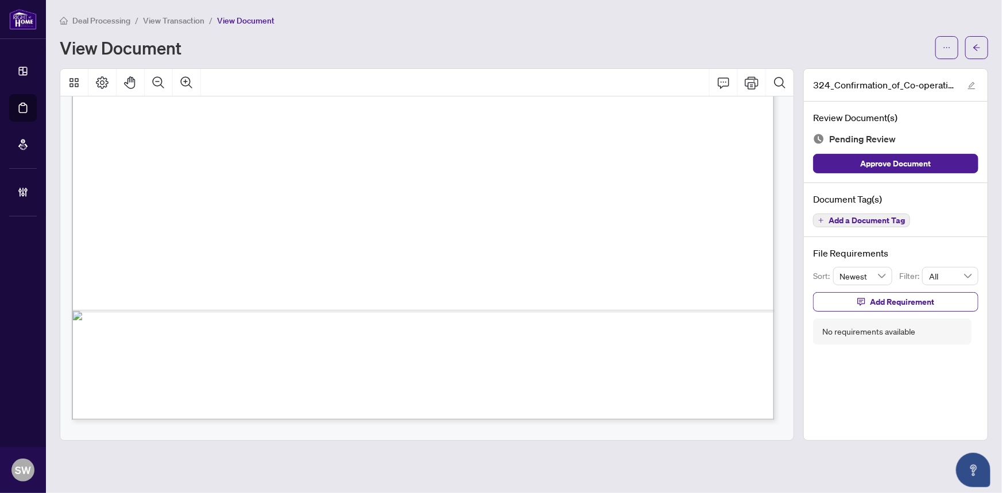
scroll to position [574, 0]
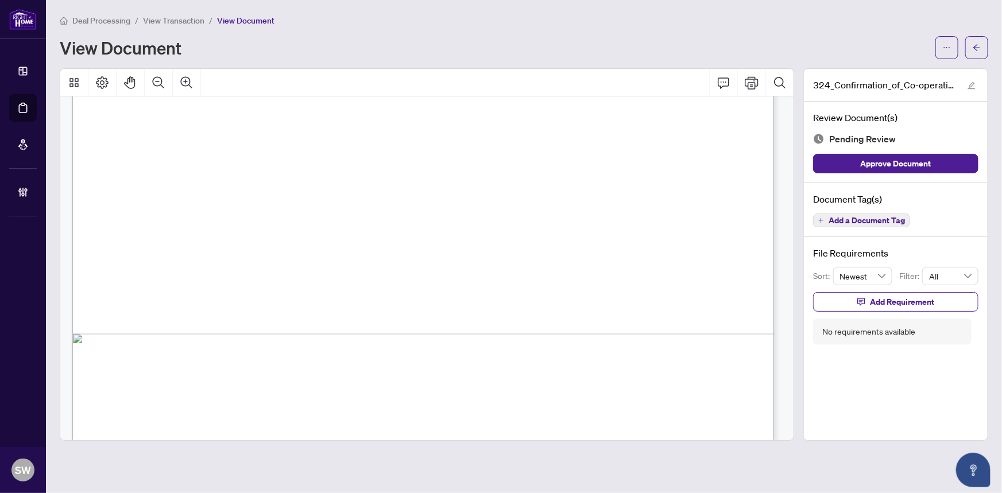
click at [885, 222] on span "Add a Document Tag" at bounding box center [867, 221] width 76 height 8
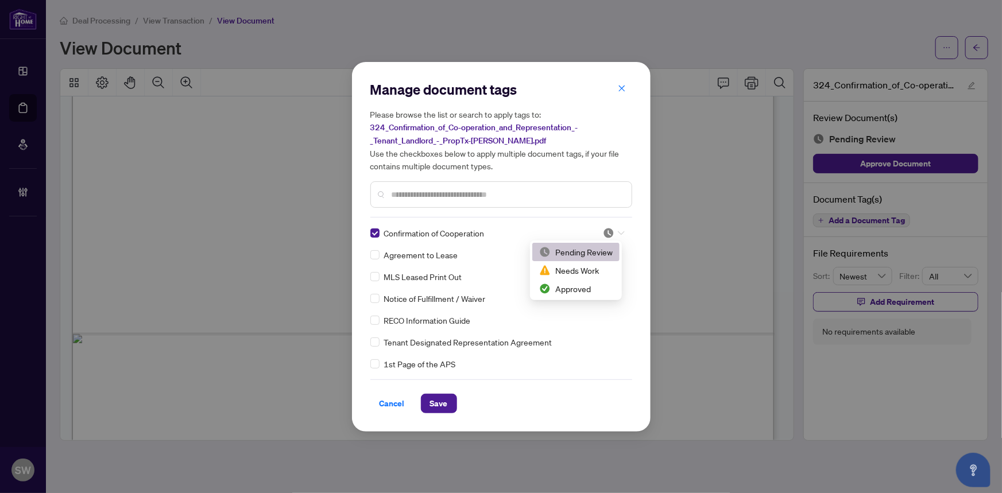
click at [612, 233] on div at bounding box center [614, 232] width 22 height 11
click at [577, 285] on div "Approved" at bounding box center [576, 289] width 74 height 13
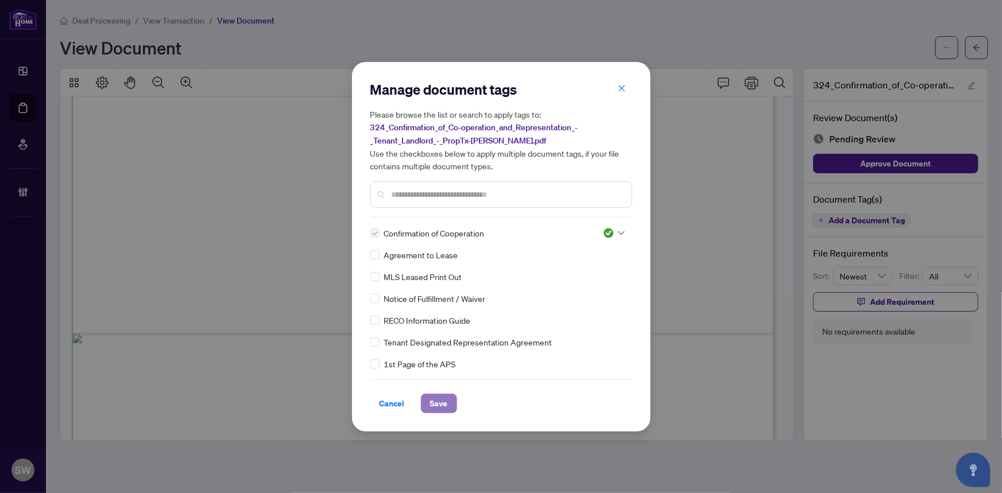
click at [442, 402] on span "Save" at bounding box center [439, 404] width 18 height 18
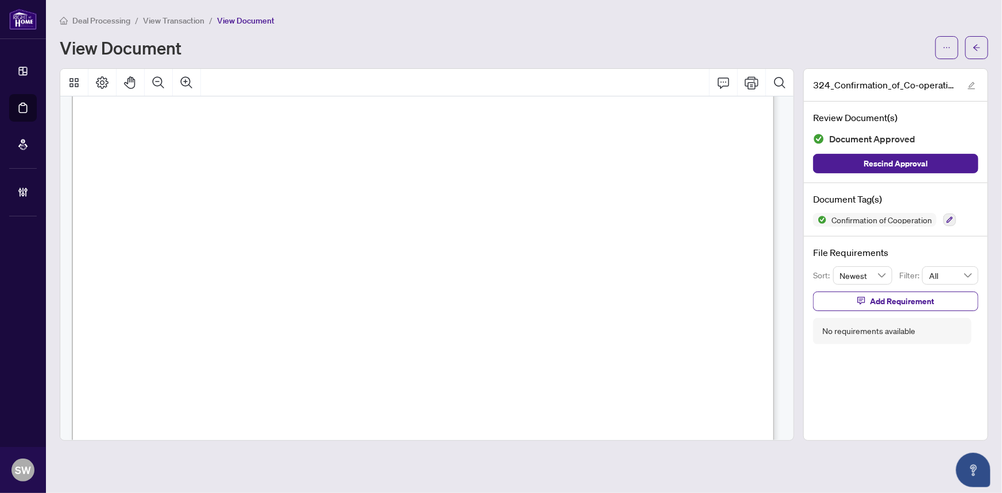
scroll to position [0, 0]
drag, startPoint x: 278, startPoint y: 246, endPoint x: 358, endPoint y: 248, distance: 80.4
click at [358, 248] on span "Sumit Bhutani, Laxmi Bhutani" at bounding box center [323, 251] width 279 height 11
drag, startPoint x: 277, startPoint y: 247, endPoint x: 360, endPoint y: 248, distance: 83.3
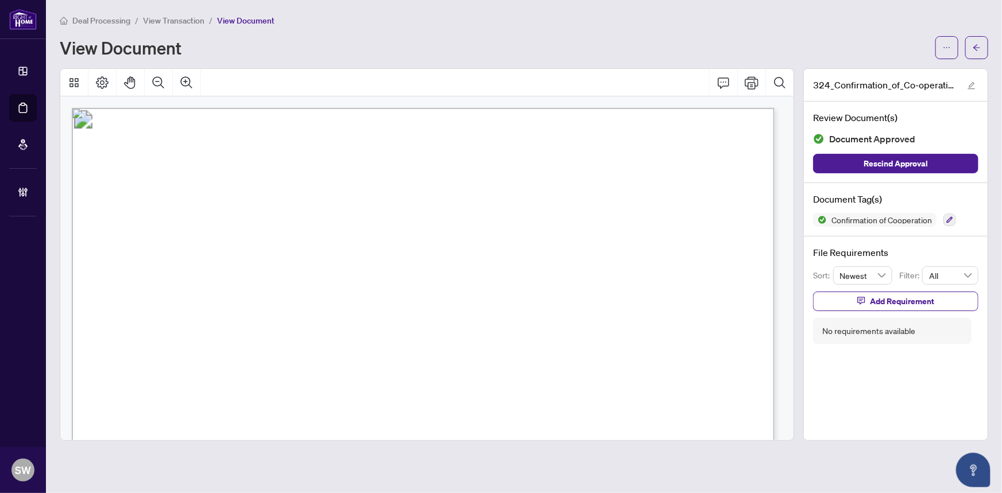
click at [360, 248] on span "Sumit Bhutani, Laxmi Bhutani" at bounding box center [323, 251] width 279 height 11
drag, startPoint x: 169, startPoint y: 223, endPoint x: 242, endPoint y: 223, distance: 73.0
click at [242, 223] on span "Shadi Khalil, Aya Zbib" at bounding box center [256, 228] width 174 height 11
drag, startPoint x: 257, startPoint y: 224, endPoint x: 306, endPoint y: 227, distance: 49.5
click at [306, 227] on span "Shadi Khalil, Aya Zbib" at bounding box center [256, 228] width 174 height 11
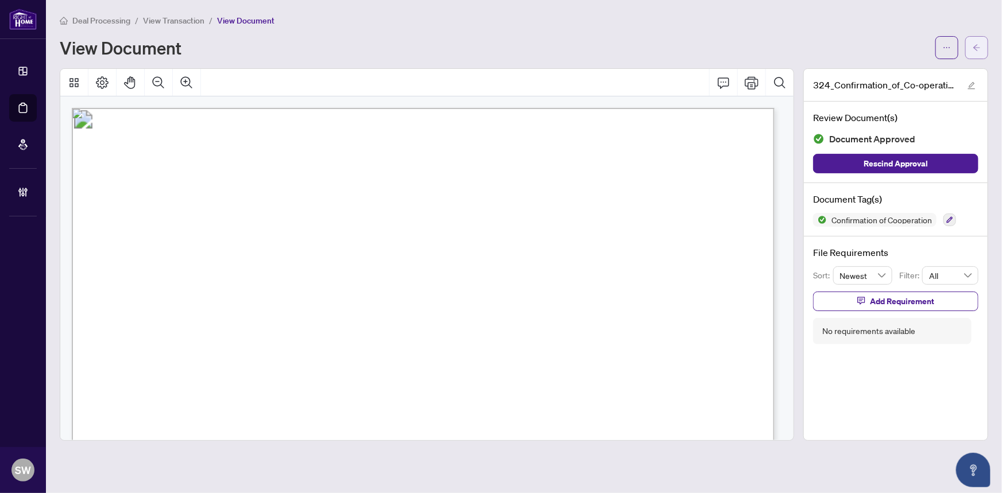
click at [977, 52] on span "button" at bounding box center [977, 47] width 8 height 18
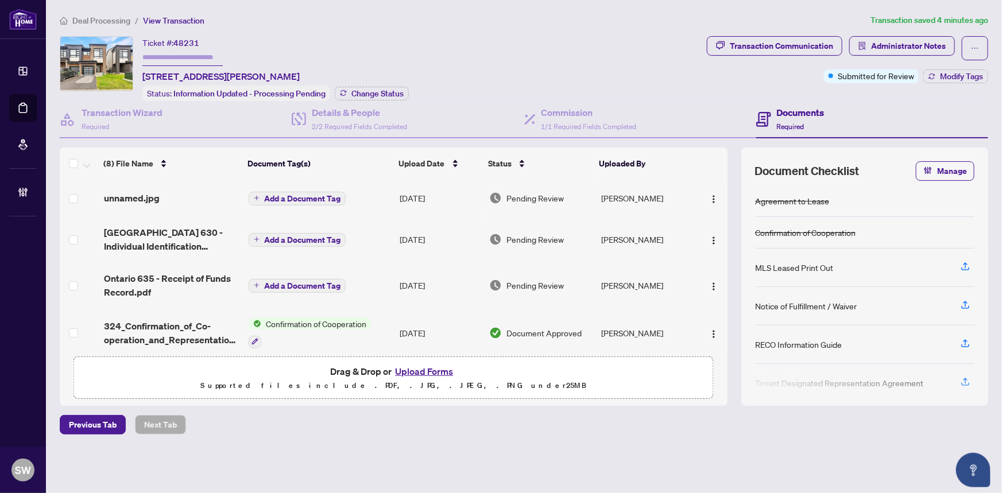
click at [185, 198] on div "unnamed.jpg" at bounding box center [172, 198] width 136 height 14
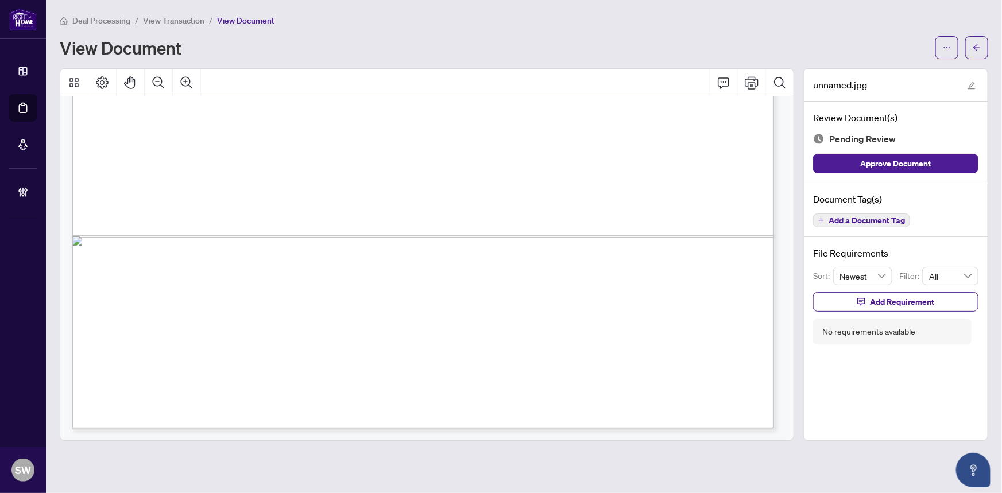
scroll to position [673, 0]
click at [897, 218] on span "Add a Document Tag" at bounding box center [867, 221] width 76 height 8
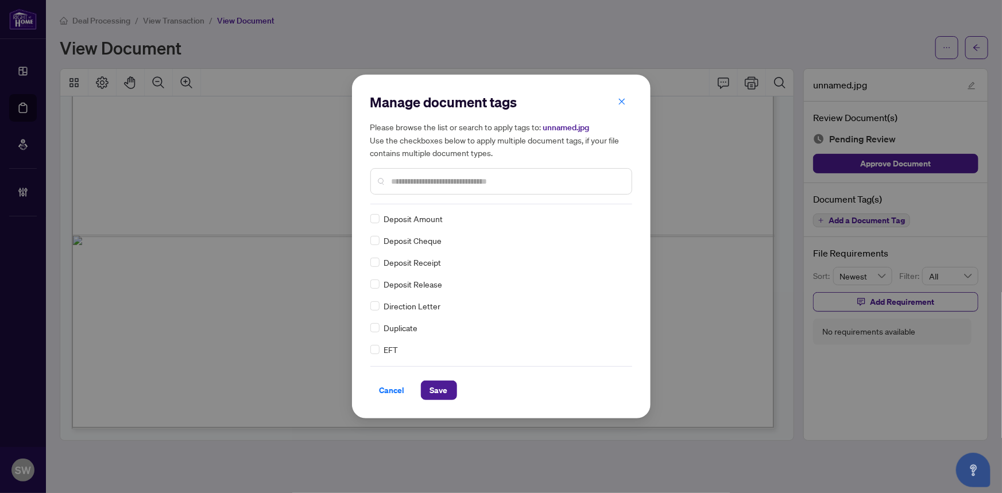
scroll to position [0, 0]
click at [609, 215] on img at bounding box center [608, 219] width 11 height 11
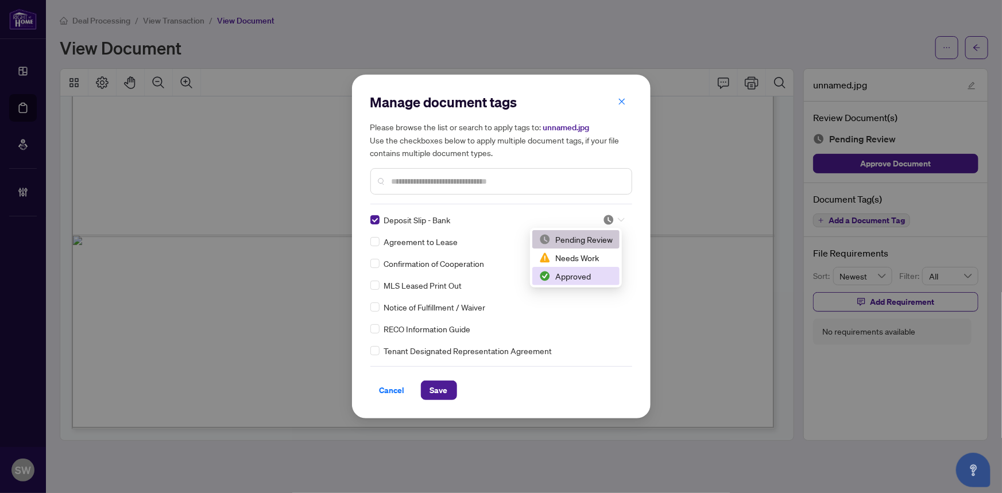
drag, startPoint x: 585, startPoint y: 279, endPoint x: 562, endPoint y: 301, distance: 32.1
click at [584, 279] on div "Approved" at bounding box center [576, 276] width 74 height 13
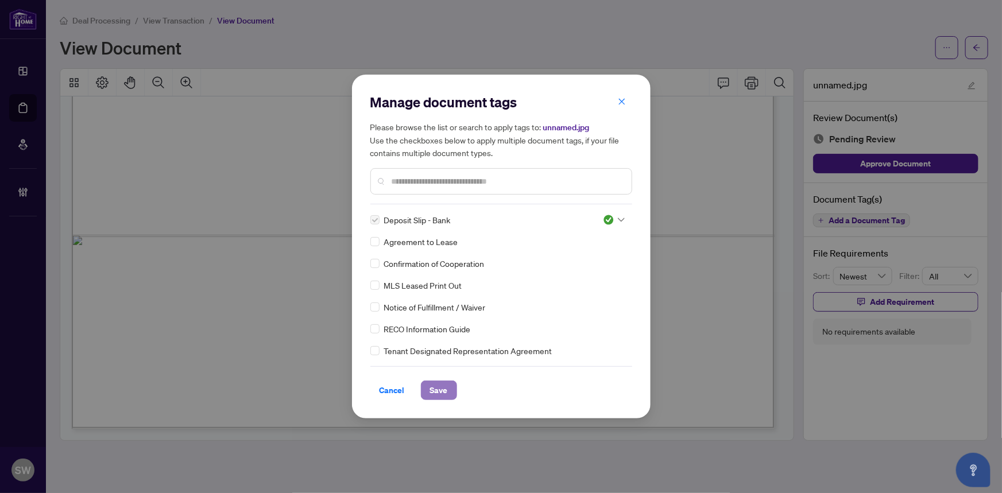
click at [441, 386] on span "Save" at bounding box center [439, 390] width 18 height 18
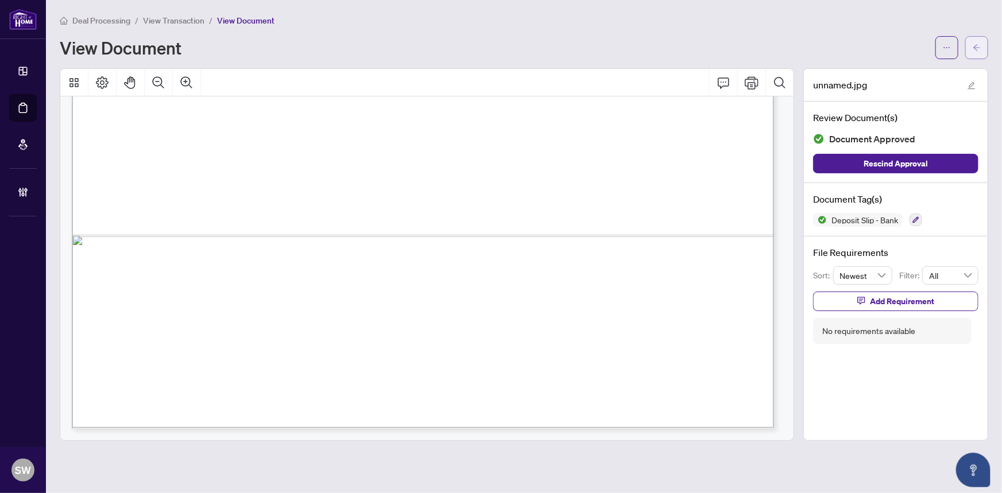
click at [978, 47] on icon "arrow-left" at bounding box center [977, 47] width 7 height 6
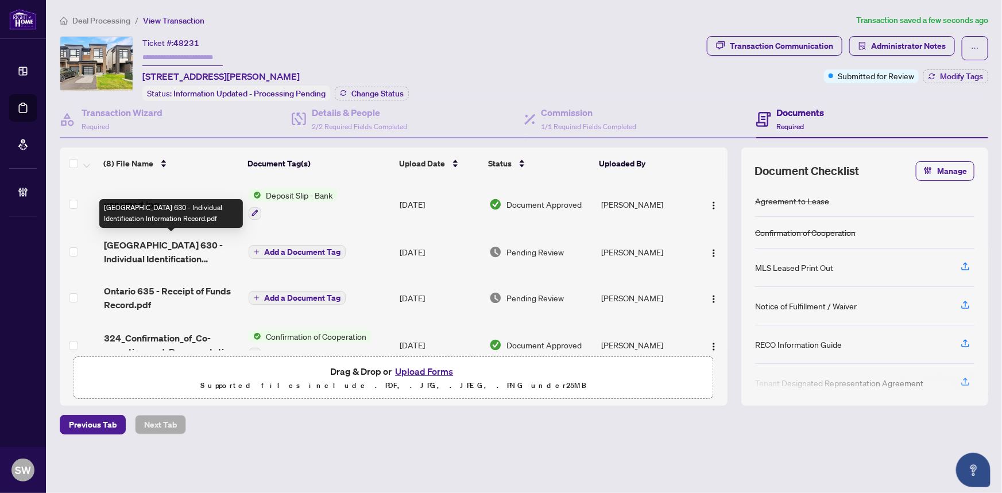
click at [206, 250] on span "Ontario 630 - Individual Identification Information Record.pdf" at bounding box center [172, 252] width 136 height 28
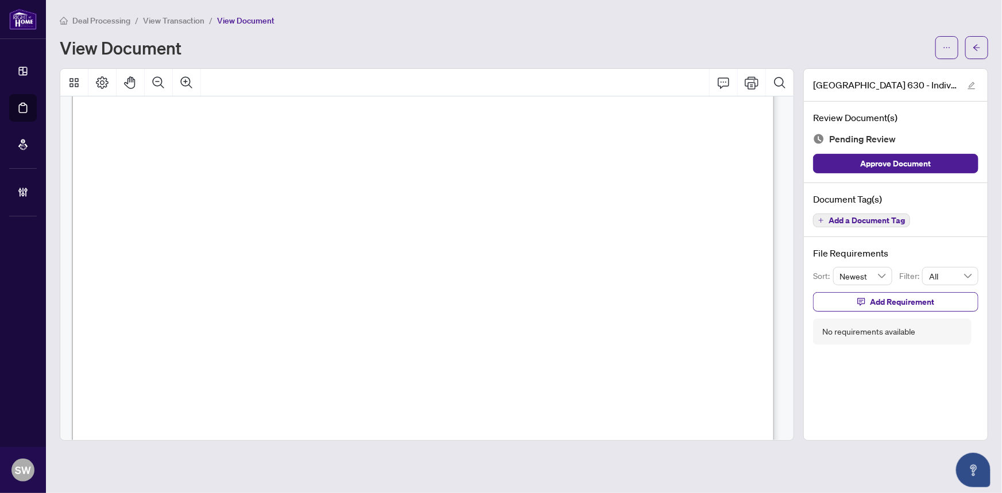
scroll to position [3198, 0]
click at [867, 218] on span "Add a Document Tag" at bounding box center [867, 221] width 76 height 8
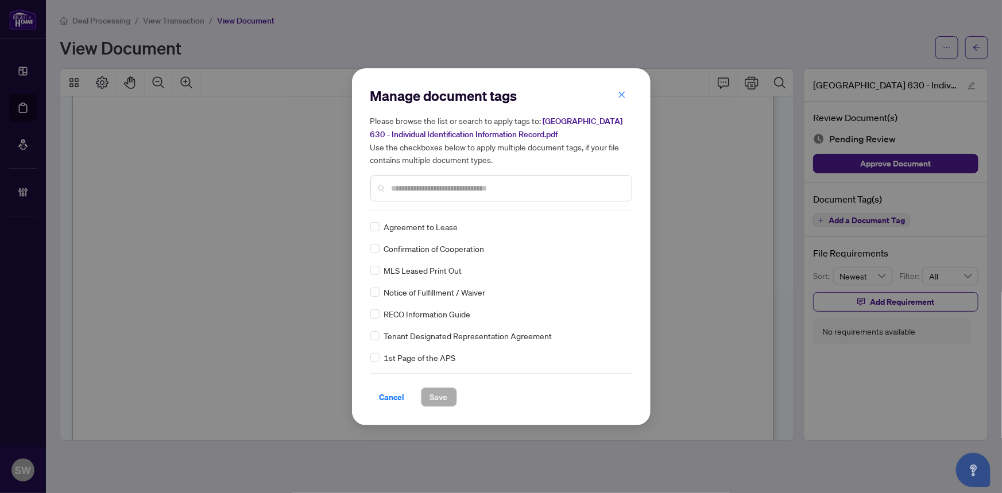
click at [433, 190] on input "text" at bounding box center [507, 188] width 231 height 13
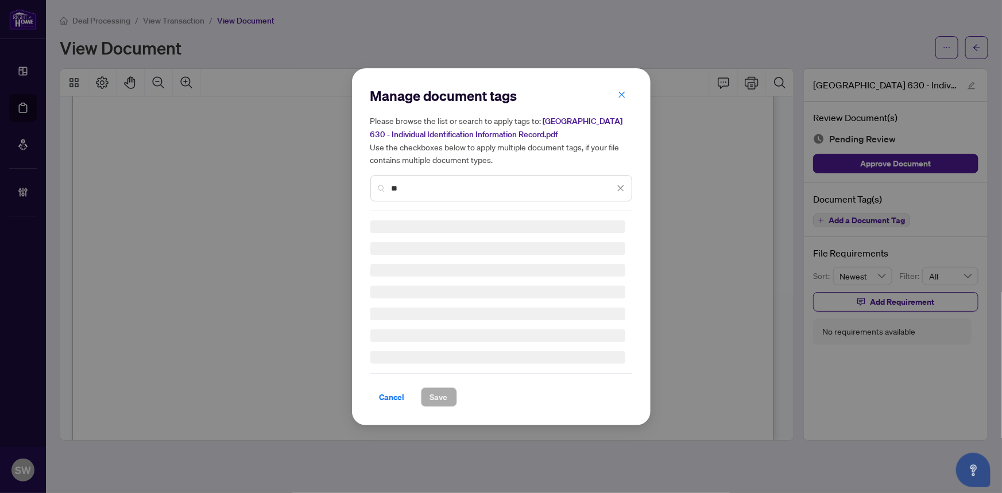
click at [368, 188] on div "Manage document tags Please browse the list or search to apply tags to: Ontario…" at bounding box center [501, 246] width 299 height 357
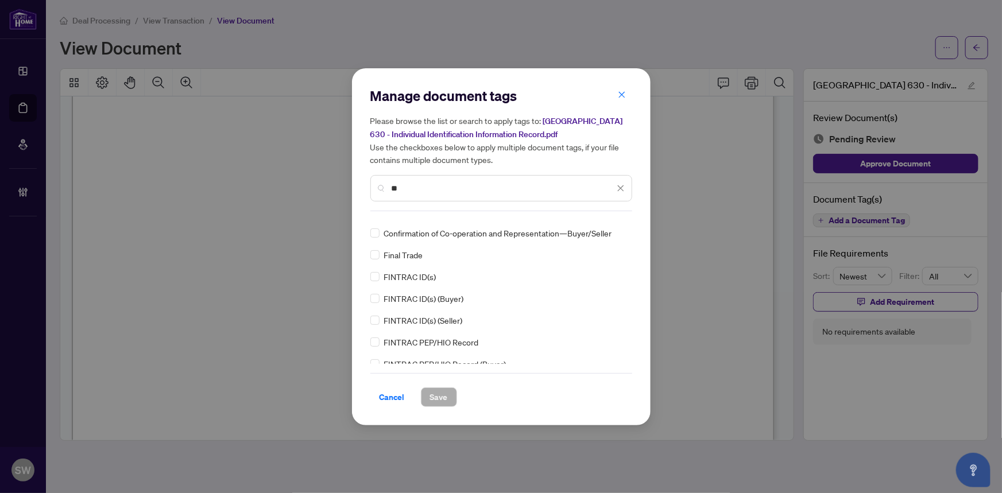
scroll to position [104, 0]
type input "**"
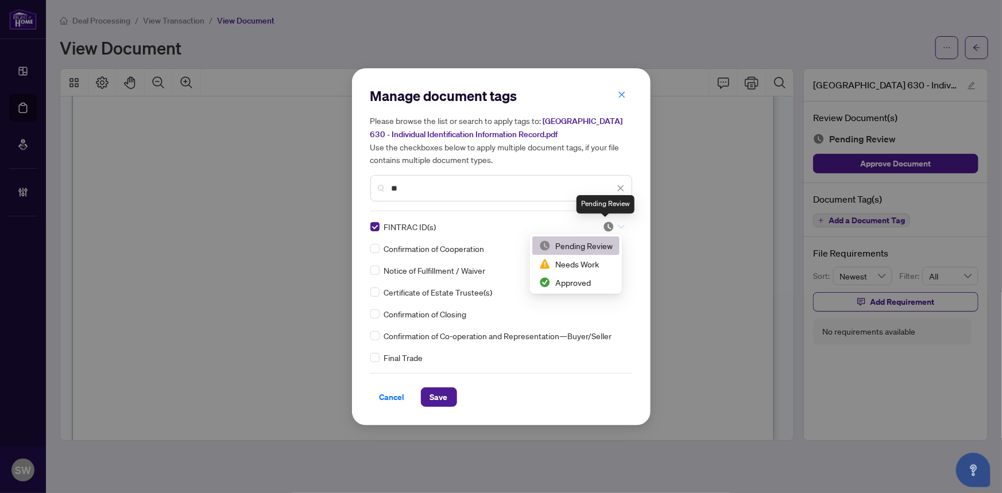
click at [610, 224] on img at bounding box center [608, 226] width 11 height 11
click at [577, 284] on div "Approved" at bounding box center [576, 282] width 74 height 13
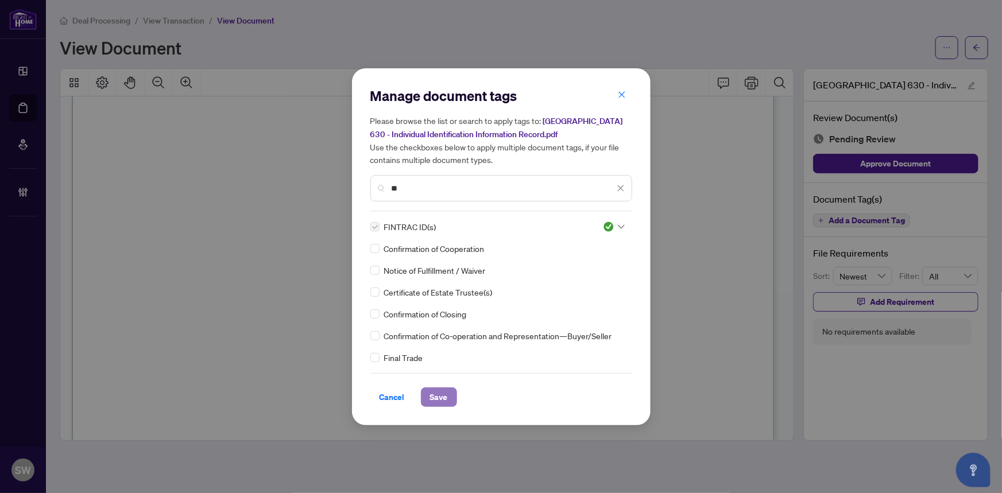
click at [441, 395] on span "Save" at bounding box center [439, 397] width 18 height 18
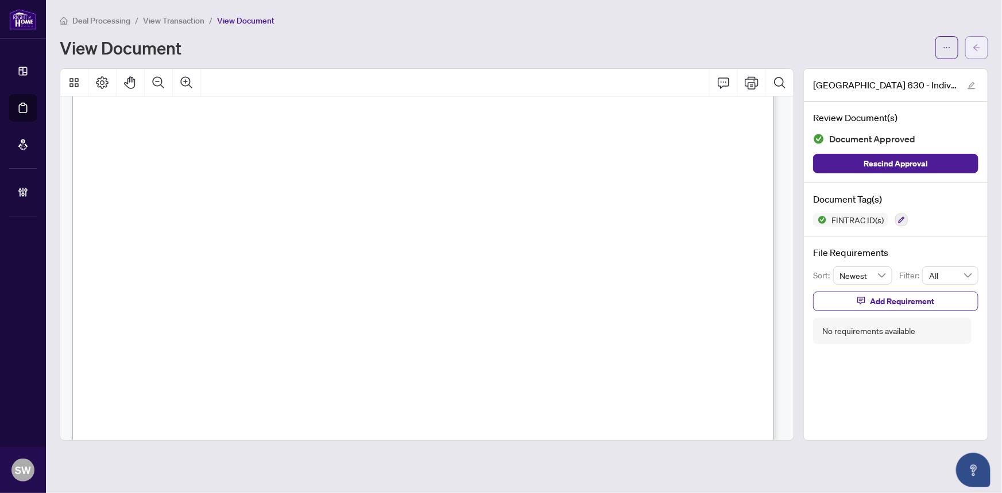
click at [980, 46] on icon "arrow-left" at bounding box center [977, 48] width 8 height 8
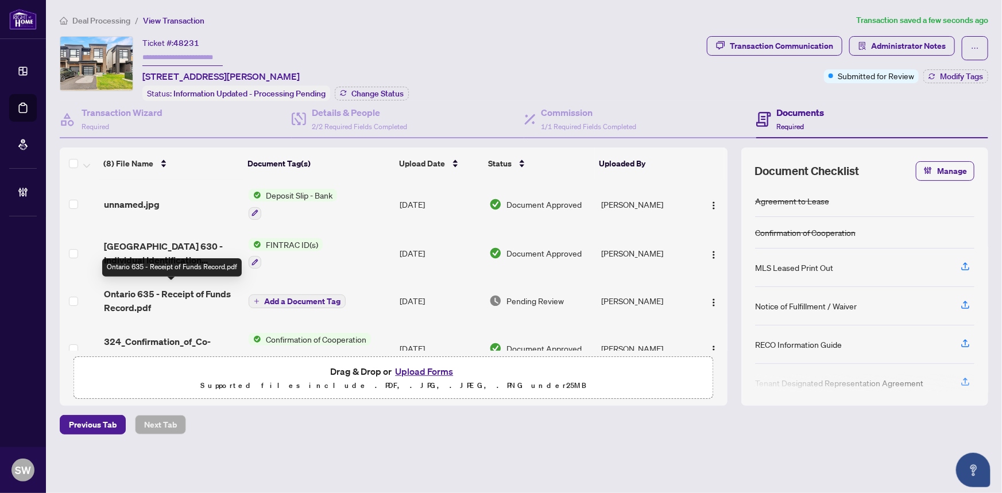
click at [210, 298] on span "Ontario 635 - Receipt of Funds Record.pdf" at bounding box center [172, 301] width 136 height 28
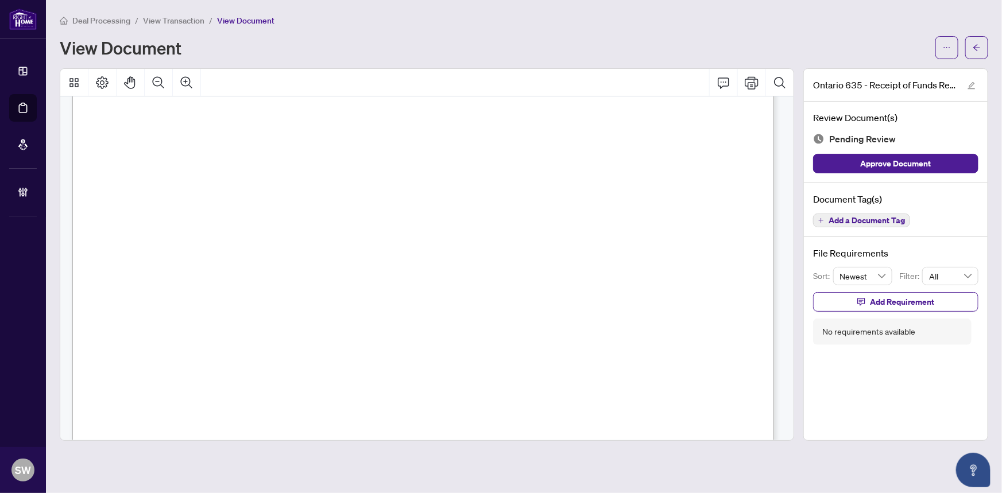
scroll to position [3386, 0]
drag, startPoint x: 735, startPoint y: 394, endPoint x: 742, endPoint y: 346, distance: 48.7
click at [742, 346] on div "Receipt of Funds Record Form 635 for use in the Province of Ontario This docume…" at bounding box center [775, 429] width 1406 height 1819
click at [900, 218] on span "Add a Document Tag" at bounding box center [867, 221] width 76 height 8
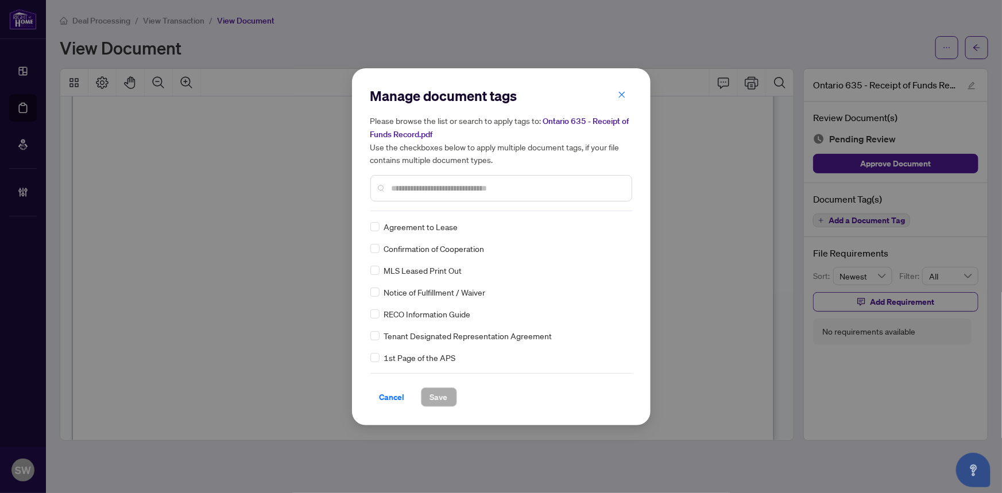
click at [472, 188] on input "text" at bounding box center [507, 188] width 231 height 13
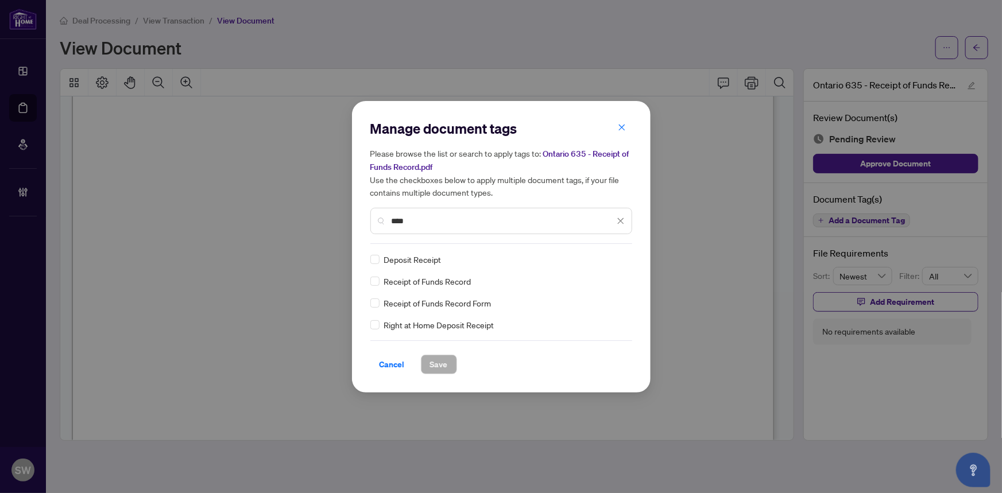
type input "****"
click at [607, 258] on img at bounding box center [608, 259] width 11 height 11
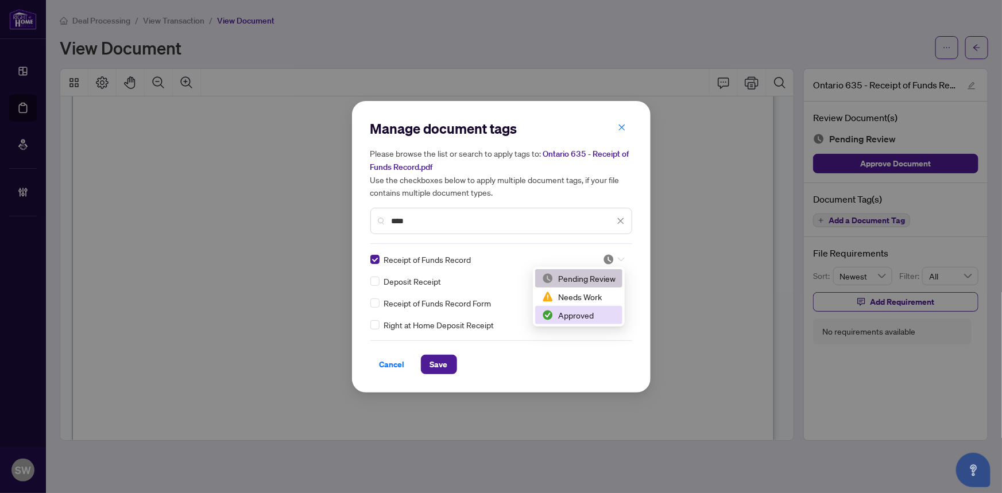
click at [584, 315] on div "Approved" at bounding box center [579, 315] width 74 height 13
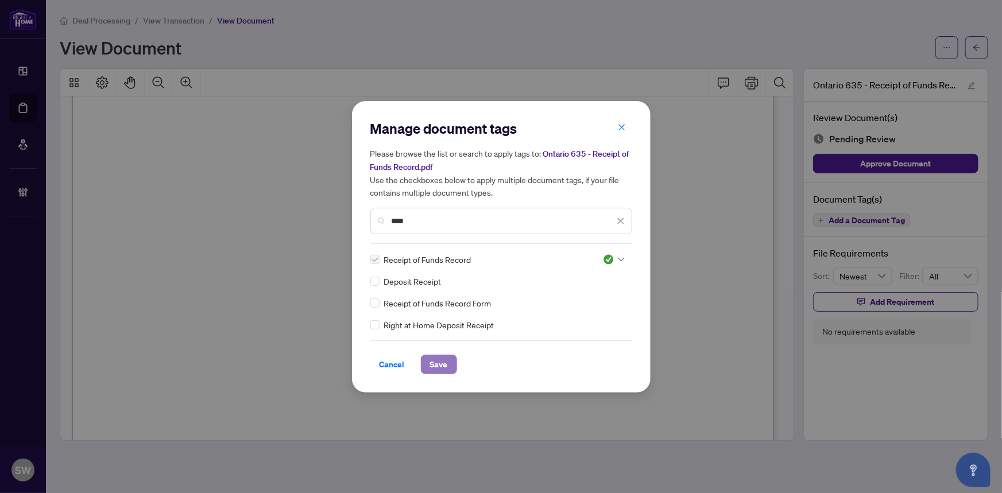
click at [442, 368] on span "Save" at bounding box center [439, 365] width 18 height 18
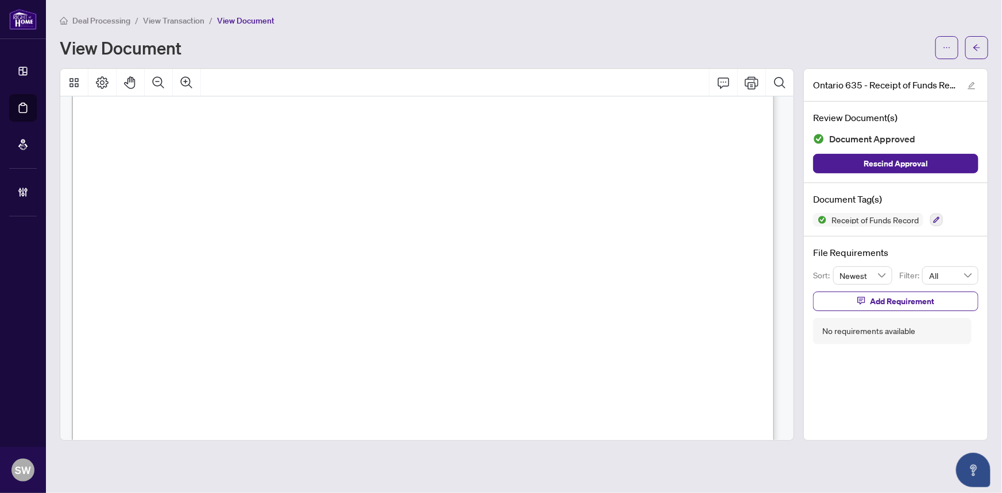
scroll to position [2263, 0]
click at [975, 51] on icon "arrow-left" at bounding box center [977, 48] width 8 height 8
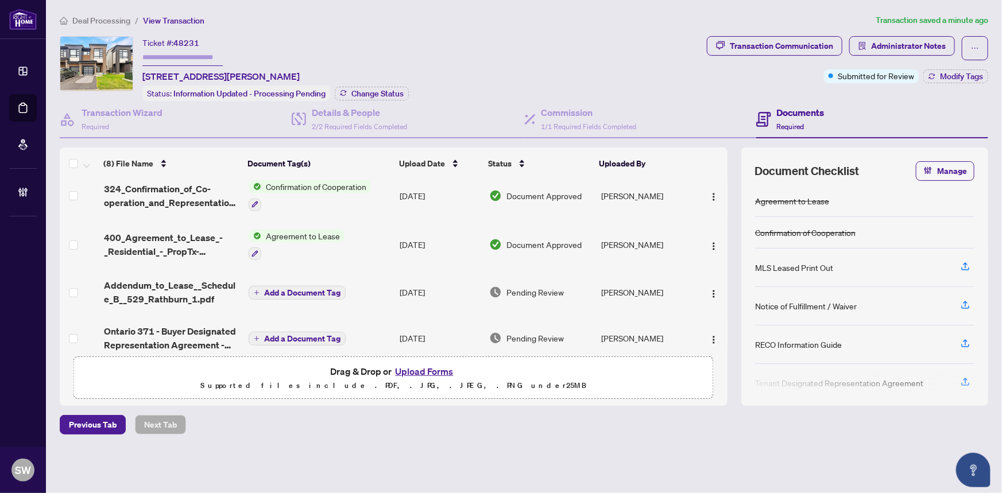
scroll to position [205, 0]
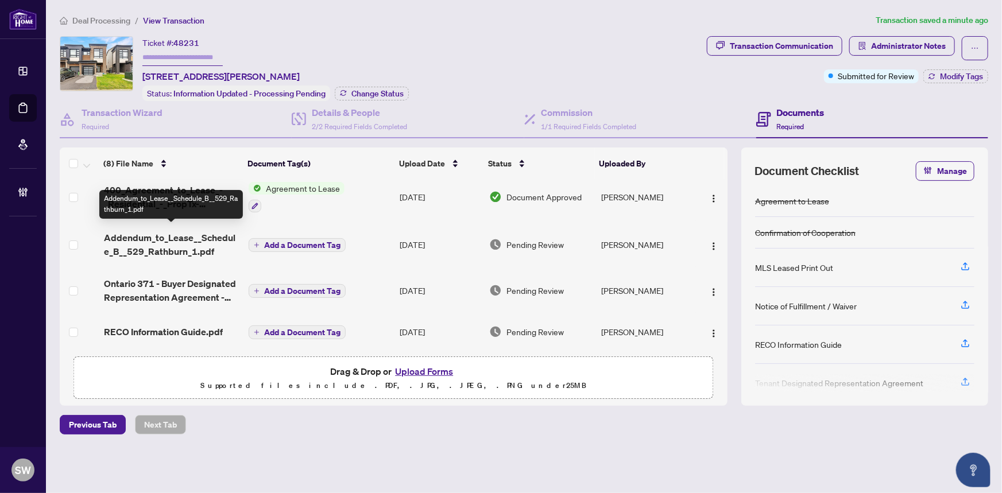
click at [196, 243] on span "Addendum_to_Lease__Schedule_B__529_Rathburn_1.pdf" at bounding box center [172, 245] width 136 height 28
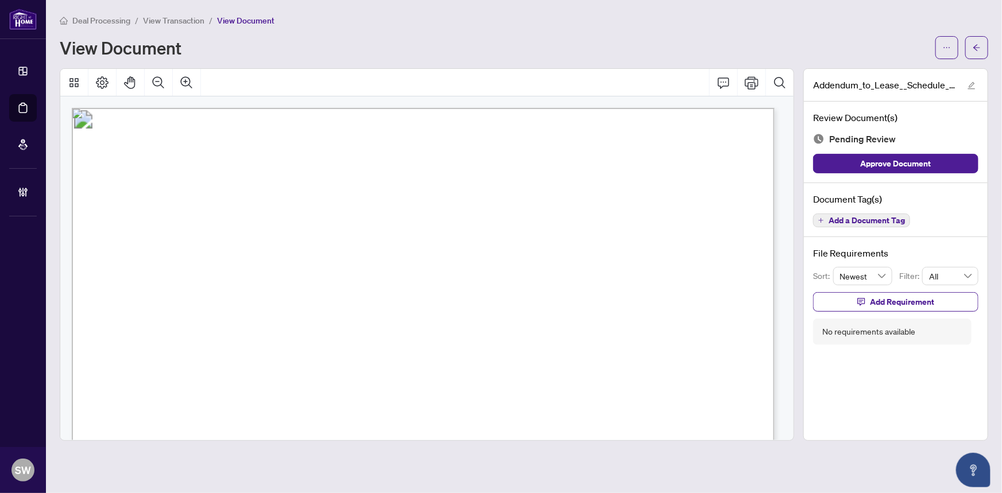
scroll to position [52, 0]
drag, startPoint x: 221, startPoint y: 207, endPoint x: 258, endPoint y: 209, distance: 36.8
click at [258, 209] on span ": Shadi Khalil & Aya Zbib" at bounding box center [237, 210] width 179 height 11
click at [870, 221] on span "Add a Document Tag" at bounding box center [867, 221] width 76 height 8
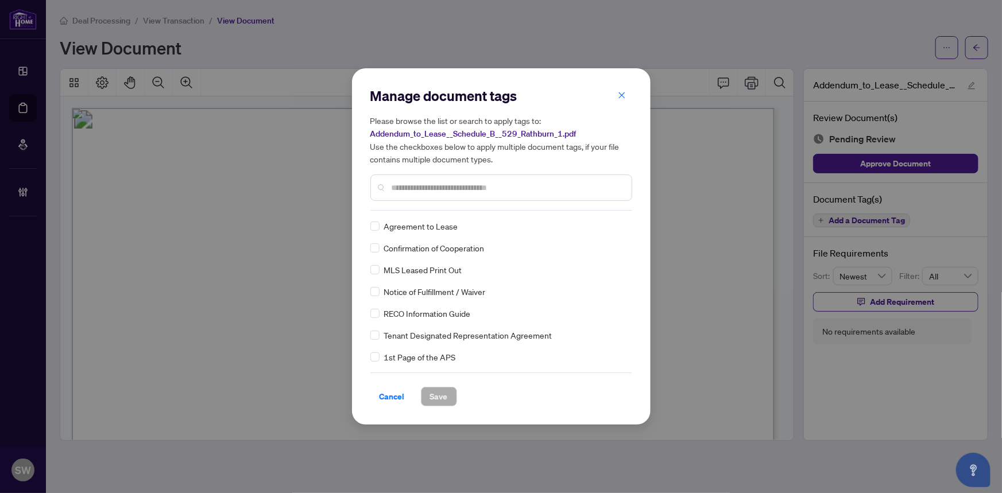
click at [482, 190] on input "text" at bounding box center [507, 188] width 231 height 13
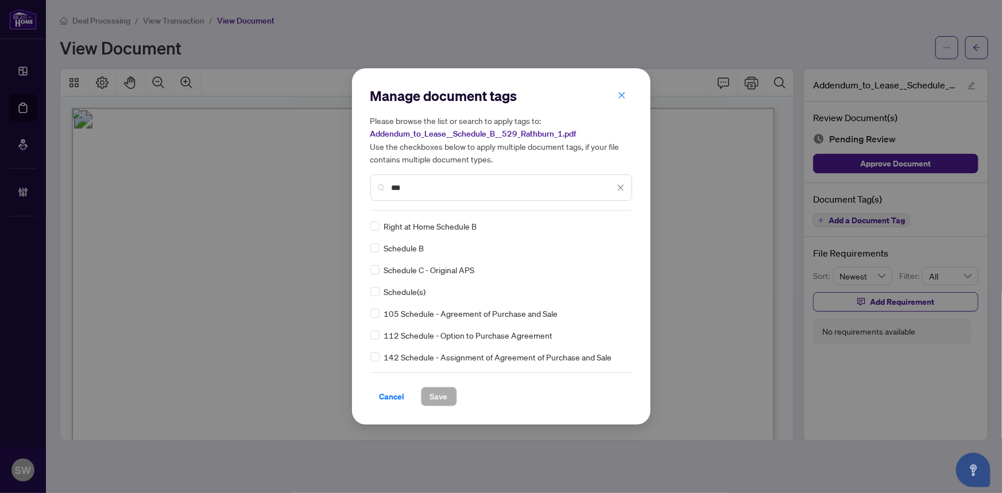
type input "***"
drag, startPoint x: 623, startPoint y: 221, endPoint x: 618, endPoint y: 224, distance: 6.4
click at [622, 222] on div "Schedule B Right at Home Schedule B Schedule C - Original APS Schedule(s) 105 S…" at bounding box center [502, 292] width 262 height 144
click at [618, 224] on icon at bounding box center [621, 226] width 7 height 5
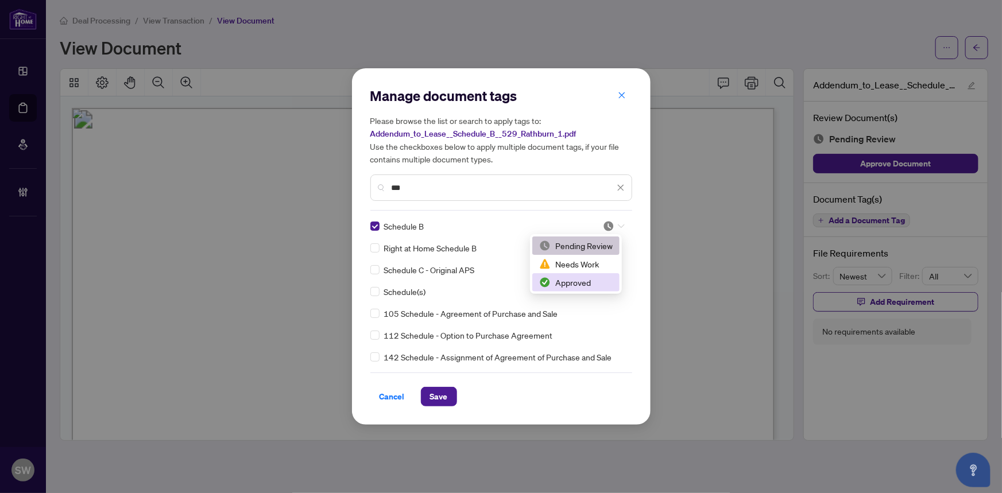
click at [571, 281] on div "Approved" at bounding box center [576, 282] width 74 height 13
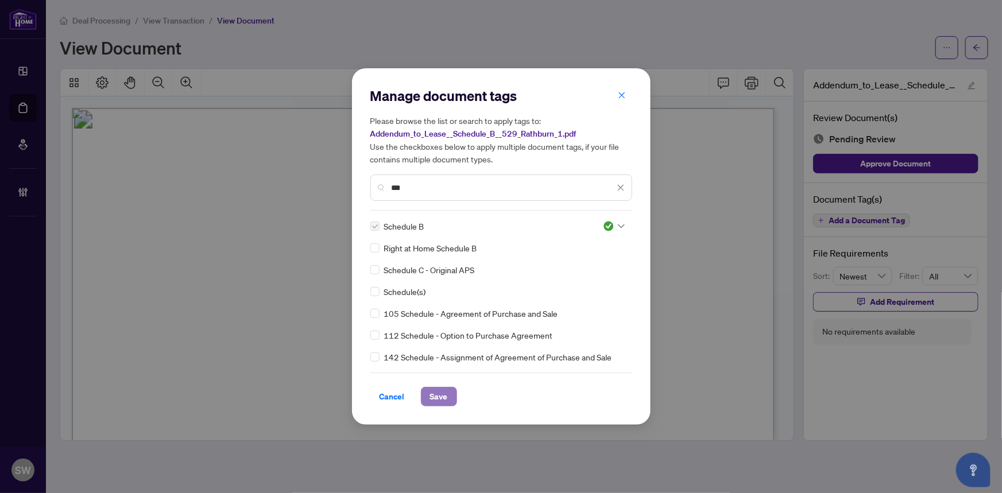
click at [444, 394] on span "Save" at bounding box center [439, 397] width 18 height 18
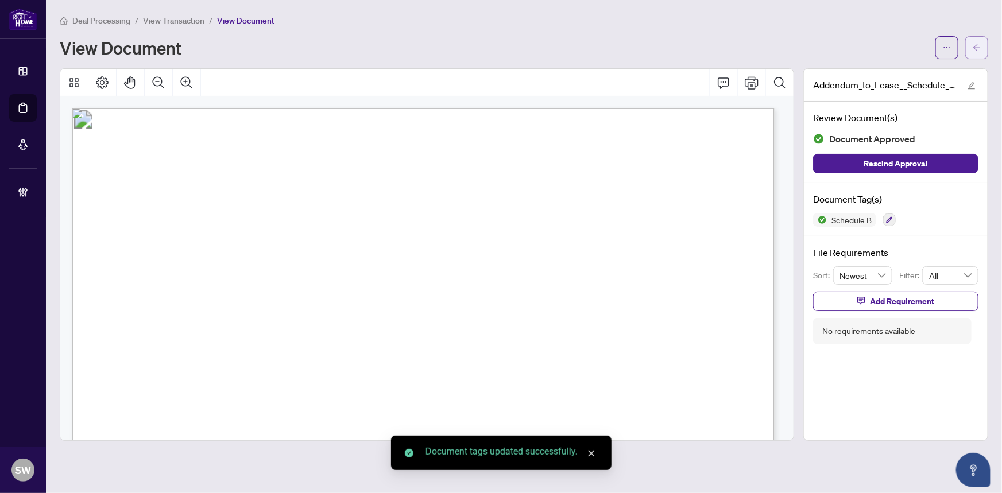
click at [978, 50] on icon "arrow-left" at bounding box center [977, 48] width 8 height 8
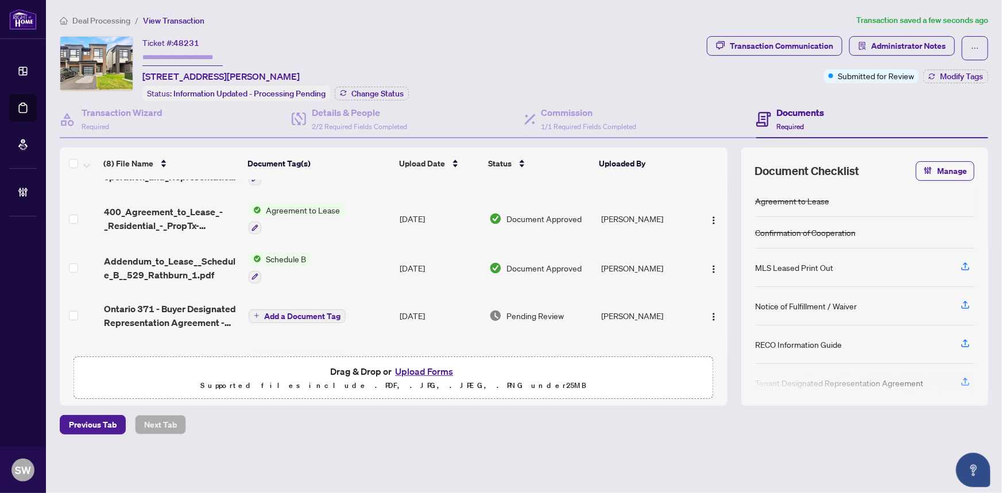
scroll to position [207, 0]
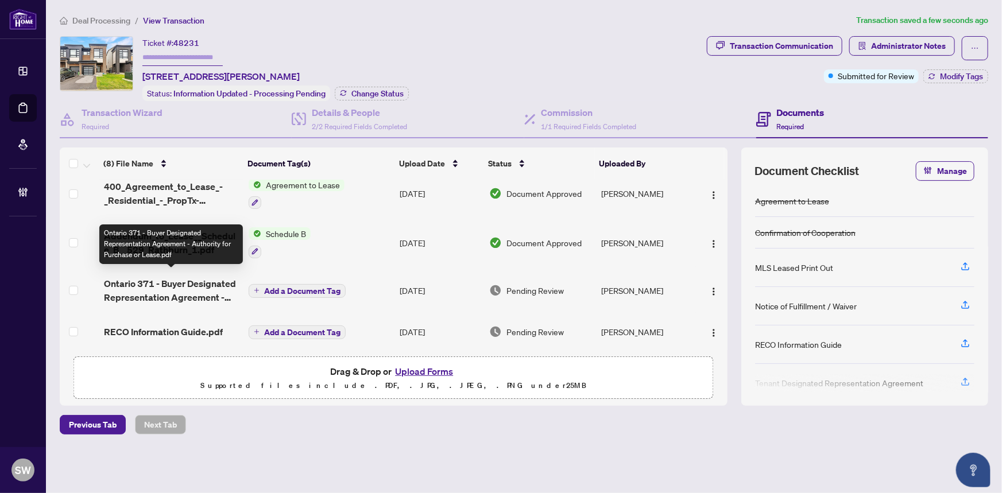
click at [174, 287] on span "Ontario 371 - Buyer Designated Representation Agreement - Authority for Purchas…" at bounding box center [172, 291] width 136 height 28
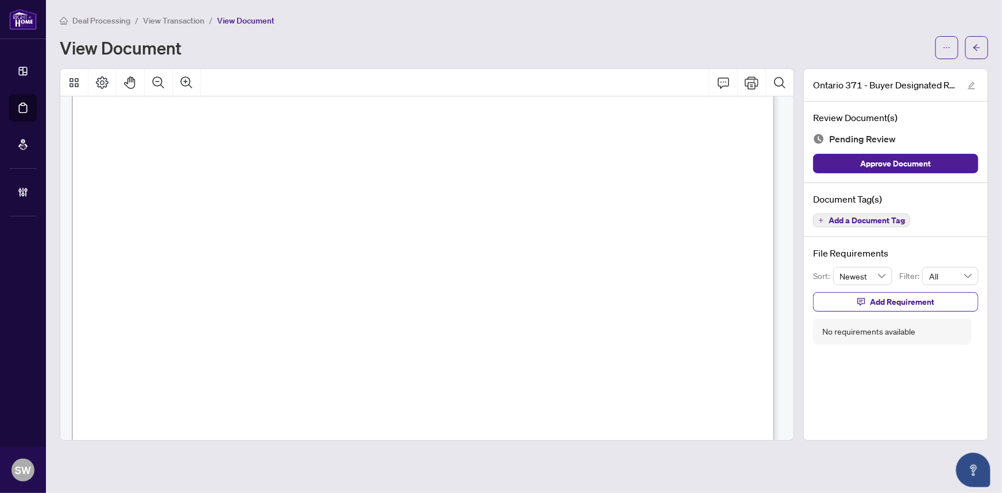
scroll to position [3386, 0]
click at [872, 219] on span "Add a Document Tag" at bounding box center [867, 221] width 76 height 8
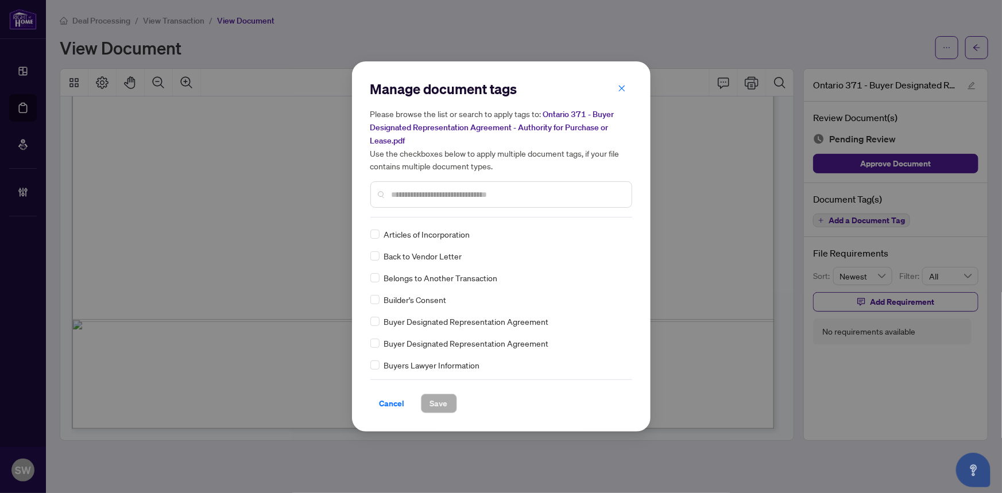
scroll to position [0, 0]
click at [608, 230] on img at bounding box center [608, 232] width 11 height 11
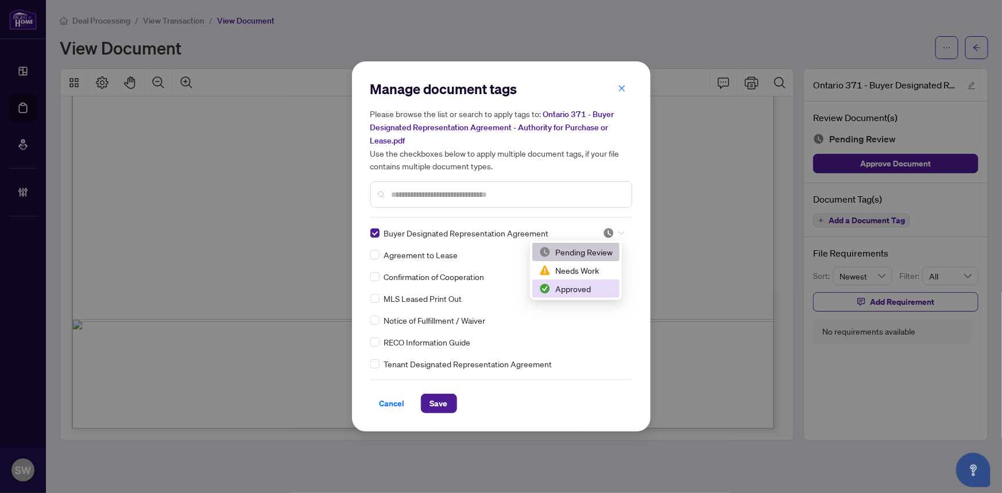
click at [585, 287] on div "Approved" at bounding box center [576, 289] width 74 height 13
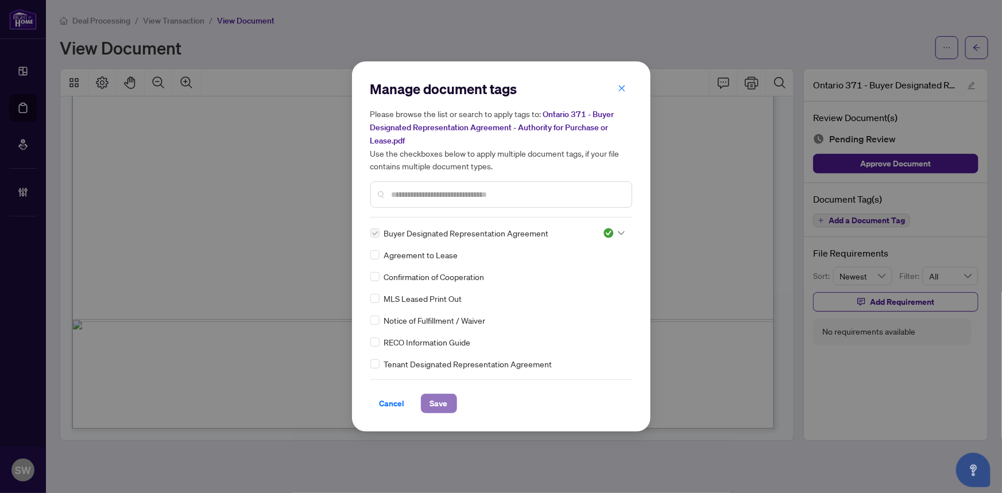
click at [447, 405] on span "Save" at bounding box center [439, 404] width 18 height 18
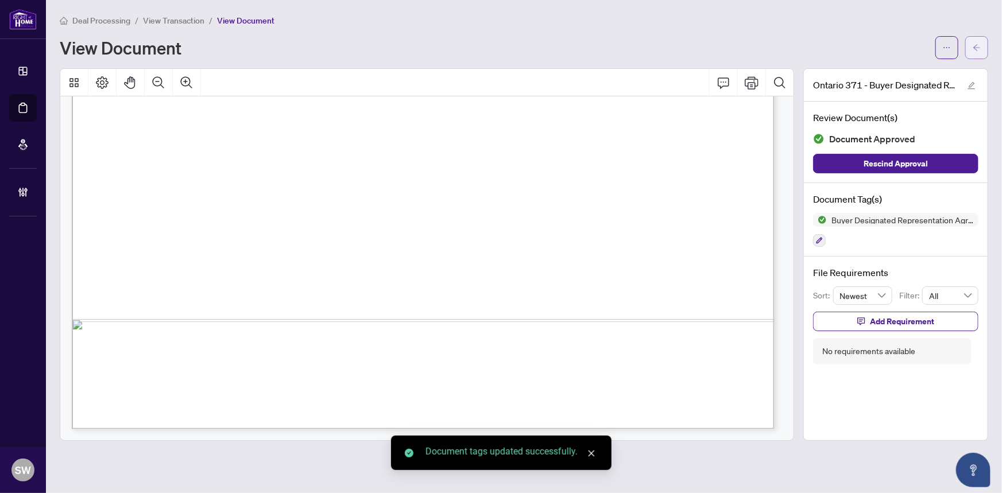
click at [979, 46] on icon "arrow-left" at bounding box center [977, 48] width 8 height 8
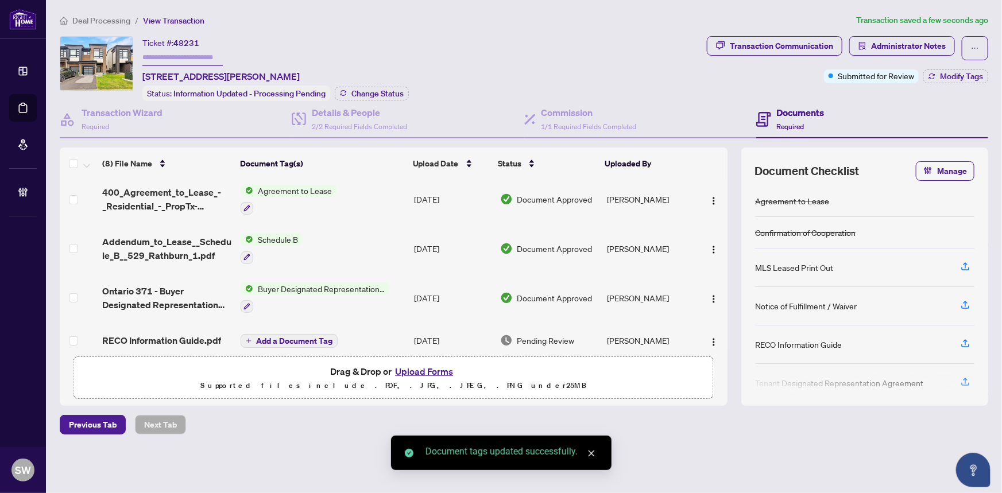
scroll to position [210, 0]
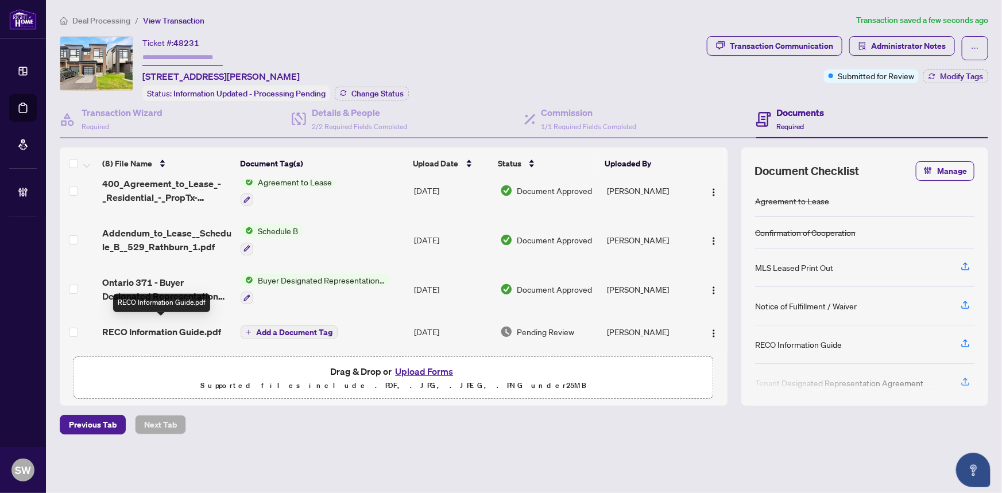
click at [195, 331] on span "RECO Information Guide.pdf" at bounding box center [161, 332] width 119 height 14
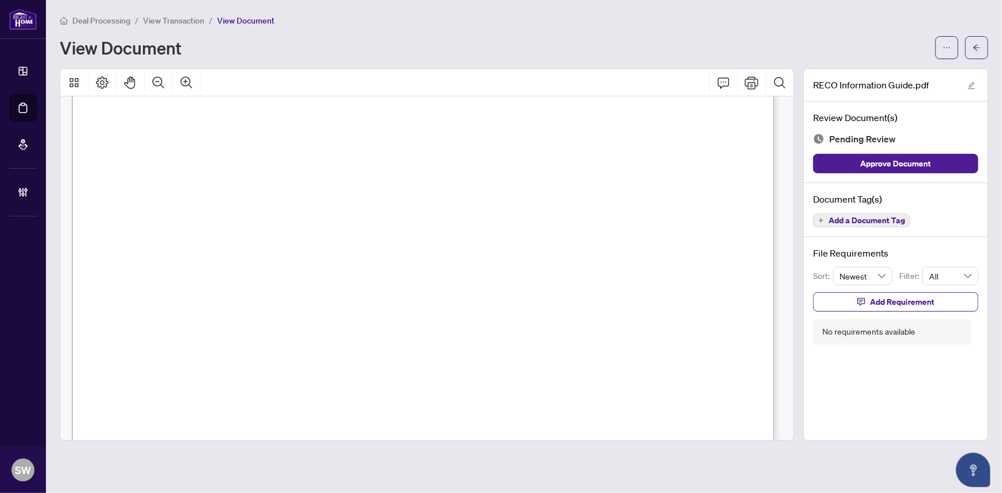
scroll to position [11334, 0]
click at [856, 220] on span "Add a Document Tag" at bounding box center [867, 221] width 76 height 8
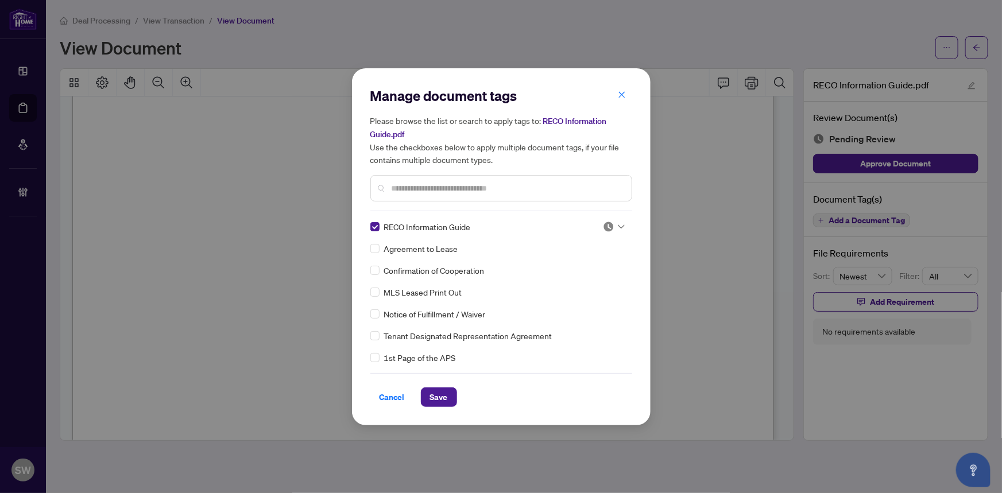
click at [610, 223] on img at bounding box center [608, 226] width 11 height 11
click at [582, 280] on div "Approved" at bounding box center [576, 282] width 74 height 13
click at [438, 393] on span "Save" at bounding box center [439, 397] width 18 height 18
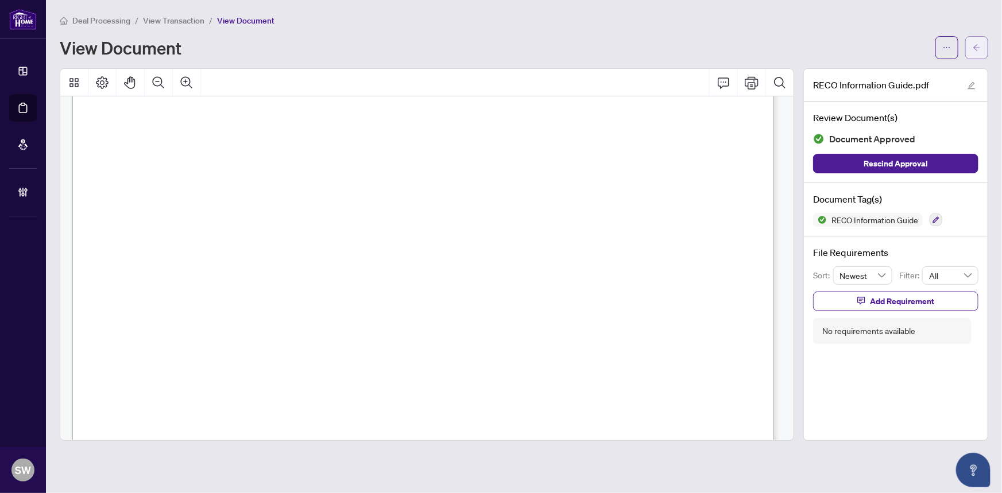
click at [985, 47] on button "button" at bounding box center [977, 47] width 23 height 23
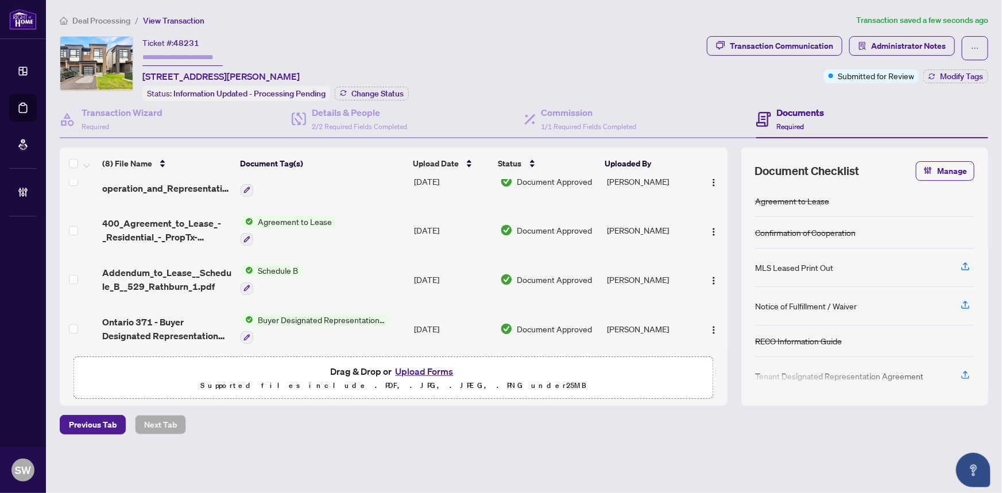
scroll to position [118, 0]
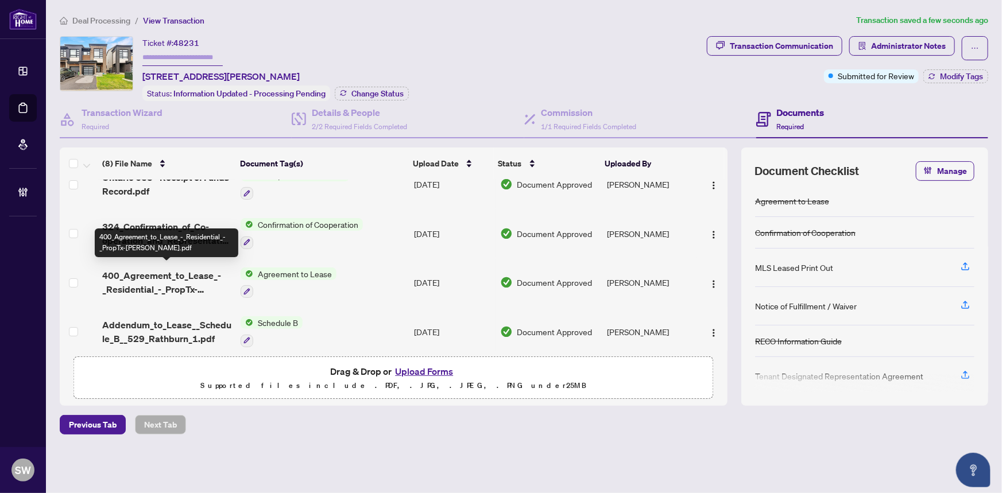
click at [187, 274] on span "400_Agreement_to_Lease_-_Residential_-_PropTx-OREA.pdf" at bounding box center [167, 283] width 130 height 28
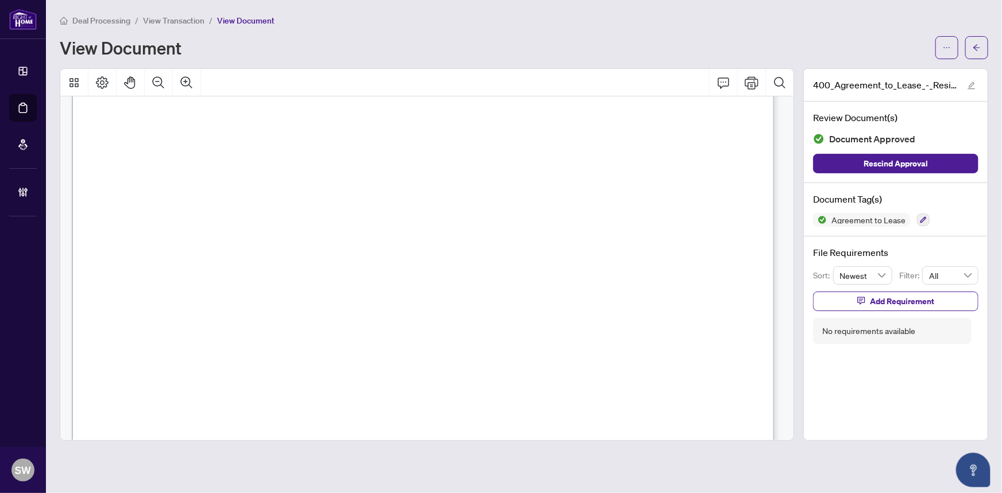
scroll to position [2111, 0]
click at [412, 273] on span "INNOVATION REALTY LTD., BROKERAGE" at bounding box center [309, 275] width 205 height 11
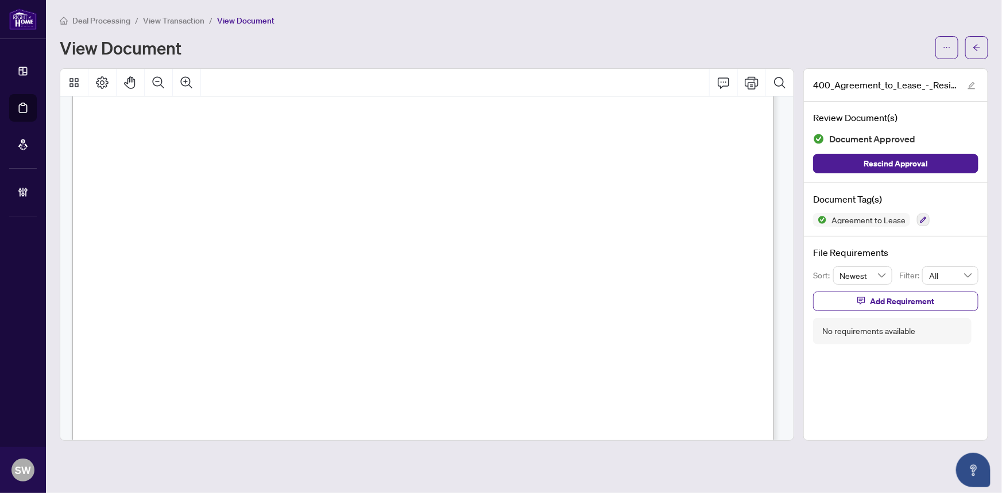
click at [159, 292] on span "MAHESH DACHAVARAM" at bounding box center [176, 297] width 81 height 11
click at [432, 73] on div at bounding box center [427, 83] width 734 height 28
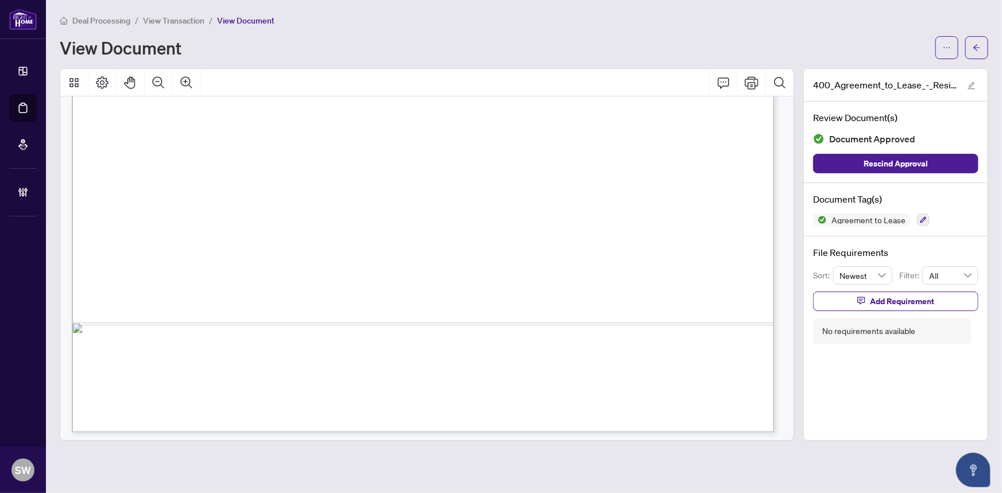
scroll to position [4320, 0]
click at [981, 44] on icon "arrow-left" at bounding box center [977, 48] width 8 height 8
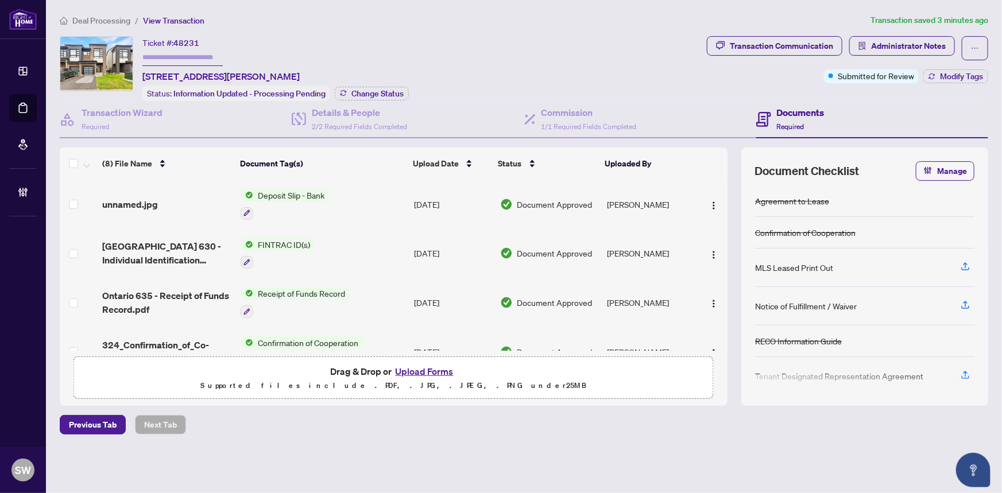
click at [184, 43] on span "48231" at bounding box center [186, 43] width 26 height 10
copy span "48231"
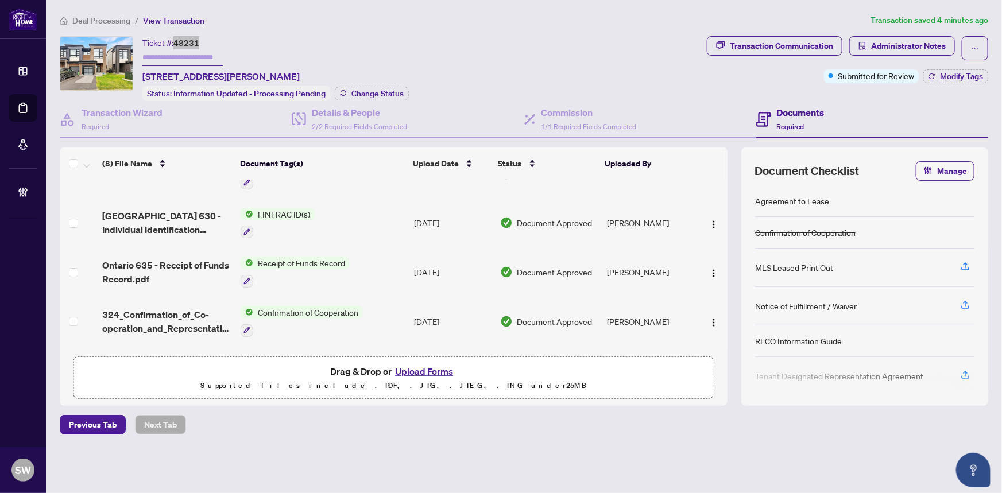
scroll to position [14, 0]
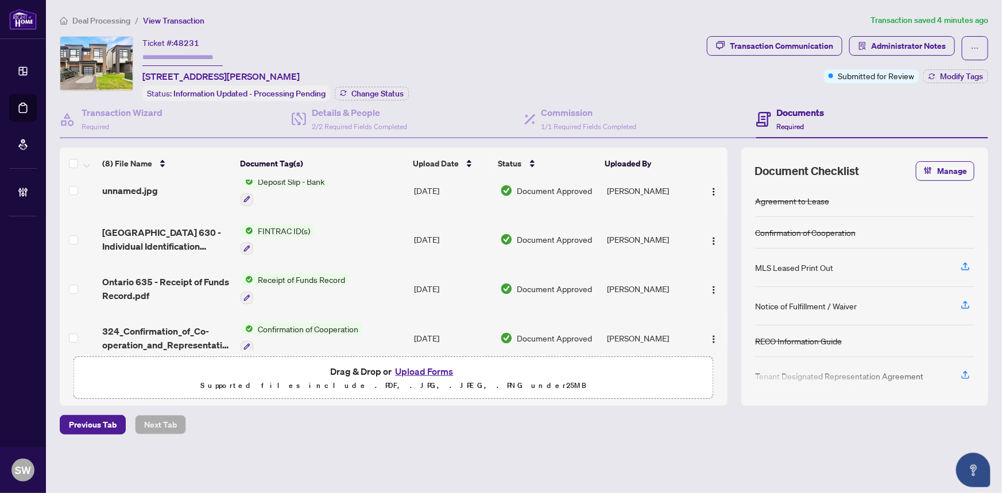
click at [207, 327] on span "324_Confirmation_of_Co-operation_and_Representation_-_Tenant_Landlord_-_PropTx-…" at bounding box center [167, 339] width 130 height 28
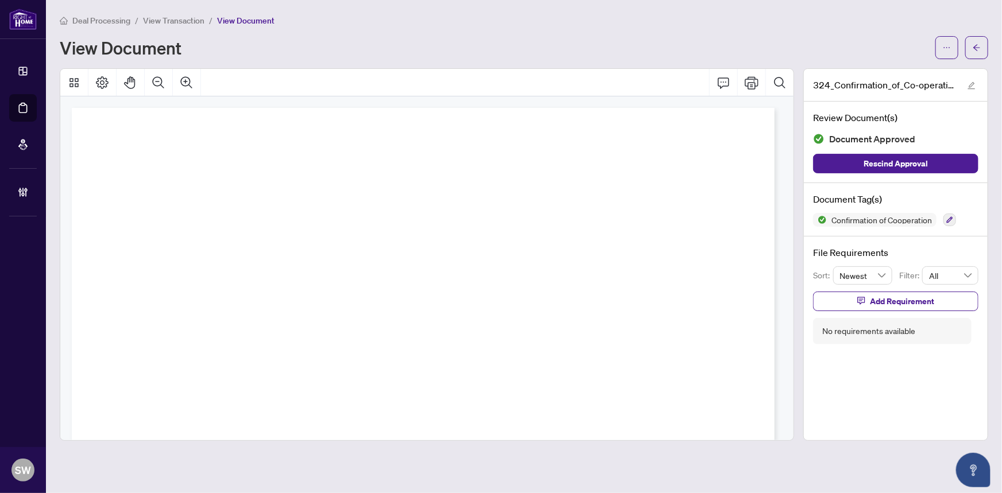
click at [169, 19] on span "View Transaction" at bounding box center [173, 21] width 61 height 10
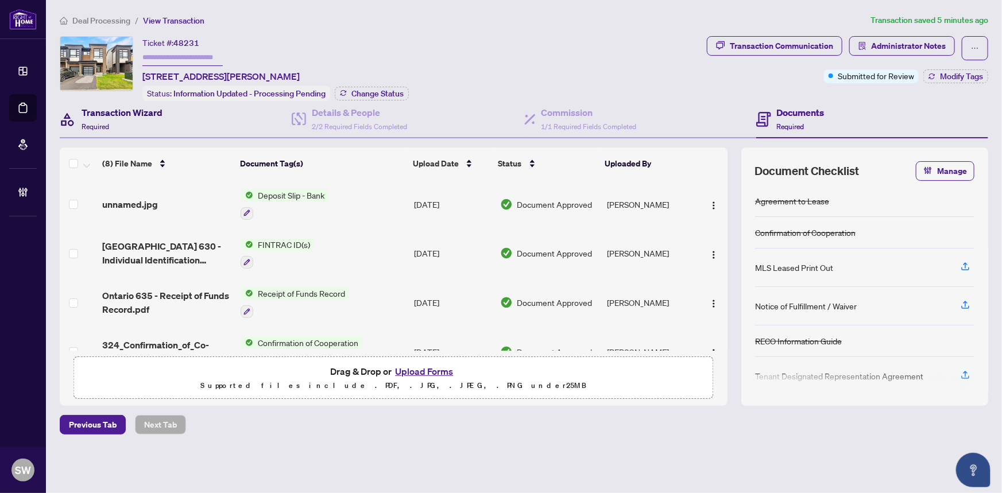
click at [110, 122] on div "Transaction Wizard Required" at bounding box center [122, 119] width 81 height 27
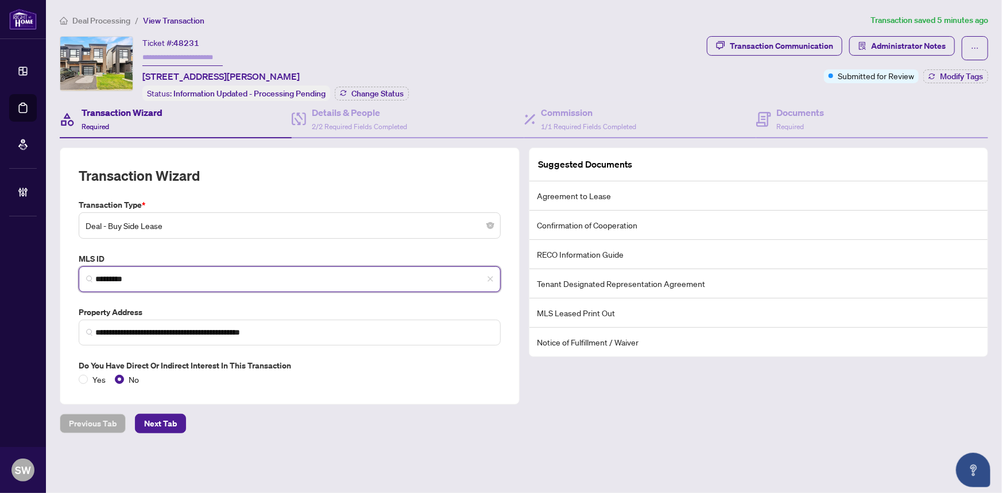
click at [124, 278] on input "*********" at bounding box center [294, 279] width 398 height 12
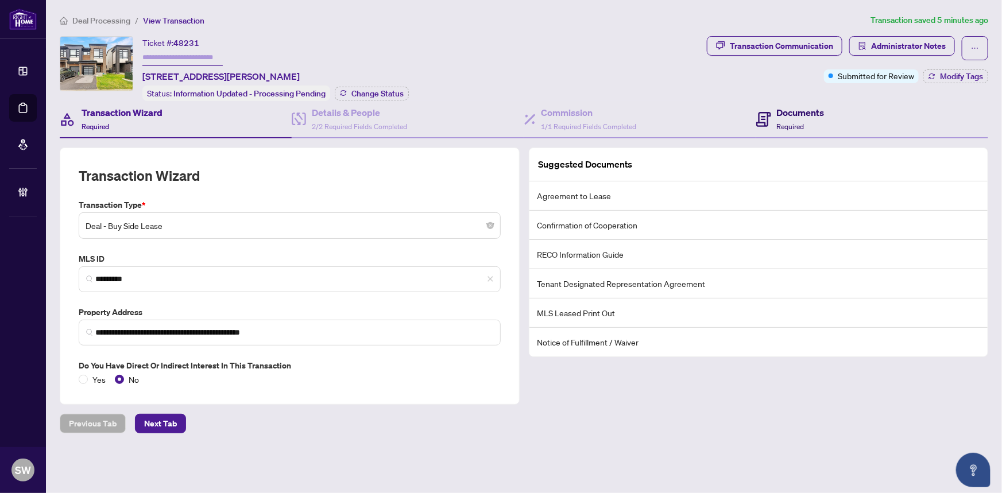
click at [792, 117] on h4 "Documents" at bounding box center [801, 113] width 48 height 14
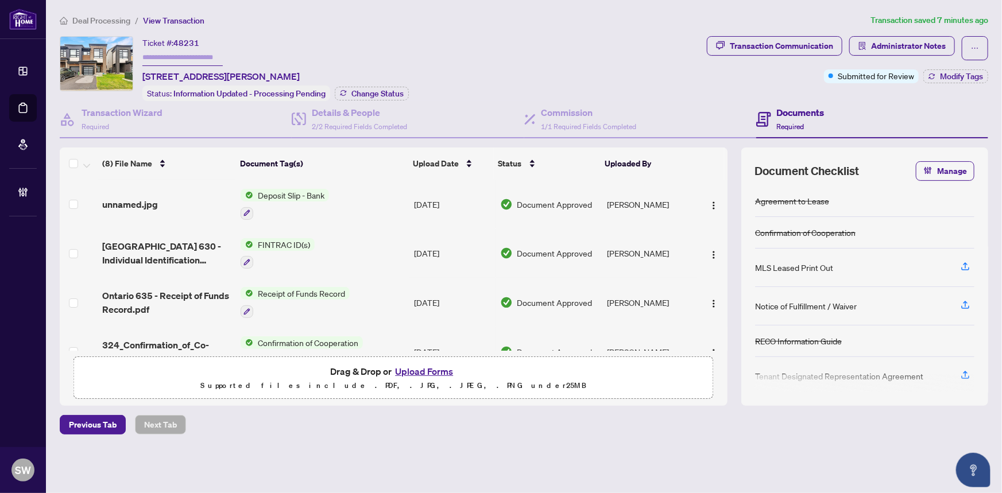
click at [300, 37] on div "Ticket #: 48231 529 Rathburn Lane, Ottawa, Ontario K1T 0T4, Canada" at bounding box center [220, 59] width 157 height 47
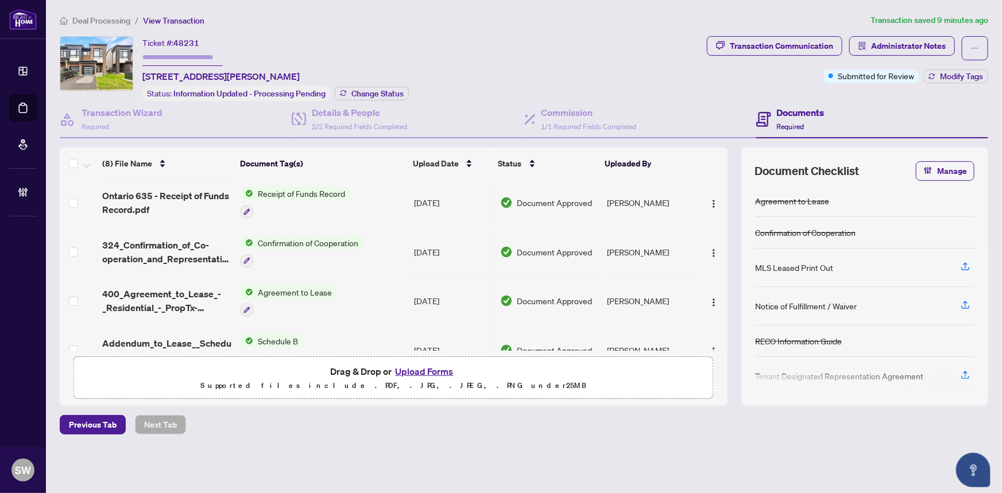
scroll to position [104, 0]
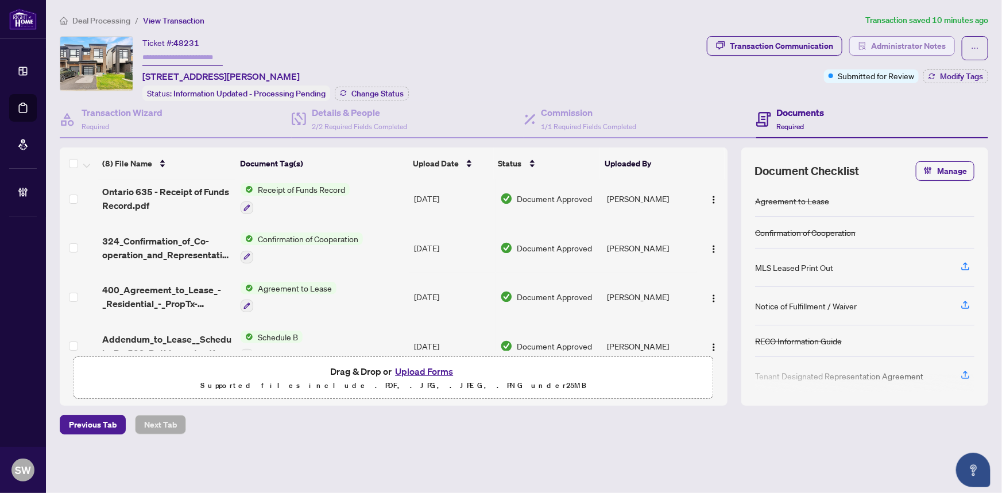
click at [880, 52] on span "Administrator Notes" at bounding box center [908, 46] width 75 height 18
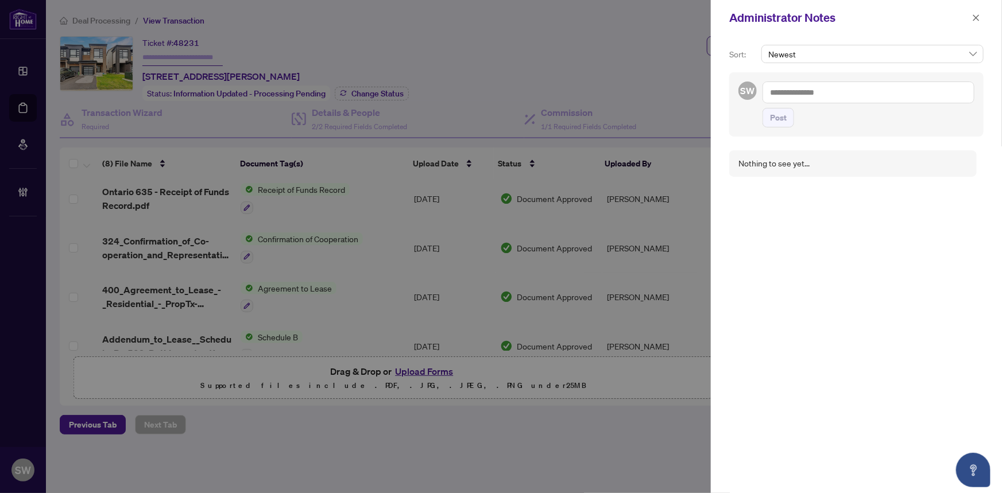
click at [793, 93] on textarea at bounding box center [869, 93] width 212 height 22
paste textarea "**********"
type textarea "**********"
click at [784, 113] on span "Post" at bounding box center [778, 118] width 17 height 18
click at [982, 18] on button "button" at bounding box center [976, 18] width 15 height 14
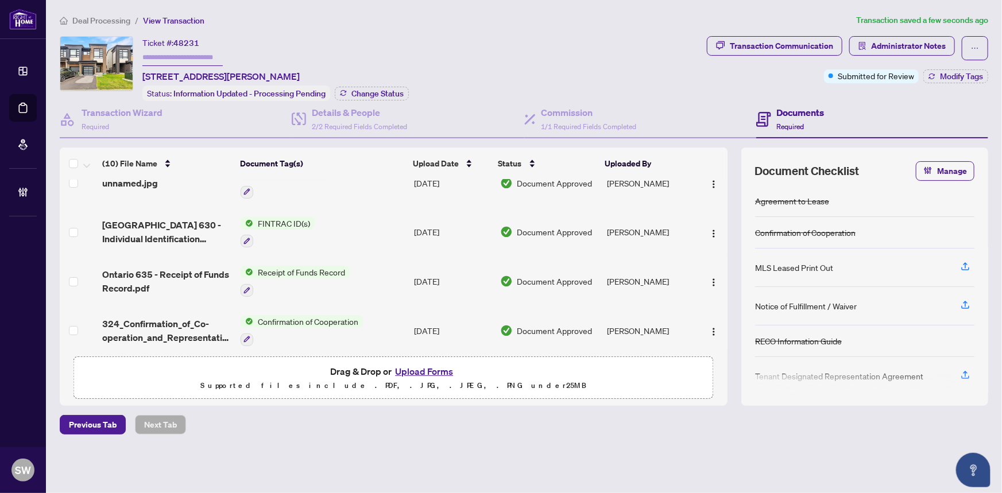
scroll to position [0, 0]
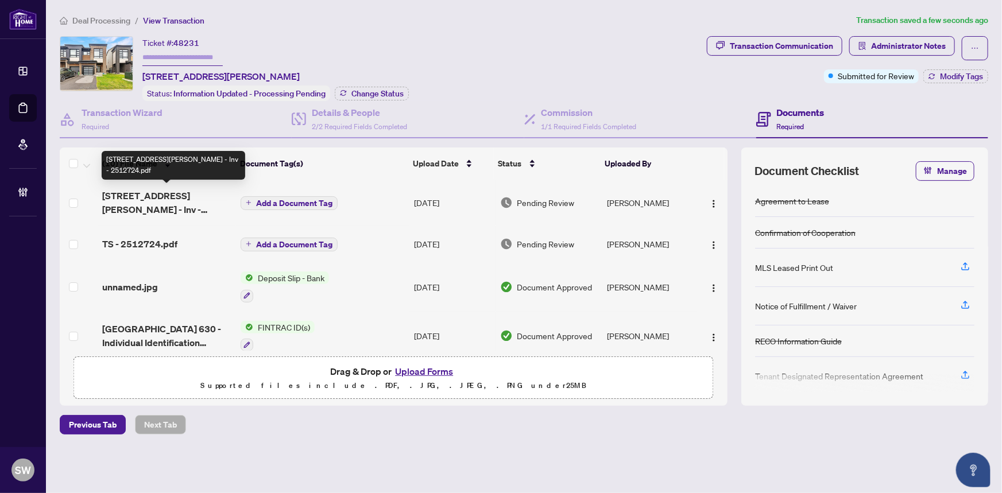
click at [185, 202] on span "529 Rathburn Lane - Inv - 2512724.pdf" at bounding box center [167, 203] width 130 height 28
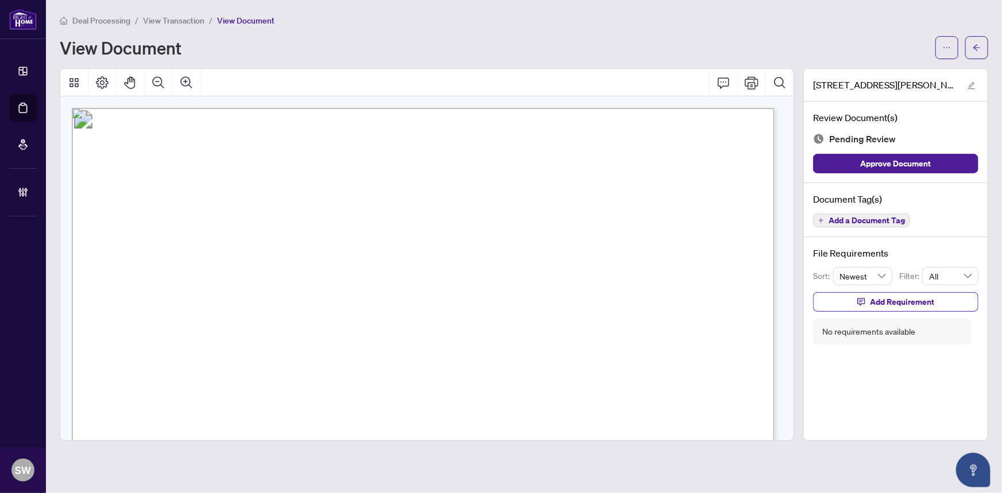
click at [885, 220] on span "Add a Document Tag" at bounding box center [867, 221] width 76 height 8
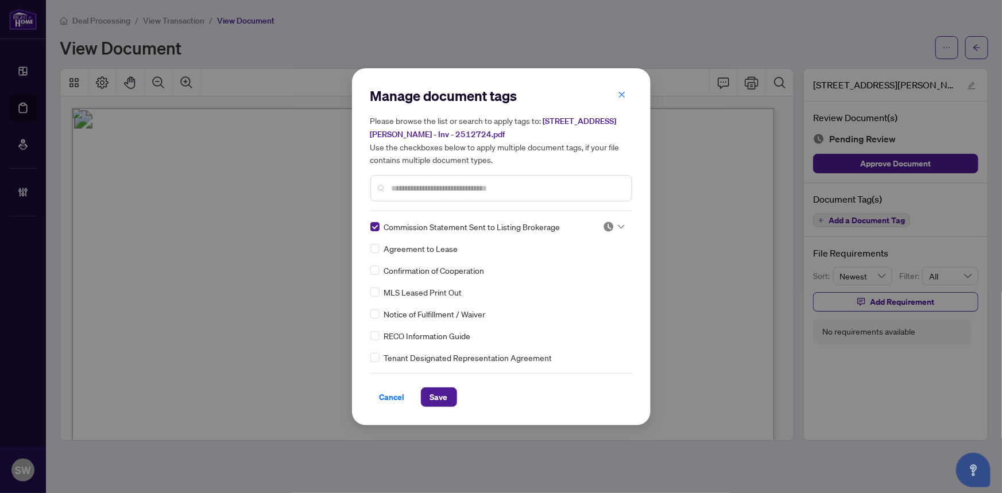
click at [612, 225] on div at bounding box center [614, 226] width 22 height 11
click at [578, 280] on div "Approved" at bounding box center [576, 282] width 74 height 13
click at [444, 396] on span "Save" at bounding box center [439, 397] width 18 height 18
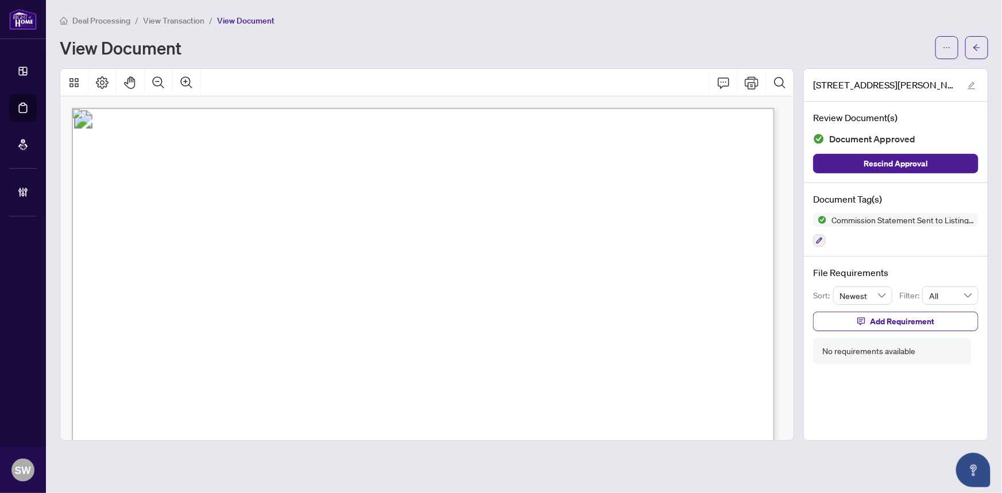
click at [952, 59] on div "Deal Processing / View Transaction / View Document View Document 529 Rathburn L…" at bounding box center [524, 227] width 929 height 427
click at [942, 43] on button "button" at bounding box center [947, 47] width 23 height 23
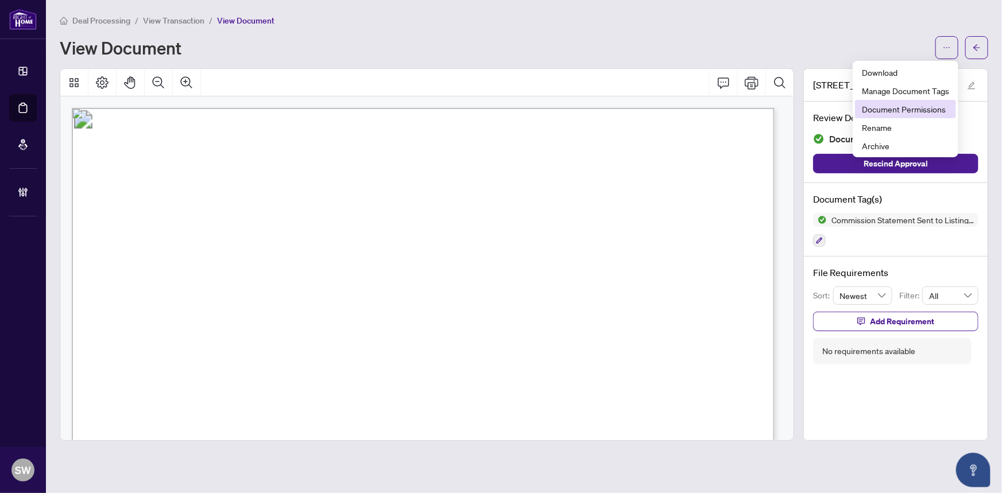
click at [906, 107] on span "Document Permissions" at bounding box center [905, 109] width 87 height 13
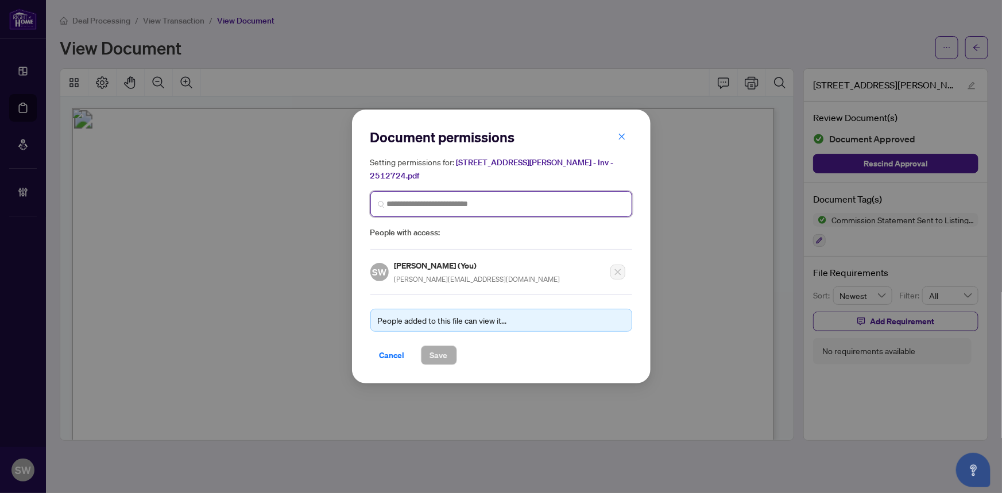
click at [435, 198] on input "search" at bounding box center [506, 204] width 238 height 12
type input "****"
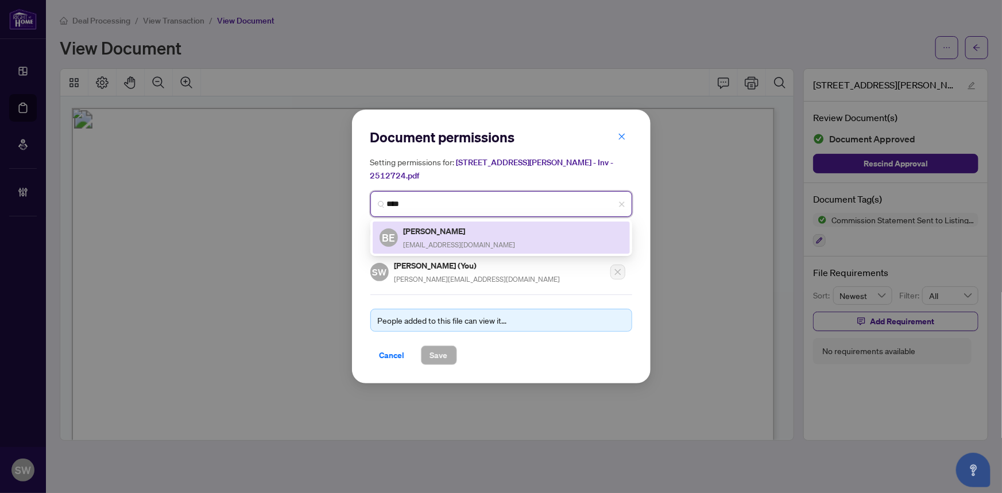
click at [464, 229] on h5 "Bjorn Endemann" at bounding box center [460, 231] width 112 height 13
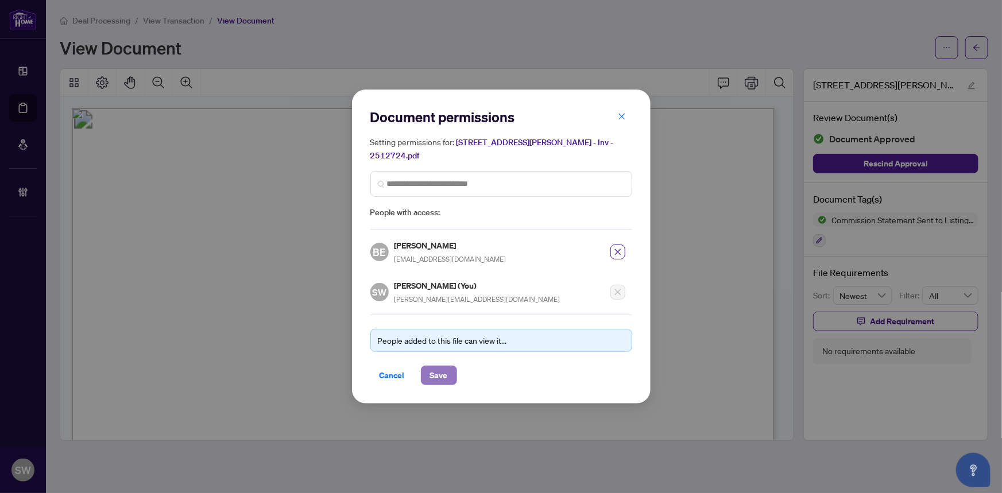
click at [439, 368] on span "Save" at bounding box center [439, 375] width 18 height 18
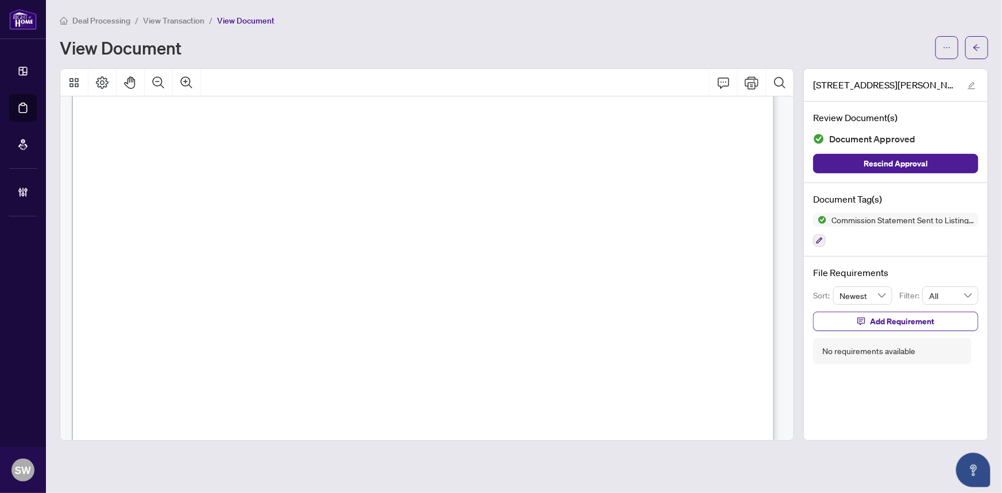
scroll to position [261, 0]
click at [953, 48] on button "button" at bounding box center [947, 47] width 23 height 23
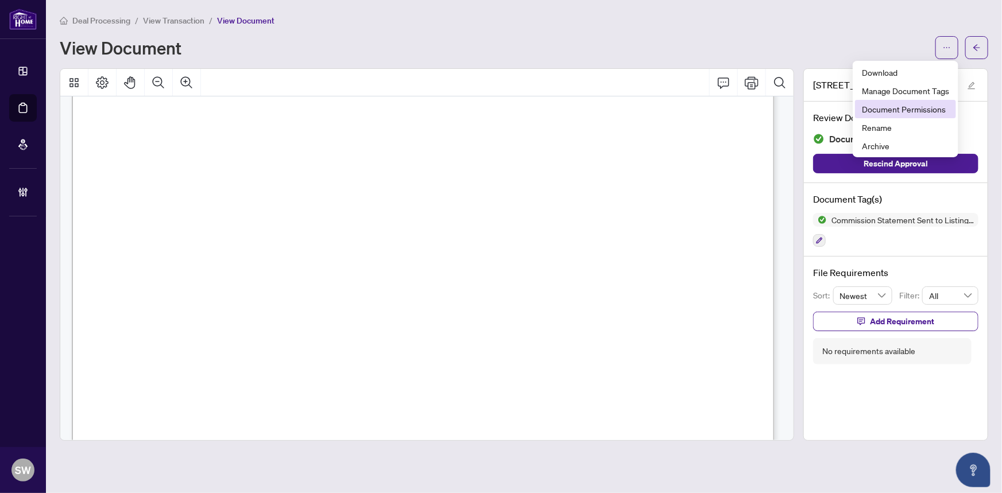
click at [893, 103] on span "Document Permissions" at bounding box center [905, 109] width 87 height 13
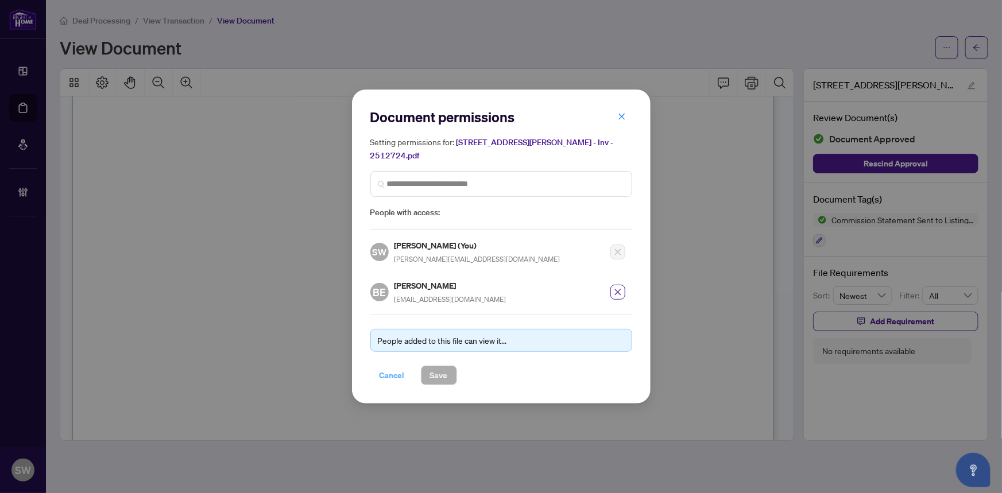
click at [395, 369] on span "Cancel" at bounding box center [392, 375] width 25 height 18
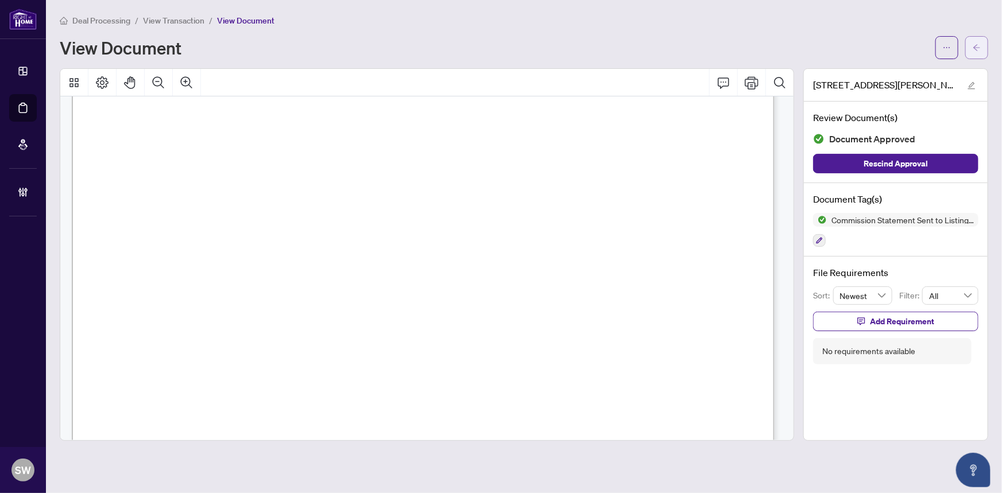
click at [980, 46] on icon "arrow-left" at bounding box center [977, 48] width 8 height 8
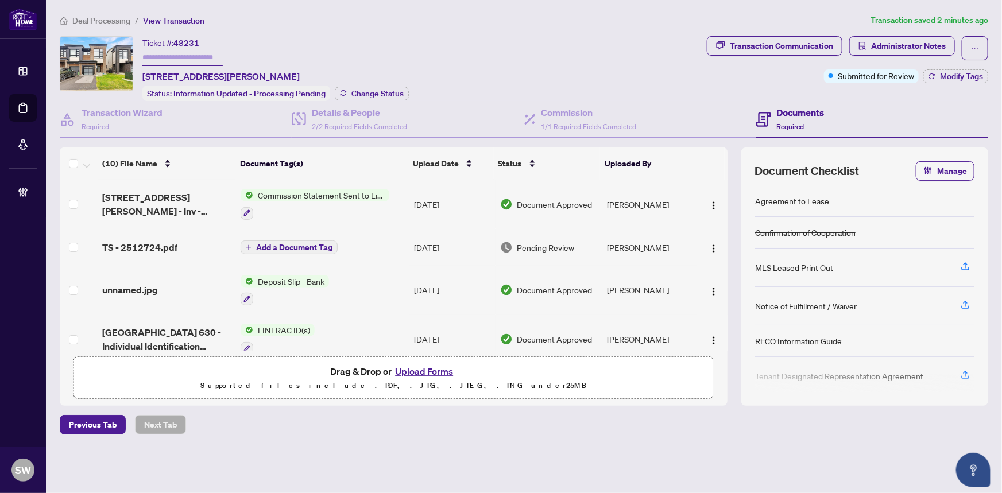
click at [122, 246] on span "TS - 2512724.pdf" at bounding box center [139, 248] width 75 height 14
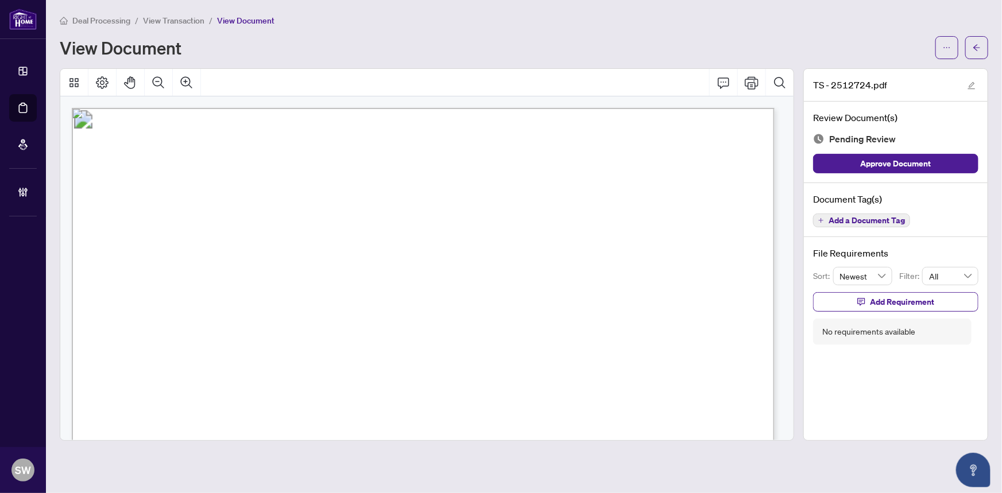
click at [873, 220] on span "Add a Document Tag" at bounding box center [867, 221] width 76 height 8
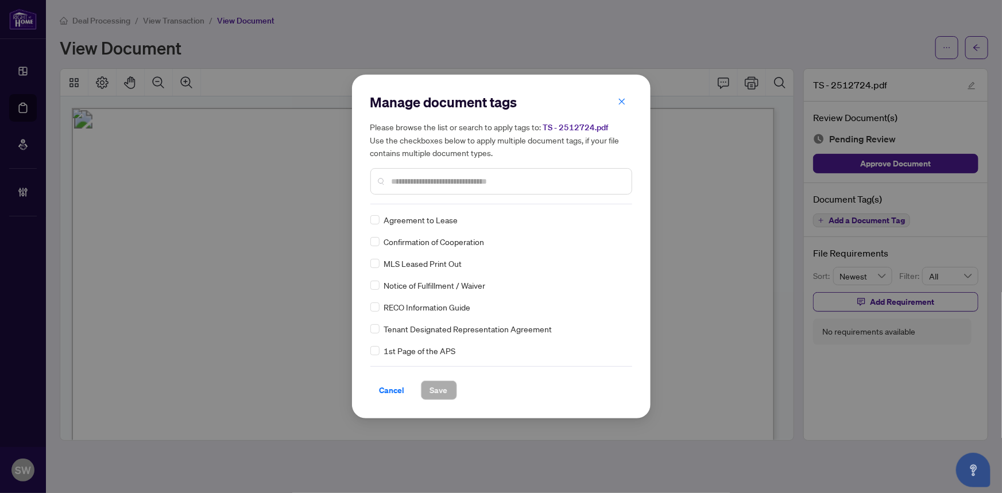
click at [439, 180] on input "text" at bounding box center [507, 181] width 231 height 13
type input "****"
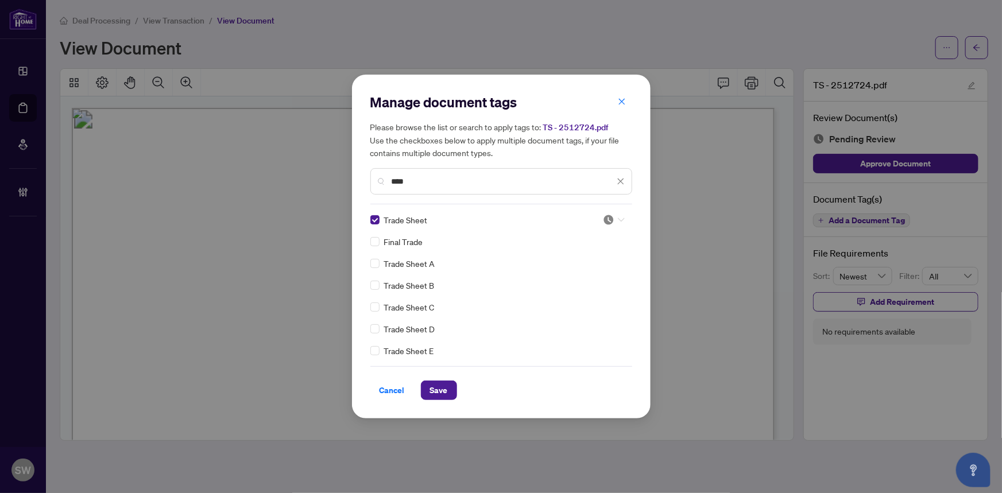
click at [611, 218] on div at bounding box center [614, 219] width 22 height 11
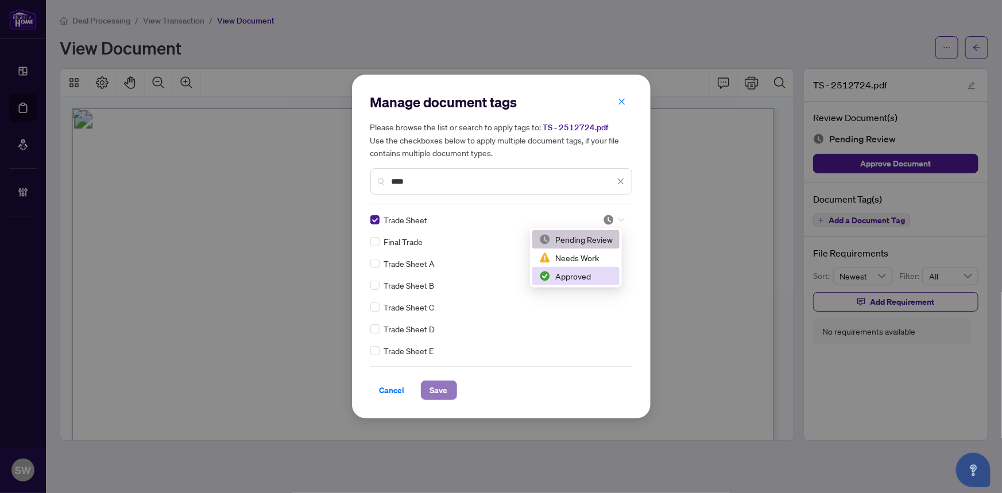
click at [446, 391] on span "Save" at bounding box center [439, 390] width 18 height 18
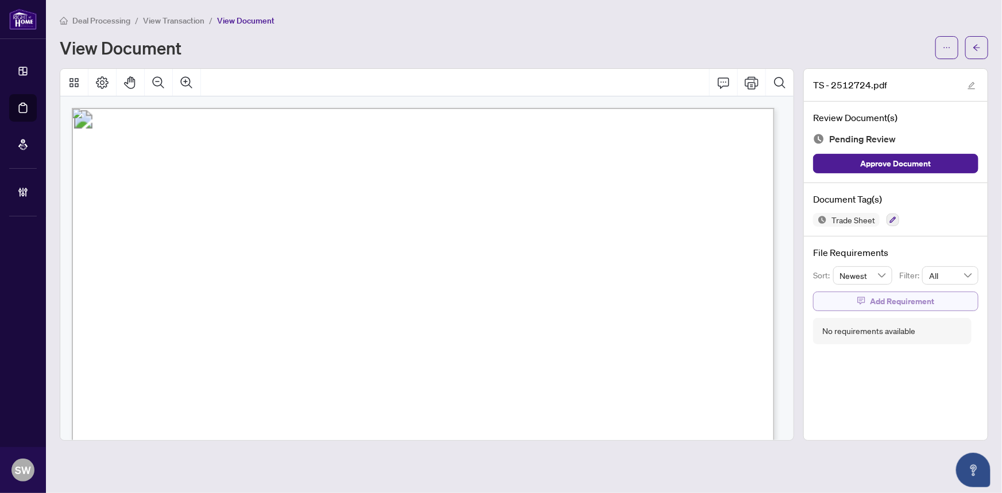
click at [910, 296] on span "Add Requirement" at bounding box center [902, 301] width 64 height 18
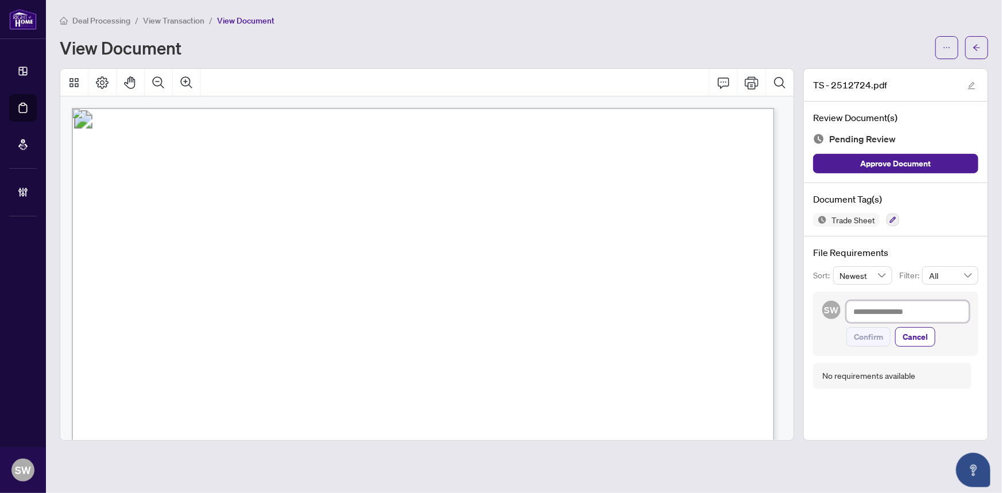
click at [883, 314] on textarea at bounding box center [908, 312] width 123 height 22
paste textarea "**********"
type textarea "**********"
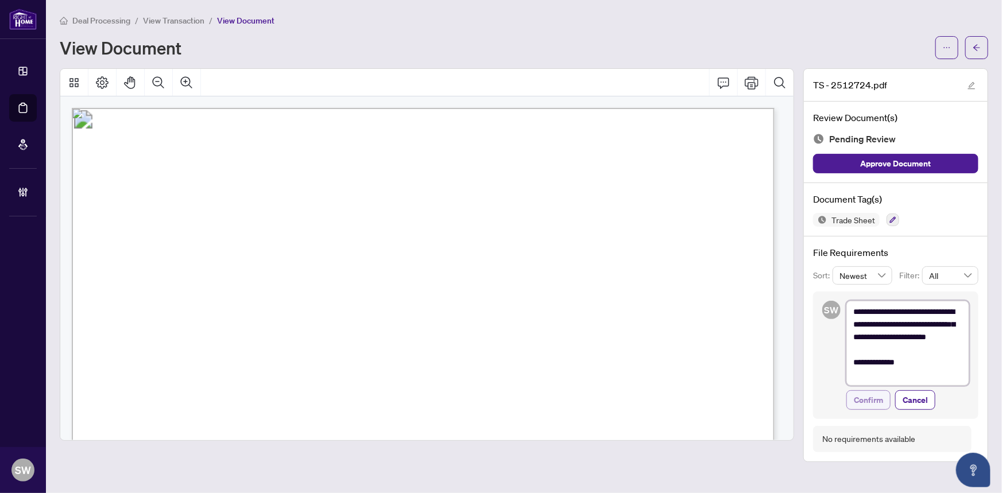
type textarea "**********"
click at [878, 398] on span "Confirm" at bounding box center [868, 400] width 29 height 18
type textarea "**********"
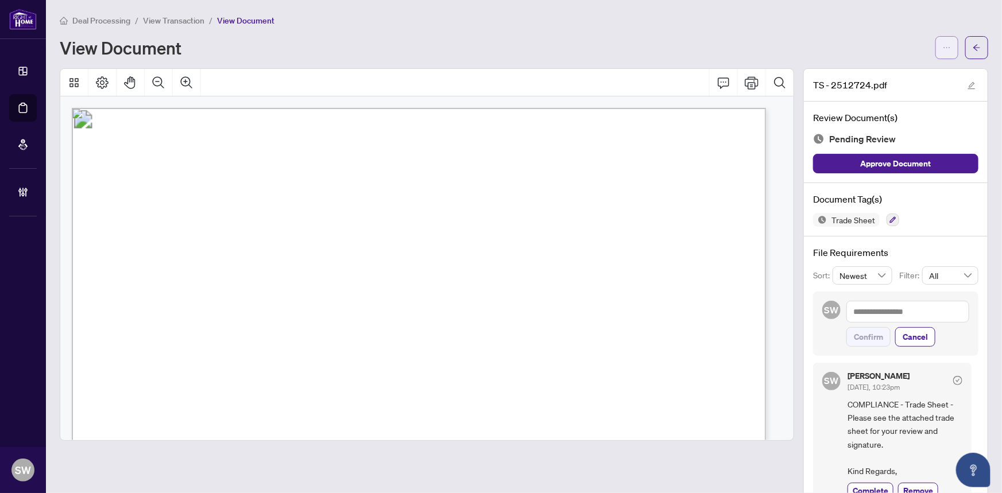
click at [943, 45] on icon "ellipsis" at bounding box center [947, 48] width 8 height 8
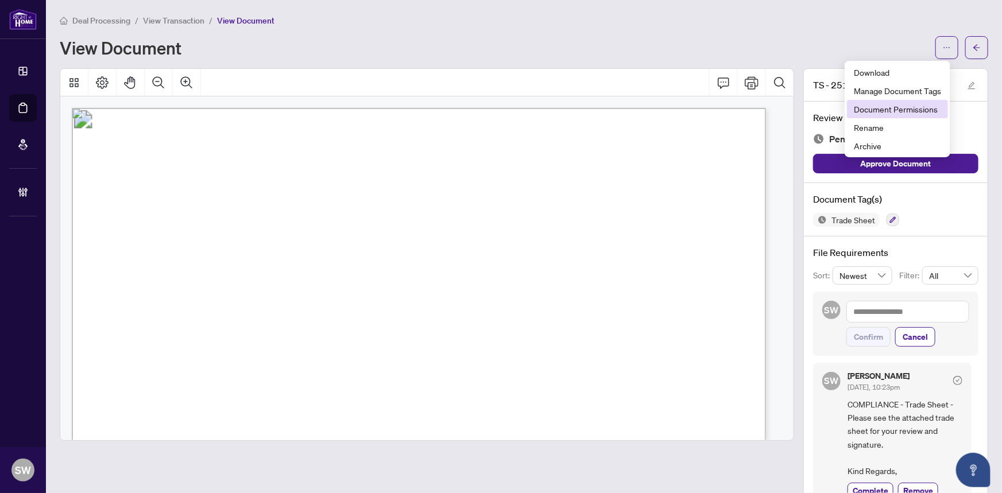
click at [890, 107] on span "Document Permissions" at bounding box center [897, 109] width 87 height 13
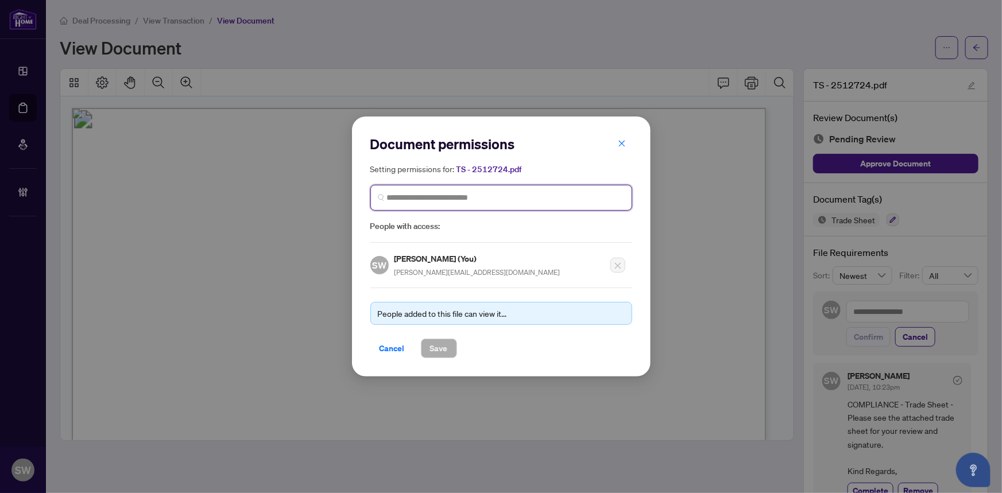
click at [475, 192] on input "search" at bounding box center [506, 198] width 238 height 12
type input "*****"
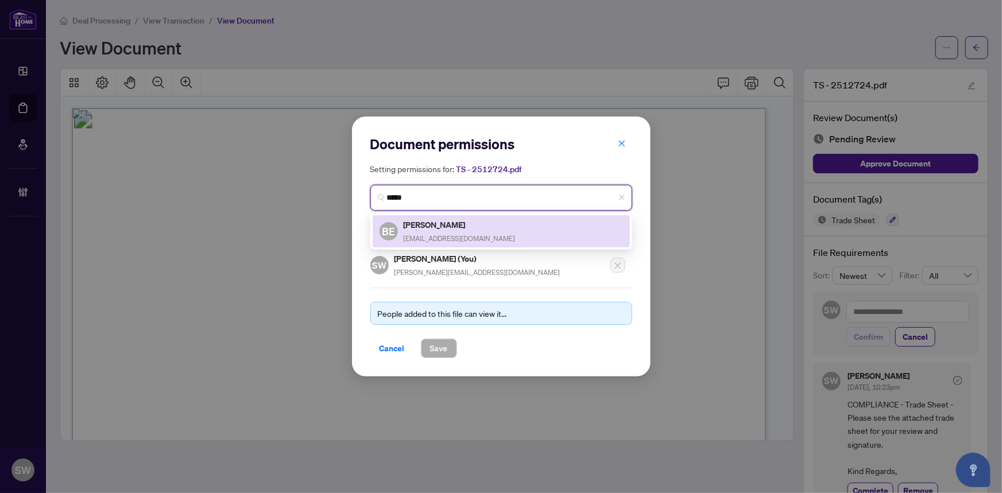
click at [460, 226] on h5 "Bjorn Endemann" at bounding box center [460, 224] width 112 height 13
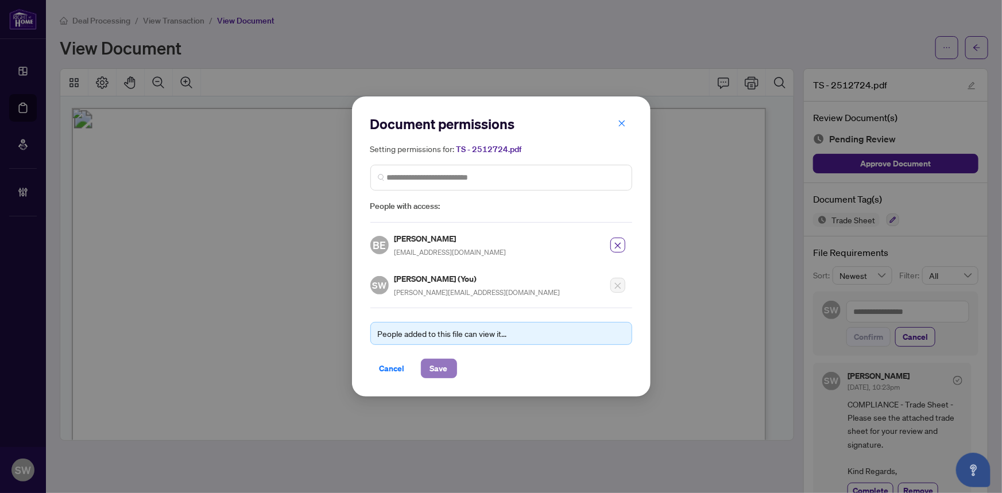
click at [437, 368] on span "Save" at bounding box center [439, 369] width 18 height 18
click at [971, 48] on div "Document permissions Setting permissions for: TS - 2512724.pdf 2192 BE Bjorn En…" at bounding box center [501, 246] width 1002 height 493
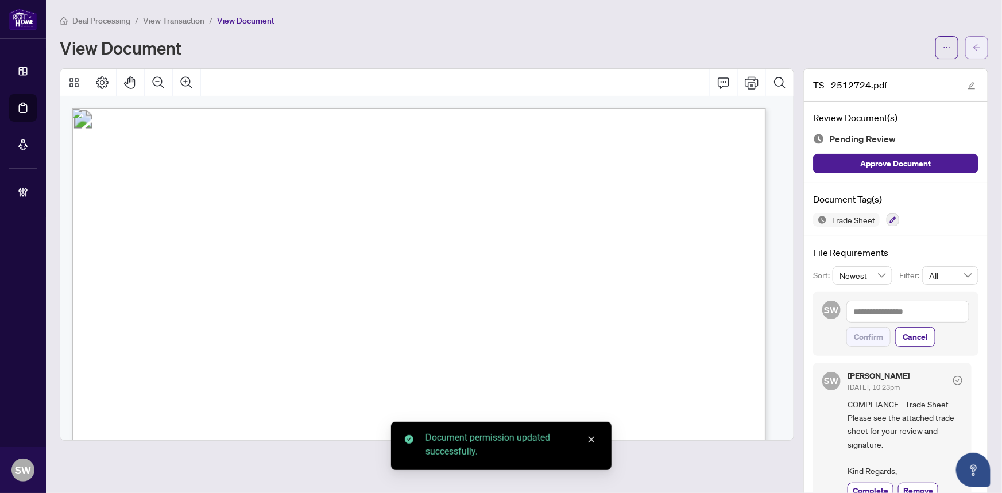
click at [977, 48] on button "button" at bounding box center [977, 47] width 23 height 23
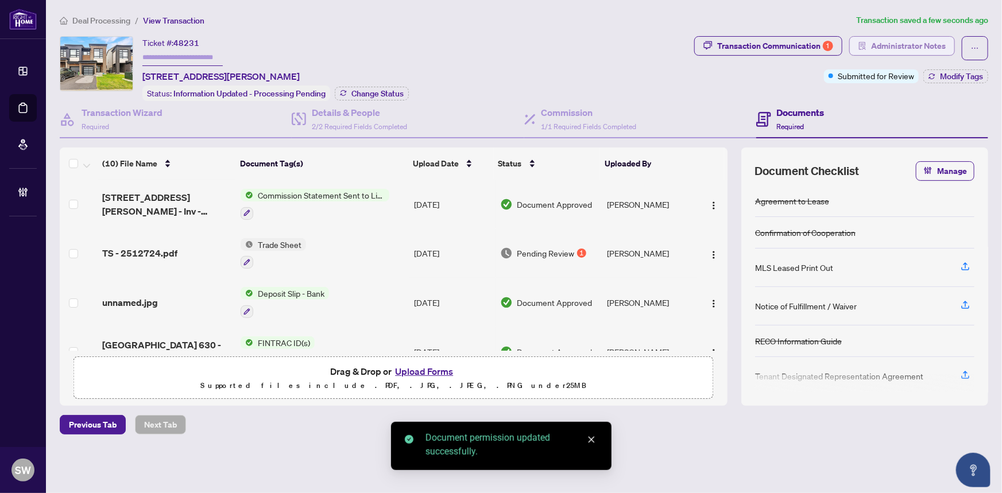
click at [885, 46] on span "Administrator Notes" at bounding box center [908, 46] width 75 height 18
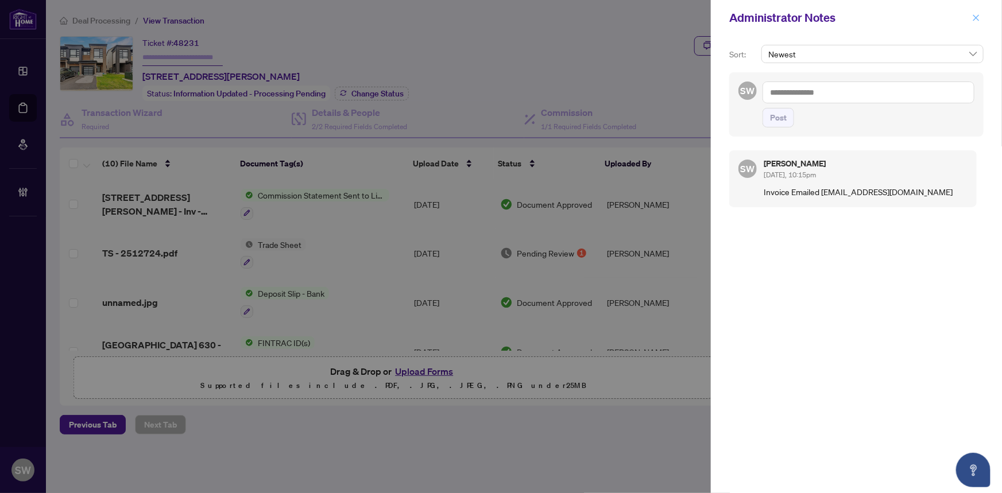
click at [977, 20] on icon "close" at bounding box center [977, 18] width 8 height 8
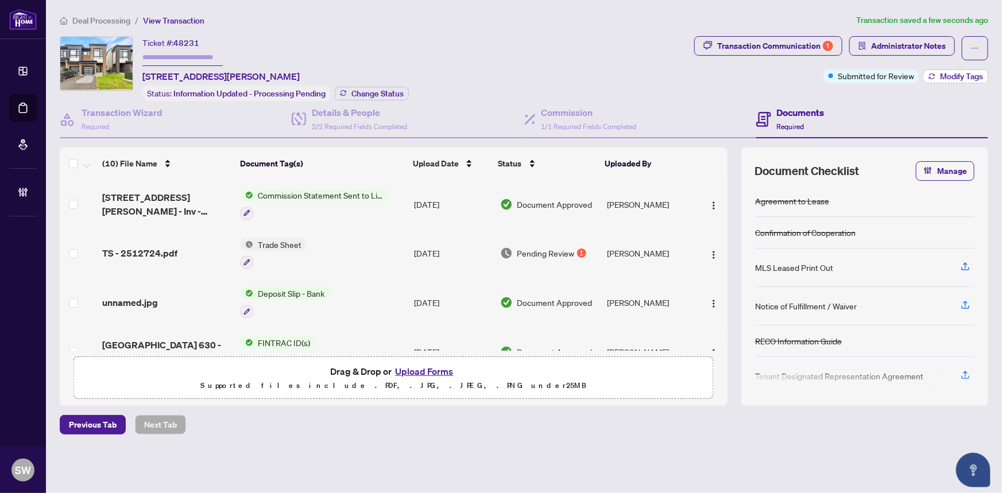
click at [951, 74] on span "Modify Tags" at bounding box center [961, 76] width 43 height 8
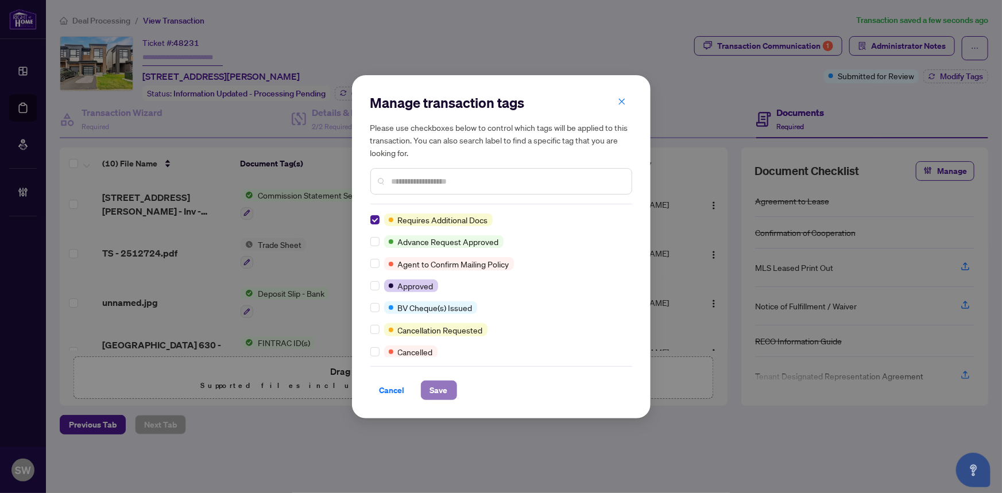
click at [445, 389] on span "Save" at bounding box center [439, 390] width 18 height 18
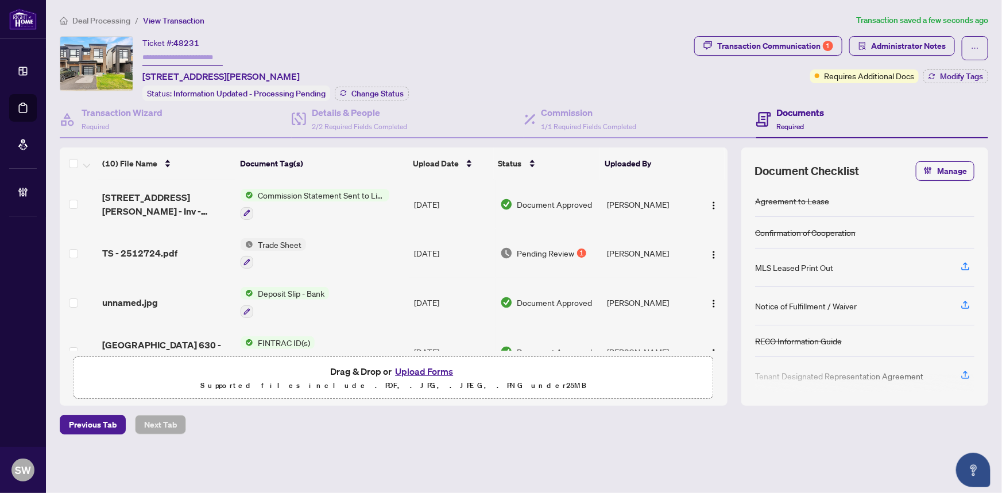
click at [168, 52] on input "text" at bounding box center [182, 57] width 80 height 17
paste input "*******"
type input "*******"
click at [377, 92] on span "Change Status" at bounding box center [378, 94] width 52 height 8
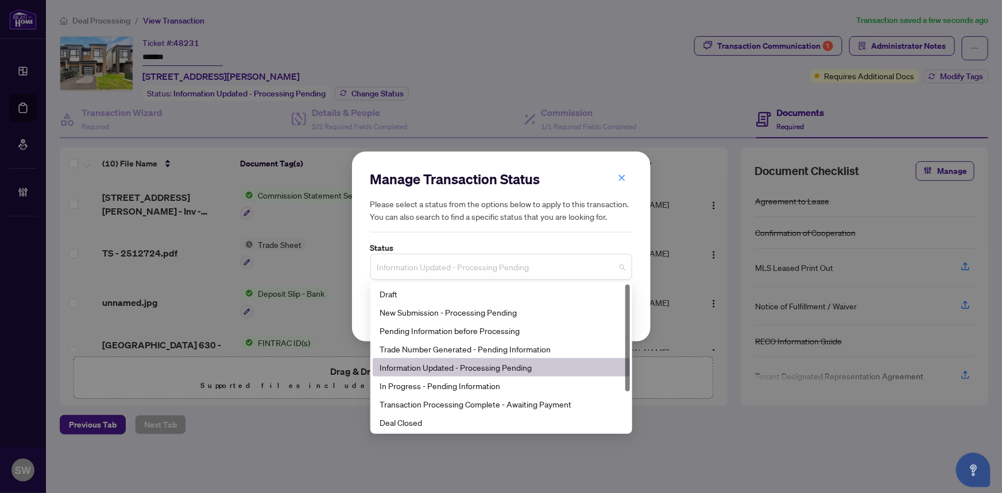
click at [425, 268] on span "Information Updated - Processing Pending" at bounding box center [501, 267] width 248 height 22
click at [424, 348] on div "Trade Number Generated - Pending Information" at bounding box center [502, 349] width 244 height 13
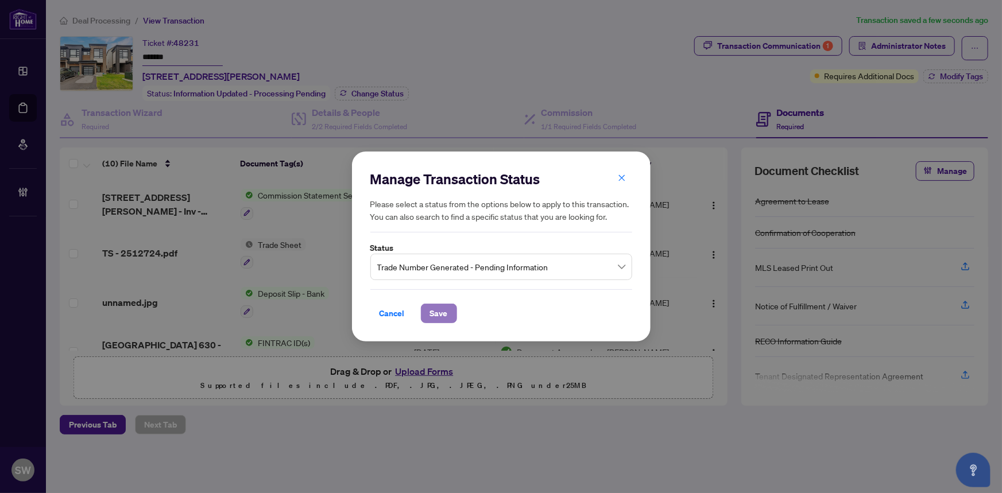
click at [442, 316] on span "Save" at bounding box center [439, 313] width 18 height 18
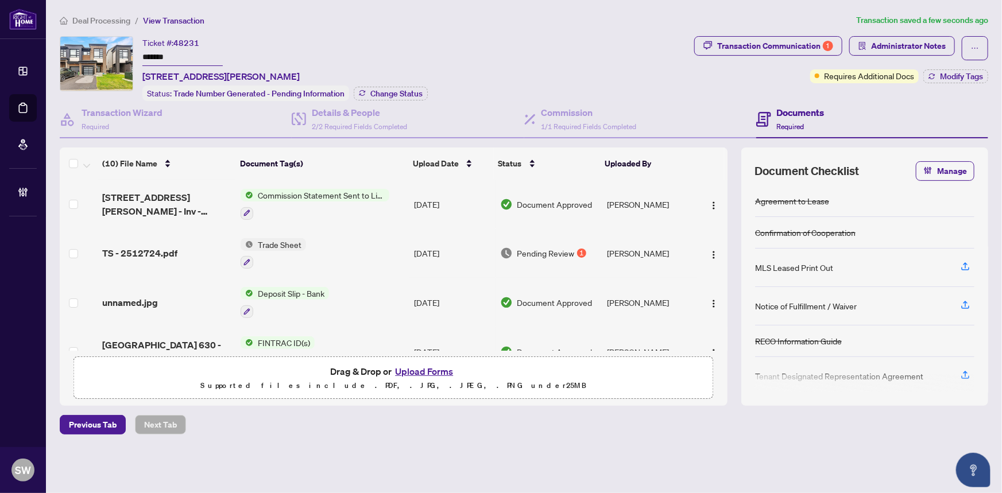
click at [106, 20] on span "Deal Processing" at bounding box center [101, 21] width 58 height 10
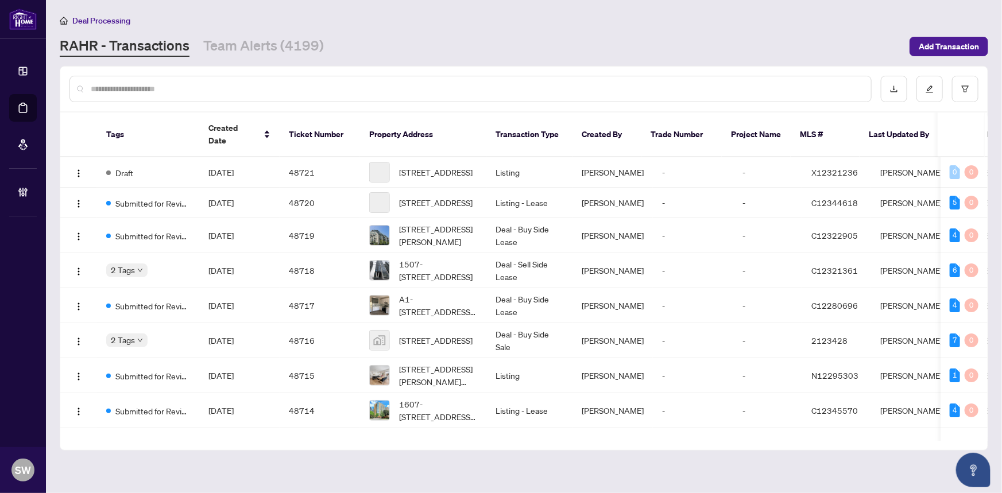
click at [160, 86] on input "text" at bounding box center [476, 89] width 771 height 13
paste input "*****"
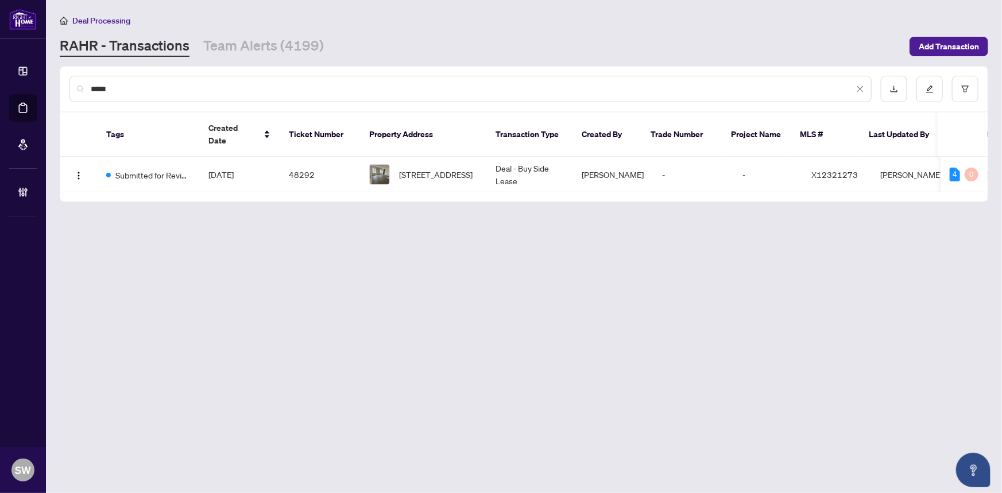
type input "*****"
click at [214, 169] on span "Aug/12/2025" at bounding box center [221, 174] width 25 height 10
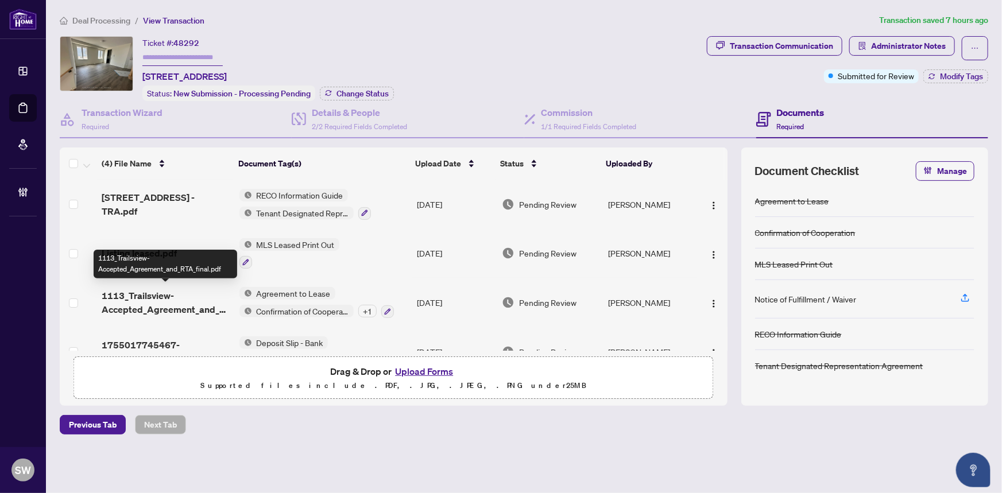
click at [215, 291] on span "1113_Trailsview-Accepted_Agreement_and_RTA_final.pdf" at bounding box center [166, 303] width 128 height 28
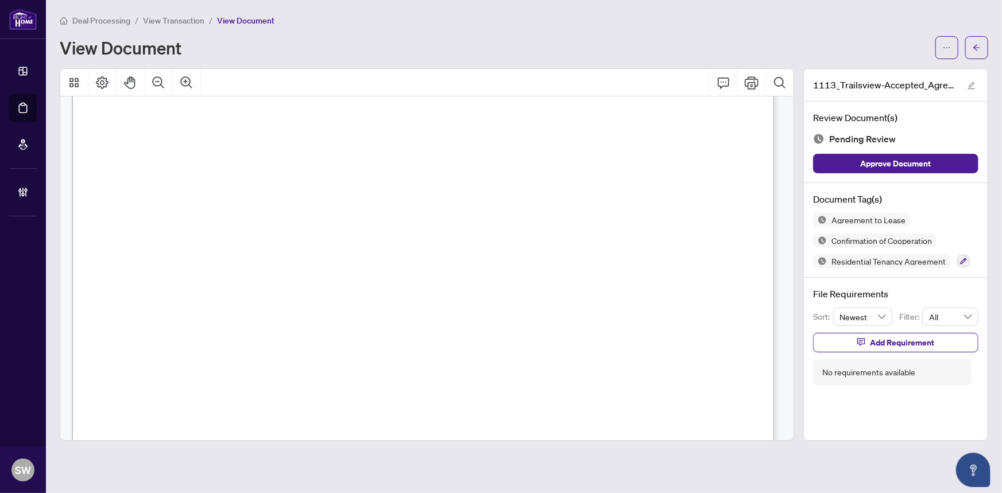
scroll to position [2036, 0]
drag, startPoint x: 177, startPoint y: 201, endPoint x: 290, endPoint y: 203, distance: 112.6
click at [245, 203] on span "1113 Trailsview ave Avenue, Cobourg, ON K9A 4J5" at bounding box center [194, 206] width 99 height 11
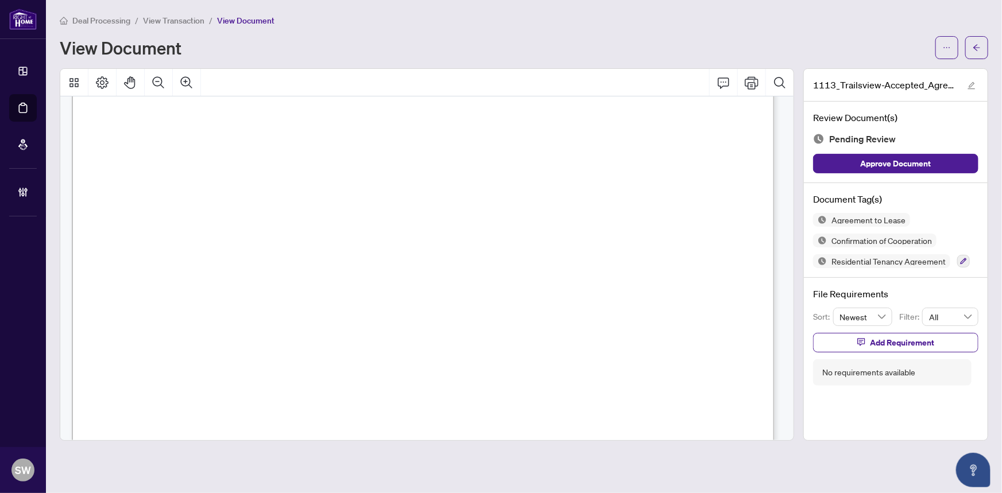
click at [245, 202] on span "1113 Trailsview ave Avenue, Cobourg, ON K9A 4J5" at bounding box center [194, 206] width 99 height 11
click at [245, 203] on span "1113 Trailsview ave Avenue, Cobourg, ON K9A 4J5" at bounding box center [194, 206] width 99 height 11
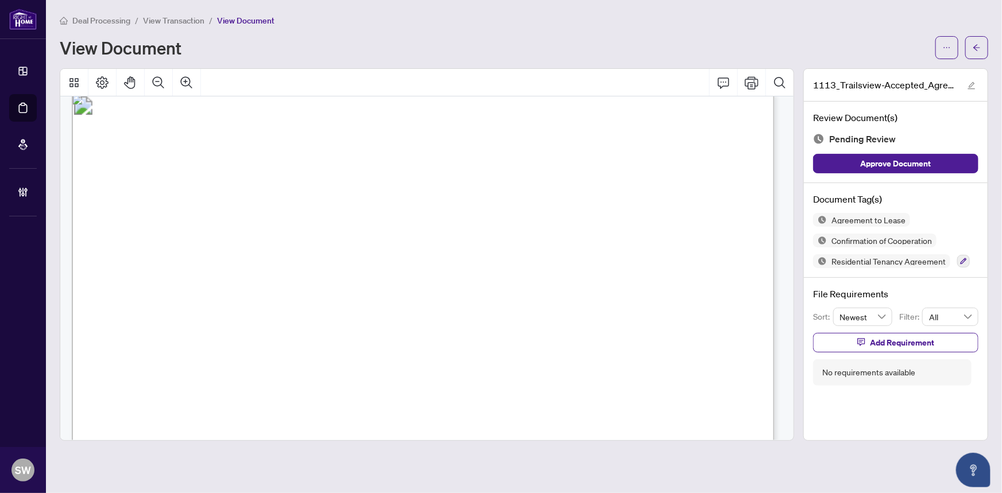
click at [230, 261] on span "Sivatharshini Sivanathan" at bounding box center [224, 263] width 81 height 11
click at [191, 238] on span "Sean Petts, Suzanne D Emond" at bounding box center [256, 240] width 174 height 11
drag, startPoint x: 168, startPoint y: 237, endPoint x: 231, endPoint y: 240, distance: 62.7
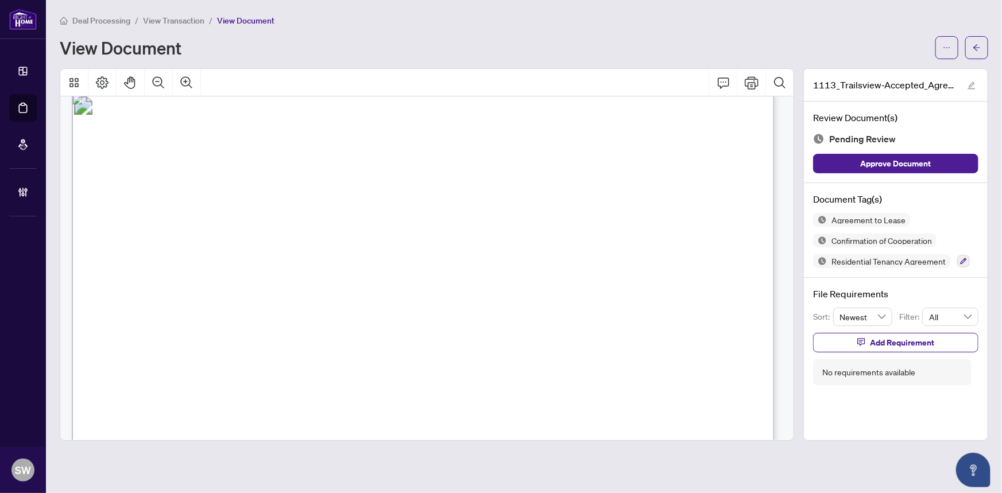
click at [231, 240] on span "Sean Petts, Suzanne D Emond" at bounding box center [256, 240] width 174 height 11
click at [196, 331] on span "PATRICK F NOOR" at bounding box center [165, 332] width 81 height 11
click at [965, 255] on button "button" at bounding box center [964, 261] width 13 height 13
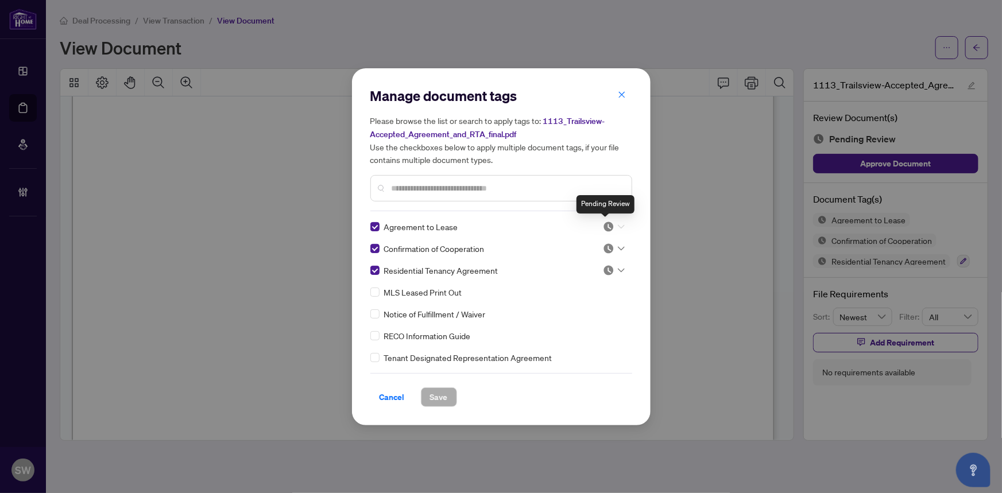
click at [607, 225] on img at bounding box center [608, 226] width 11 height 11
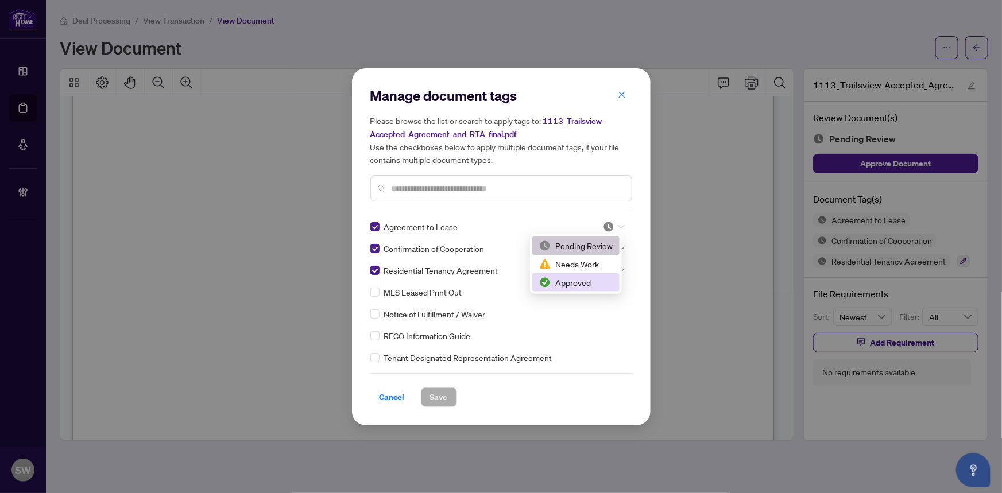
click at [579, 281] on div "Approved" at bounding box center [576, 282] width 74 height 13
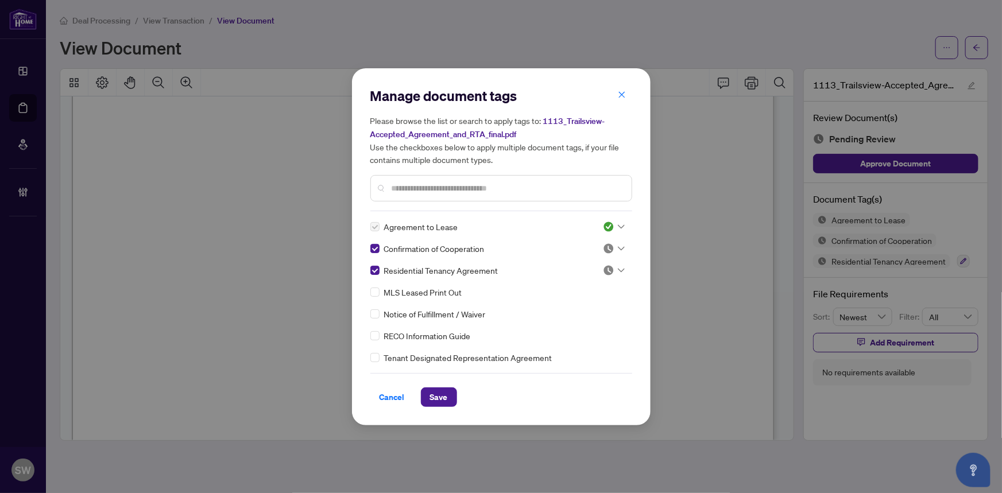
click at [454, 189] on input "text" at bounding box center [507, 188] width 231 height 13
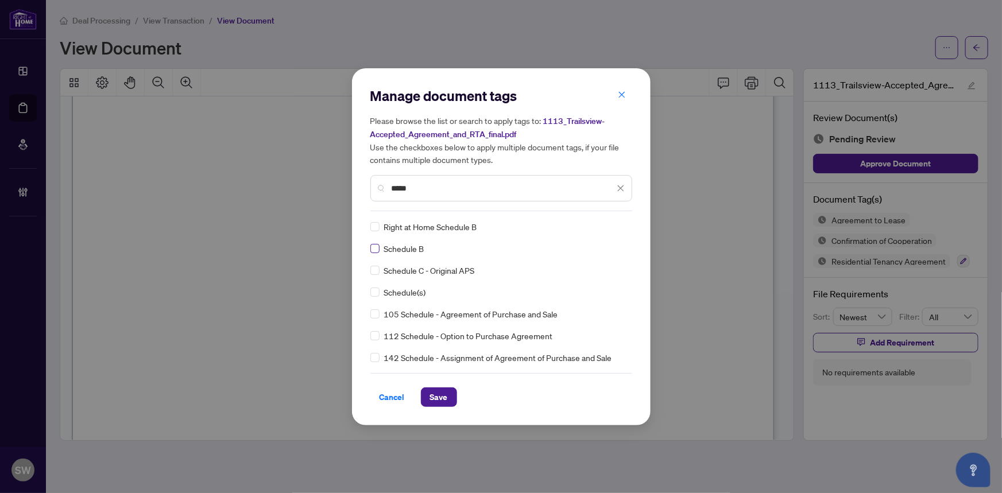
type input "*****"
click at [607, 225] on img at bounding box center [608, 226] width 11 height 11
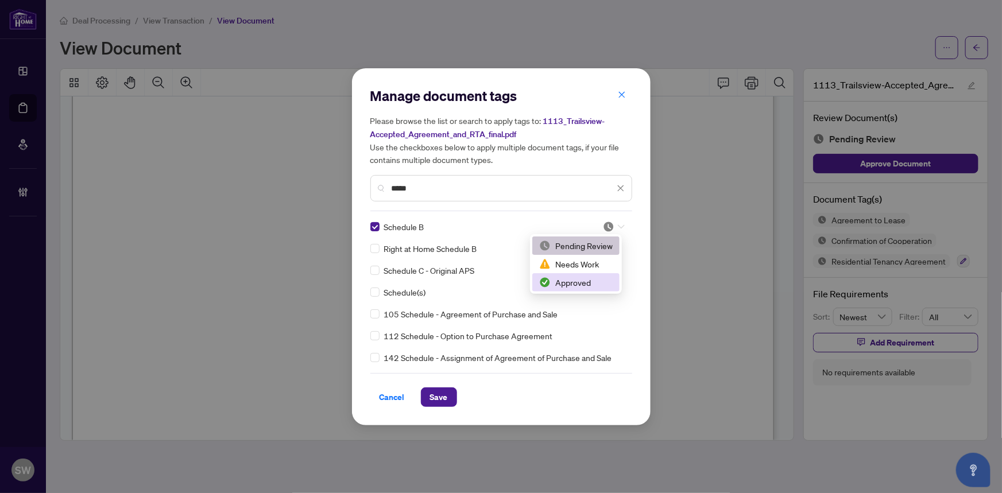
click at [580, 283] on div "Approved" at bounding box center [576, 282] width 74 height 13
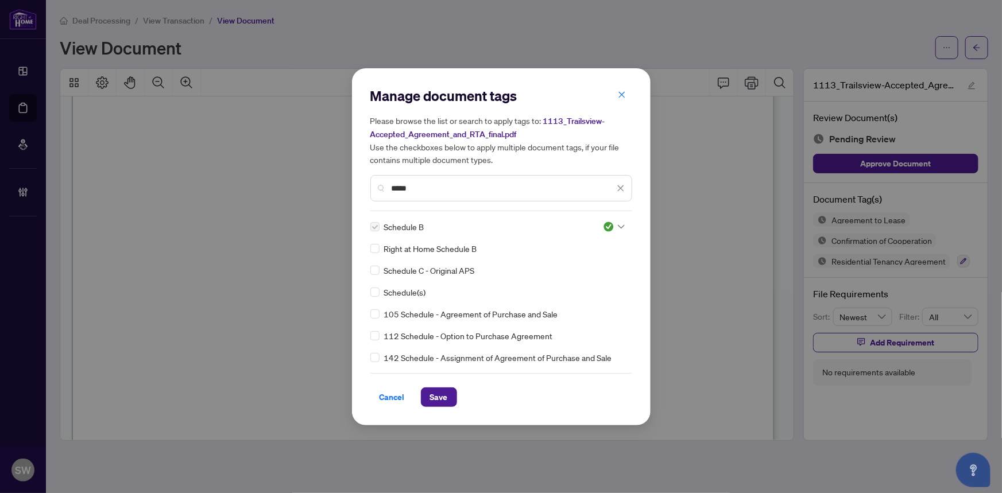
drag, startPoint x: 424, startPoint y: 184, endPoint x: 295, endPoint y: 173, distance: 129.1
click at [296, 173] on div "Manage document tags Please browse the list or search to apply tags to: 1113_Tr…" at bounding box center [501, 246] width 1002 height 493
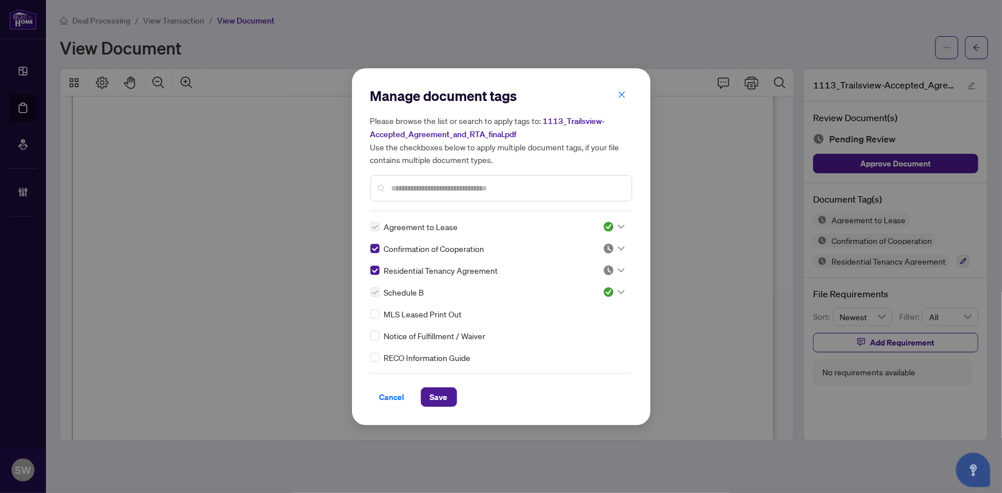
click at [618, 246] on icon at bounding box center [621, 248] width 7 height 5
click at [574, 304] on div "Approved" at bounding box center [576, 304] width 74 height 13
click at [434, 398] on span "Save" at bounding box center [439, 397] width 18 height 18
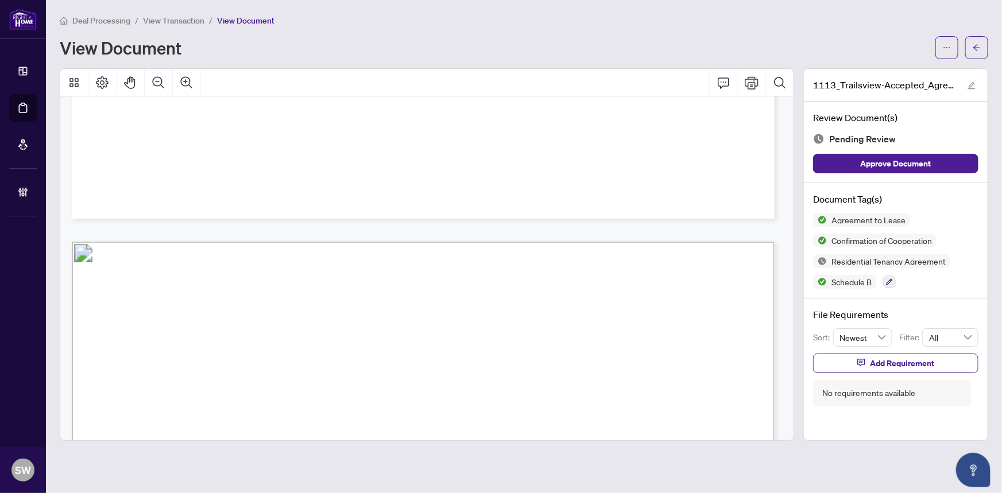
scroll to position [18184, 0]
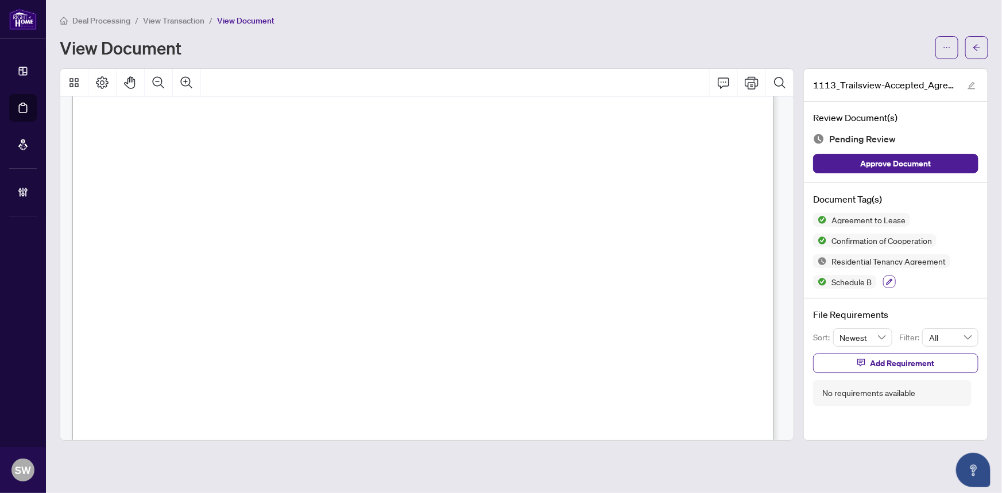
click at [894, 279] on button "button" at bounding box center [889, 282] width 13 height 13
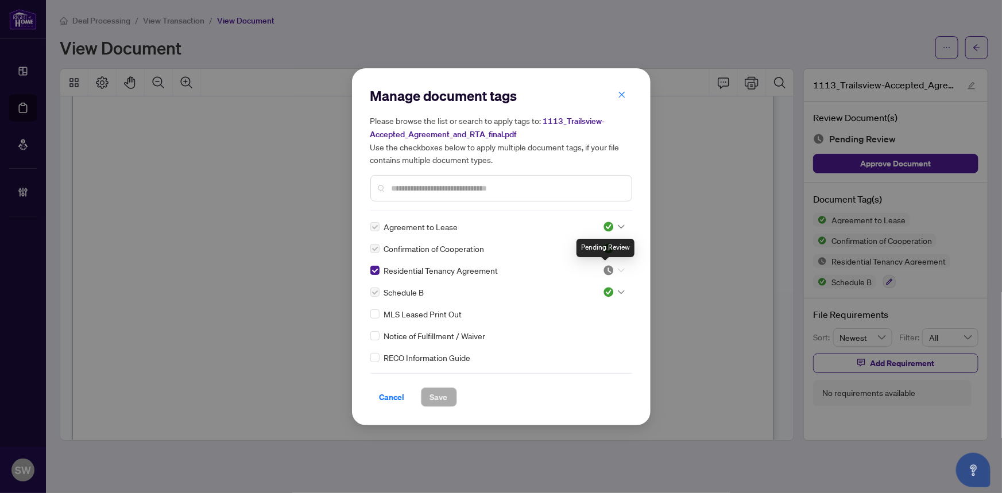
click at [607, 270] on img at bounding box center [608, 270] width 11 height 11
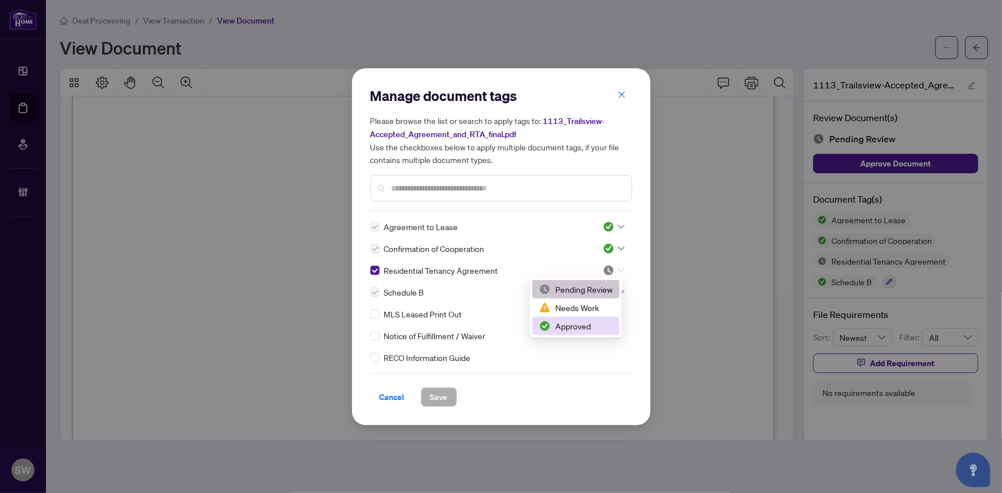
drag, startPoint x: 579, startPoint y: 325, endPoint x: 569, endPoint y: 331, distance: 11.6
click at [578, 325] on div "Approved" at bounding box center [576, 326] width 74 height 13
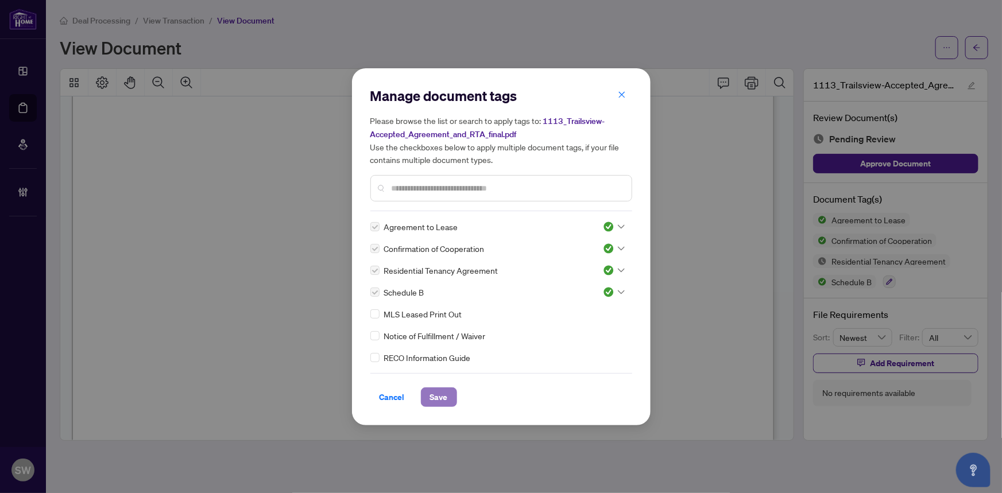
click at [450, 393] on button "Save" at bounding box center [439, 398] width 36 height 20
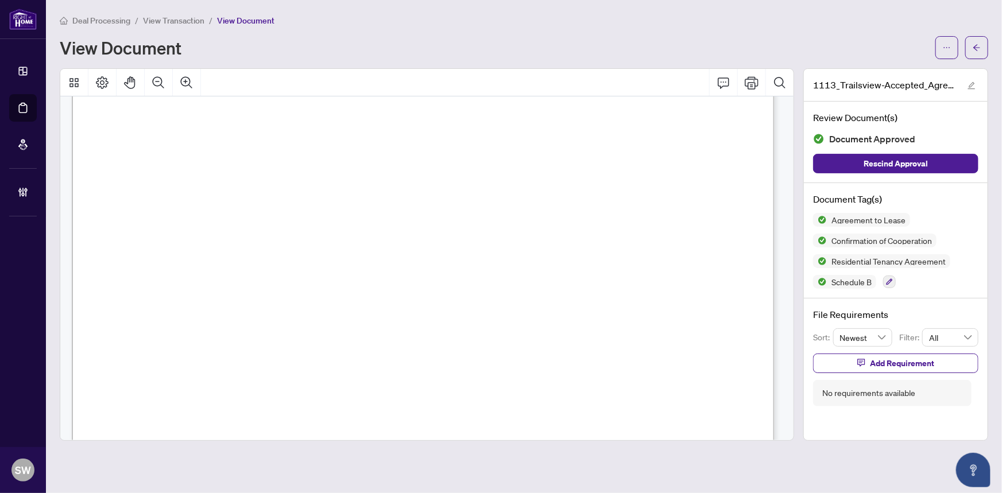
scroll to position [18132, 0]
click at [189, 21] on span "View Transaction" at bounding box center [173, 21] width 61 height 10
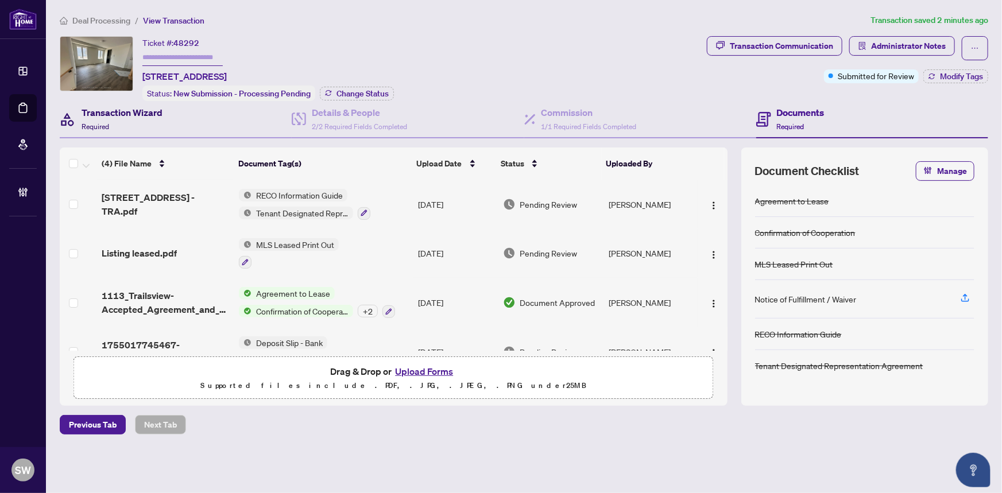
click at [122, 113] on h4 "Transaction Wizard" at bounding box center [122, 113] width 81 height 14
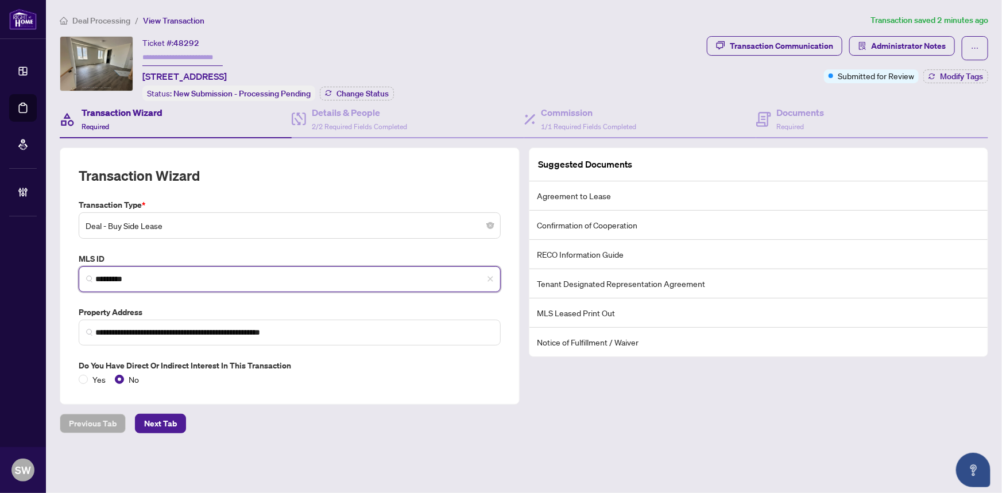
click at [115, 277] on input "*********" at bounding box center [294, 279] width 398 height 12
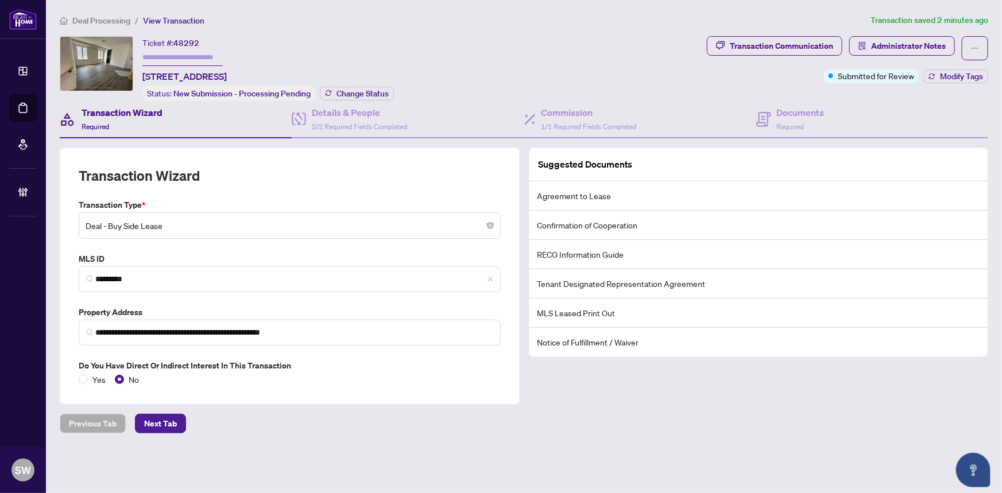
click at [191, 47] on span "48292" at bounding box center [186, 43] width 26 height 10
copy span "48292"
click at [798, 118] on div "Documents Required" at bounding box center [801, 119] width 48 height 27
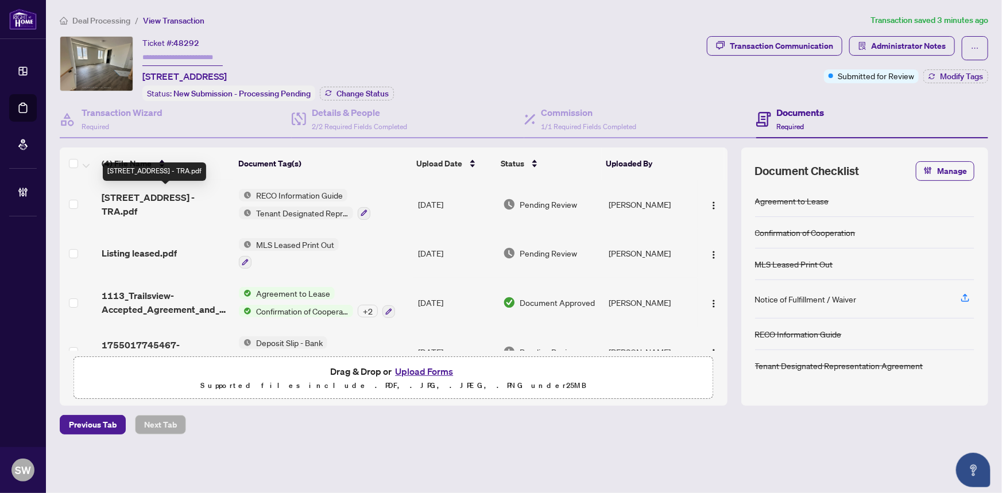
click at [201, 202] on span "1113 Trailsview ave Avenue - TRA.pdf" at bounding box center [166, 205] width 128 height 28
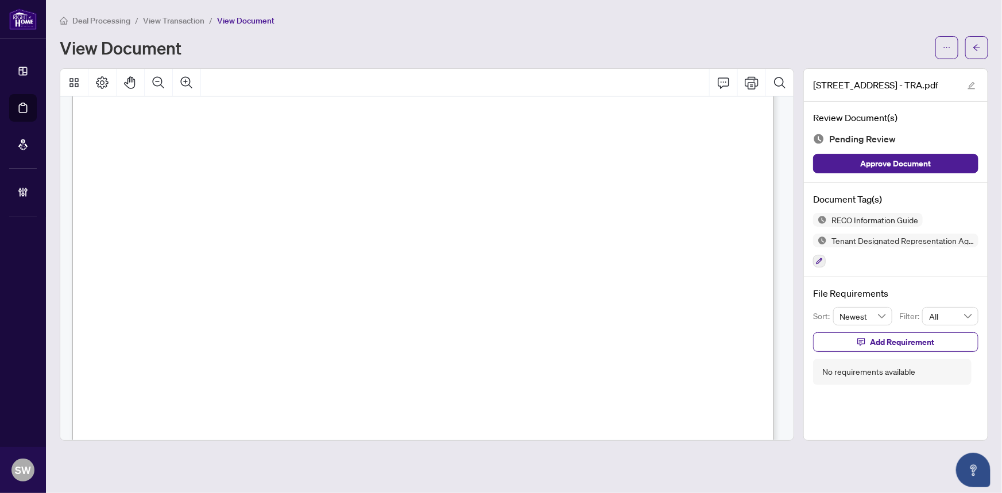
scroll to position [11383, 0]
drag, startPoint x: 566, startPoint y: 258, endPoint x: 685, endPoint y: 261, distance: 119.5
click at [670, 261] on span "Suzanne D Emond" at bounding box center [617, 261] width 106 height 14
drag, startPoint x: 313, startPoint y: 329, endPoint x: 244, endPoint y: 329, distance: 69.5
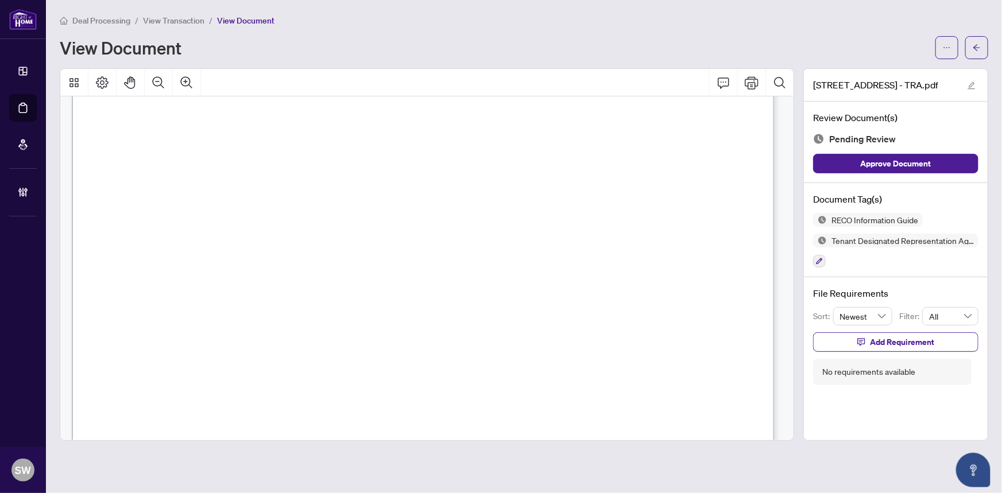
click at [244, 329] on span "It is the brokerage’s duty to:" at bounding box center [209, 332] width 204 height 12
click at [175, 120] on span "Form 372" at bounding box center [146, 127] width 55 height 18
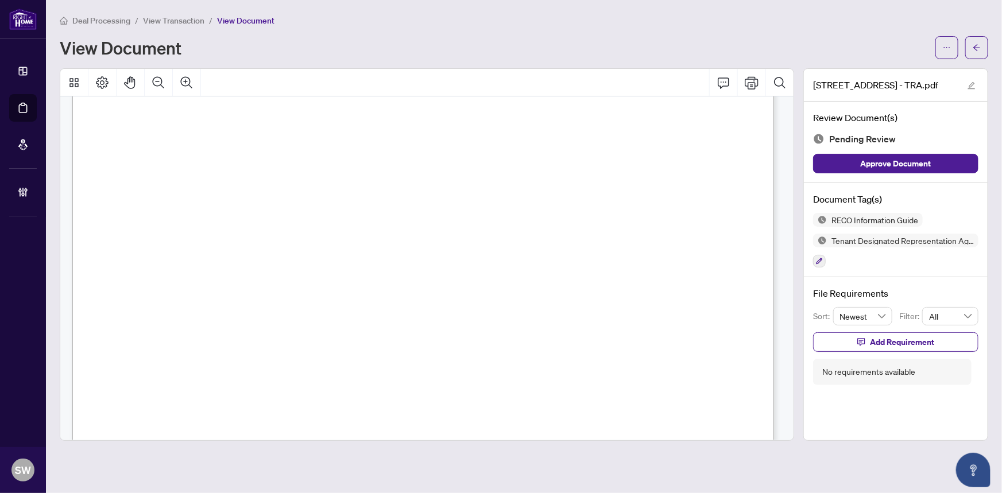
drag, startPoint x: 277, startPoint y: 112, endPoint x: 368, endPoint y: 118, distance: 91.0
click at [368, 48] on p "Form 372 Revised 2025 Page 4 of 4 The trademarks REALTOR®, REALTORS®, MLS®, Mul…" at bounding box center [775, 48] width 1406 height 0
click at [172, 329] on span "It is the brokerage’s duty to:" at bounding box center [209, 332] width 204 height 12
drag, startPoint x: 175, startPoint y: 329, endPoint x: 308, endPoint y: 328, distance: 133.3
click at [308, 328] on span "It is the brokerage’s duty to:" at bounding box center [209, 332] width 204 height 12
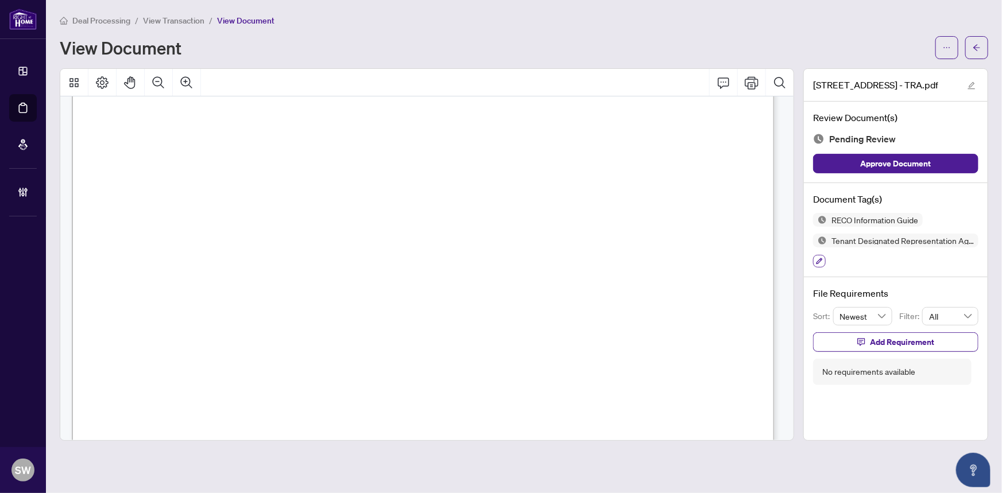
click at [821, 259] on icon "button" at bounding box center [819, 261] width 7 height 7
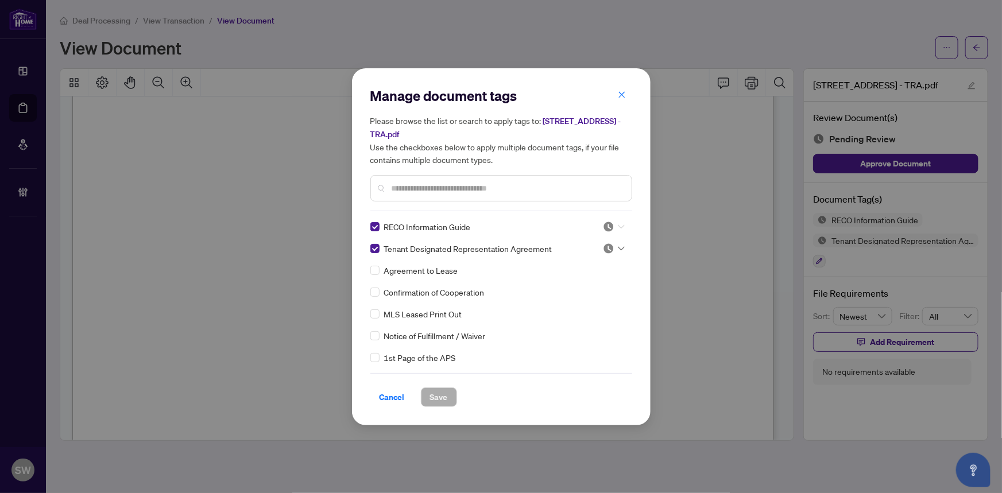
click at [611, 223] on img at bounding box center [608, 226] width 11 height 11
click at [576, 280] on div "Approved" at bounding box center [576, 282] width 74 height 13
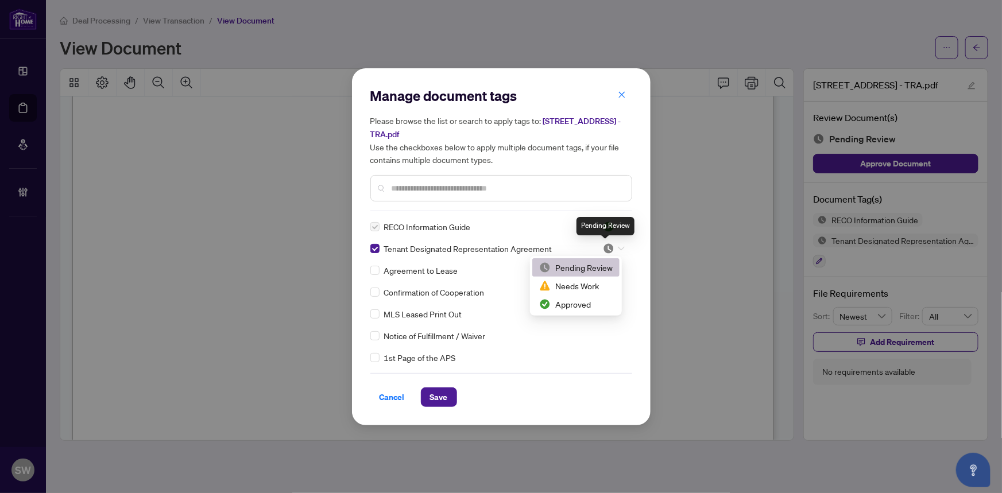
click at [606, 245] on img at bounding box center [608, 248] width 11 height 11
click at [587, 304] on div "Approved" at bounding box center [576, 304] width 74 height 13
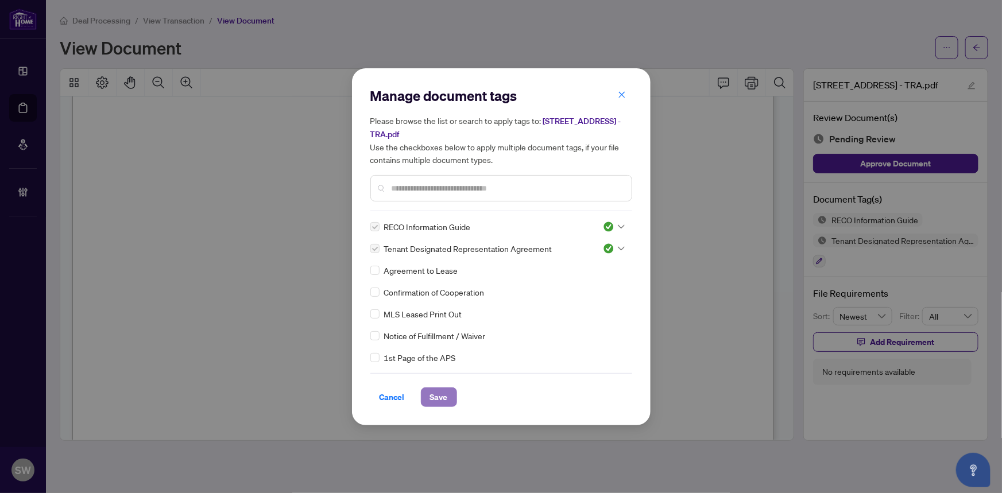
click at [438, 396] on span "Save" at bounding box center [439, 397] width 18 height 18
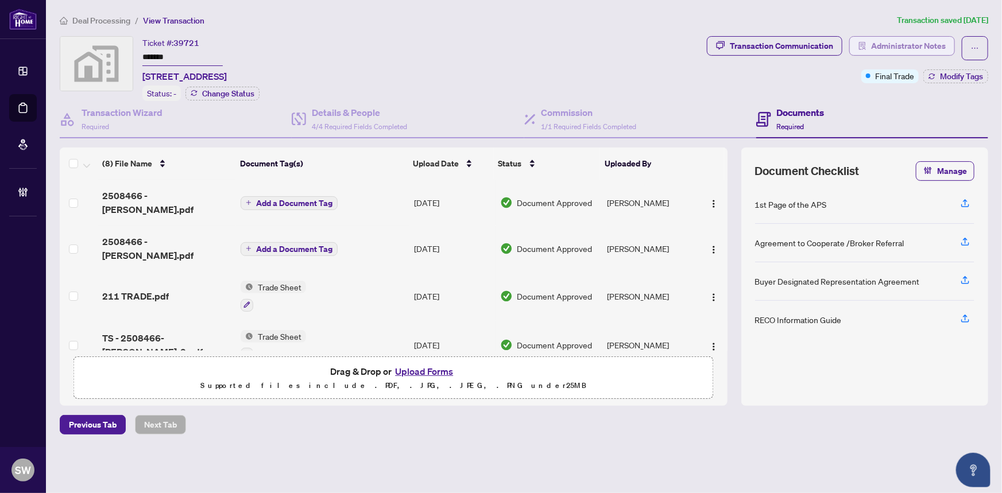
click at [928, 51] on span "Administrator Notes" at bounding box center [908, 46] width 75 height 18
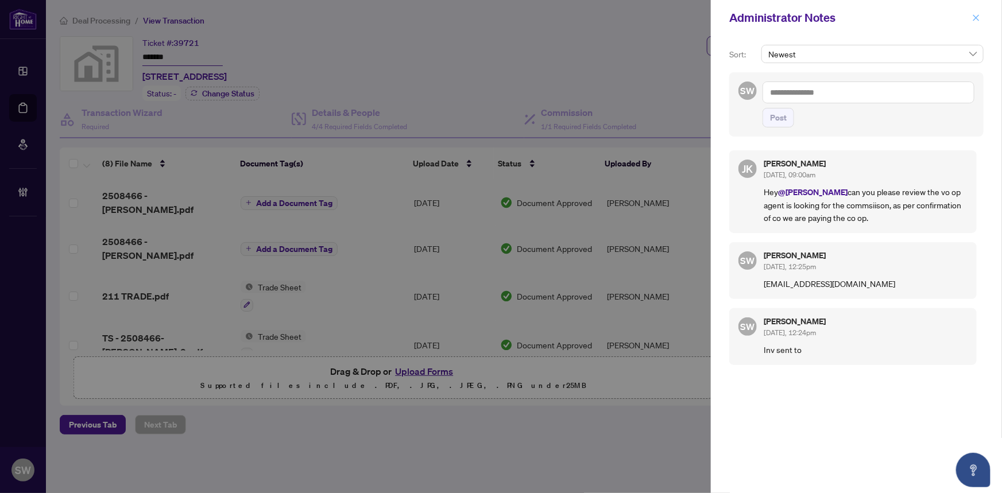
click at [981, 22] on button "button" at bounding box center [976, 18] width 15 height 14
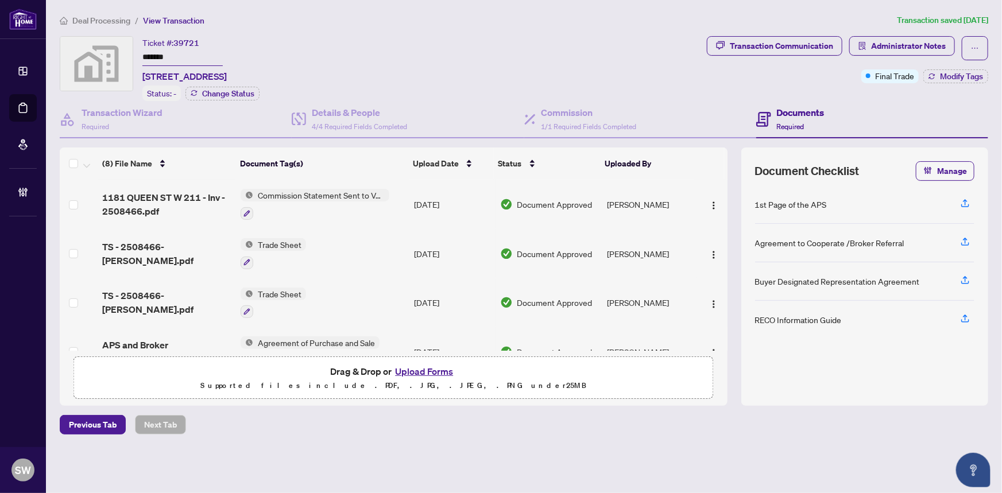
scroll to position [198, 0]
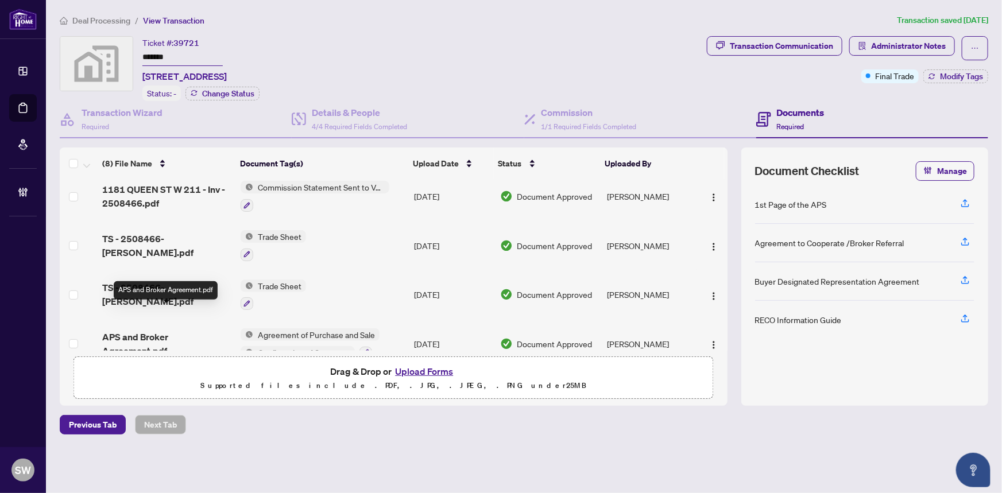
click at [167, 330] on span "APS and Broker Agreement.pdf" at bounding box center [167, 344] width 130 height 28
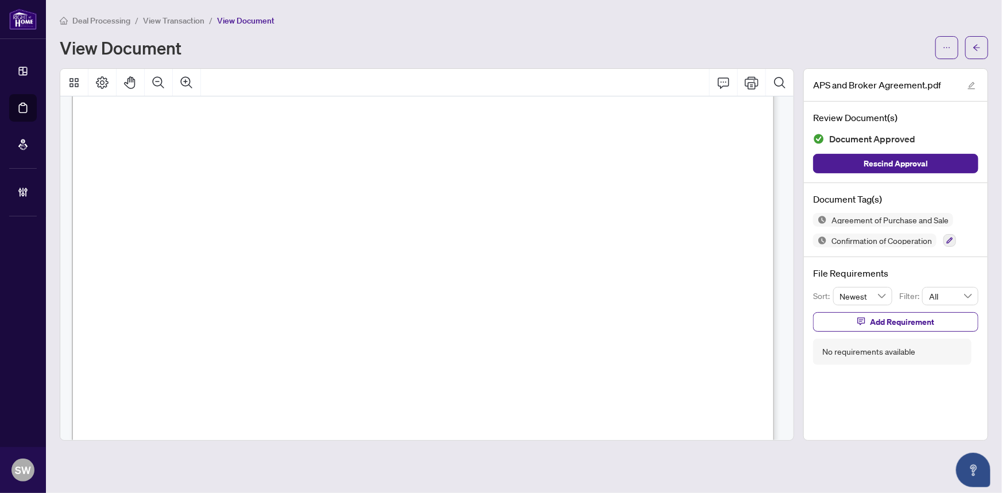
scroll to position [106487, 0]
click at [978, 49] on icon "arrow-left" at bounding box center [977, 48] width 8 height 8
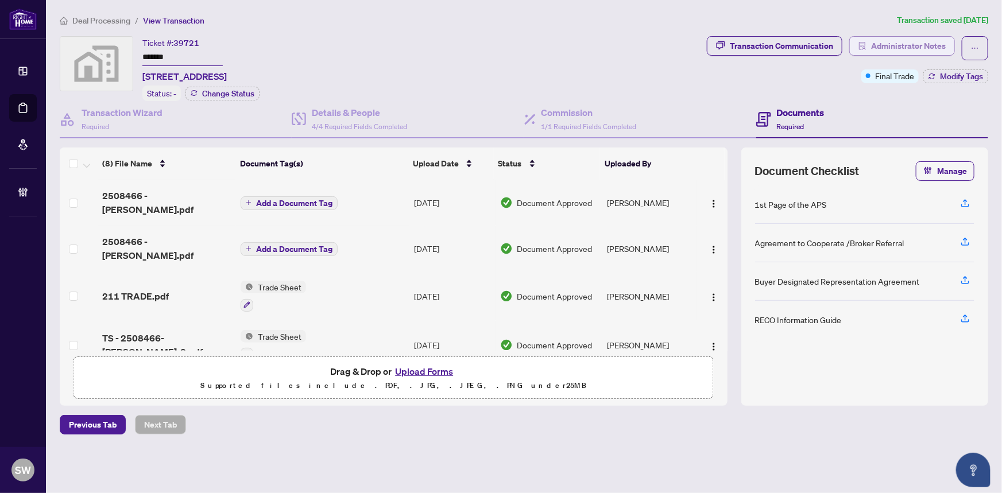
click at [900, 38] on span "Administrator Notes" at bounding box center [908, 46] width 75 height 18
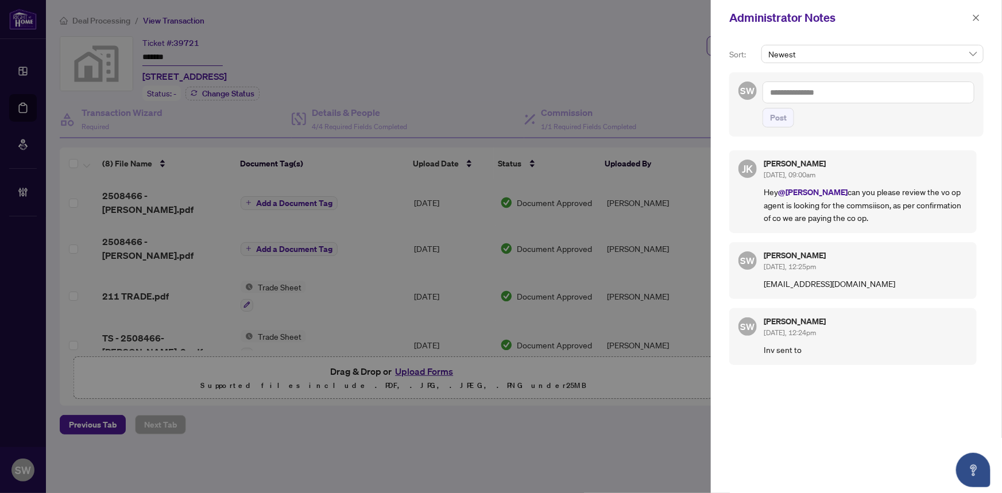
click at [800, 93] on textarea at bounding box center [869, 93] width 212 height 22
click at [854, 99] on span "Jaye Khosravi" at bounding box center [847, 100] width 78 height 10
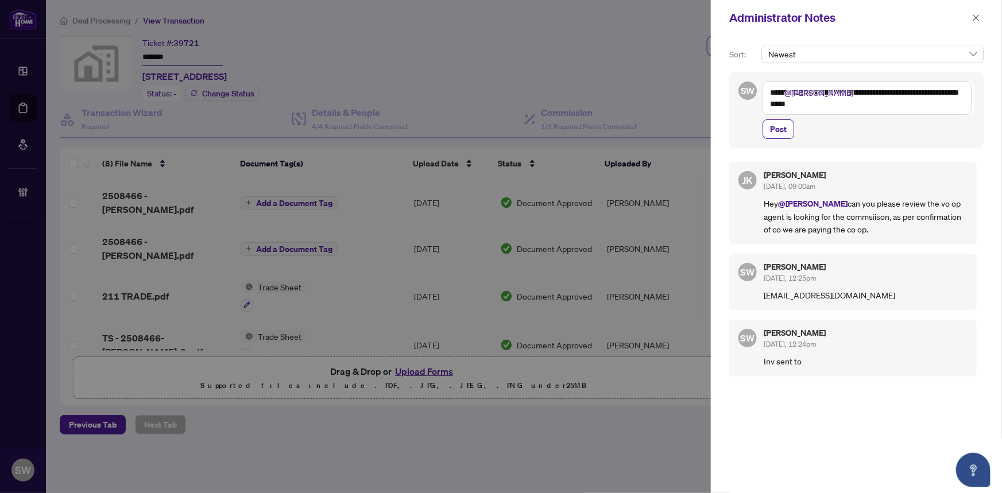
click at [807, 103] on textarea "**********" at bounding box center [867, 98] width 209 height 33
click at [857, 106] on textarea "**********" at bounding box center [867, 98] width 209 height 33
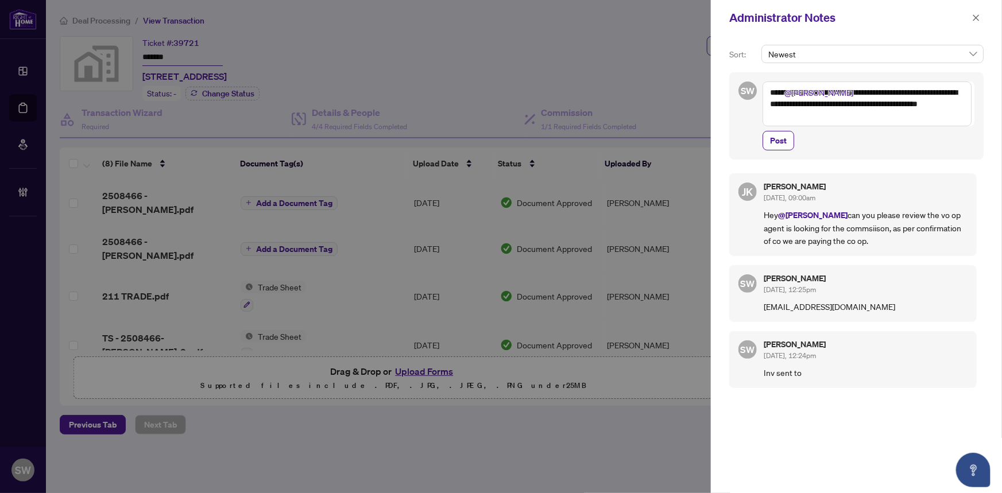
click at [848, 101] on textarea "**********" at bounding box center [867, 104] width 209 height 45
click at [808, 115] on textarea "**********" at bounding box center [867, 104] width 209 height 45
click at [796, 115] on textarea "**********" at bounding box center [867, 104] width 209 height 45
click at [846, 91] on textarea "**********" at bounding box center [867, 104] width 209 height 45
drag, startPoint x: 799, startPoint y: 114, endPoint x: 953, endPoint y: 115, distance: 154.0
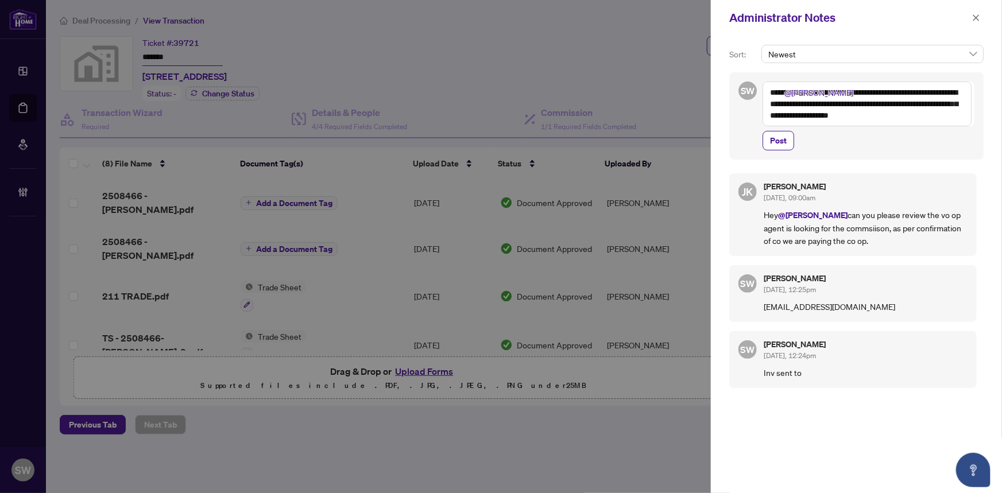
click at [953, 115] on textarea "**********" at bounding box center [867, 104] width 209 height 45
type textarea "**********"
click at [778, 138] on span "Post" at bounding box center [778, 141] width 17 height 18
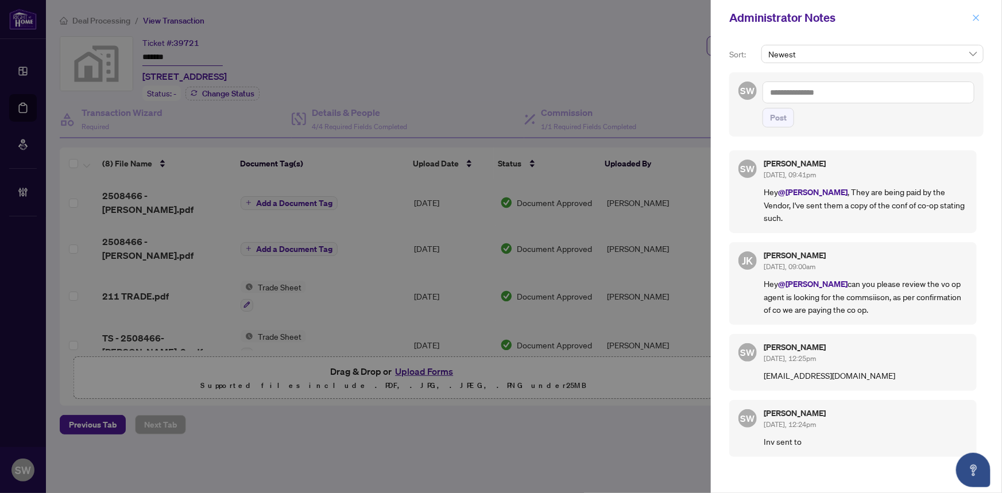
click at [975, 16] on icon "close" at bounding box center [977, 17] width 6 height 6
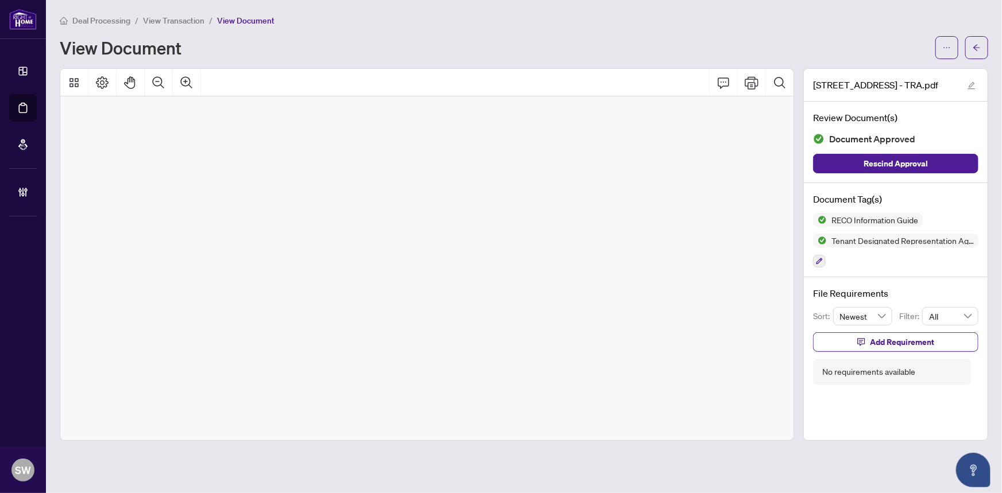
scroll to position [14984, 0]
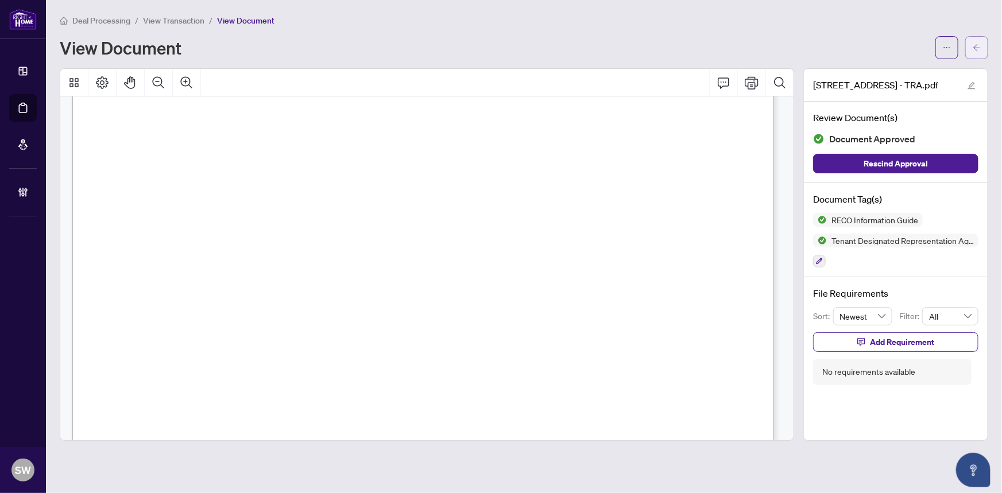
click at [981, 49] on icon "arrow-left" at bounding box center [977, 48] width 8 height 8
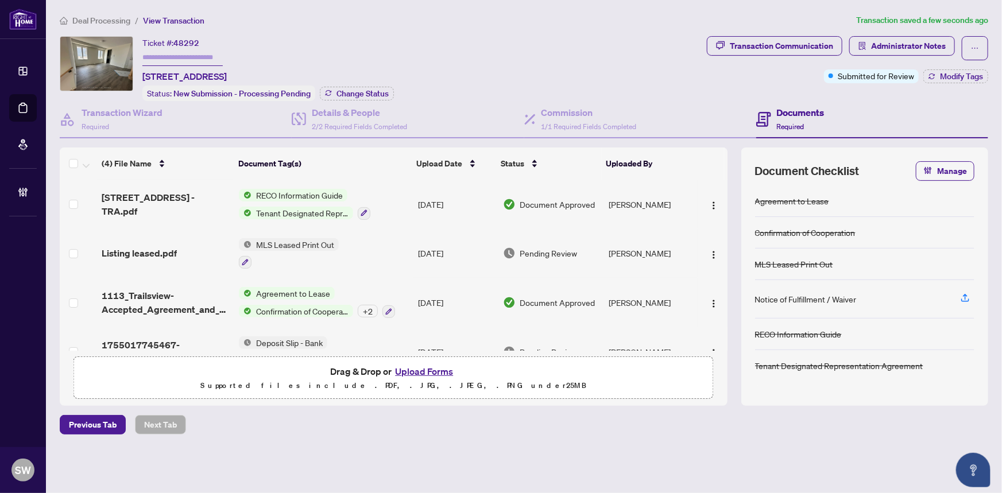
click at [137, 246] on span "Listing leased.pdf" at bounding box center [139, 253] width 75 height 14
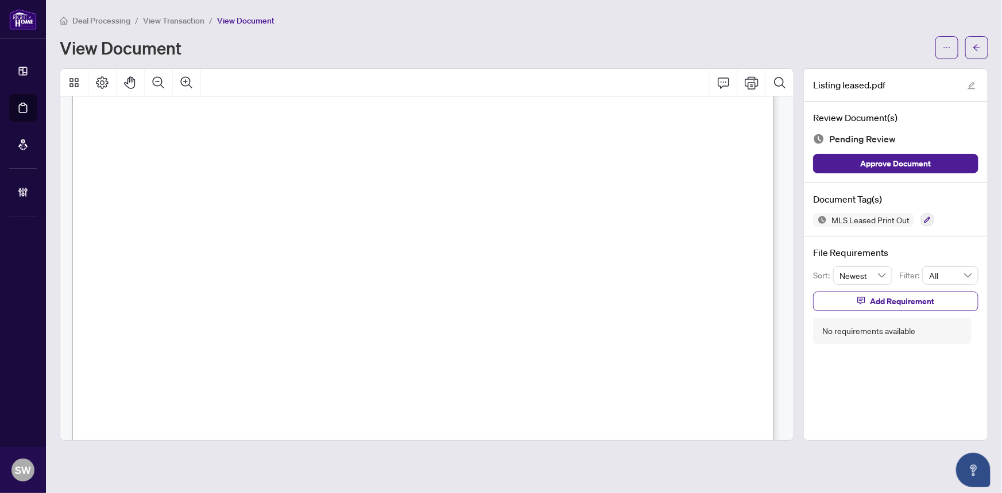
scroll to position [104, 0]
click at [925, 221] on icon "button" at bounding box center [927, 220] width 7 height 7
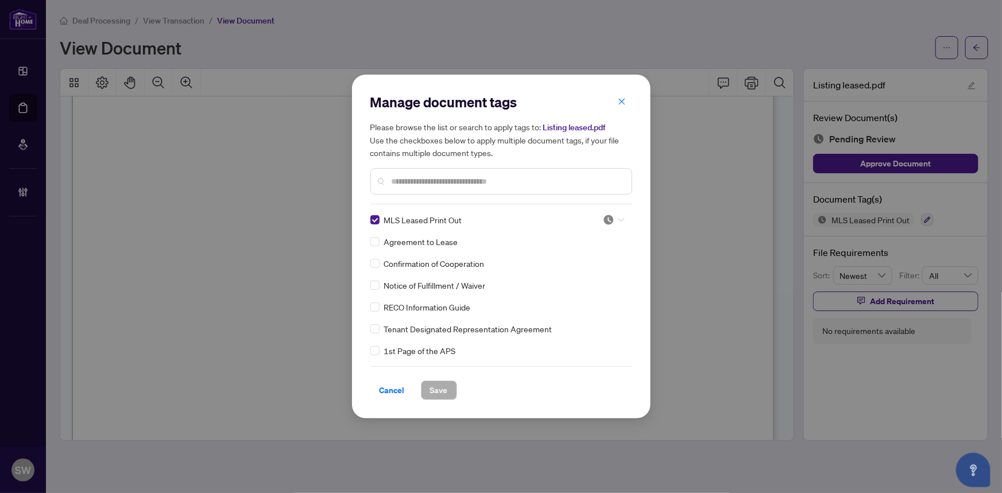
click at [605, 220] on img at bounding box center [608, 219] width 11 height 11
click at [580, 276] on div "Approved" at bounding box center [576, 276] width 74 height 13
click at [445, 386] on span "Save" at bounding box center [439, 390] width 18 height 18
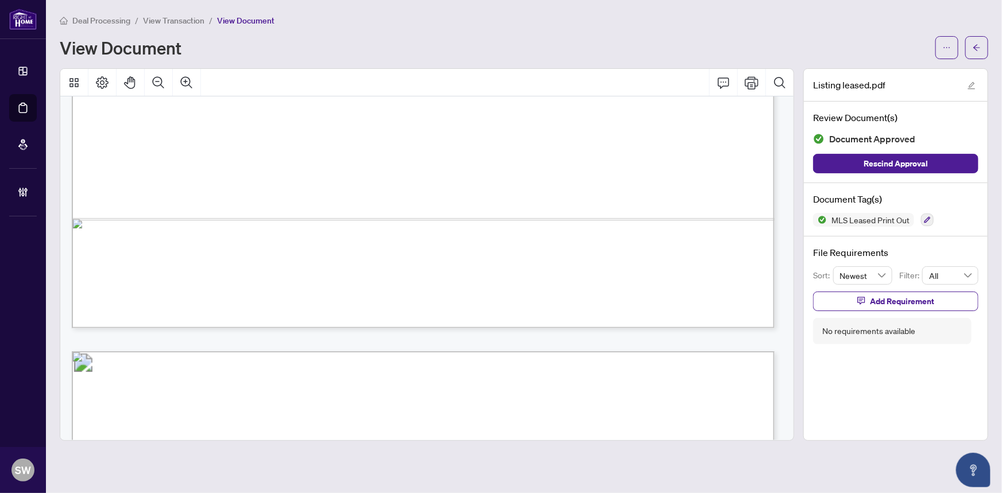
scroll to position [528, 0]
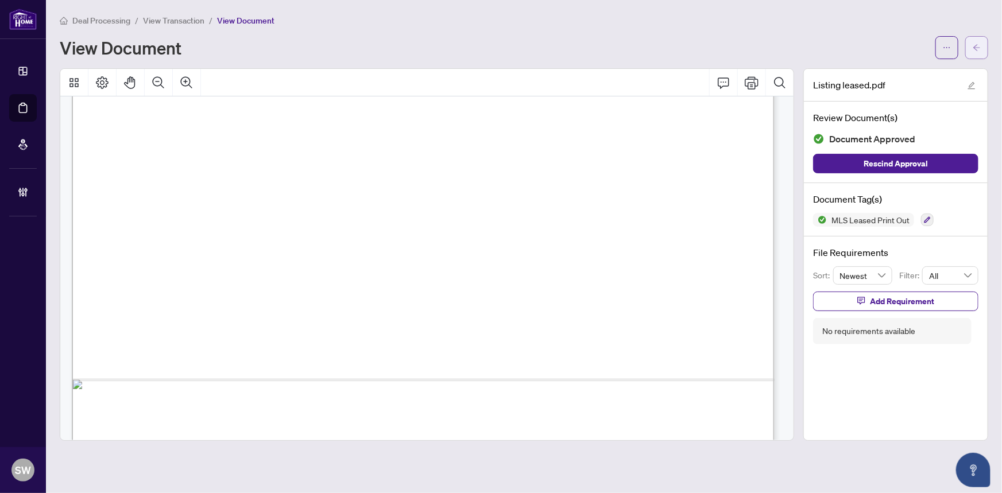
click at [985, 44] on button "button" at bounding box center [977, 47] width 23 height 23
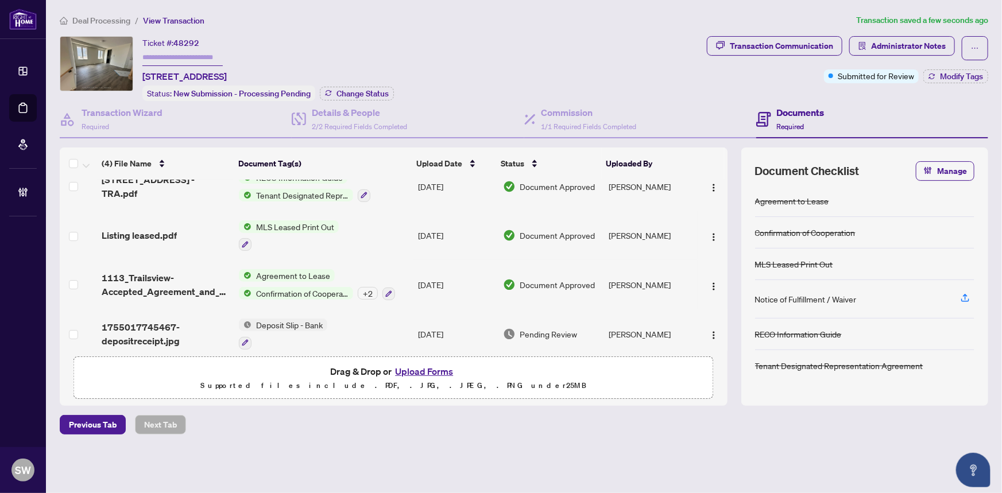
scroll to position [28, 0]
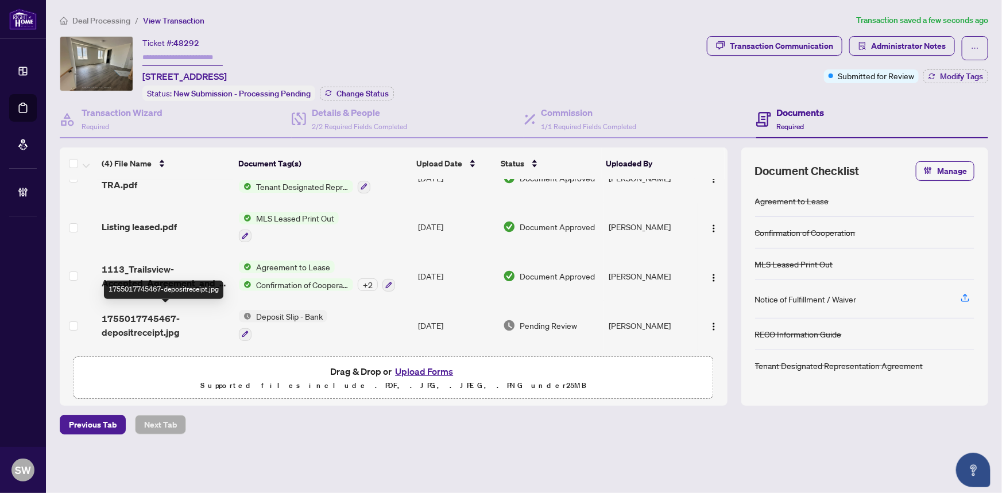
click at [155, 321] on span "1755017745467-depositreceipt.jpg" at bounding box center [166, 326] width 128 height 28
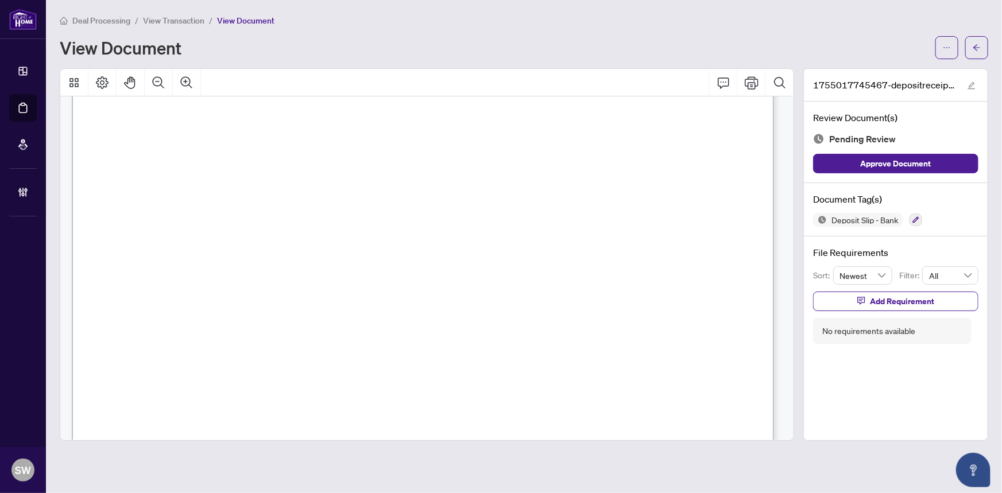
scroll to position [470, 0]
click at [916, 217] on icon "button" at bounding box center [916, 220] width 7 height 7
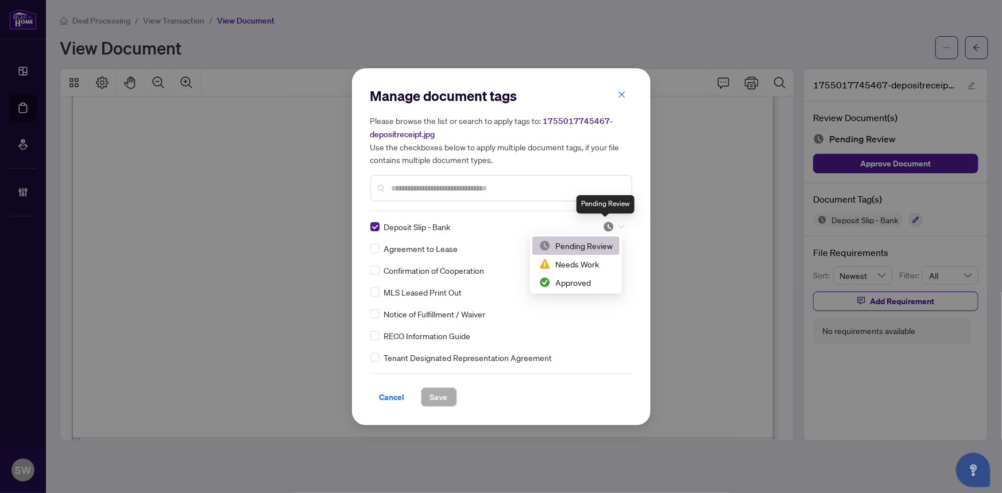
click at [609, 225] on img at bounding box center [608, 226] width 11 height 11
click at [580, 285] on div "Approved" at bounding box center [576, 282] width 74 height 13
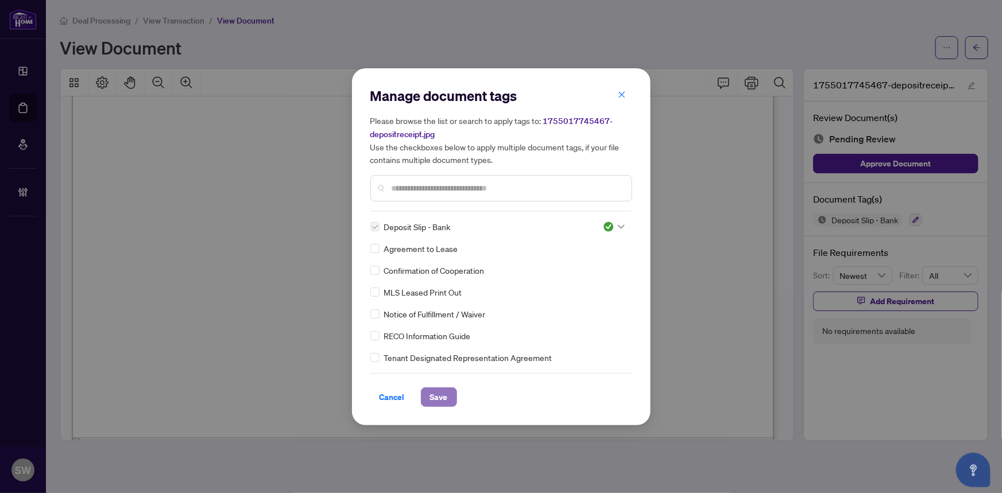
click at [447, 398] on button "Save" at bounding box center [439, 398] width 36 height 20
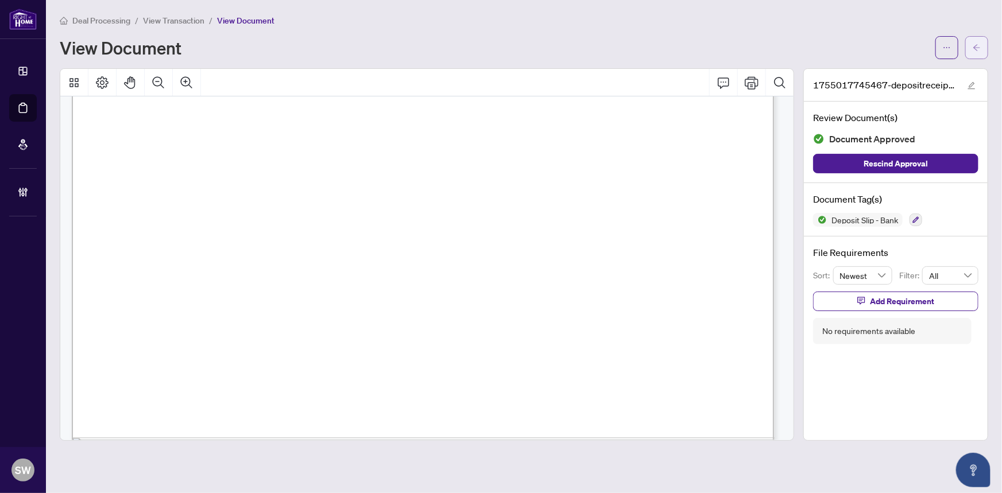
click at [985, 55] on button "button" at bounding box center [977, 47] width 23 height 23
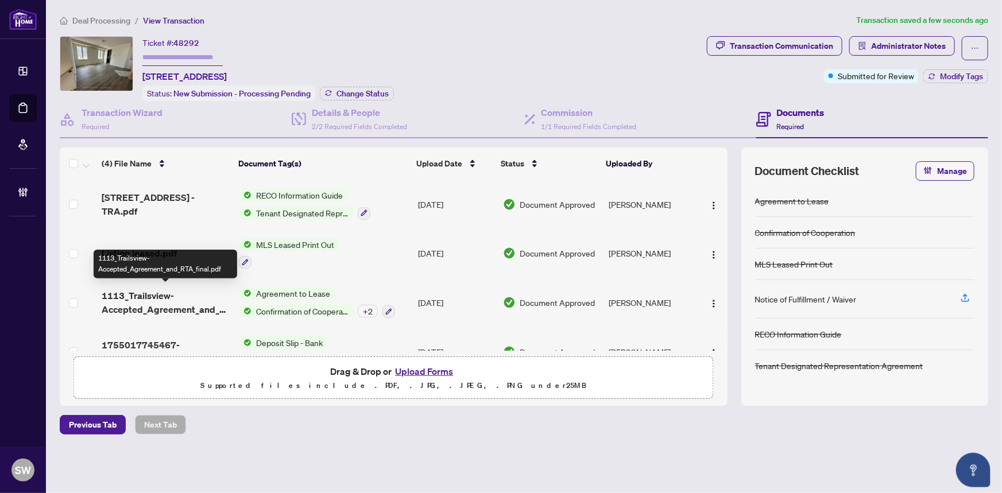
click at [213, 306] on span "1113_Trailsview-Accepted_Agreement_and_RTA_final.pdf" at bounding box center [166, 303] width 128 height 28
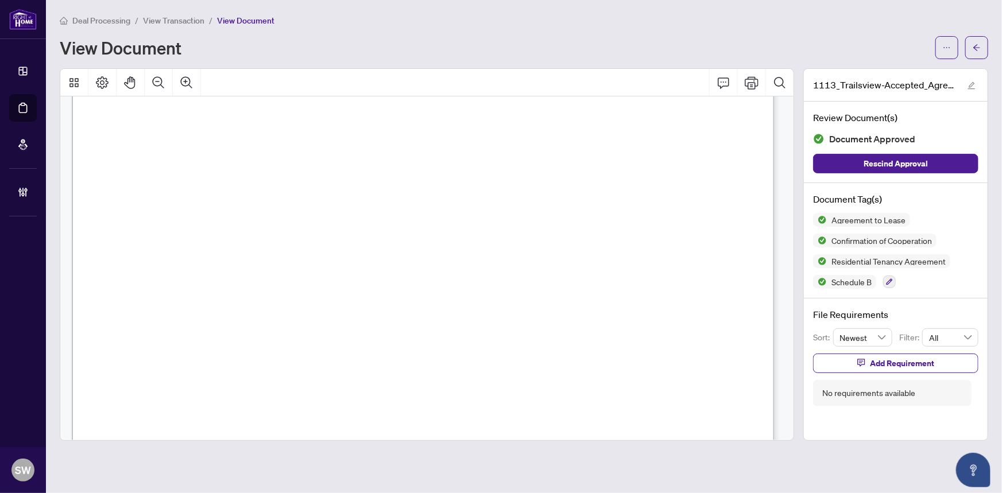
scroll to position [3935, 0]
click at [373, 313] on span "HOMELIFE/FUTURE REALTY INC." at bounding box center [290, 316] width 167 height 11
click at [373, 314] on span "HOMELIFE/FUTURE REALTY INC." at bounding box center [290, 316] width 167 height 11
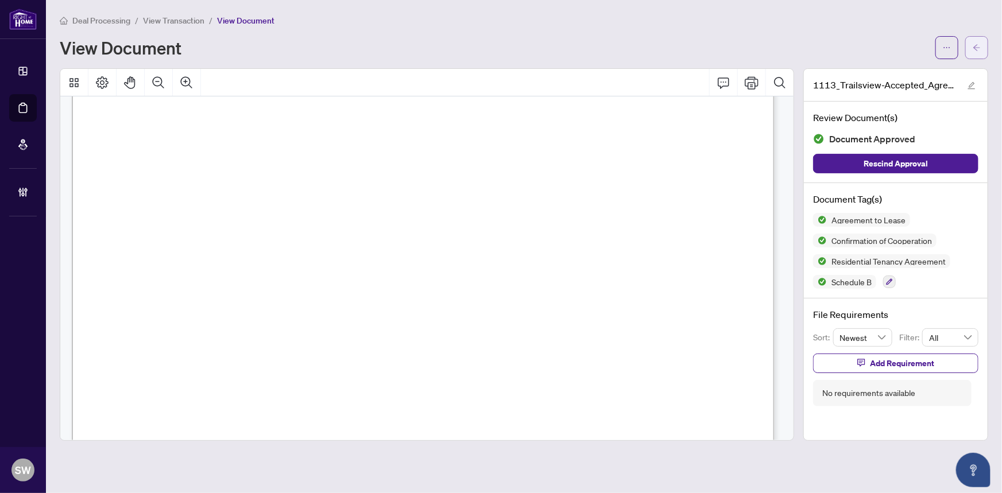
click at [978, 40] on span "button" at bounding box center [977, 47] width 8 height 18
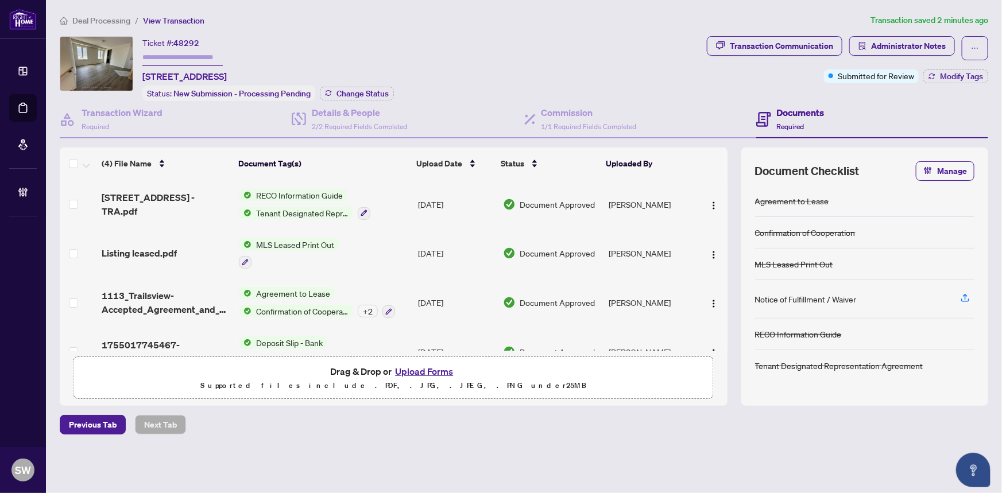
click at [369, 305] on div "+ 2" at bounding box center [368, 311] width 20 height 13
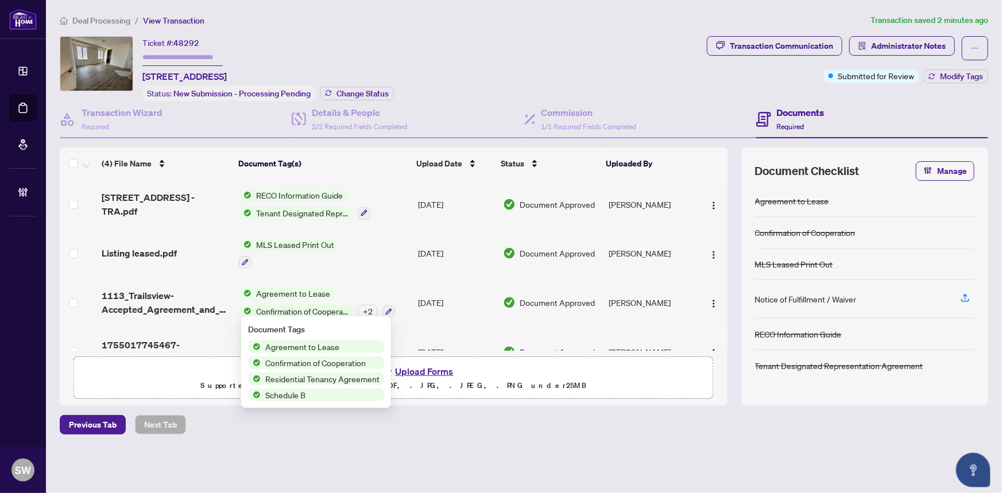
click at [463, 89] on div "Ticket #: 48292 1113 Trailsview ave Ave, Cobourg, Ontario K9A 4J5, Canada Statu…" at bounding box center [381, 68] width 643 height 65
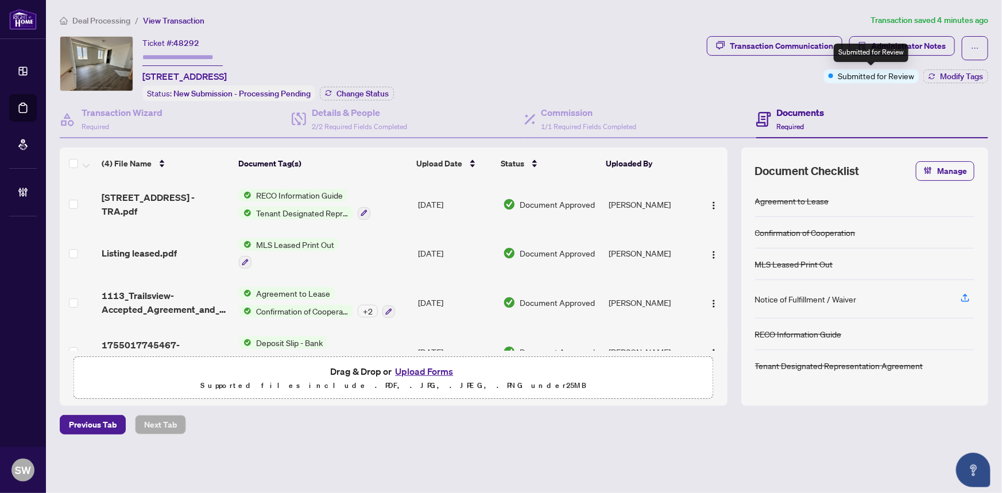
click at [894, 51] on div "Submitted for Review" at bounding box center [871, 53] width 75 height 18
click at [920, 50] on span "Administrator Notes" at bounding box center [908, 46] width 75 height 18
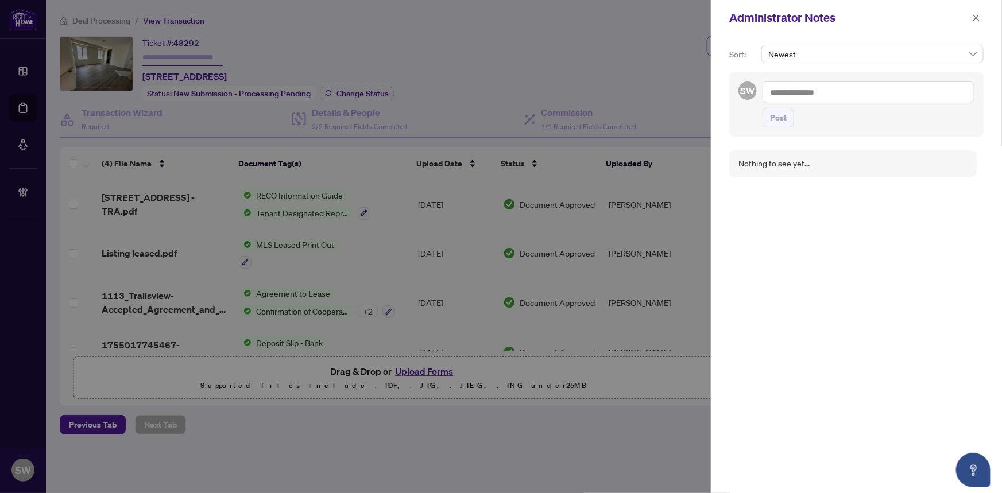
click at [787, 91] on textarea at bounding box center [869, 93] width 212 height 22
paste textarea "**********"
type textarea "**********"
click at [777, 118] on span "Post" at bounding box center [778, 118] width 17 height 18
click at [975, 17] on icon "close" at bounding box center [977, 18] width 8 height 8
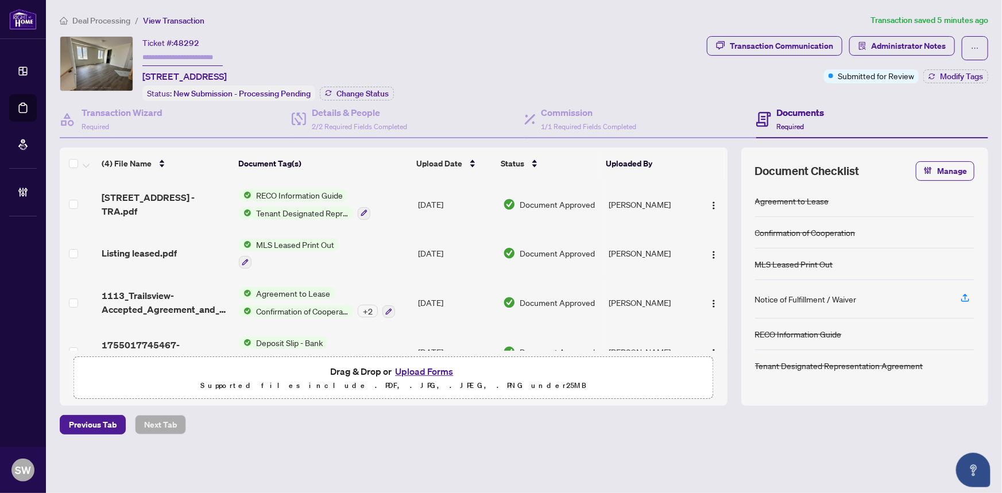
click at [599, 79] on div "Ticket #: 48292 1113 Trailsview ave Ave, Cobourg, Ontario K9A 4J5, Canada Statu…" at bounding box center [381, 68] width 643 height 65
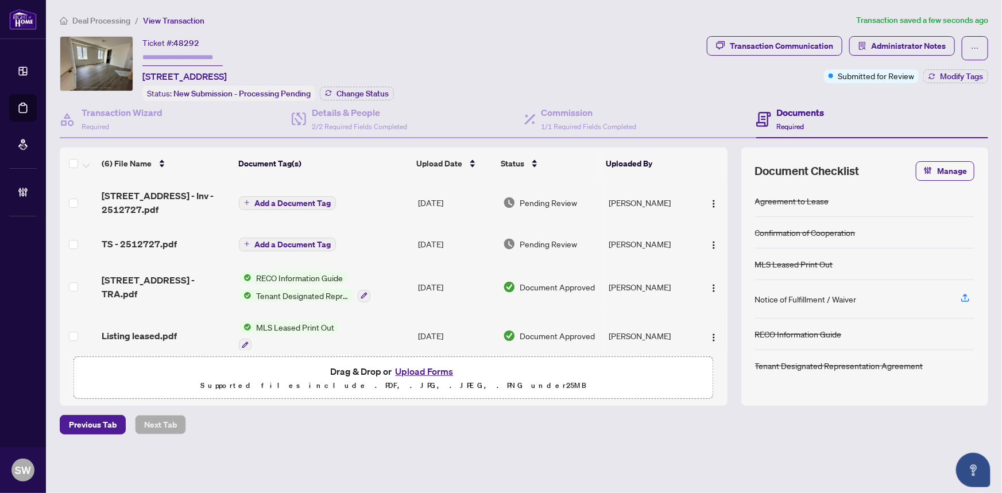
click at [655, 74] on div "Ticket #: 48292 1113 Trailsview ave Ave, Cobourg, Ontario K9A 4J5, Canada Statu…" at bounding box center [381, 68] width 643 height 65
click at [180, 202] on span "1113 Trailsview Ave - Inv - 2512727.pdf" at bounding box center [166, 203] width 128 height 28
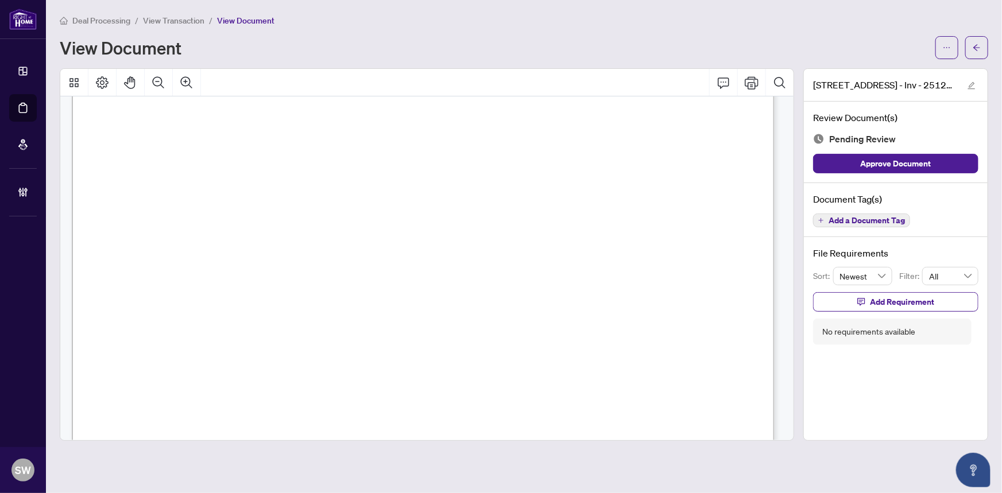
scroll to position [313, 0]
click at [873, 210] on div "Document Tag(s) Add a Document Tag" at bounding box center [896, 210] width 184 height 55
click at [873, 217] on span "Add a Document Tag" at bounding box center [867, 221] width 76 height 8
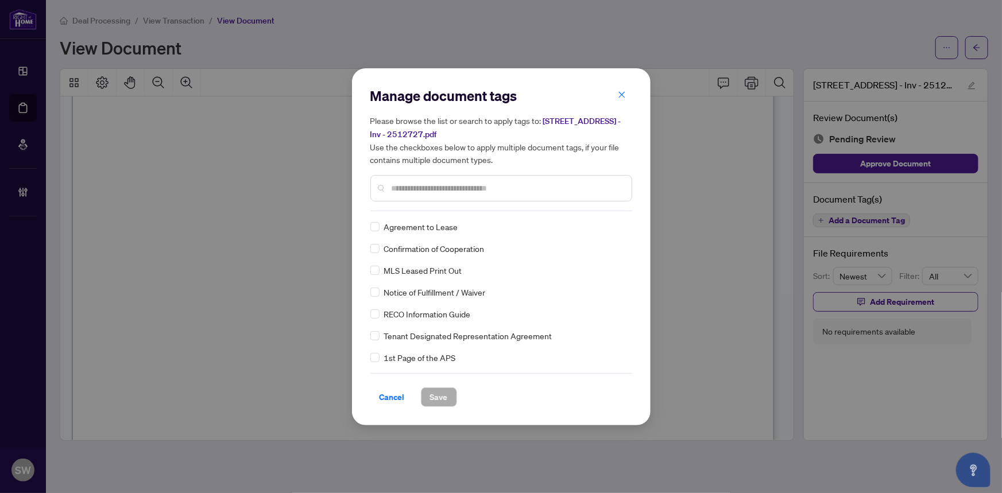
click at [549, 299] on div "Agreement to Lease Confirmation of Cooperation MLS Leased Print Out Notice of F…" at bounding box center [502, 293] width 262 height 144
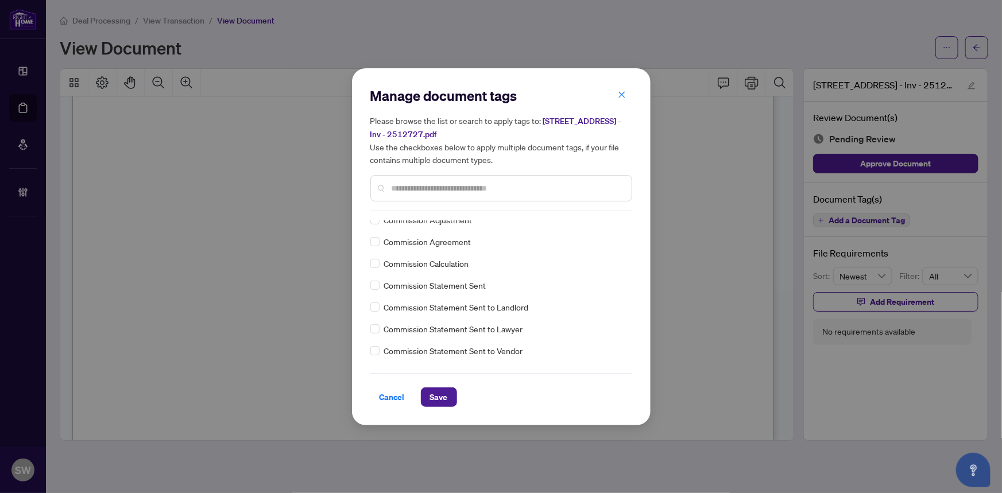
scroll to position [0, 0]
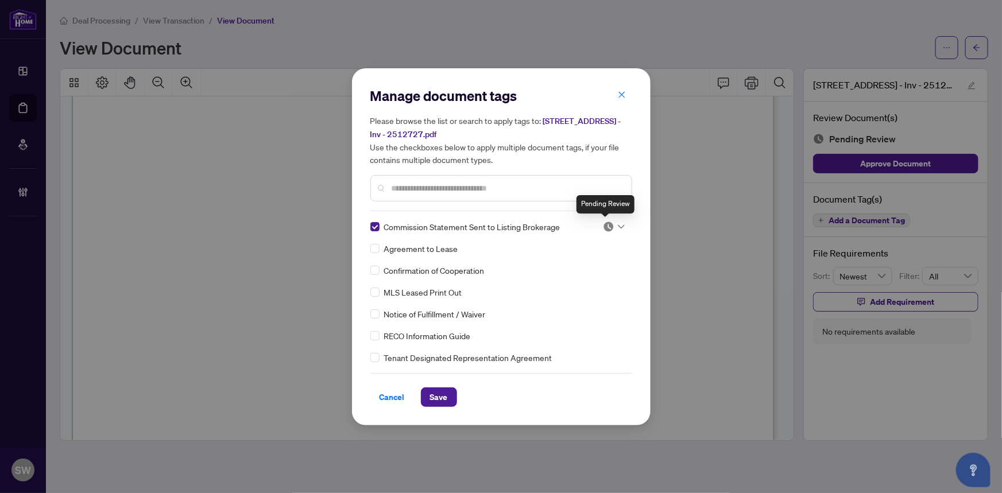
click at [611, 221] on img at bounding box center [608, 226] width 11 height 11
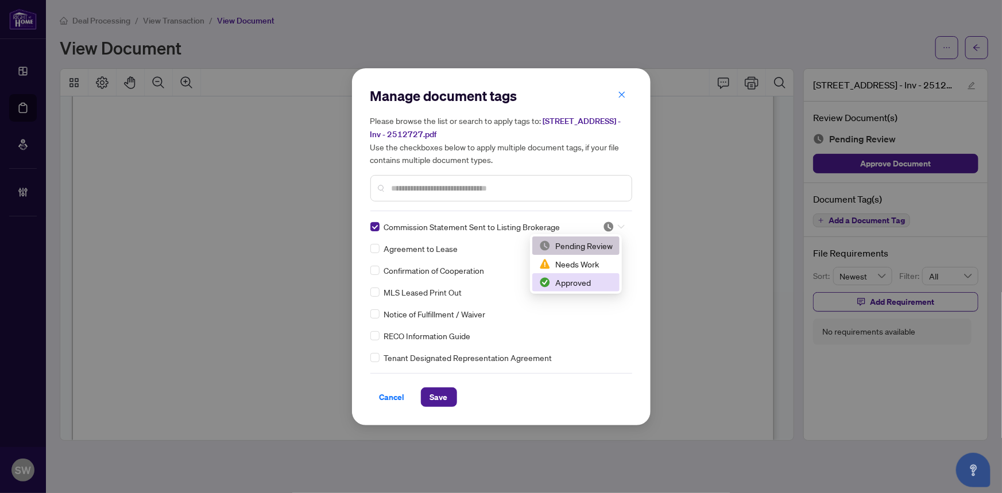
click at [581, 283] on div "Approved" at bounding box center [576, 282] width 74 height 13
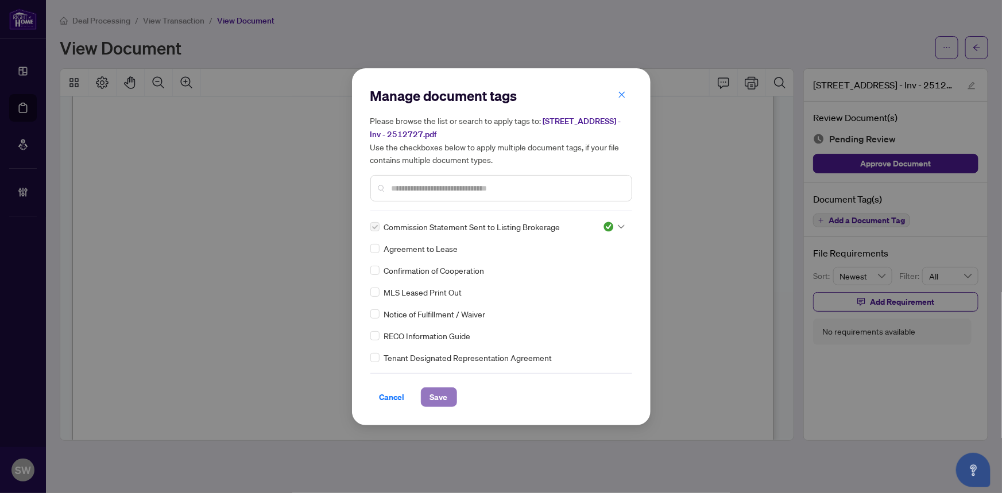
click at [439, 392] on span "Save" at bounding box center [439, 397] width 18 height 18
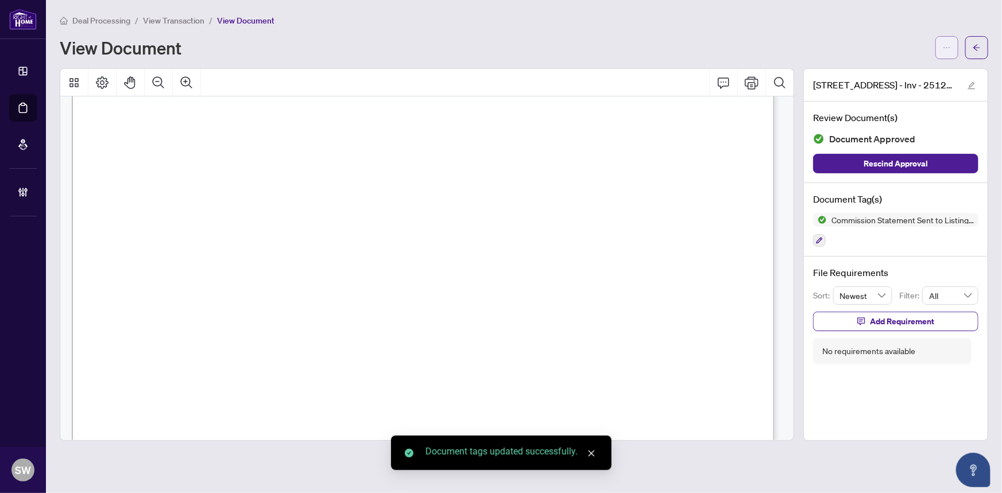
click at [946, 47] on icon "ellipsis" at bounding box center [947, 48] width 8 height 8
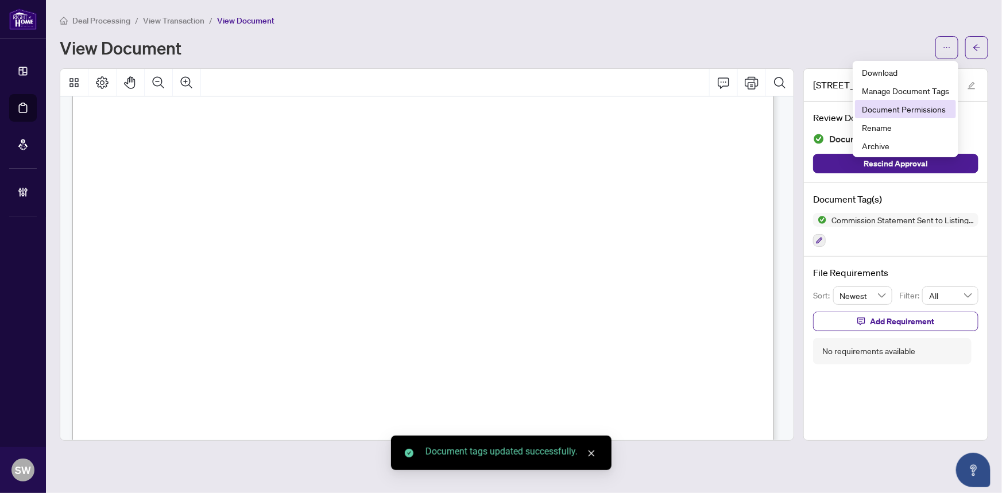
click at [905, 112] on span "Document Permissions" at bounding box center [905, 109] width 87 height 13
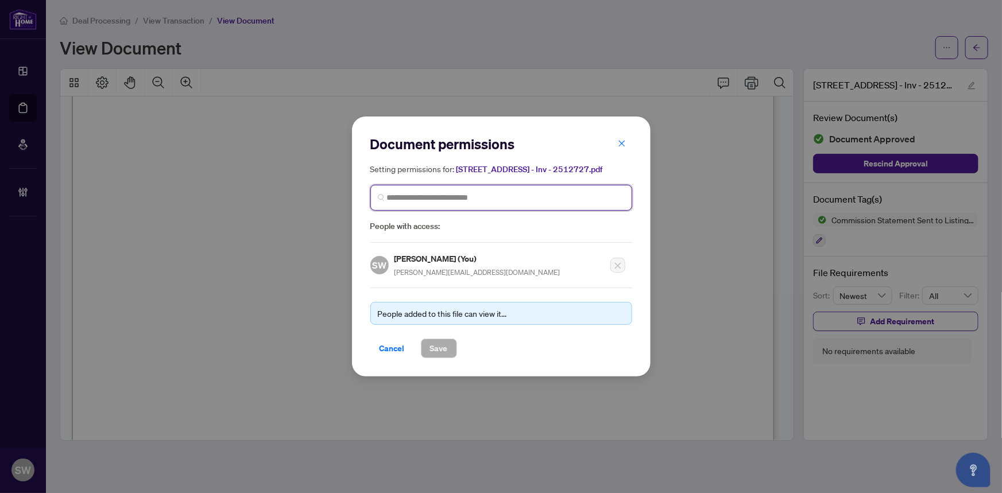
click at [477, 198] on input "search" at bounding box center [506, 198] width 238 height 12
click at [447, 197] on input "search" at bounding box center [506, 198] width 238 height 12
type input "****"
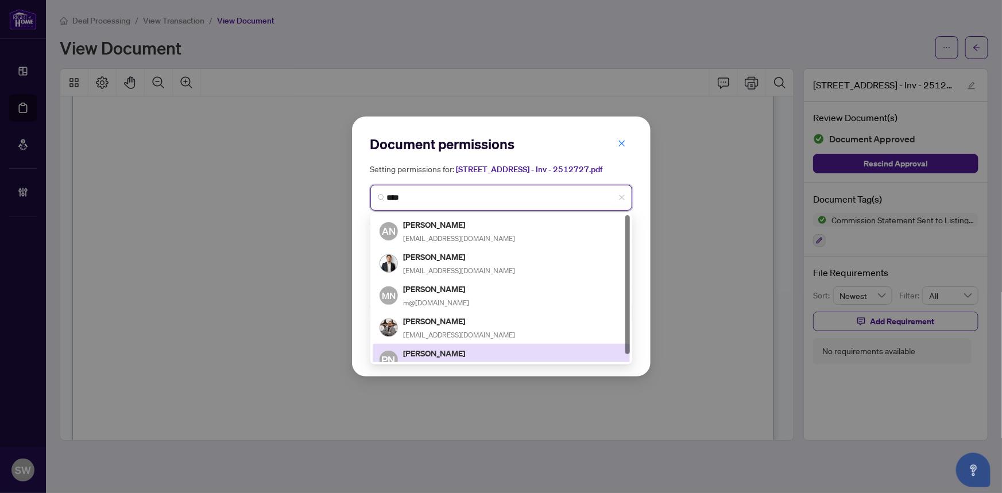
click at [456, 347] on h5 "Patrick Noor" at bounding box center [460, 353] width 112 height 13
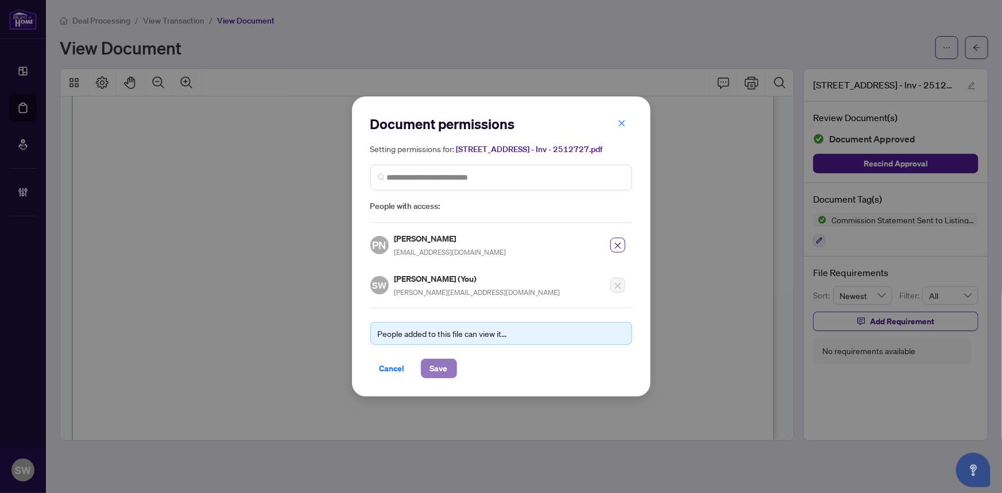
click at [439, 369] on span "Save" at bounding box center [439, 369] width 18 height 18
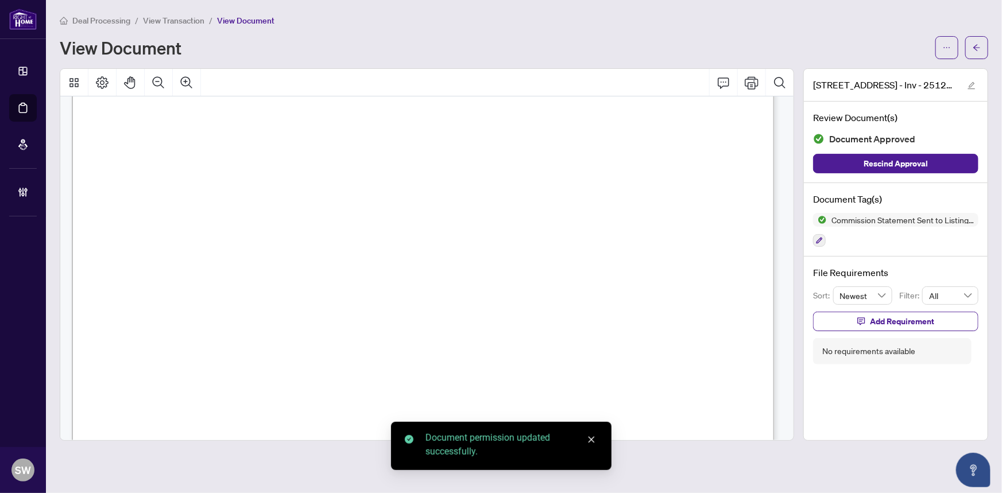
click at [977, 52] on span "button" at bounding box center [977, 47] width 8 height 18
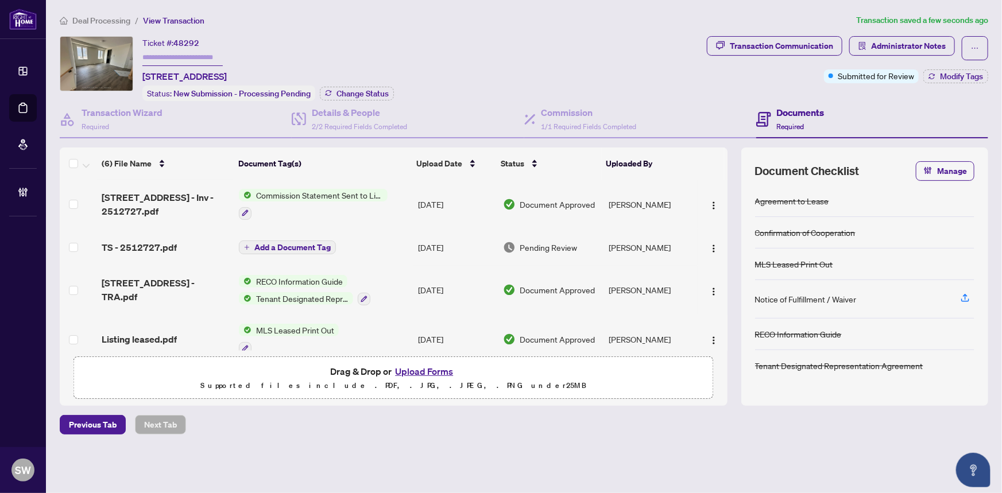
click at [185, 244] on div "TS - 2512727.pdf" at bounding box center [166, 248] width 128 height 14
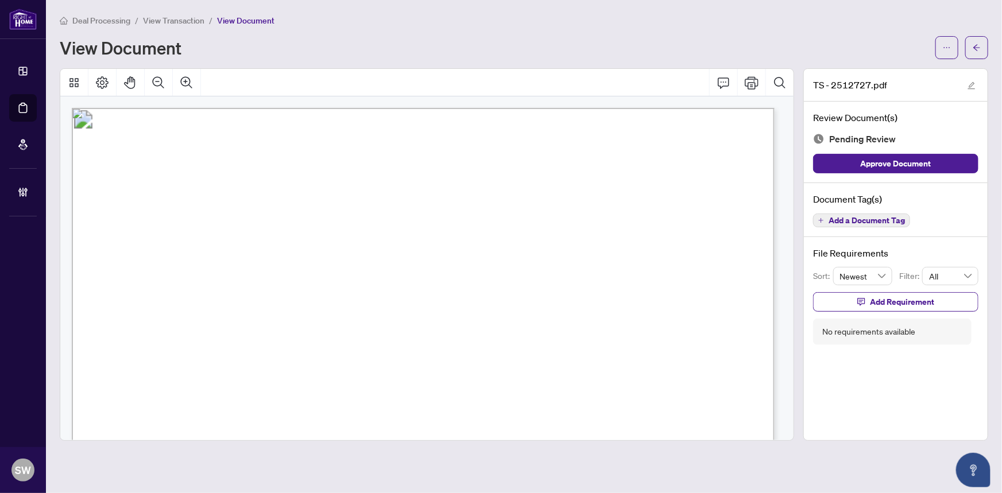
click at [879, 222] on span "Add a Document Tag" at bounding box center [867, 221] width 76 height 8
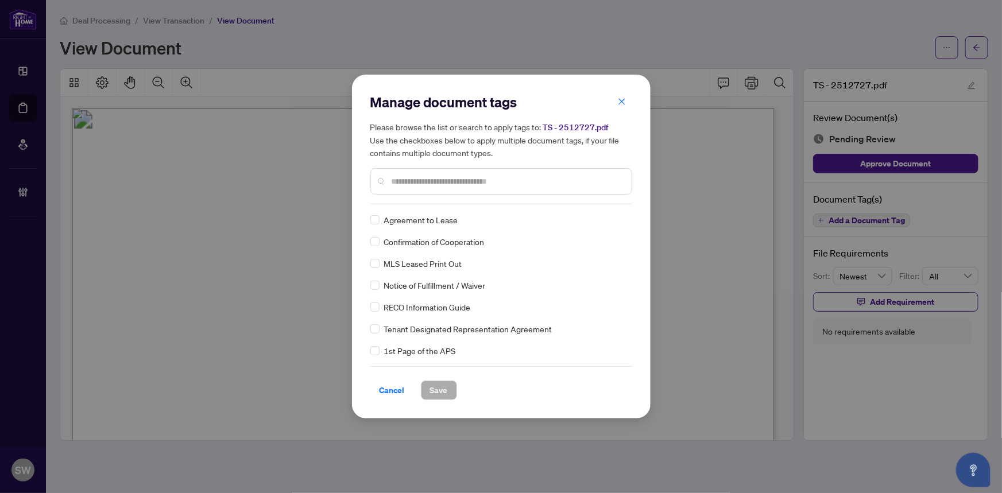
click at [442, 184] on input "text" at bounding box center [507, 181] width 231 height 13
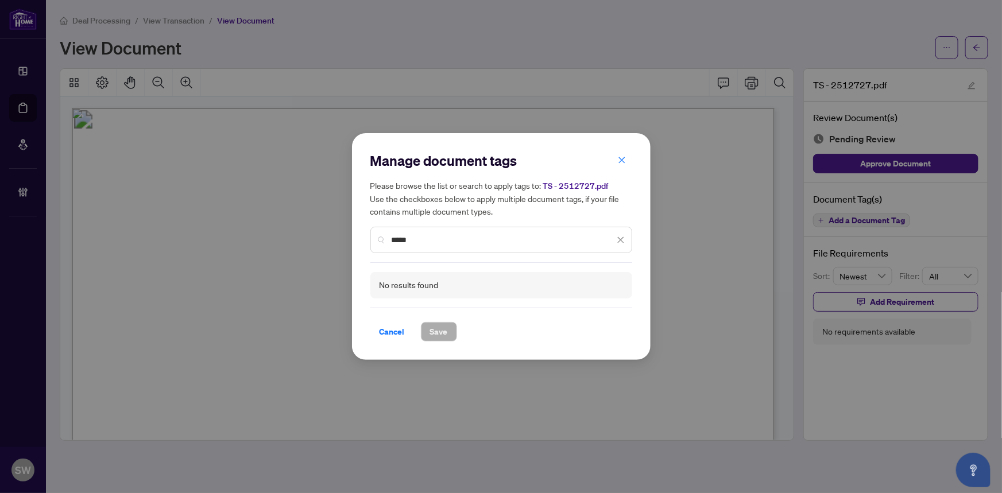
drag, startPoint x: 435, startPoint y: 184, endPoint x: 362, endPoint y: 177, distance: 73.3
click at [362, 177] on div "Manage document tags Please browse the list or search to apply tags to: TS - 25…" at bounding box center [501, 246] width 299 height 227
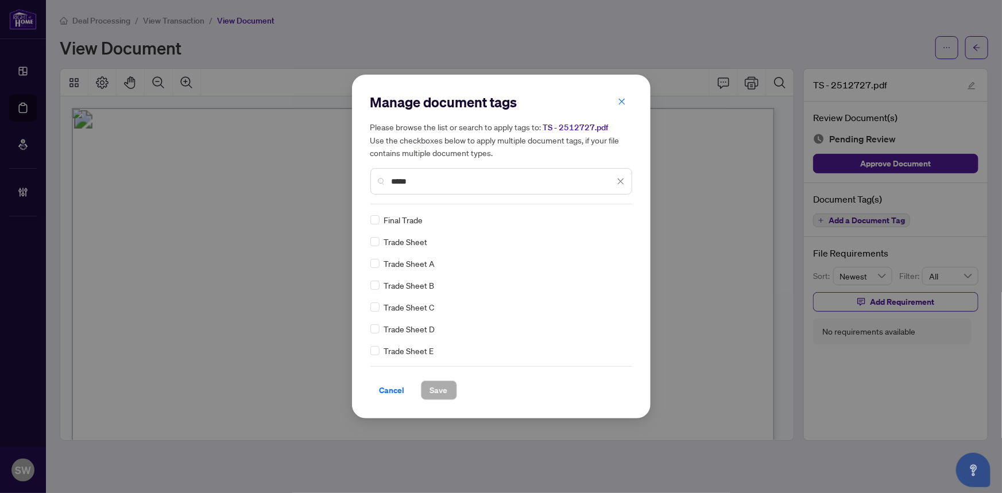
type input "*****"
click at [446, 389] on span "Save" at bounding box center [439, 390] width 18 height 18
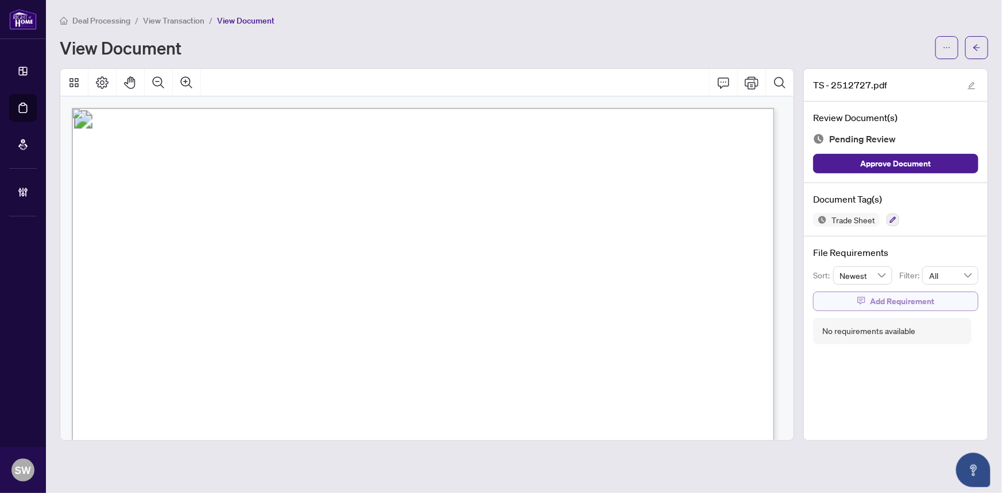
click at [876, 300] on span "Add Requirement" at bounding box center [902, 301] width 64 height 18
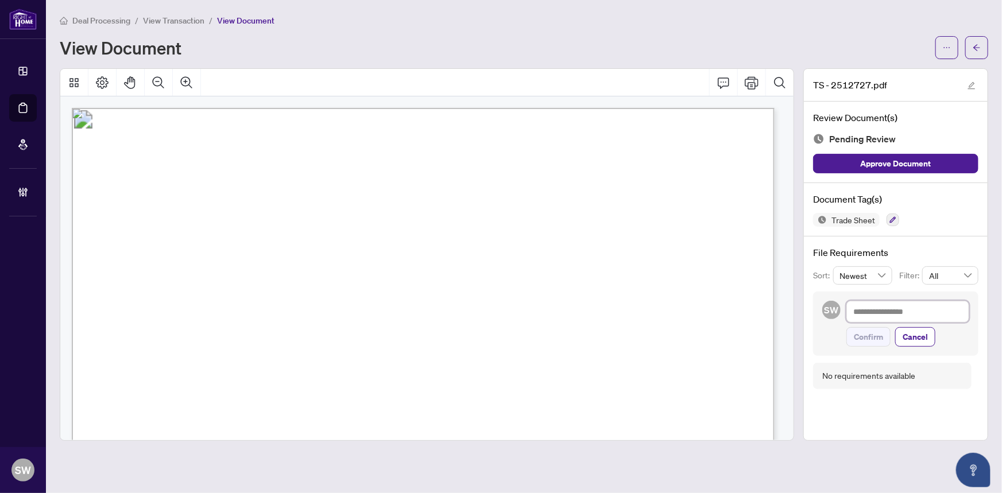
click at [886, 311] on textarea at bounding box center [908, 312] width 123 height 22
paste textarea "**********"
type textarea "**********"
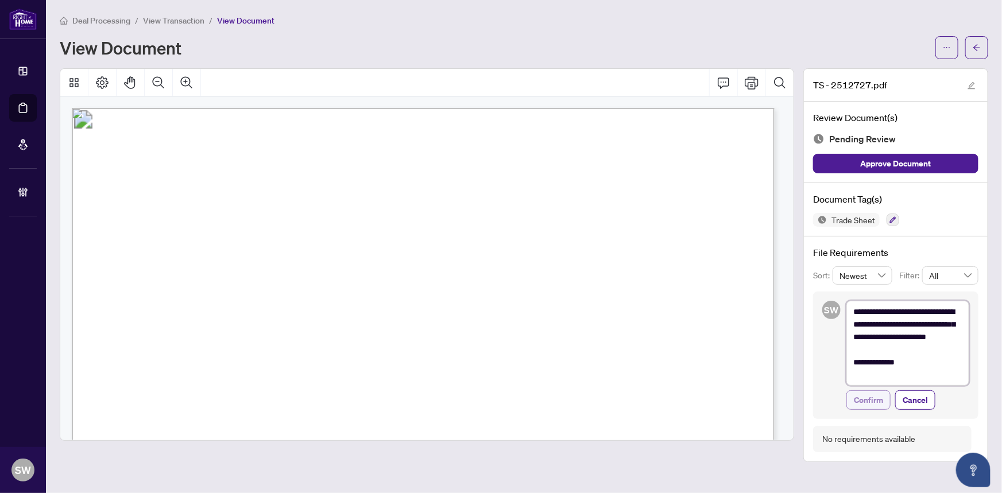
type textarea "**********"
click at [870, 399] on span "Confirm" at bounding box center [868, 400] width 29 height 18
click at [949, 52] on span "button" at bounding box center [947, 47] width 8 height 18
type textarea "**********"
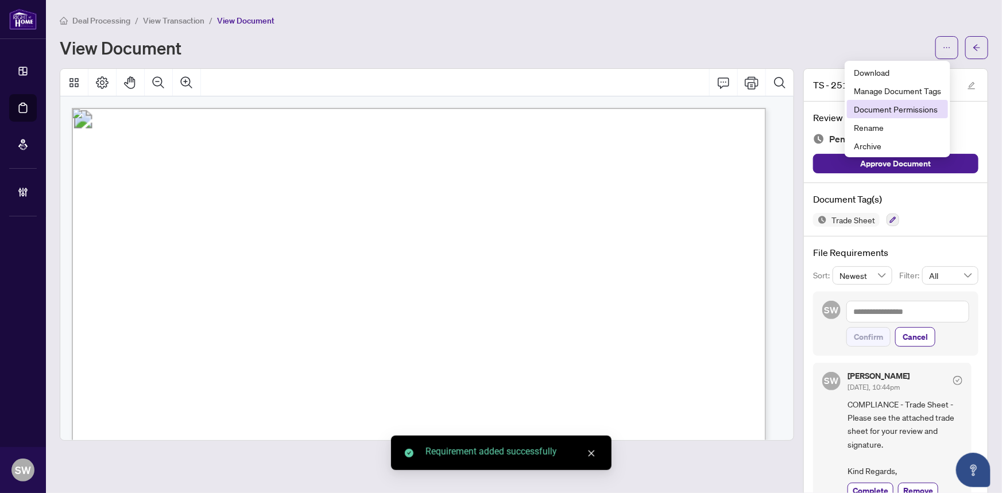
click at [935, 113] on span "Document Permissions" at bounding box center [897, 109] width 87 height 13
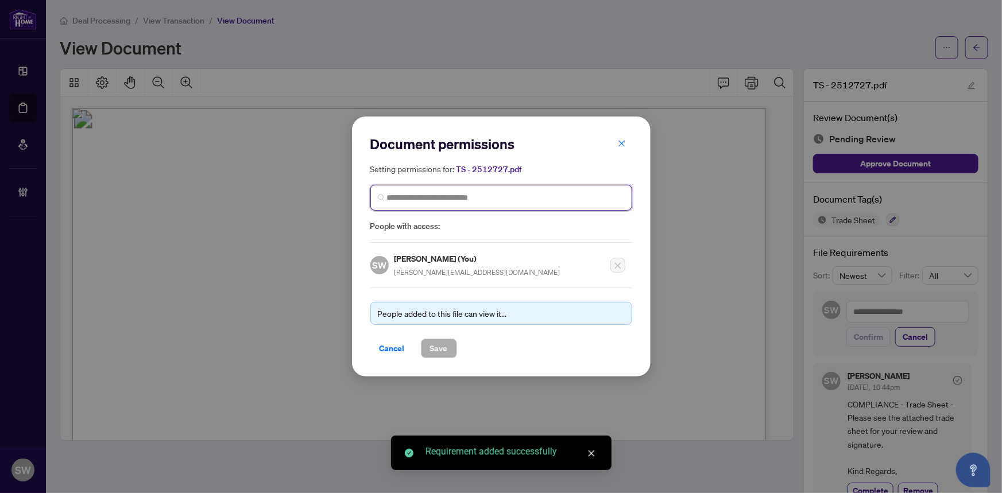
click at [484, 195] on input "search" at bounding box center [506, 198] width 238 height 12
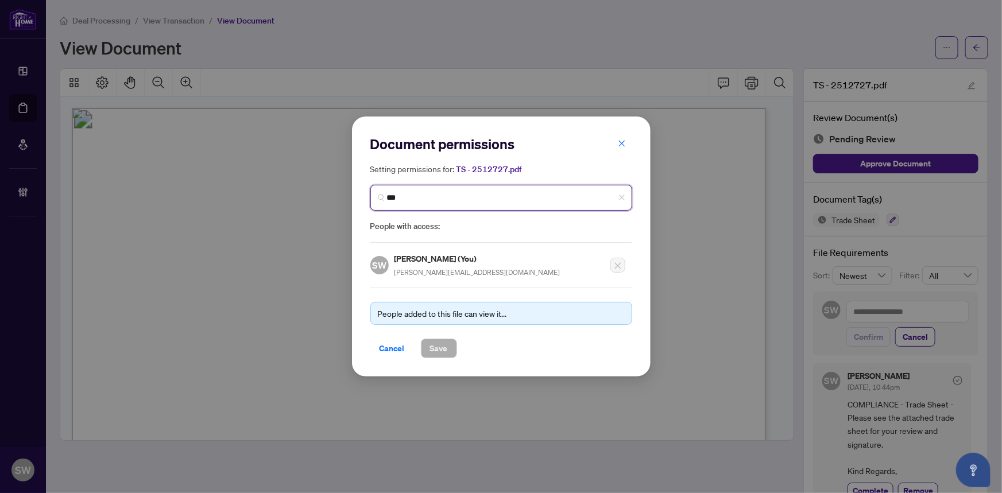
type input "****"
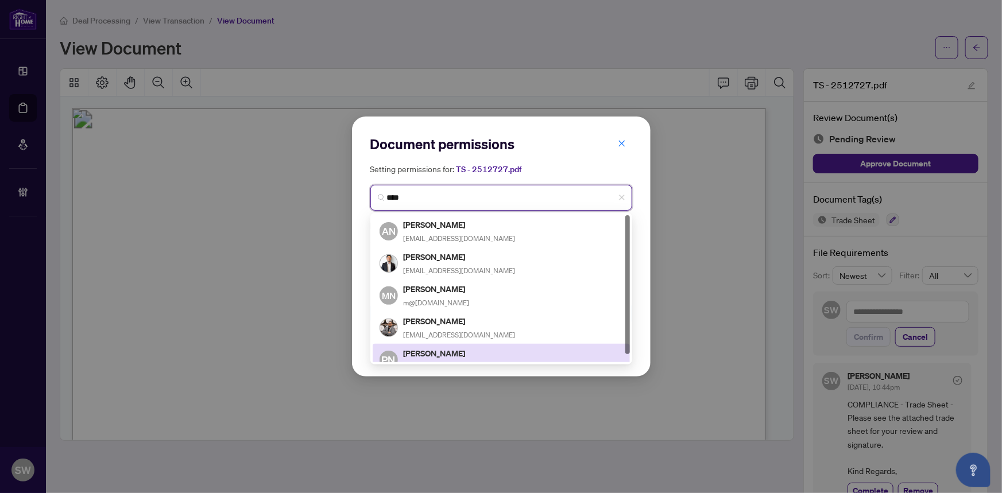
click at [447, 351] on h5 "Patrick Noor" at bounding box center [460, 353] width 112 height 13
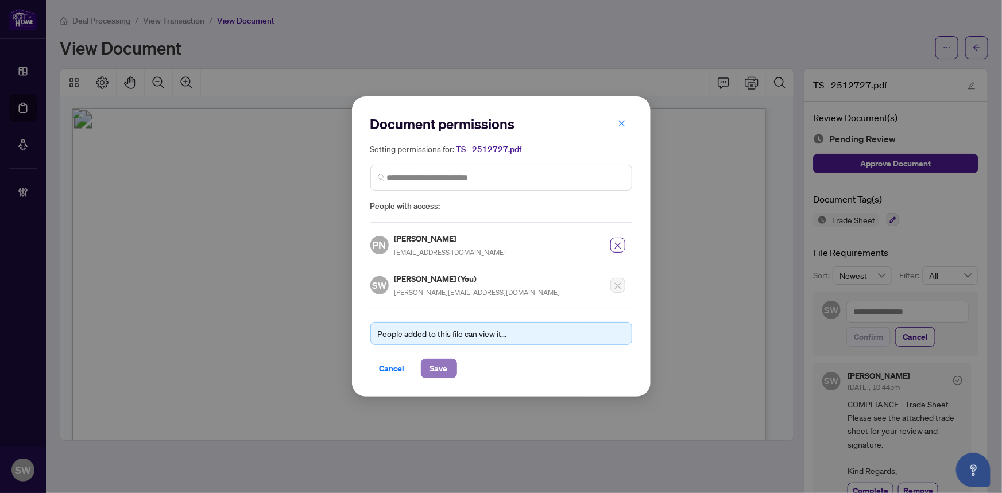
click at [436, 370] on span "Save" at bounding box center [439, 369] width 18 height 18
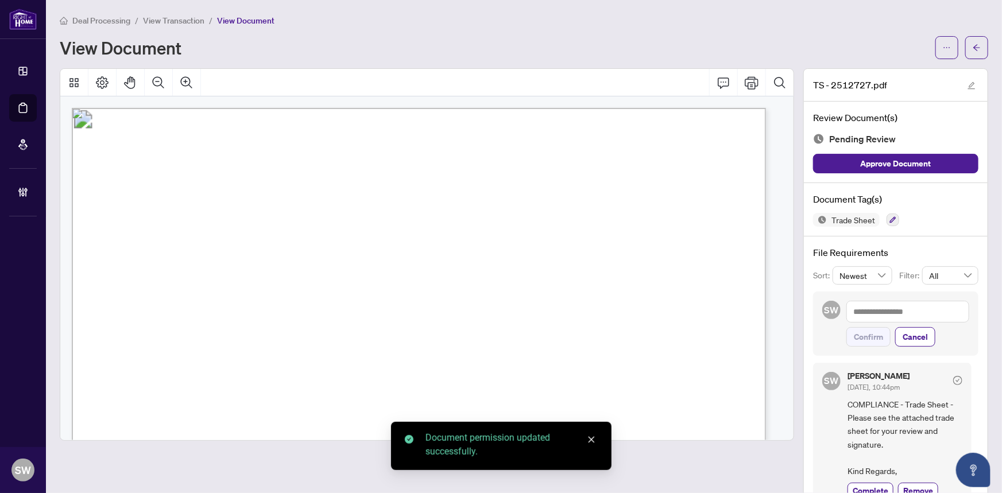
click at [973, 49] on icon "arrow-left" at bounding box center [977, 48] width 8 height 8
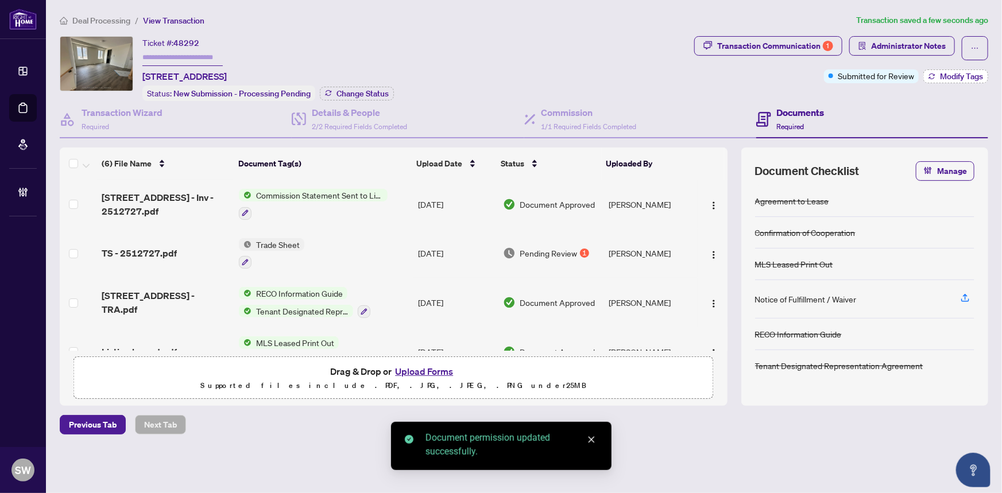
click at [936, 70] on button "Modify Tags" at bounding box center [956, 77] width 65 height 14
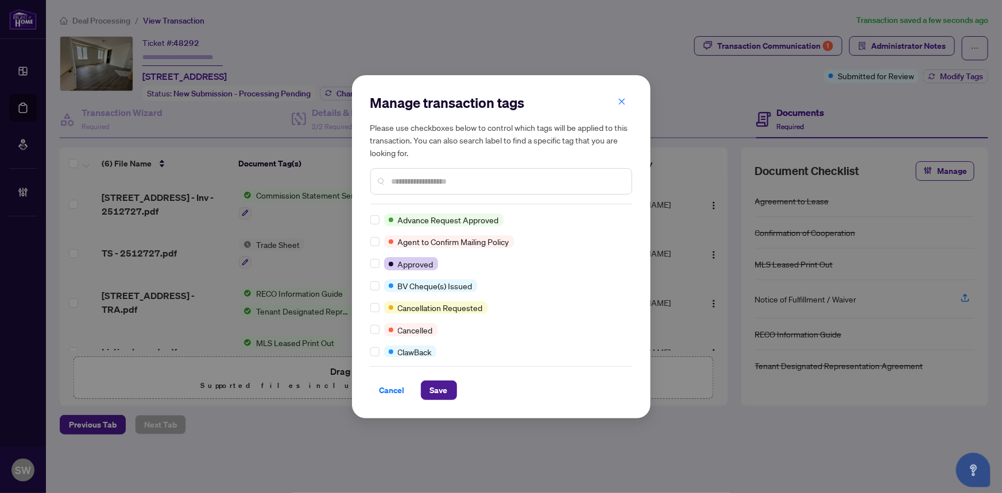
click at [480, 181] on input "text" at bounding box center [507, 181] width 231 height 13
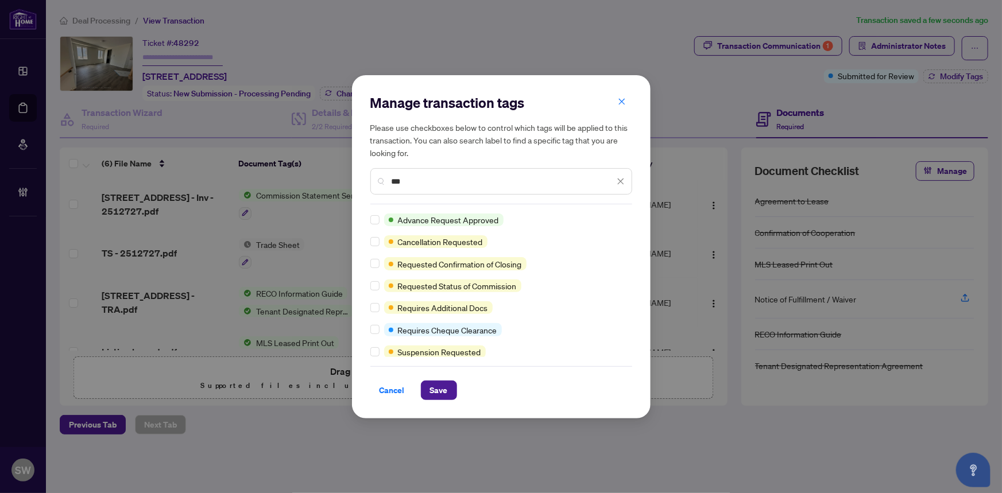
type input "***"
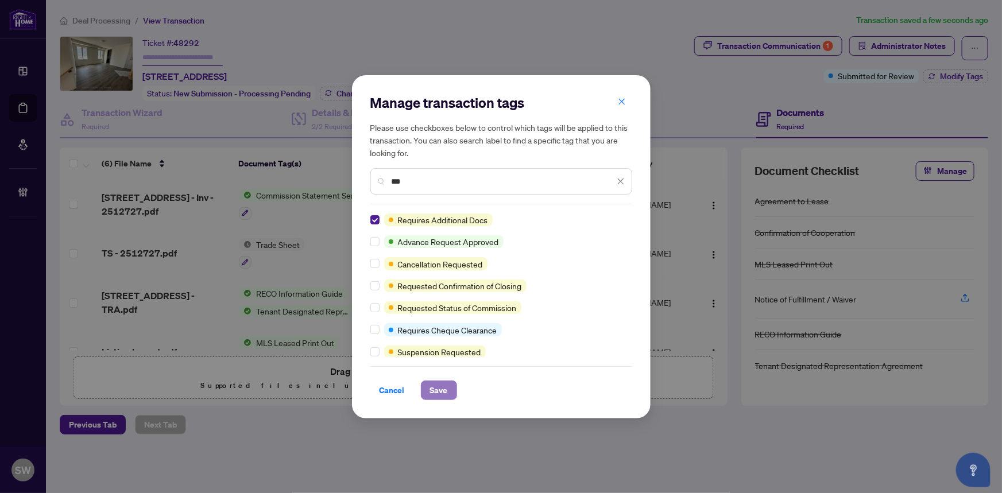
click at [442, 389] on span "Save" at bounding box center [439, 390] width 18 height 18
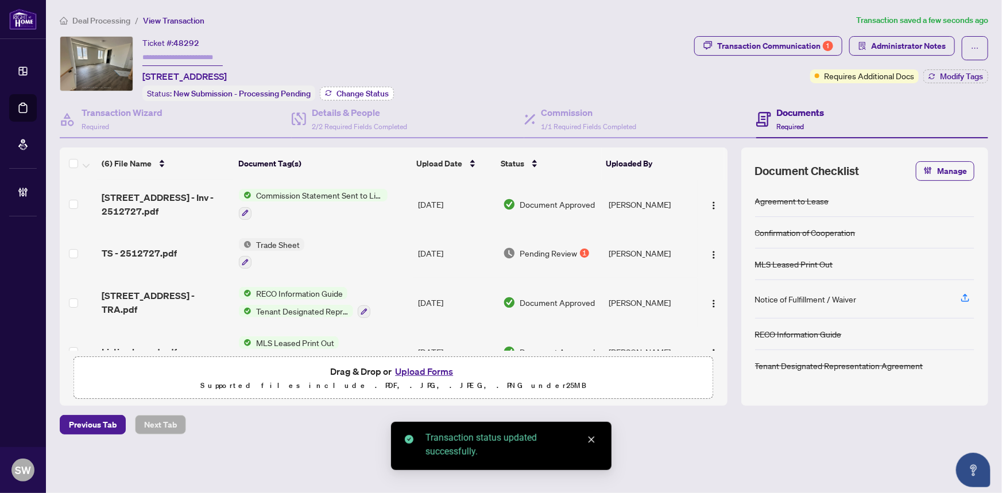
click at [366, 90] on span "Change Status" at bounding box center [363, 94] width 52 height 8
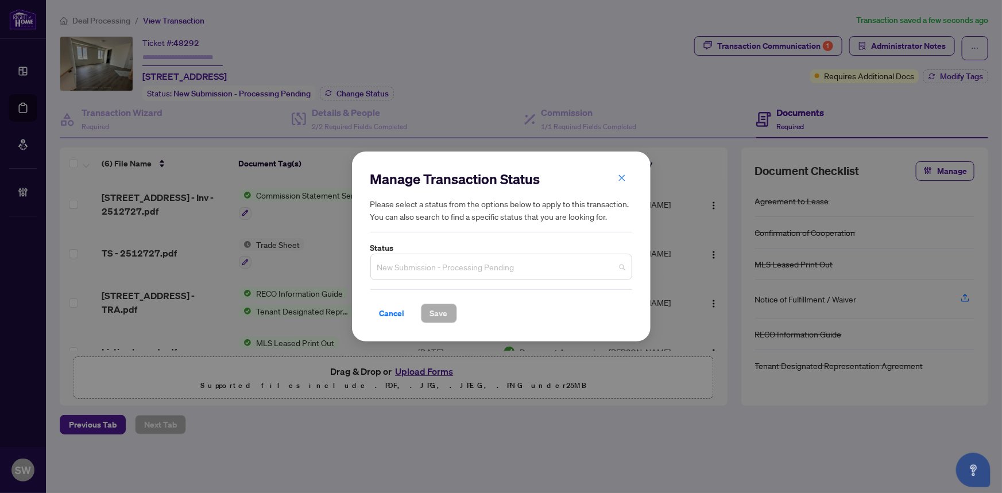
click at [587, 271] on span "New Submission - Processing Pending" at bounding box center [501, 267] width 248 height 22
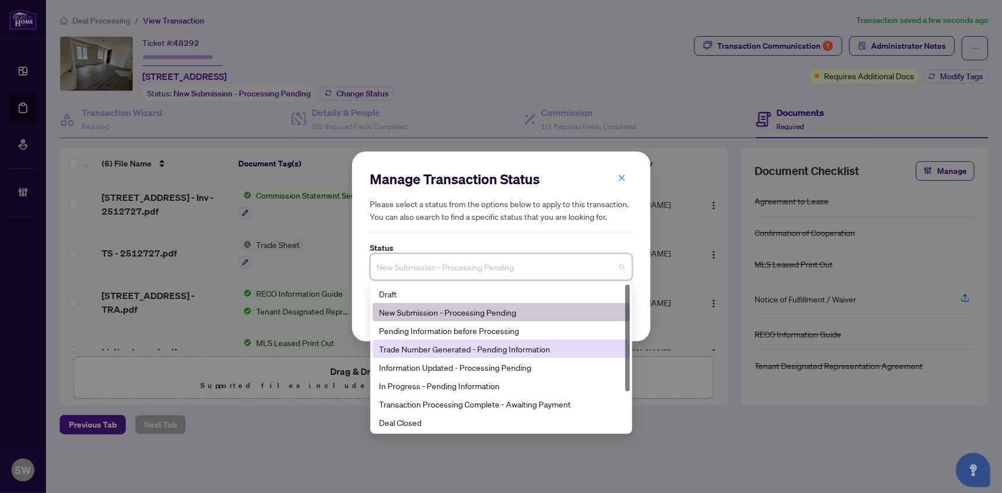
click at [440, 349] on div "Trade Number Generated - Pending Information" at bounding box center [502, 349] width 244 height 13
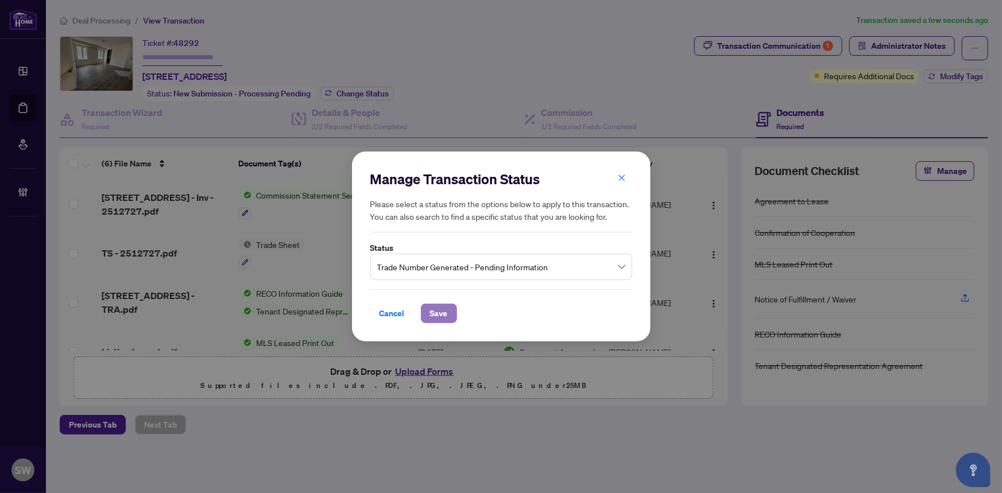
click at [438, 319] on span "Save" at bounding box center [439, 313] width 18 height 18
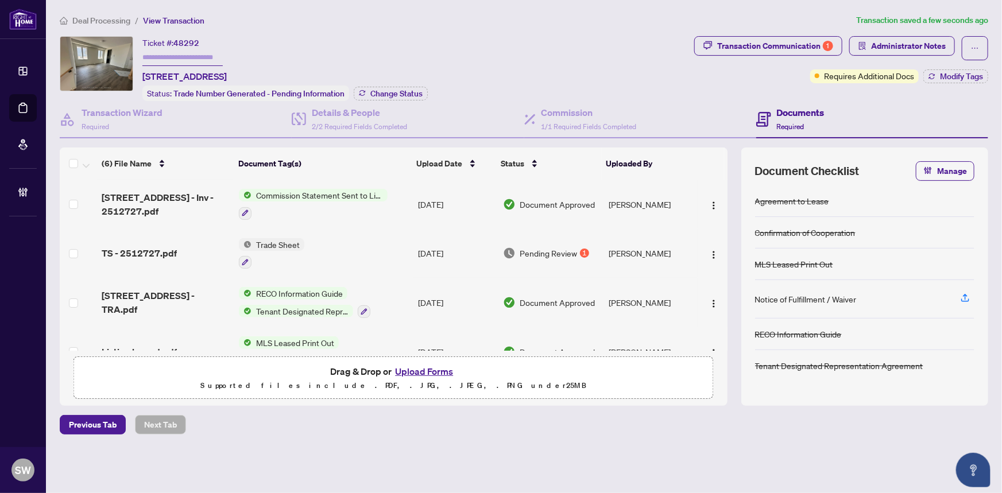
click at [200, 56] on input "text" at bounding box center [182, 57] width 80 height 17
paste input "*******"
type input "*******"
click at [917, 46] on span "Administrator Notes" at bounding box center [908, 46] width 75 height 18
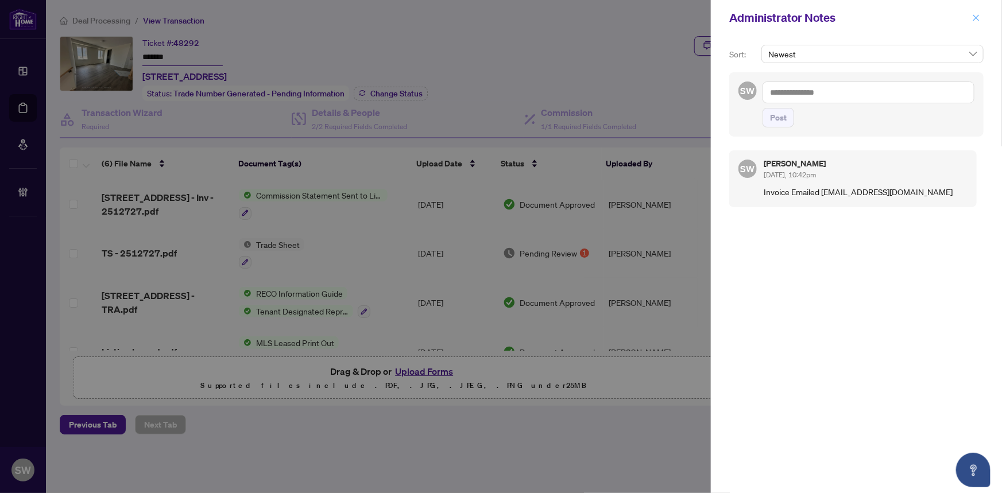
click at [978, 18] on icon "close" at bounding box center [977, 18] width 8 height 8
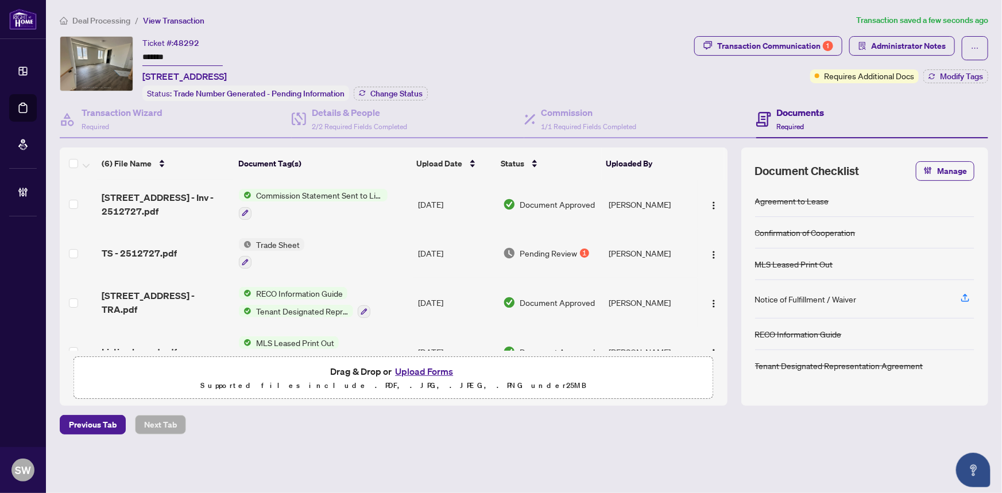
click at [111, 17] on span "Deal Processing" at bounding box center [101, 21] width 58 height 10
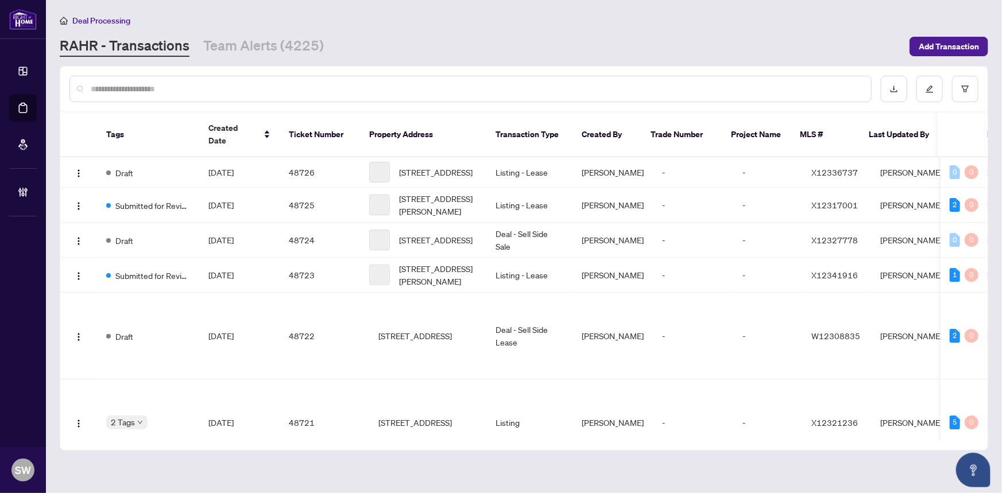
click at [119, 92] on input "text" at bounding box center [476, 89] width 771 height 13
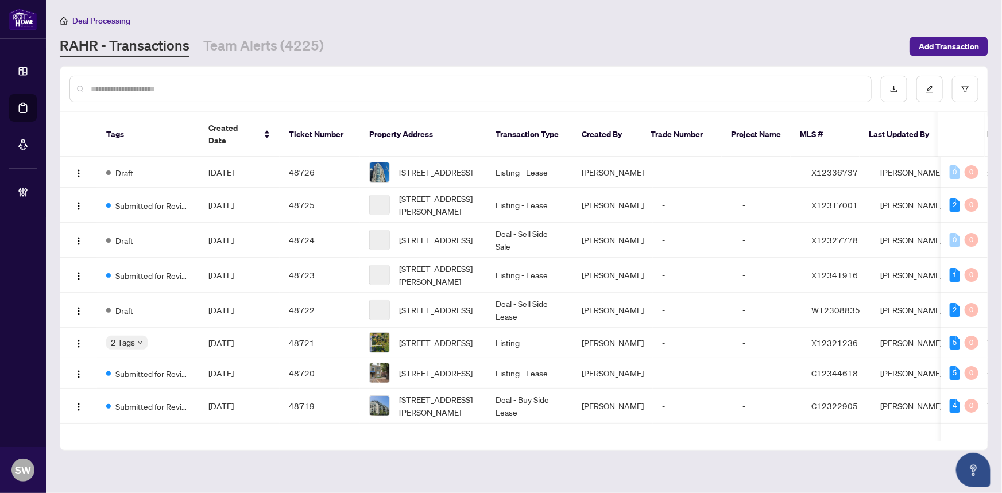
paste input "*****"
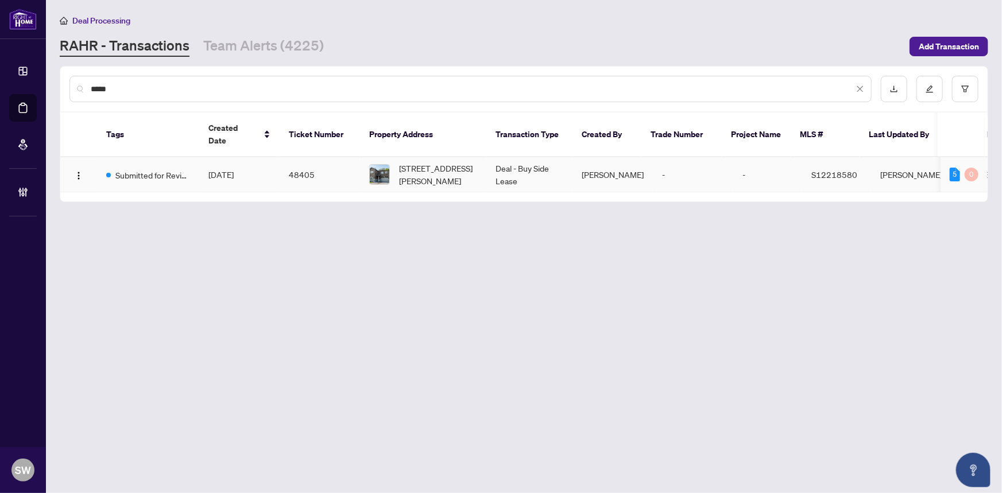
type input "*****"
click at [286, 168] on td "48405" at bounding box center [320, 174] width 80 height 35
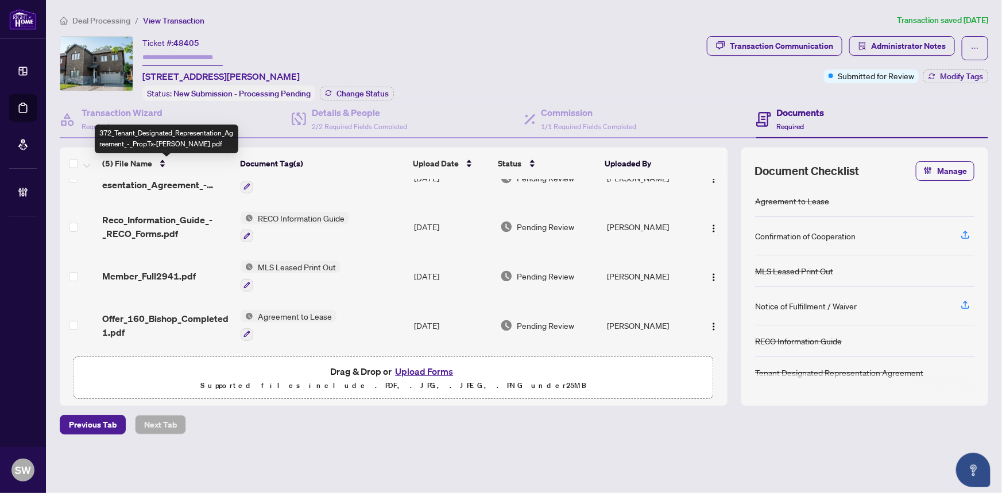
scroll to position [64, 0]
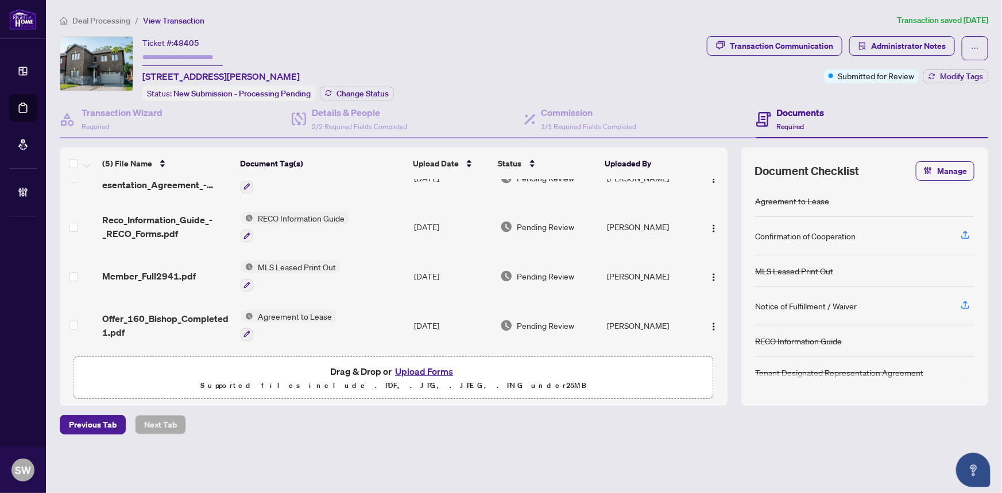
click at [169, 312] on span "Offer_160_Bishop_Completed 1.pdf" at bounding box center [167, 326] width 130 height 28
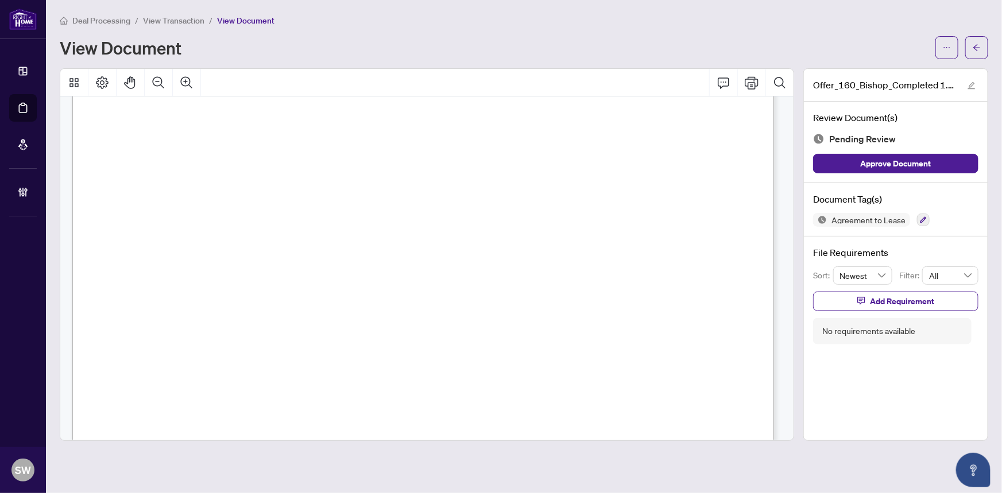
scroll to position [1984, 0]
drag, startPoint x: 172, startPoint y: 254, endPoint x: 225, endPoint y: 254, distance: 53.4
click at [225, 254] on span "160 Bishop Drive, Basement, Barrie, ON L4N 6X5" at bounding box center [235, 258] width 180 height 11
click at [326, 254] on span "160 Bishop Drive, Basement, Barrie, ON L4N 6X5" at bounding box center [235, 258] width 180 height 11
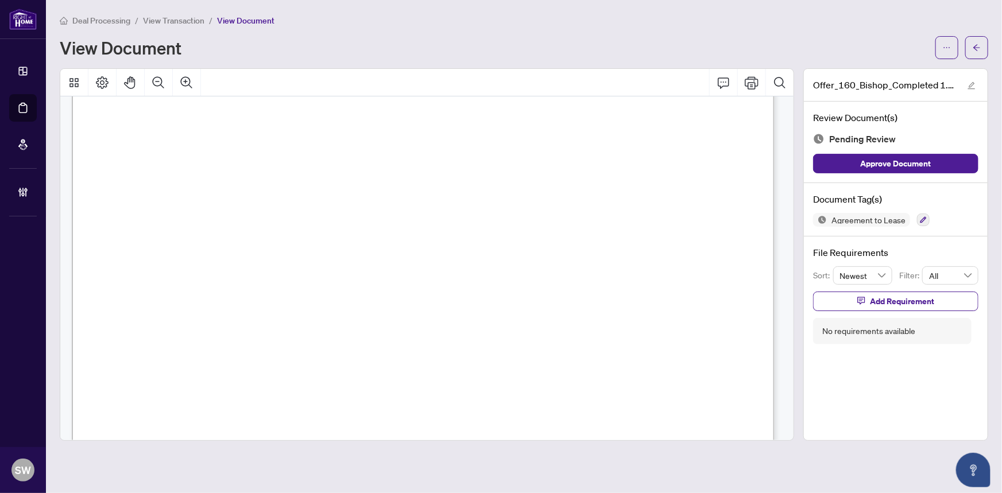
click at [326, 256] on span "160 Bishop Drive, Basement, Barrie, ON L4N 6X5" at bounding box center [235, 258] width 180 height 11
click at [326, 254] on span "160 Bishop Drive, Basement, Barrie, ON L4N 6X5" at bounding box center [235, 258] width 180 height 11
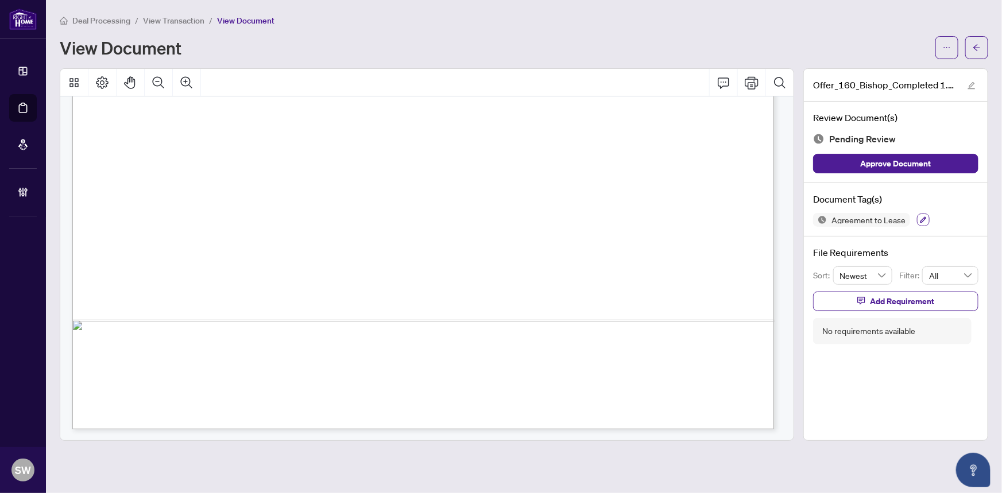
click at [921, 219] on icon "button" at bounding box center [924, 220] width 6 height 6
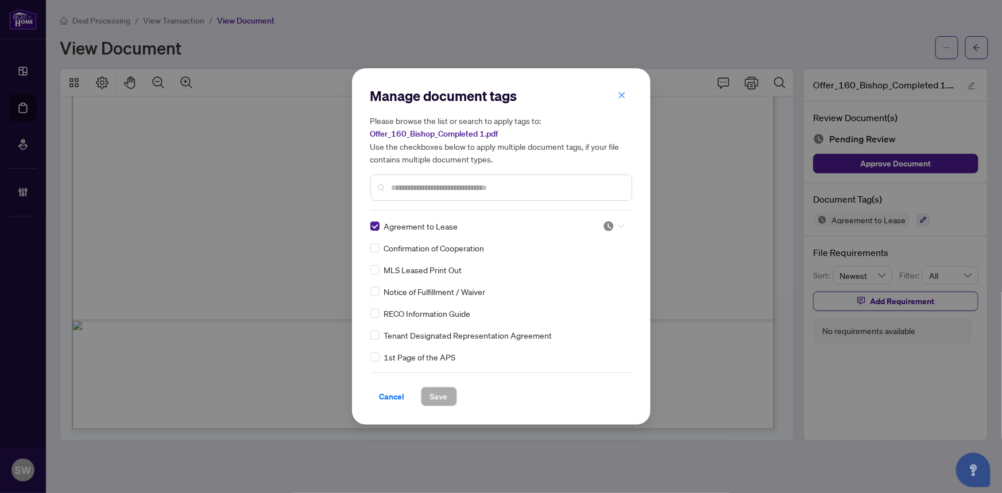
click at [612, 230] on div at bounding box center [614, 226] width 22 height 11
click at [587, 283] on div "Approved" at bounding box center [576, 282] width 74 height 13
click at [430, 180] on div at bounding box center [502, 188] width 262 height 26
click at [426, 186] on input "text" at bounding box center [507, 188] width 231 height 13
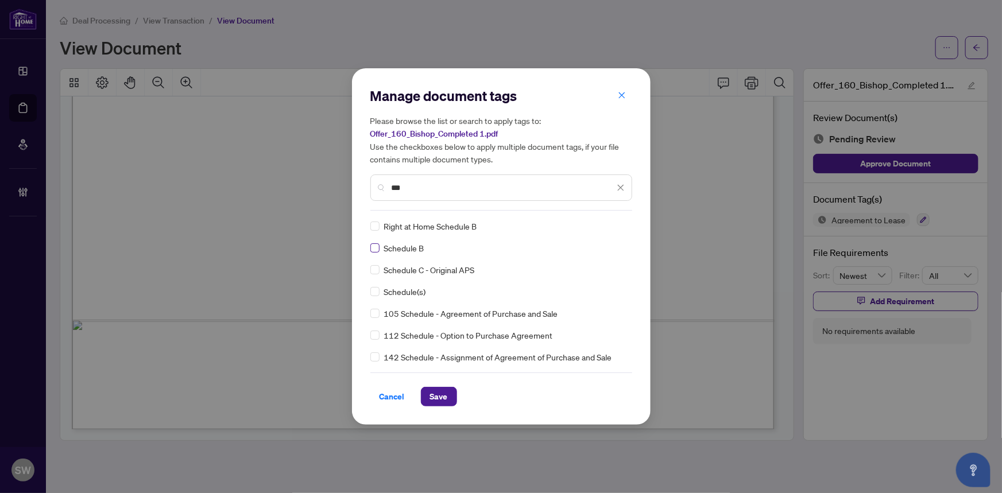
type input "***"
click at [609, 224] on img at bounding box center [608, 226] width 11 height 11
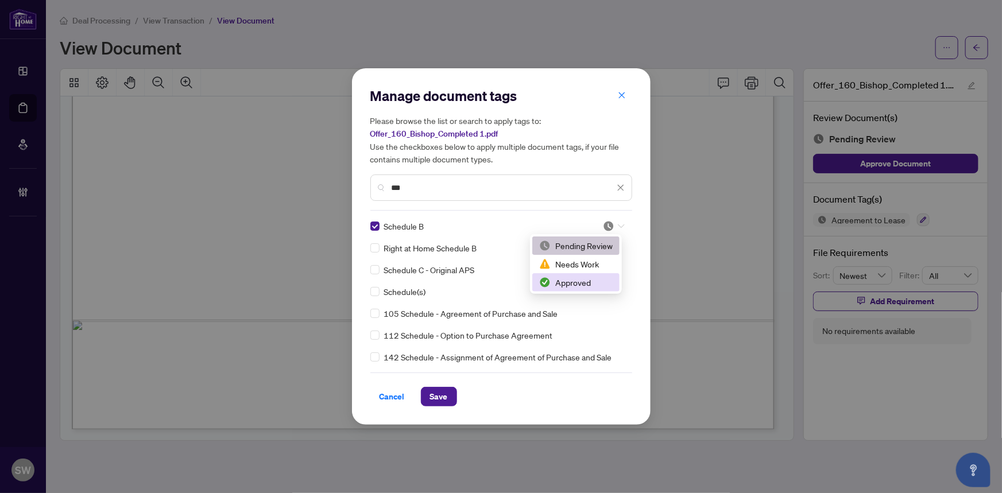
click at [584, 279] on div "Approved" at bounding box center [576, 282] width 74 height 13
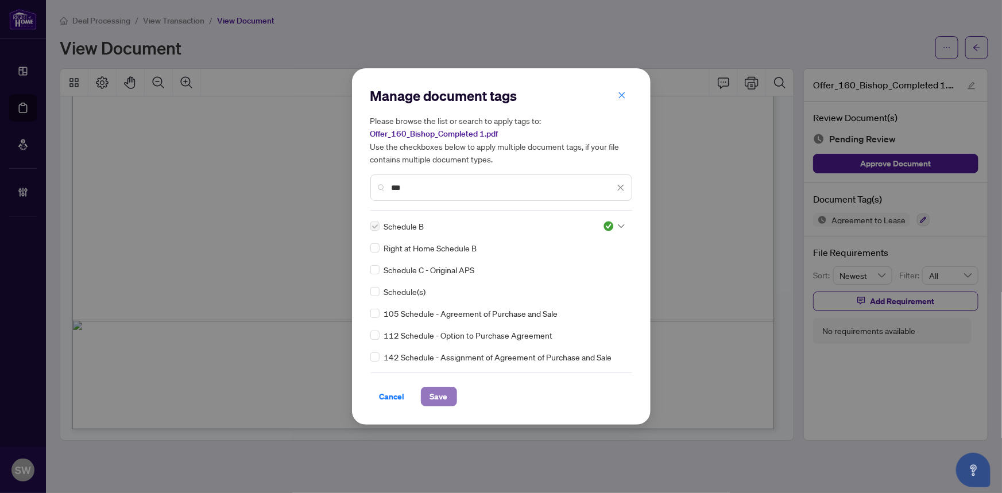
click at [448, 396] on button "Save" at bounding box center [439, 397] width 36 height 20
drag, startPoint x: 790, startPoint y: 423, endPoint x: 805, endPoint y: 167, distance: 256.1
click at [805, 167] on div "Manage document tags Please browse the list or search to apply tags to: Offer_1…" at bounding box center [501, 246] width 1002 height 493
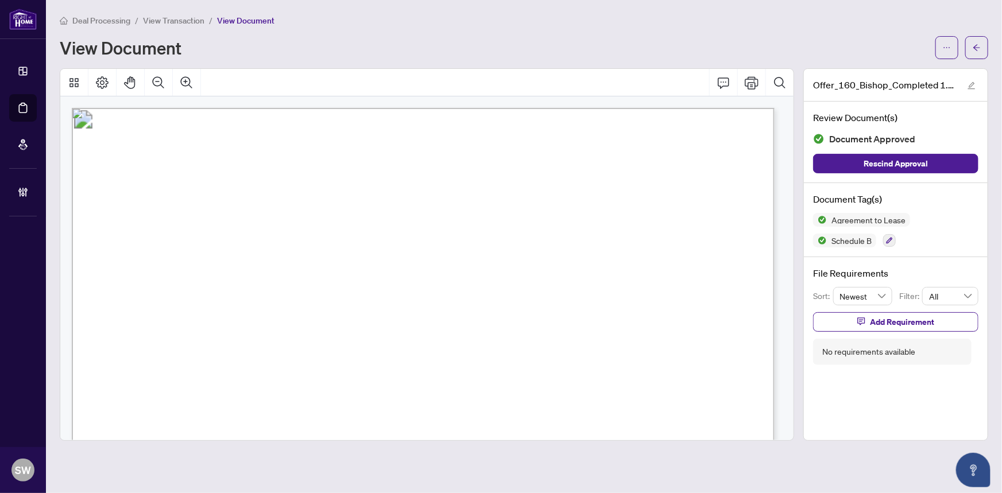
scroll to position [141, 0]
click at [886, 237] on icon "button" at bounding box center [889, 240] width 7 height 7
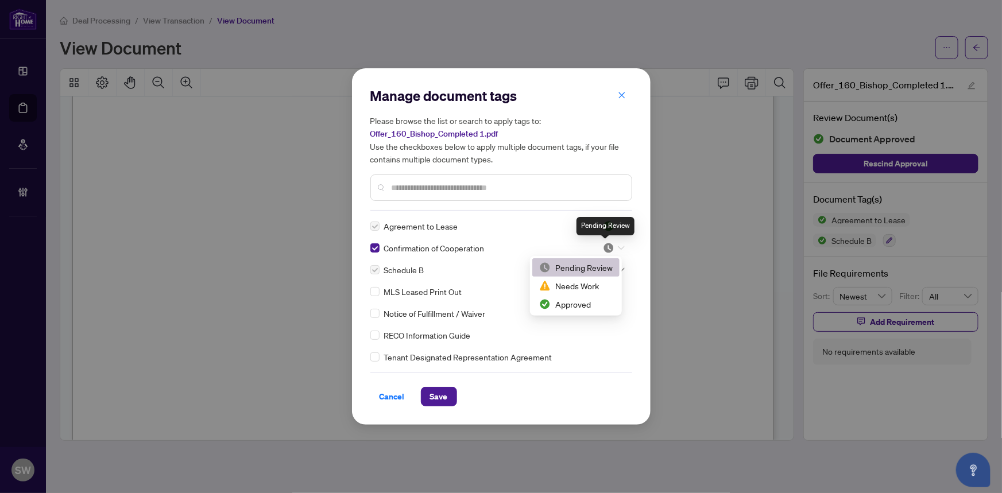
click at [609, 246] on img at bounding box center [608, 247] width 11 height 11
click at [574, 303] on div "Approved" at bounding box center [576, 304] width 74 height 13
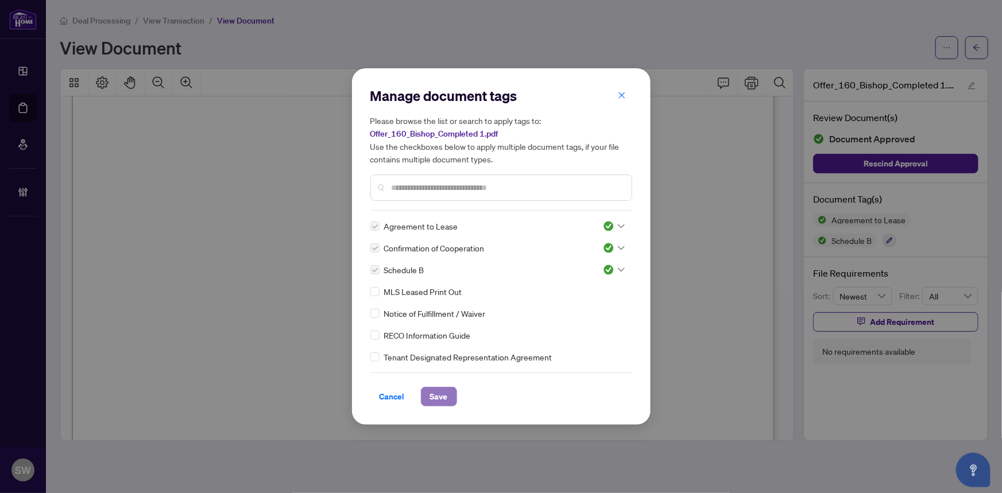
click at [439, 397] on span "Save" at bounding box center [439, 397] width 18 height 18
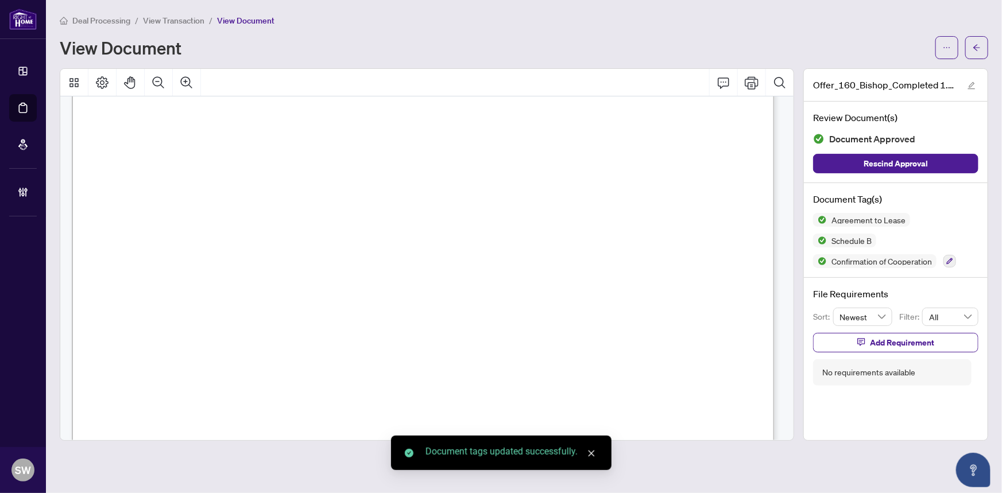
scroll to position [37, 0]
click at [211, 209] on span "Aaron Spencer Best" at bounding box center [239, 214] width 112 height 11
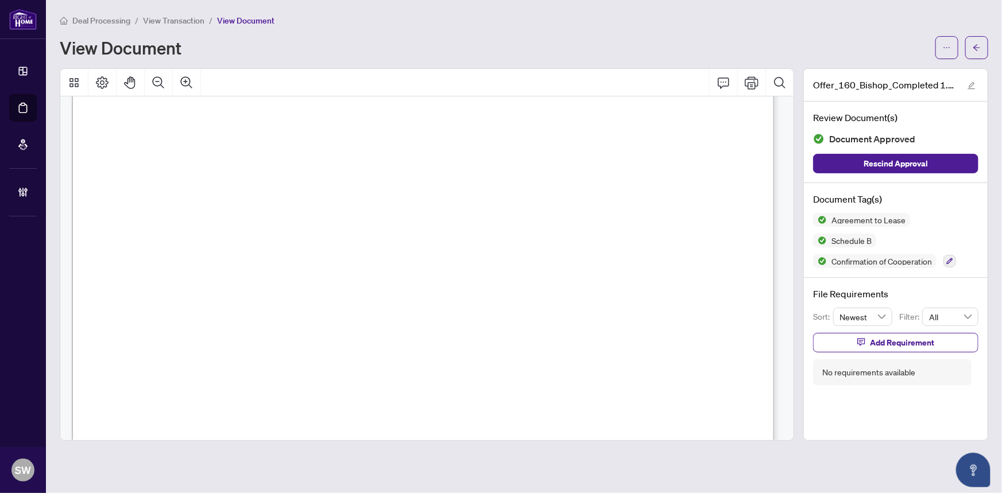
click at [181, 186] on span "Kyle Lucier" at bounding box center [209, 191] width 81 height 11
click at [984, 49] on button "button" at bounding box center [977, 47] width 23 height 23
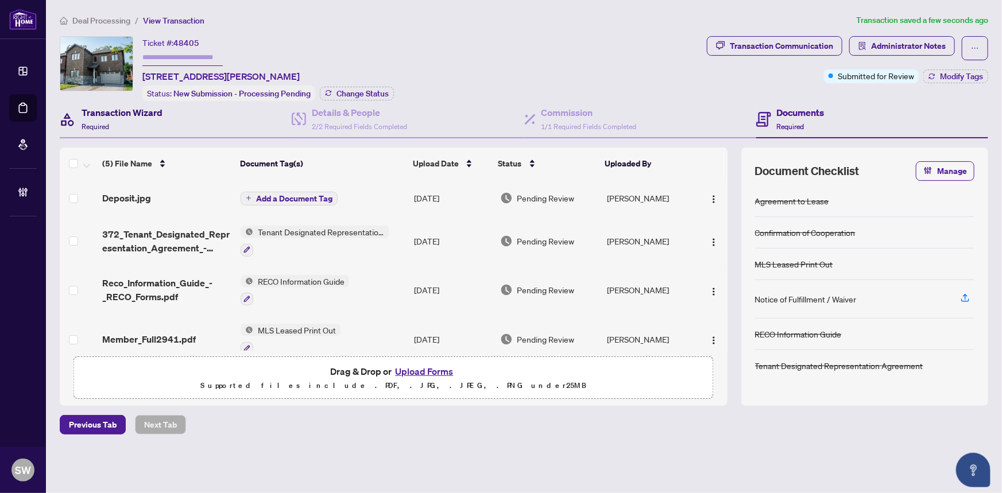
drag, startPoint x: 115, startPoint y: 113, endPoint x: 8, endPoint y: 130, distance: 108.8
click at [115, 113] on h4 "Transaction Wizard" at bounding box center [122, 113] width 81 height 14
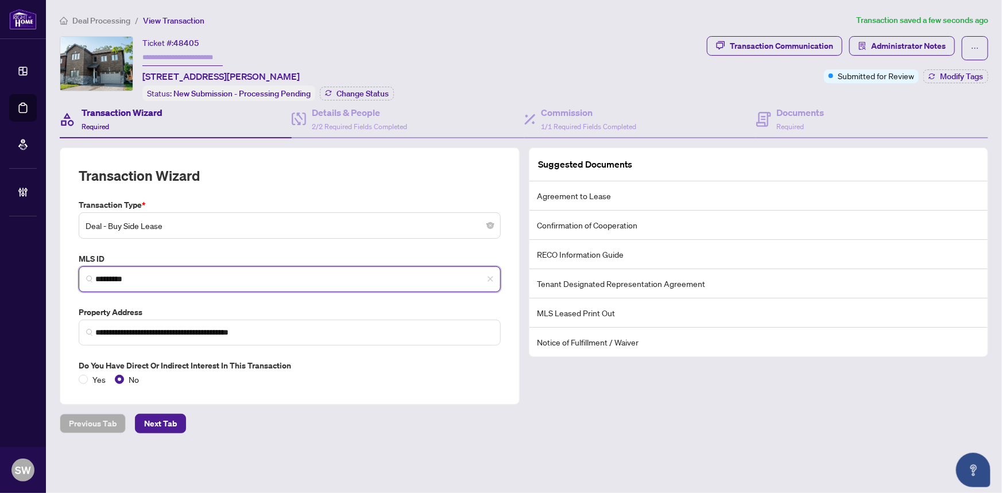
click at [115, 275] on input "*********" at bounding box center [294, 279] width 398 height 12
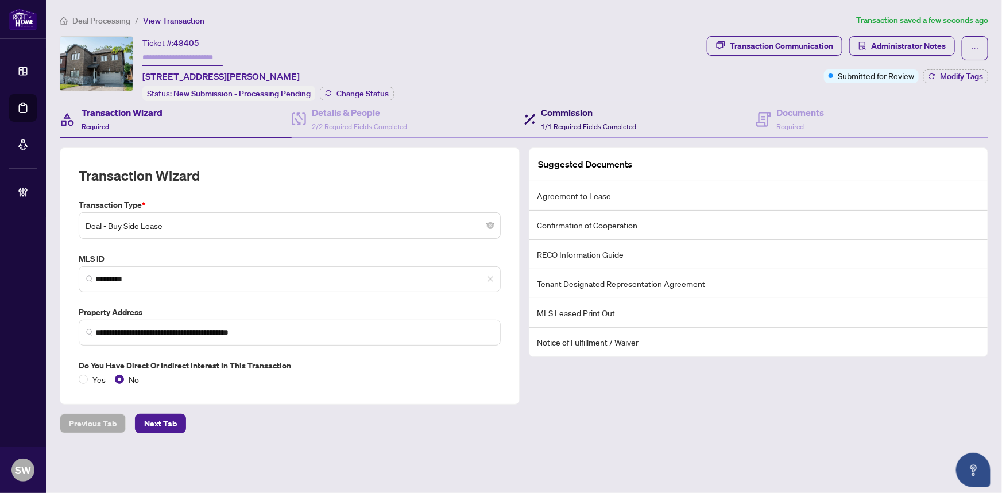
click at [585, 117] on h4 "Commission" at bounding box center [589, 113] width 95 height 14
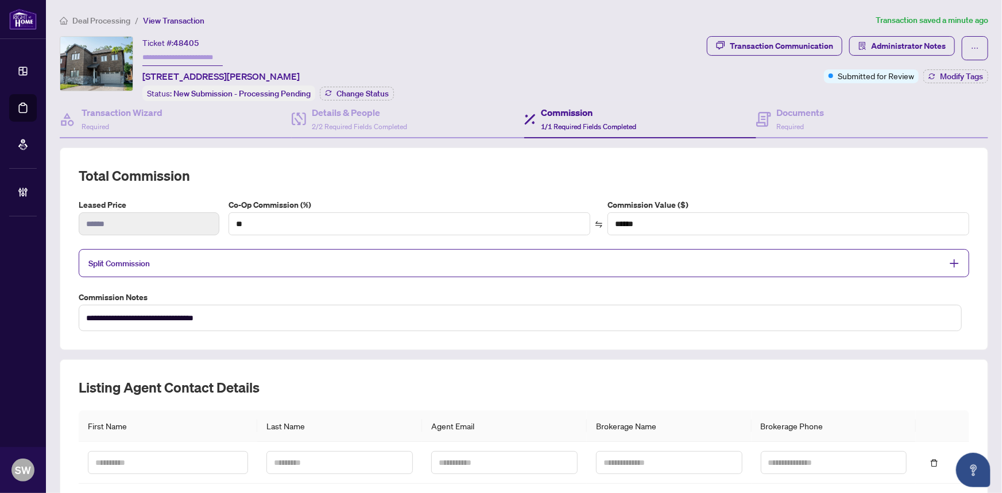
click at [190, 41] on span "48405" at bounding box center [186, 43] width 26 height 10
copy span "48405"
click at [797, 122] on span "Required" at bounding box center [791, 126] width 28 height 9
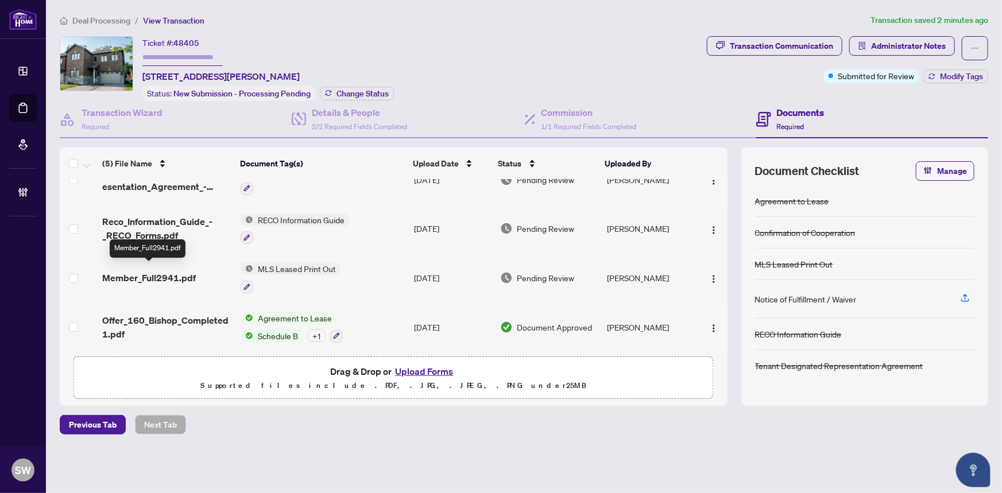
scroll to position [64, 0]
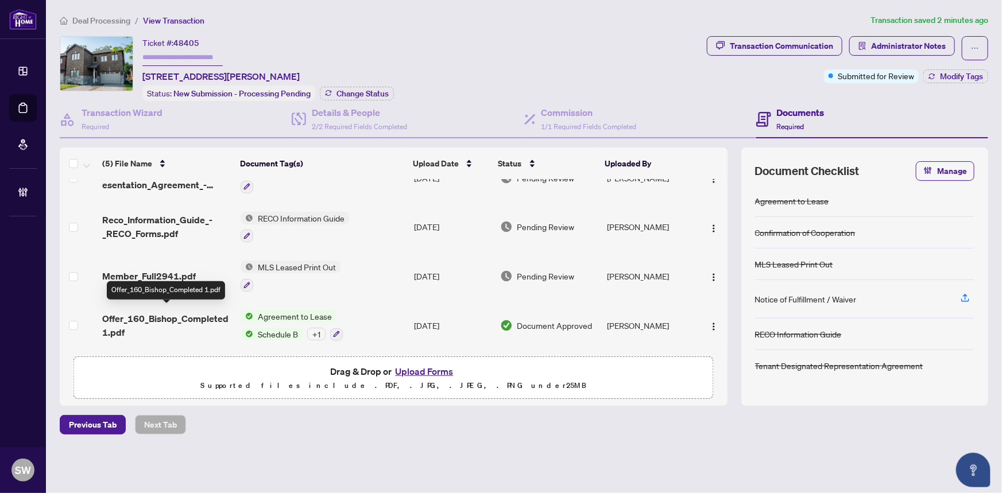
click at [178, 315] on span "Offer_160_Bishop_Completed 1.pdf" at bounding box center [167, 326] width 130 height 28
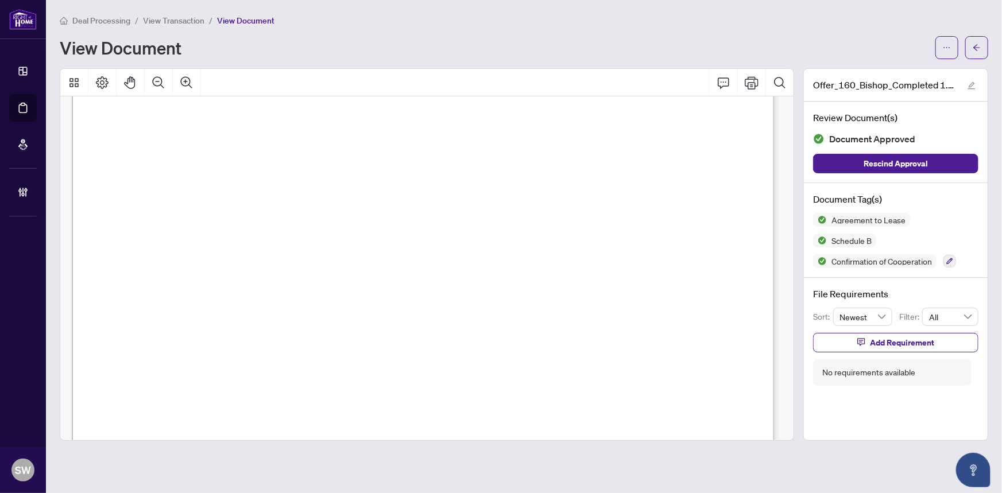
scroll to position [1097, 0]
click at [485, 192] on span "(866) 530-7737" at bounding box center [509, 196] width 111 height 11
click at [414, 269] on span "Debra Blagden" at bounding box center [347, 269] width 134 height 33
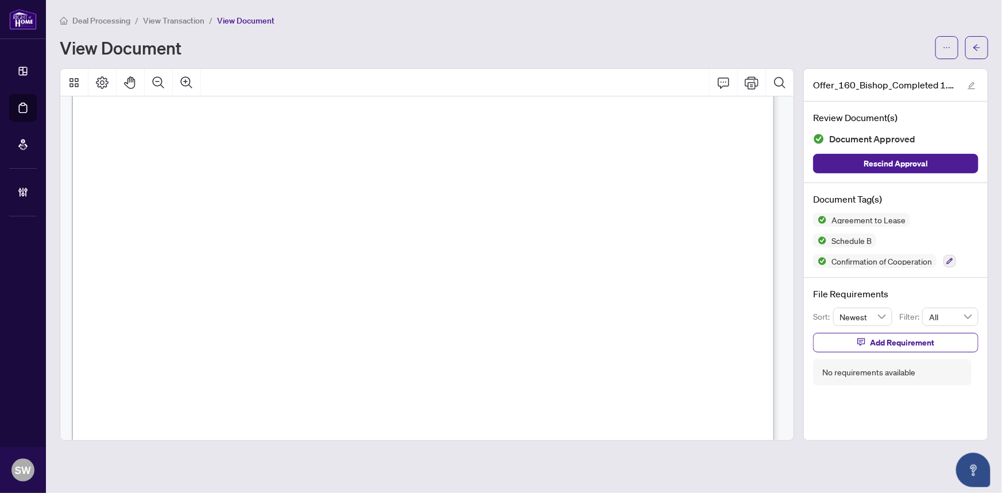
click at [414, 269] on span "Debra Blagden" at bounding box center [347, 269] width 134 height 33
drag, startPoint x: 449, startPoint y: 267, endPoint x: 438, endPoint y: 264, distance: 11.8
click at [414, 267] on span "Debra Blagden" at bounding box center [347, 269] width 134 height 33
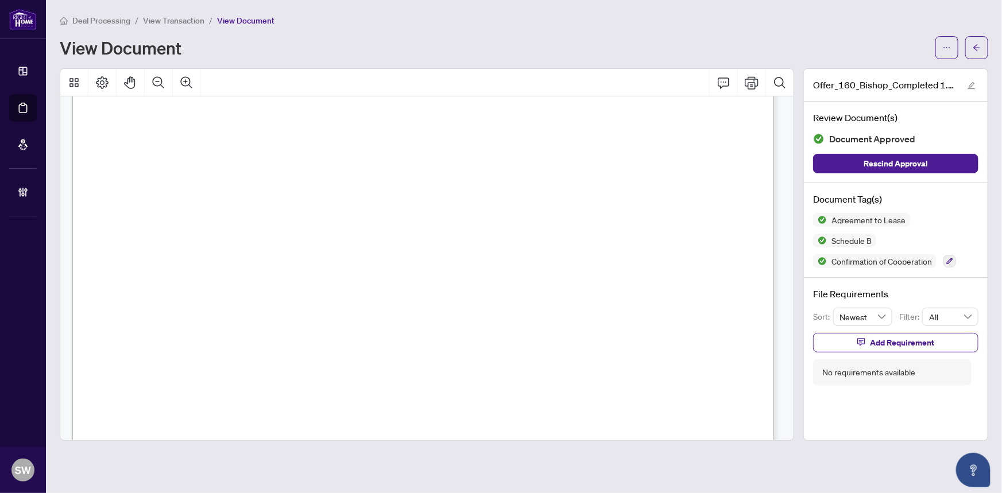
click at [184, 237] on span "Paolo Griffo" at bounding box center [176, 241] width 80 height 11
drag, startPoint x: 632, startPoint y: 18, endPoint x: 626, endPoint y: 25, distance: 9.4
click at [631, 18] on div "Deal Processing / View Transaction / View Document" at bounding box center [524, 20] width 929 height 13
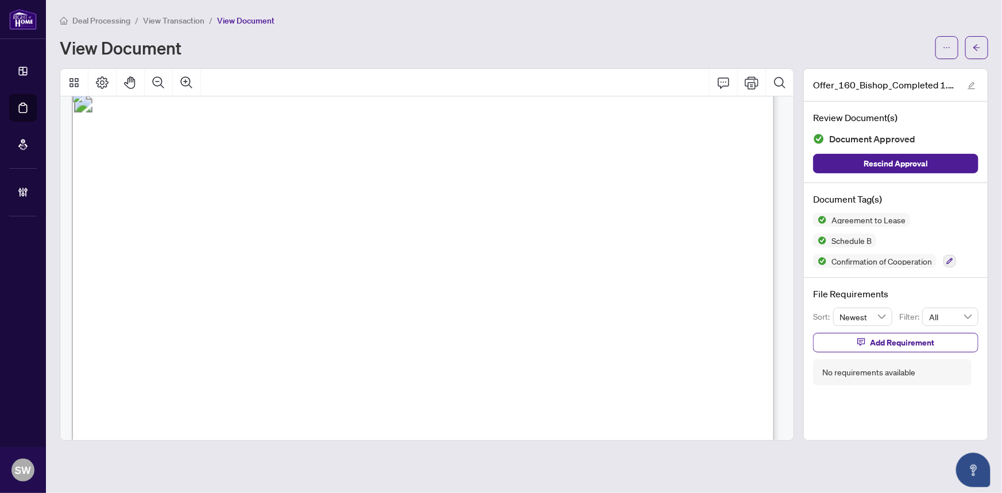
scroll to position [1103, 0]
drag, startPoint x: 190, startPoint y: 261, endPoint x: 267, endPoint y: 262, distance: 77.0
click at [267, 262] on span "KEVIN TO, Debra Blagden" at bounding box center [222, 266] width 194 height 11
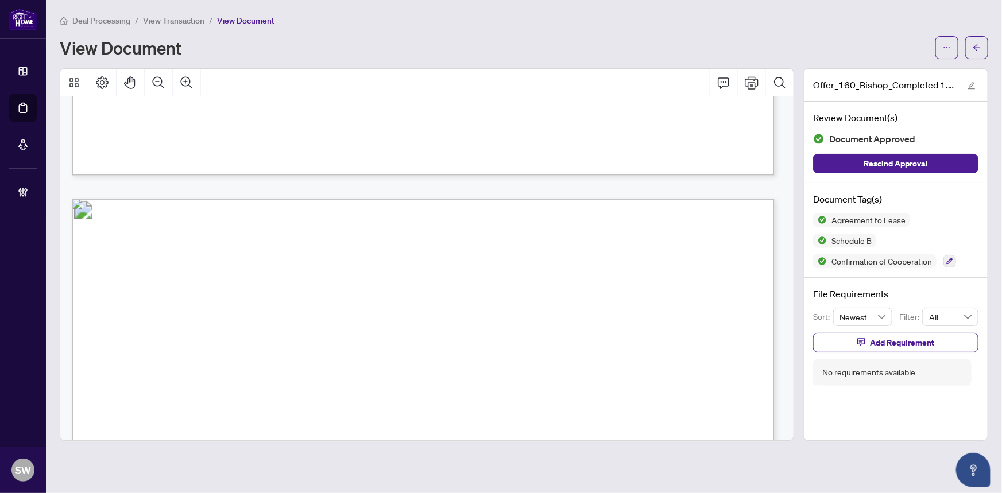
click at [191, 20] on span "View Transaction" at bounding box center [173, 21] width 61 height 10
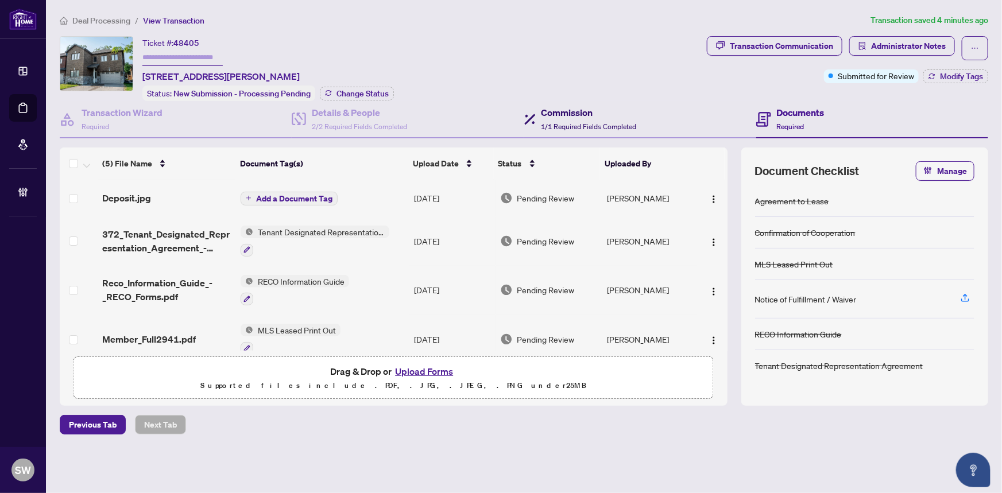
click at [591, 116] on h4 "Commission" at bounding box center [589, 113] width 95 height 14
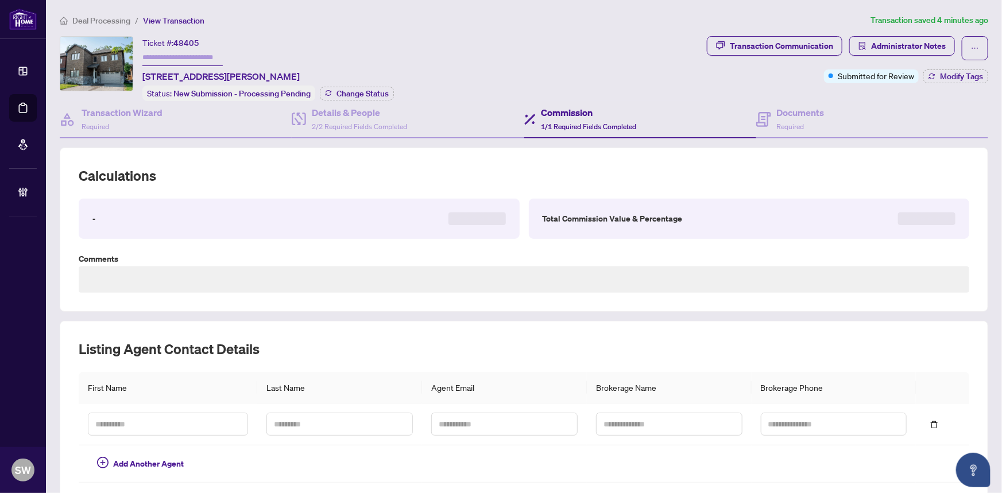
type textarea "**********"
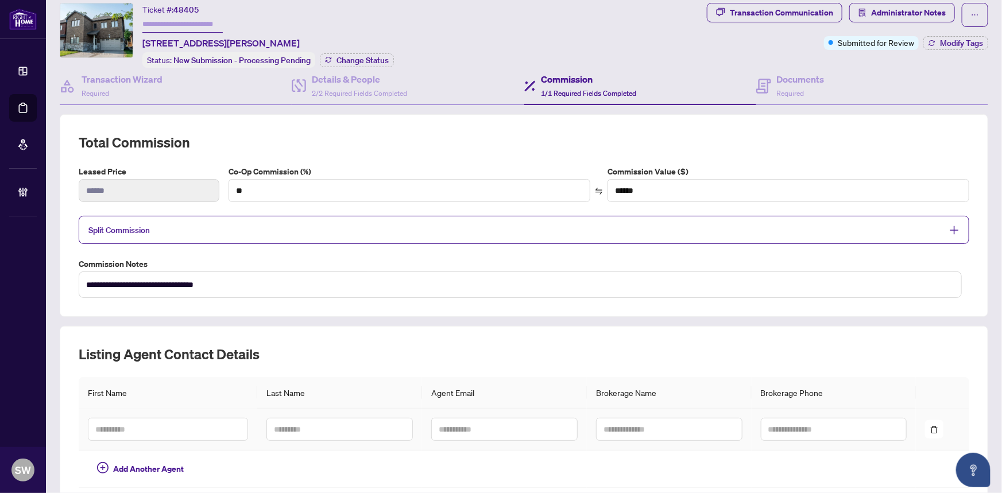
scroll to position [21, 0]
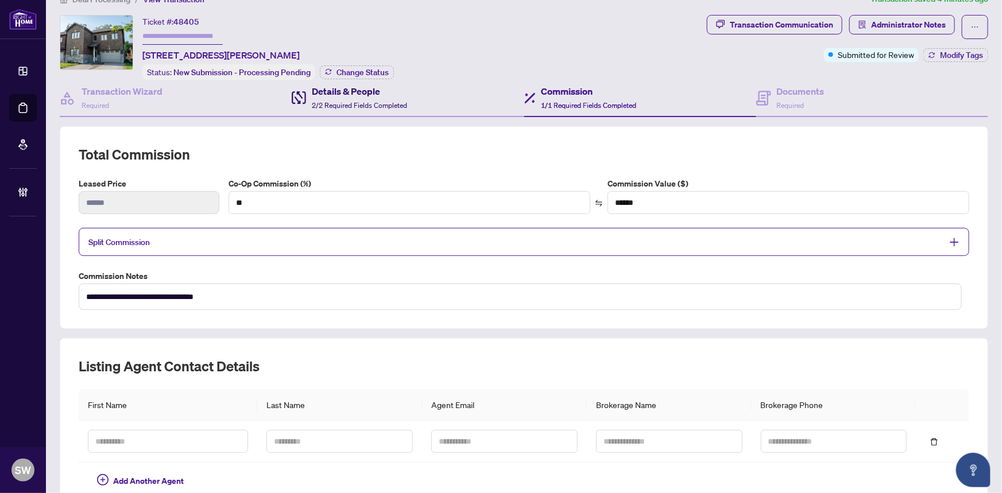
click at [355, 95] on h4 "Details & People" at bounding box center [359, 91] width 95 height 14
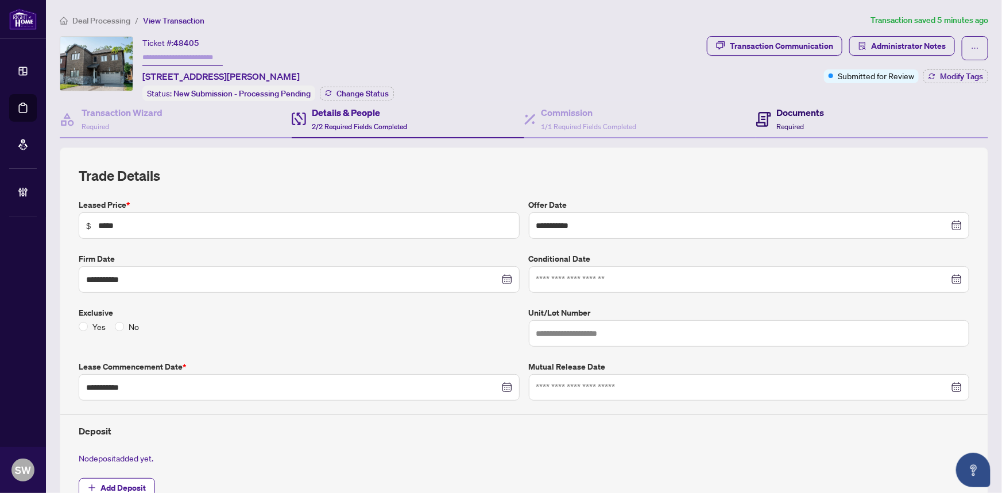
click at [767, 115] on div "Documents Required" at bounding box center [791, 119] width 68 height 27
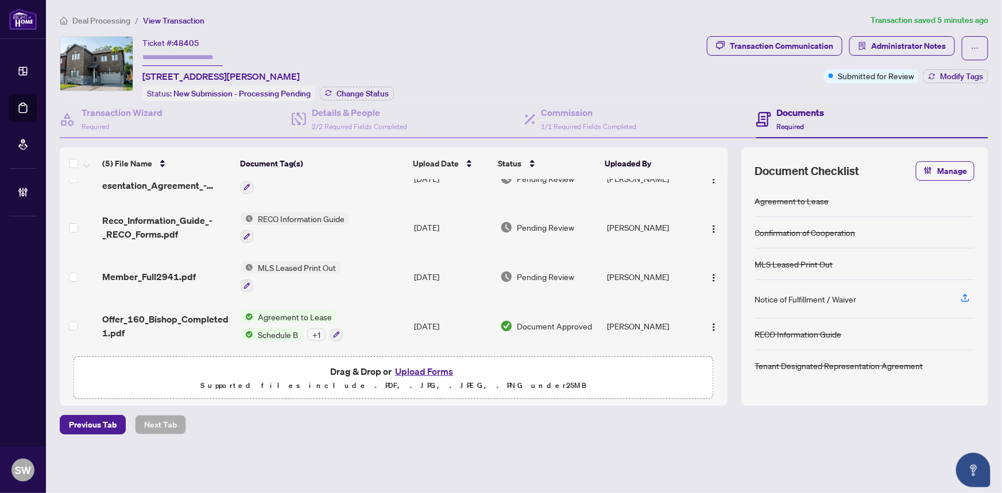
scroll to position [64, 0]
click at [183, 312] on span "Offer_160_Bishop_Completed 1.pdf" at bounding box center [167, 326] width 130 height 28
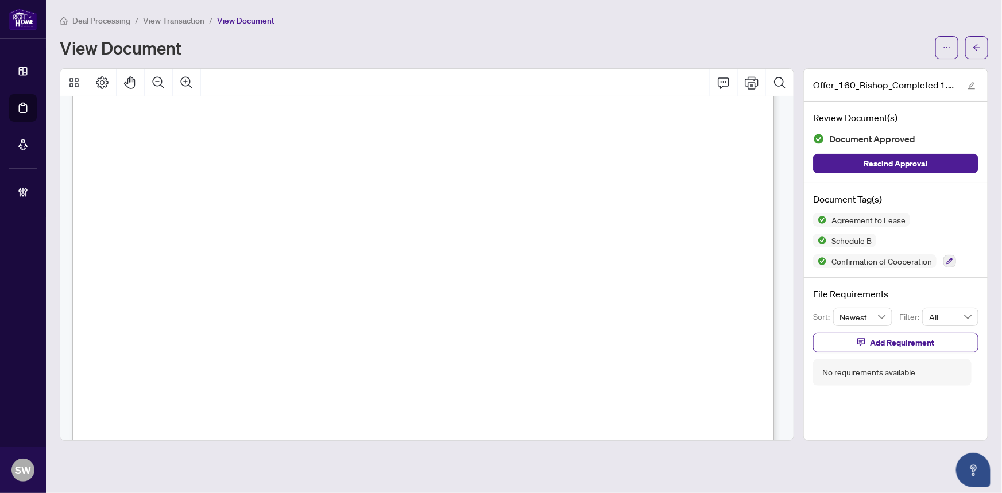
scroll to position [1253, 0]
click at [241, 114] on span "KEVIN TO, Debra Blagden" at bounding box center [222, 116] width 194 height 11
click at [165, 21] on span "View Transaction" at bounding box center [173, 21] width 61 height 10
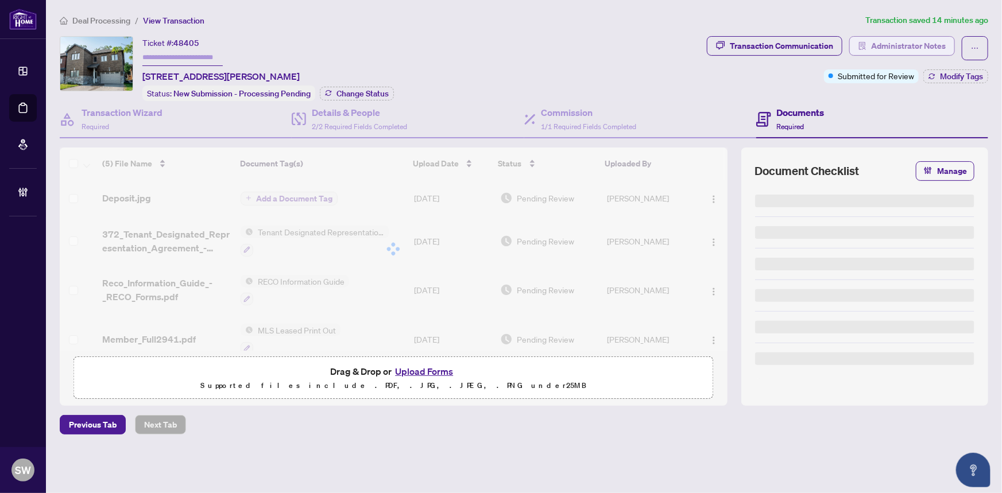
click at [885, 44] on span "Administrator Notes" at bounding box center [908, 46] width 75 height 18
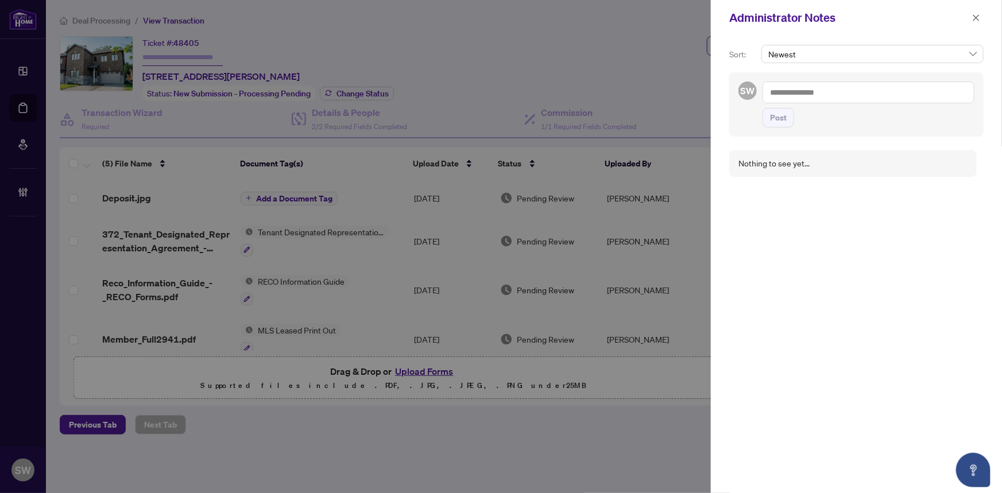
click at [805, 83] on textarea at bounding box center [869, 93] width 212 height 22
paste textarea "**********"
type textarea "**********"
click at [782, 129] on span "Post" at bounding box center [778, 129] width 17 height 18
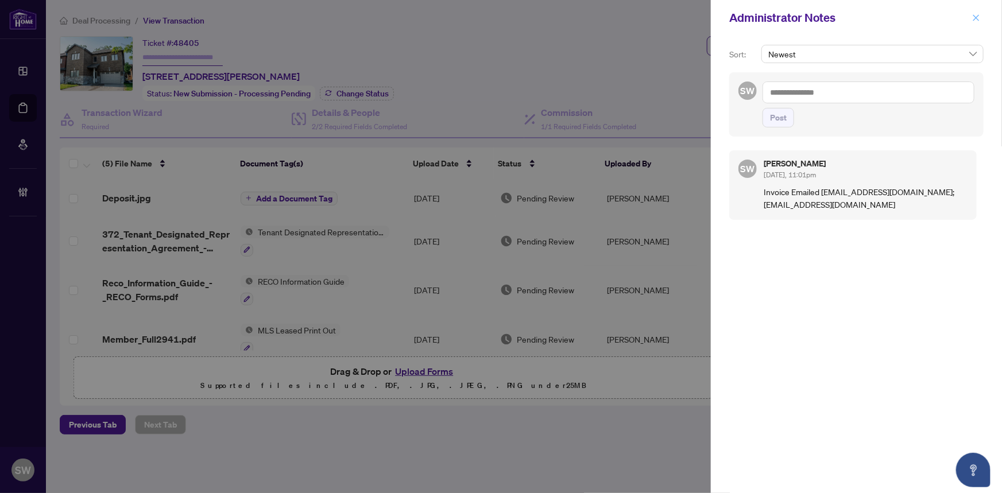
click at [978, 14] on icon "close" at bounding box center [977, 18] width 8 height 8
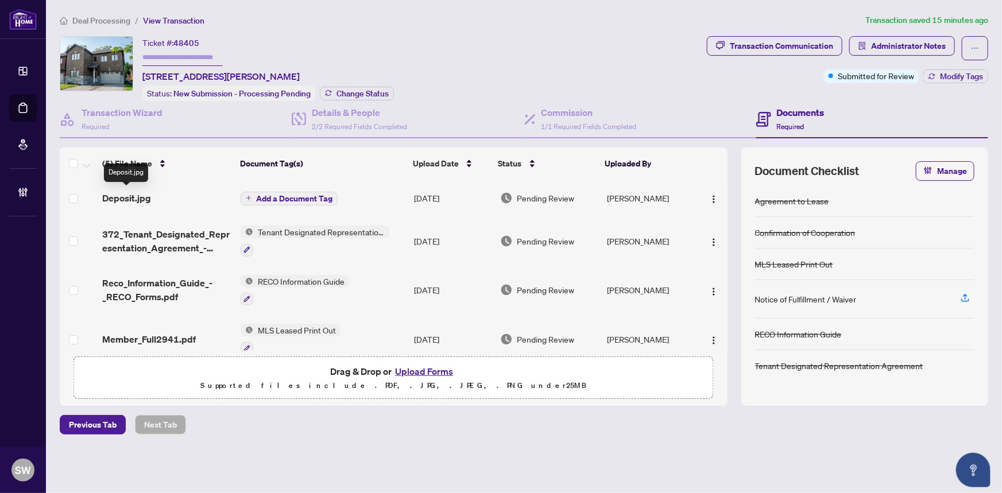
click at [140, 196] on span "Deposit.jpg" at bounding box center [126, 198] width 49 height 14
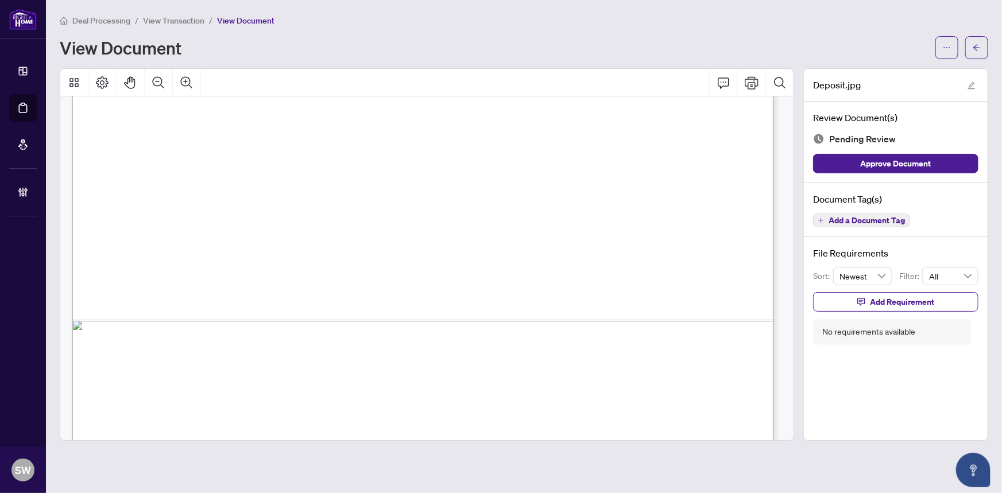
scroll to position [673, 0]
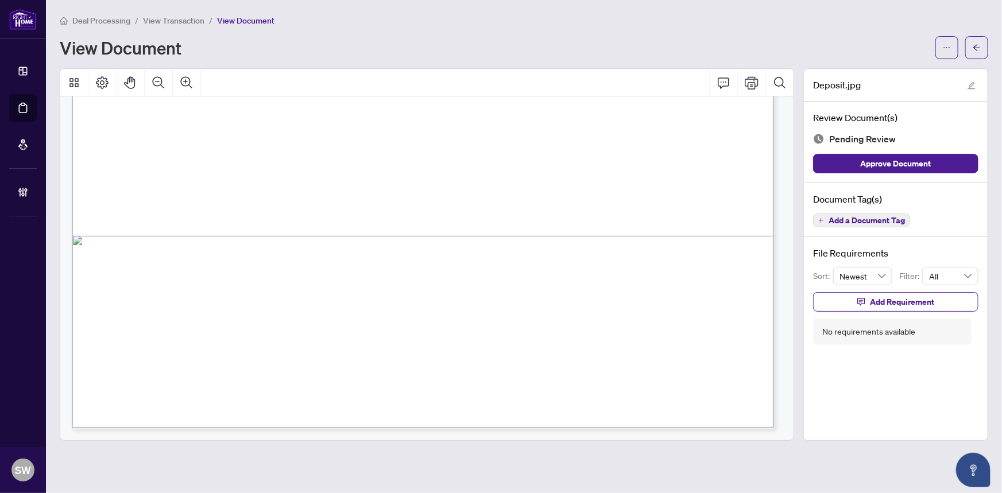
click at [860, 221] on span "Add a Document Tag" at bounding box center [867, 221] width 76 height 8
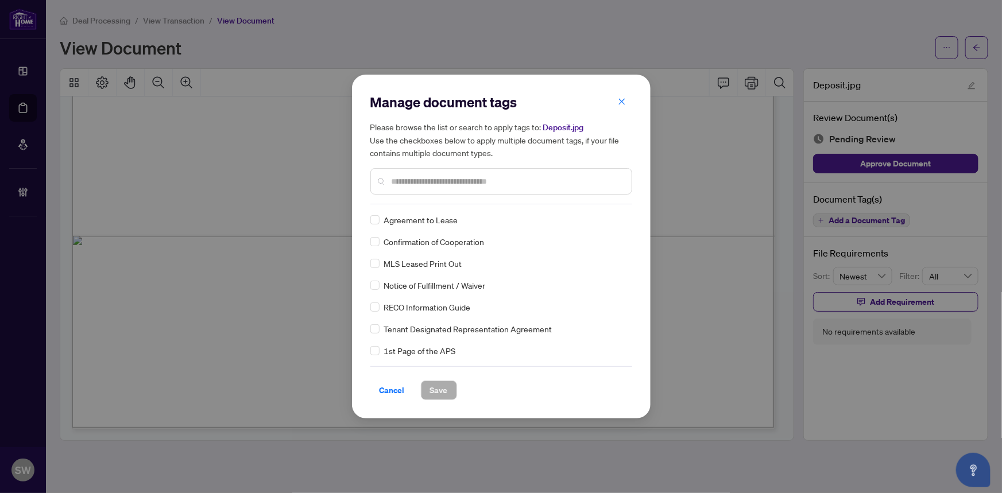
click at [475, 183] on input "text" at bounding box center [507, 181] width 231 height 13
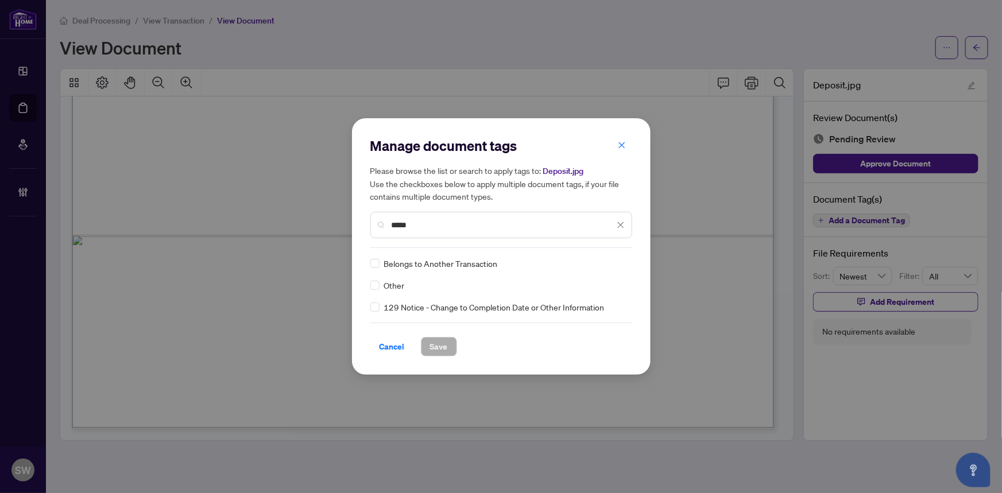
type input "*****"
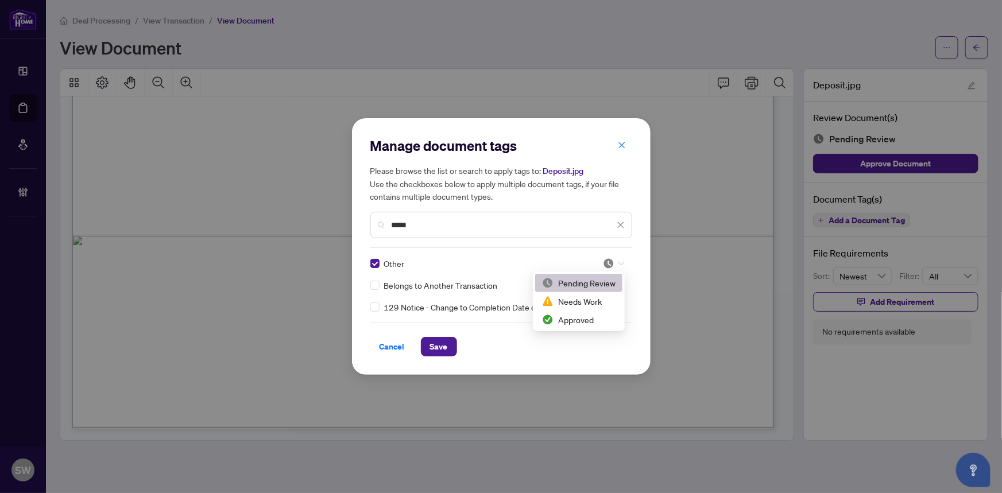
click at [615, 261] on div at bounding box center [614, 263] width 22 height 11
click at [580, 315] on div "Approved" at bounding box center [579, 320] width 74 height 13
click at [443, 344] on span "Save" at bounding box center [439, 347] width 18 height 18
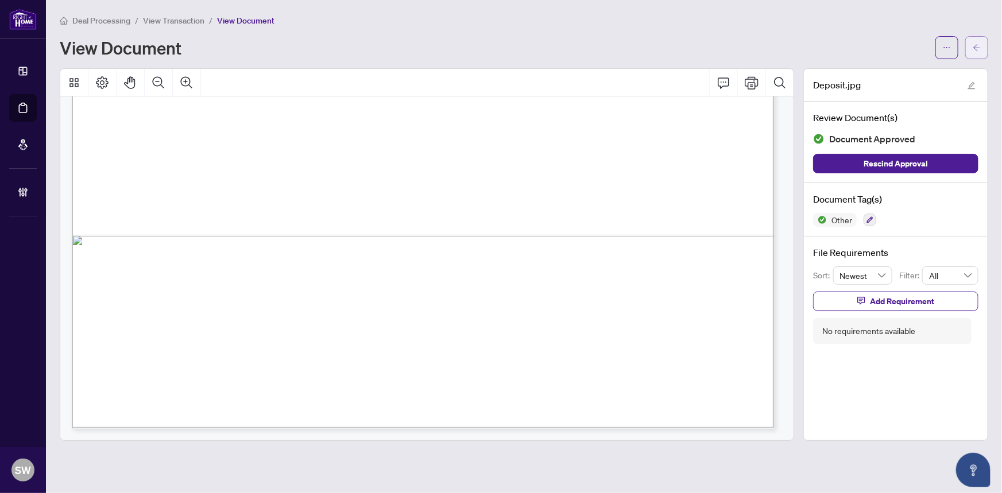
click at [980, 48] on icon "arrow-left" at bounding box center [977, 48] width 8 height 8
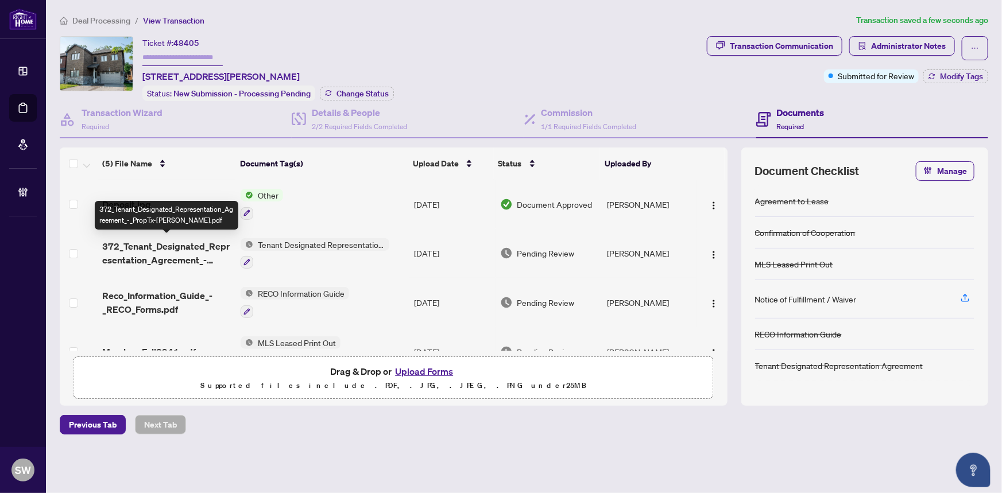
click at [174, 244] on span "372_Tenant_Designated_Representation_Agreement_-_PropTx-OREA.pdf" at bounding box center [167, 254] width 130 height 28
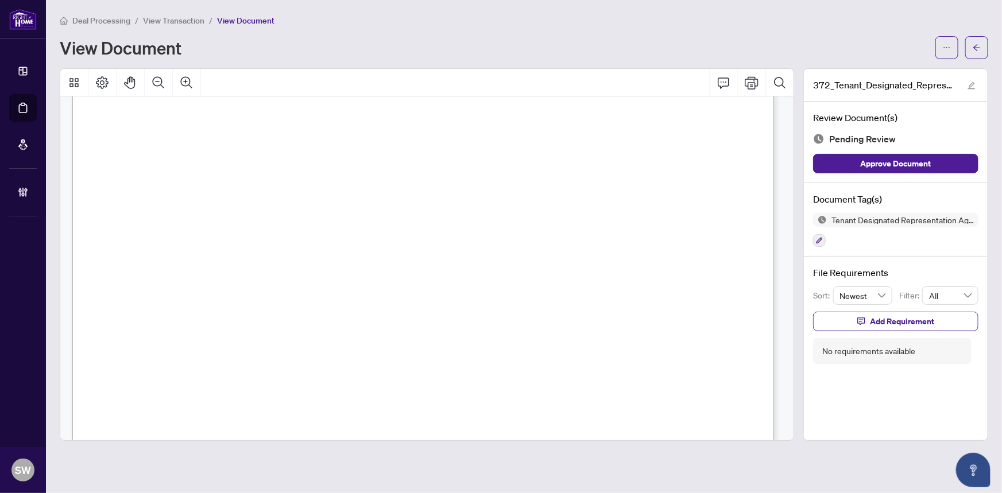
scroll to position [4057, 0]
click at [821, 240] on icon "button" at bounding box center [819, 240] width 7 height 7
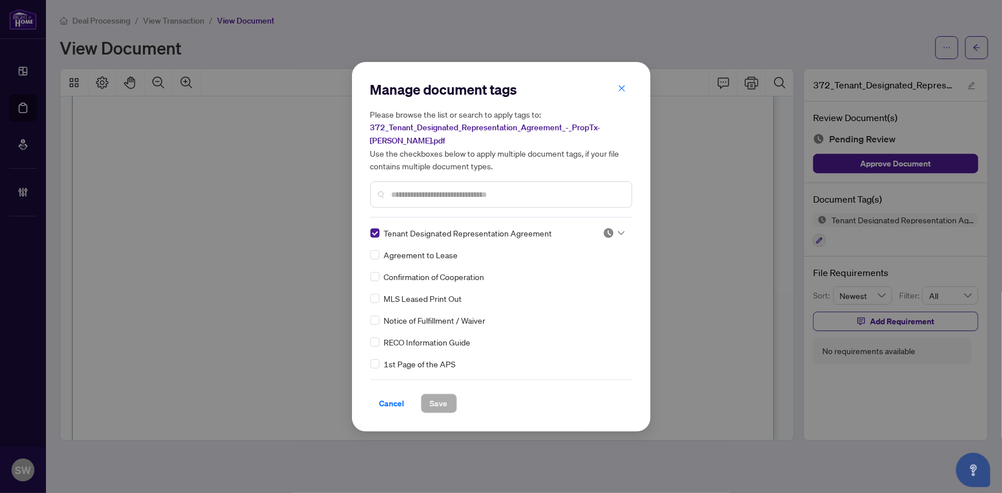
click at [619, 231] on icon at bounding box center [621, 233] width 7 height 5
click at [584, 287] on div "Approved" at bounding box center [576, 289] width 74 height 13
click at [444, 401] on span "Save" at bounding box center [439, 404] width 18 height 18
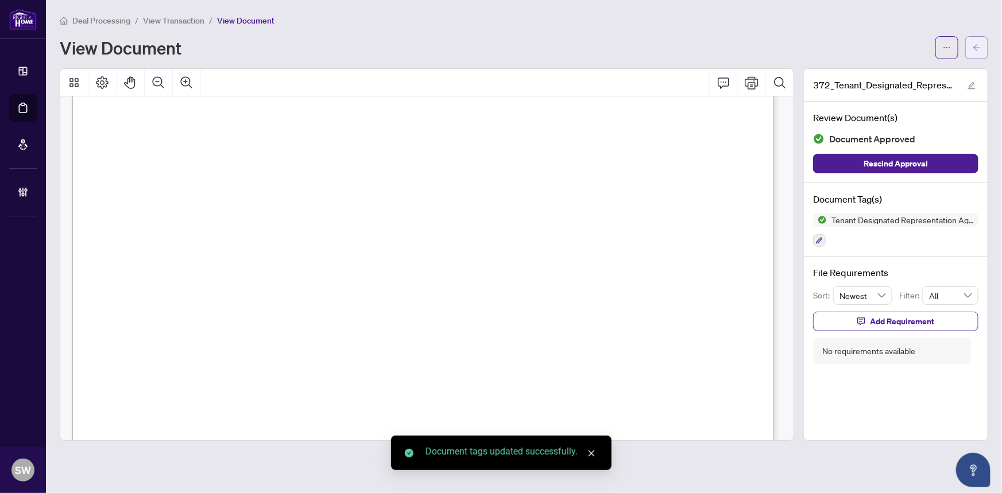
click at [982, 49] on button "button" at bounding box center [977, 47] width 23 height 23
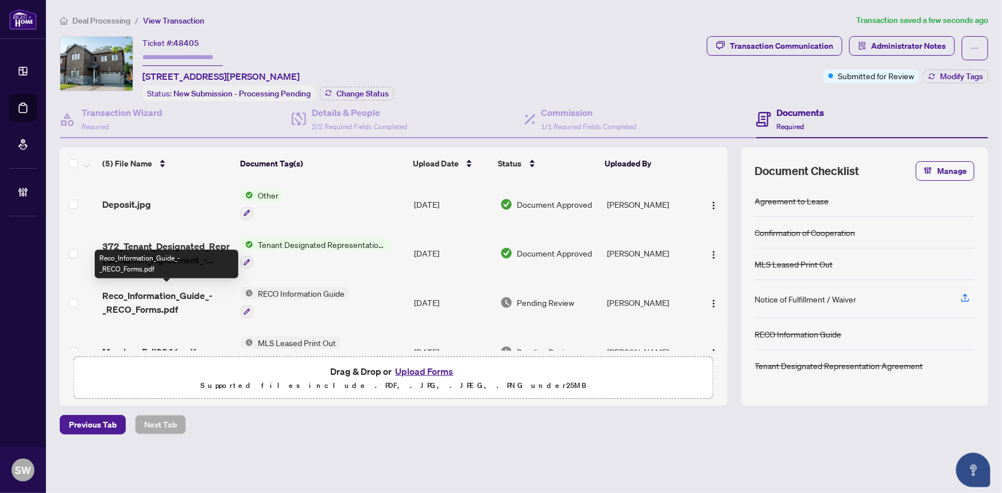
click at [202, 294] on span "Reco_Information_Guide_-_RECO_Forms.pdf" at bounding box center [167, 303] width 130 height 28
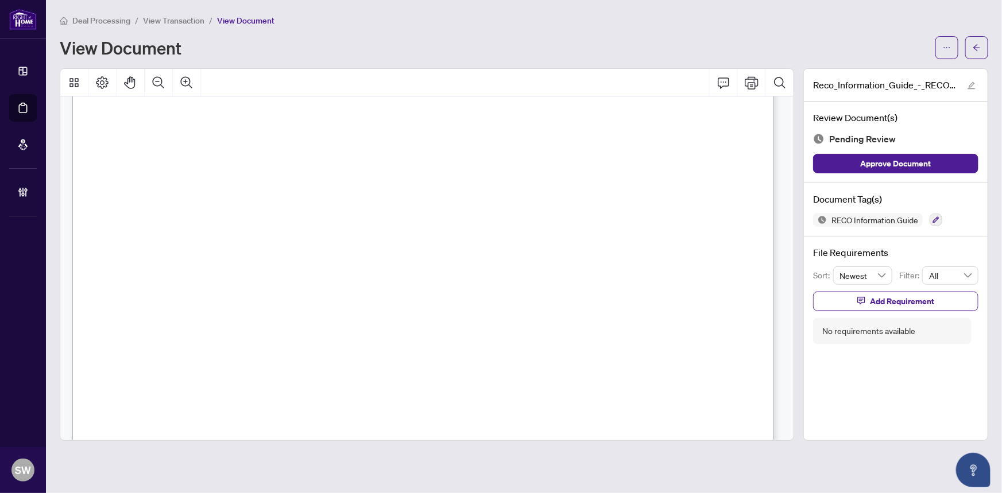
scroll to position [11262, 0]
click at [932, 218] on button "button" at bounding box center [936, 220] width 13 height 13
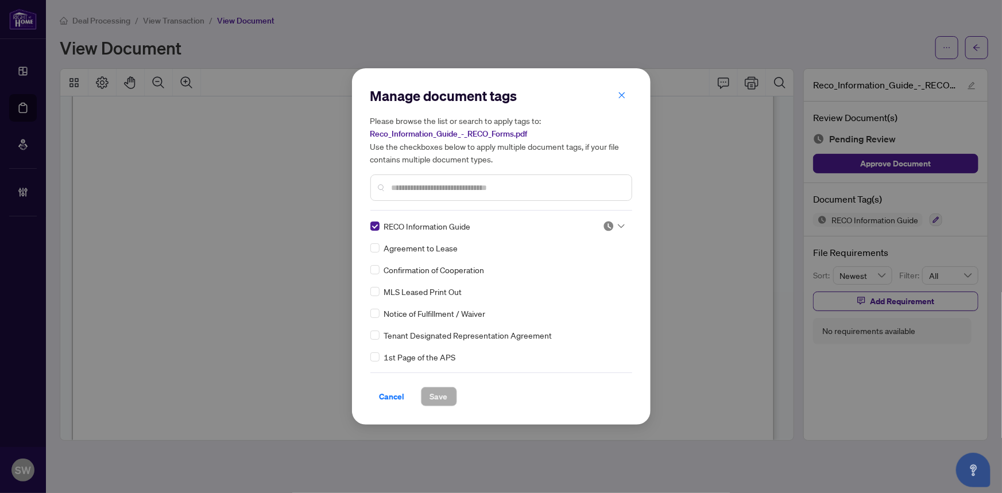
click at [603, 225] on img at bounding box center [608, 226] width 11 height 11
click at [552, 286] on div "Approved" at bounding box center [576, 282] width 74 height 13
click at [438, 398] on span "Save" at bounding box center [439, 397] width 18 height 18
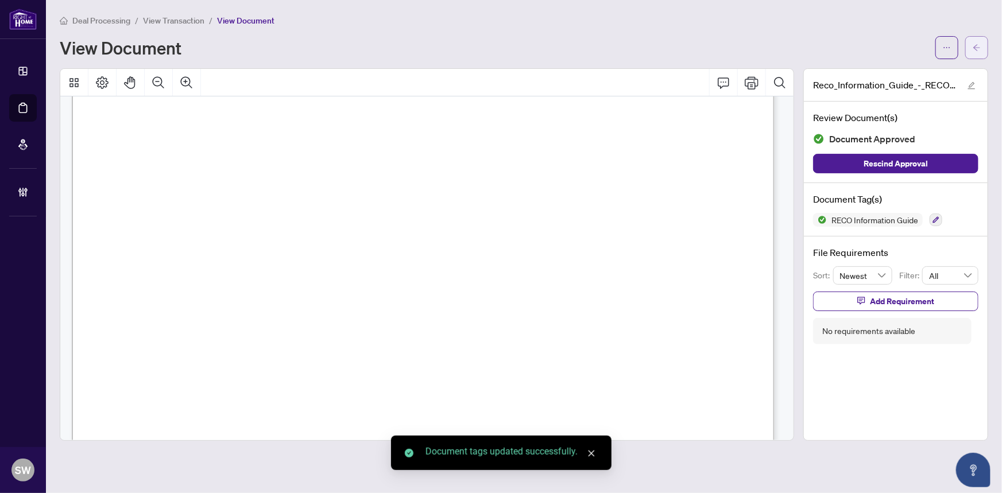
click at [977, 48] on icon "arrow-left" at bounding box center [977, 48] width 8 height 8
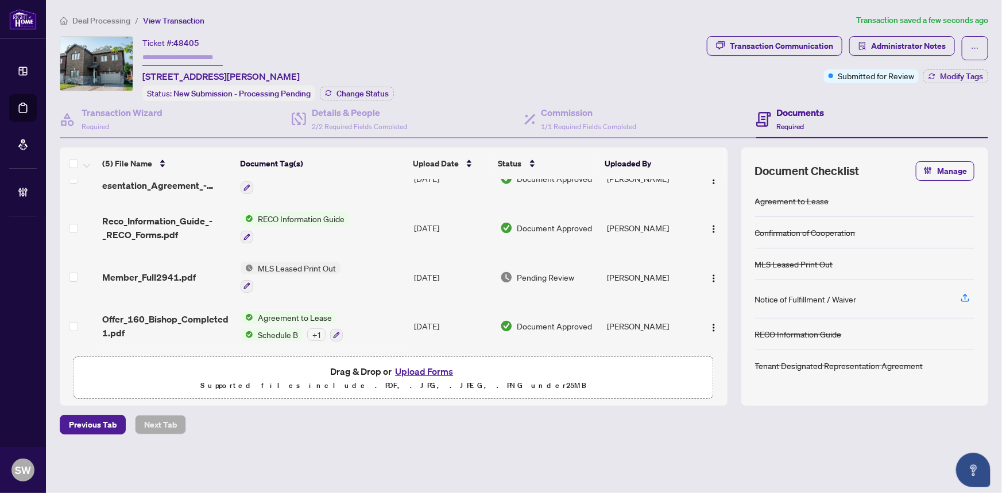
scroll to position [76, 0]
click at [191, 270] on span "Member_Full2941.pdf" at bounding box center [149, 277] width 94 height 14
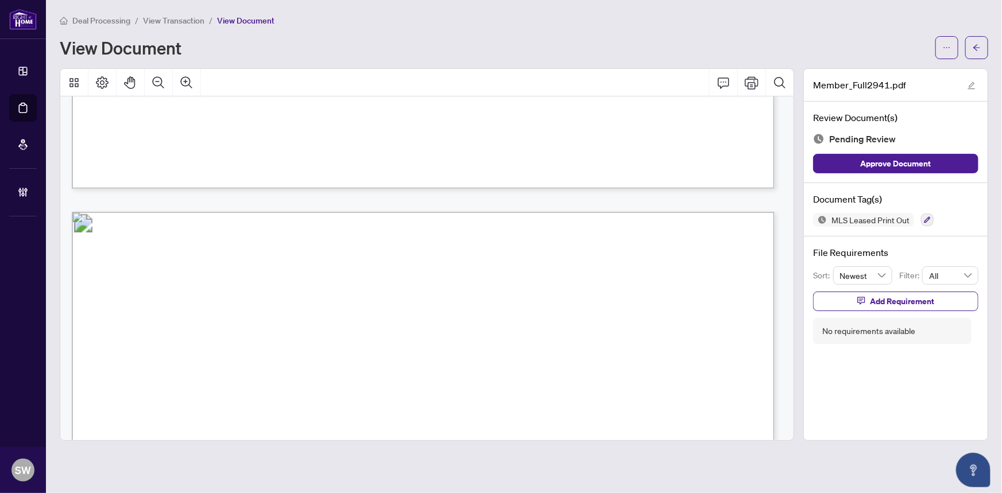
scroll to position [808, 0]
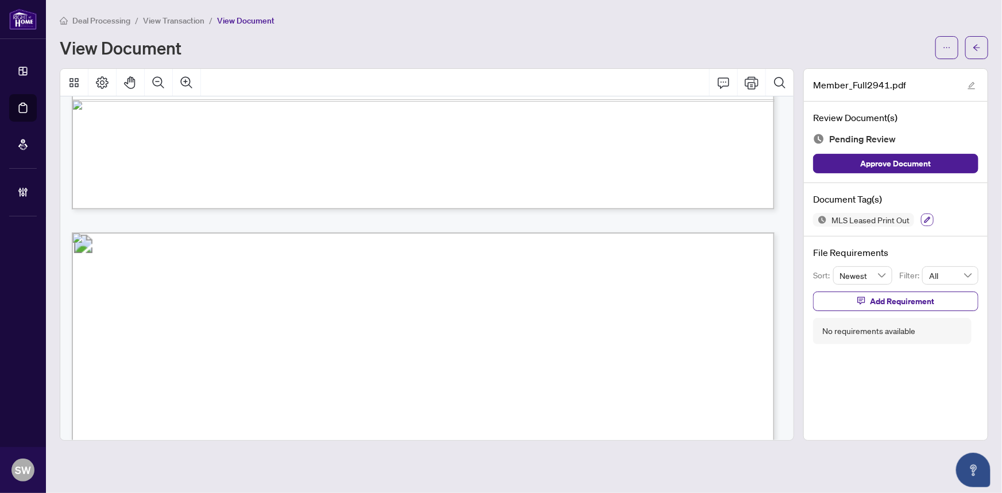
click at [928, 217] on icon "button" at bounding box center [927, 220] width 7 height 7
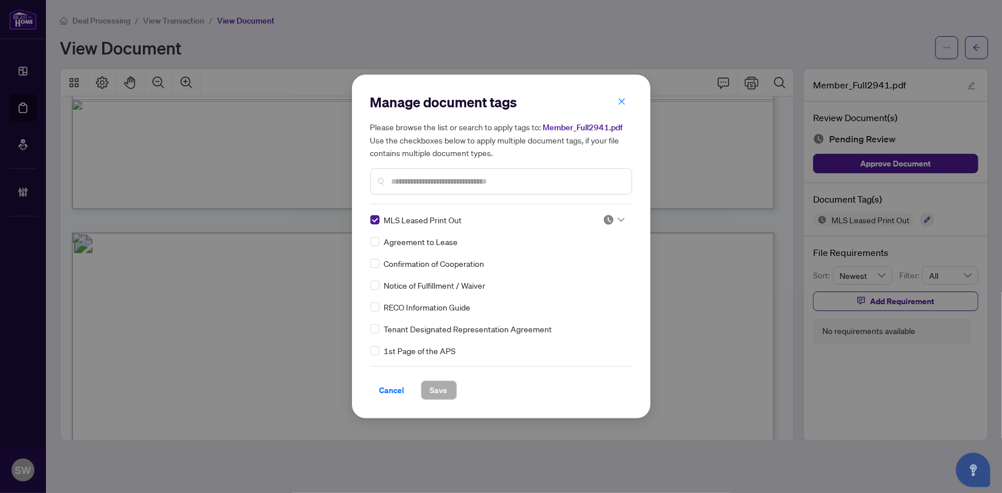
click at [609, 218] on img at bounding box center [608, 219] width 11 height 11
click at [585, 276] on div "Approved" at bounding box center [576, 276] width 74 height 13
click at [443, 388] on span "Save" at bounding box center [439, 390] width 18 height 18
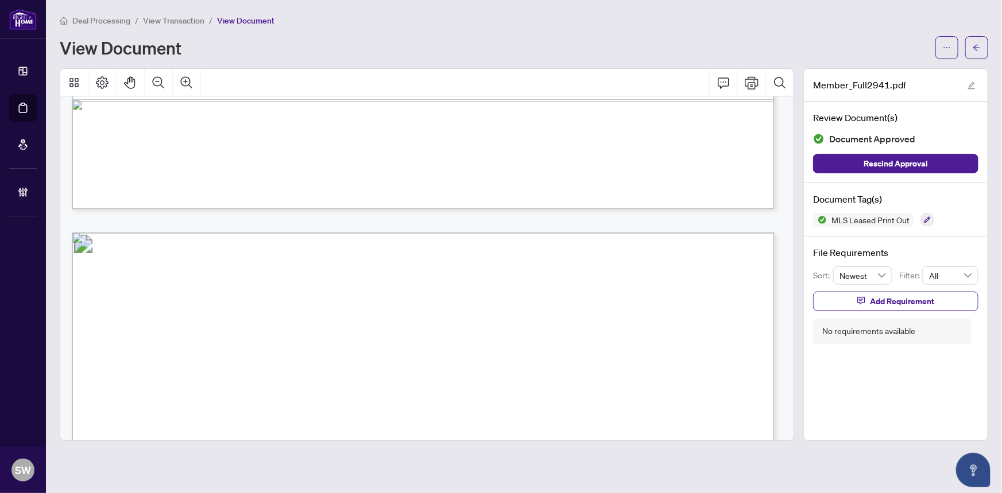
click at [777, 22] on div "Deal Processing / View Transaction / View Document" at bounding box center [524, 20] width 929 height 13
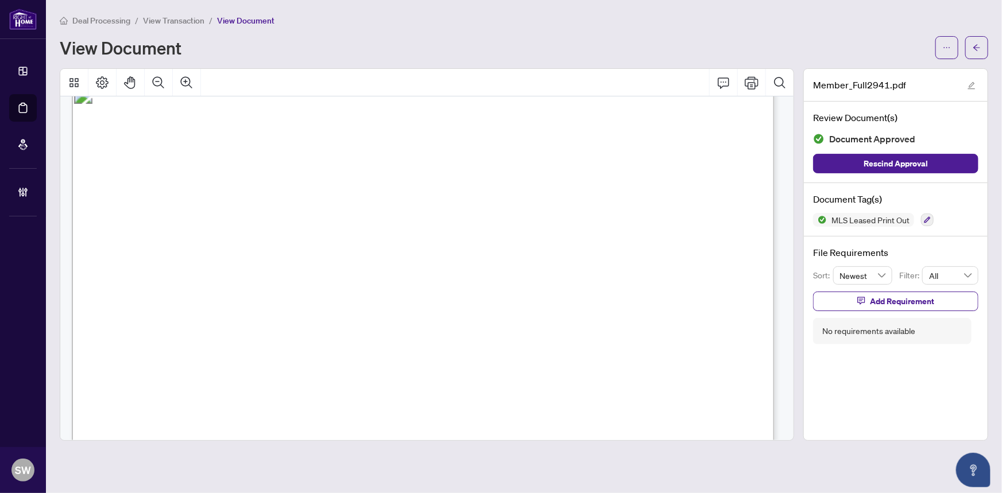
scroll to position [0, 0]
click at [981, 49] on icon "arrow-left" at bounding box center [977, 48] width 8 height 8
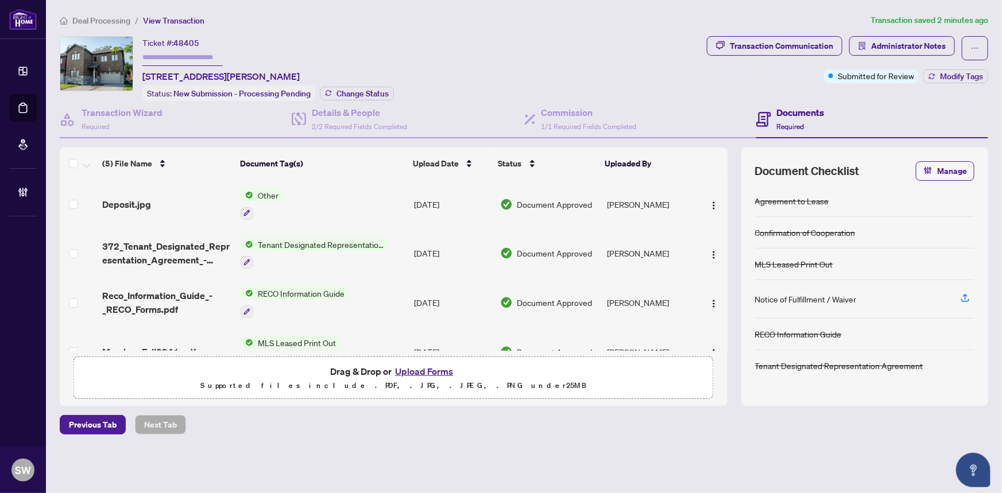
click at [182, 61] on input "text" at bounding box center [182, 57] width 80 height 17
paste input "*******"
type input "*******"
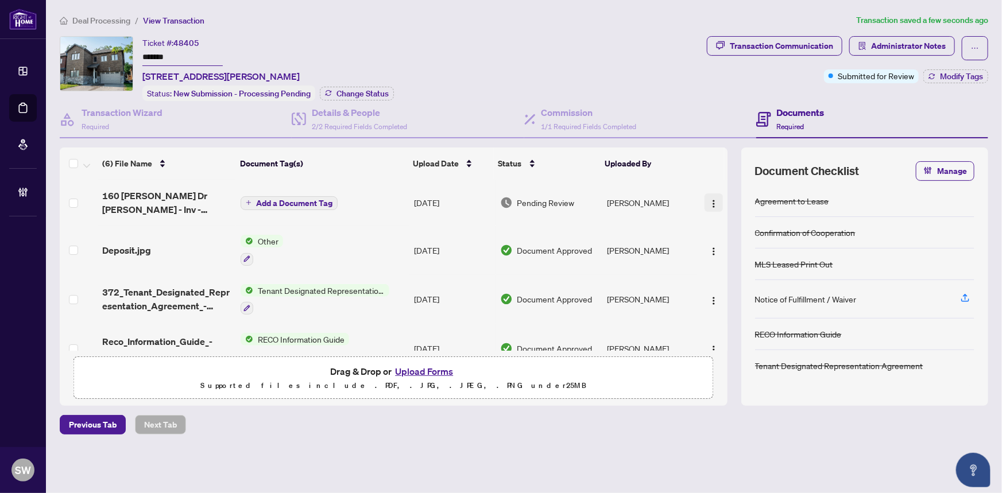
click at [710, 199] on img "button" at bounding box center [713, 203] width 9 height 9
click at [269, 199] on span "Add a Document Tag" at bounding box center [294, 203] width 76 height 8
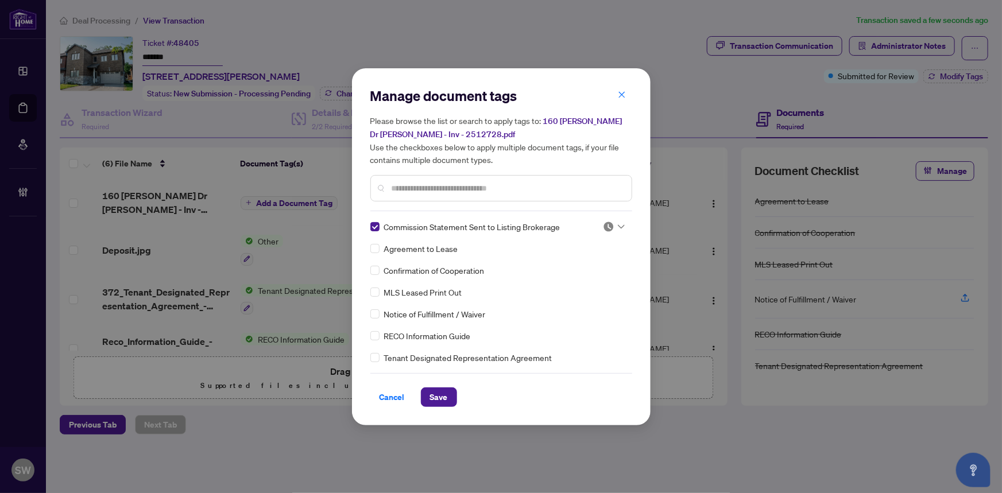
click at [604, 226] on img at bounding box center [608, 226] width 11 height 11
click at [578, 281] on div "Approved" at bounding box center [576, 282] width 74 height 13
click at [442, 389] on span "Save" at bounding box center [439, 397] width 18 height 18
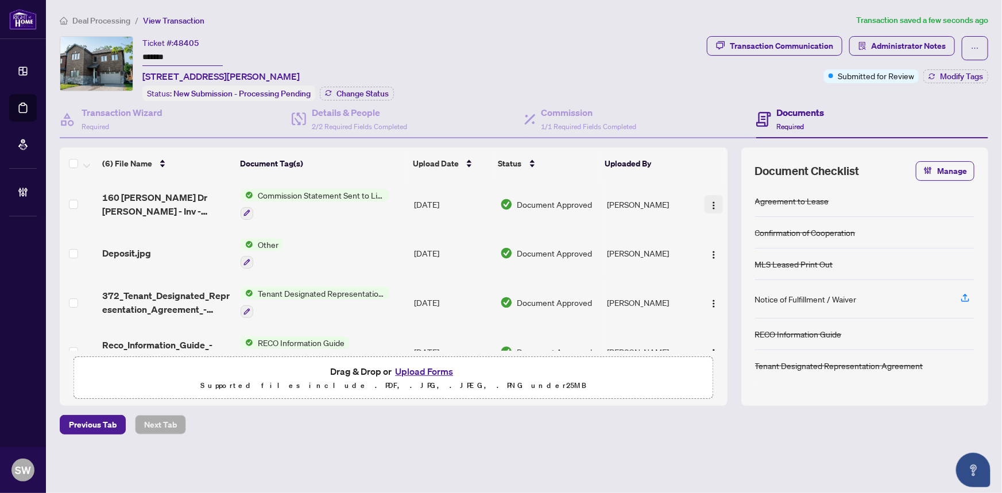
click at [710, 201] on img "button" at bounding box center [713, 205] width 9 height 9
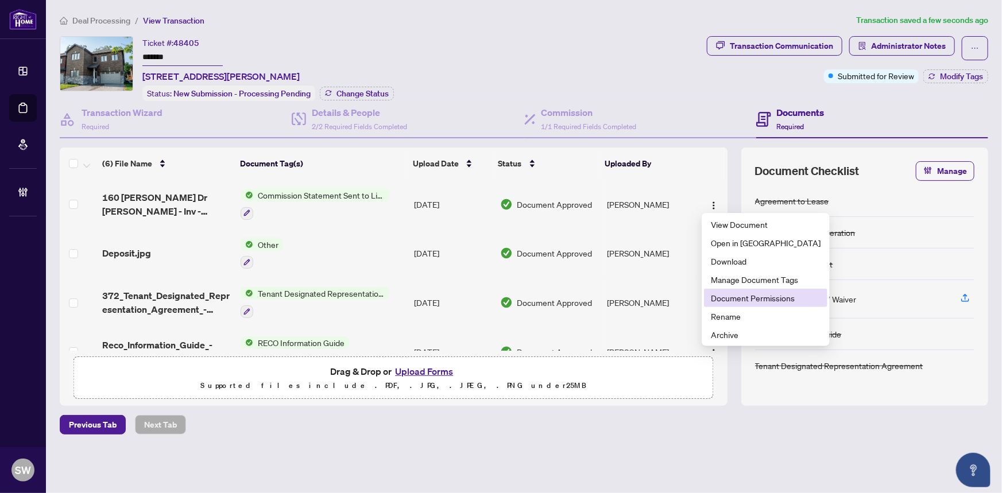
click at [740, 302] on span "Document Permissions" at bounding box center [766, 298] width 110 height 13
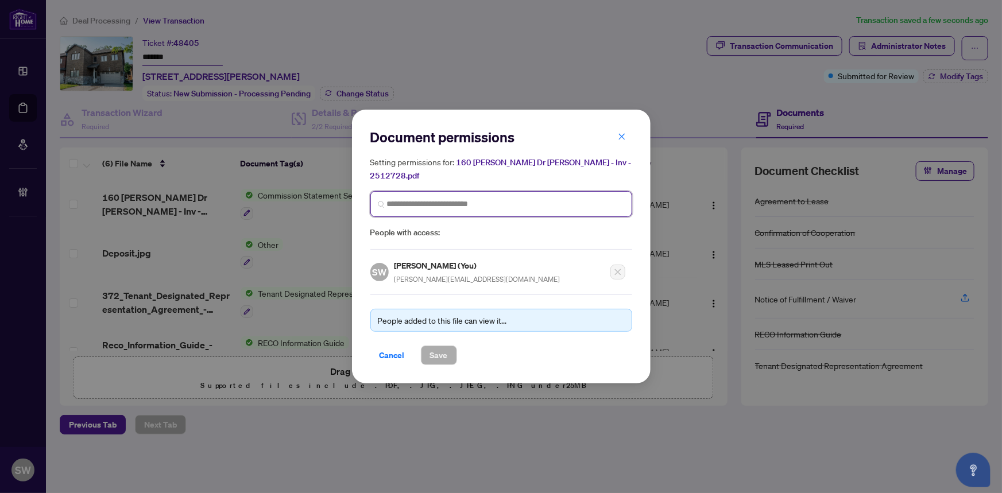
click at [425, 200] on input "search" at bounding box center [506, 204] width 238 height 12
type input "********"
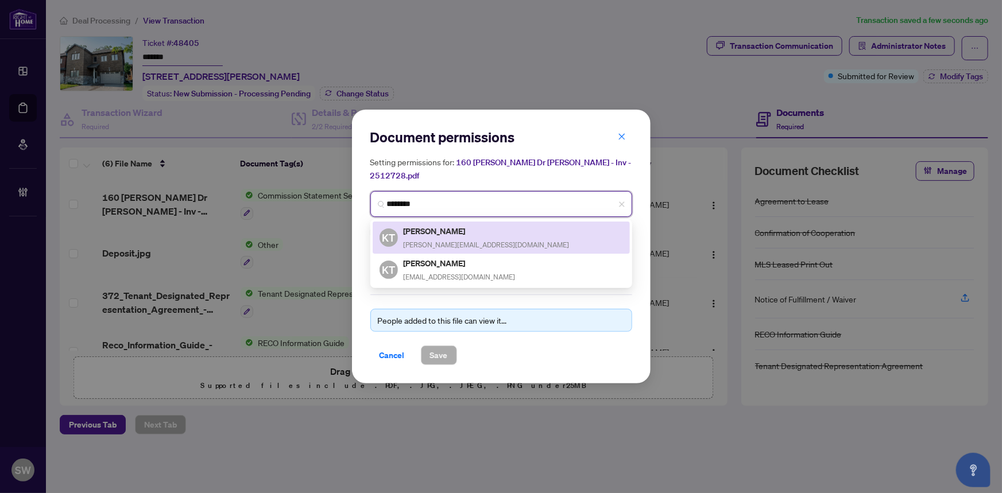
click at [431, 241] on span "kevin@kevinto.ca" at bounding box center [487, 245] width 166 height 9
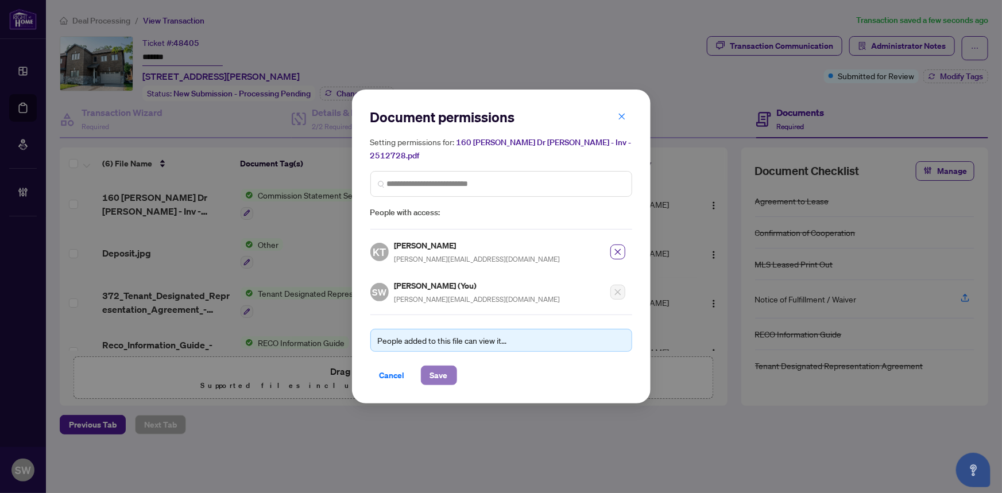
click at [446, 368] on span "Save" at bounding box center [439, 375] width 18 height 18
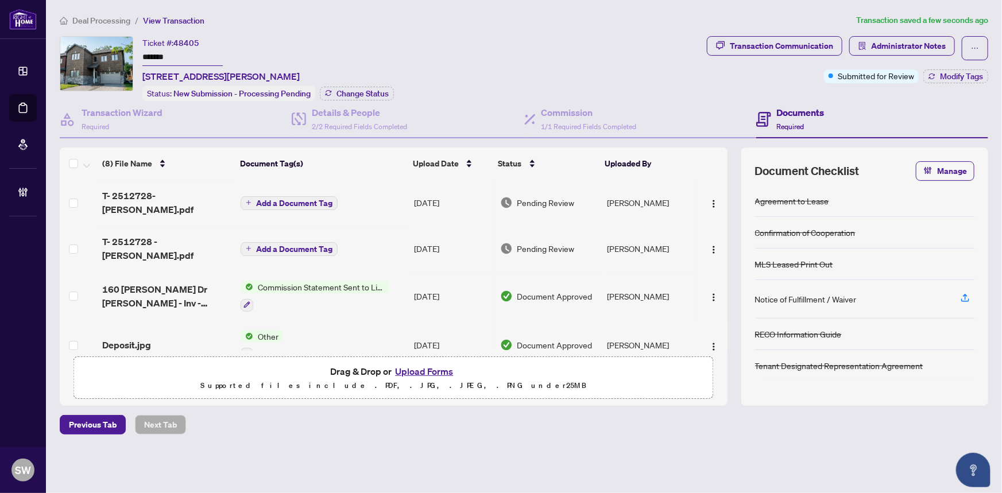
click at [161, 196] on span "T- 2512728-Debra.pdf" at bounding box center [167, 203] width 130 height 28
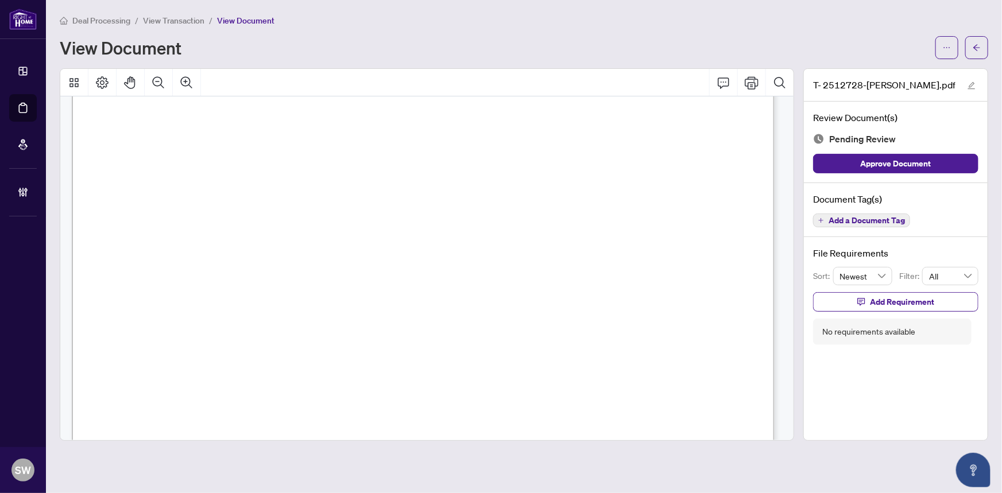
scroll to position [365, 0]
click at [878, 219] on span "Add a Document Tag" at bounding box center [867, 221] width 76 height 8
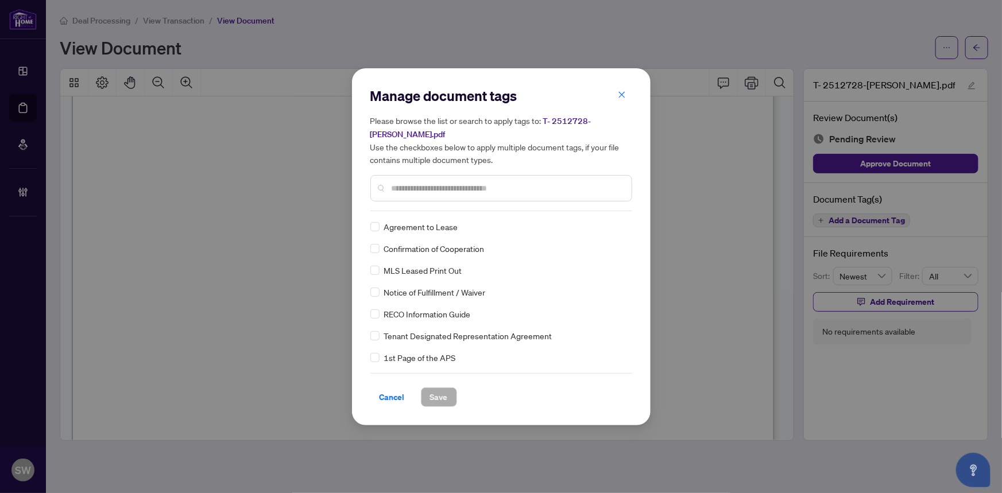
click at [441, 182] on input "text" at bounding box center [507, 188] width 231 height 13
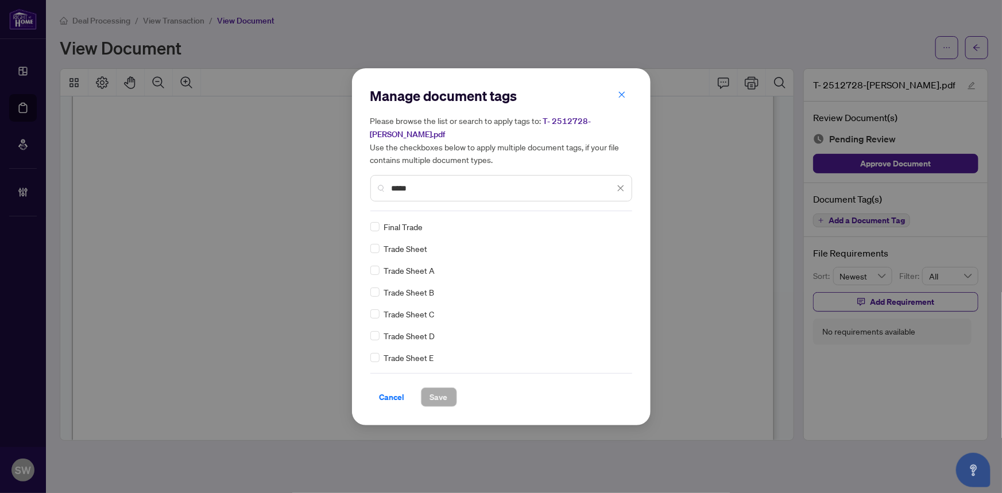
type input "*****"
click at [446, 388] on span "Save" at bounding box center [439, 397] width 18 height 18
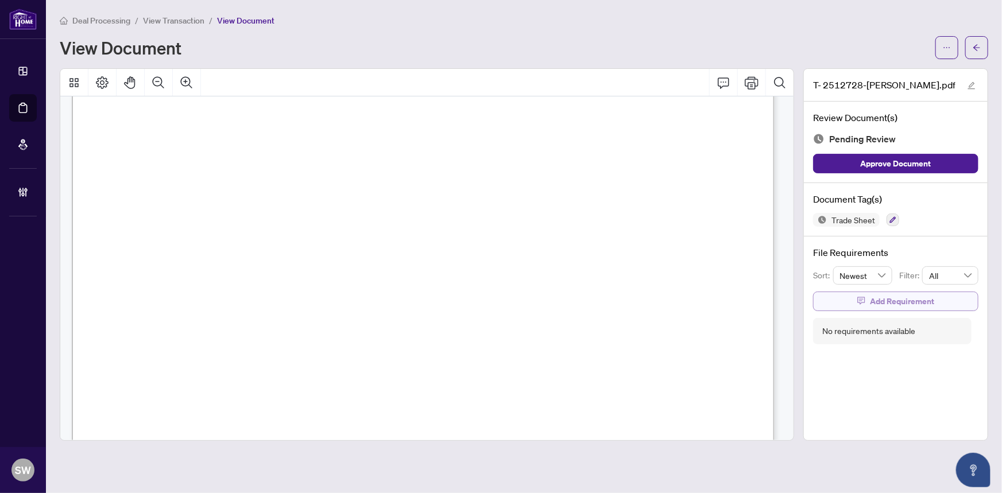
click at [908, 301] on span "Add Requirement" at bounding box center [902, 301] width 64 height 18
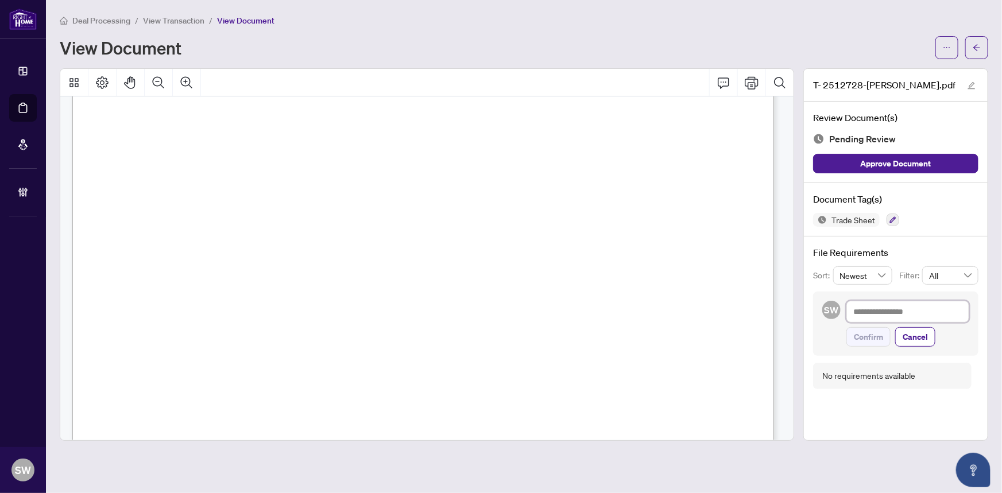
click at [890, 310] on textarea at bounding box center [908, 312] width 123 height 22
paste textarea "**********"
type textarea "**********"
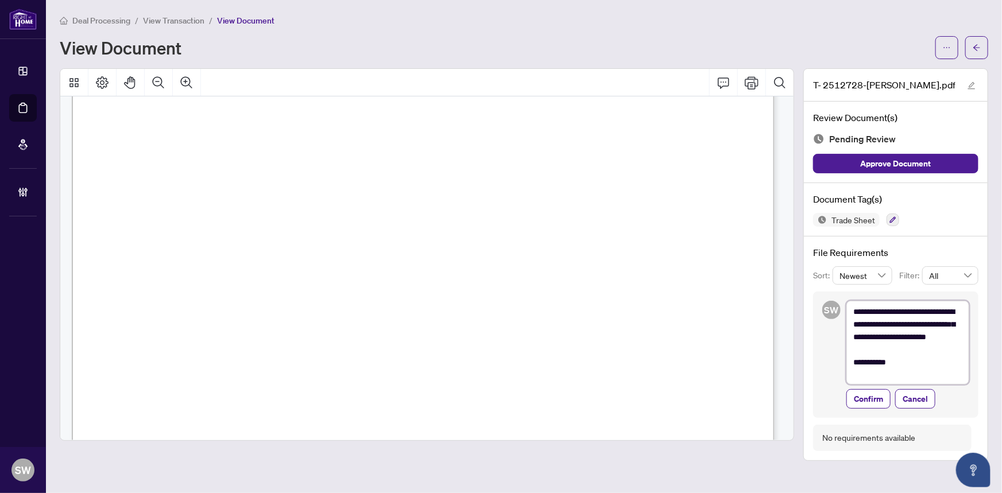
scroll to position [0, 0]
type textarea "**********"
click at [856, 398] on span "Confirm" at bounding box center [868, 400] width 29 height 18
type textarea "**********"
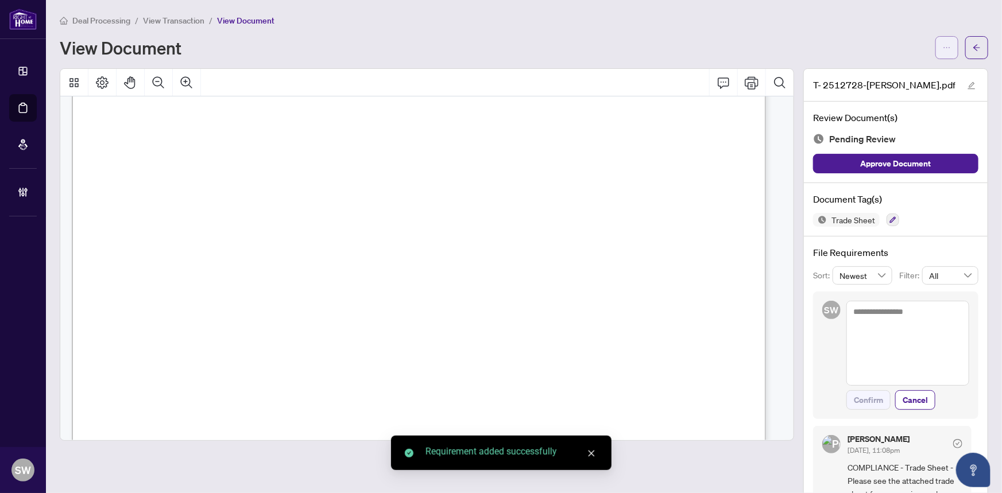
click at [947, 52] on button "button" at bounding box center [947, 47] width 23 height 23
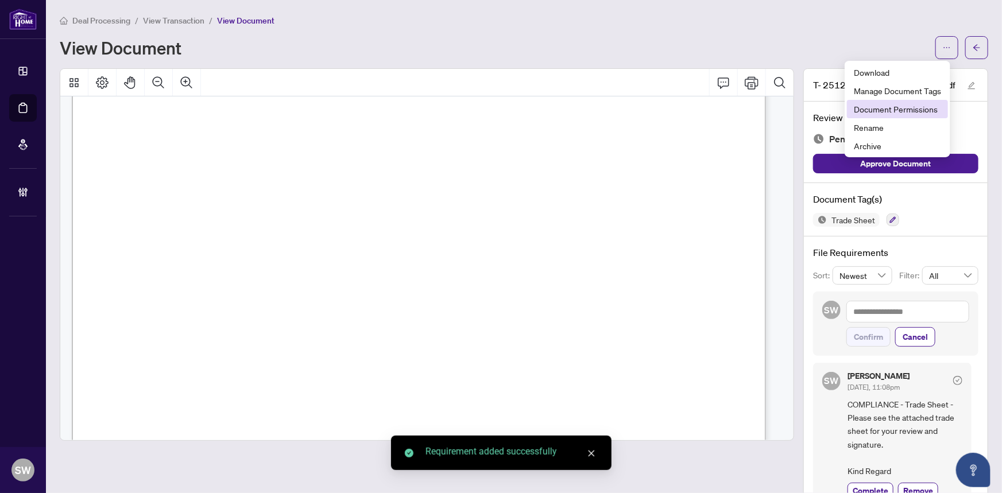
click at [923, 106] on span "Document Permissions" at bounding box center [897, 109] width 87 height 13
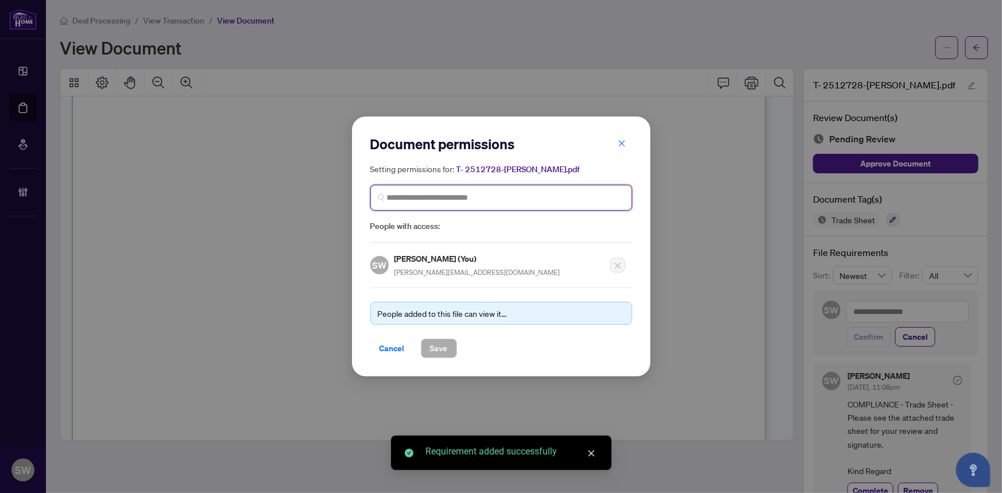
click at [433, 198] on input "search" at bounding box center [506, 198] width 238 height 12
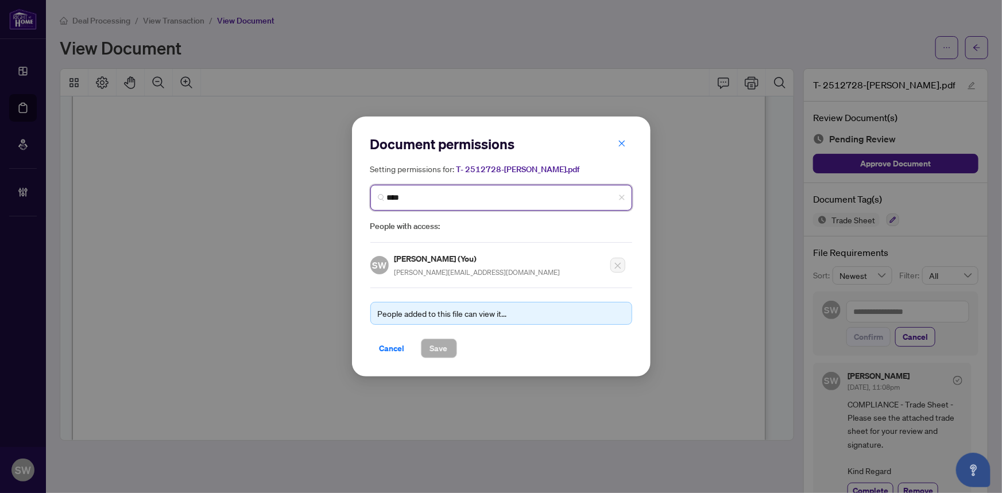
type input "*****"
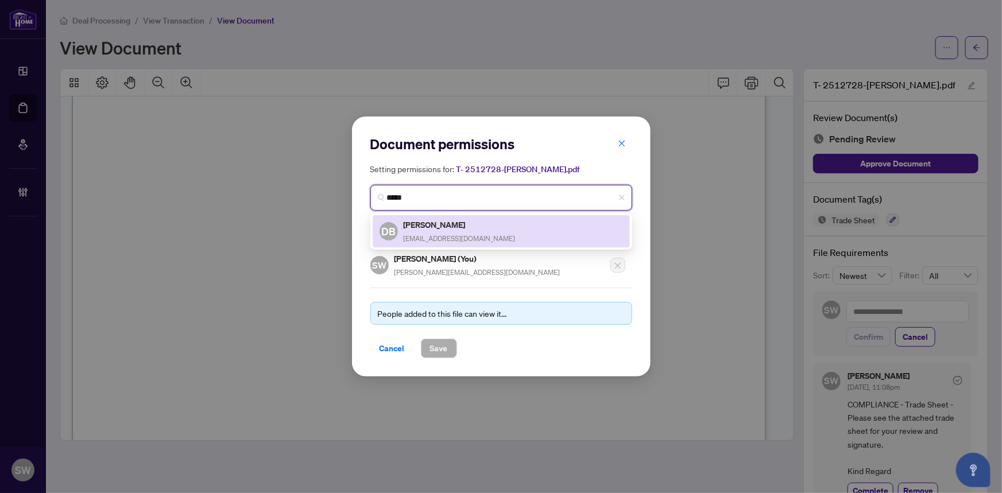
click at [445, 226] on h5 "Debra Blagden" at bounding box center [460, 224] width 112 height 13
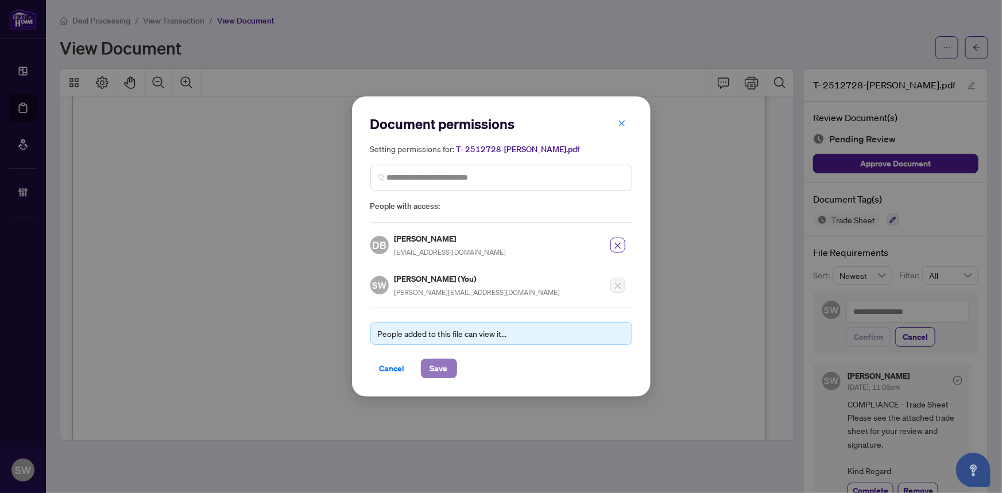
click at [443, 367] on span "Save" at bounding box center [439, 369] width 18 height 18
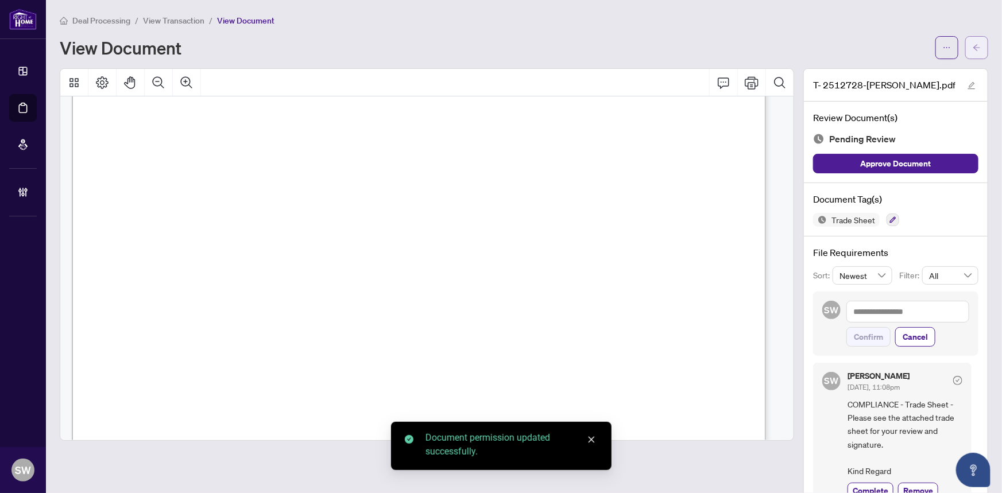
click at [973, 48] on icon "arrow-left" at bounding box center [977, 48] width 8 height 8
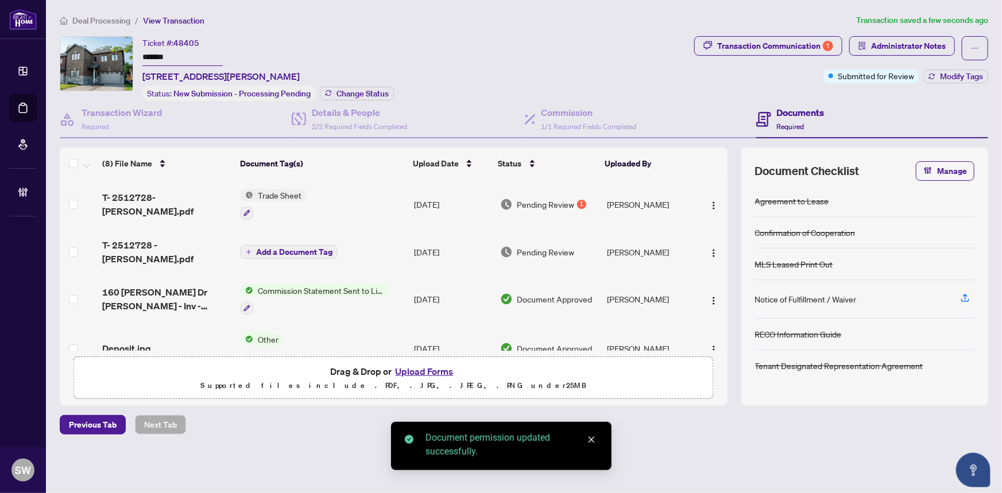
click at [211, 201] on div "T- 2512728-Debra.pdf" at bounding box center [167, 205] width 130 height 28
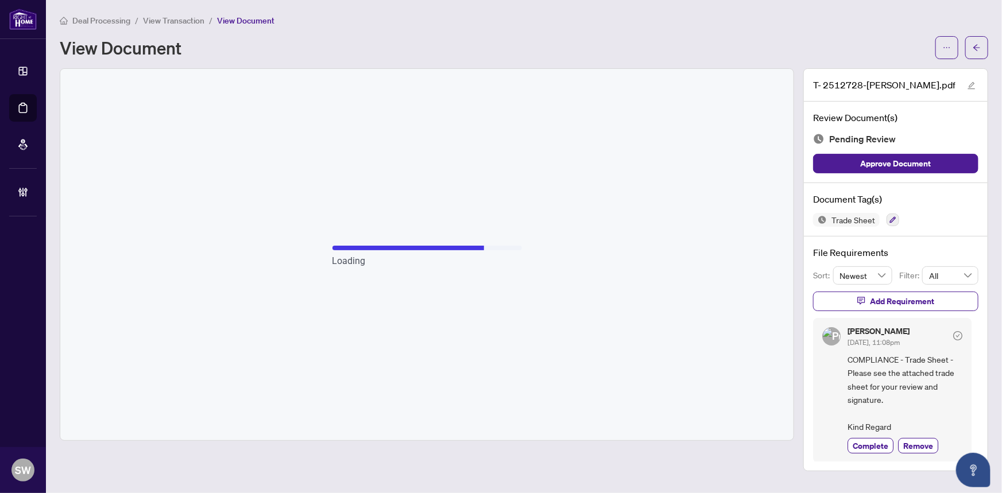
click at [991, 41] on main "Deal Processing / View Transaction / View Document View Document T- 2512728-Deb…" at bounding box center [524, 246] width 956 height 493
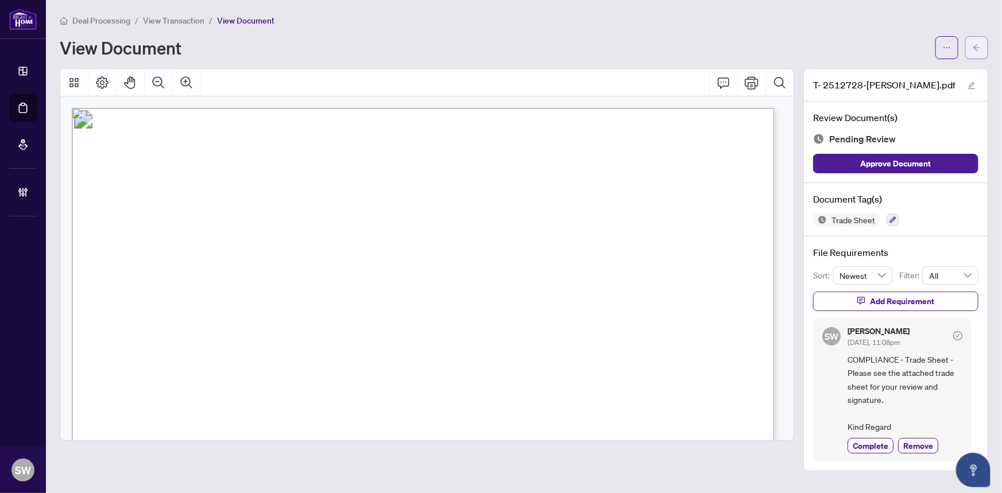
click at [985, 48] on button "button" at bounding box center [977, 47] width 23 height 23
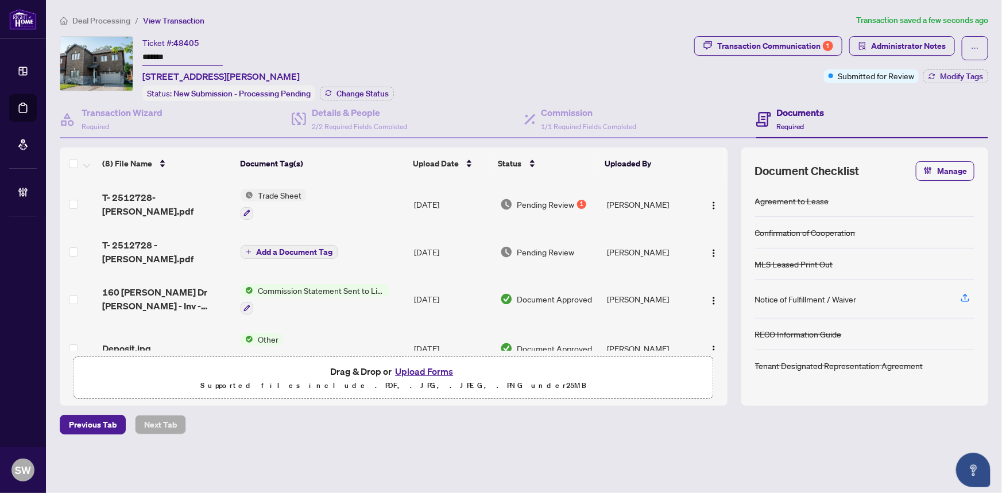
click at [206, 246] on div "T- 2512728 - Kevin.pdf" at bounding box center [167, 252] width 130 height 28
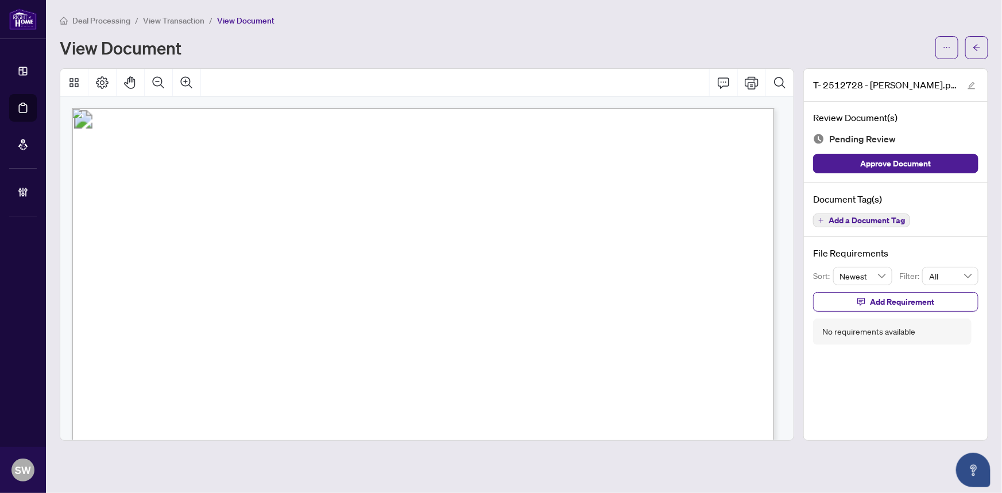
click at [867, 218] on span "Add a Document Tag" at bounding box center [867, 221] width 76 height 8
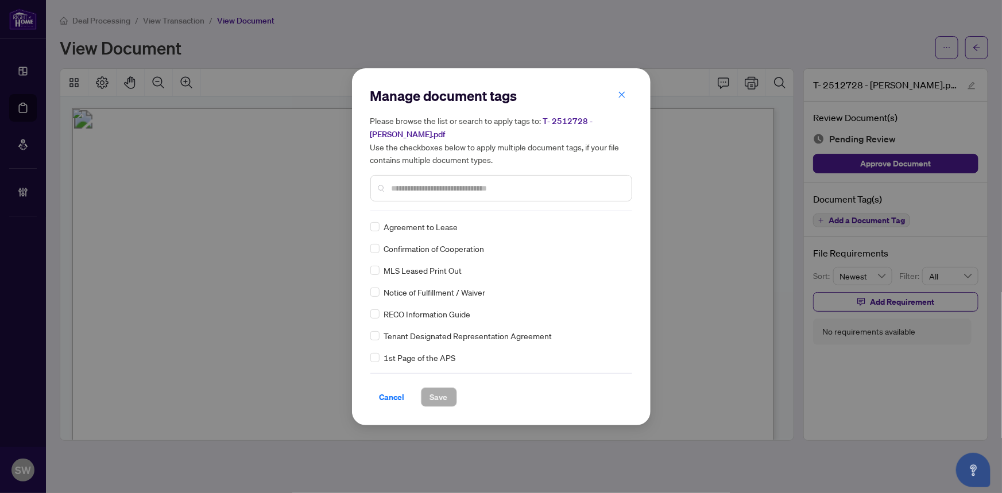
click at [443, 183] on input "text" at bounding box center [507, 188] width 231 height 13
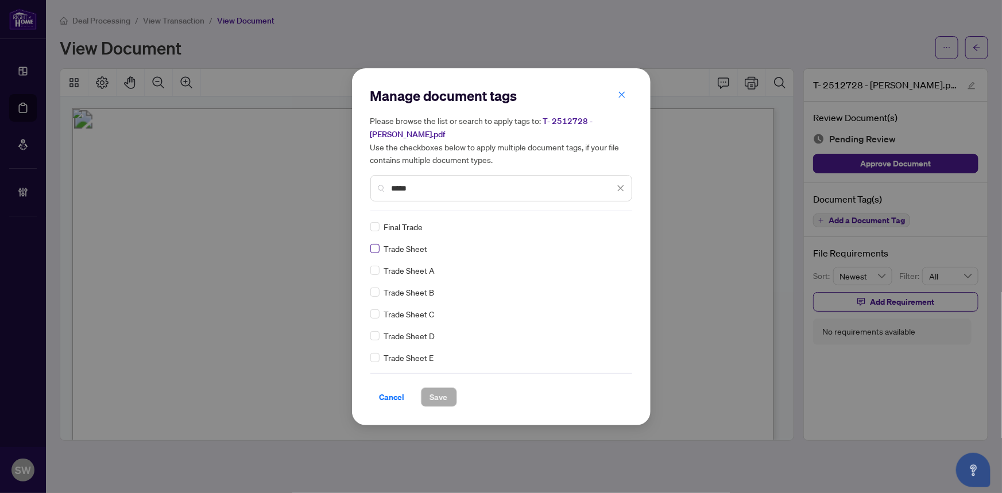
type input "*****"
click at [445, 388] on span "Save" at bounding box center [439, 397] width 18 height 18
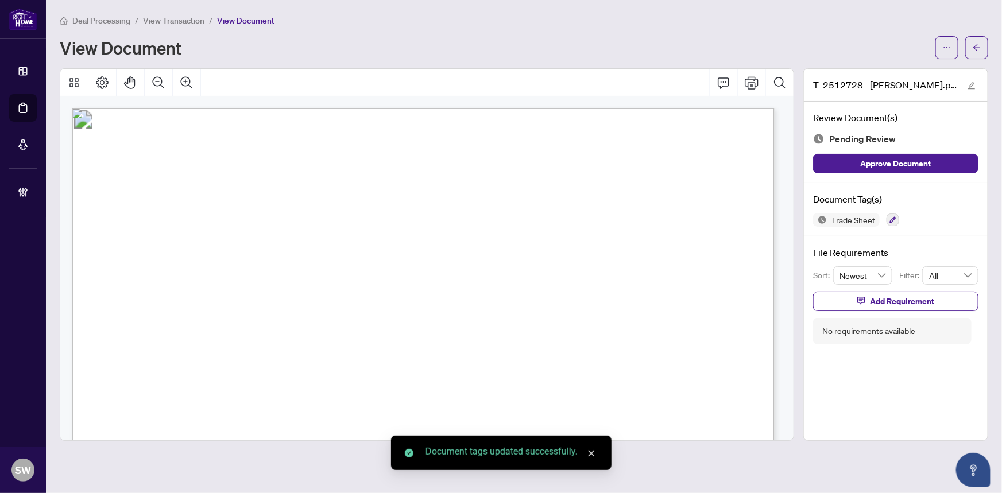
click at [923, 300] on span "Add Requirement" at bounding box center [902, 301] width 64 height 18
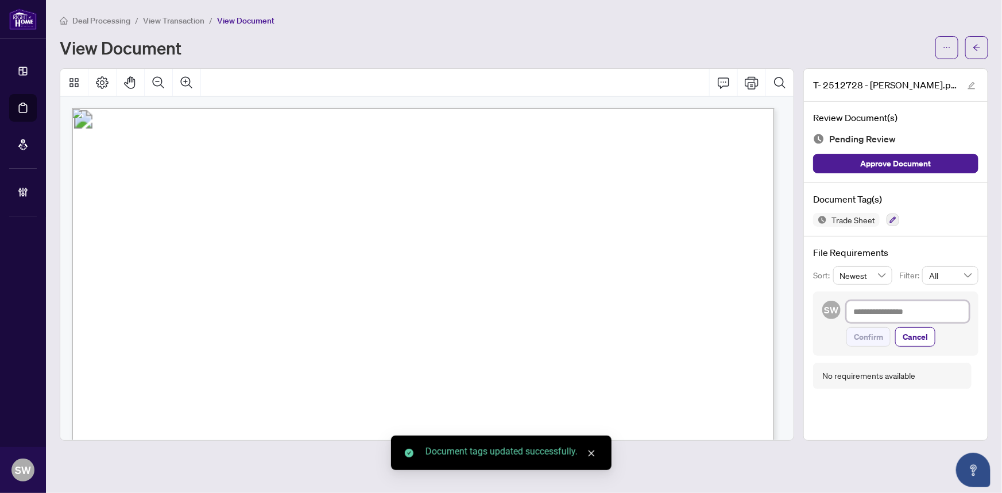
click at [888, 316] on textarea at bounding box center [908, 312] width 123 height 22
paste textarea "**********"
type textarea "**********"
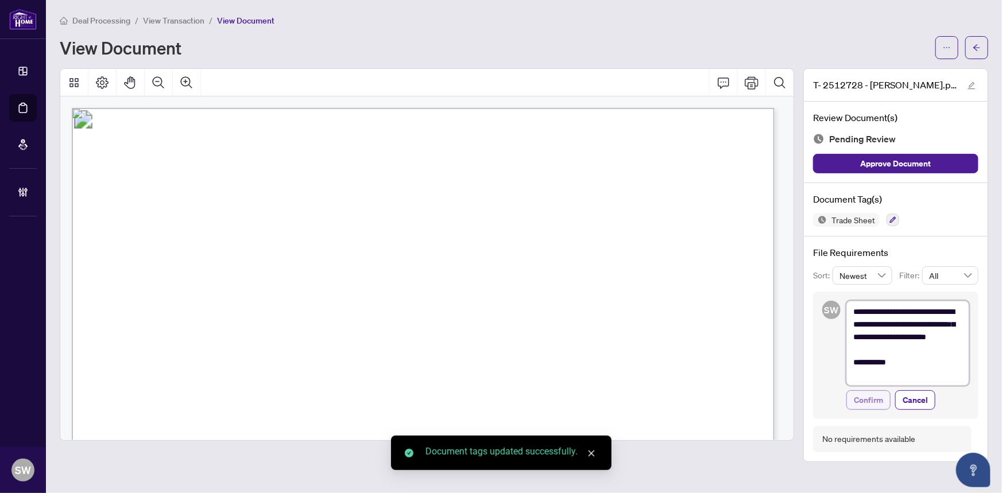
type textarea "**********"
click at [867, 396] on span "Confirm" at bounding box center [868, 400] width 29 height 18
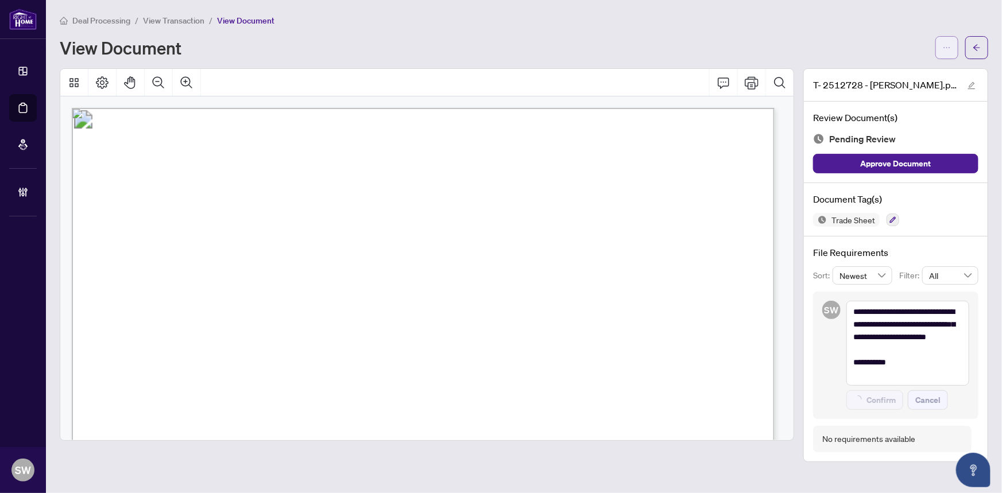
type textarea "**********"
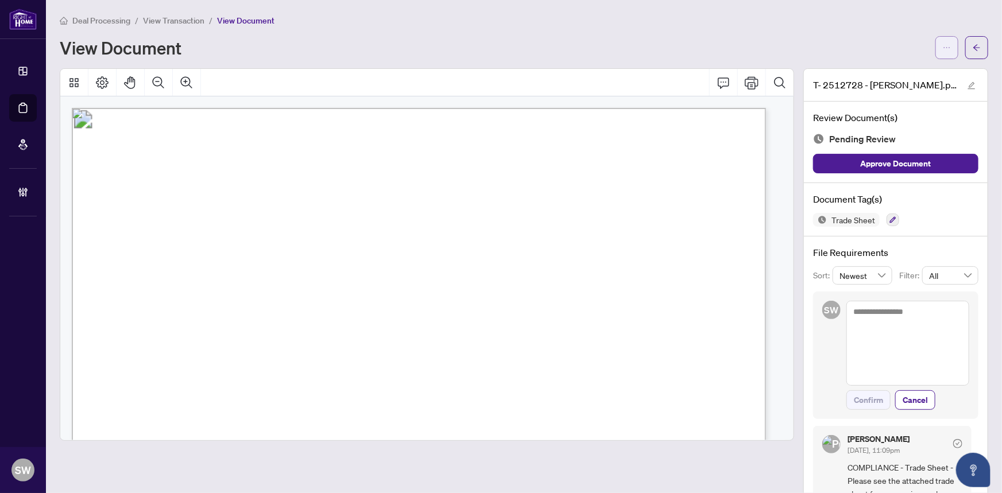
click at [946, 45] on button "button" at bounding box center [947, 47] width 23 height 23
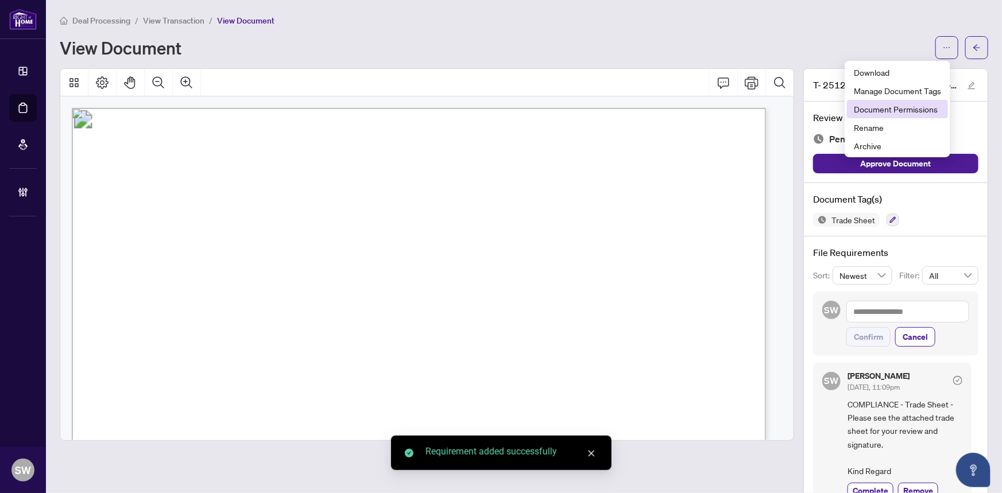
click at [918, 109] on span "Document Permissions" at bounding box center [897, 109] width 87 height 13
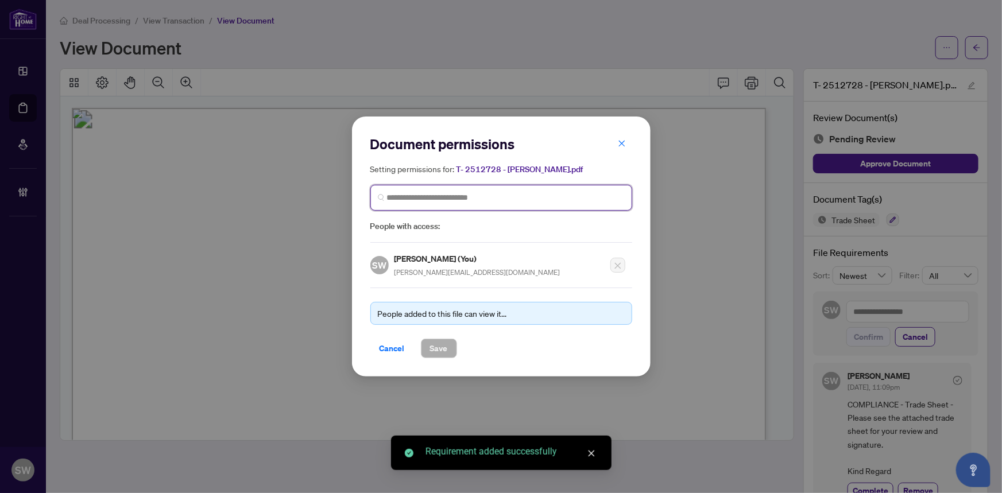
click at [457, 195] on input "search" at bounding box center [506, 198] width 238 height 12
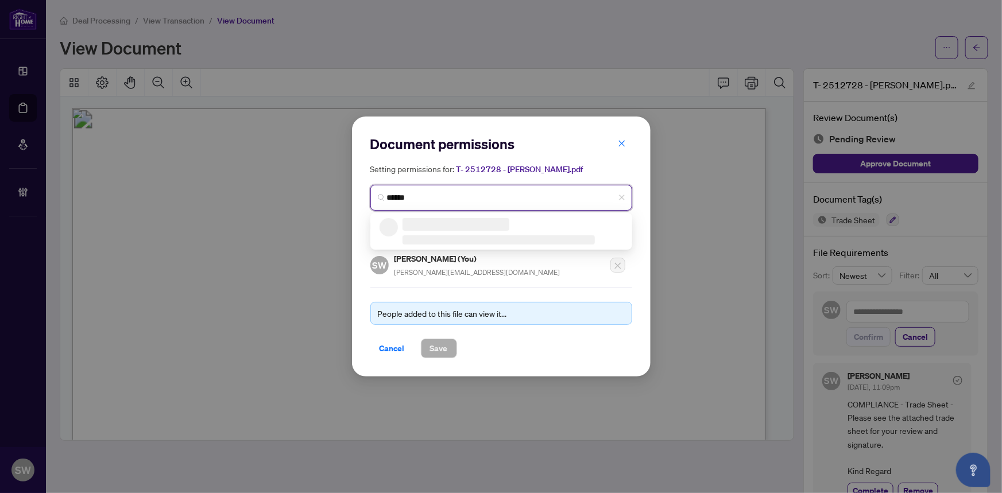
type input "*******"
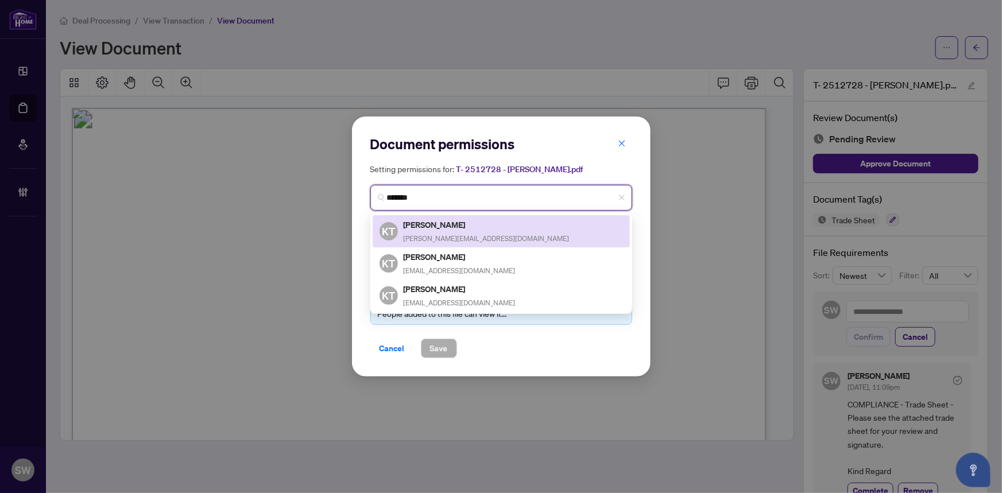
click at [447, 223] on h5 "Kevin To" at bounding box center [487, 224] width 166 height 13
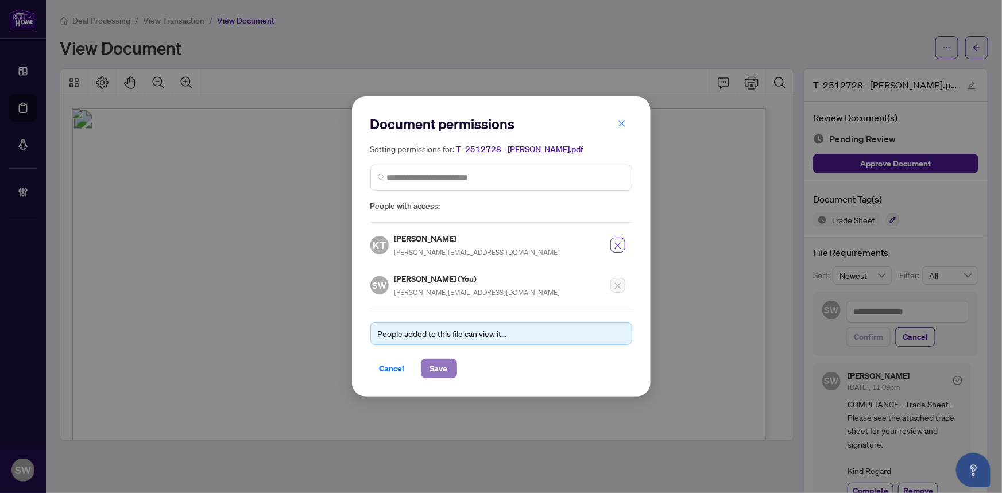
click at [438, 368] on span "Save" at bounding box center [439, 369] width 18 height 18
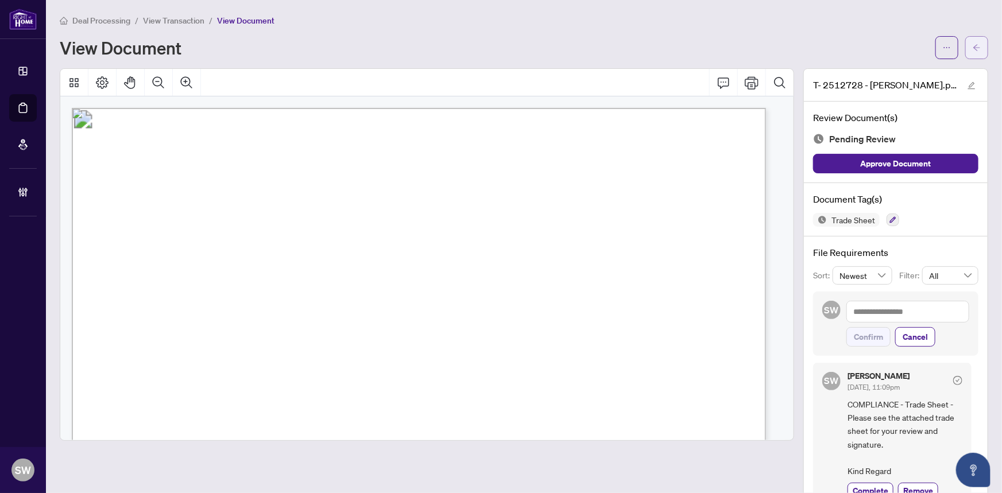
click at [974, 47] on icon "arrow-left" at bounding box center [977, 47] width 7 height 6
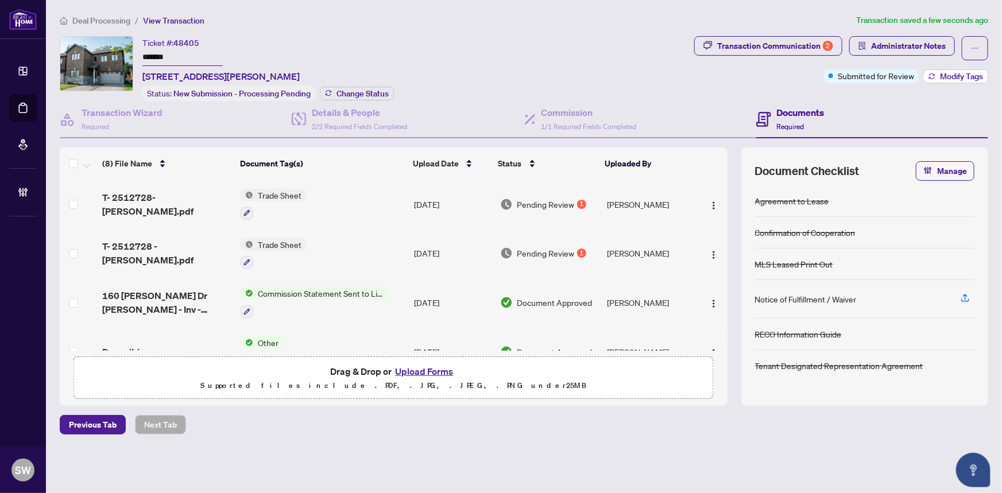
click at [958, 72] on span "Modify Tags" at bounding box center [961, 76] width 43 height 8
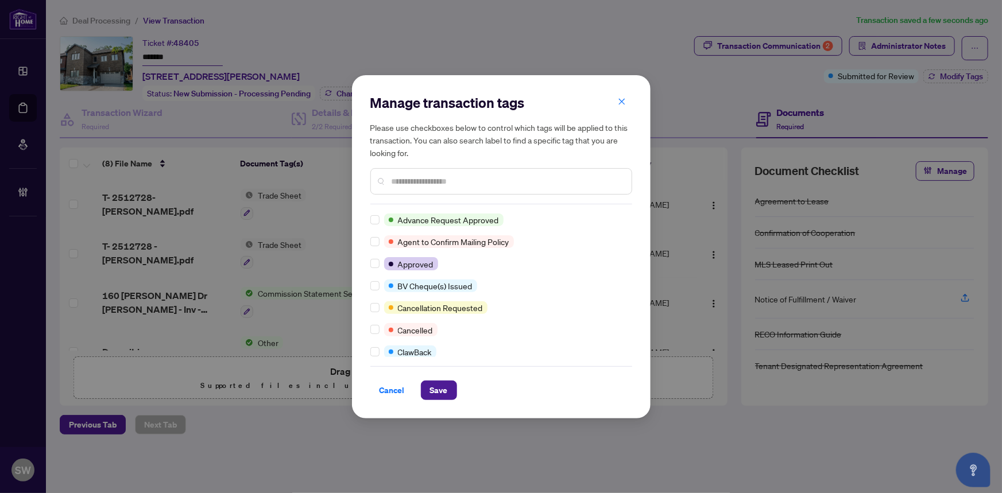
click at [410, 182] on input "text" at bounding box center [507, 181] width 231 height 13
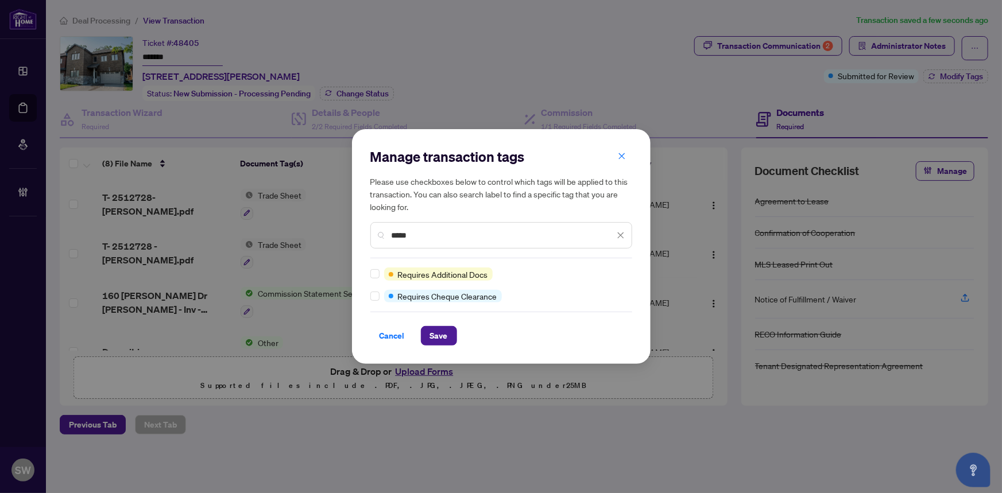
type input "*****"
click at [453, 341] on button "Save" at bounding box center [439, 336] width 36 height 20
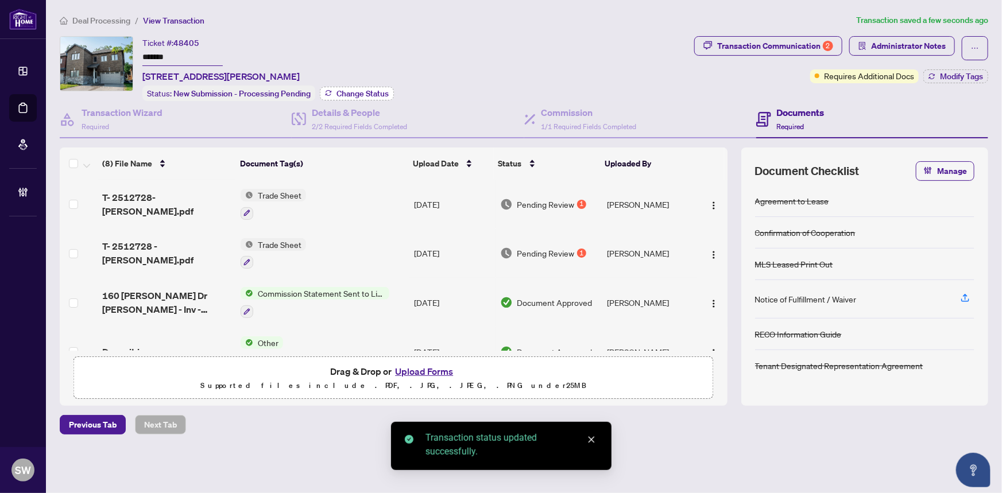
click at [357, 90] on span "Change Status" at bounding box center [363, 94] width 52 height 8
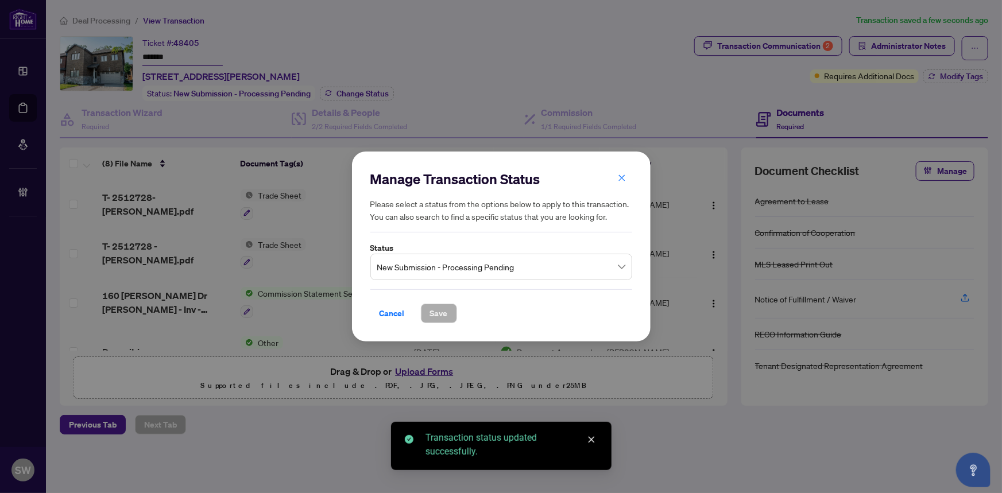
click at [403, 264] on span "New Submission - Processing Pending" at bounding box center [501, 267] width 248 height 22
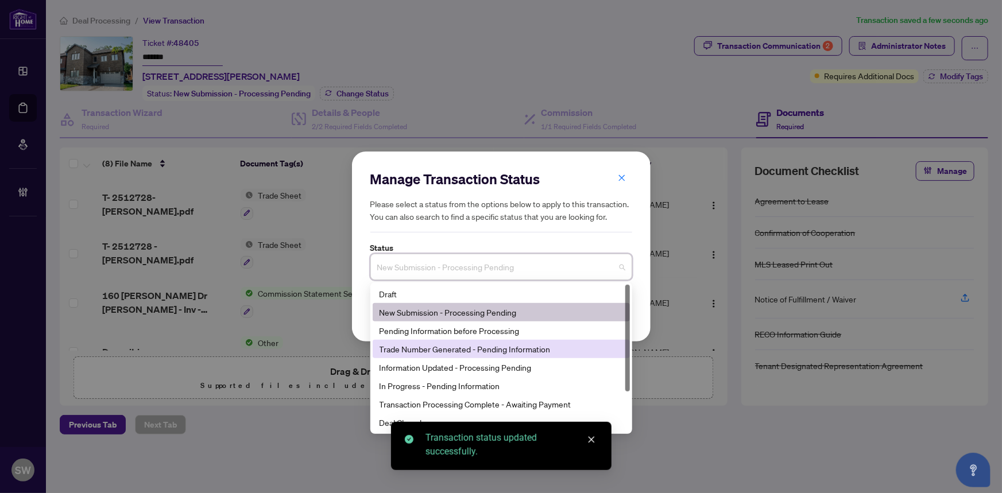
click at [428, 345] on div "Trade Number Generated - Pending Information" at bounding box center [502, 349] width 244 height 13
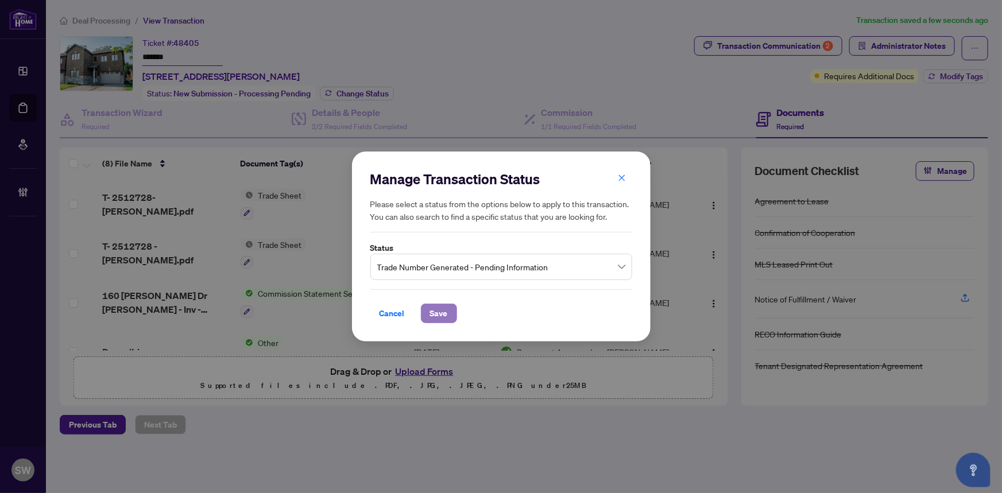
click at [442, 310] on span "Save" at bounding box center [439, 313] width 18 height 18
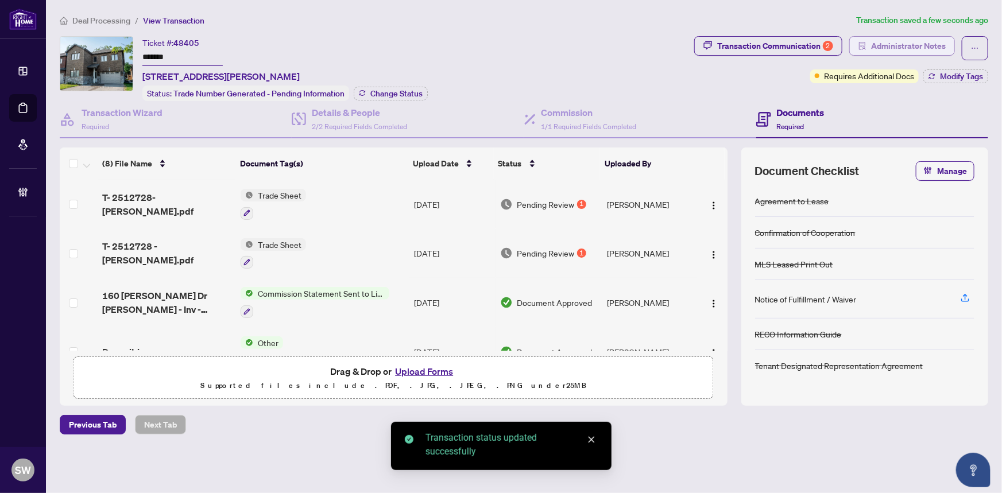
click at [897, 47] on span "Administrator Notes" at bounding box center [908, 46] width 75 height 18
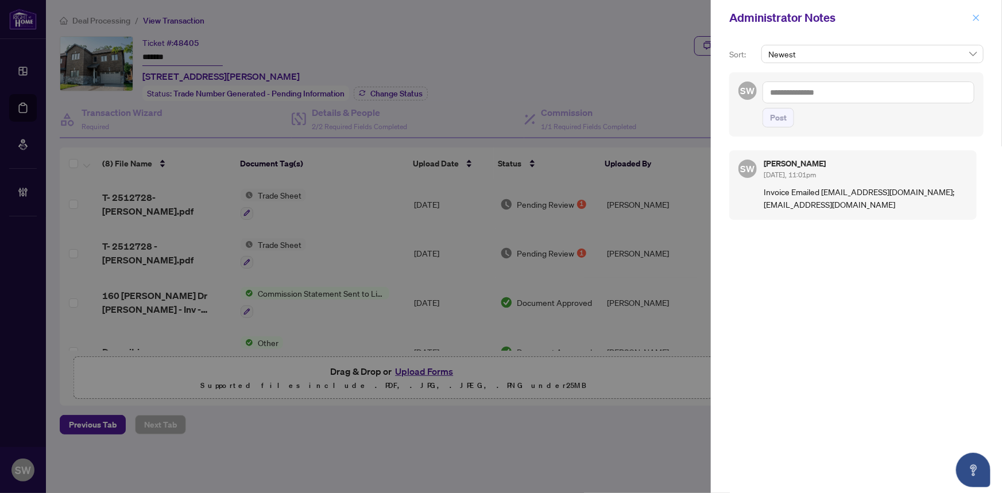
click at [975, 11] on span "button" at bounding box center [977, 18] width 8 height 18
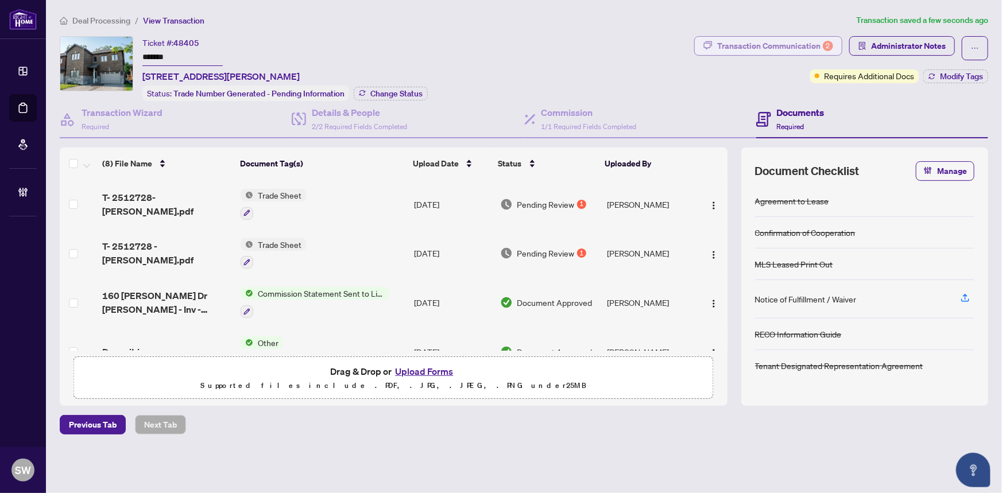
click at [769, 46] on div "Transaction Communication 2" at bounding box center [775, 46] width 116 height 18
type textarea "**********"
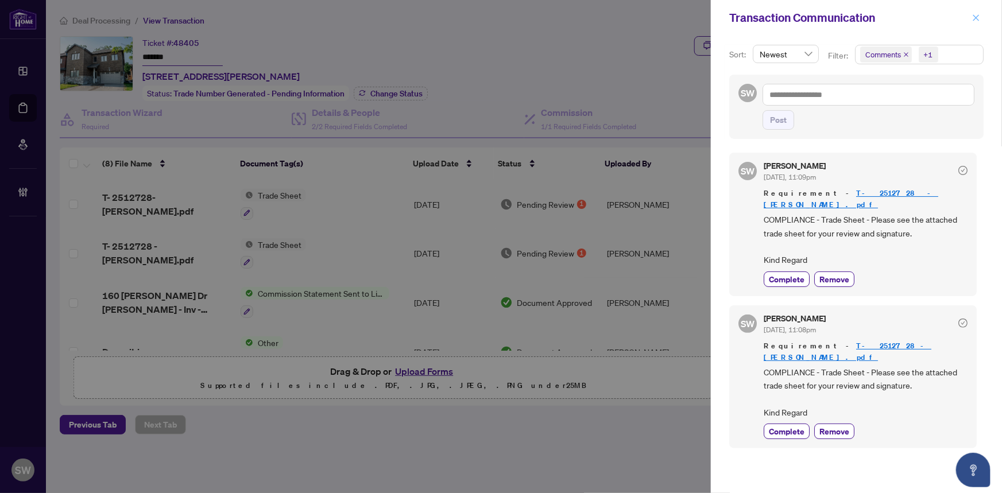
click at [976, 19] on icon "close" at bounding box center [977, 18] width 8 height 8
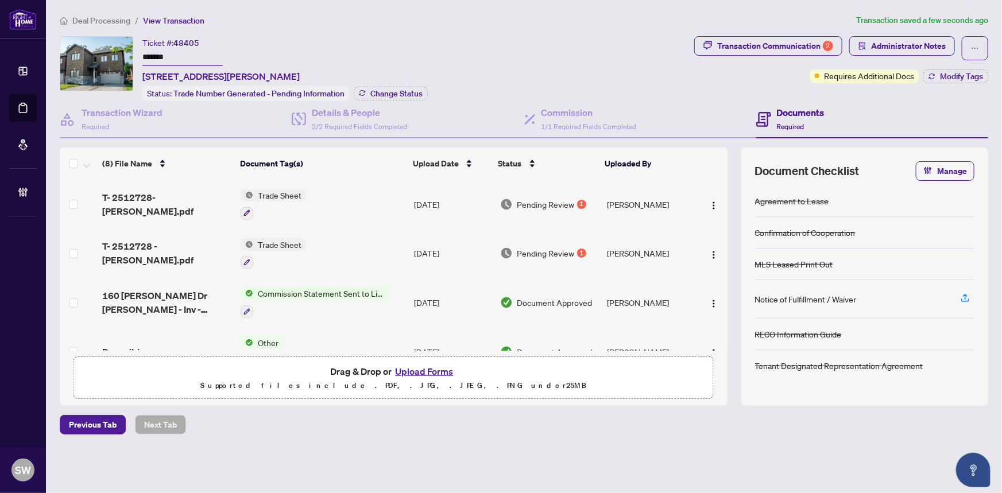
click at [160, 52] on input "*******" at bounding box center [182, 57] width 80 height 17
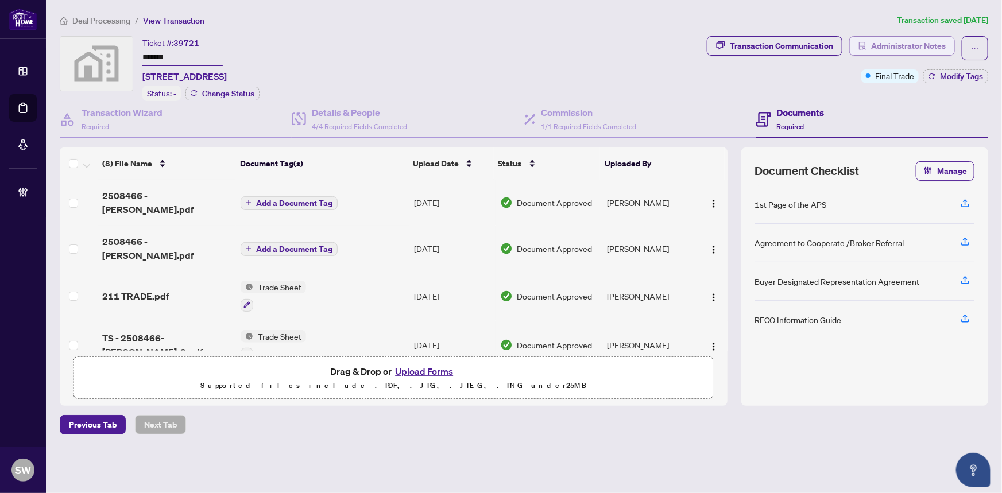
click at [913, 46] on span "Administrator Notes" at bounding box center [908, 46] width 75 height 18
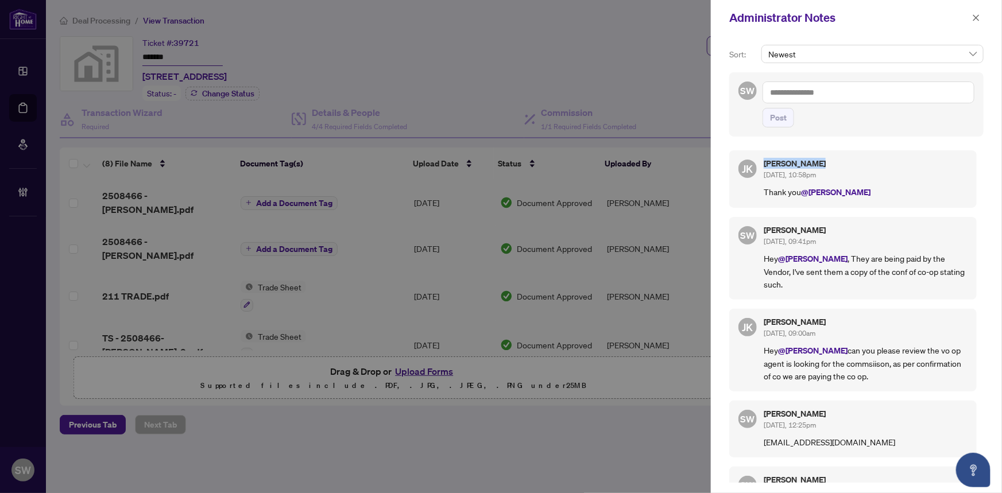
drag, startPoint x: 764, startPoint y: 161, endPoint x: 818, endPoint y: 161, distance: 54.0
click at [818, 161] on h5 "[PERSON_NAME]" at bounding box center [866, 164] width 204 height 8
click at [971, 11] on button "button" at bounding box center [976, 18] width 15 height 14
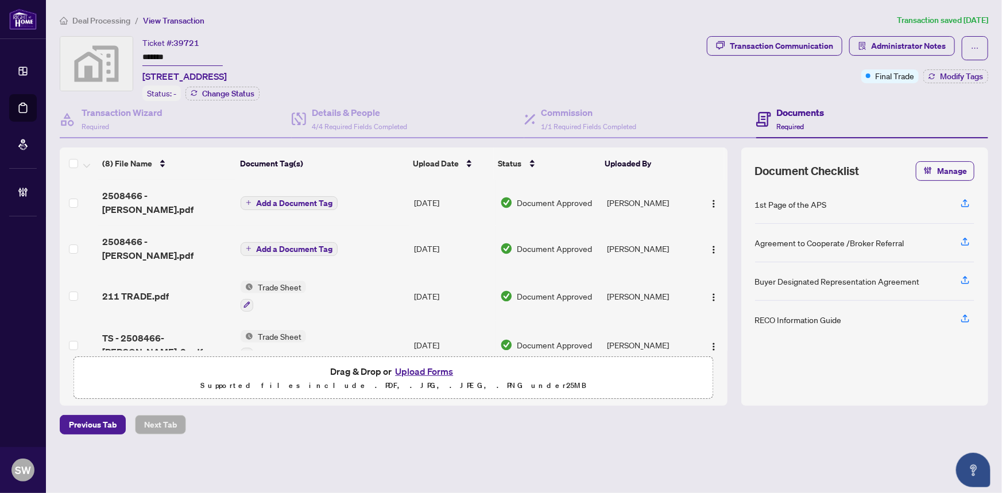
click at [534, 36] on div "Ticket #: 39721 ******* [STREET_ADDRESS] Status: - Change Status" at bounding box center [381, 68] width 643 height 65
click at [900, 42] on span "Administrator Notes" at bounding box center [908, 46] width 75 height 18
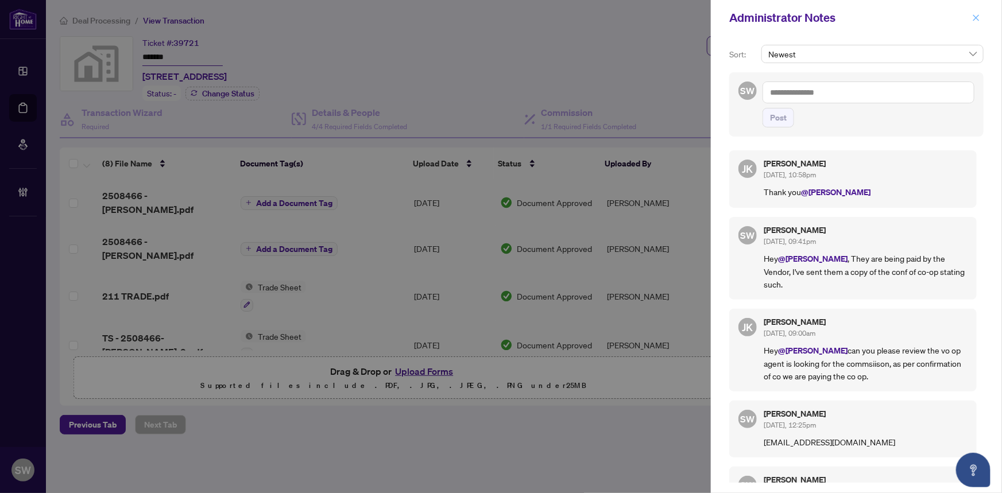
click at [975, 17] on icon "close" at bounding box center [977, 18] width 8 height 8
